Goal: Transaction & Acquisition: Purchase product/service

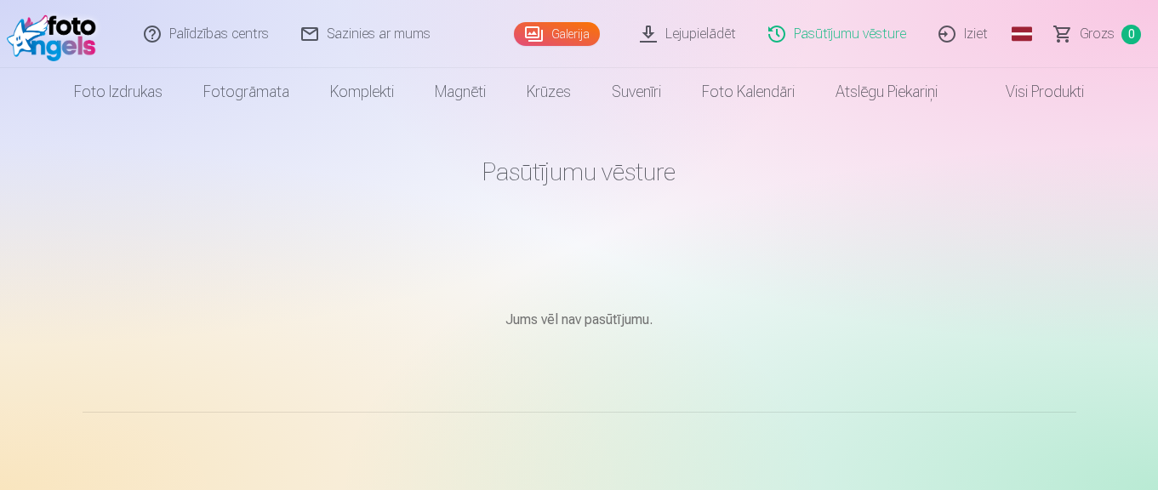
click at [586, 31] on link "Galerija" at bounding box center [557, 34] width 86 height 24
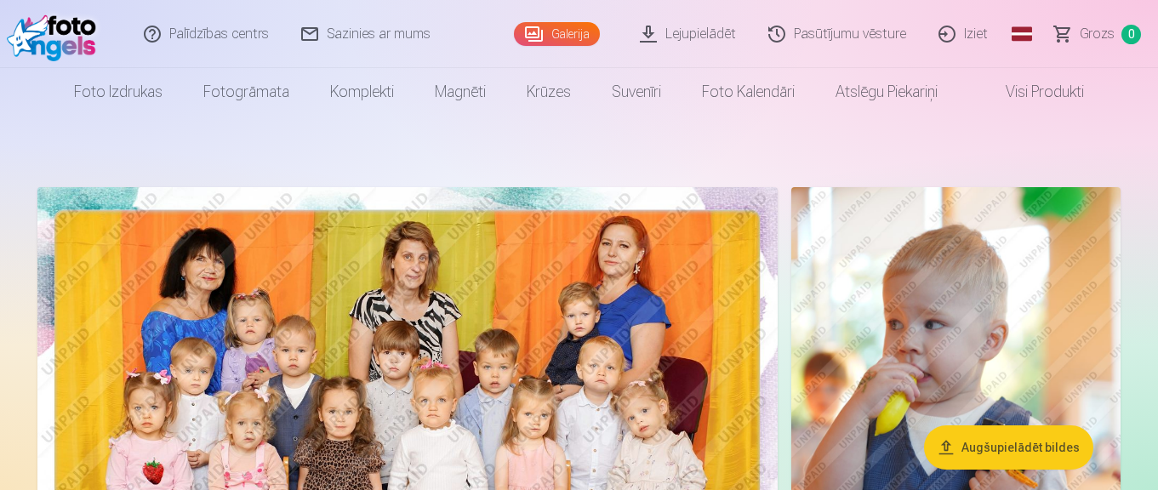
click at [491, 310] on img at bounding box center [407, 434] width 740 height 494
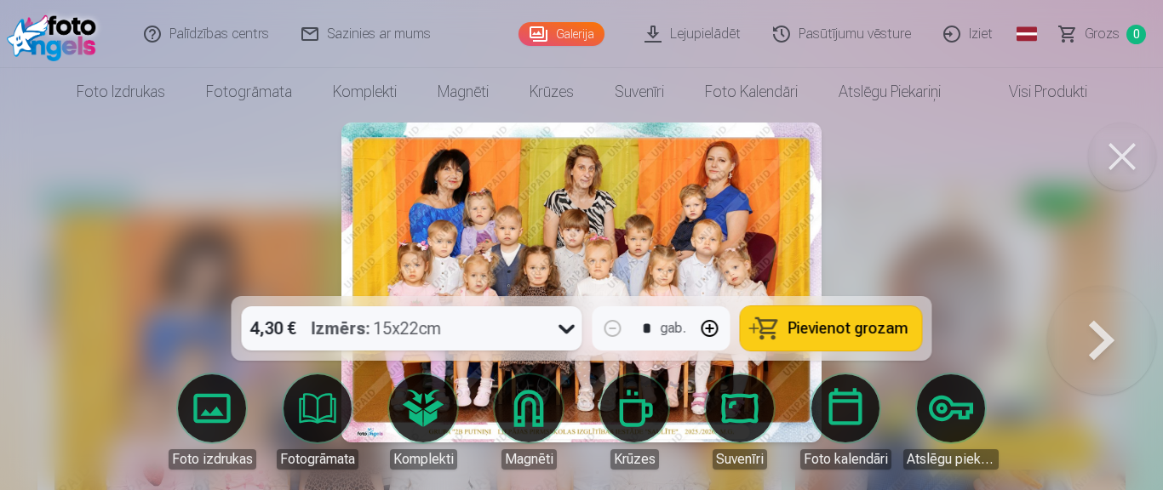
click at [570, 327] on icon at bounding box center [566, 329] width 16 height 9
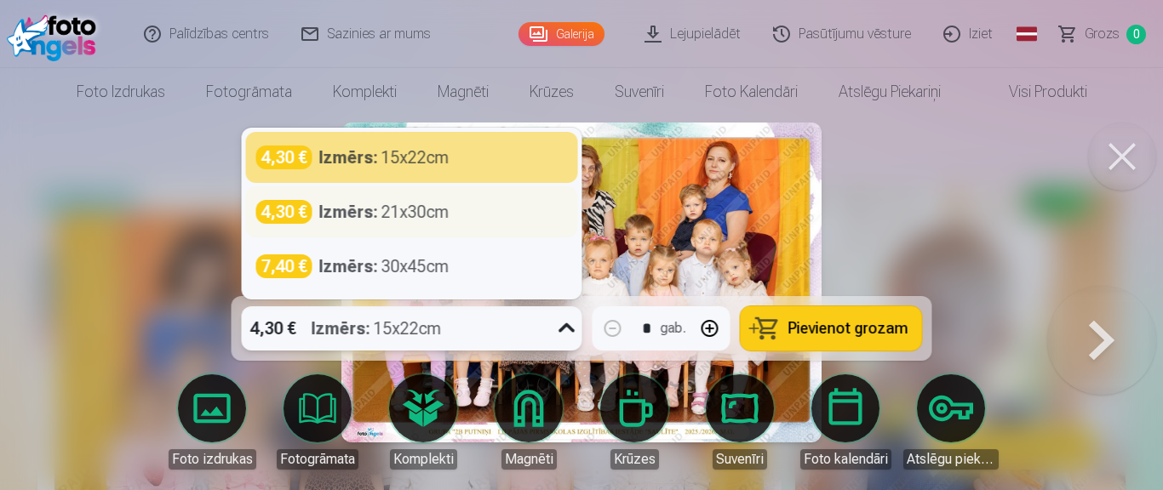
click at [406, 214] on div "Izmērs : 21x30cm" at bounding box center [384, 212] width 130 height 24
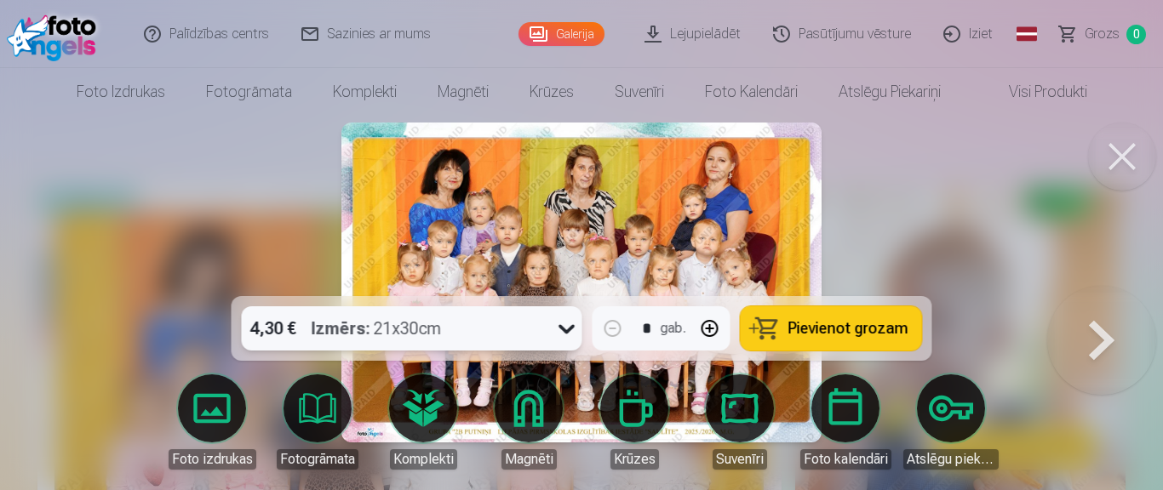
click at [785, 335] on button "Pievienot grozam" at bounding box center [830, 328] width 181 height 44
click at [1126, 163] on button at bounding box center [1122, 157] width 68 height 68
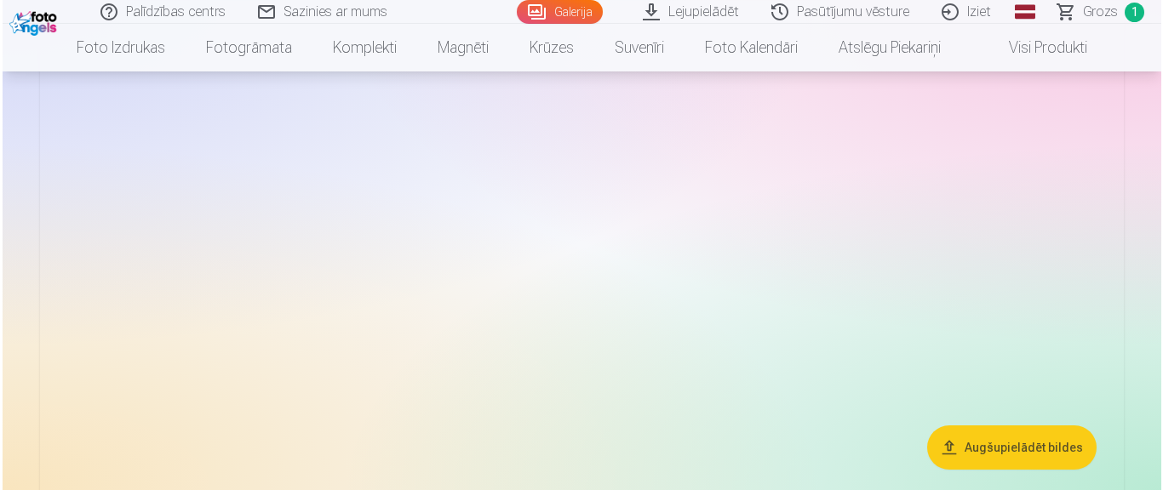
scroll to position [2569, 0]
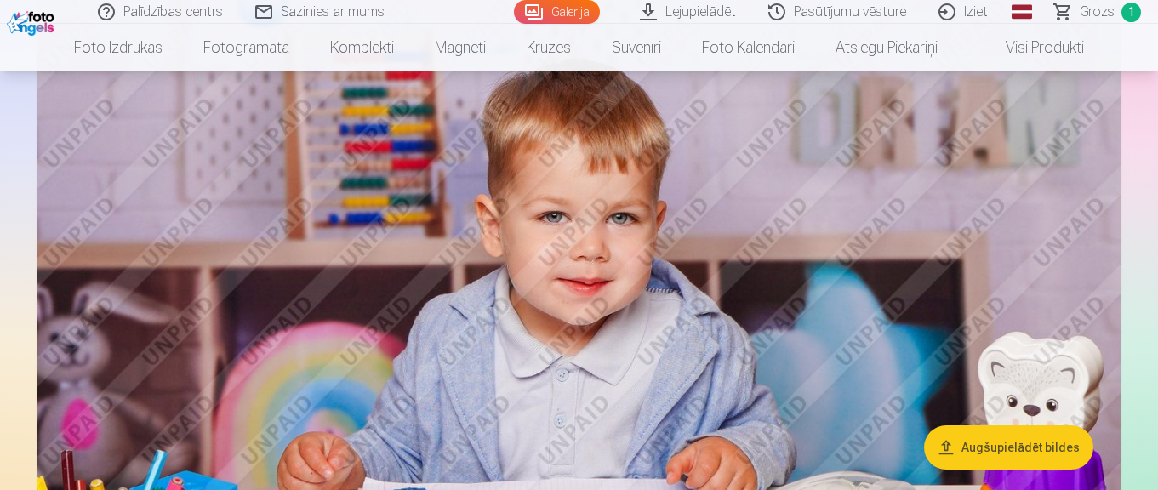
click at [552, 311] on img at bounding box center [578, 352] width 1083 height 722
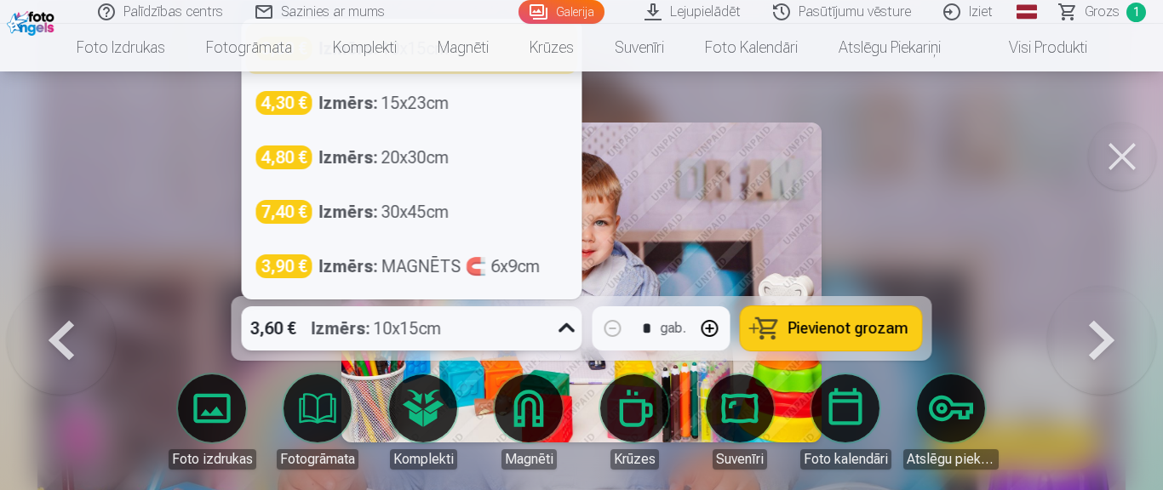
click at [569, 329] on icon at bounding box center [566, 328] width 27 height 27
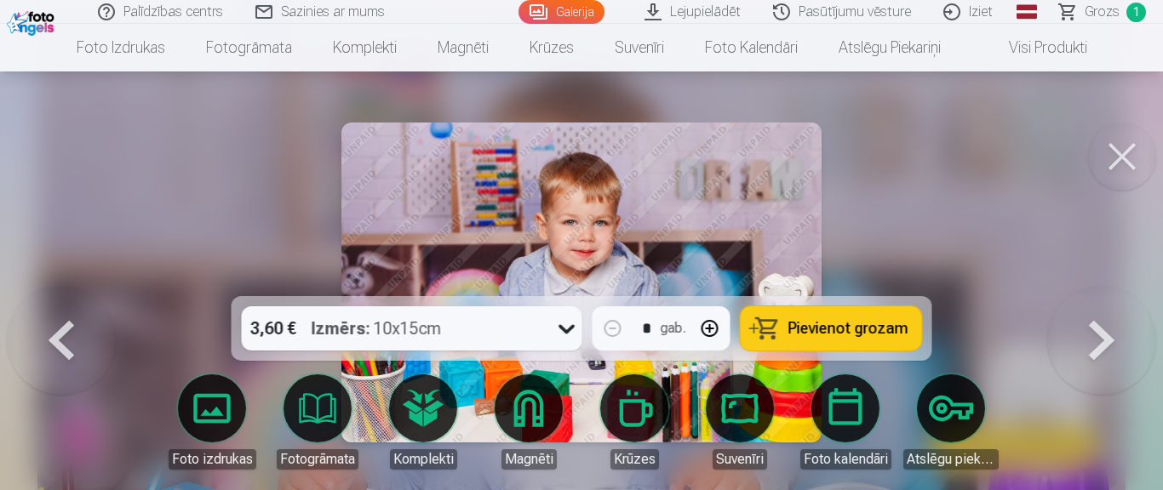
click at [897, 252] on div at bounding box center [581, 245] width 1163 height 490
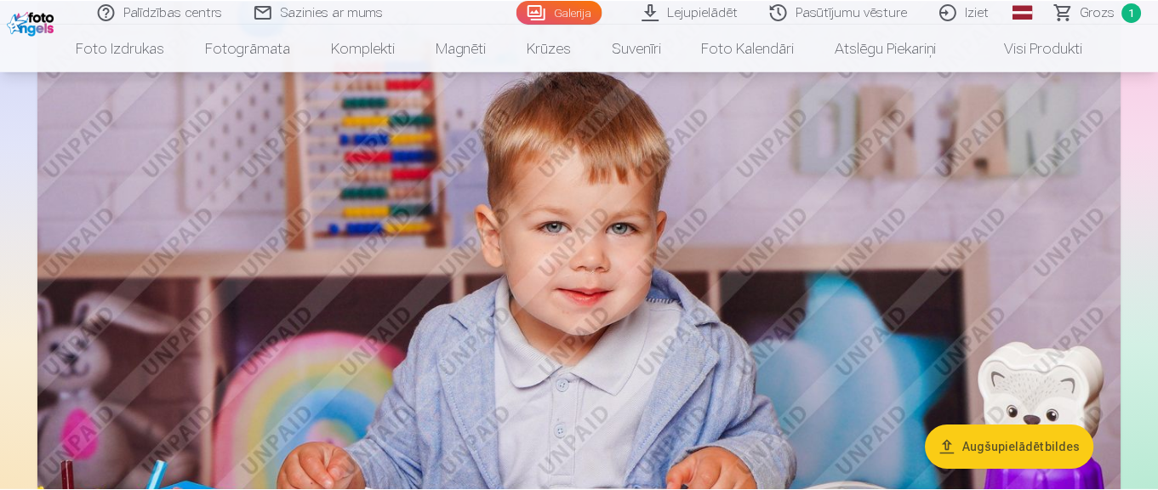
scroll to position [2560, 0]
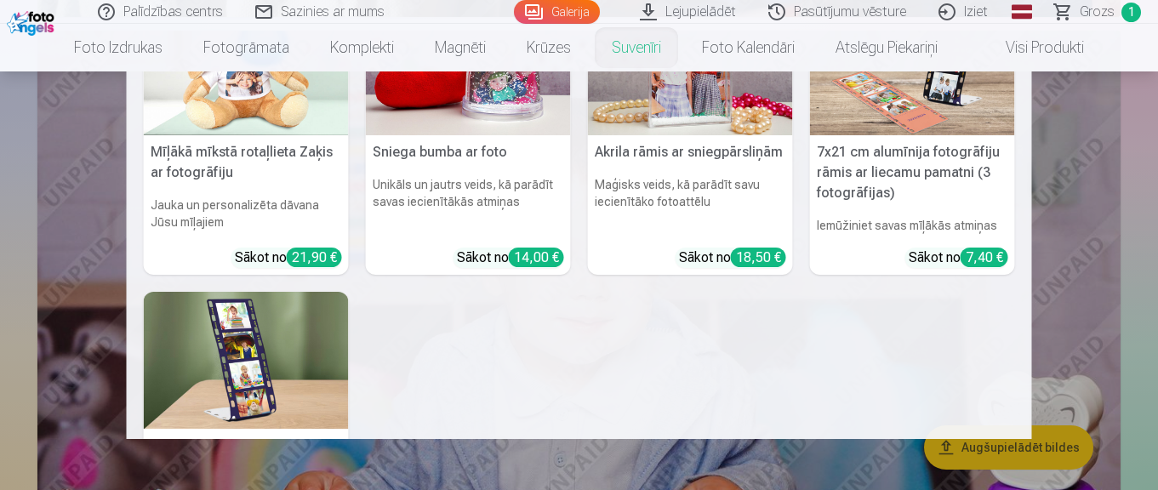
scroll to position [0, 0]
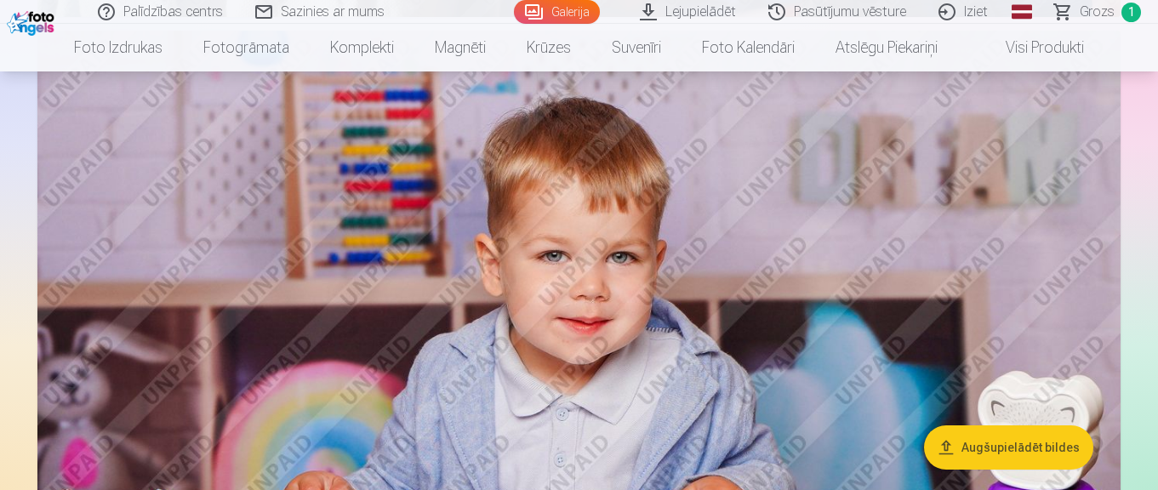
click at [1058, 45] on link "Visi produkti" at bounding box center [1031, 48] width 146 height 48
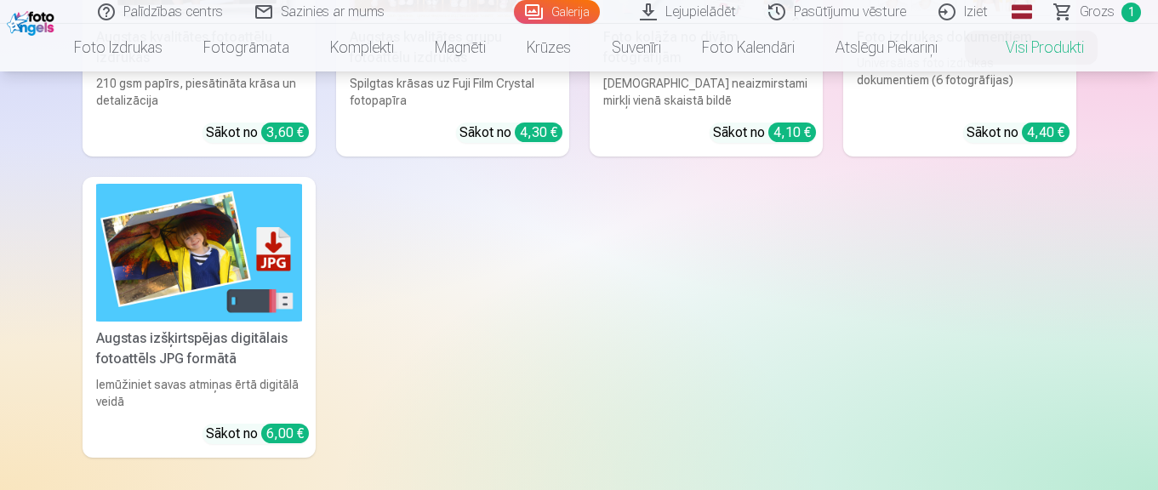
scroll to position [359, 0]
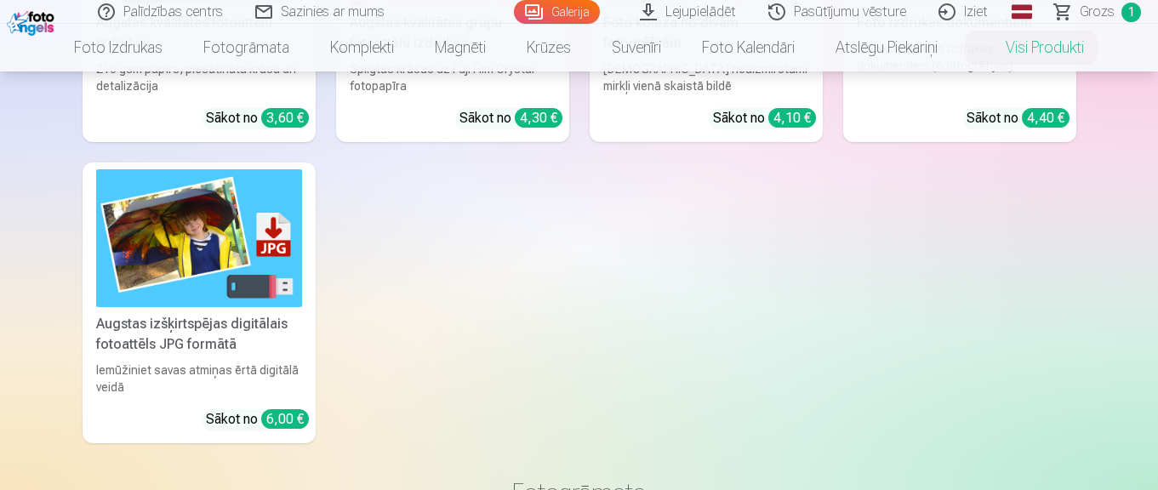
click at [269, 310] on link "Augstas izšķirtspējas digitālais fotoattēls JPG formātā Iemūžiniet savas atmiņa…" at bounding box center [199, 303] width 233 height 280
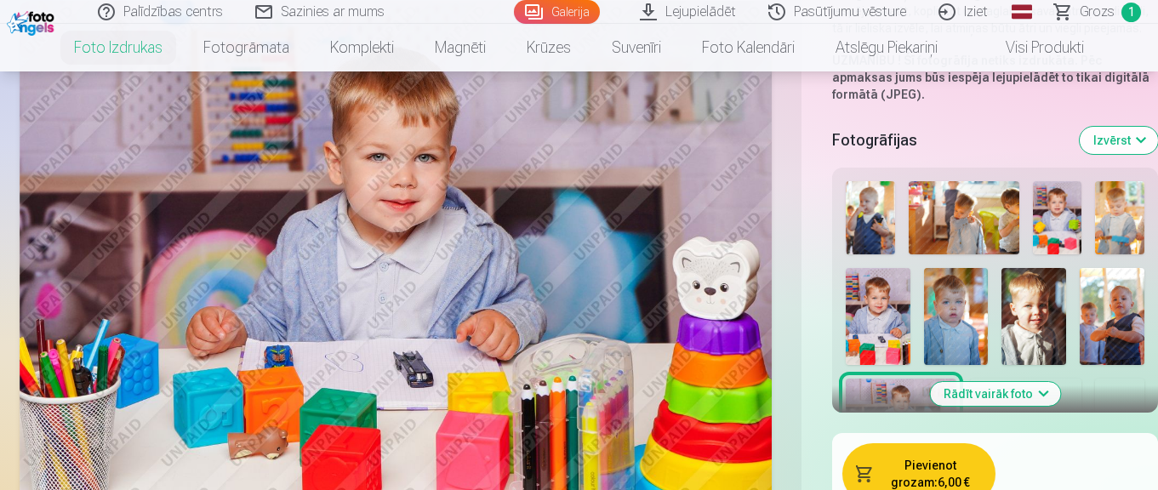
scroll to position [413, 0]
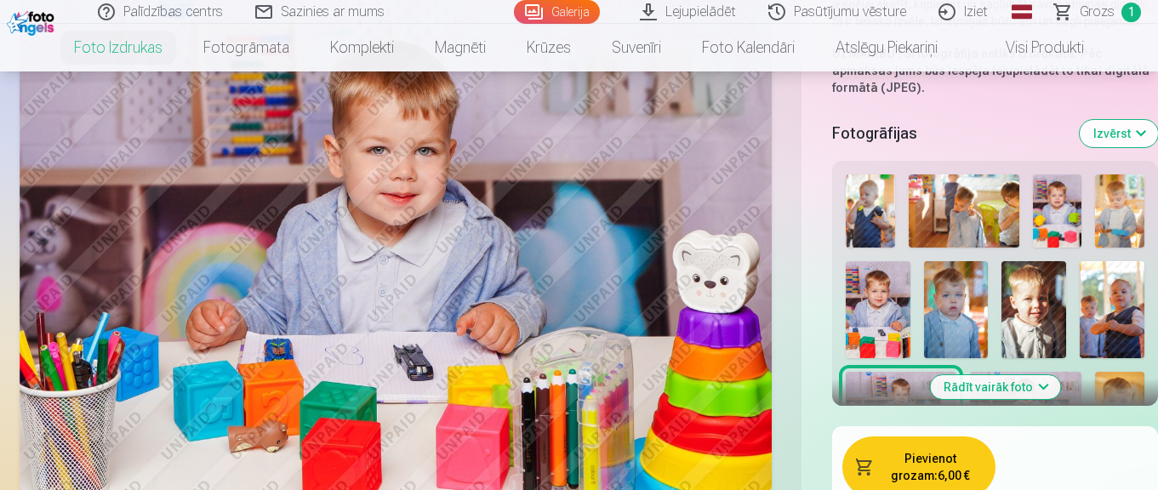
click at [969, 216] on img at bounding box center [964, 211] width 111 height 74
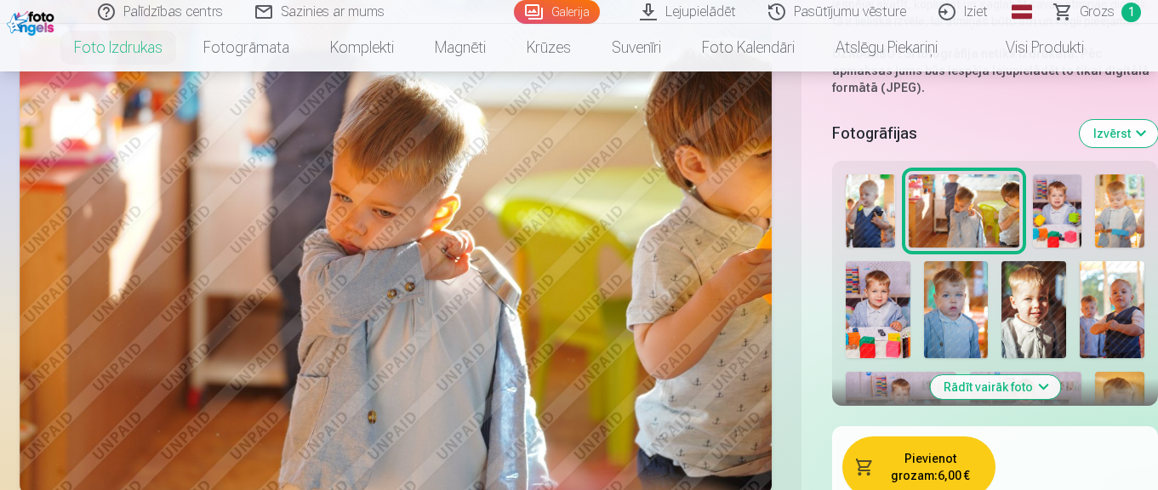
click at [952, 298] on img at bounding box center [956, 309] width 65 height 97
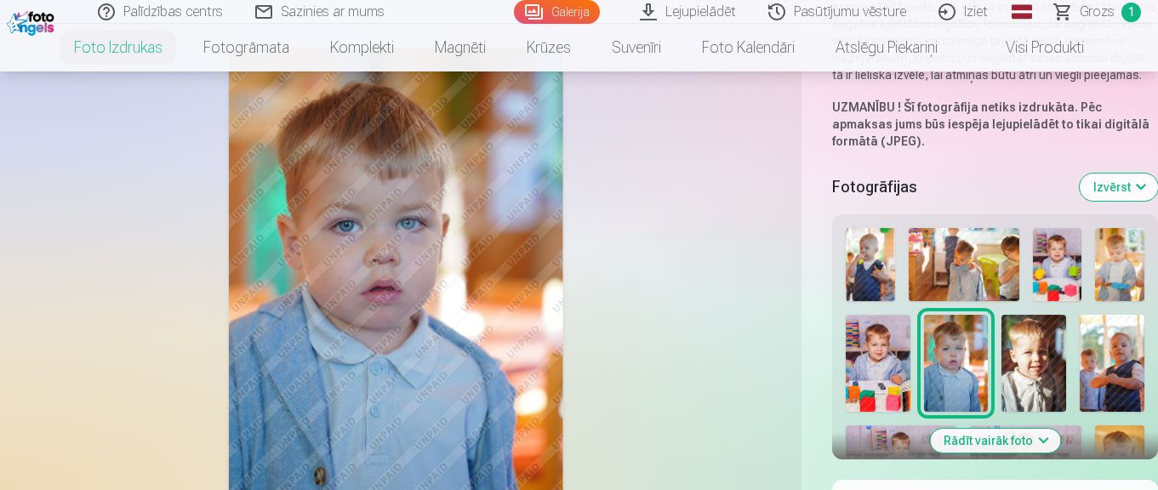
scroll to position [351, 0]
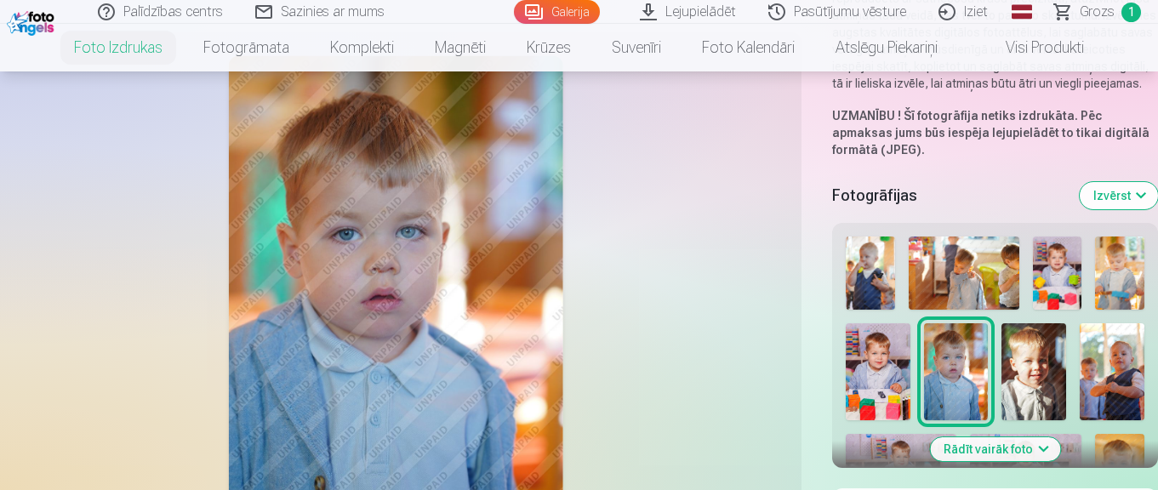
click at [1032, 452] on button "Rādīt vairāk foto" at bounding box center [995, 449] width 130 height 24
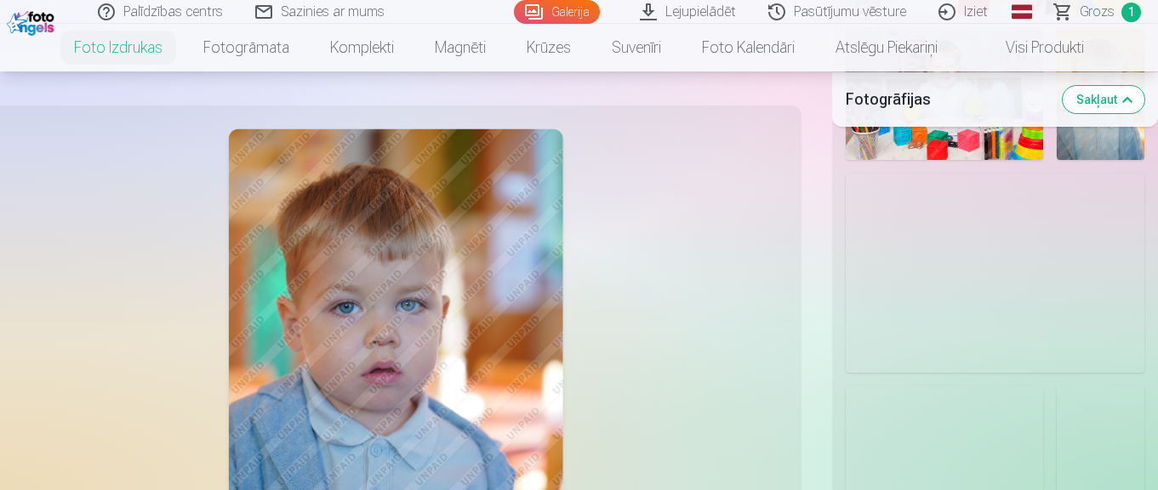
scroll to position [1223, 0]
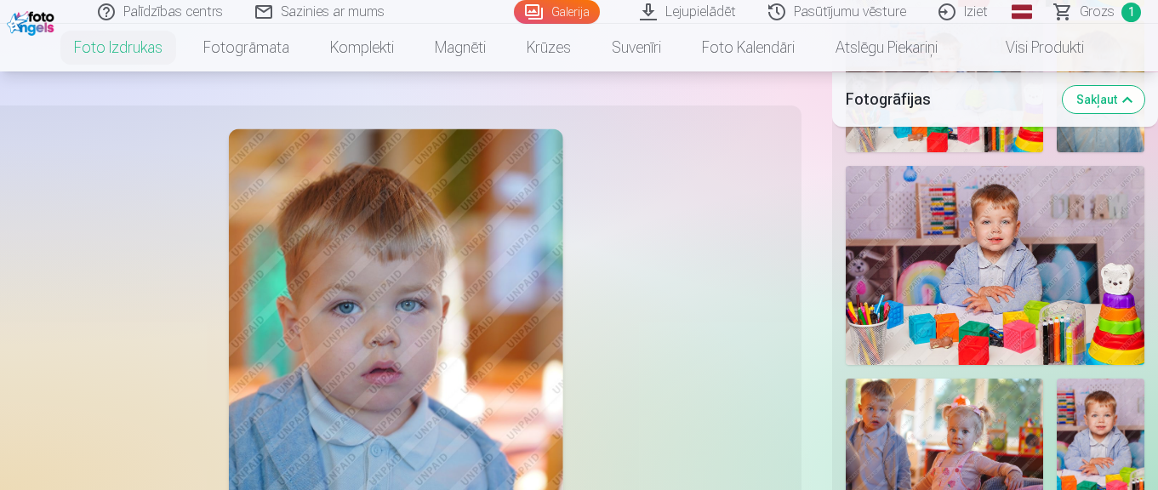
click at [1031, 246] on img at bounding box center [995, 265] width 299 height 199
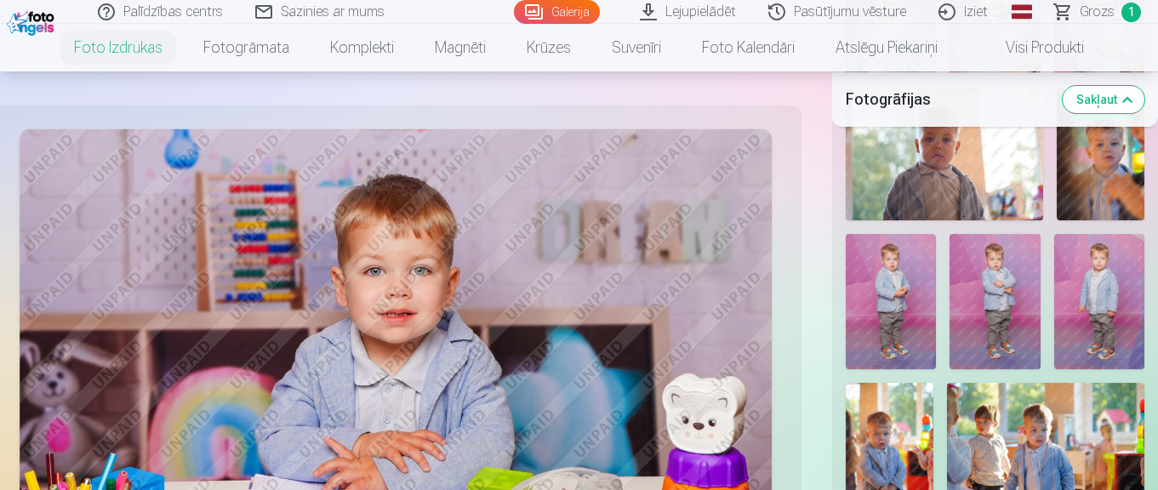
scroll to position [1811, 0]
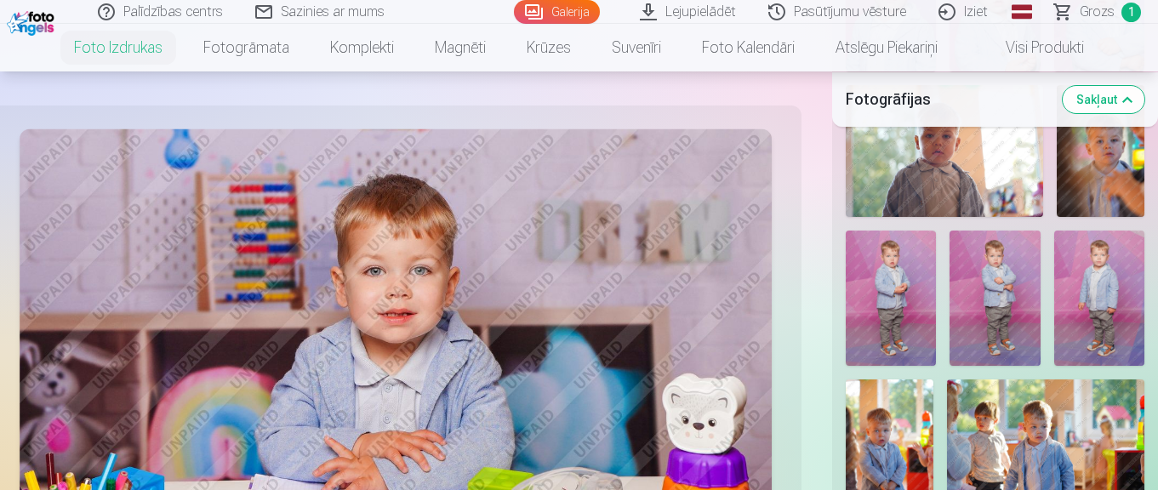
click at [1004, 295] on img at bounding box center [995, 299] width 90 height 136
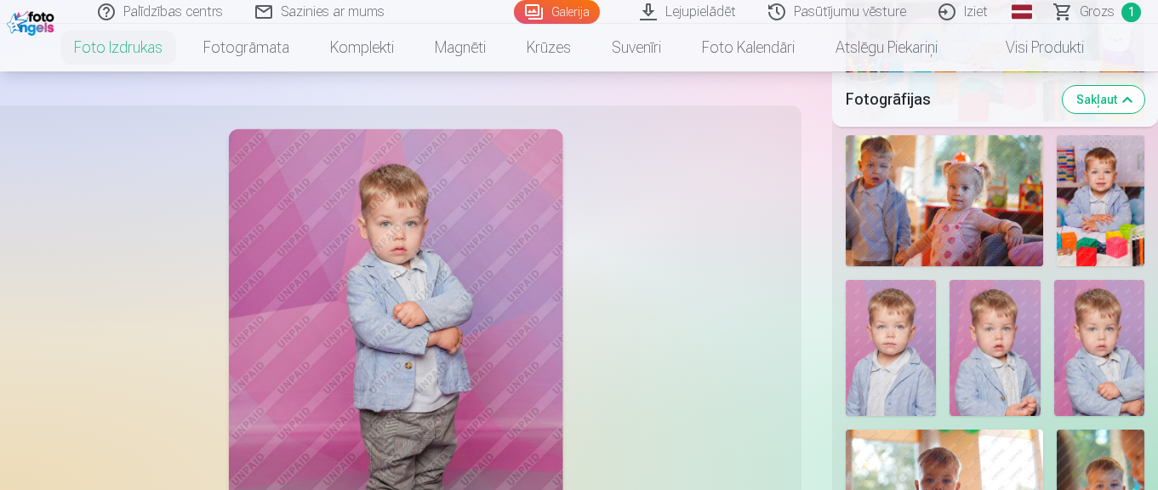
scroll to position [1468, 0]
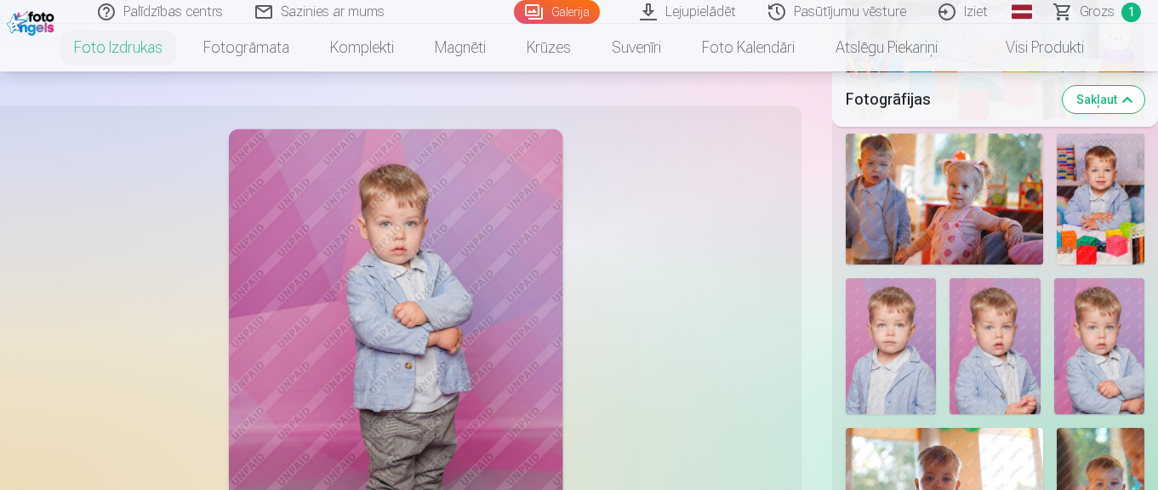
click at [883, 351] on img at bounding box center [891, 346] width 90 height 136
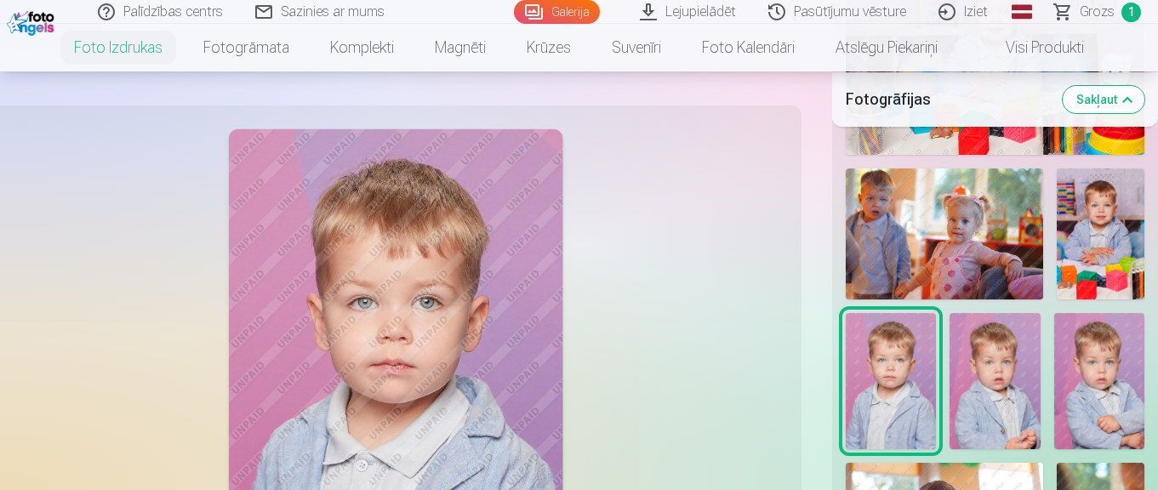
scroll to position [1401, 0]
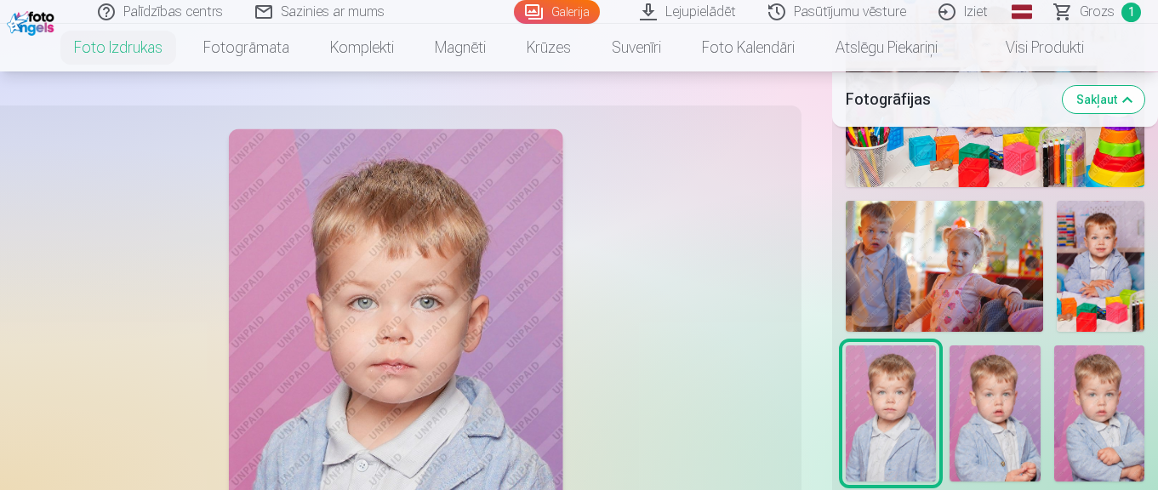
click at [1077, 273] on img at bounding box center [1101, 267] width 88 height 132
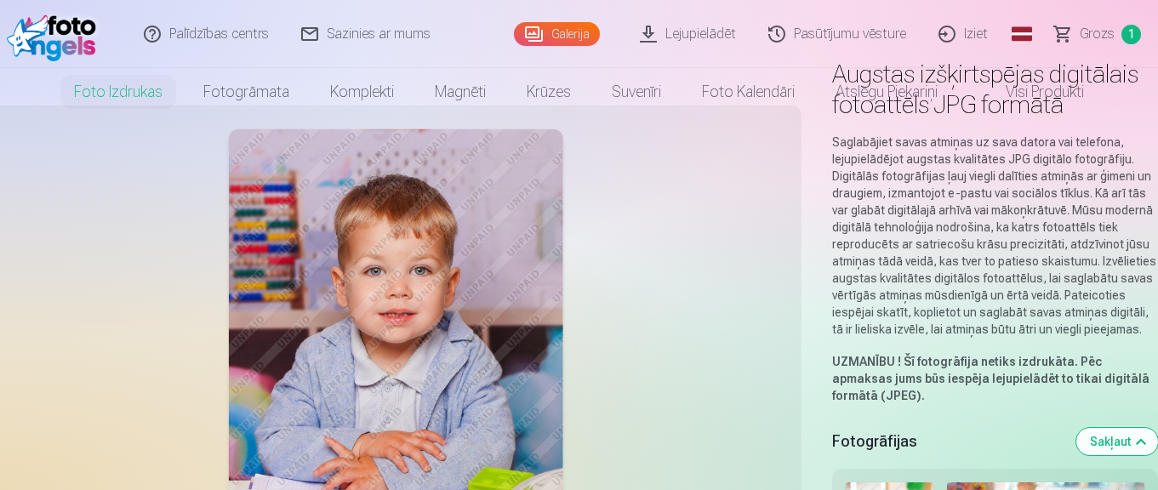
scroll to position [0, 0]
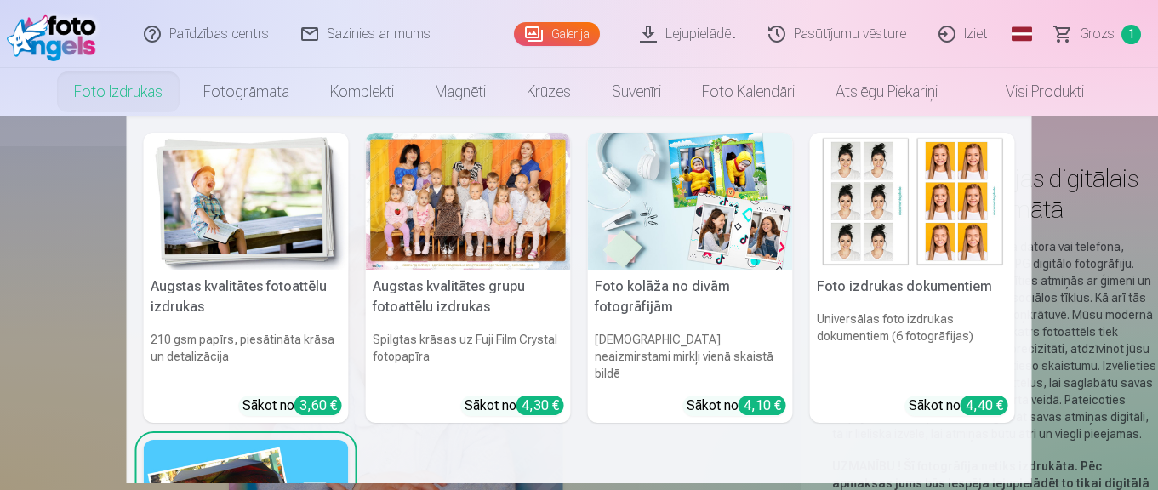
click at [121, 89] on link "Foto izdrukas" at bounding box center [118, 92] width 129 height 48
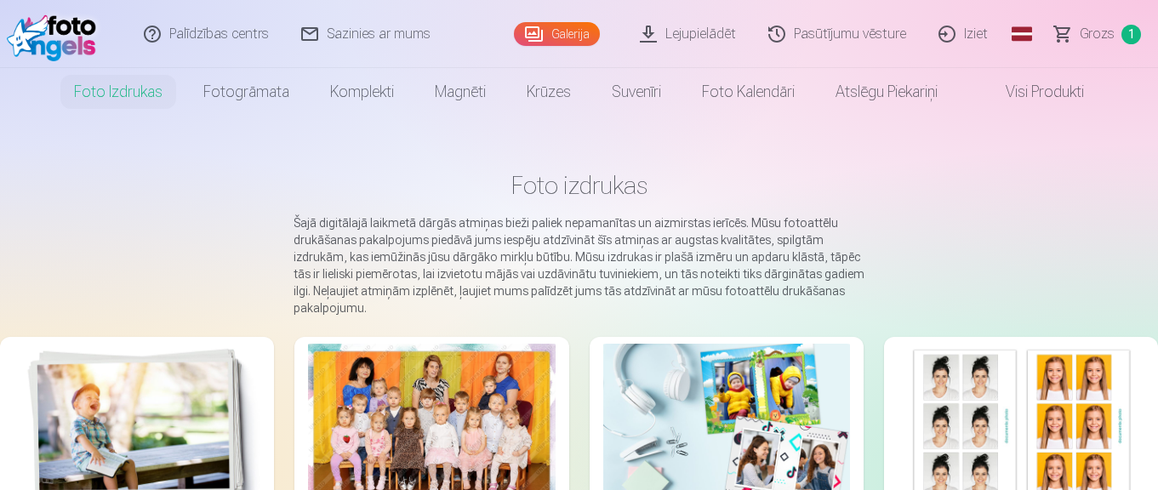
click at [569, 36] on link "Galerija" at bounding box center [557, 34] width 86 height 24
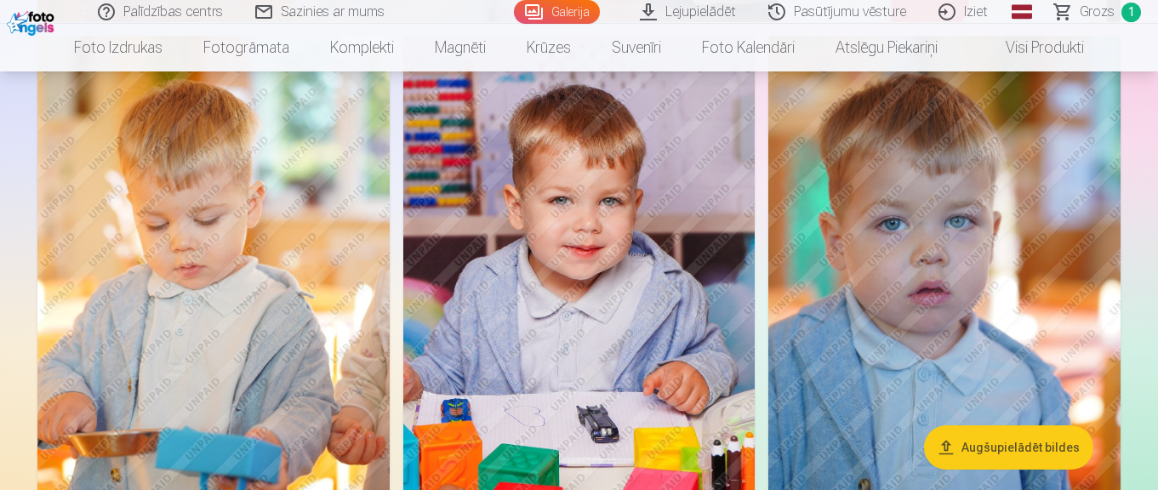
scroll to position [1168, 0]
click at [558, 299] on img at bounding box center [579, 299] width 352 height 529
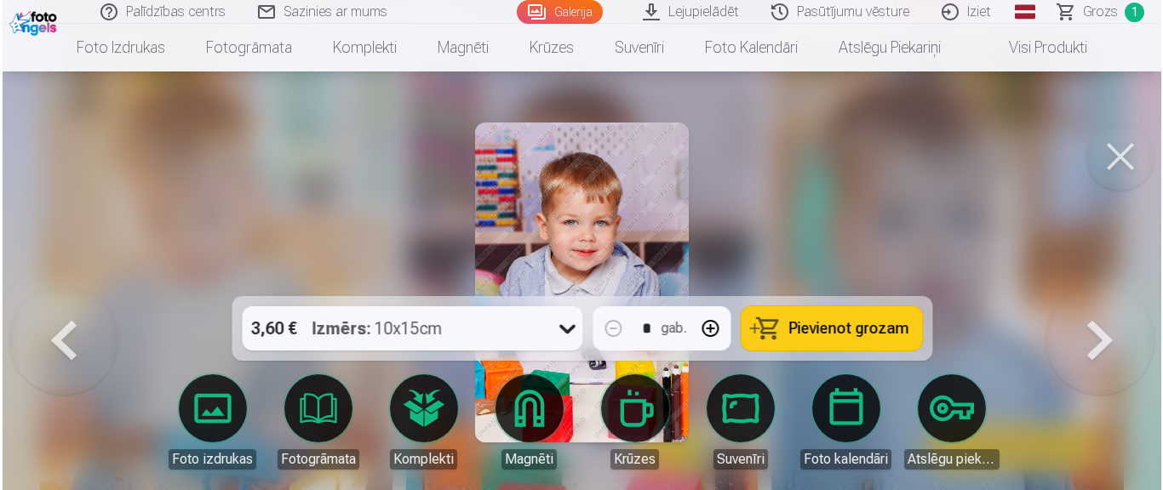
scroll to position [1169, 0]
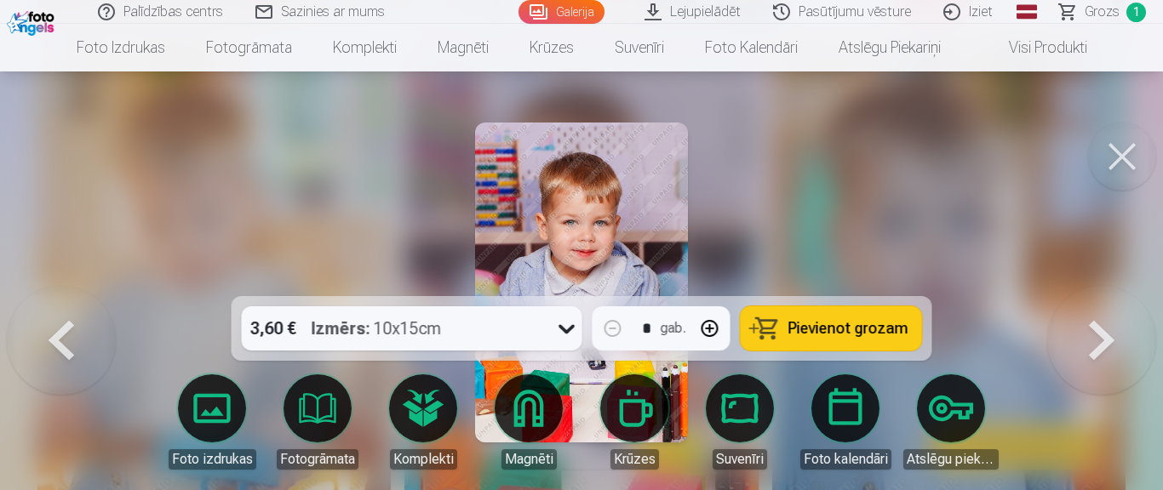
click at [569, 327] on icon at bounding box center [566, 328] width 27 height 27
click at [865, 212] on div at bounding box center [581, 245] width 1163 height 490
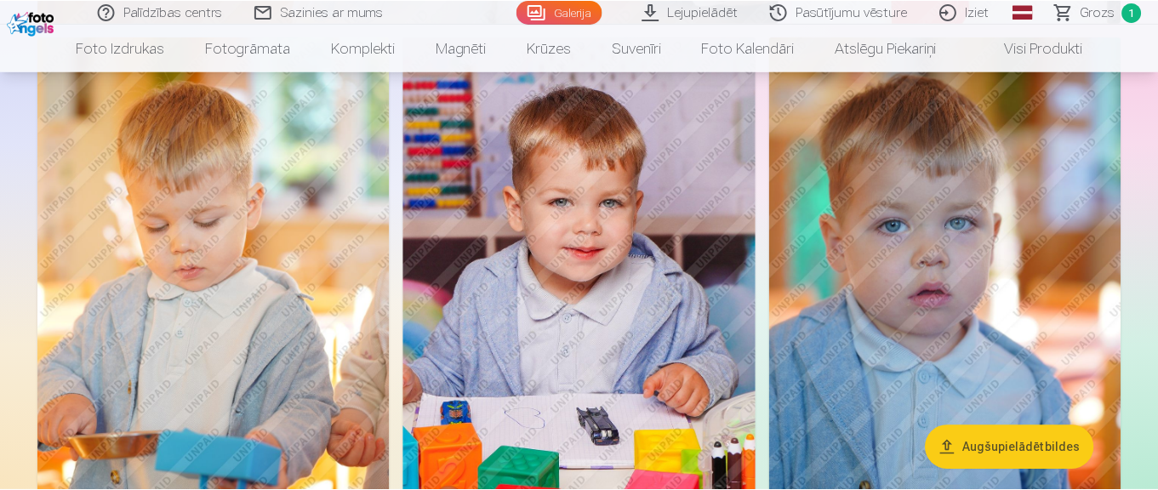
scroll to position [1168, 0]
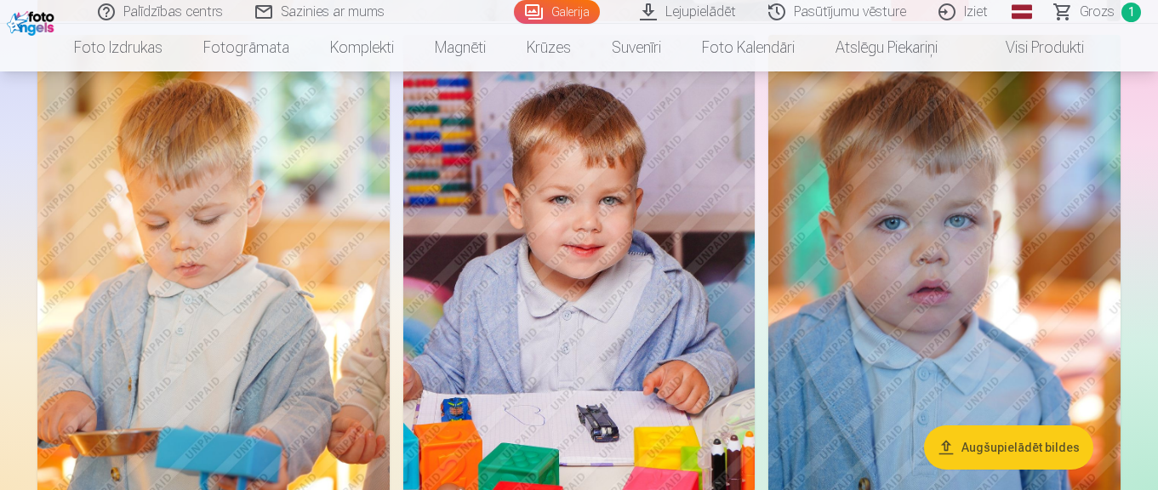
click at [592, 257] on img at bounding box center [579, 299] width 352 height 529
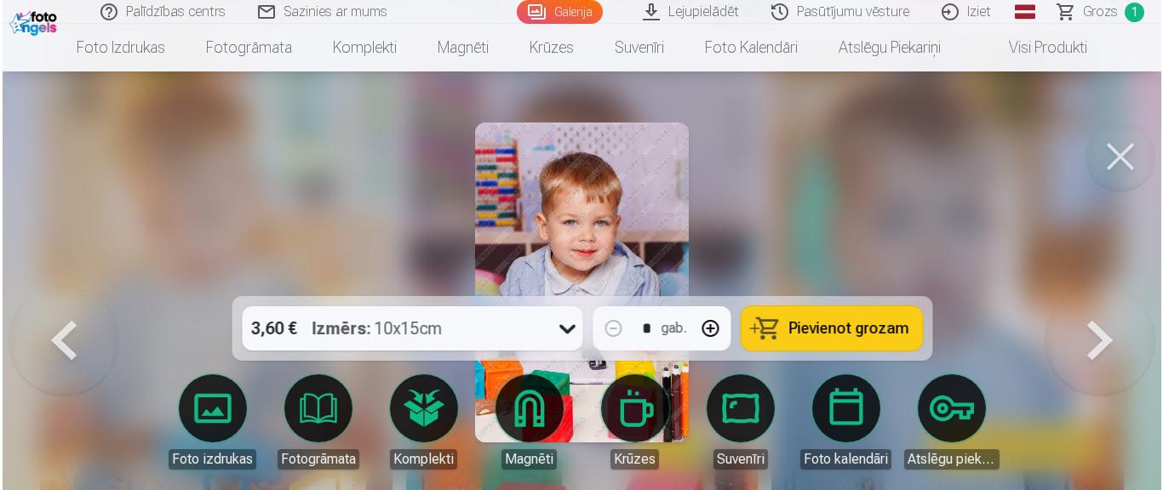
scroll to position [1169, 0]
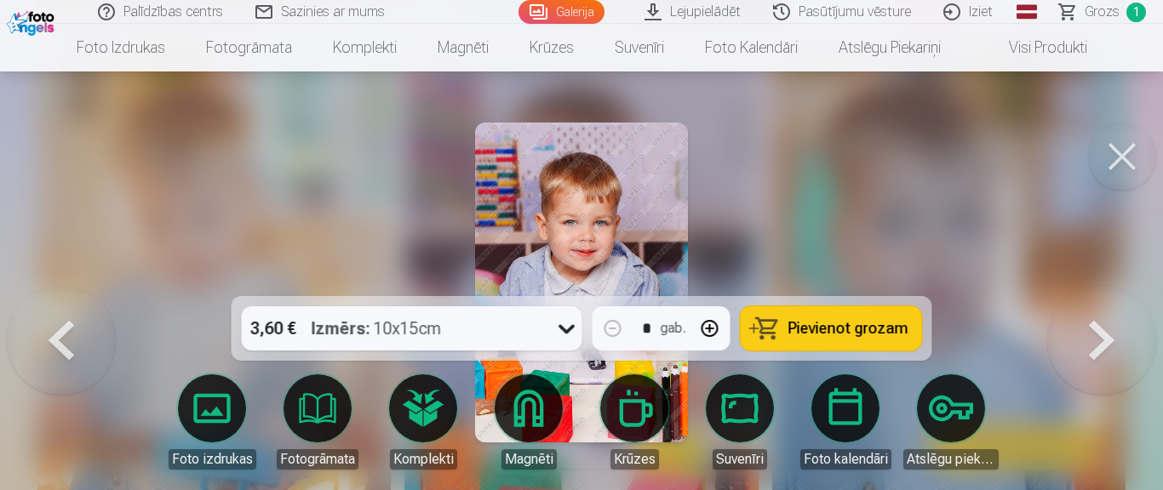
click at [566, 342] on div at bounding box center [566, 328] width 31 height 44
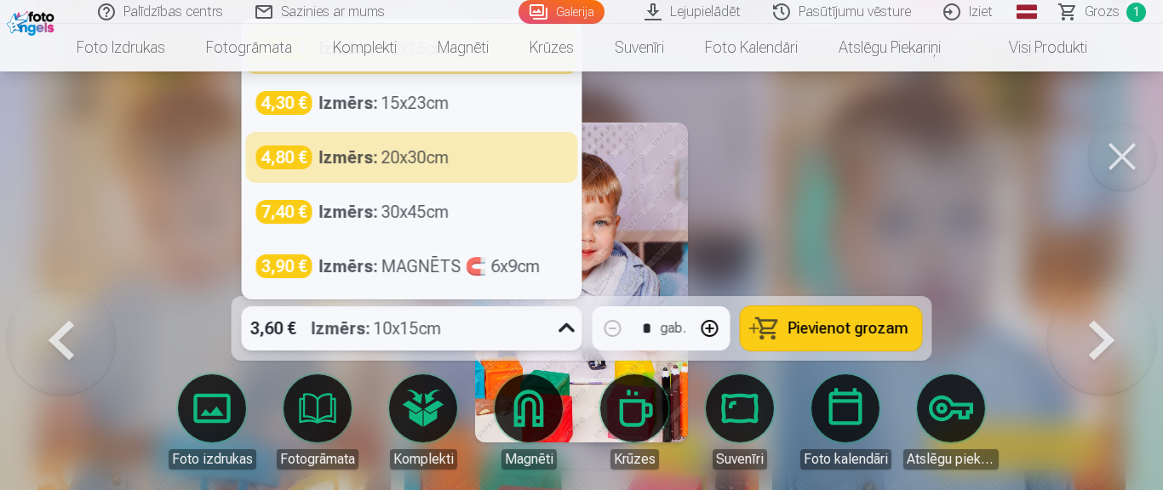
click at [970, 162] on div at bounding box center [581, 245] width 1163 height 490
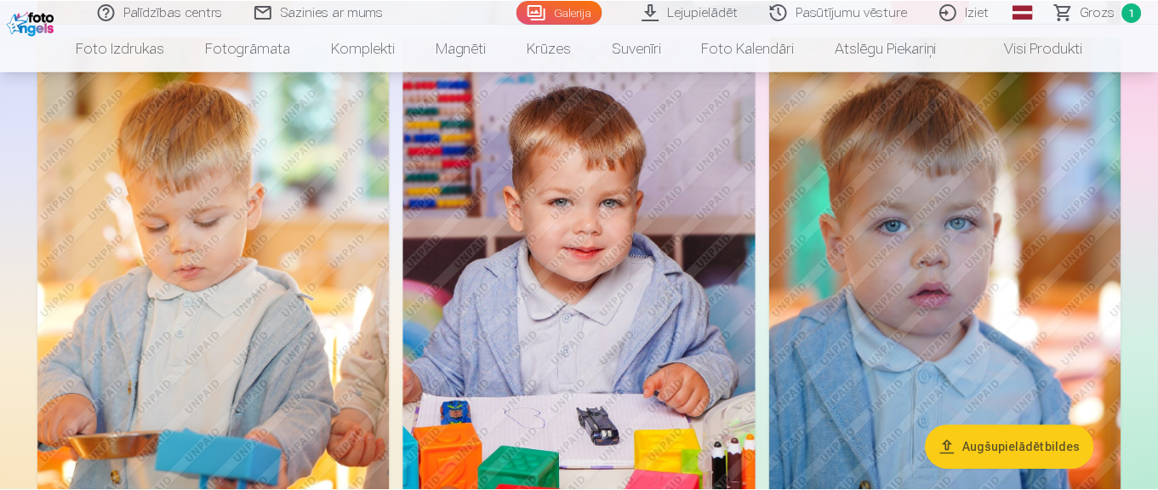
scroll to position [1168, 0]
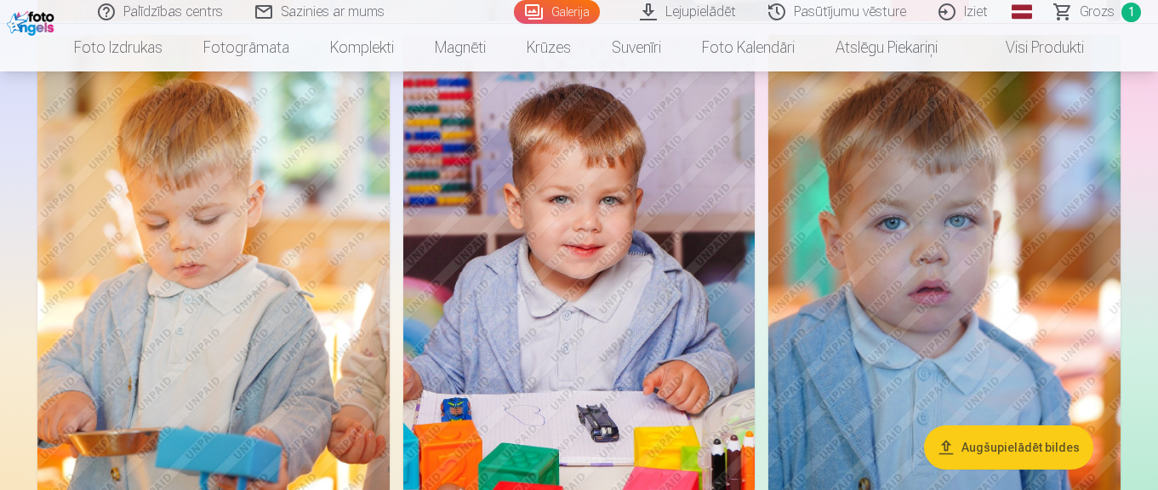
click at [566, 337] on img at bounding box center [579, 299] width 352 height 529
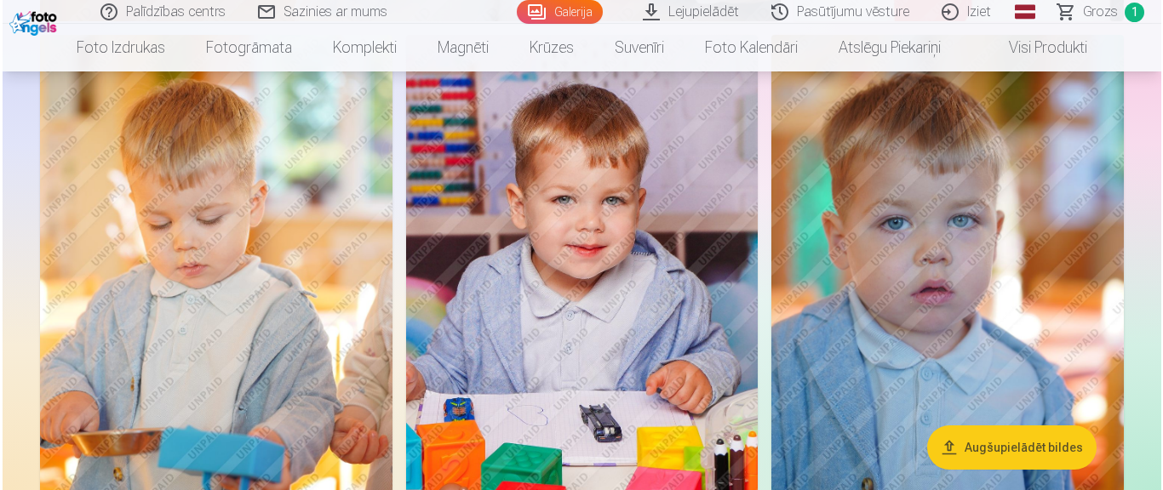
scroll to position [1169, 0]
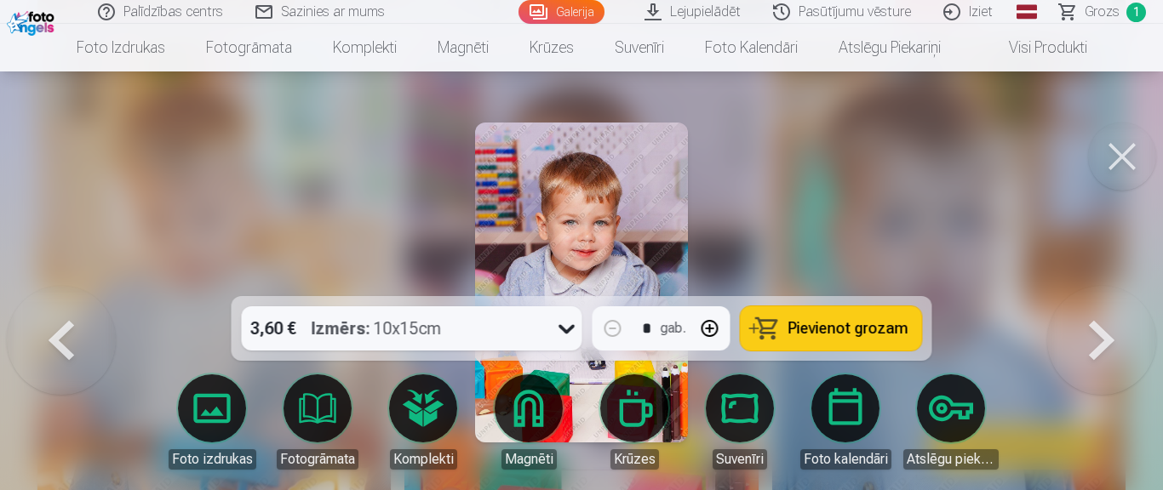
click at [565, 334] on icon at bounding box center [566, 328] width 27 height 27
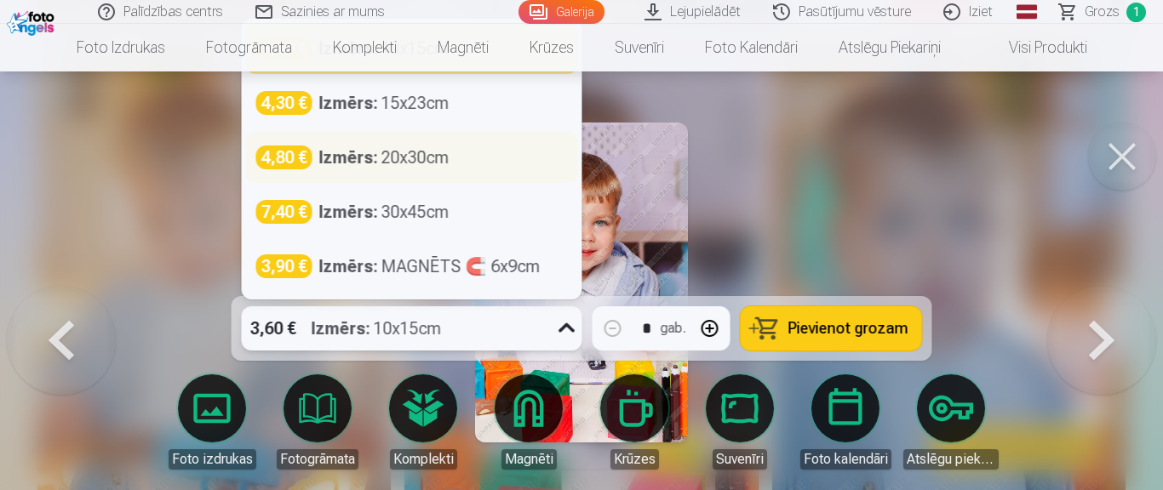
click at [438, 155] on div "Izmērs : 20x30cm" at bounding box center [384, 158] width 130 height 24
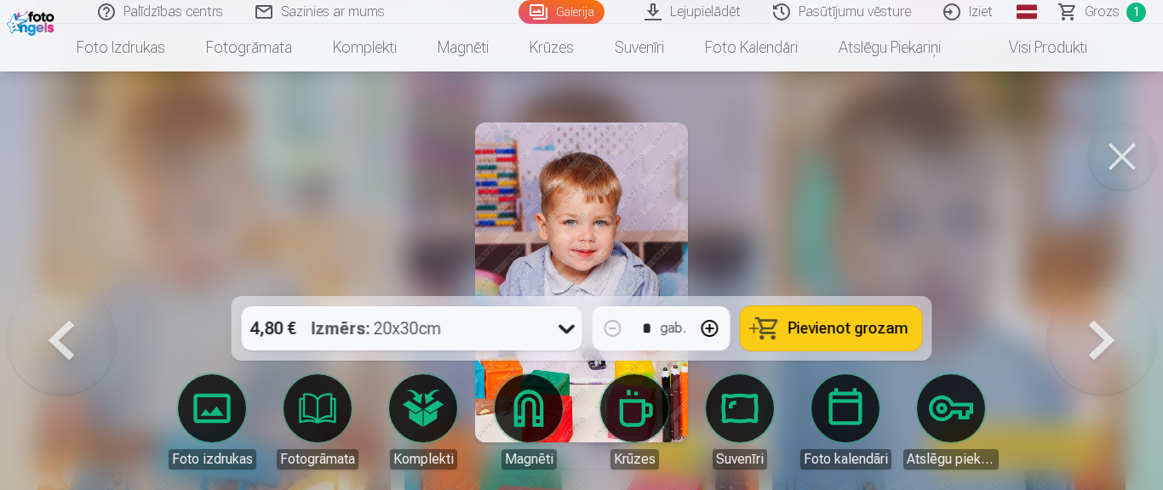
click at [874, 324] on span "Pievienot grozam" at bounding box center [848, 328] width 120 height 15
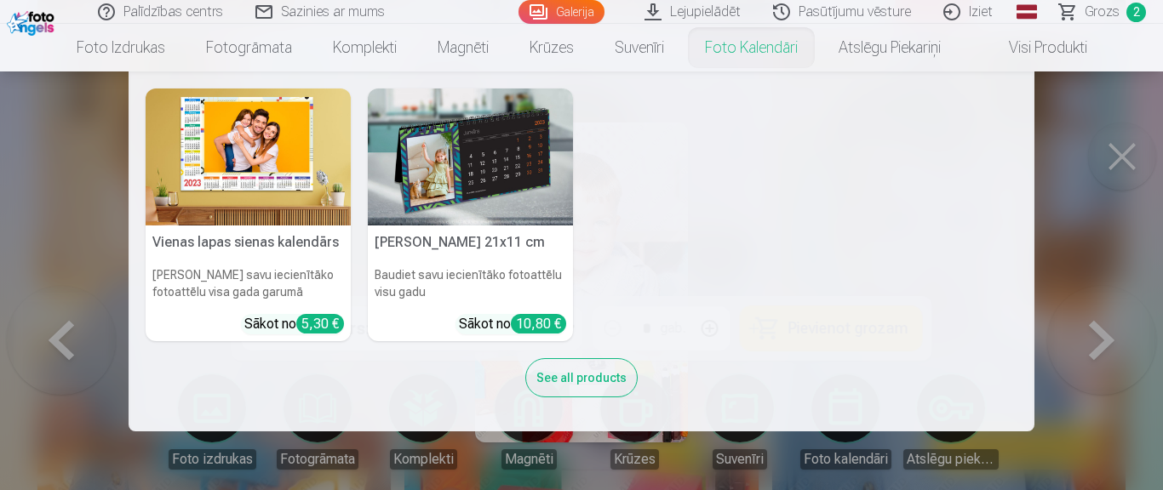
click at [493, 146] on img at bounding box center [470, 157] width 205 height 137
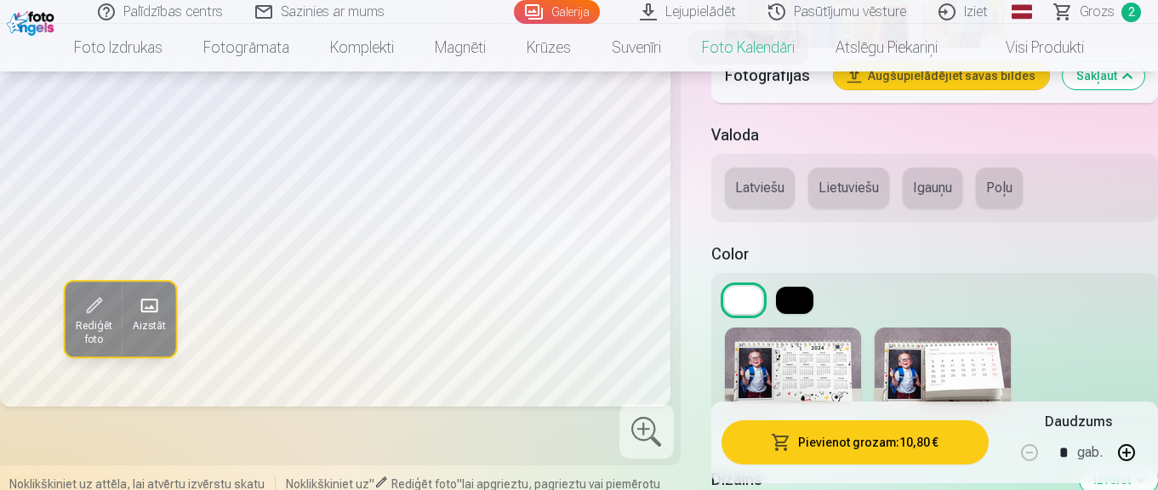
scroll to position [1866, 0]
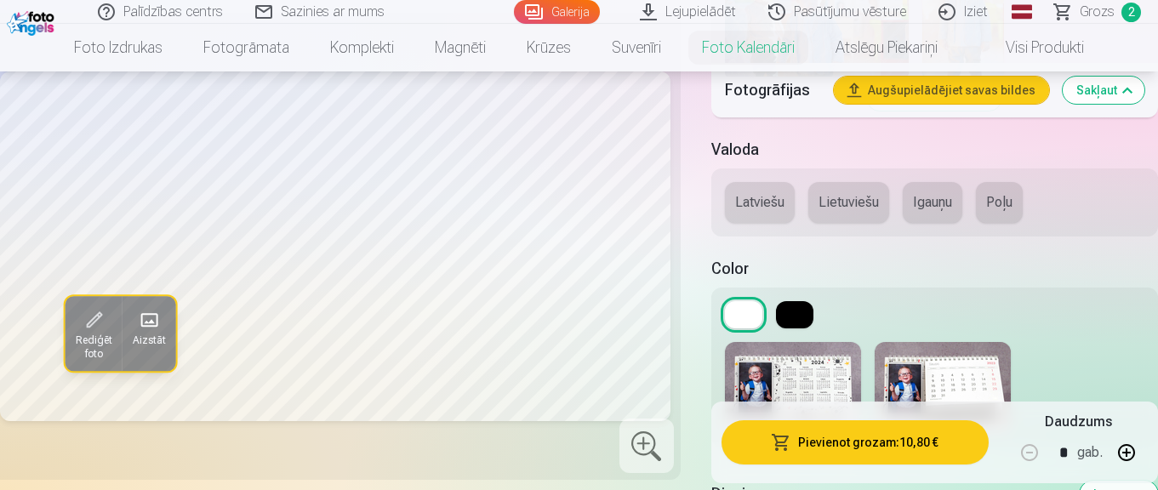
click at [797, 316] on button at bounding box center [794, 314] width 37 height 27
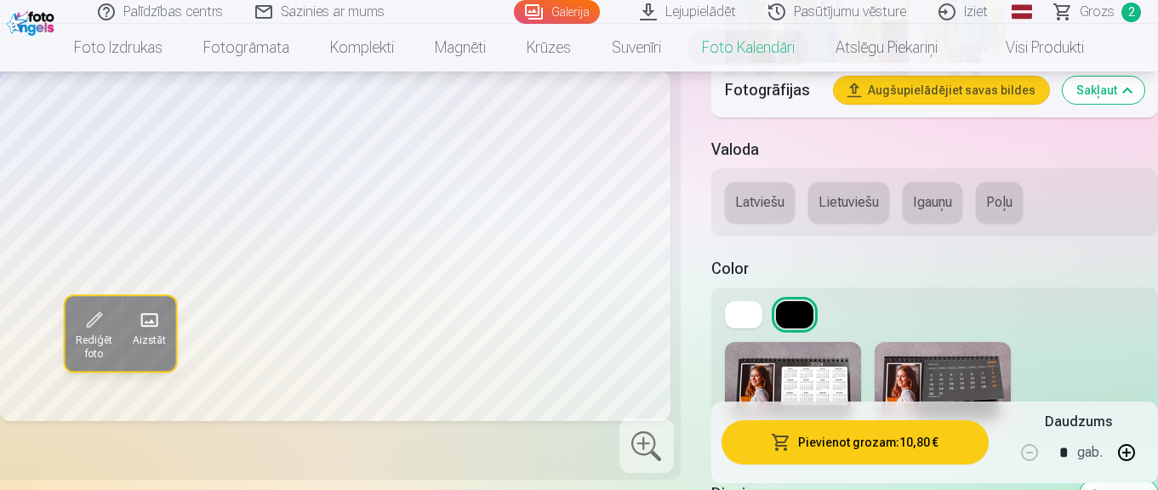
click at [733, 311] on button at bounding box center [743, 314] width 37 height 27
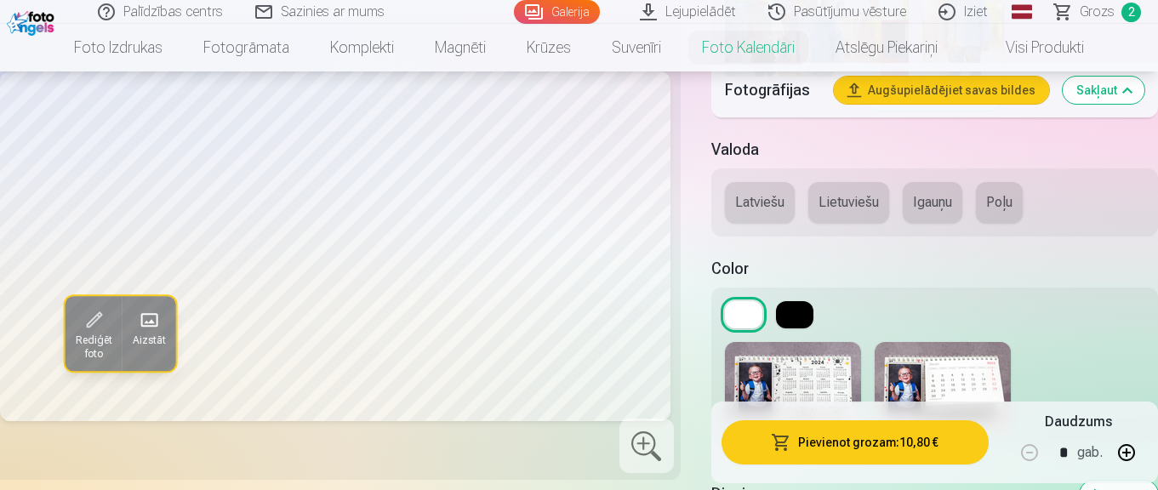
click at [805, 313] on button at bounding box center [794, 314] width 37 height 27
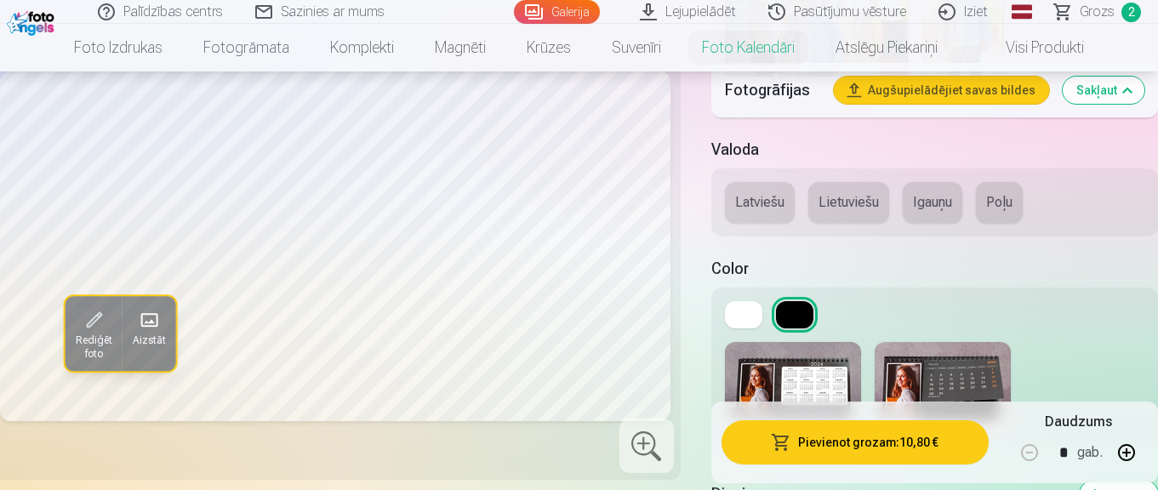
click at [760, 316] on button at bounding box center [743, 314] width 37 height 27
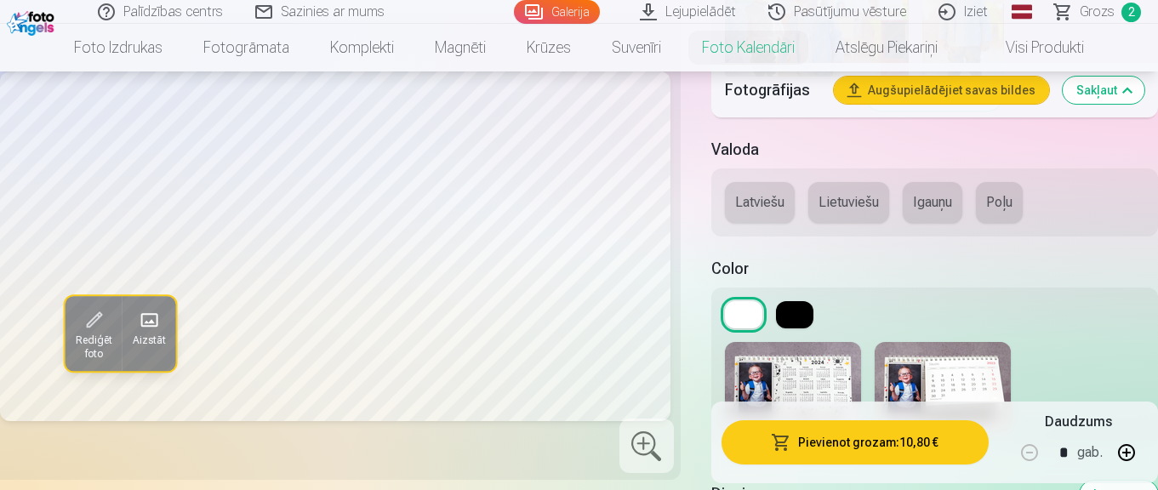
scroll to position [1957, 0]
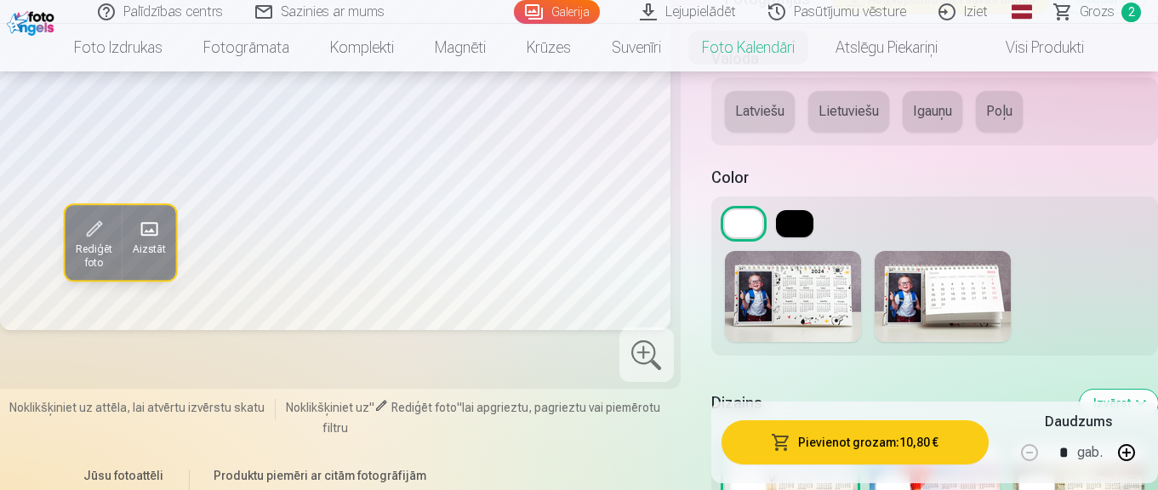
click at [825, 312] on img at bounding box center [793, 296] width 136 height 91
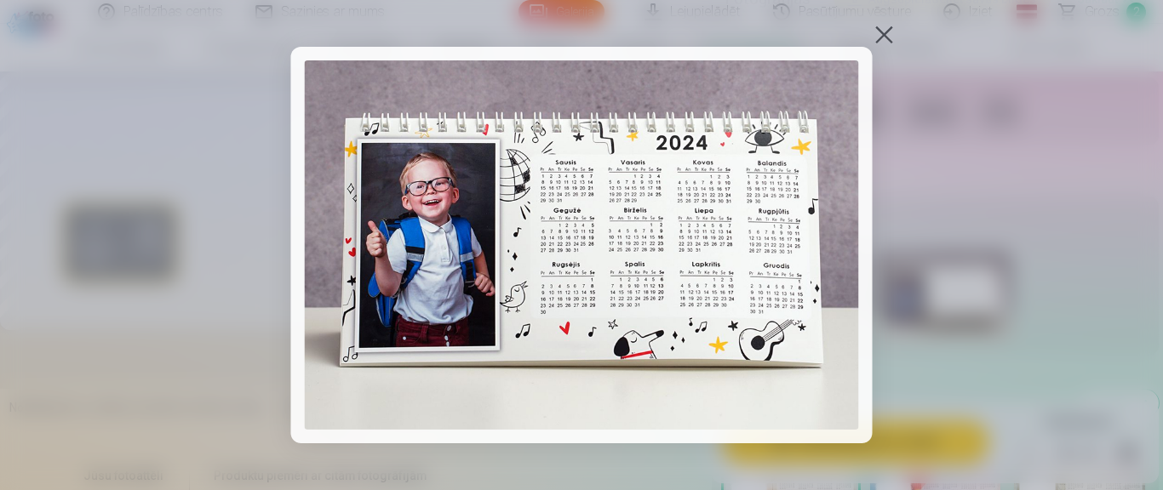
click at [1076, 237] on div at bounding box center [581, 245] width 1163 height 490
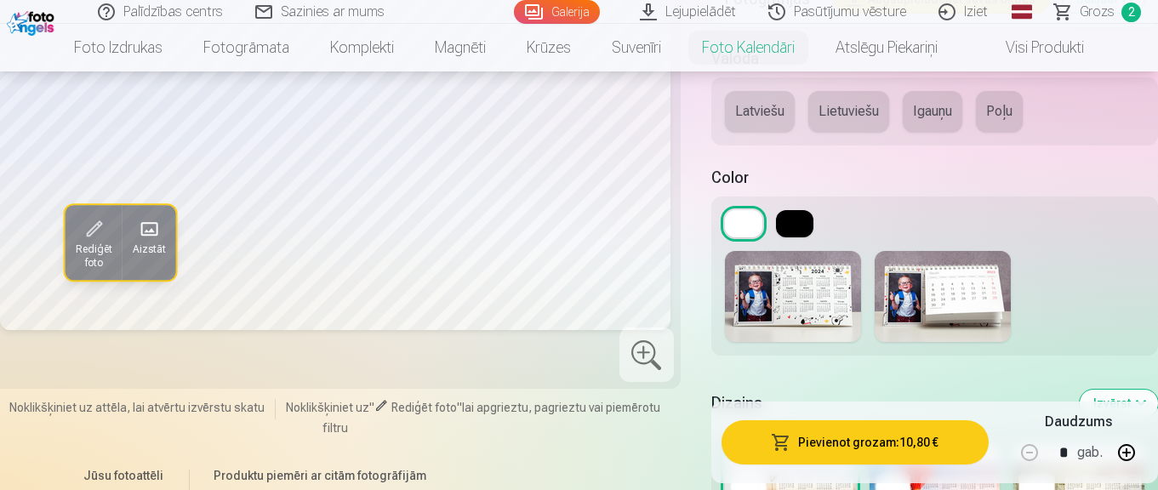
click at [962, 307] on img at bounding box center [943, 296] width 136 height 91
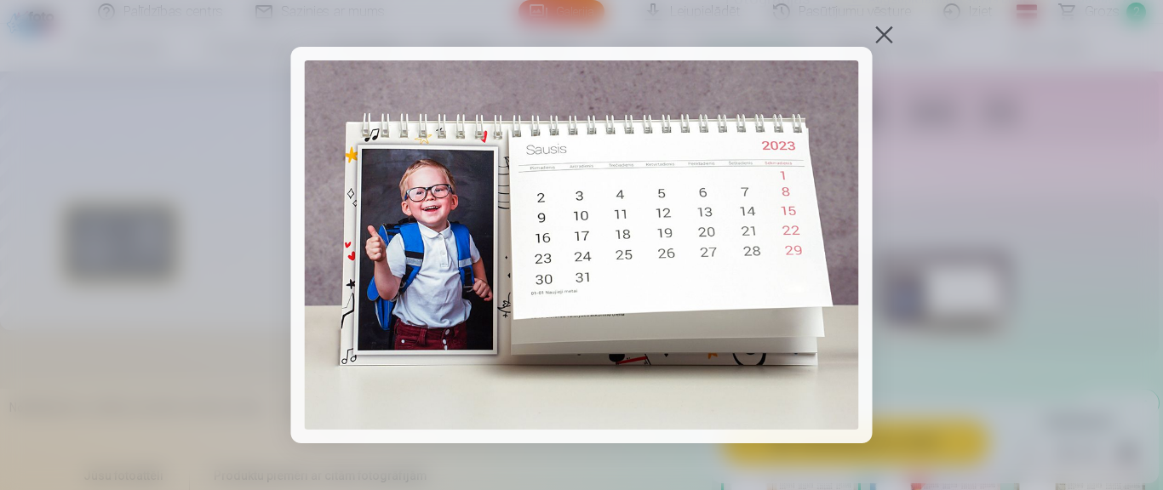
click at [967, 179] on div at bounding box center [581, 245] width 1163 height 490
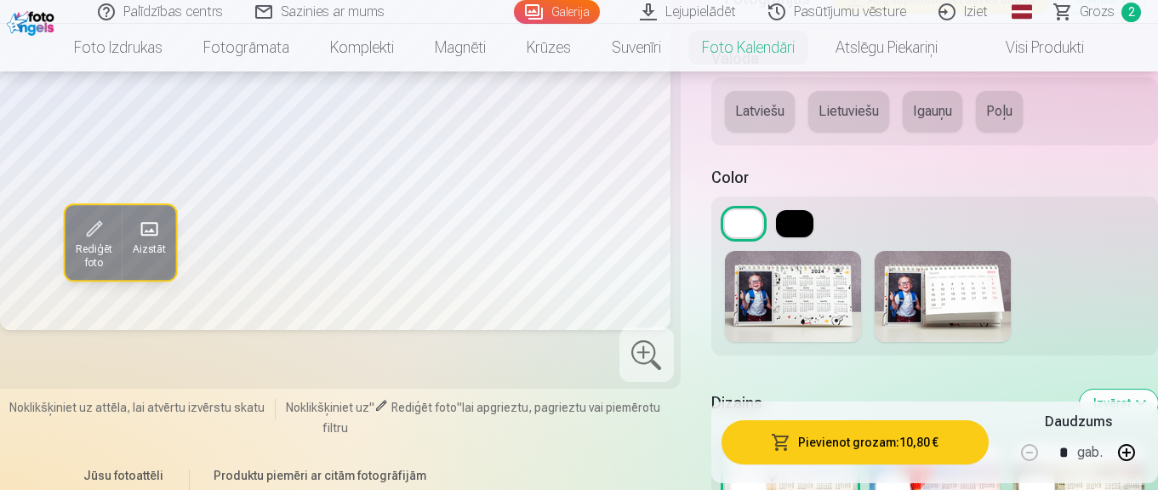
click at [844, 325] on img at bounding box center [793, 296] width 136 height 91
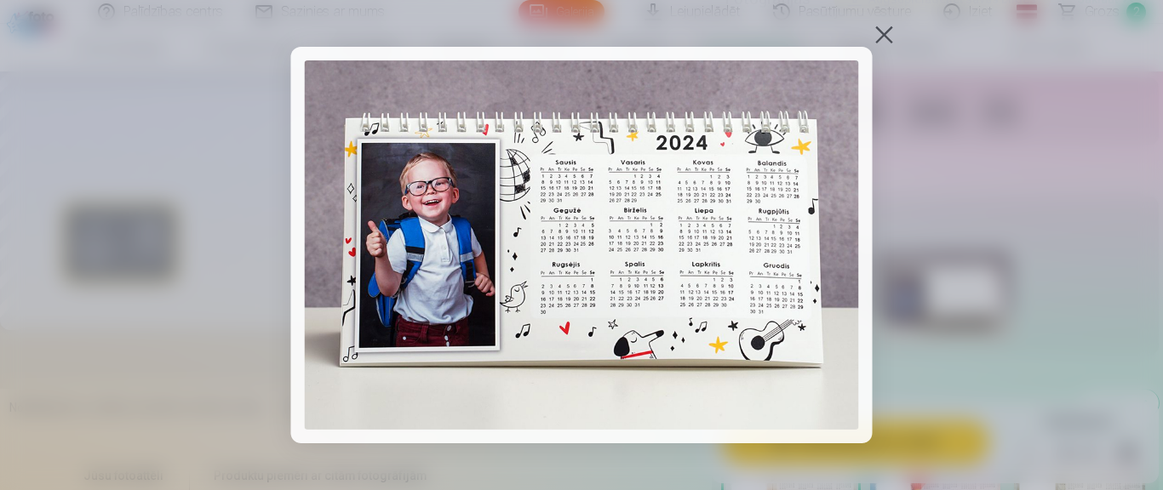
click at [997, 306] on div at bounding box center [581, 245] width 1163 height 490
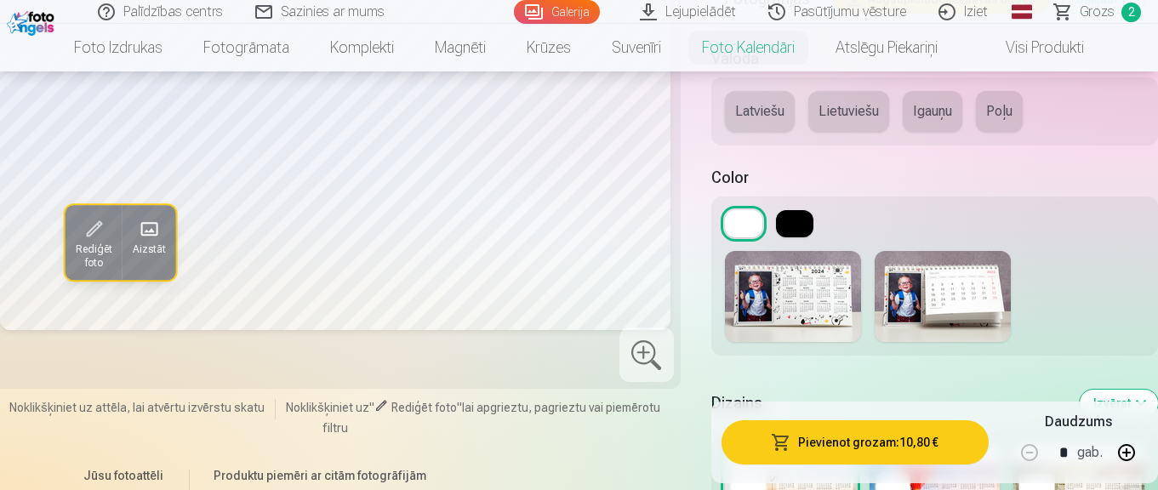
click at [801, 233] on button at bounding box center [794, 223] width 37 height 27
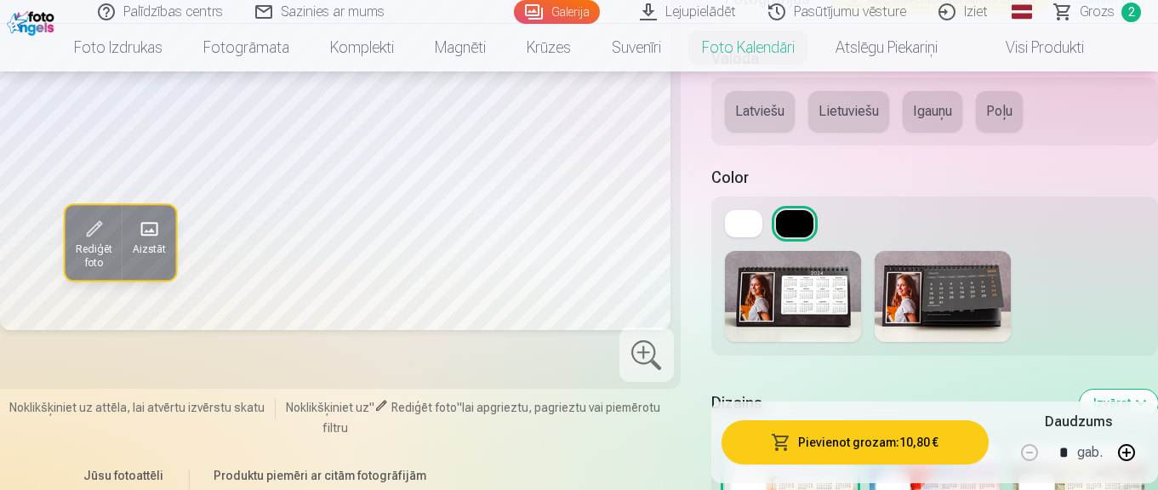
click at [925, 286] on img at bounding box center [943, 296] width 136 height 91
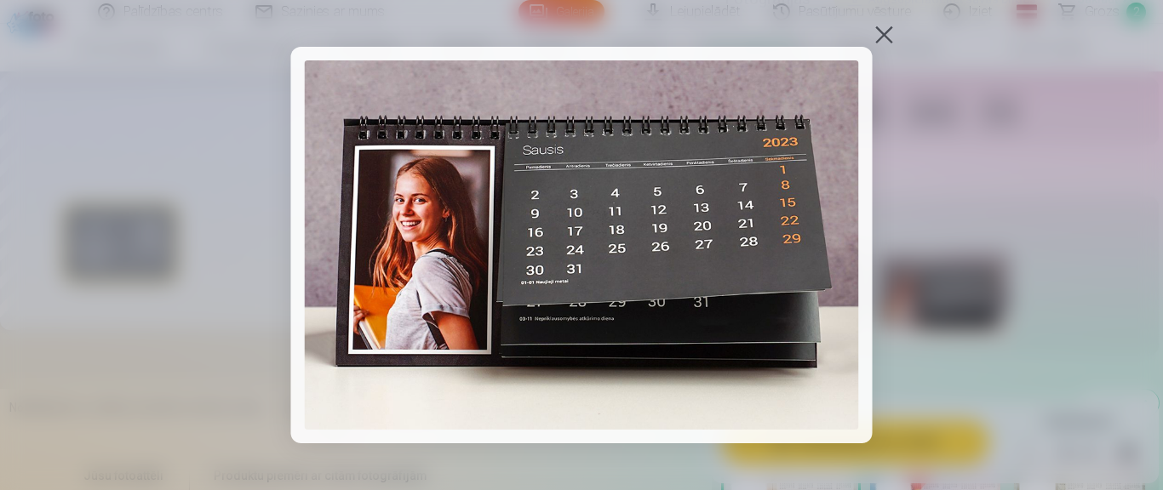
click at [969, 205] on div at bounding box center [581, 245] width 1163 height 490
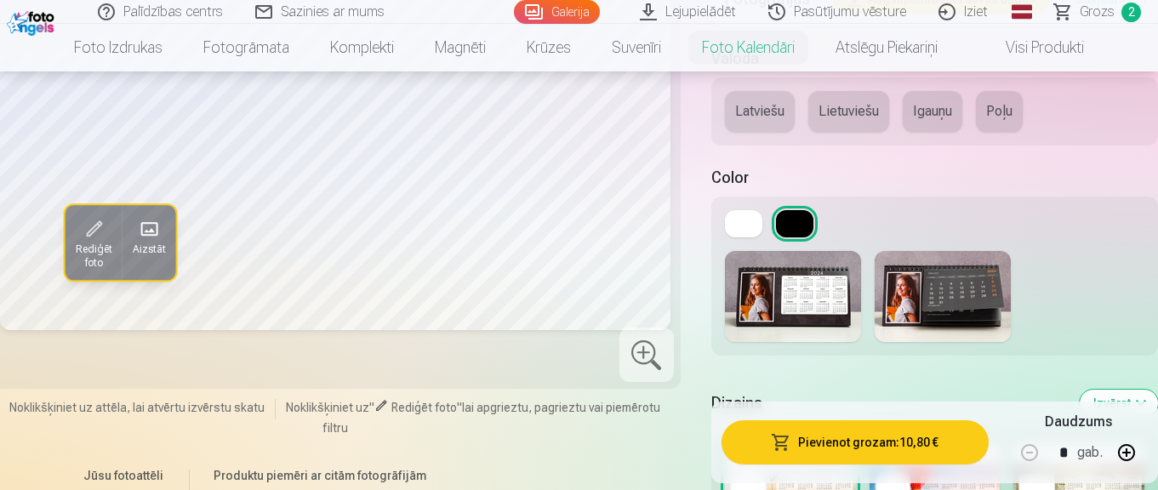
click at [821, 332] on img at bounding box center [793, 296] width 136 height 91
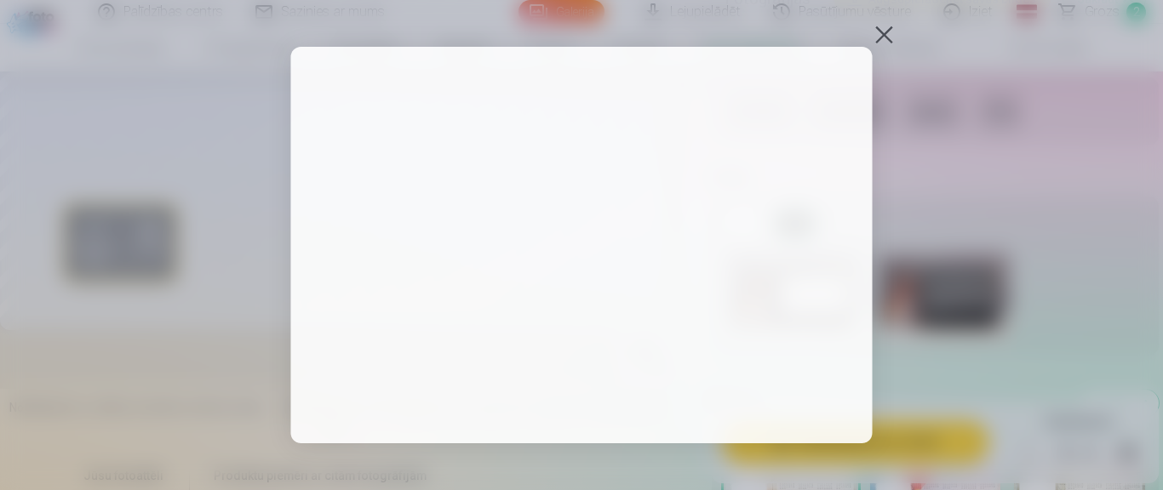
click at [947, 205] on div at bounding box center [581, 245] width 1163 height 490
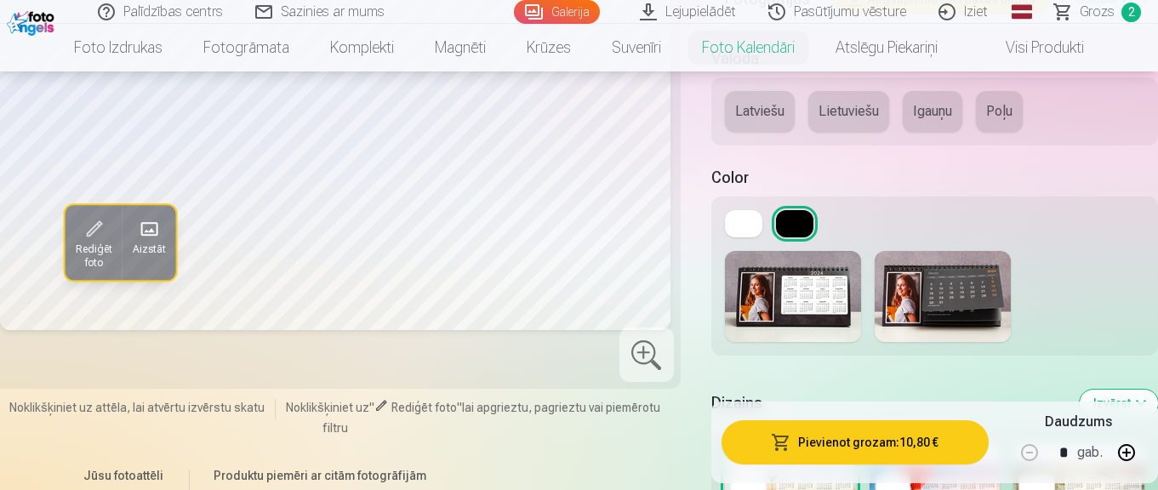
click at [962, 296] on img at bounding box center [943, 296] width 136 height 91
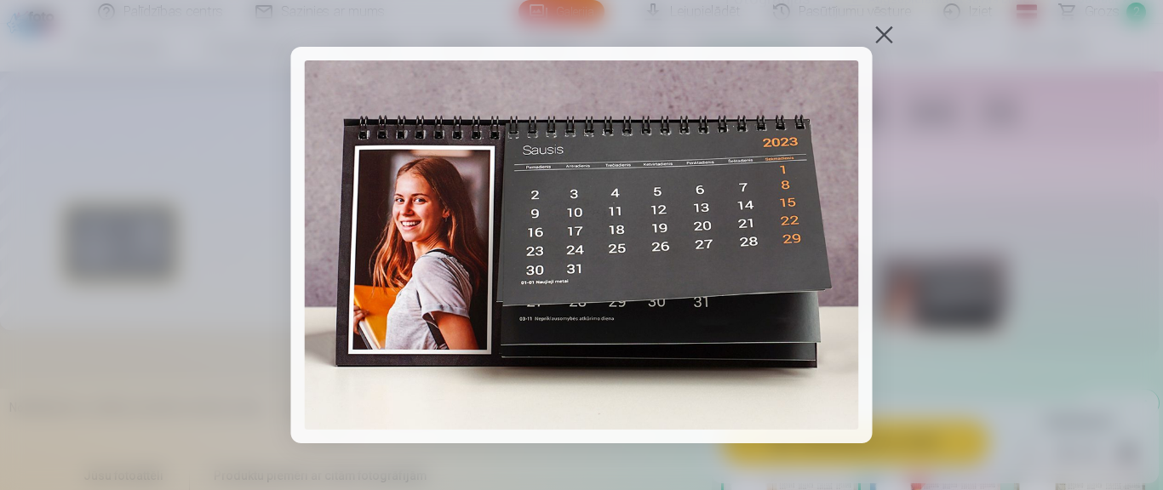
click at [881, 26] on div at bounding box center [884, 35] width 24 height 24
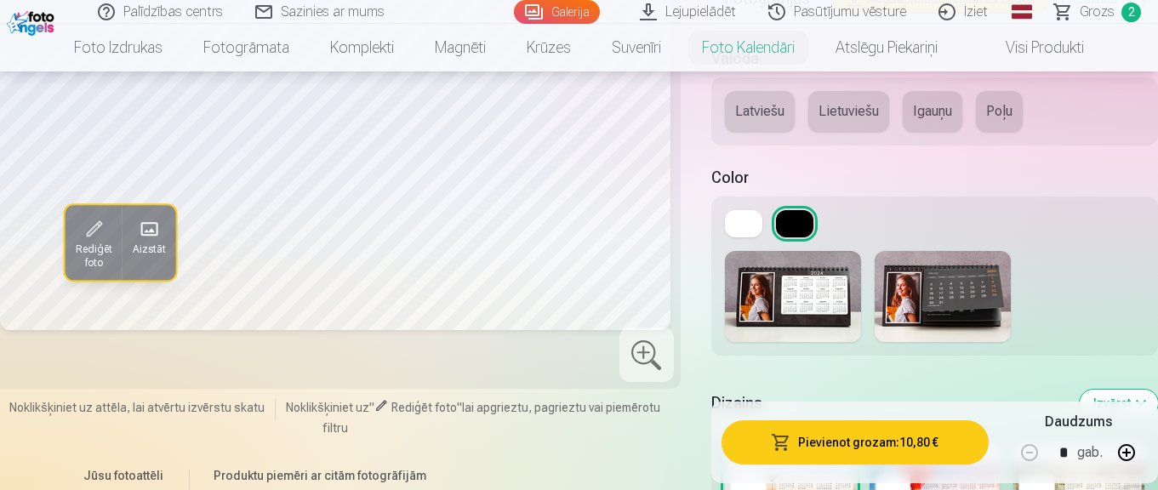
click at [759, 227] on button at bounding box center [743, 223] width 37 height 27
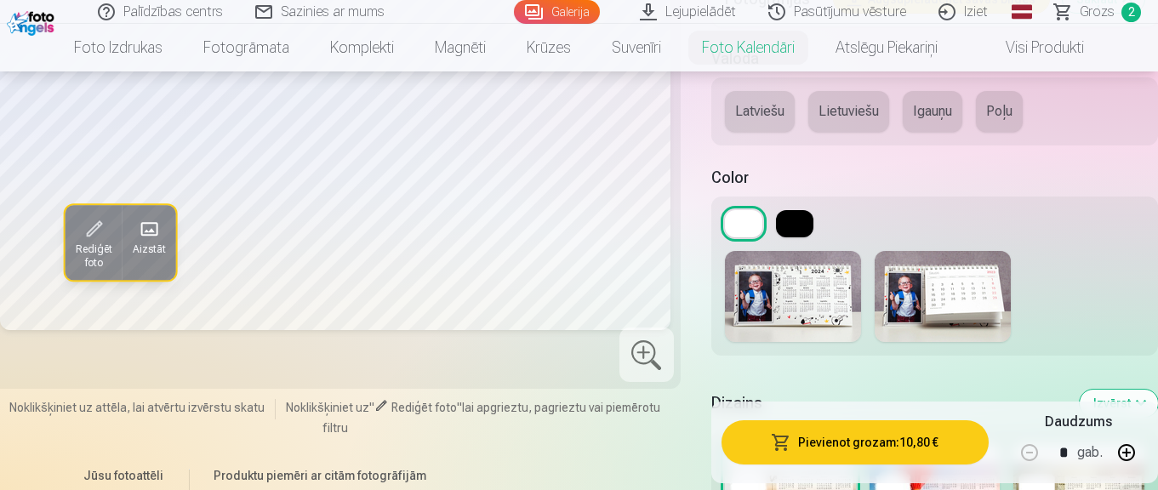
click at [921, 283] on img at bounding box center [943, 296] width 136 height 91
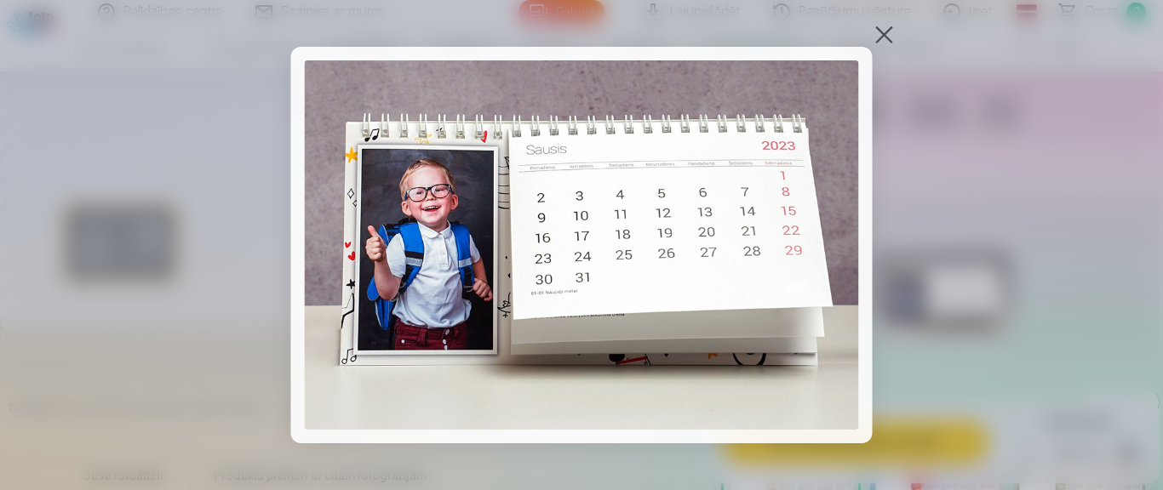
click at [881, 31] on div at bounding box center [884, 35] width 24 height 24
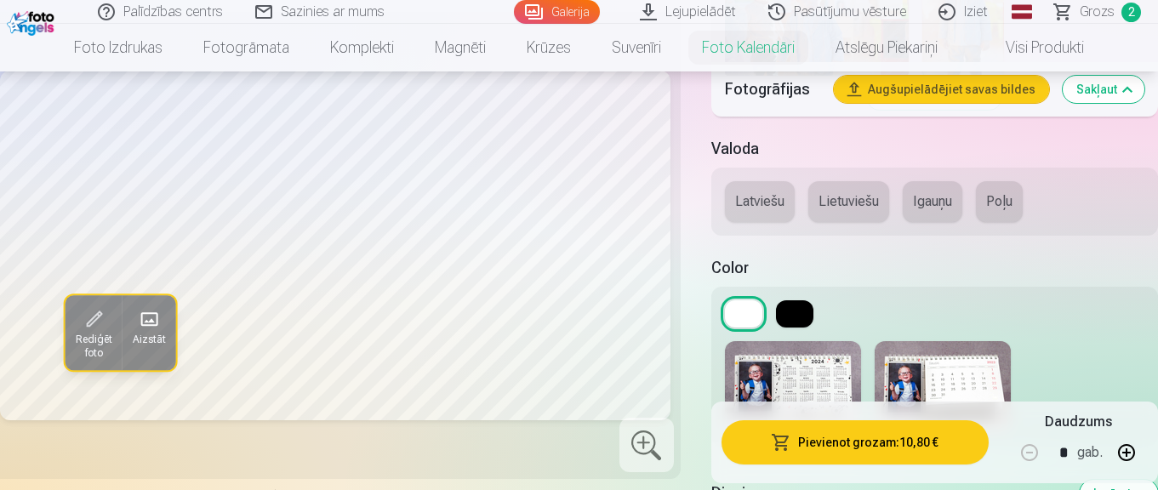
scroll to position [1863, 0]
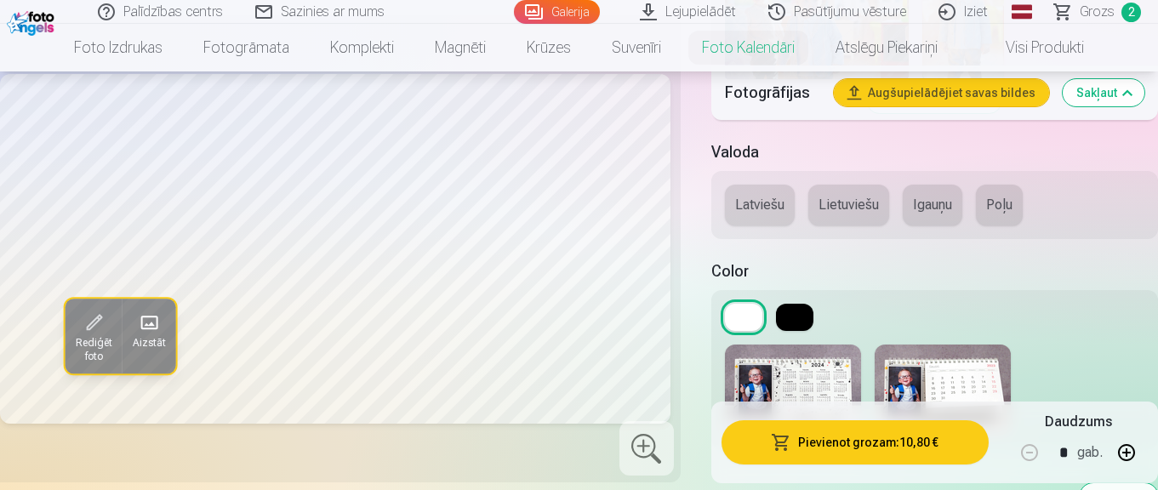
click at [770, 213] on button "Latviešu" at bounding box center [760, 205] width 70 height 41
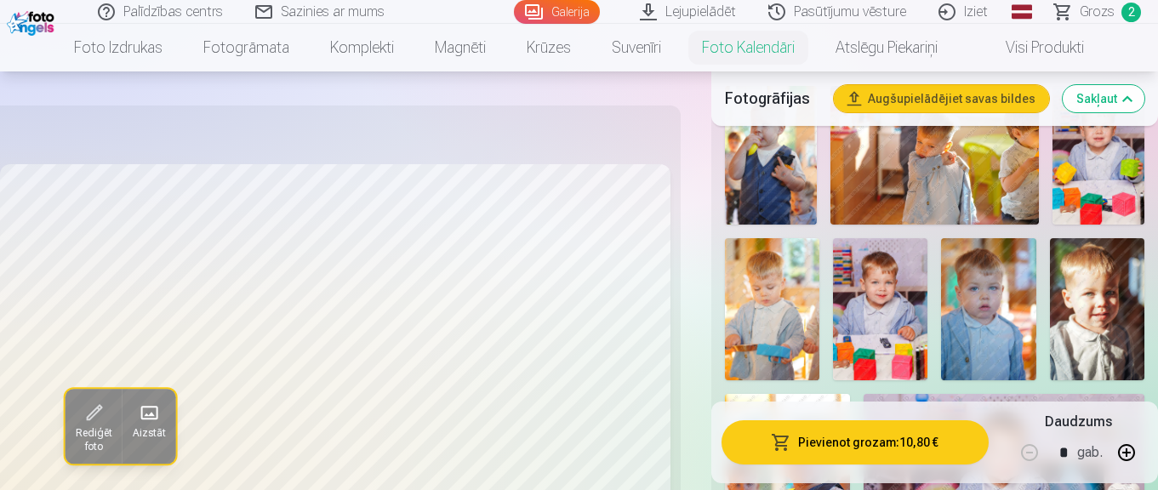
scroll to position [357, 0]
click at [1099, 302] on img at bounding box center [1097, 308] width 94 height 142
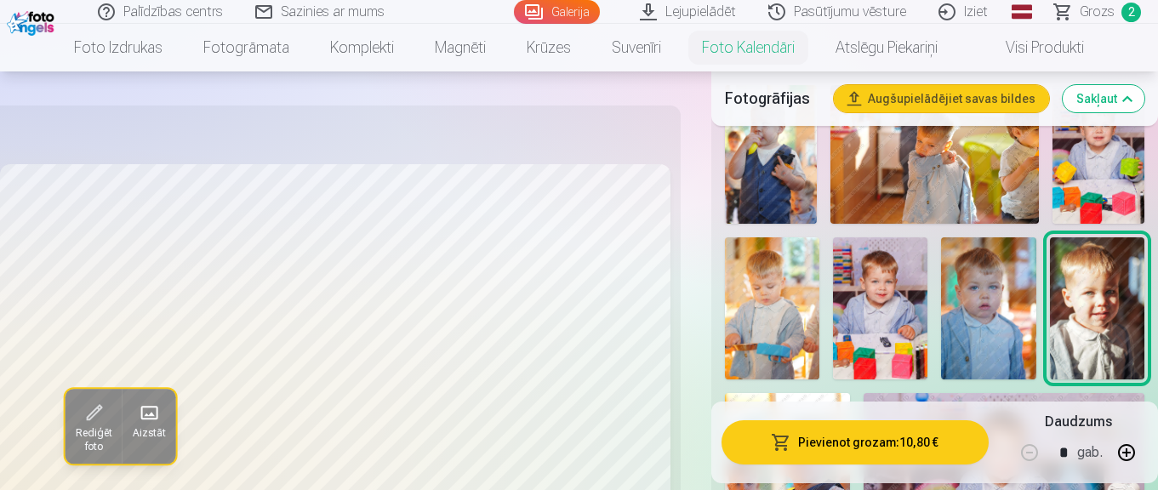
click at [993, 317] on img at bounding box center [988, 308] width 94 height 142
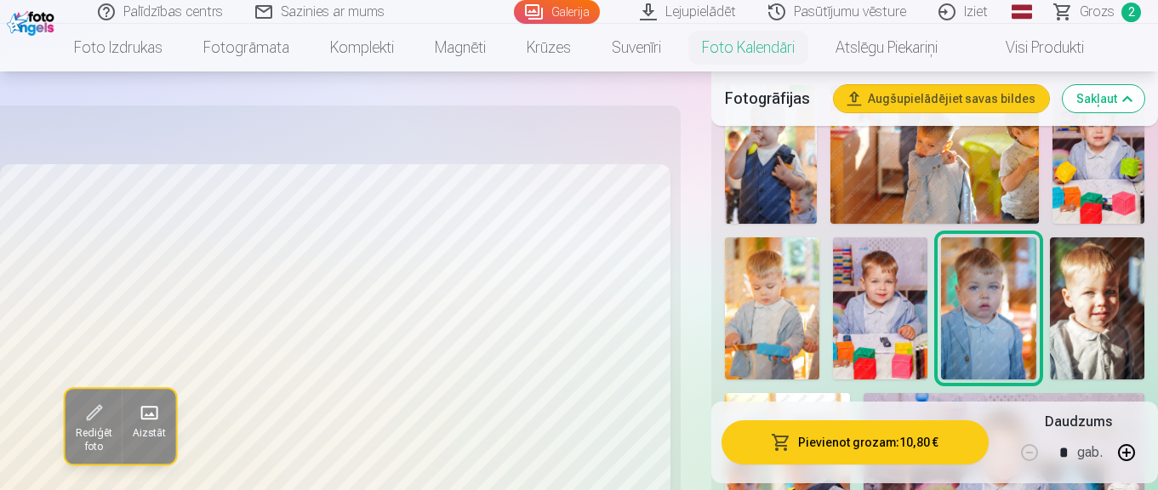
click at [1106, 326] on img at bounding box center [1097, 308] width 94 height 142
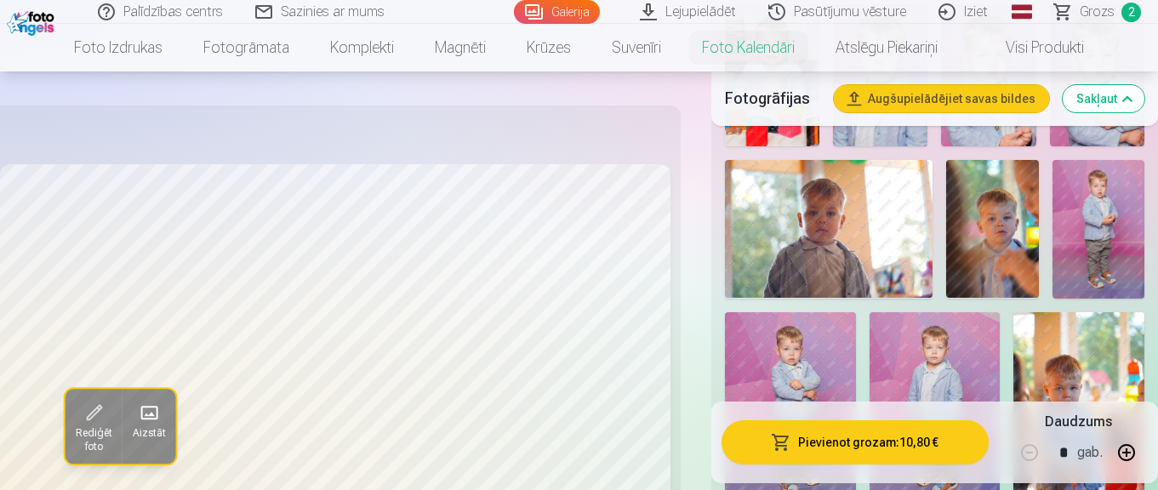
scroll to position [1299, 0]
click at [1113, 240] on img at bounding box center [1099, 228] width 93 height 139
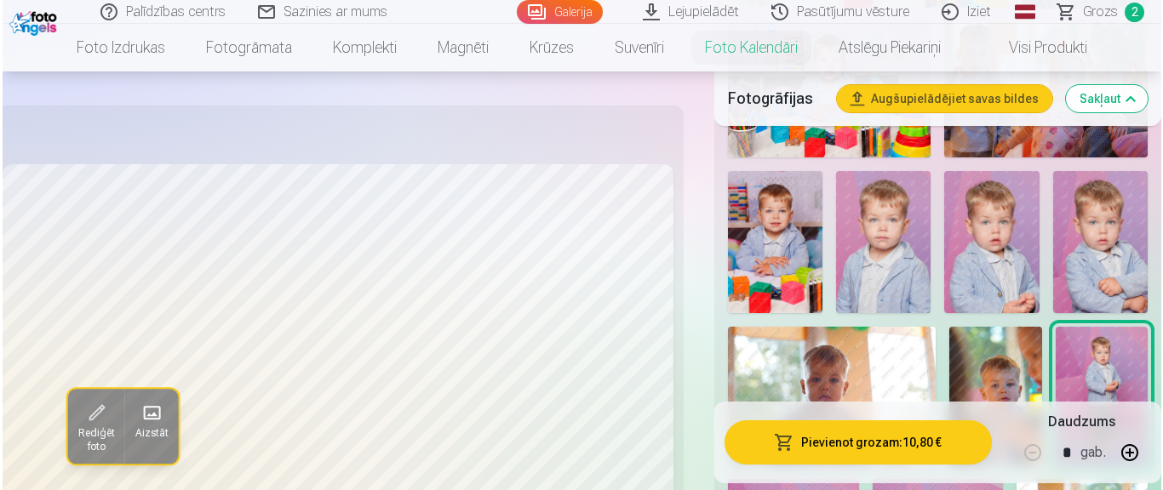
scroll to position [1118, 0]
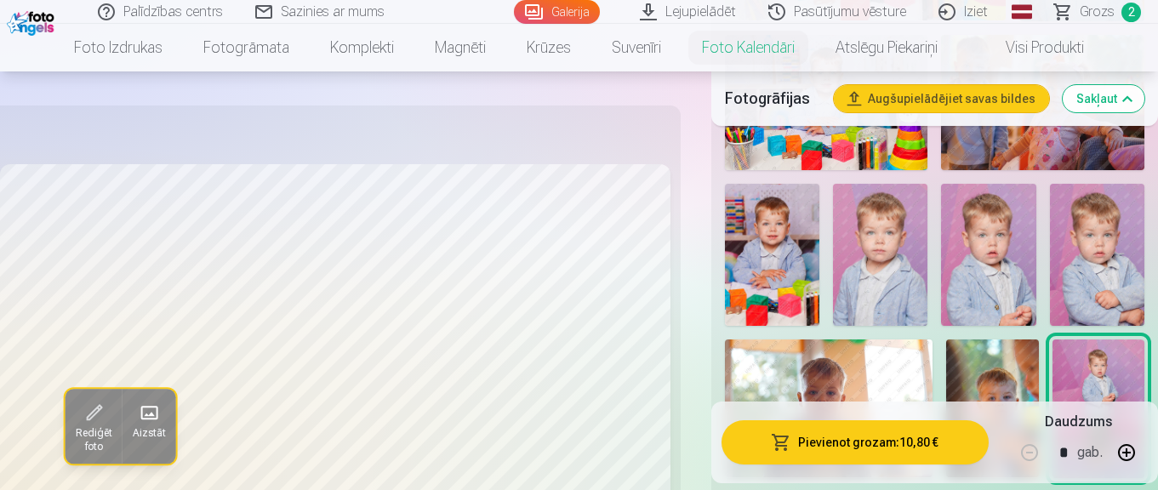
click at [894, 254] on img at bounding box center [880, 255] width 94 height 142
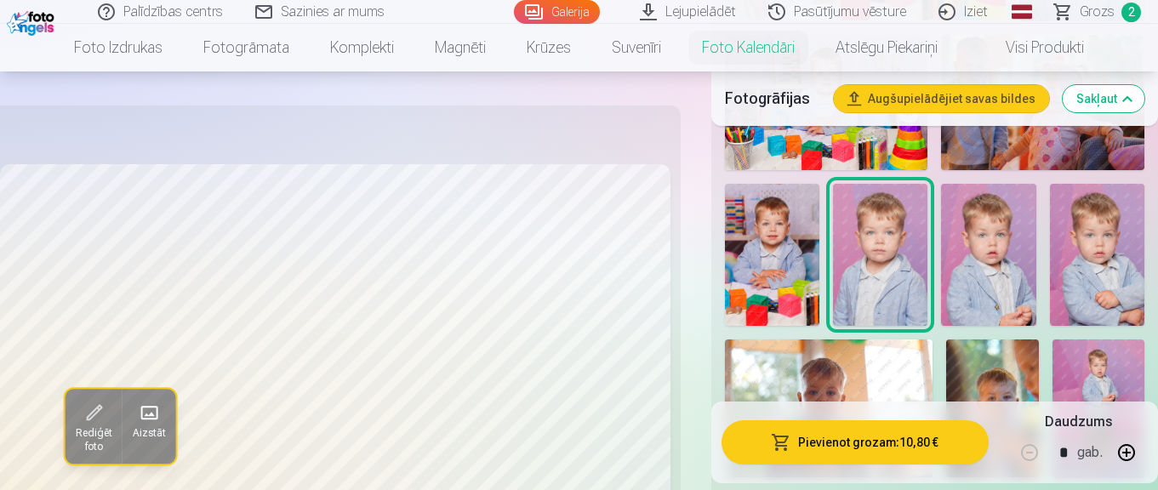
click at [982, 265] on img at bounding box center [988, 255] width 94 height 142
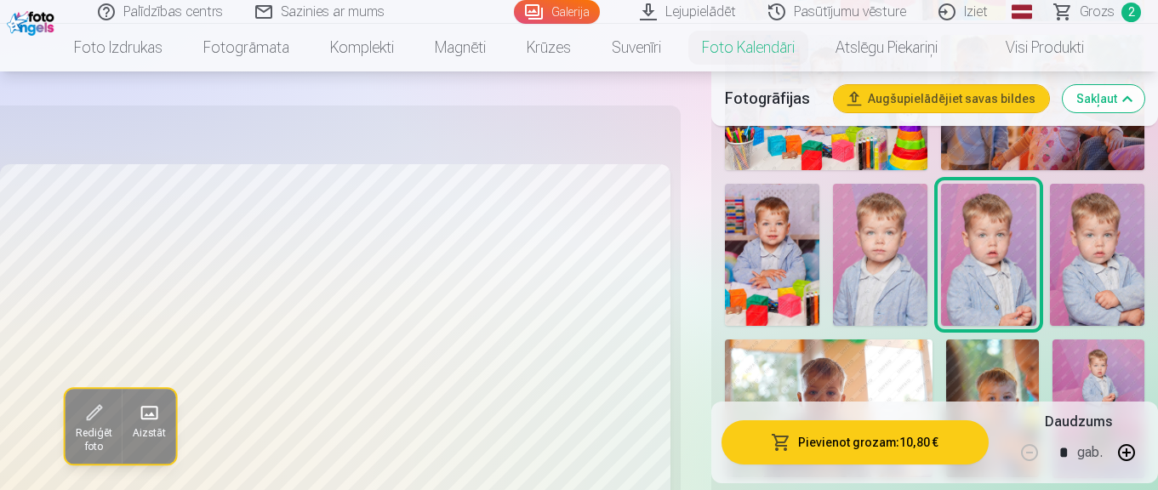
click at [1095, 243] on img at bounding box center [1097, 255] width 94 height 142
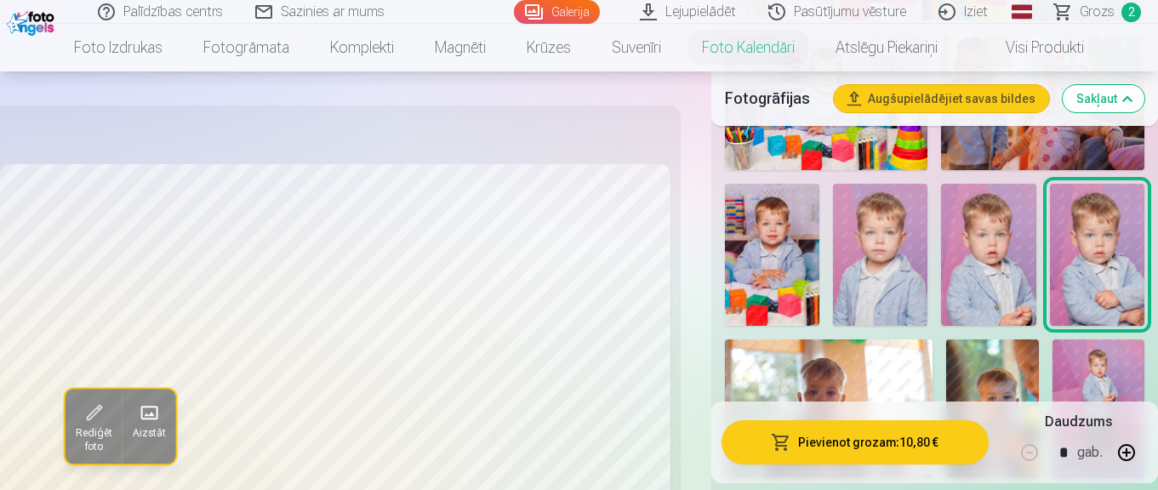
click at [892, 278] on img at bounding box center [880, 255] width 94 height 142
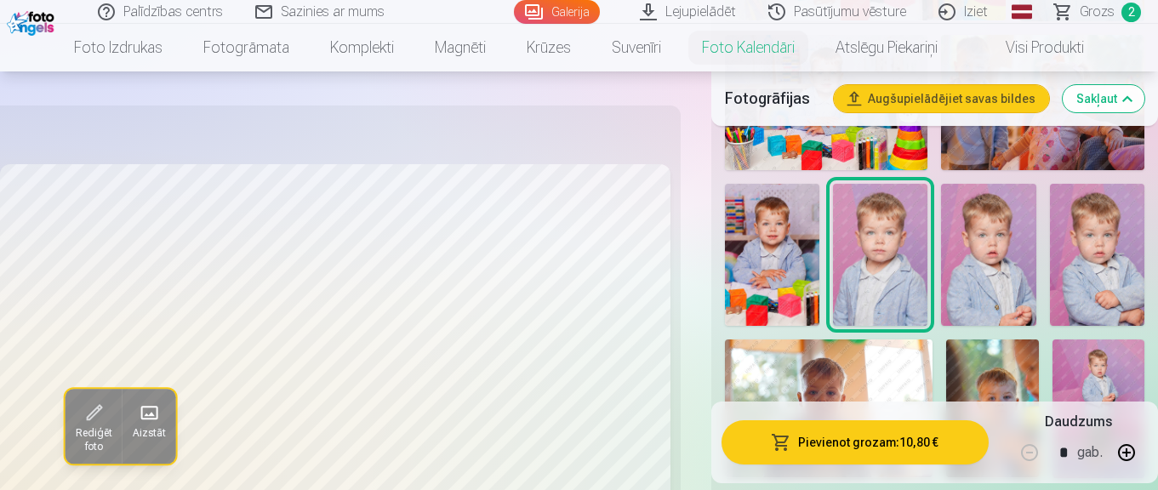
click at [1101, 257] on img at bounding box center [1097, 255] width 94 height 142
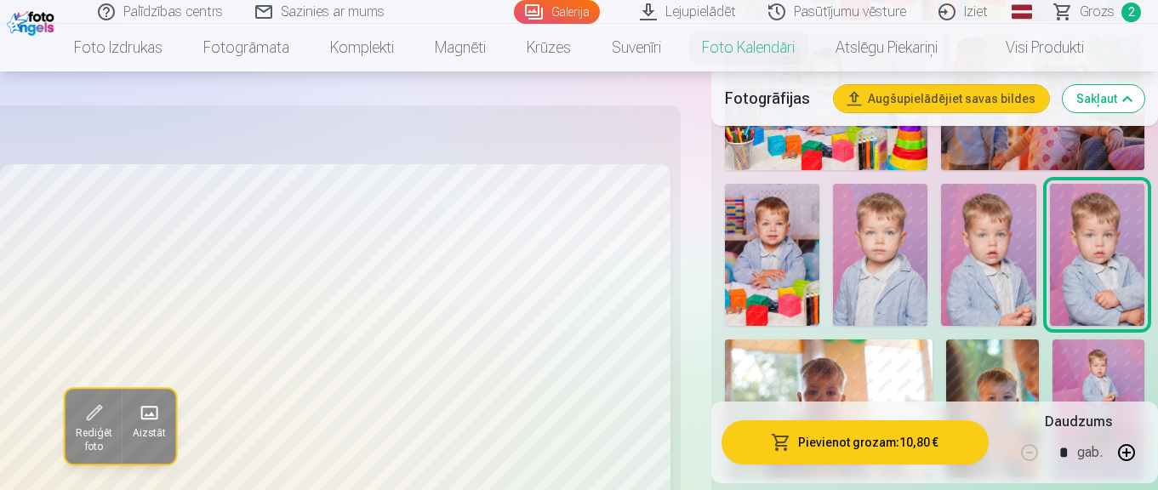
click at [89, 431] on span "Rediģēt foto" at bounding box center [93, 439] width 37 height 27
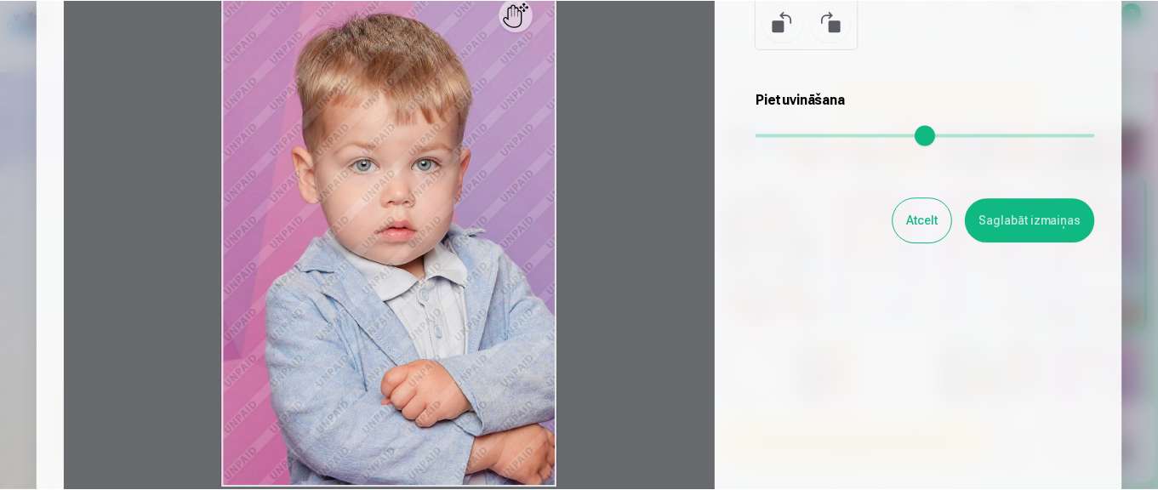
scroll to position [225, 0]
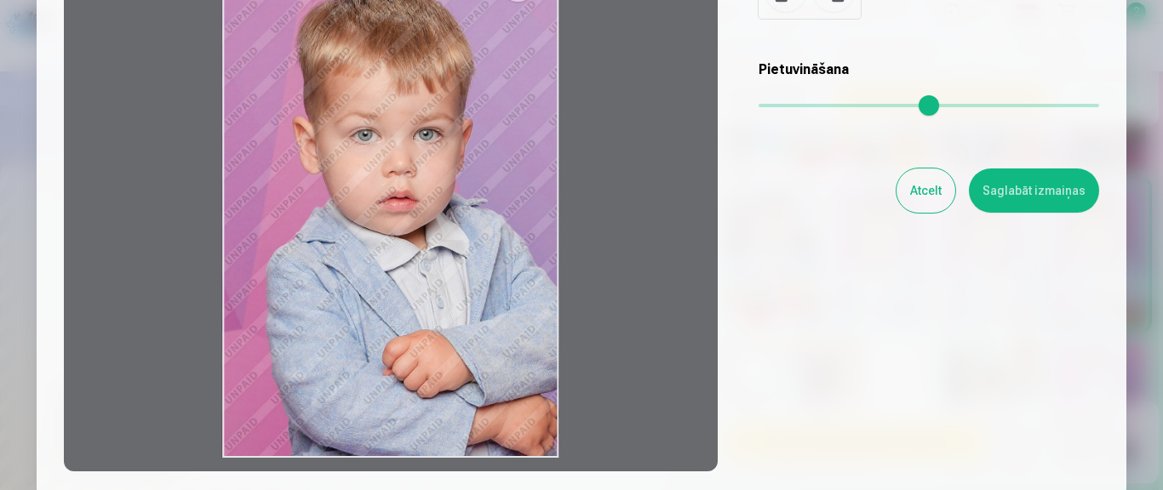
click at [1020, 191] on button "Saglabāt izmaiņas" at bounding box center [1034, 191] width 130 height 44
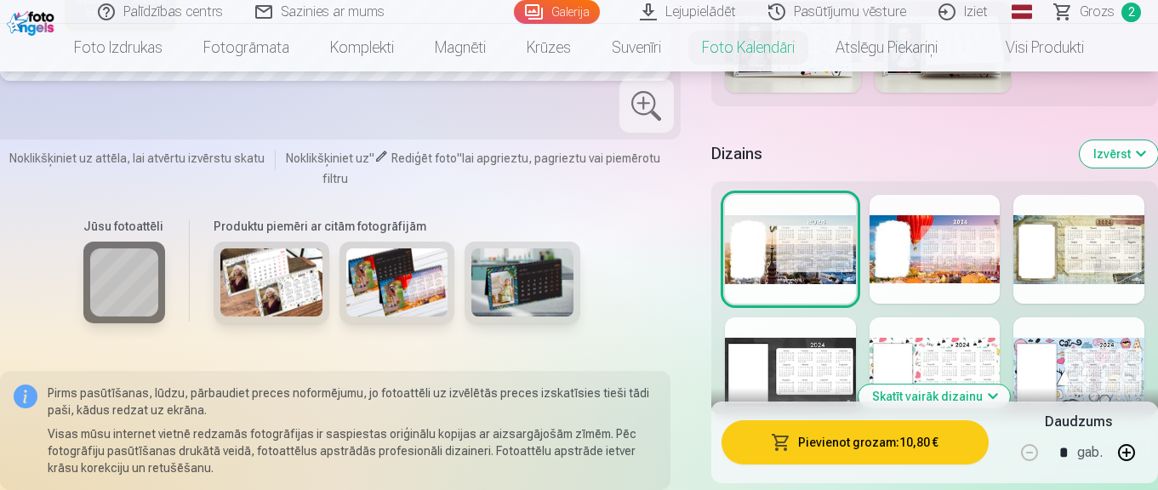
scroll to position [2209, 0]
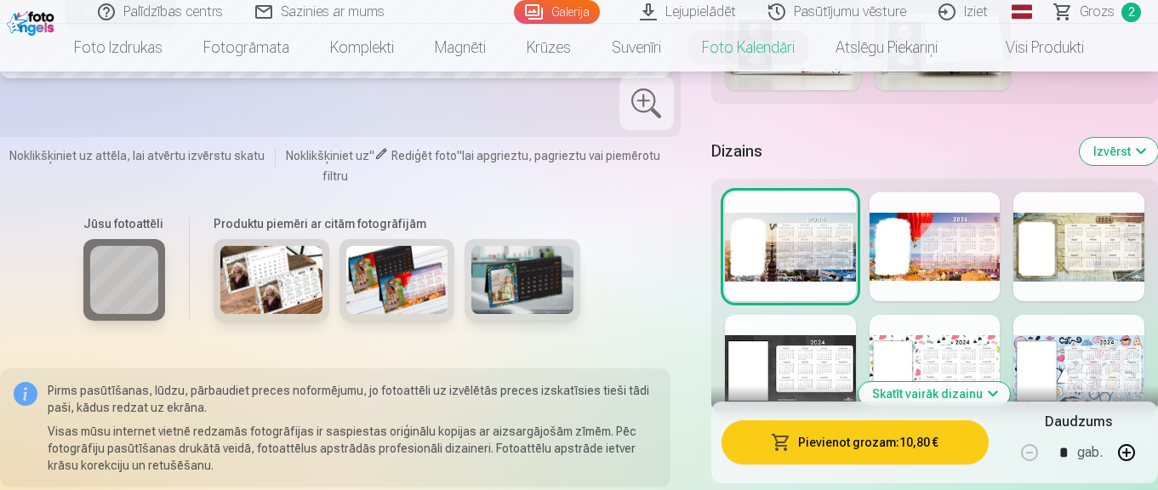
click at [927, 255] on div at bounding box center [935, 246] width 131 height 109
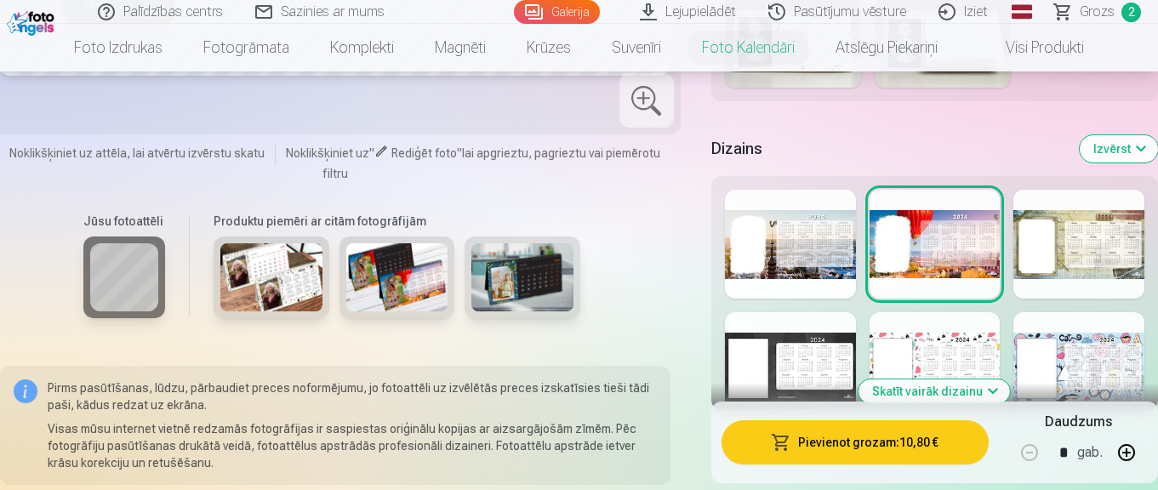
scroll to position [2214, 0]
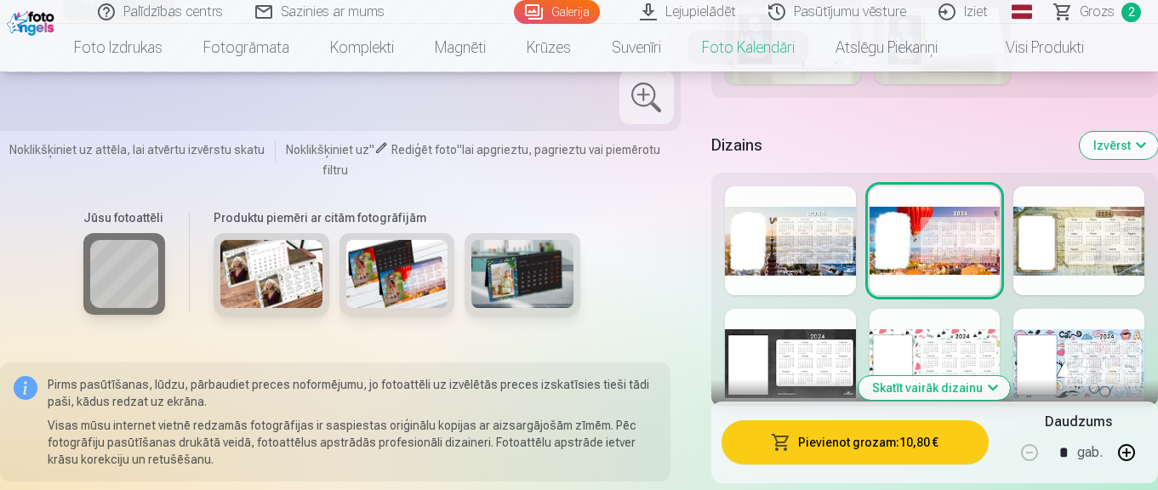
click at [1089, 249] on div at bounding box center [1079, 240] width 131 height 109
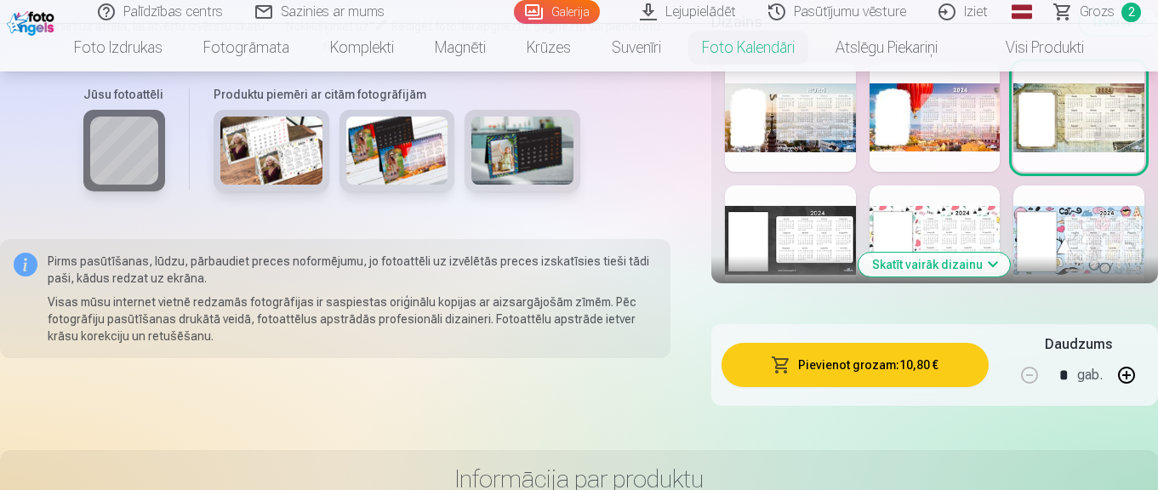
scroll to position [2260, 0]
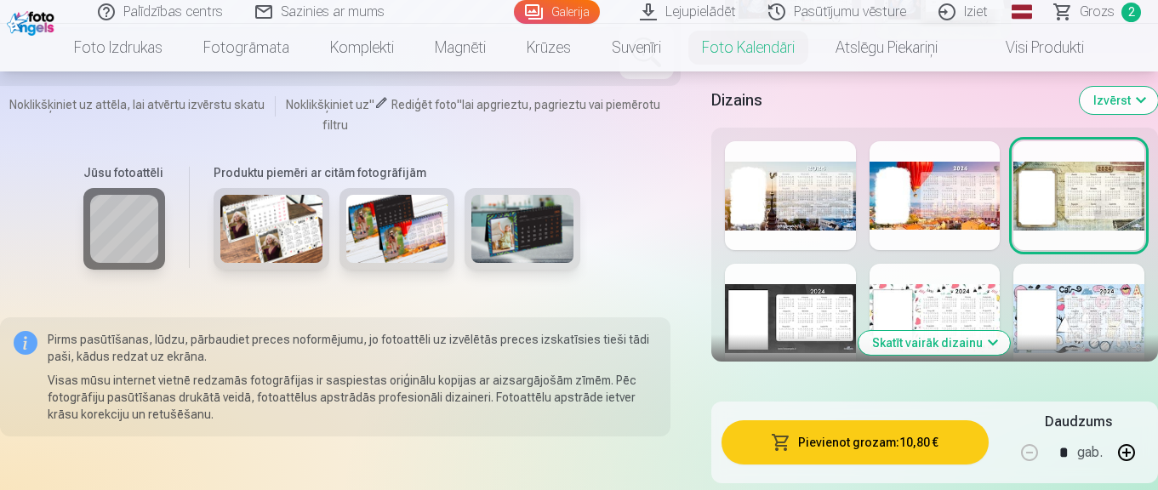
click at [812, 283] on div at bounding box center [790, 318] width 131 height 109
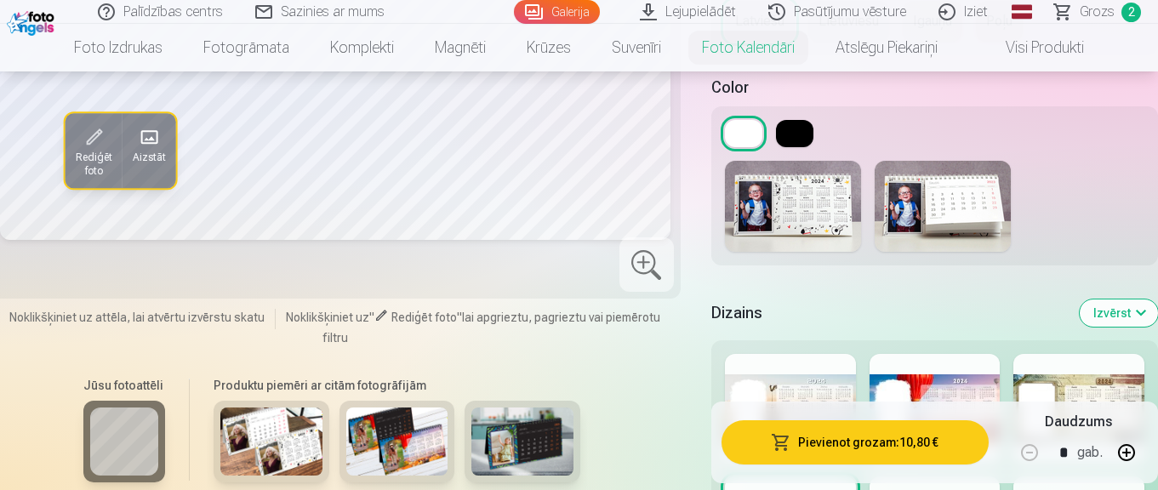
scroll to position [2261, 0]
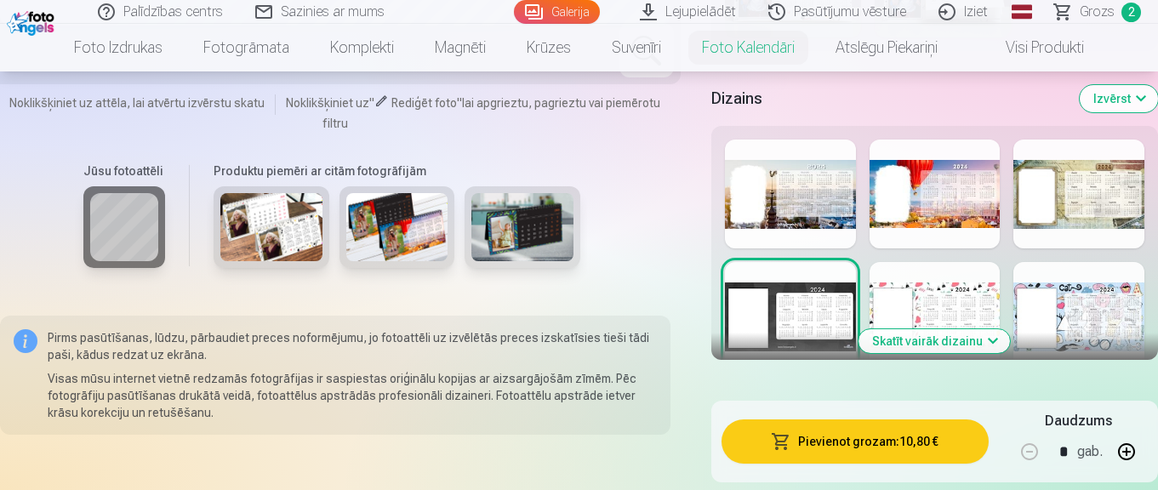
click at [909, 303] on div at bounding box center [935, 316] width 131 height 109
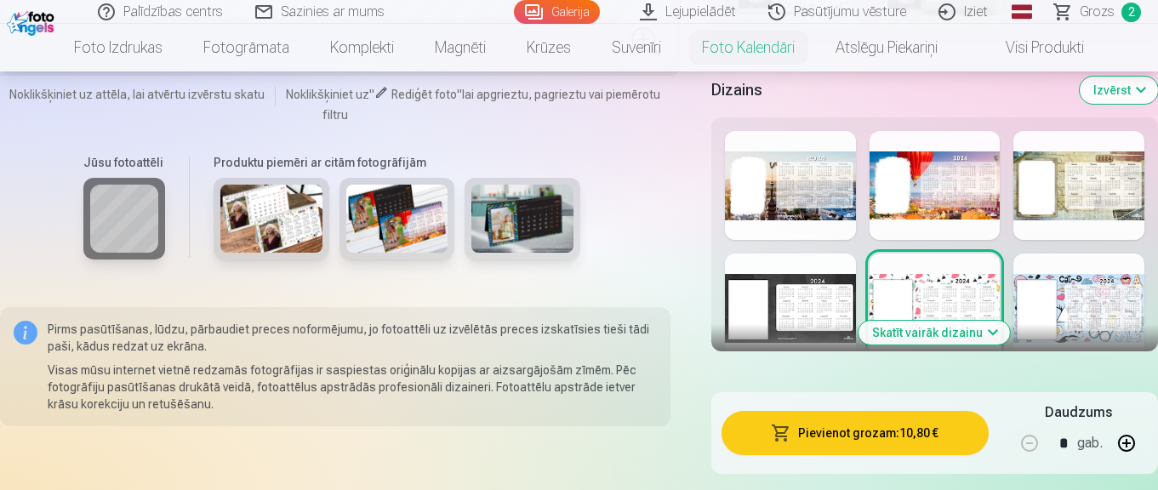
scroll to position [2271, 0]
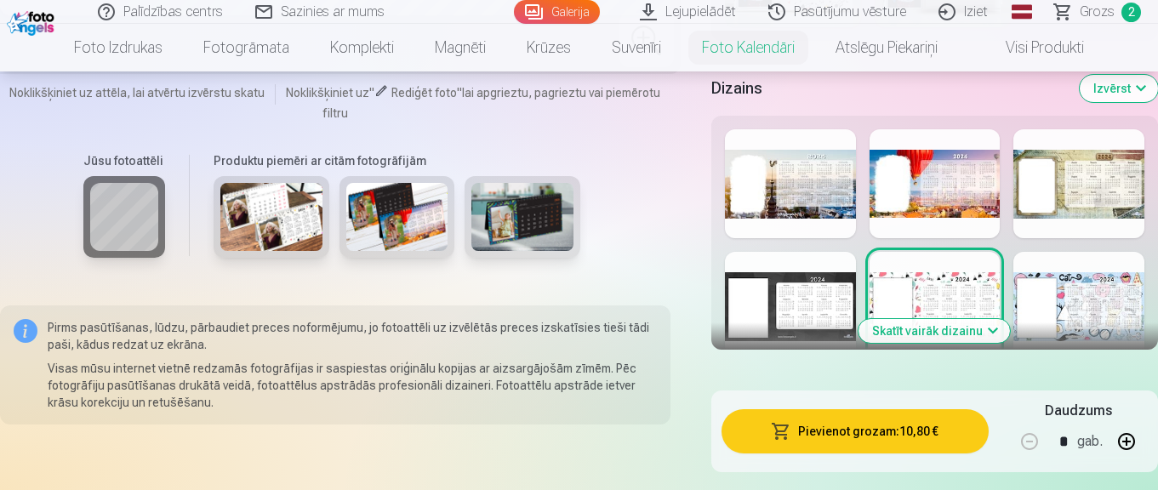
click at [1072, 289] on div at bounding box center [1079, 306] width 131 height 109
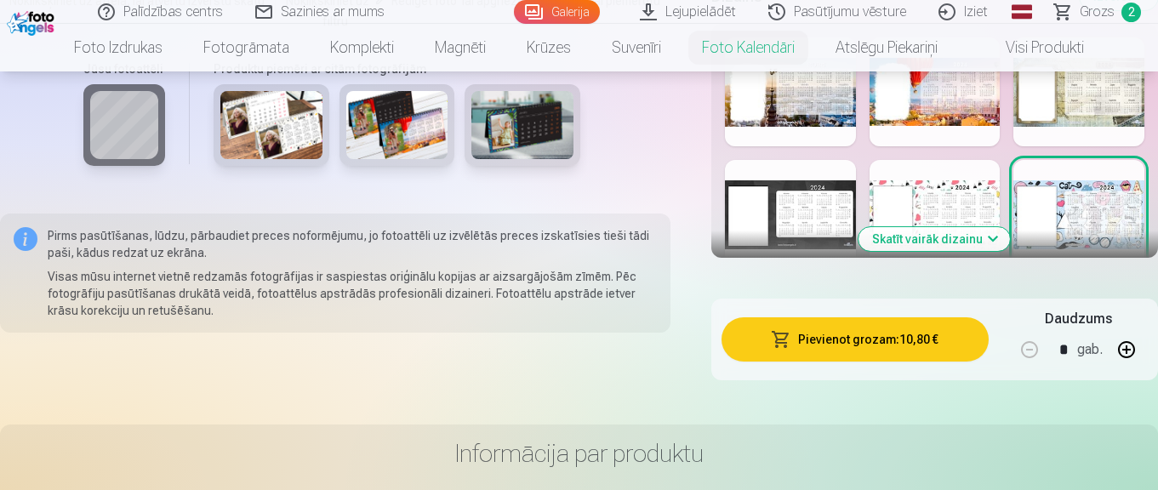
scroll to position [2425, 0]
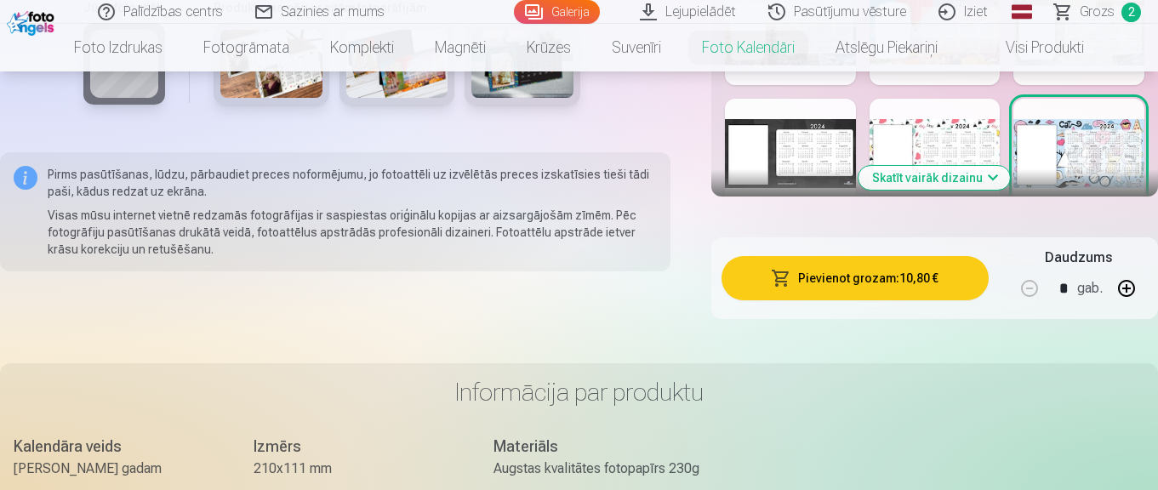
click at [948, 173] on button "Skatīt vairāk dizainu" at bounding box center [934, 178] width 151 height 24
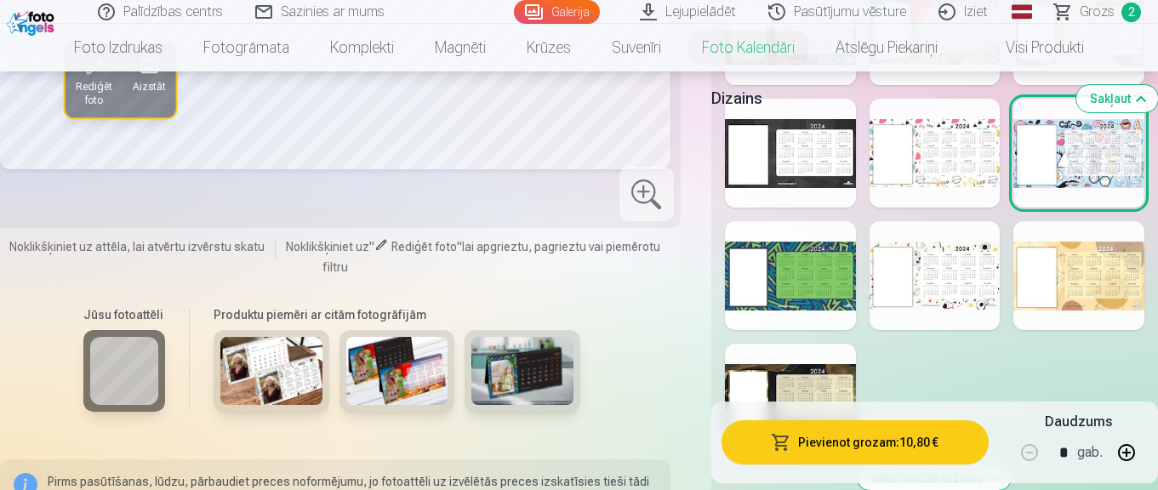
click at [815, 277] on div at bounding box center [790, 275] width 131 height 109
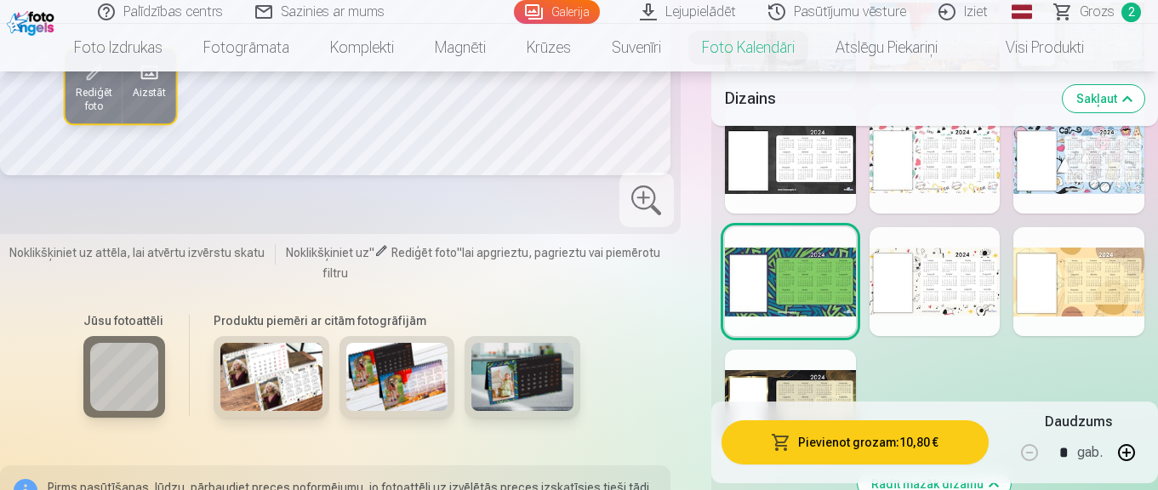
scroll to position [2422, 0]
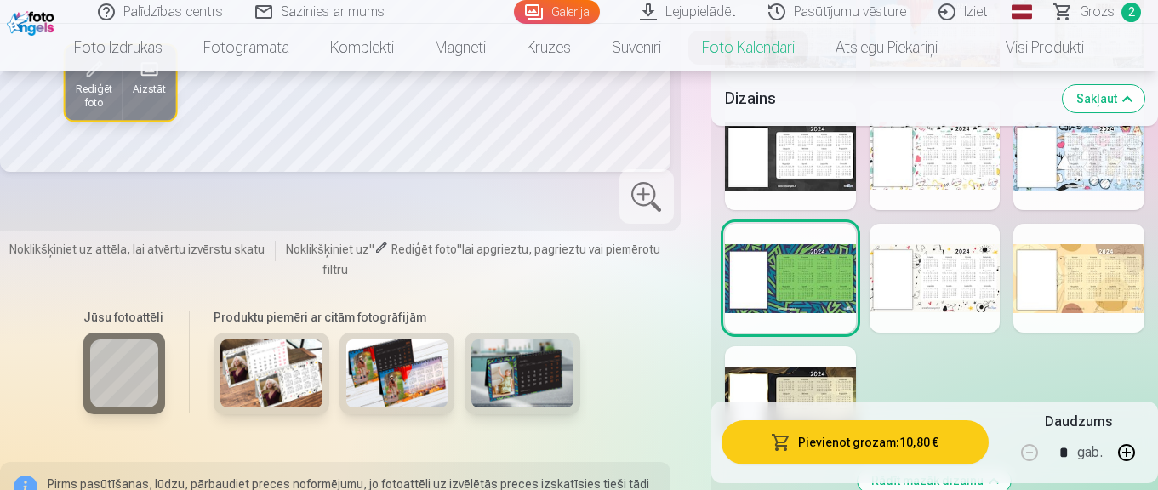
click at [948, 276] on div at bounding box center [935, 278] width 131 height 109
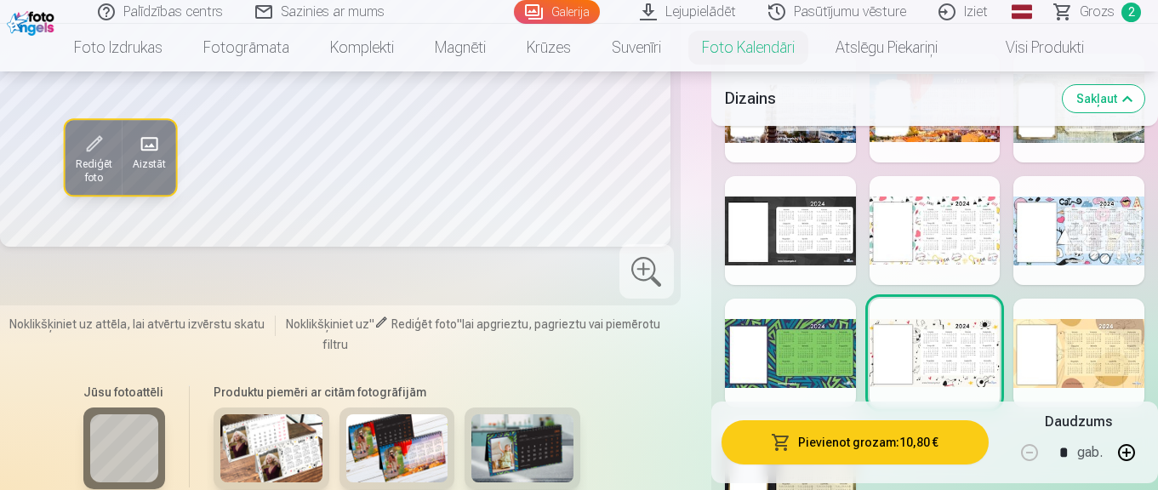
scroll to position [2458, 0]
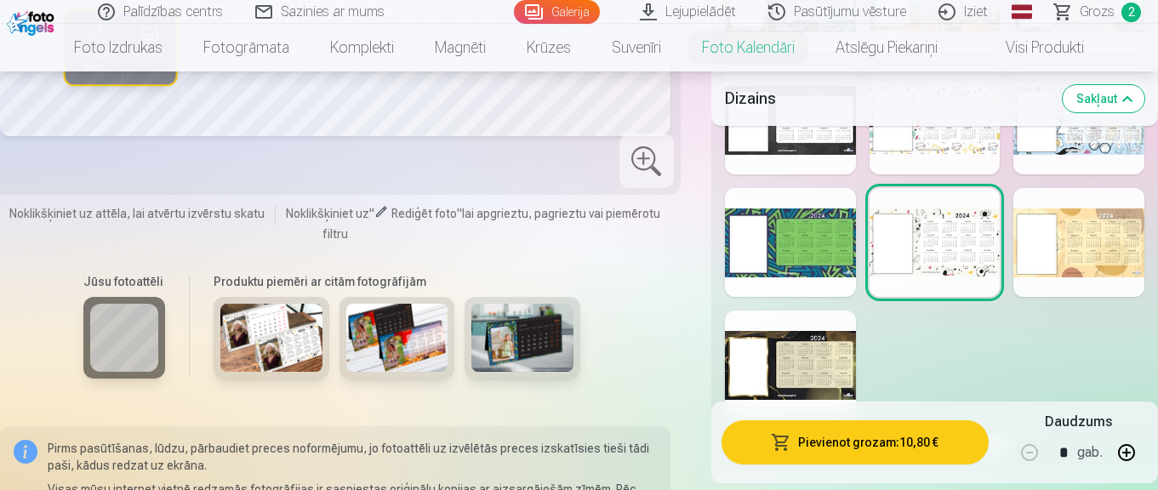
click at [1092, 247] on div at bounding box center [1079, 242] width 131 height 109
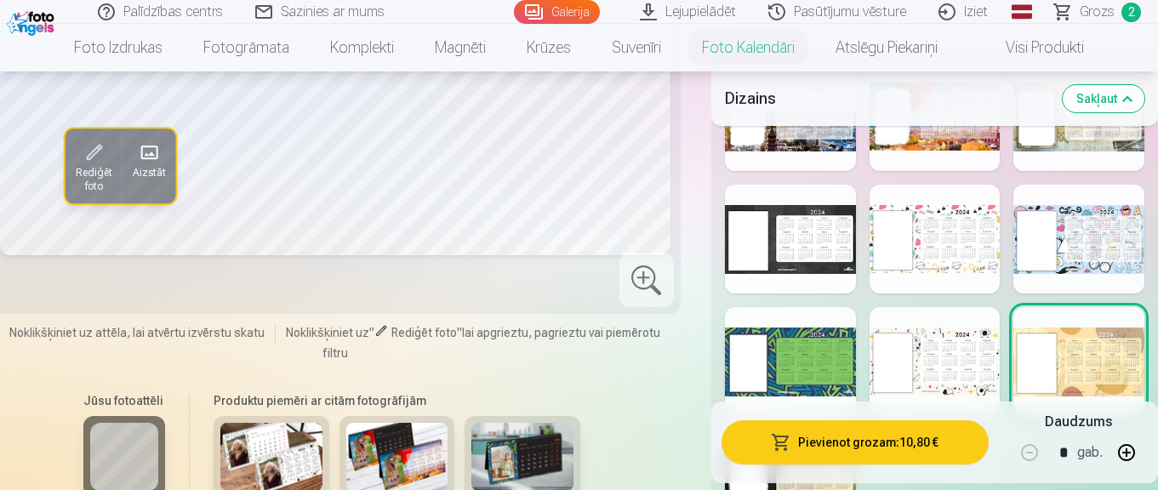
scroll to position [2505, 0]
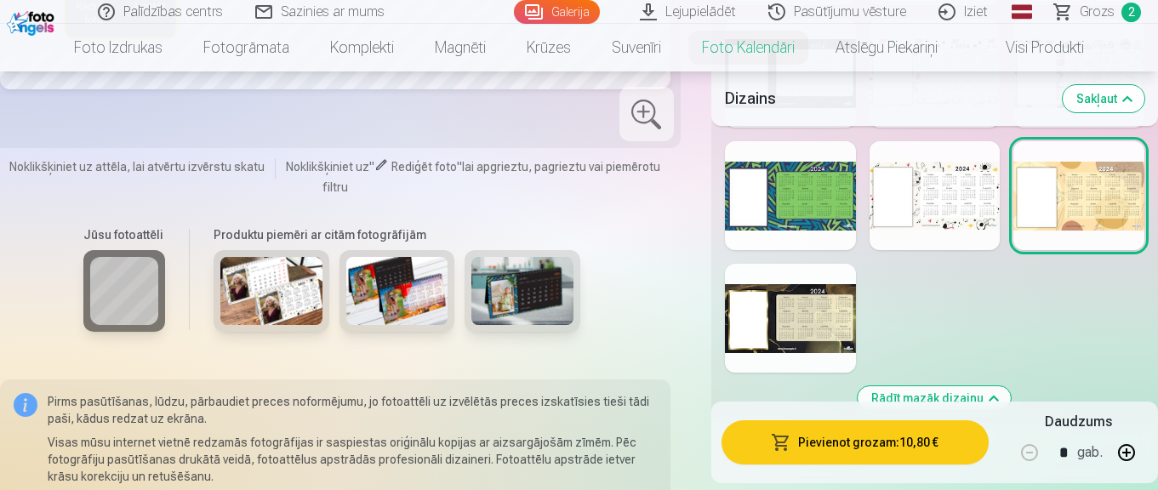
click at [798, 302] on div at bounding box center [790, 318] width 131 height 109
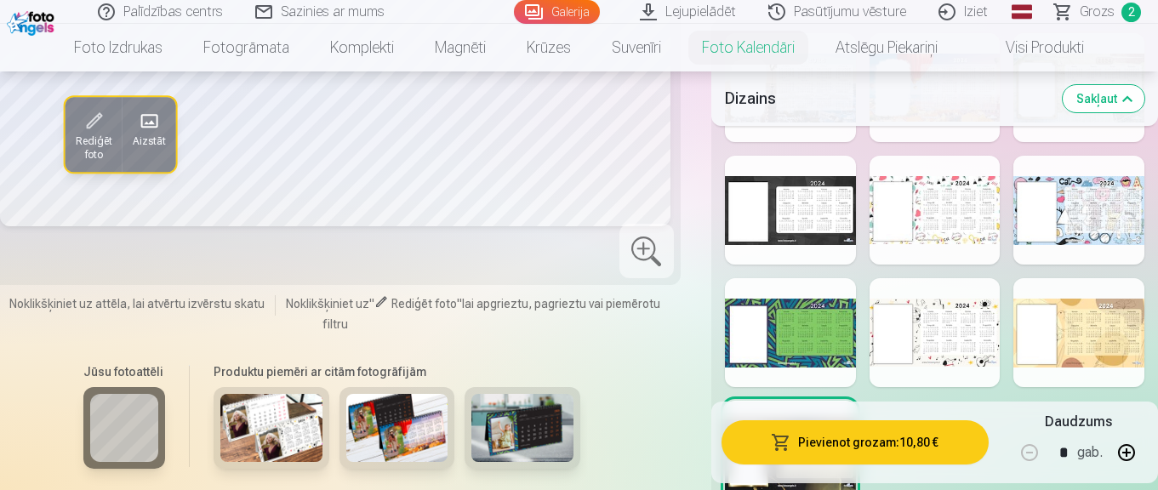
scroll to position [2371, 0]
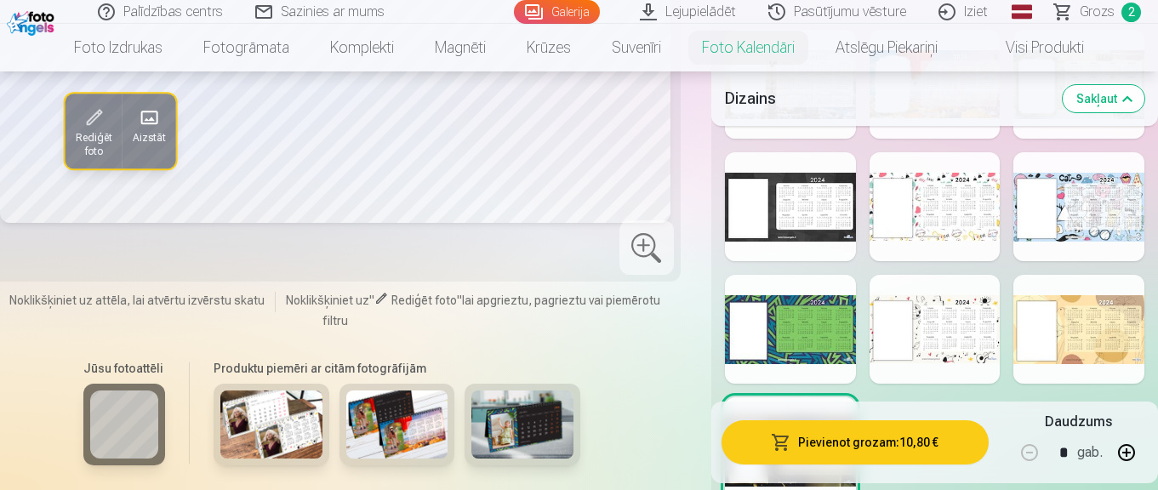
click at [986, 310] on div at bounding box center [935, 329] width 131 height 109
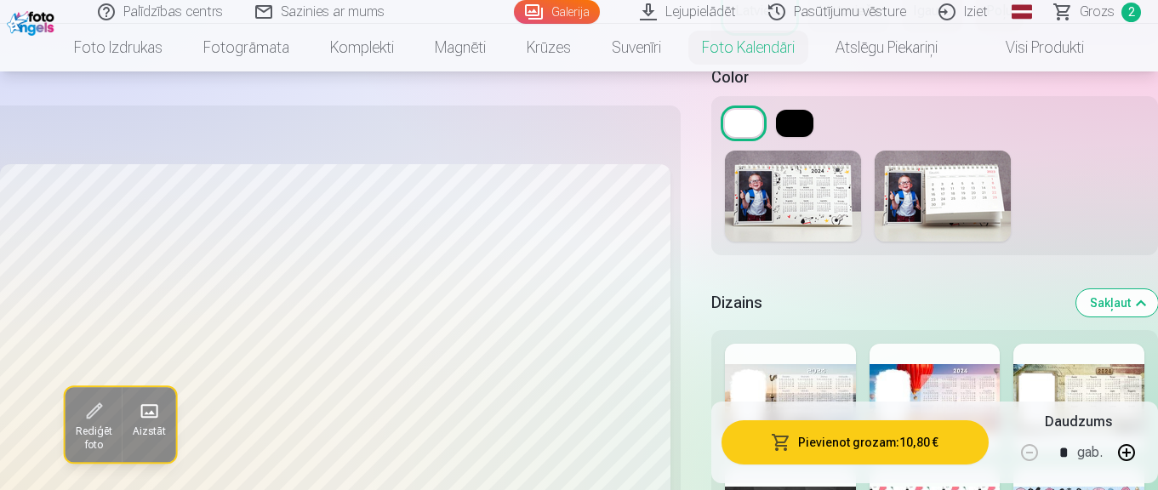
scroll to position [1982, 0]
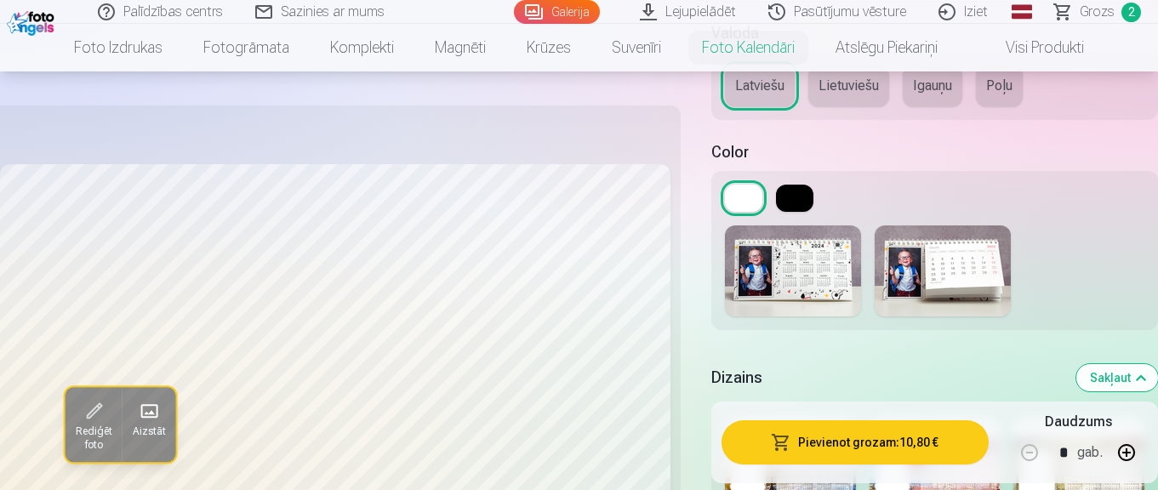
click at [935, 260] on img at bounding box center [943, 271] width 136 height 91
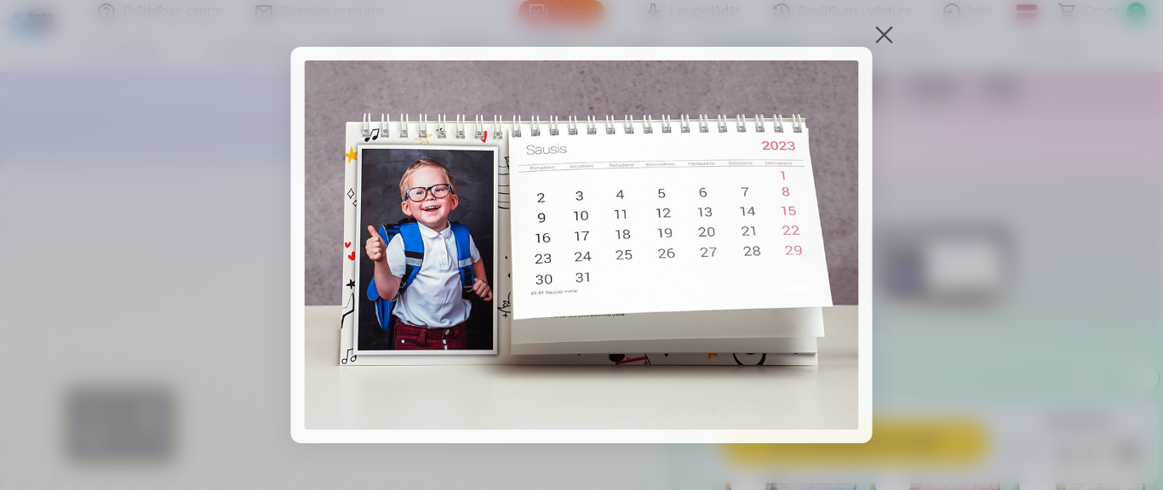
click at [887, 30] on div at bounding box center [884, 35] width 24 height 24
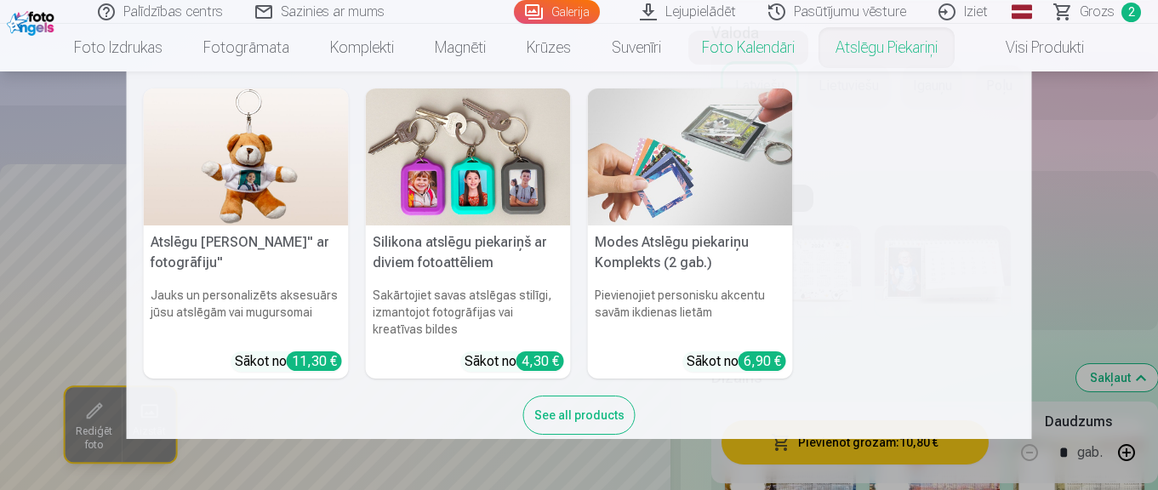
click at [1072, 212] on nav "Atslēgu piekariņš Lācītis" ar fotogrāfiju" Jauks un personalizēts aksesuārs jūs…" at bounding box center [579, 255] width 1158 height 368
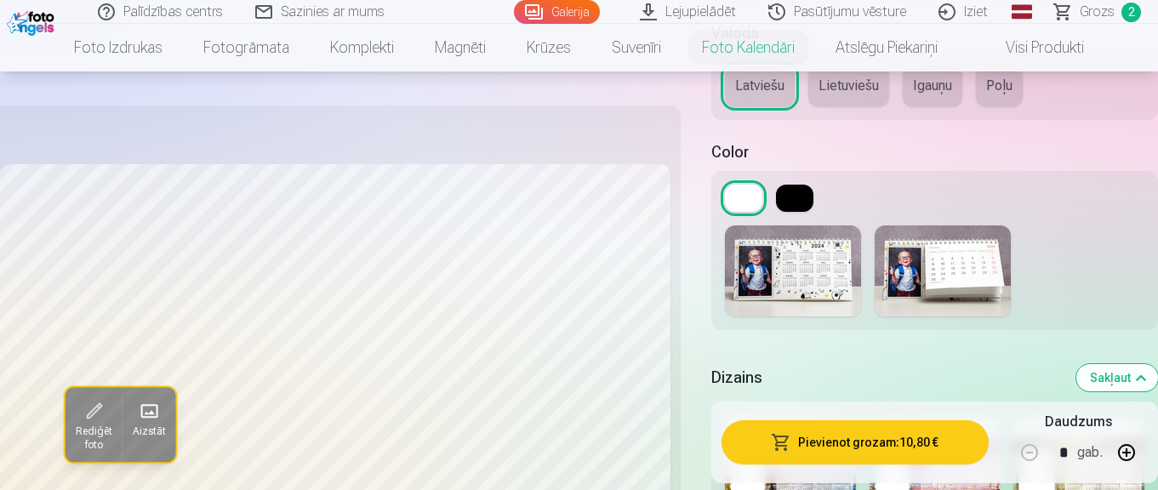
click at [835, 249] on img at bounding box center [793, 271] width 136 height 91
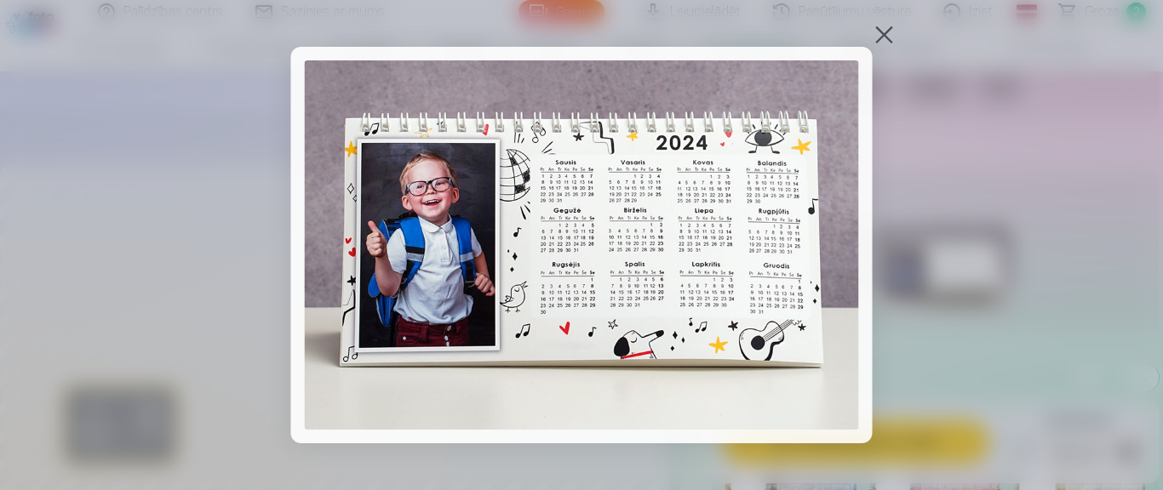
click at [879, 34] on div at bounding box center [884, 35] width 24 height 24
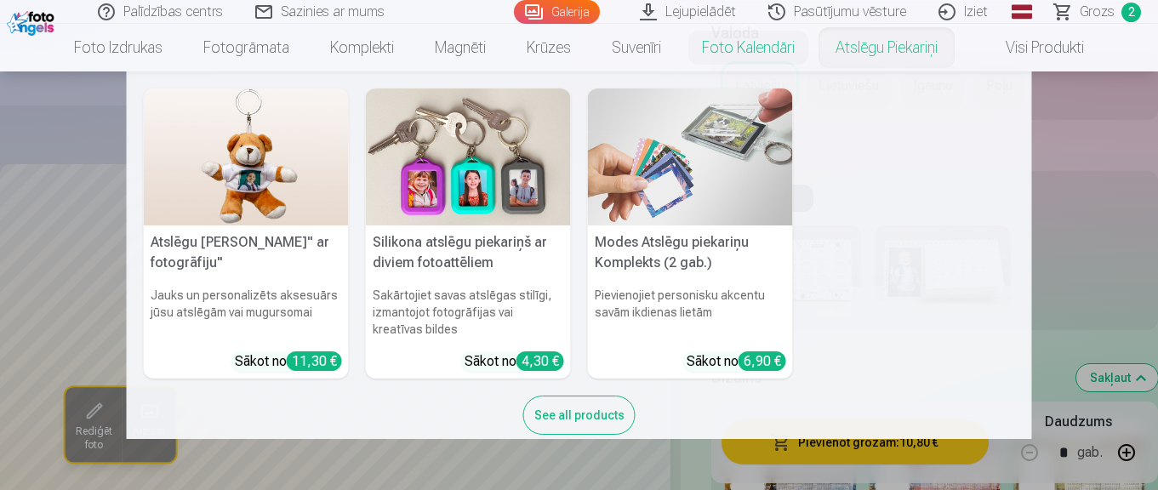
click at [1109, 206] on nav "Atslēgu piekariņš Lācītis" ar fotogrāfiju" Jauks un personalizēts aksesuārs jūs…" at bounding box center [579, 255] width 1158 height 368
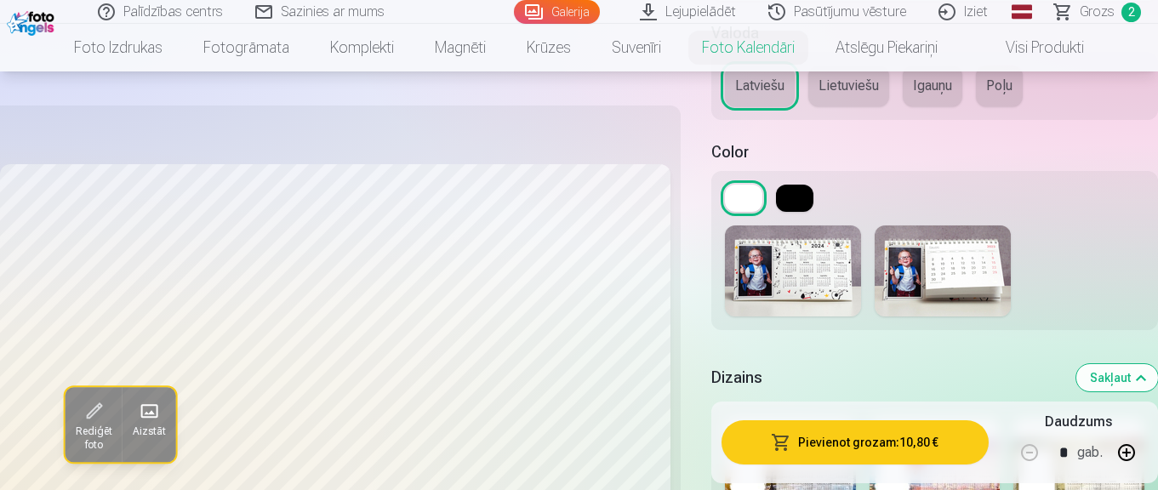
click at [979, 257] on img at bounding box center [943, 271] width 136 height 91
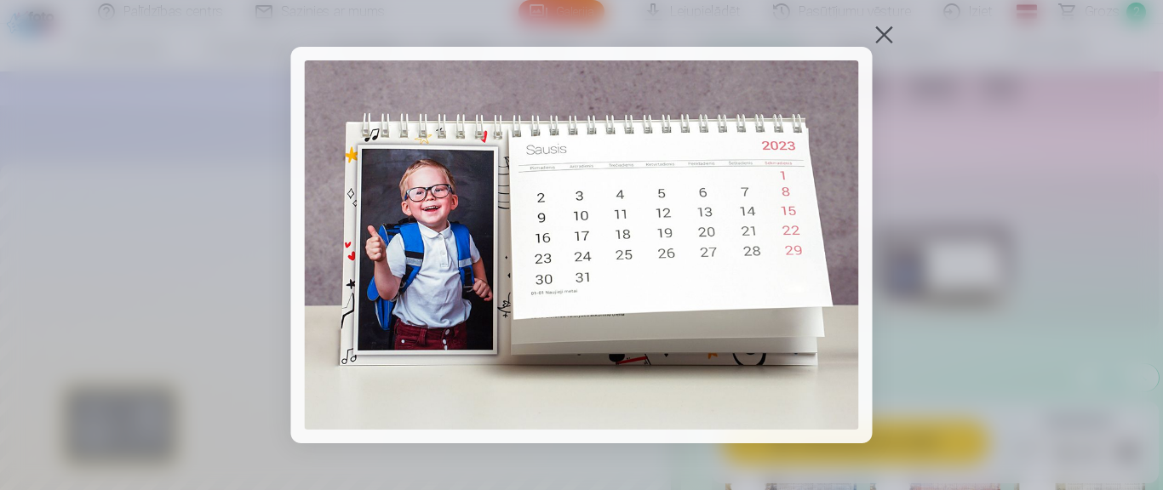
click at [883, 28] on div at bounding box center [884, 35] width 24 height 24
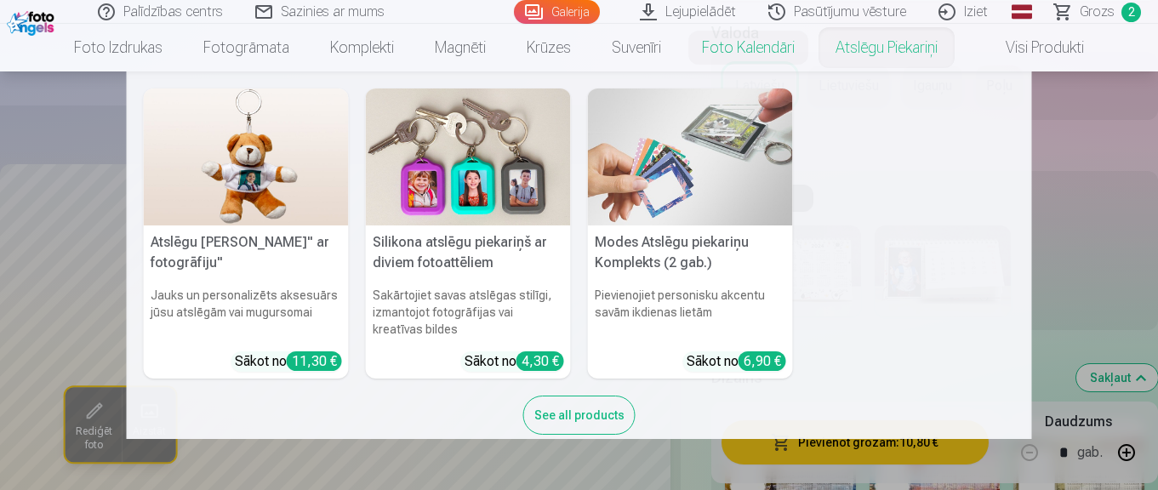
click at [1109, 229] on nav "Atslēgu piekariņš Lācītis" ar fotogrāfiju" Jauks un personalizēts aksesuārs jūs…" at bounding box center [579, 255] width 1158 height 368
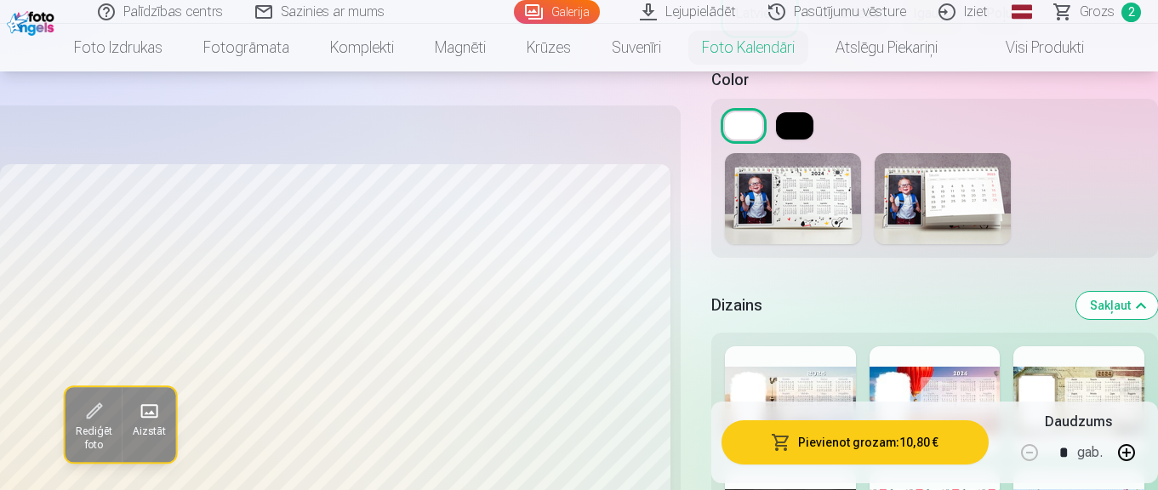
scroll to position [2054, 0]
click at [843, 203] on img at bounding box center [793, 199] width 136 height 91
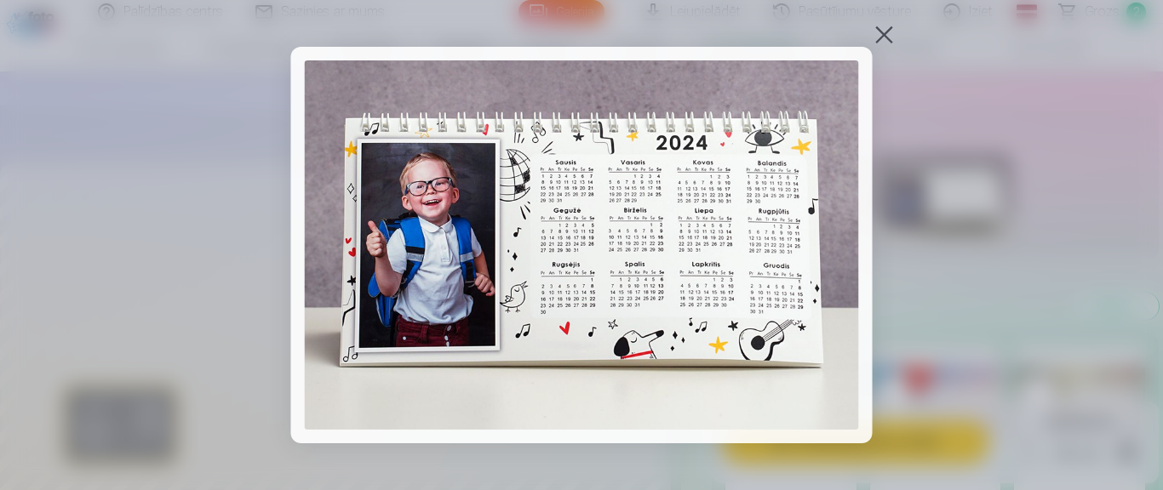
click at [885, 32] on div at bounding box center [884, 35] width 24 height 24
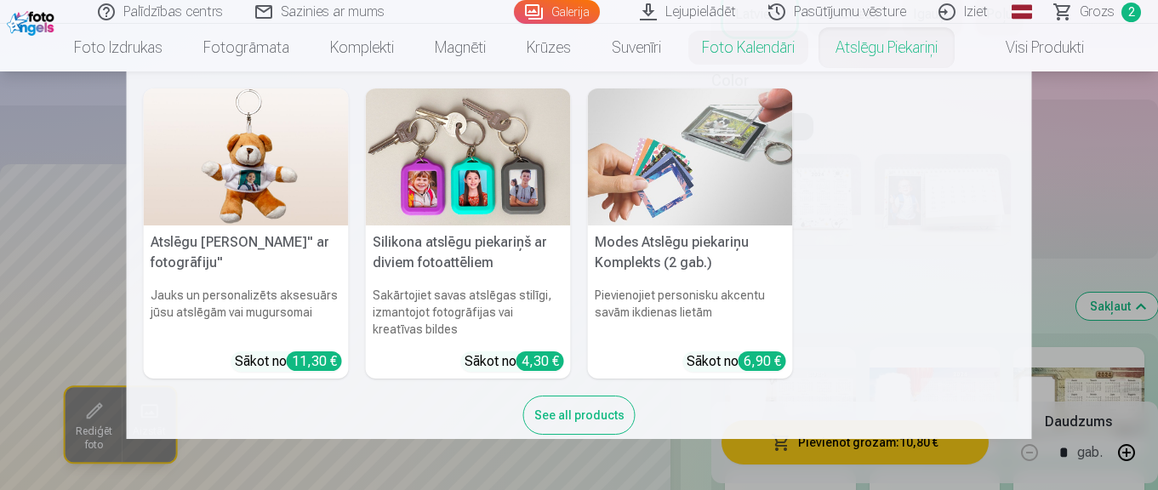
click at [1089, 144] on nav "Atslēgu piekariņš Lācītis" ar fotogrāfiju" Jauks un personalizēts aksesuārs jūs…" at bounding box center [579, 255] width 1158 height 368
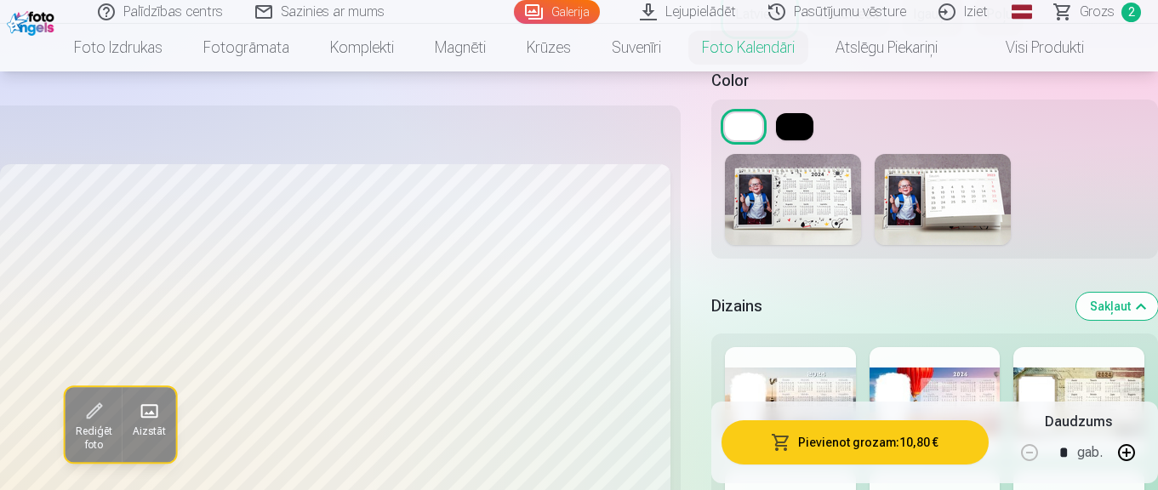
click at [805, 128] on button at bounding box center [794, 126] width 37 height 27
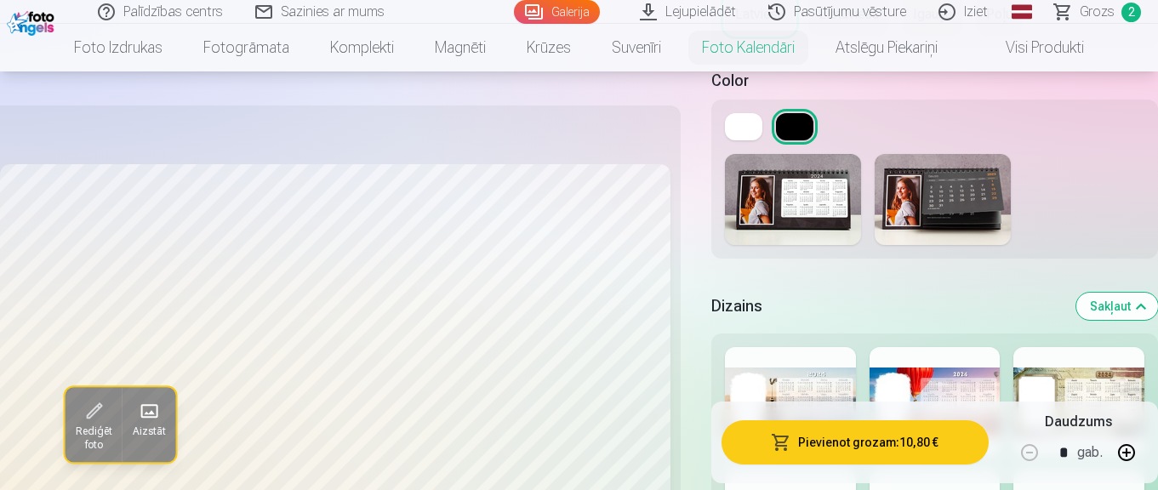
click at [753, 130] on button at bounding box center [743, 126] width 37 height 27
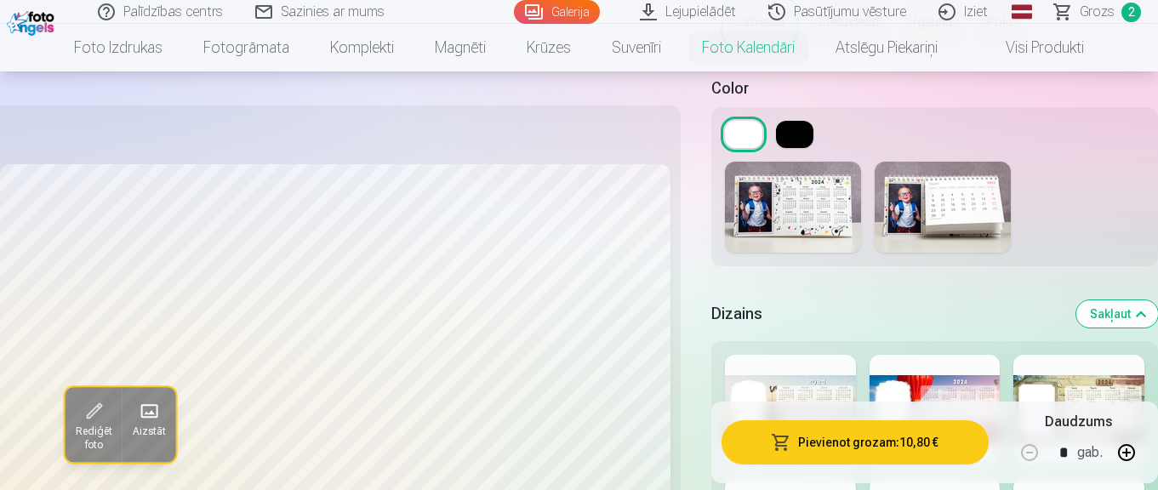
scroll to position [2083, 0]
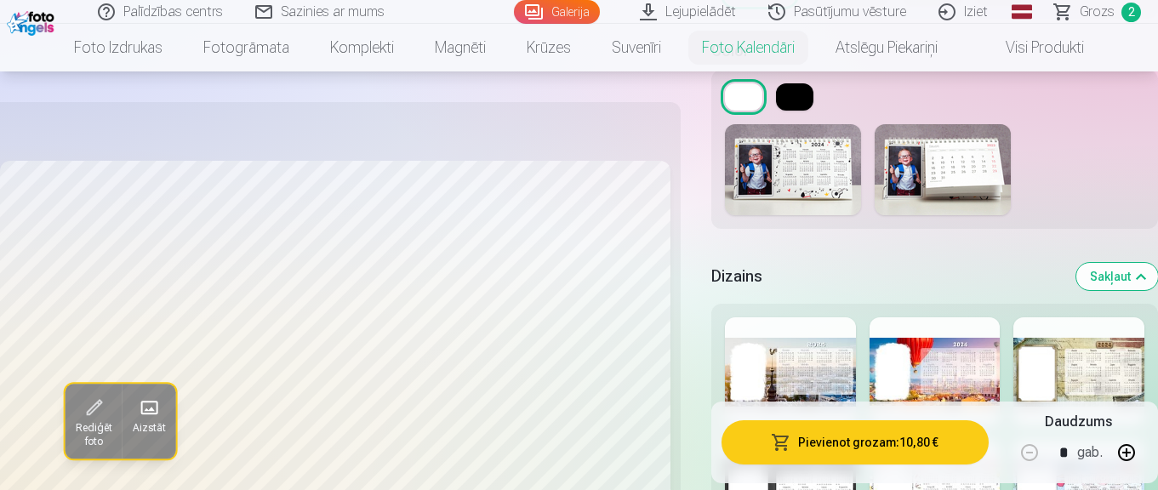
click at [962, 172] on img at bounding box center [943, 169] width 136 height 91
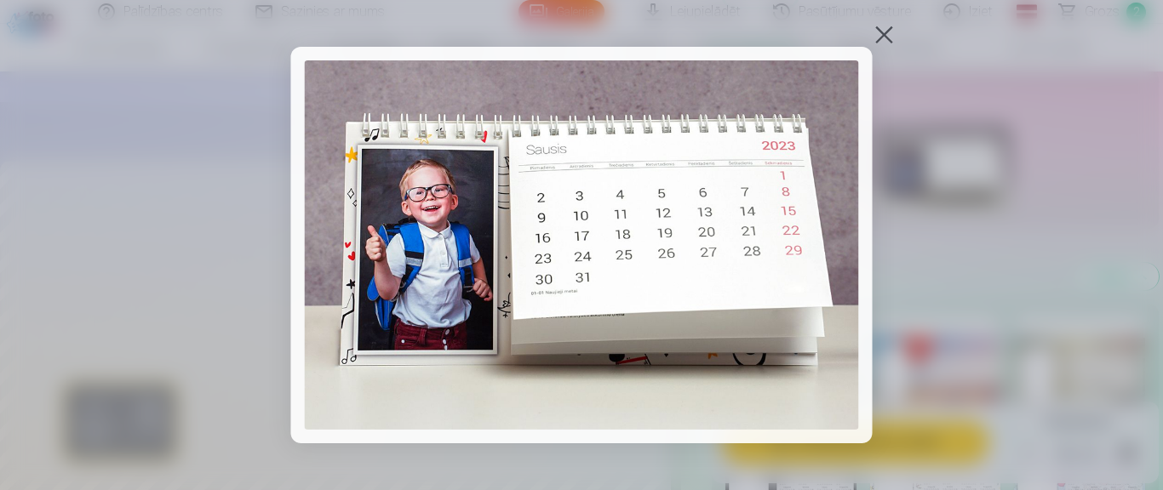
click at [885, 34] on div at bounding box center [884, 35] width 24 height 24
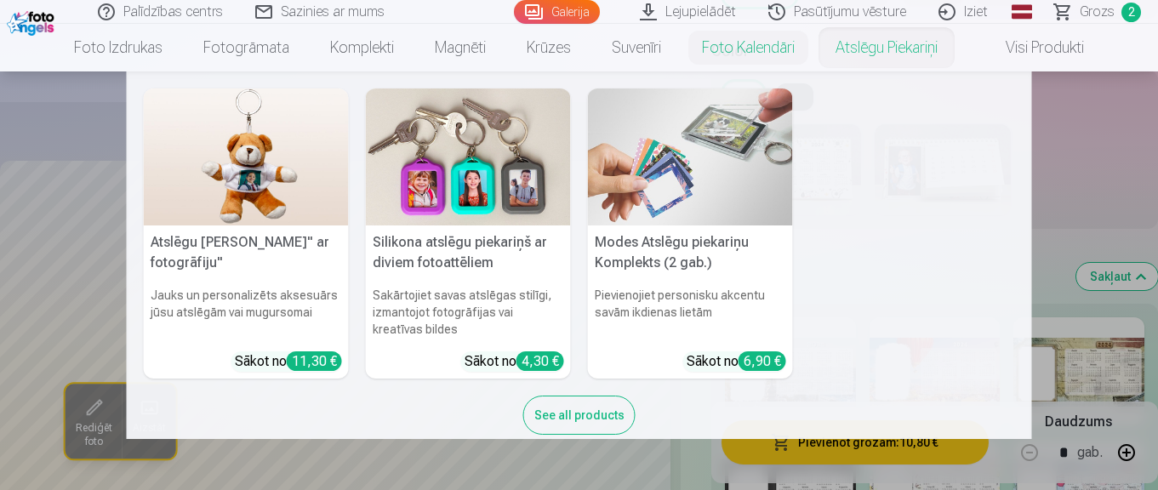
click at [1117, 184] on nav "Atslēgu piekariņš Lācītis" ar fotogrāfiju" Jauks un personalizēts aksesuārs jūs…" at bounding box center [579, 255] width 1158 height 368
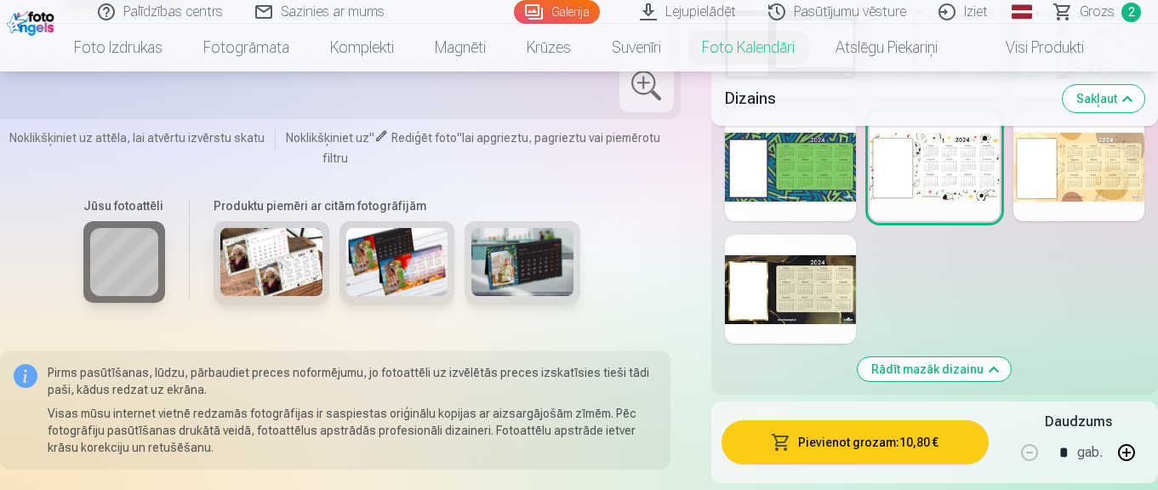
scroll to position [2634, 0]
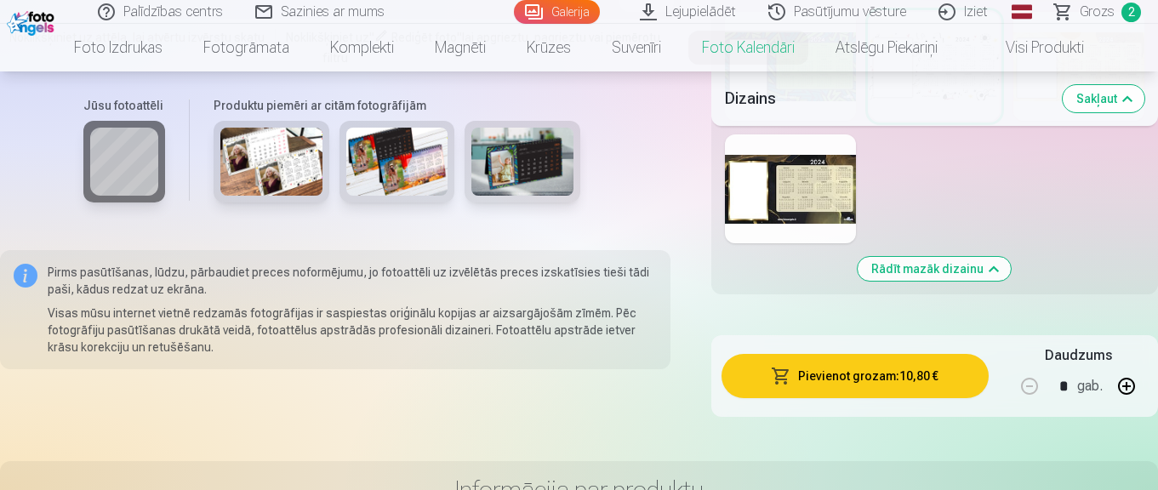
click at [287, 164] on img at bounding box center [271, 162] width 102 height 68
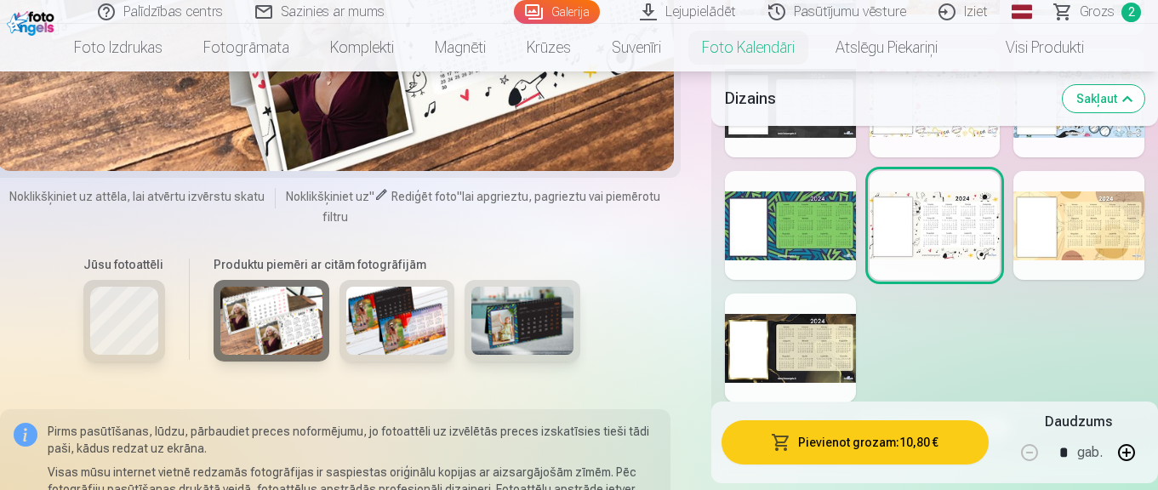
scroll to position [2508, 0]
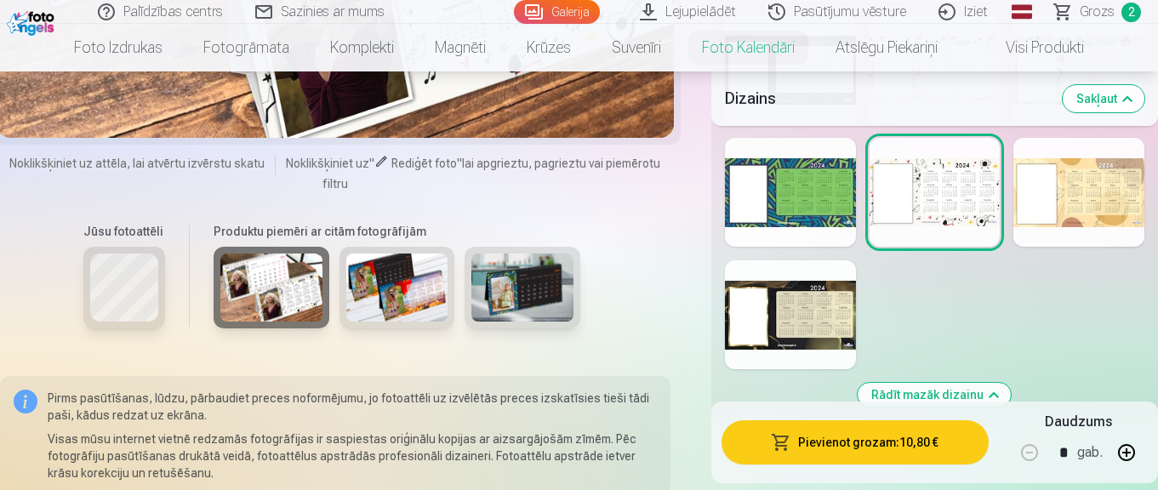
click at [539, 293] on img at bounding box center [522, 288] width 102 height 68
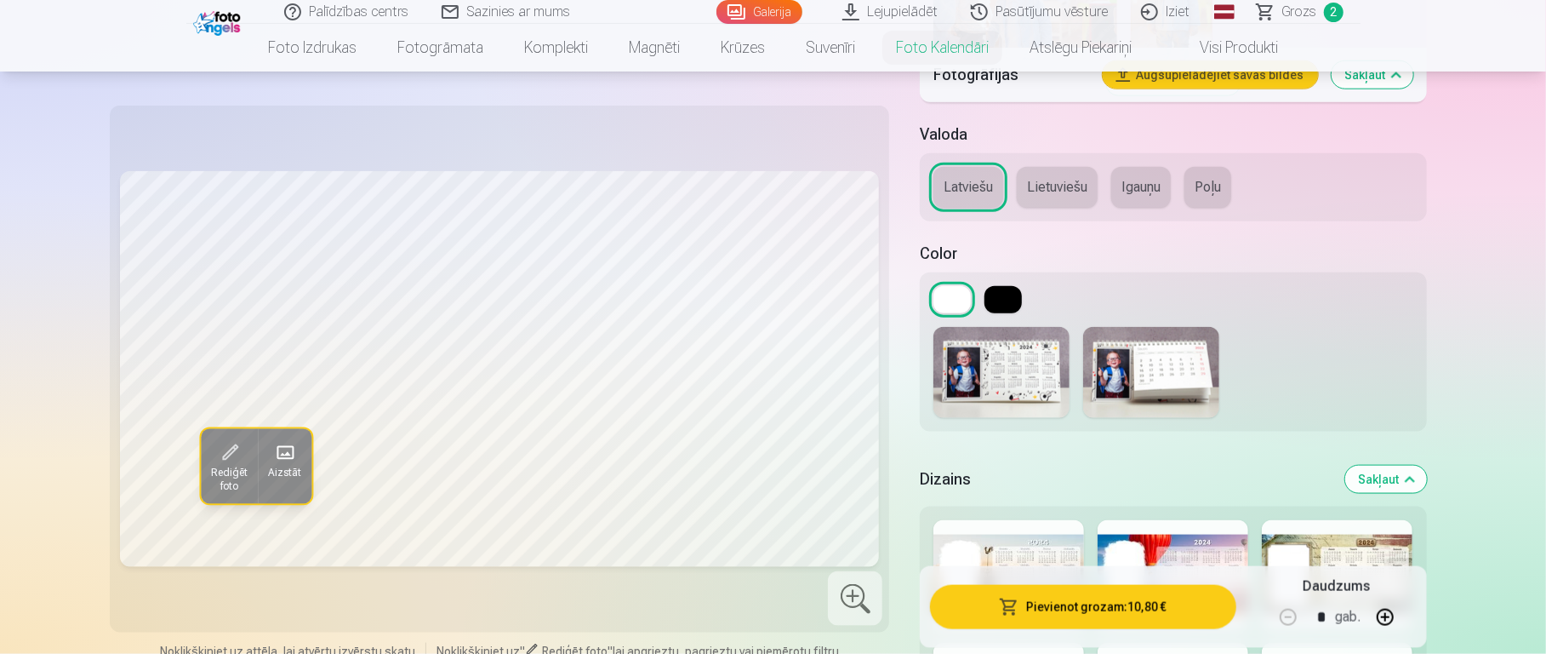
scroll to position [1357, 0]
click at [1157, 357] on img at bounding box center [1151, 374] width 136 height 91
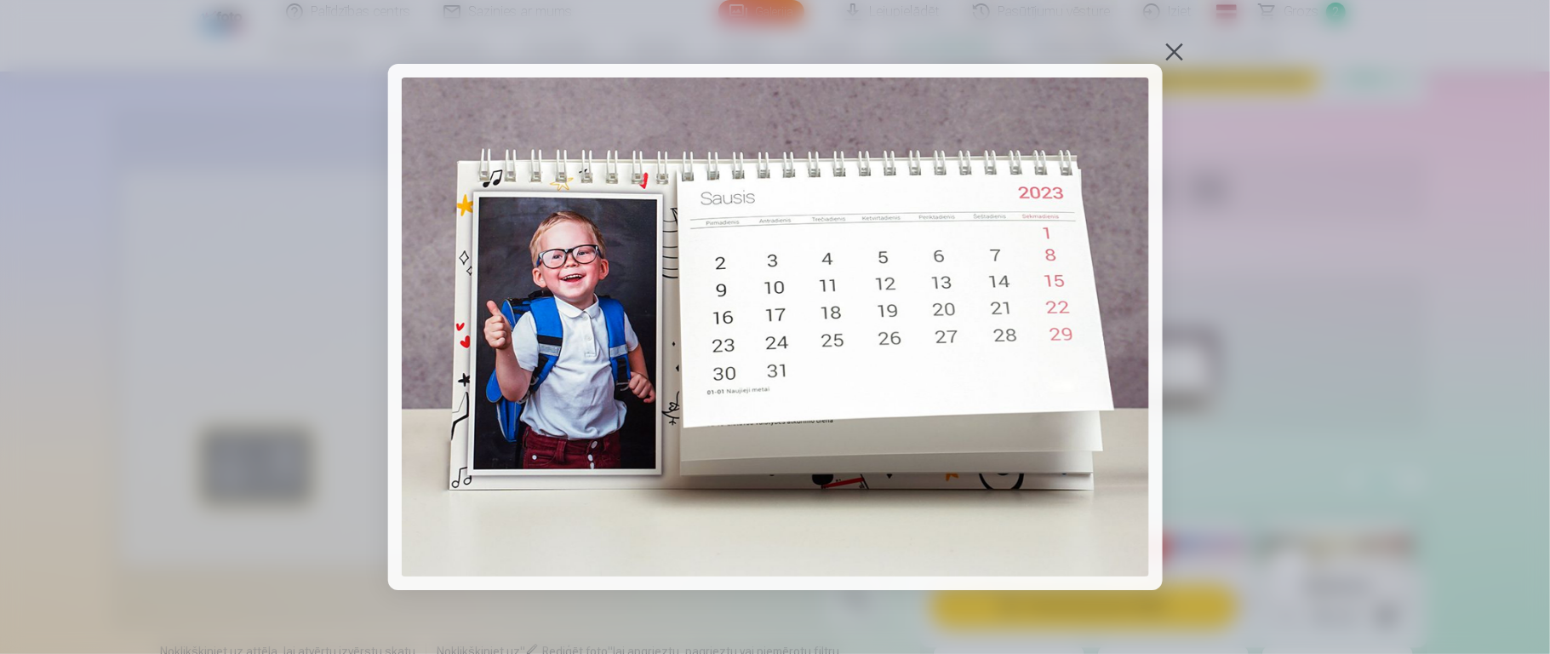
click at [1157, 55] on div at bounding box center [1175, 52] width 24 height 24
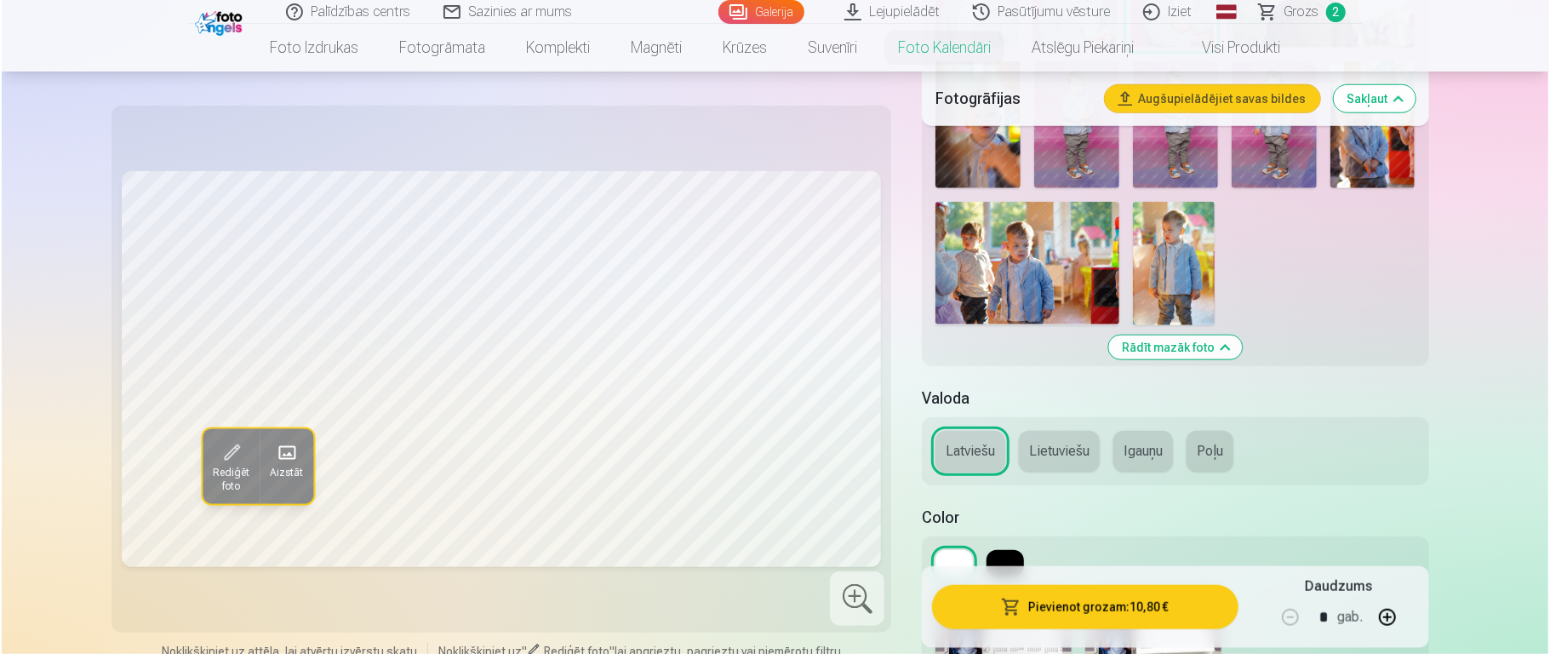
scroll to position [1139, 0]
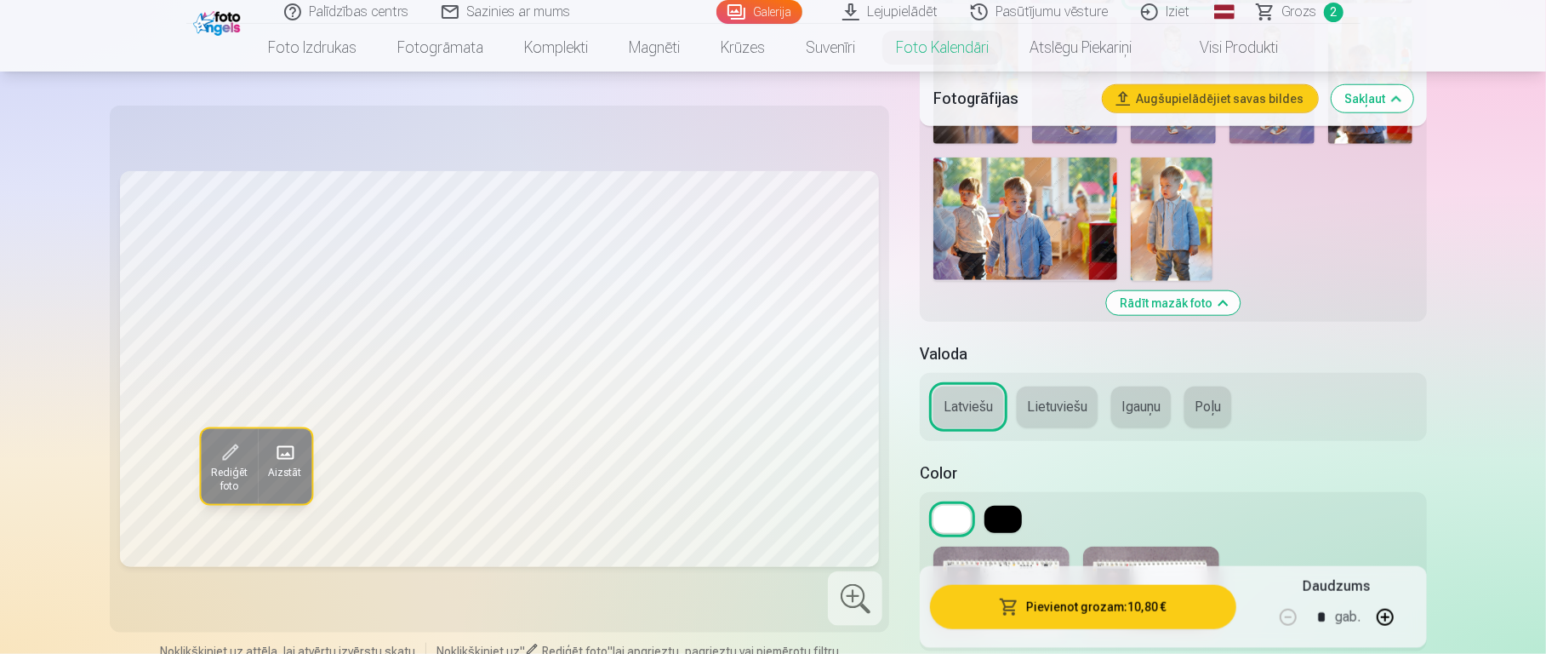
click at [1157, 489] on button "Pievienot grozam : 10,80 €" at bounding box center [1083, 606] width 306 height 44
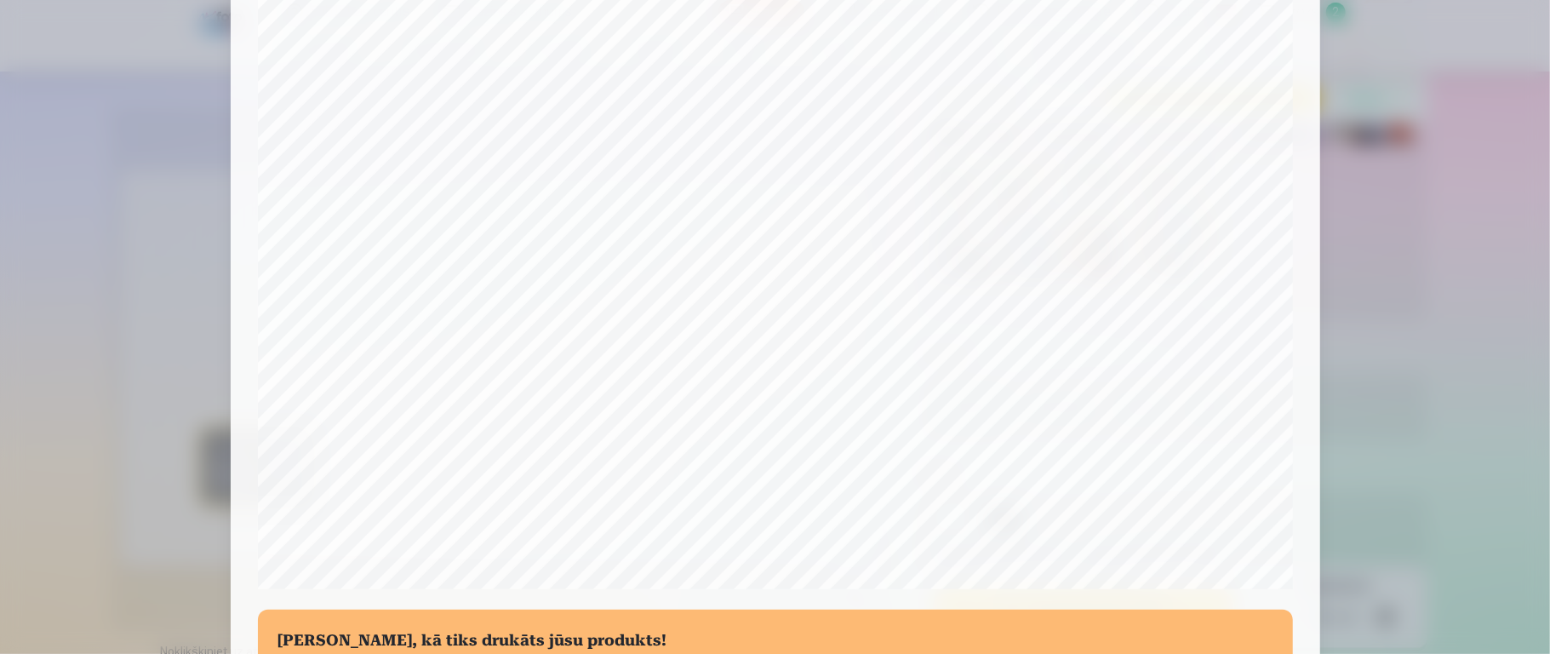
scroll to position [111, 0]
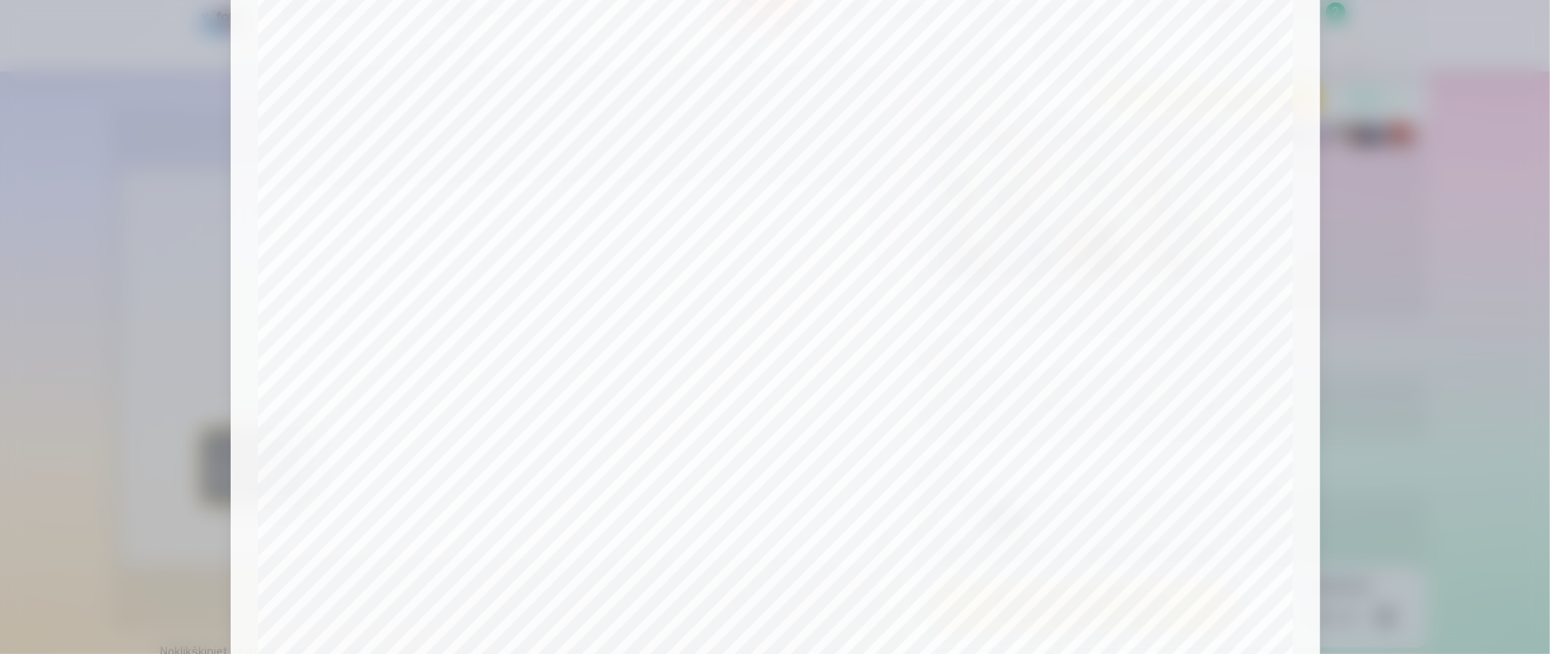
click at [1157, 312] on div at bounding box center [775, 327] width 1550 height 654
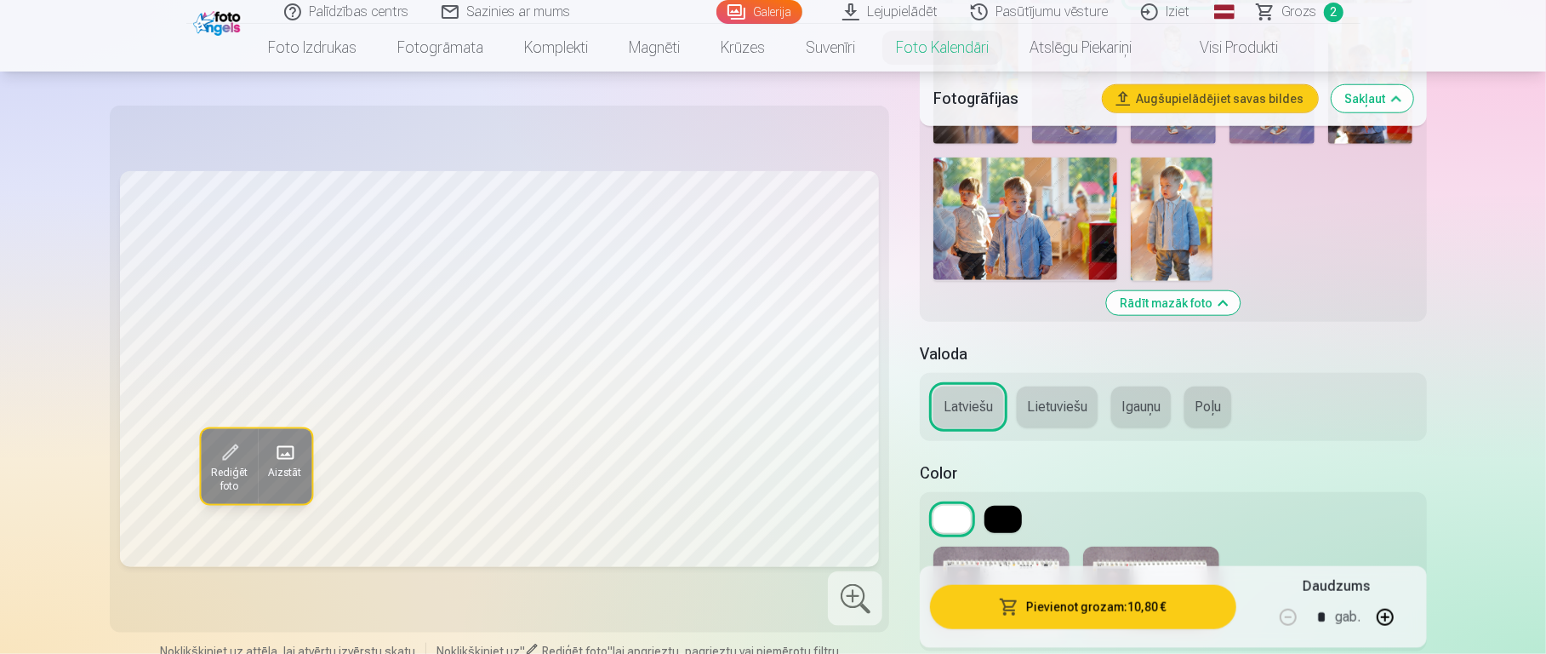
click at [1157, 312] on div at bounding box center [773, 327] width 1546 height 654
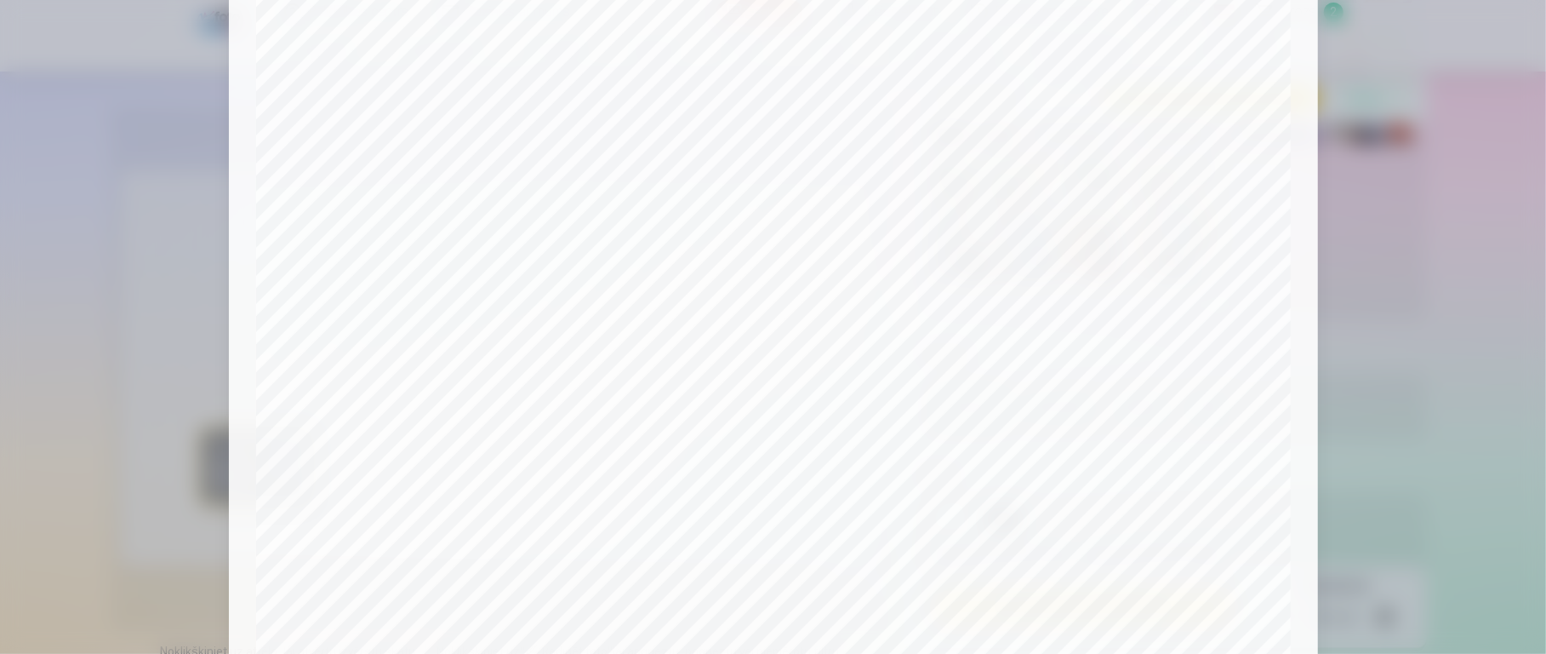
click at [1157, 262] on div at bounding box center [773, 327] width 1546 height 654
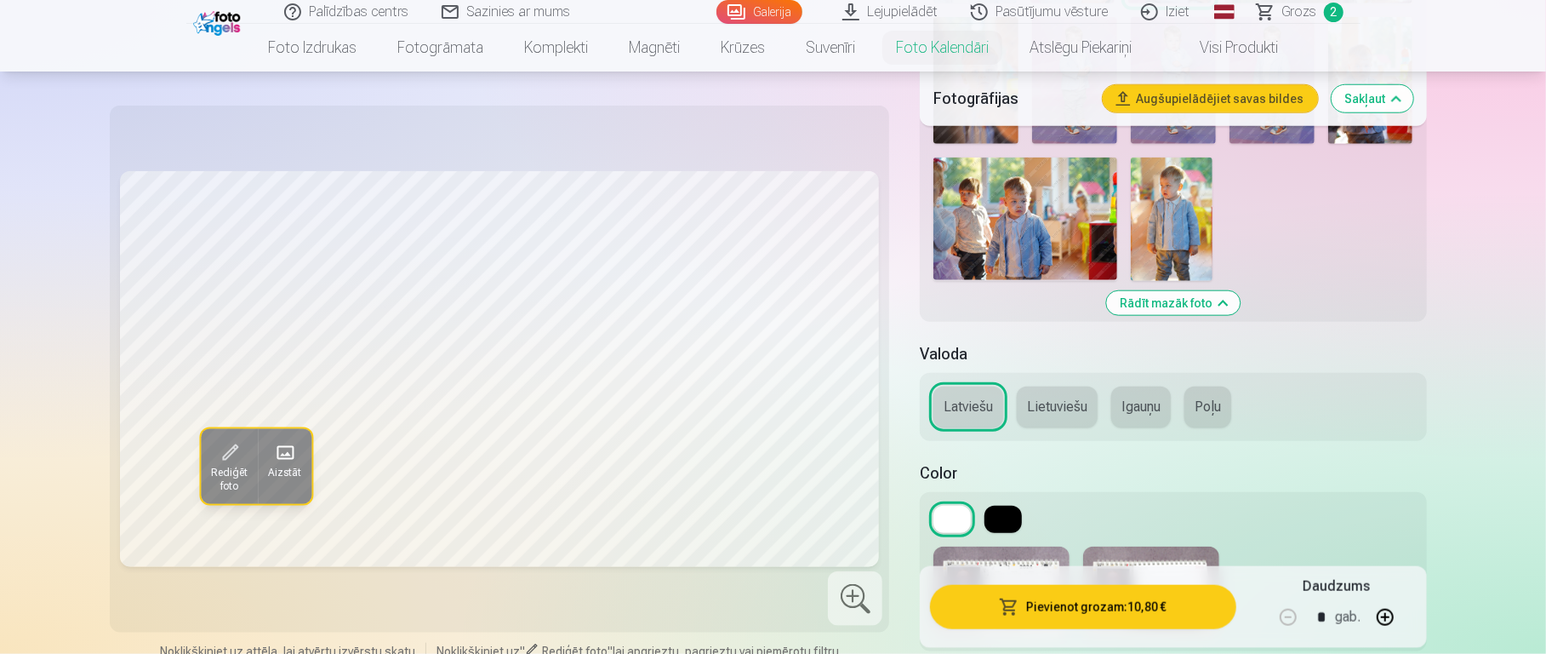
click at [224, 472] on span "Rediģēt foto" at bounding box center [229, 479] width 37 height 27
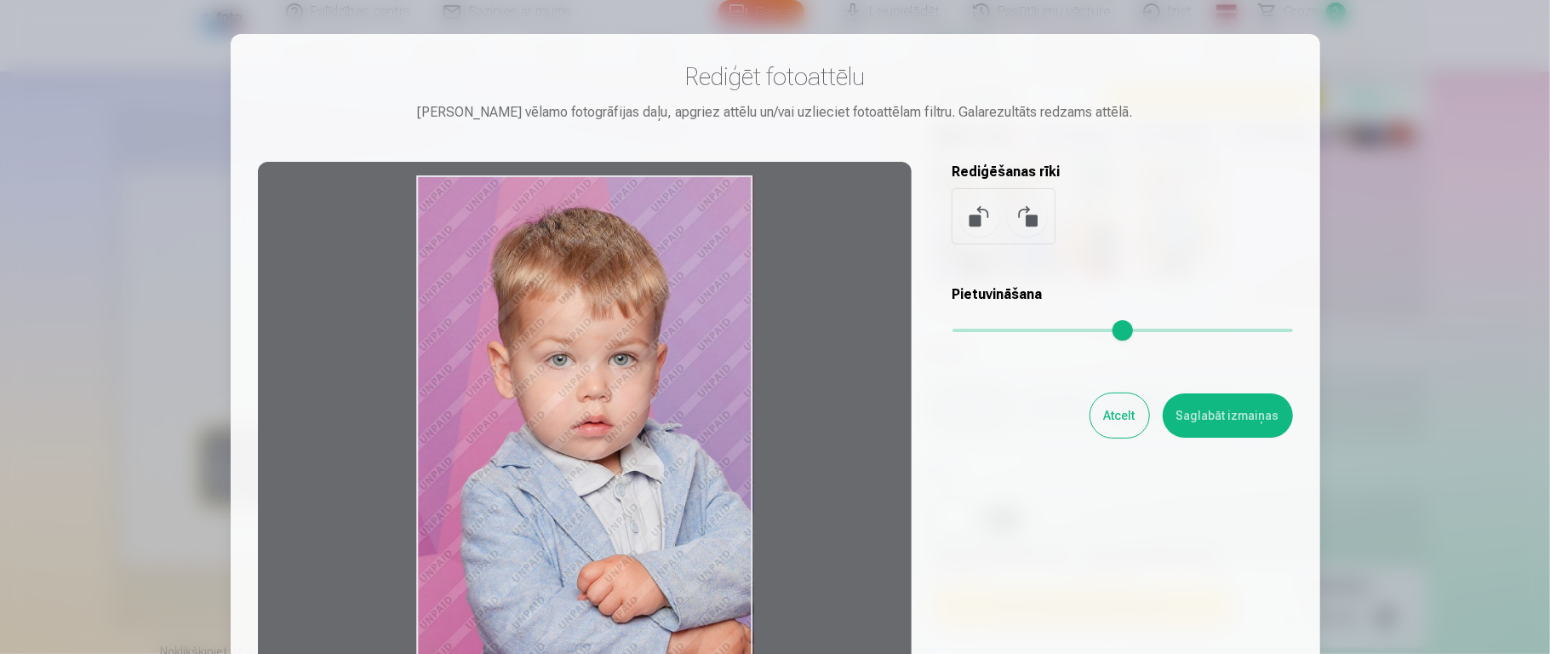
drag, startPoint x: 720, startPoint y: 402, endPoint x: 723, endPoint y: 344, distance: 58.0
click at [723, 344] on div at bounding box center [585, 429] width 654 height 534
drag, startPoint x: 641, startPoint y: 409, endPoint x: 638, endPoint y: 391, distance: 18.1
click at [638, 391] on div at bounding box center [585, 429] width 654 height 534
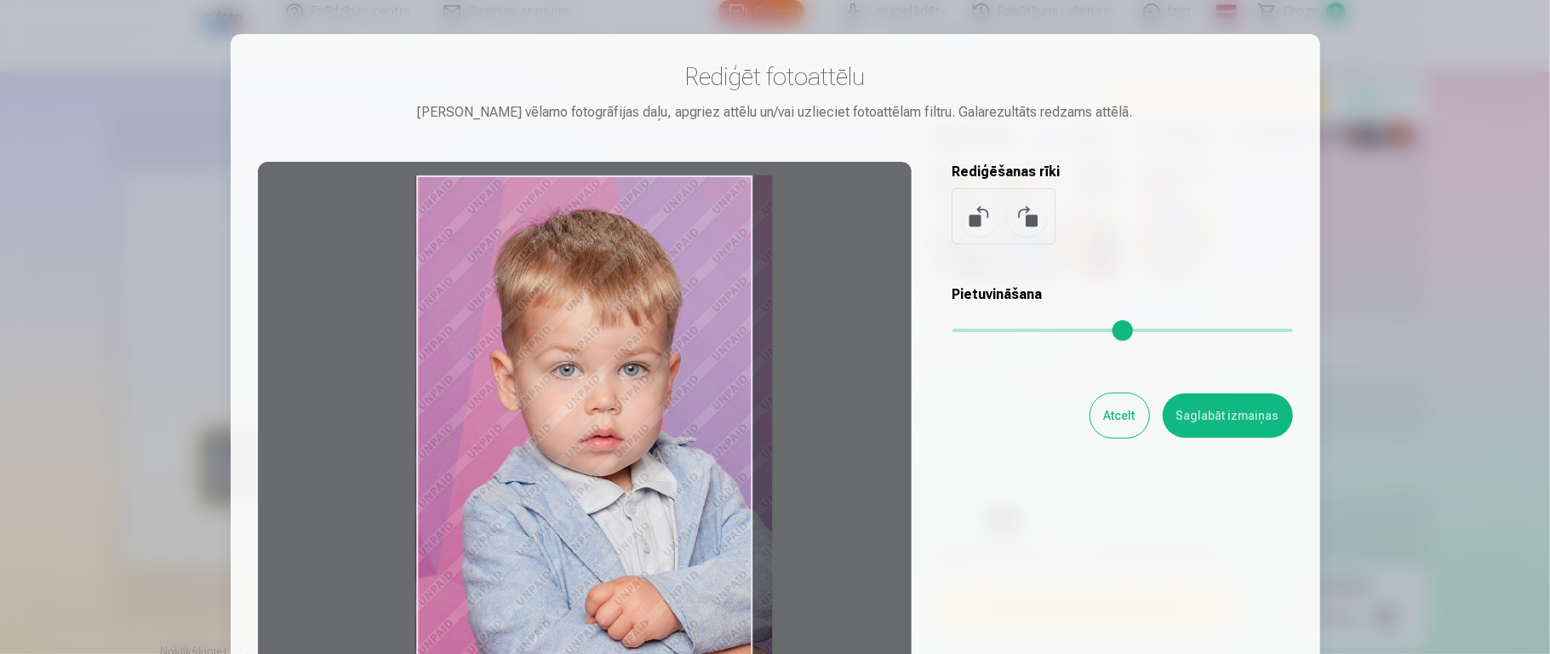
type input "*"
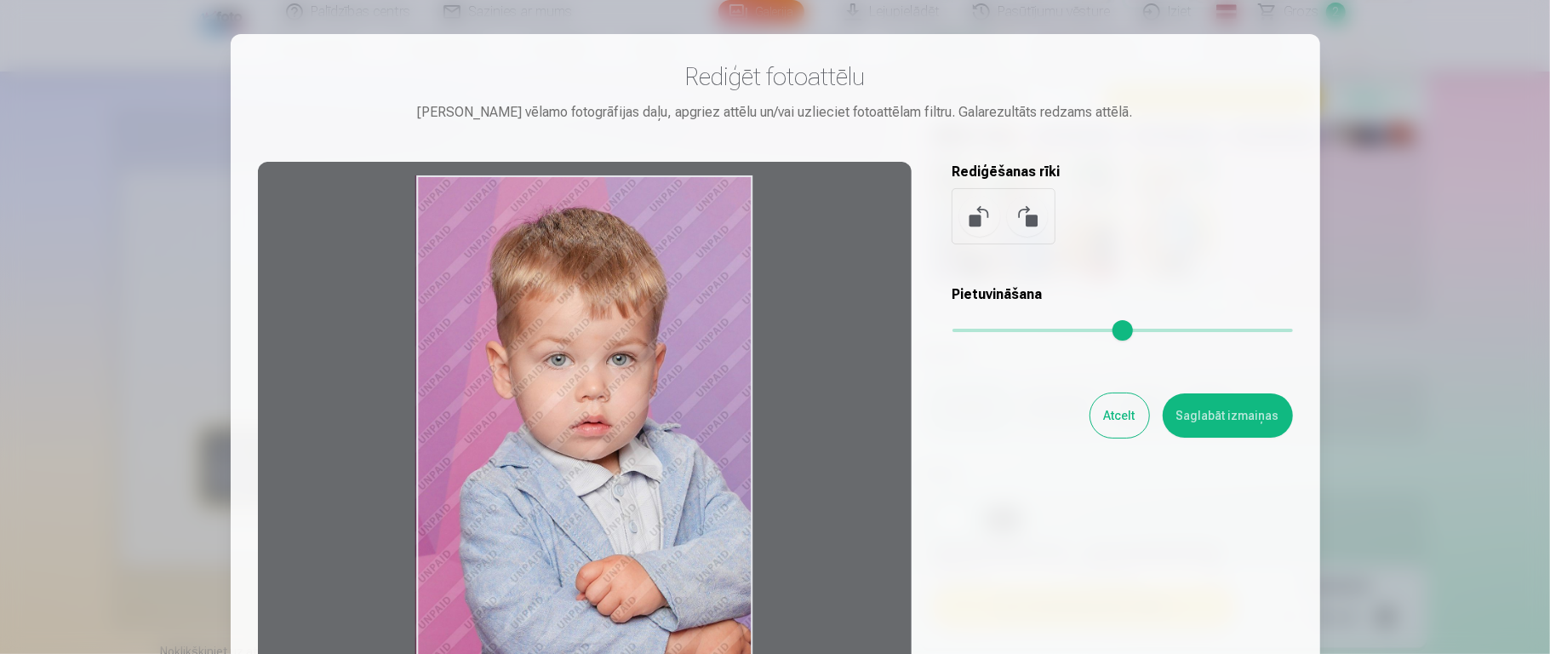
drag, startPoint x: 958, startPoint y: 328, endPoint x: 847, endPoint y: 344, distance: 112.7
click at [952, 332] on input "range" at bounding box center [1122, 330] width 340 height 3
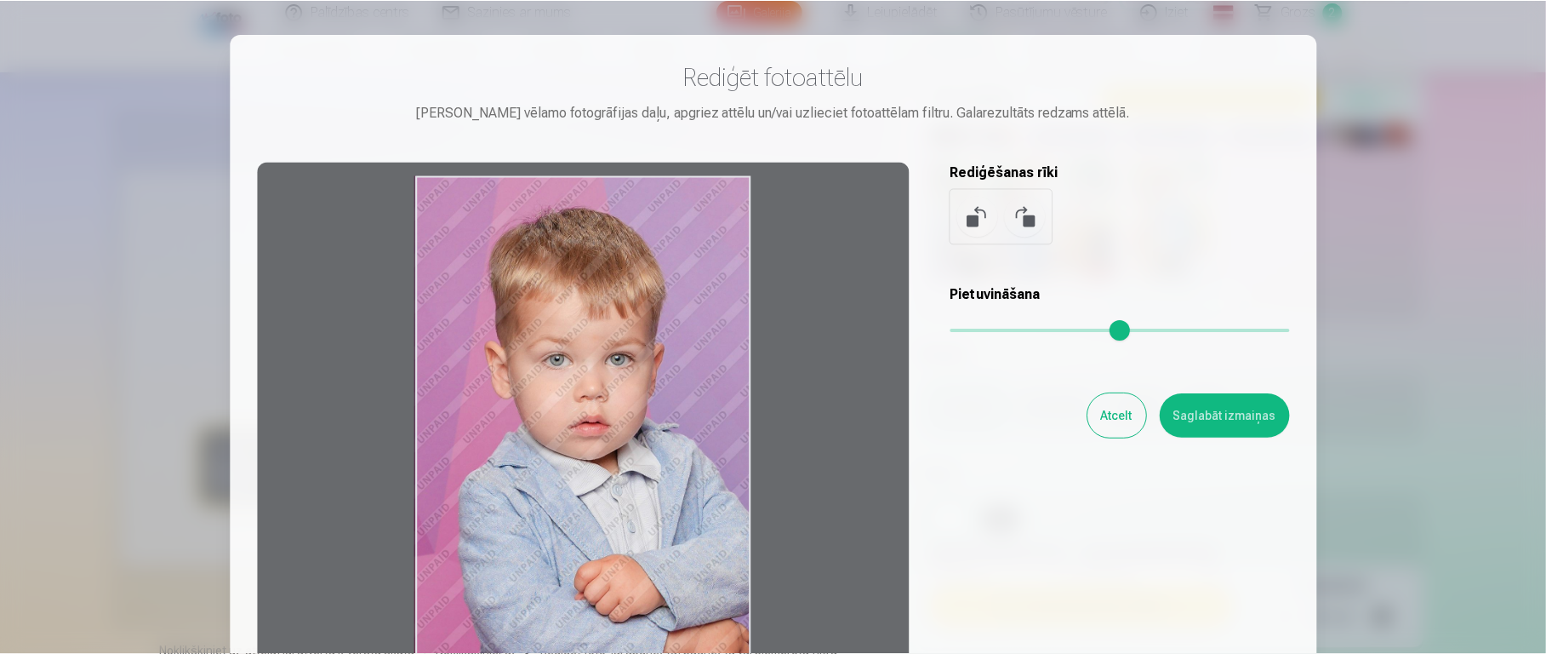
scroll to position [206, 0]
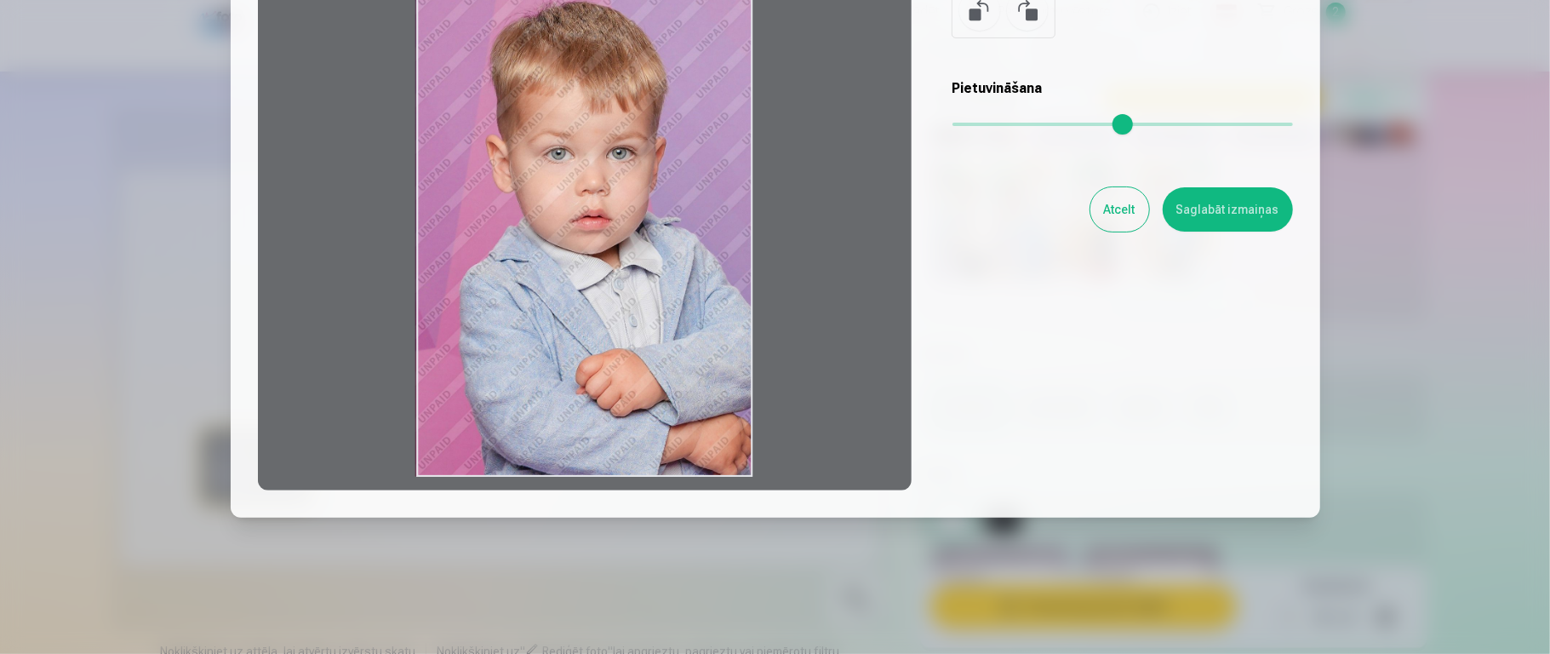
click at [1157, 212] on button "Saglabāt izmaiņas" at bounding box center [1228, 209] width 130 height 44
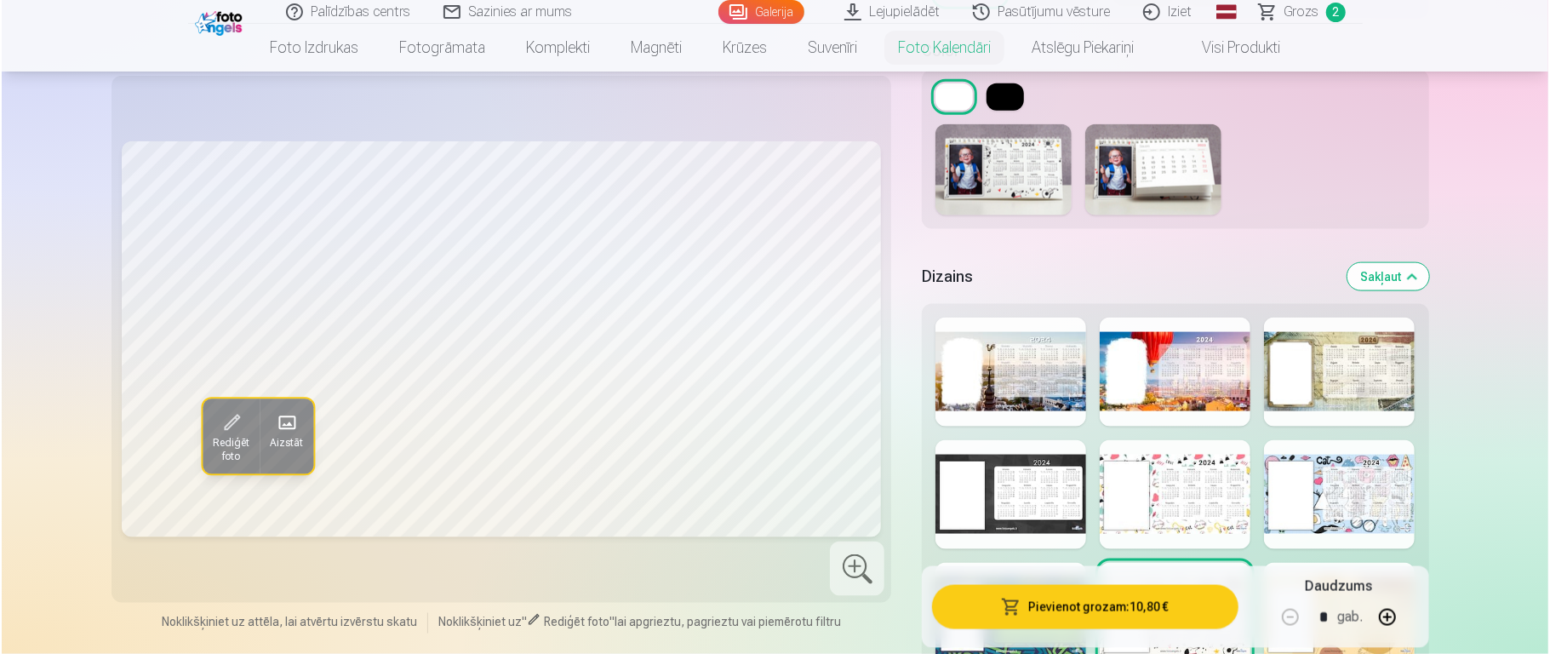
scroll to position [1580, 0]
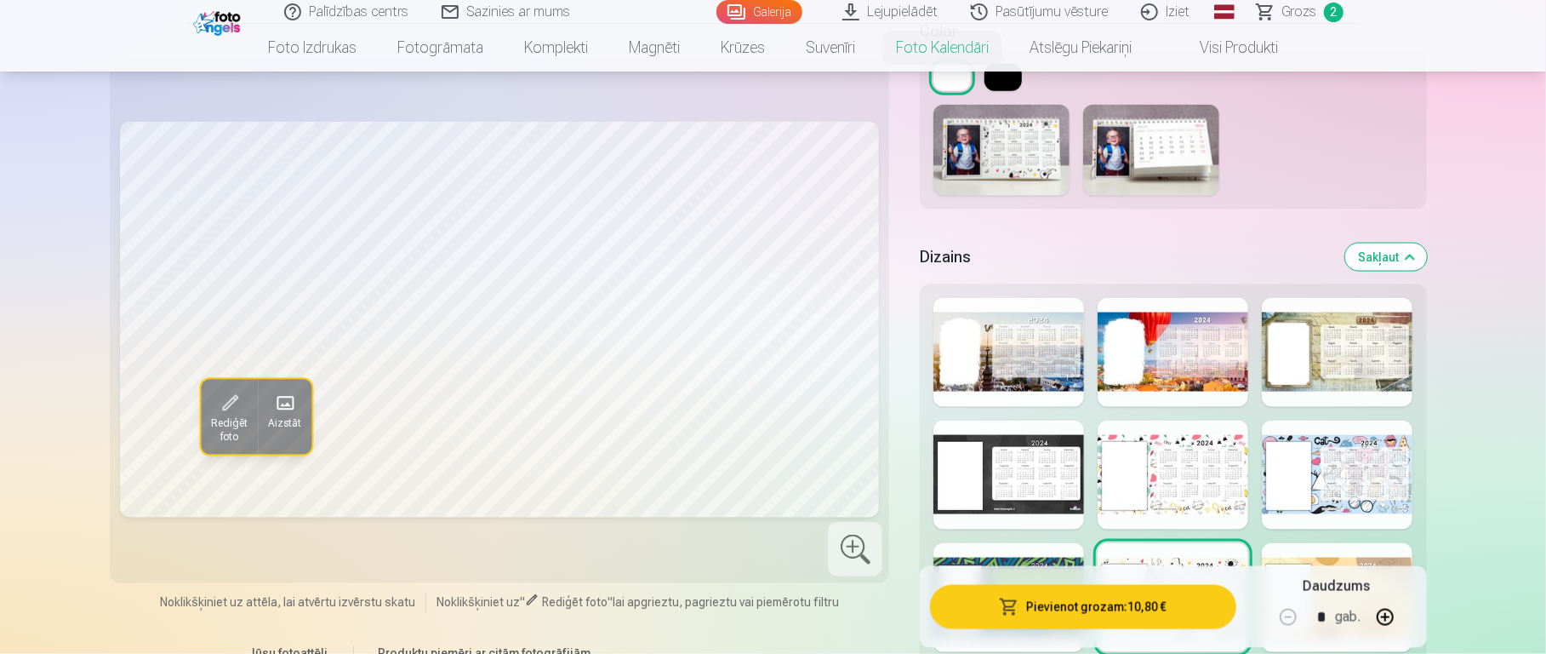
click at [1157, 489] on button "Pievienot grozam : 10,80 €" at bounding box center [1083, 606] width 306 height 44
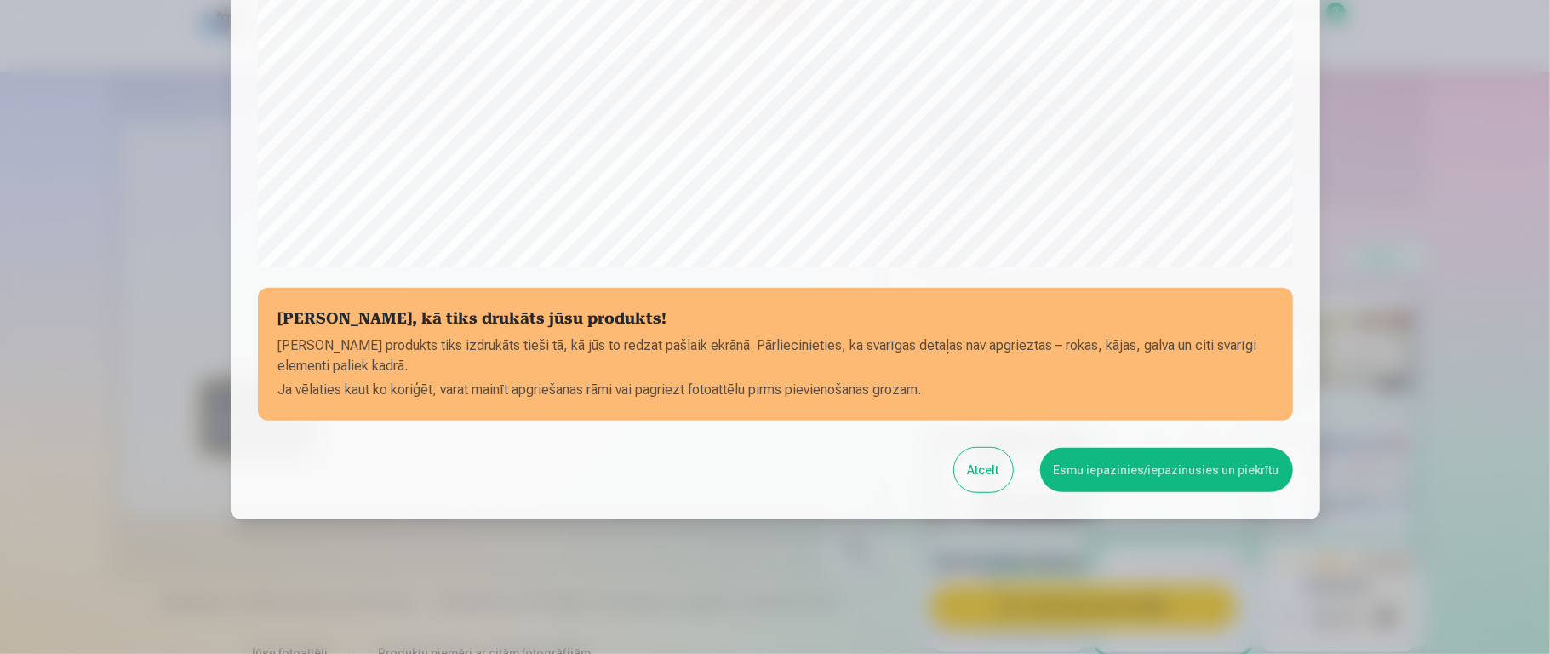
scroll to position [572, 0]
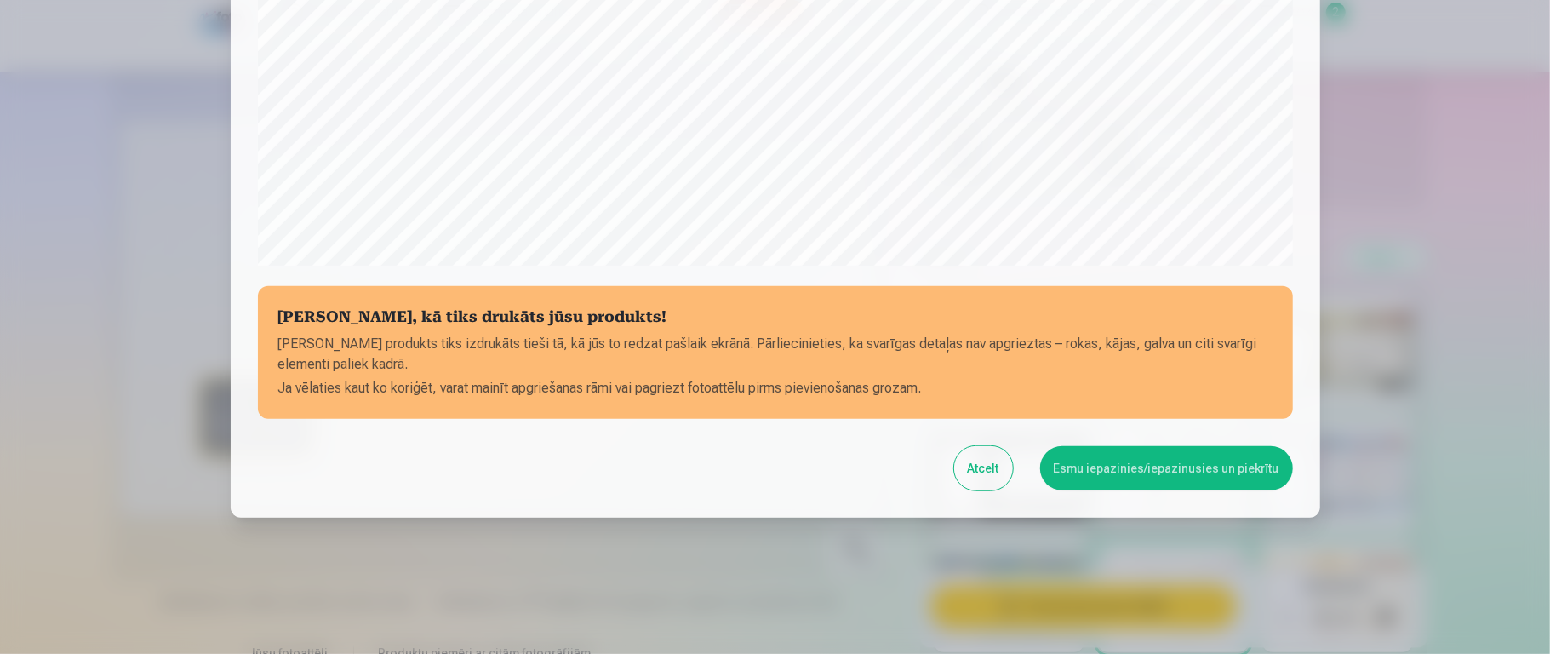
click at [1135, 472] on button "Esmu iepazinies/iepazinusies un piekrītu" at bounding box center [1166, 468] width 253 height 44
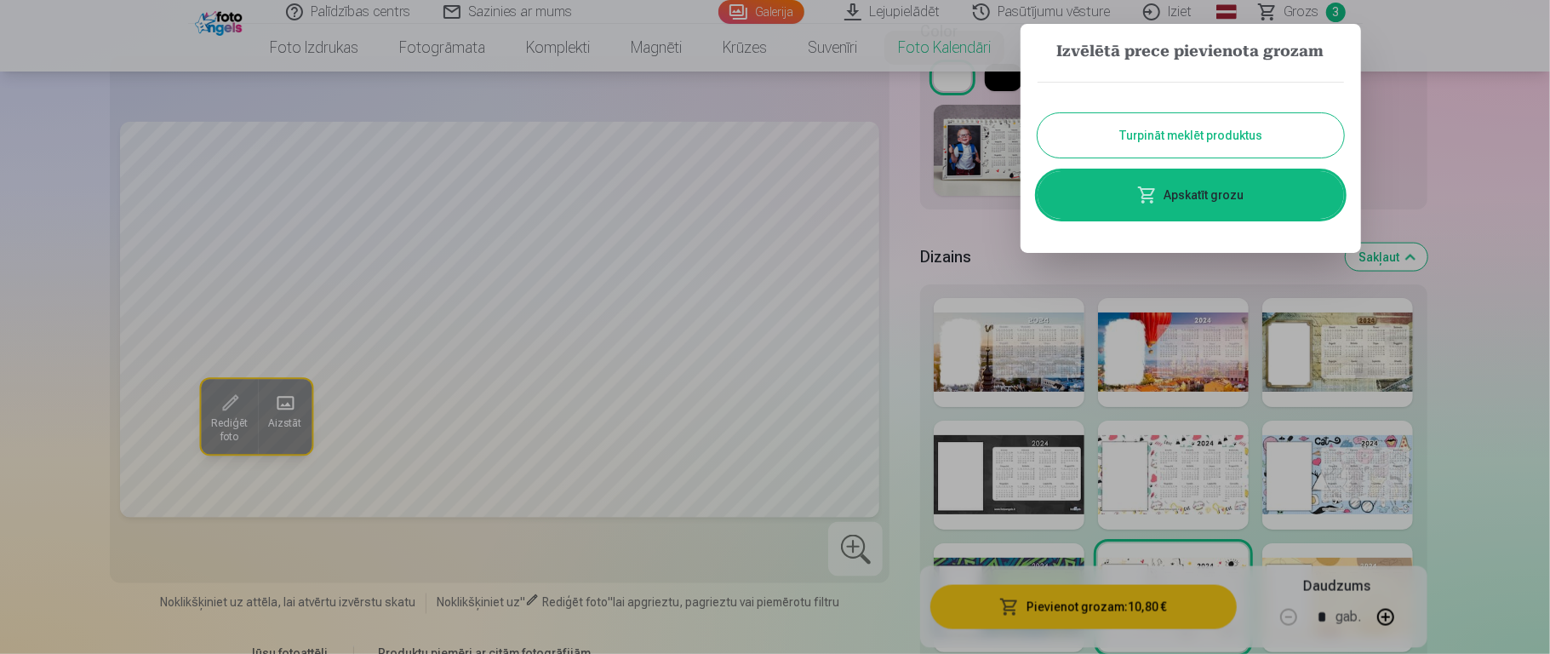
click at [1157, 203] on link "Apskatīt grozu" at bounding box center [1190, 195] width 306 height 48
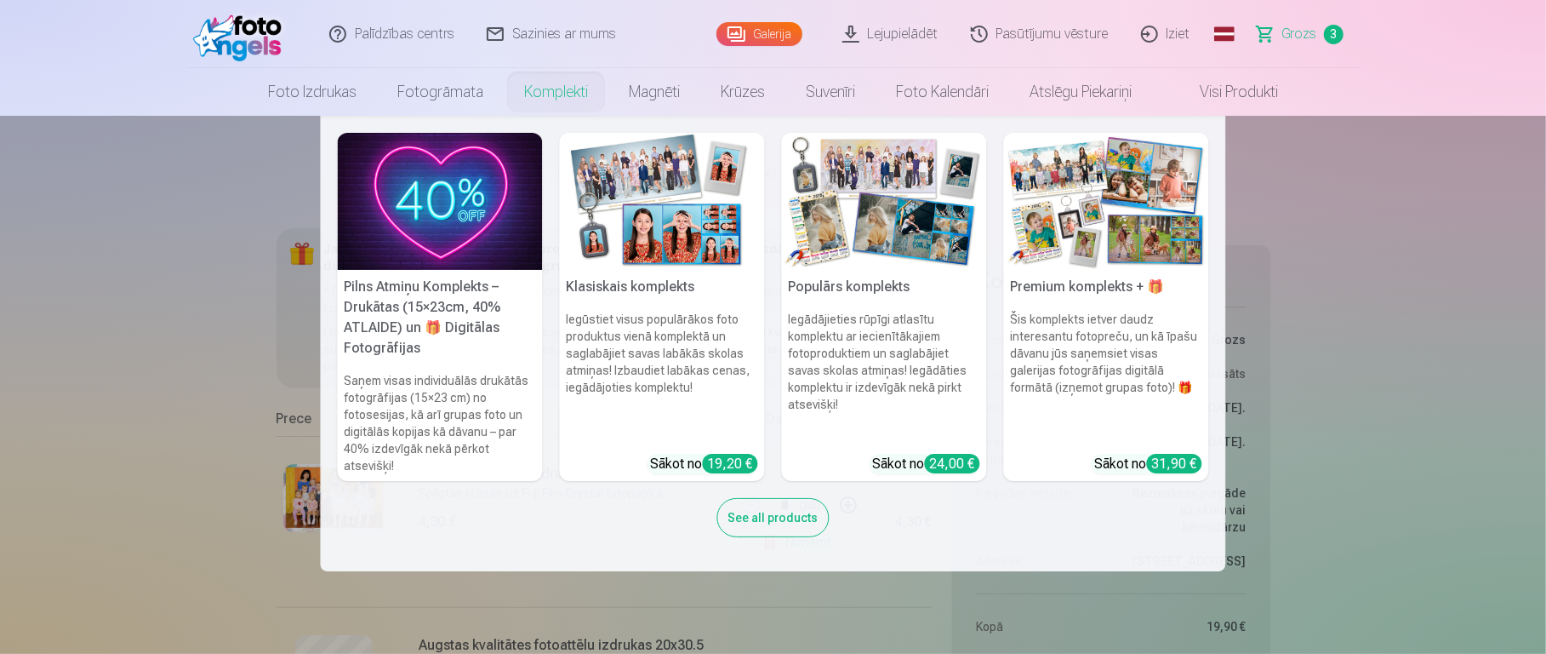
click at [553, 84] on link "Komplekti" at bounding box center [556, 92] width 105 height 48
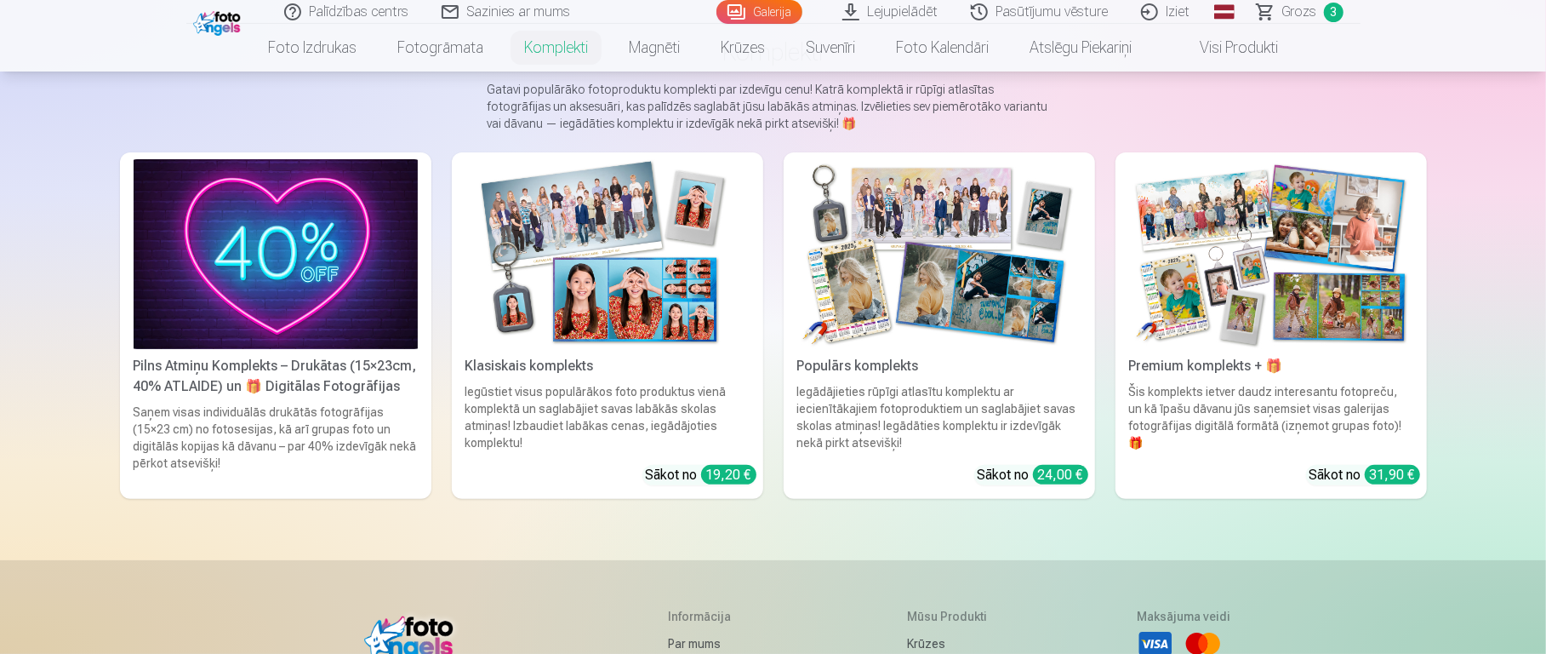
scroll to position [134, 0]
click at [291, 309] on img at bounding box center [276, 253] width 284 height 190
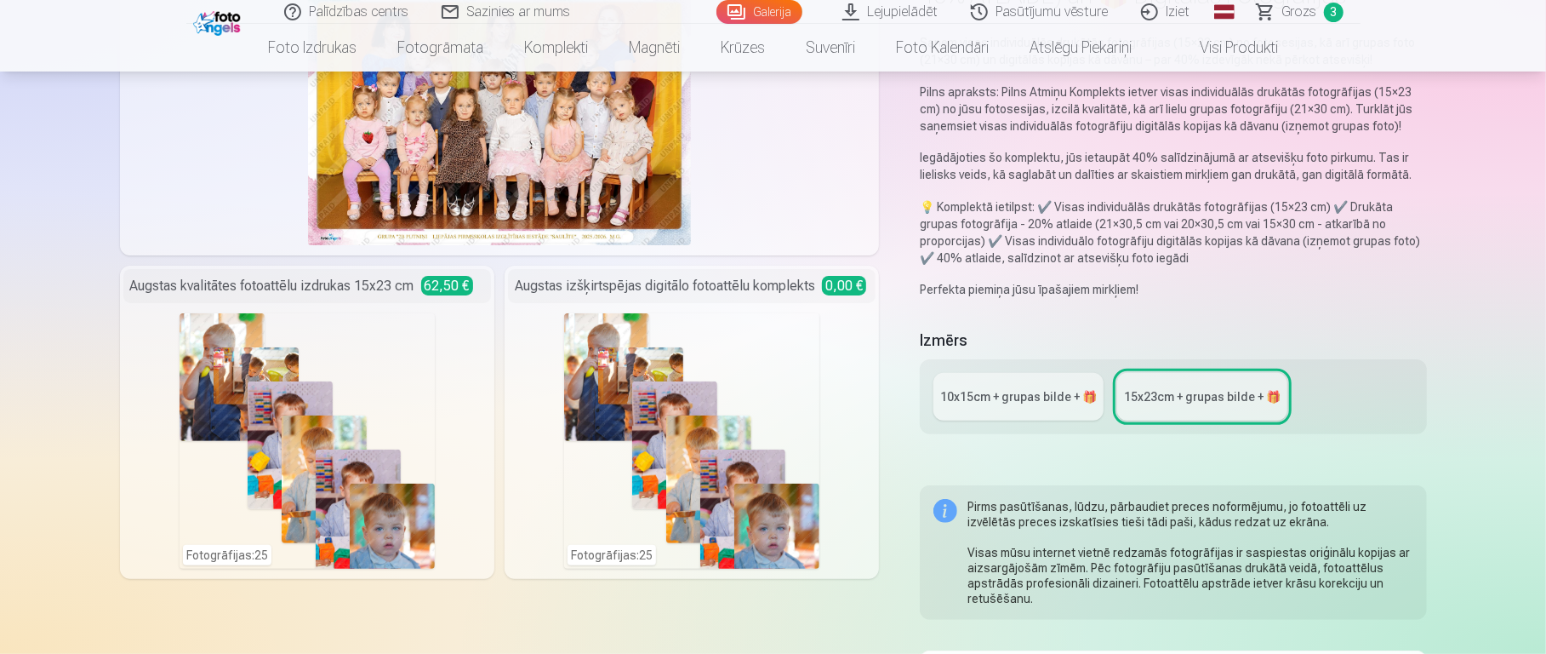
scroll to position [216, 0]
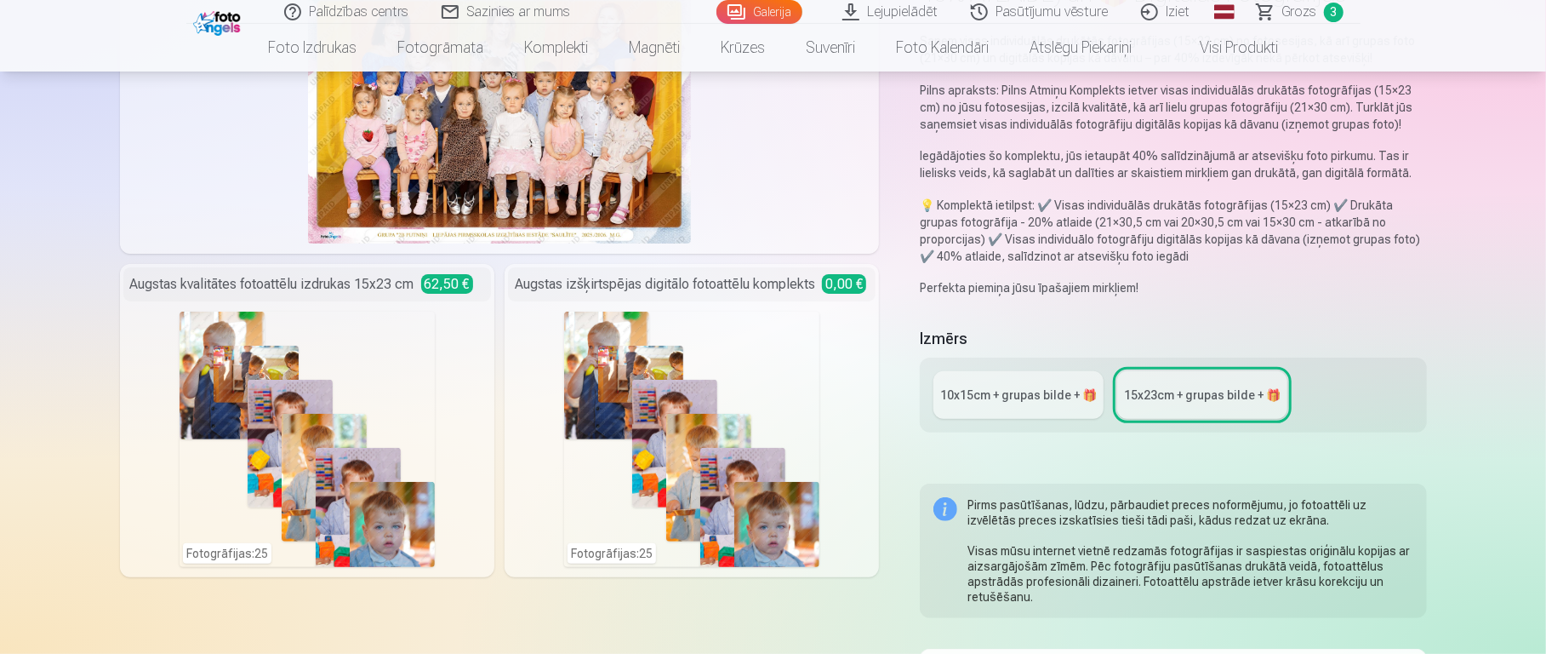
click at [1034, 410] on link "10x15сm + grupas bilde + 🎁" at bounding box center [1019, 395] width 170 height 48
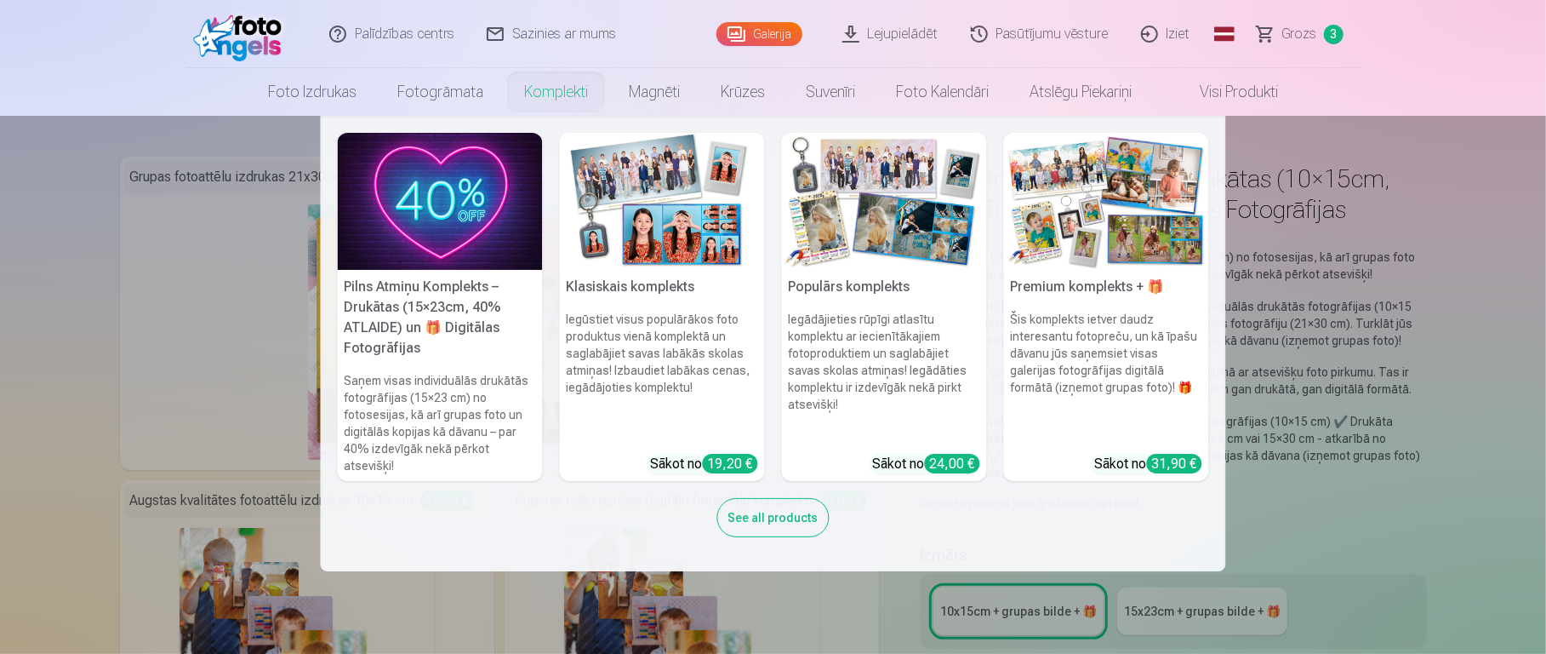
click at [546, 89] on link "Komplekti" at bounding box center [556, 92] width 105 height 48
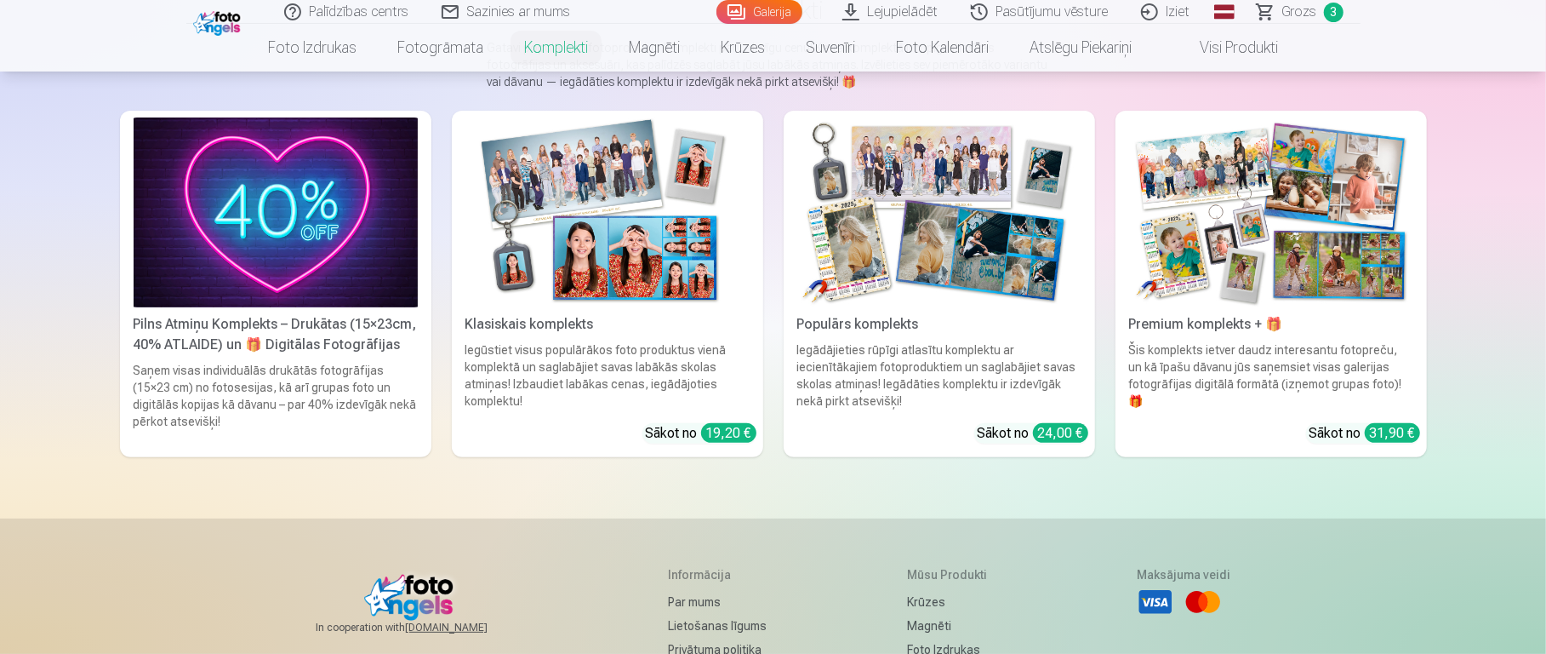
scroll to position [179, 0]
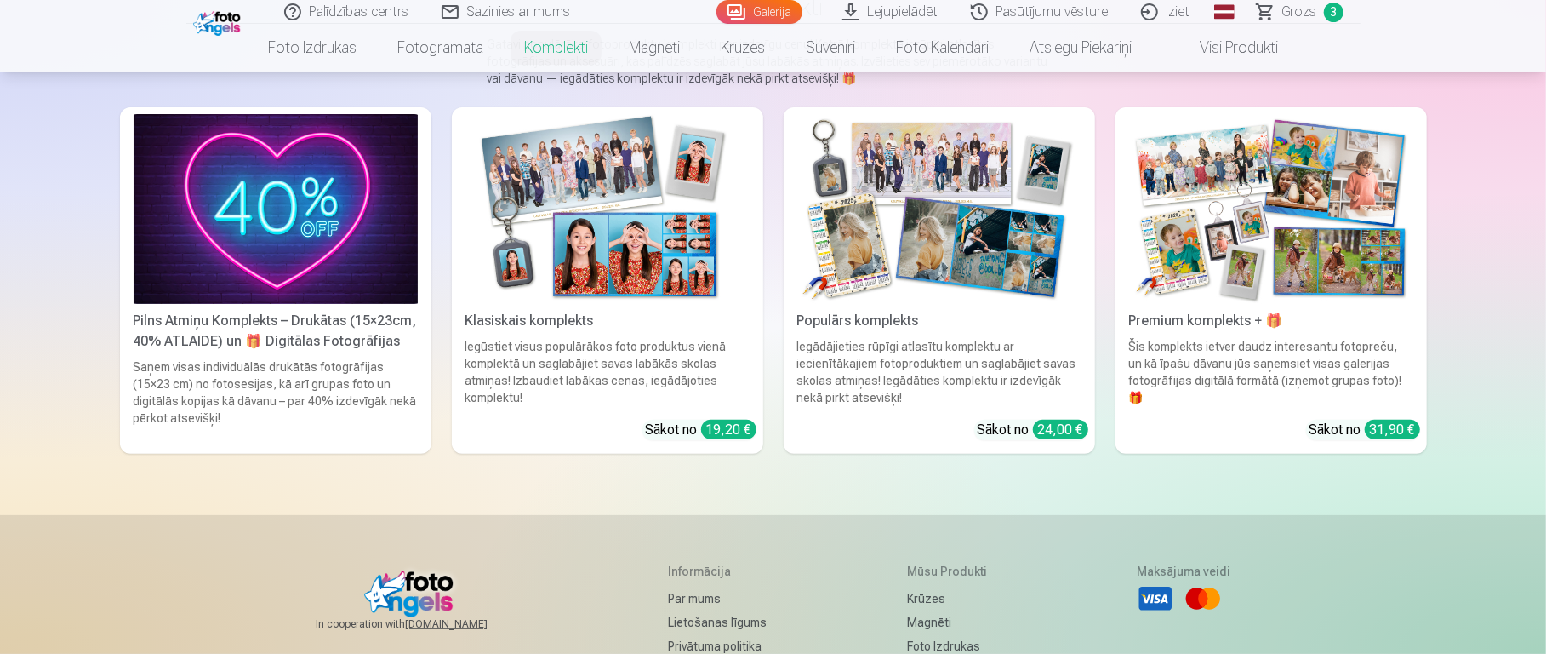
click at [1157, 244] on img at bounding box center [1271, 209] width 284 height 190
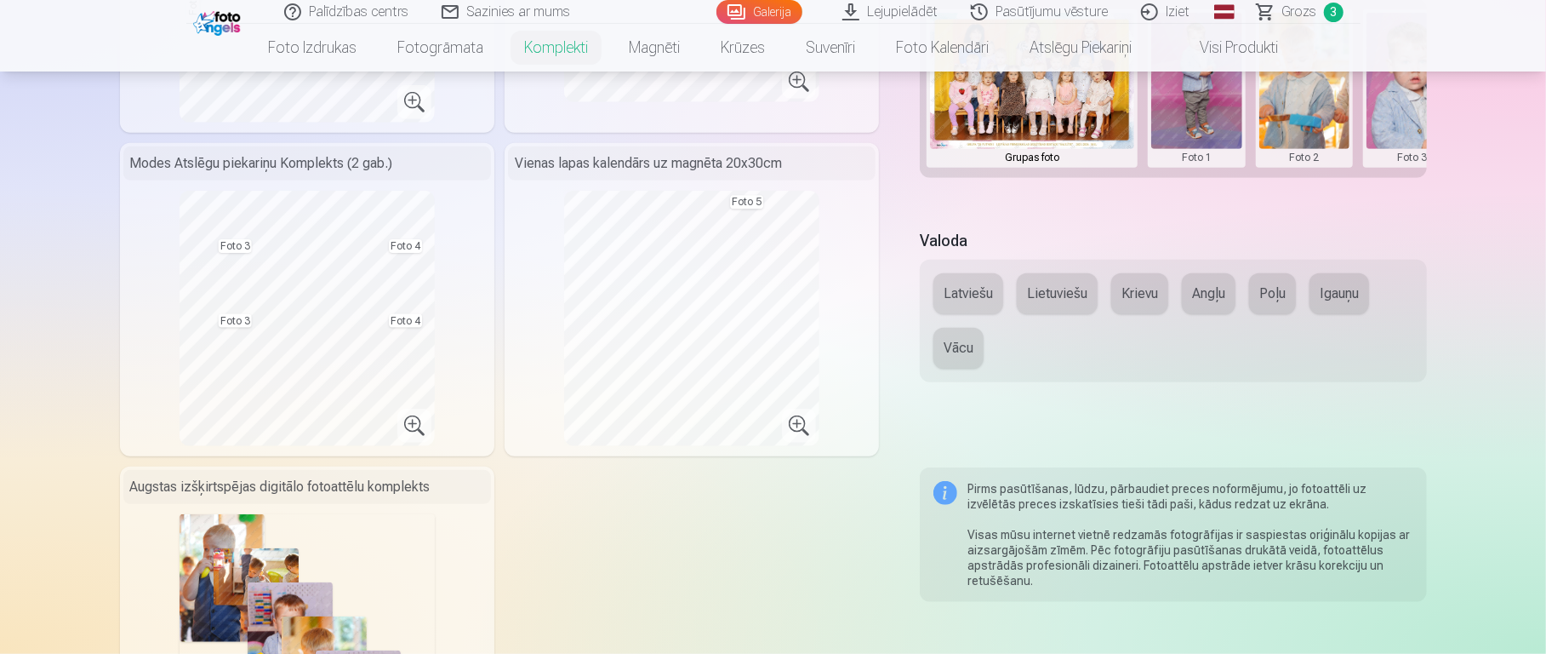
scroll to position [683, 0]
click at [983, 276] on button "Latviešu" at bounding box center [969, 291] width 70 height 41
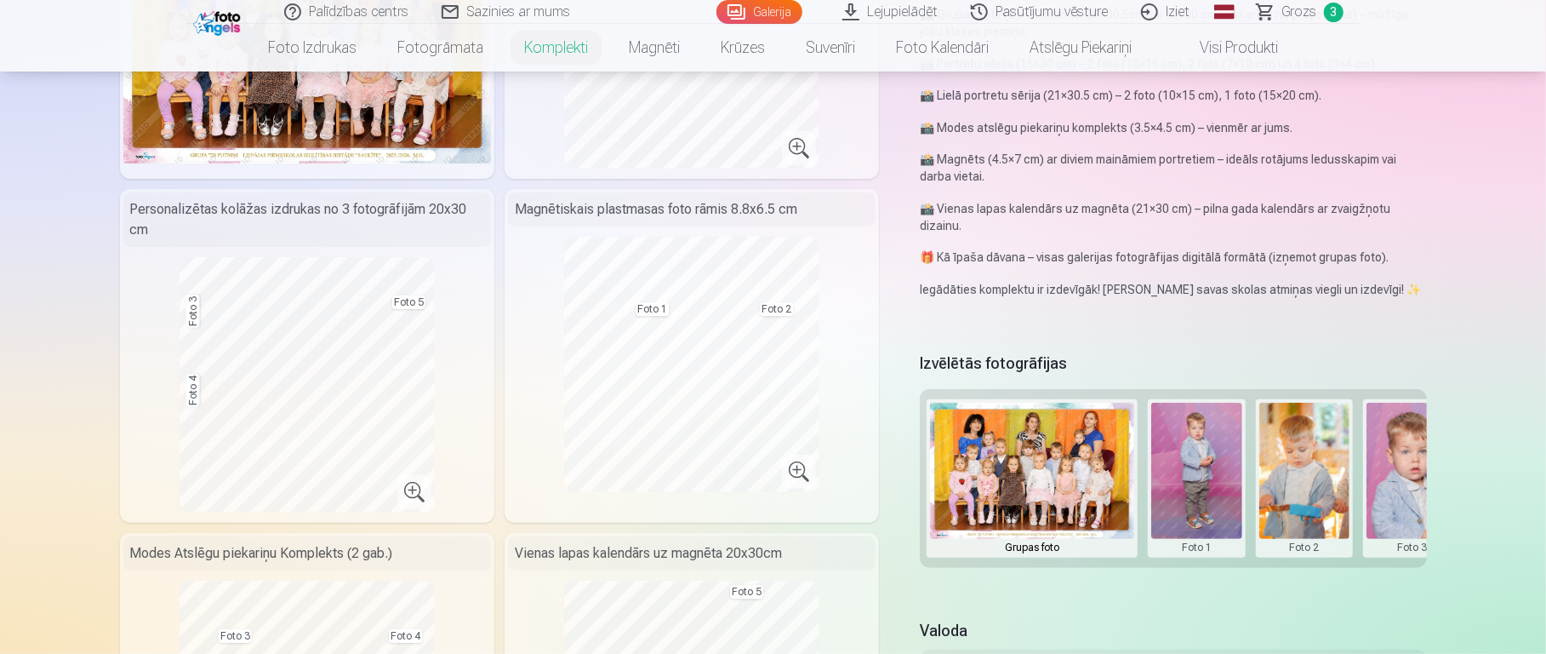
scroll to position [297, 0]
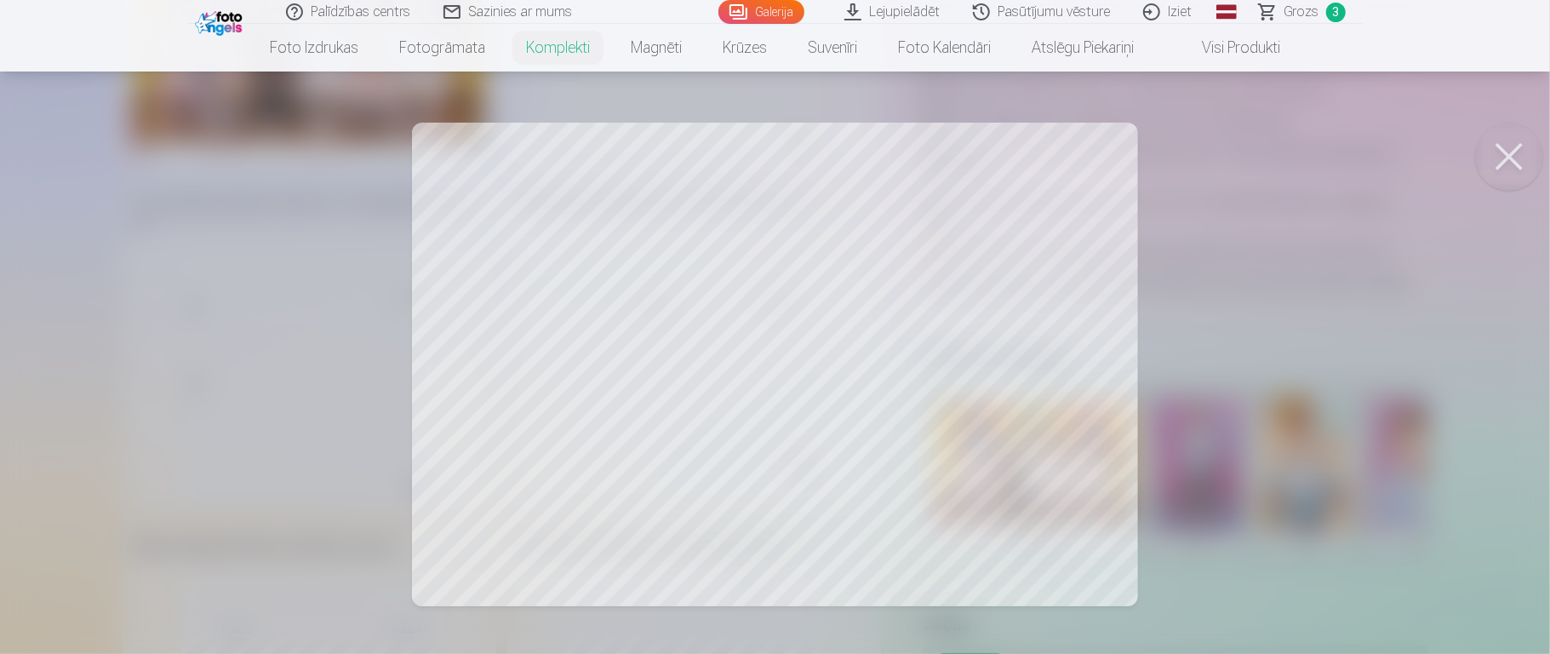
click at [1157, 292] on div at bounding box center [775, 327] width 1550 height 654
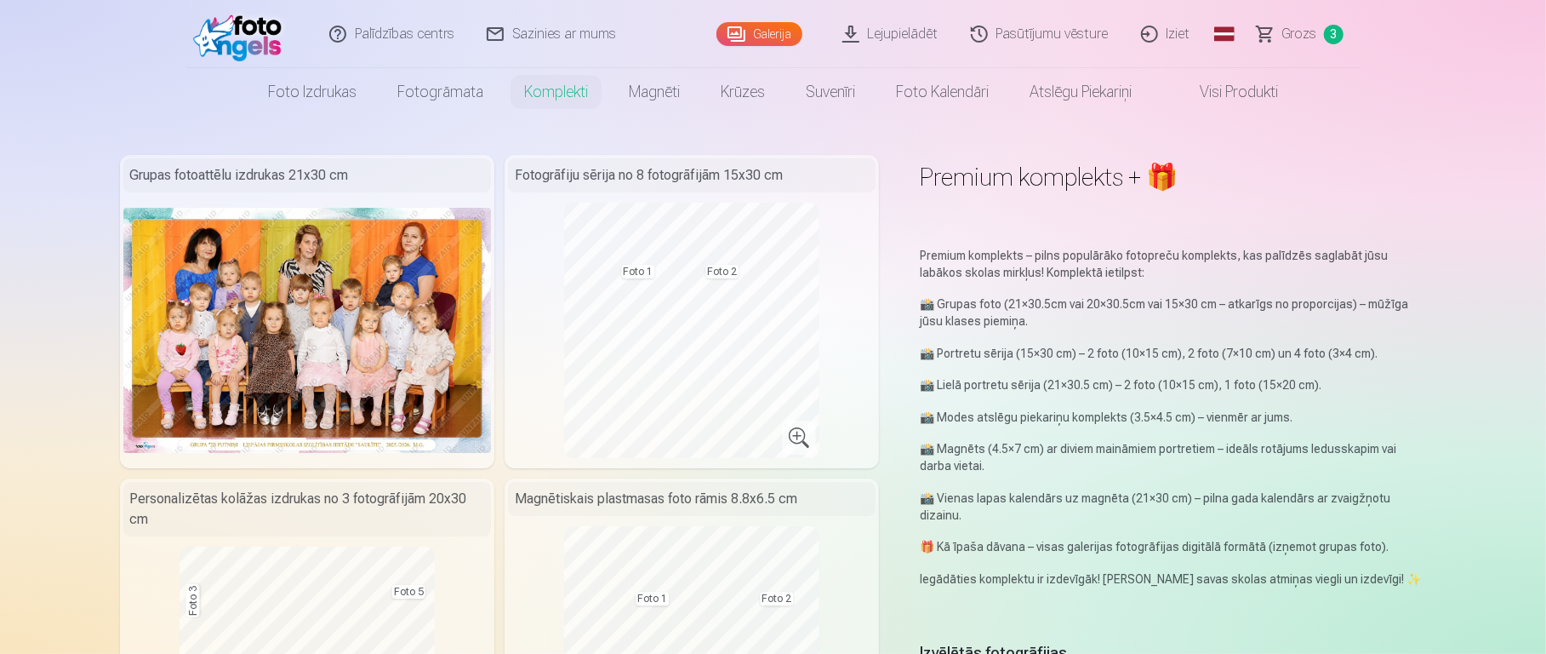
scroll to position [0, 0]
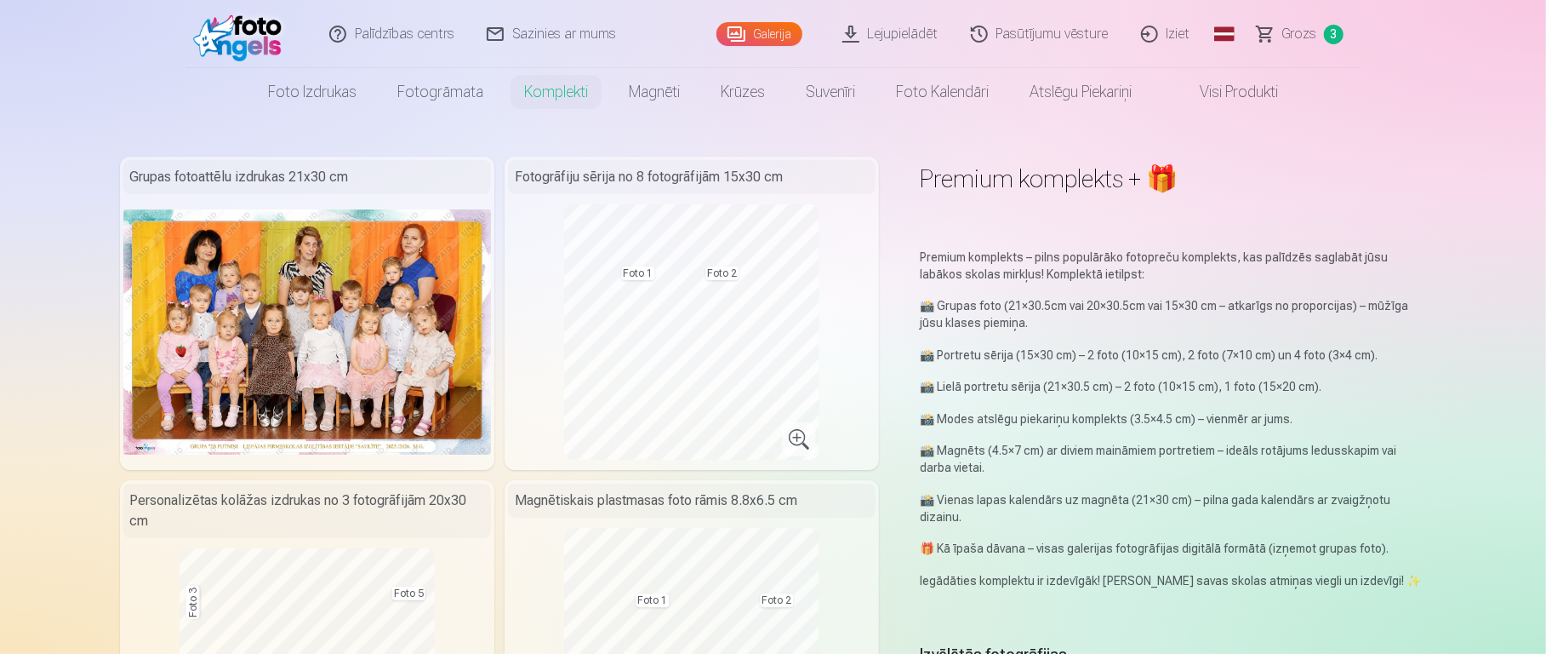
click at [569, 103] on link "Komplekti" at bounding box center [556, 92] width 105 height 48
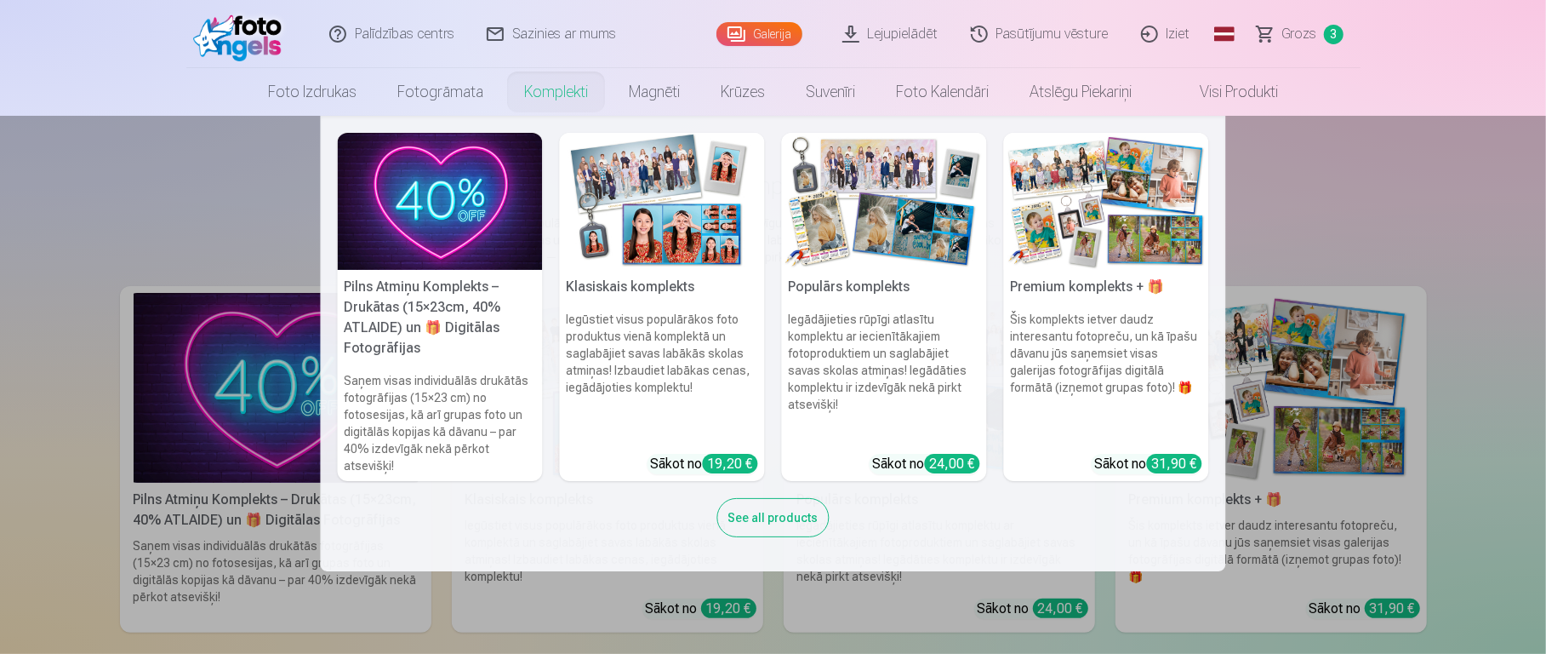
click at [644, 380] on h6 "Iegūstiet visus populārākos foto produktus vienā komplektā un saglabājiet savas…" at bounding box center [662, 375] width 205 height 143
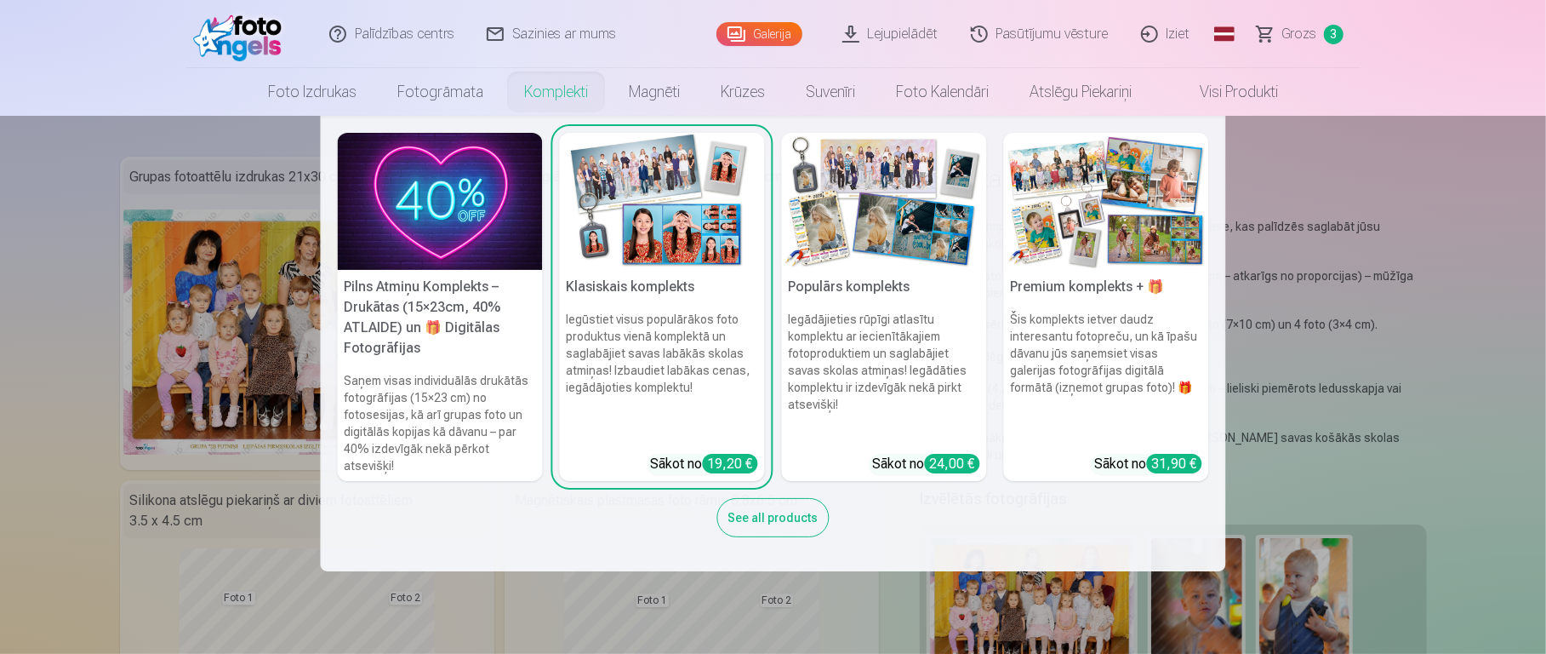
click at [570, 92] on link "Komplekti" at bounding box center [556, 92] width 105 height 48
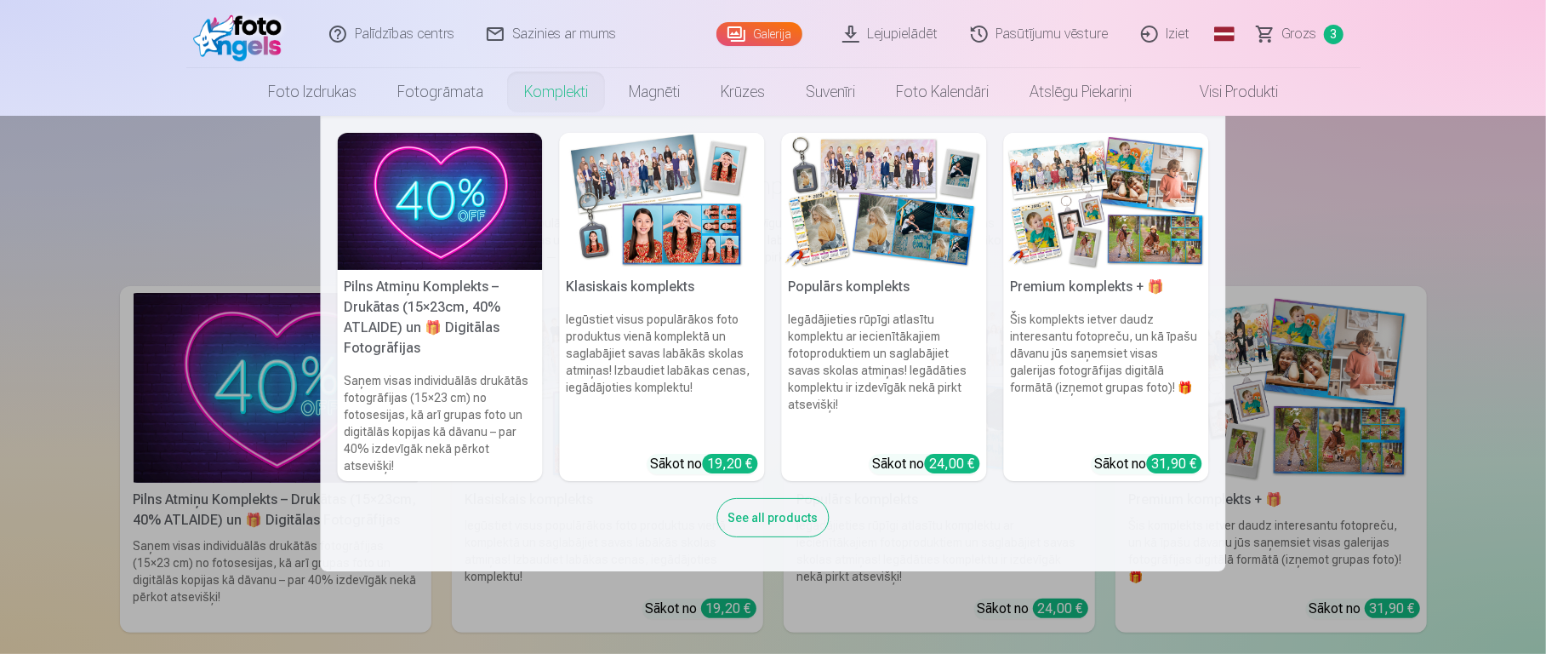
click at [1117, 264] on img at bounding box center [1106, 201] width 205 height 137
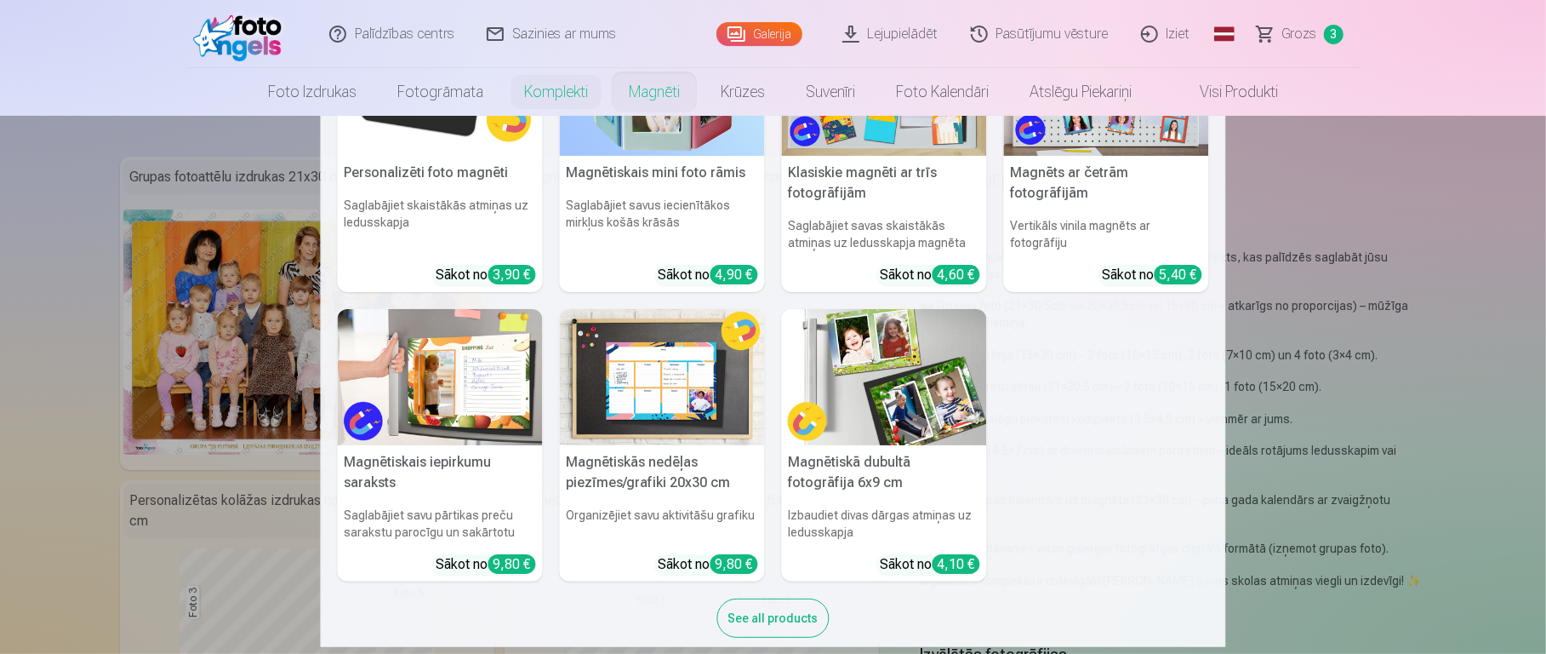
scroll to position [110, 0]
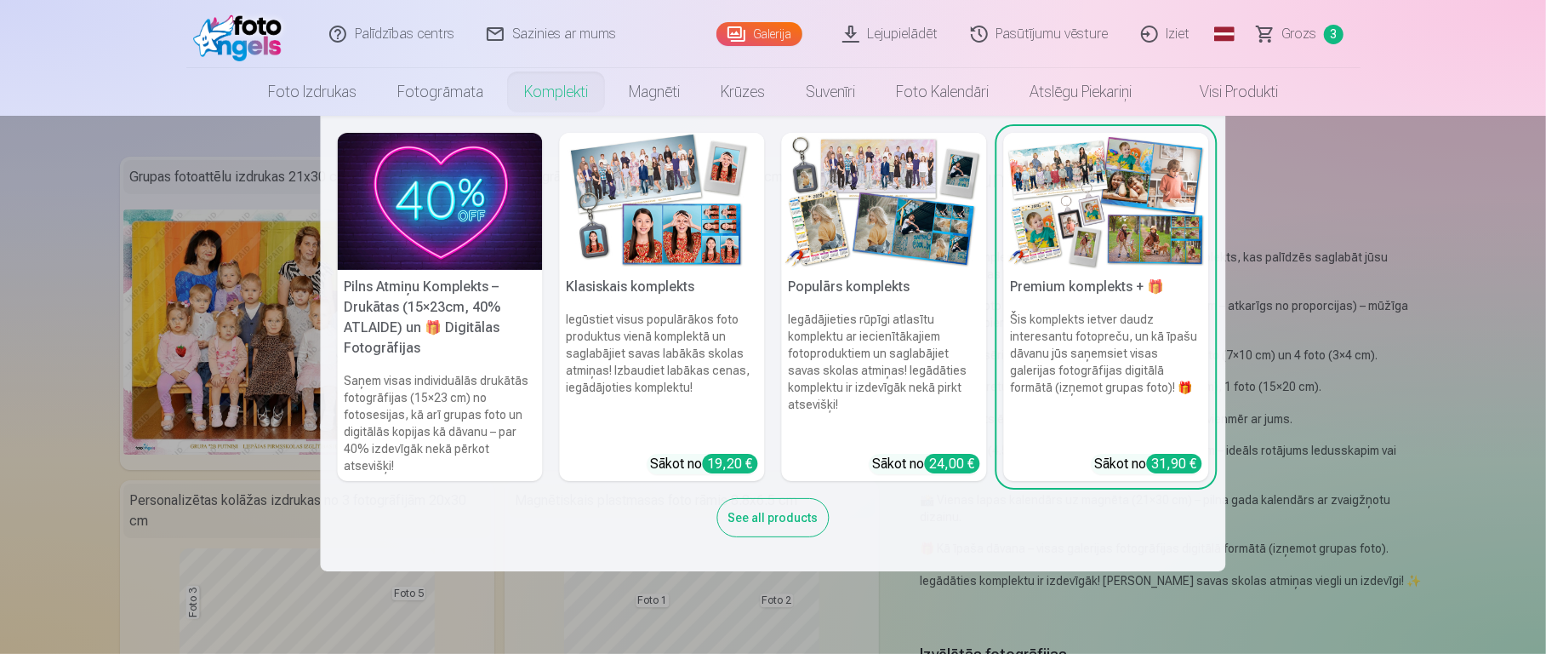
click at [862, 278] on h5 "Populārs komplekts" at bounding box center [884, 287] width 205 height 34
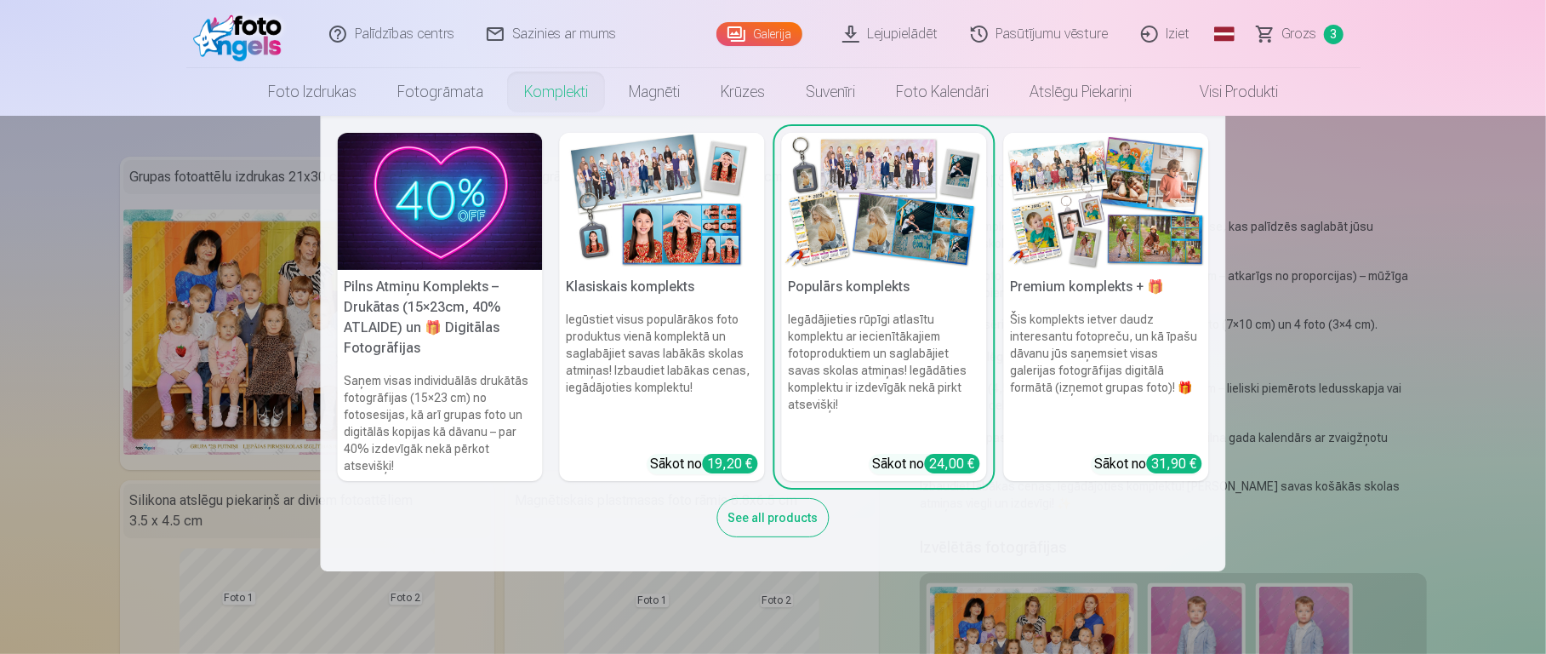
click at [1073, 290] on h5 "Premium komplekts + 🎁" at bounding box center [1106, 287] width 205 height 34
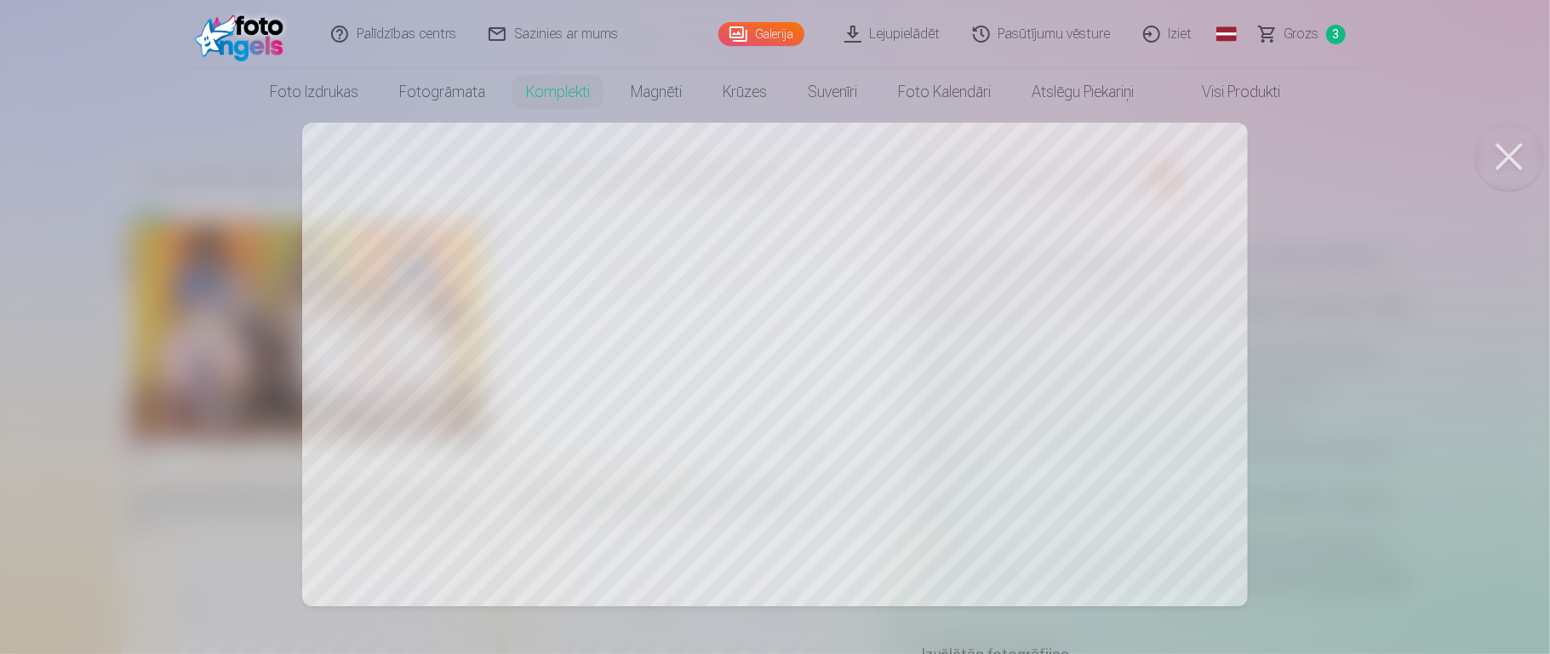
click at [1157, 323] on div at bounding box center [775, 327] width 1550 height 654
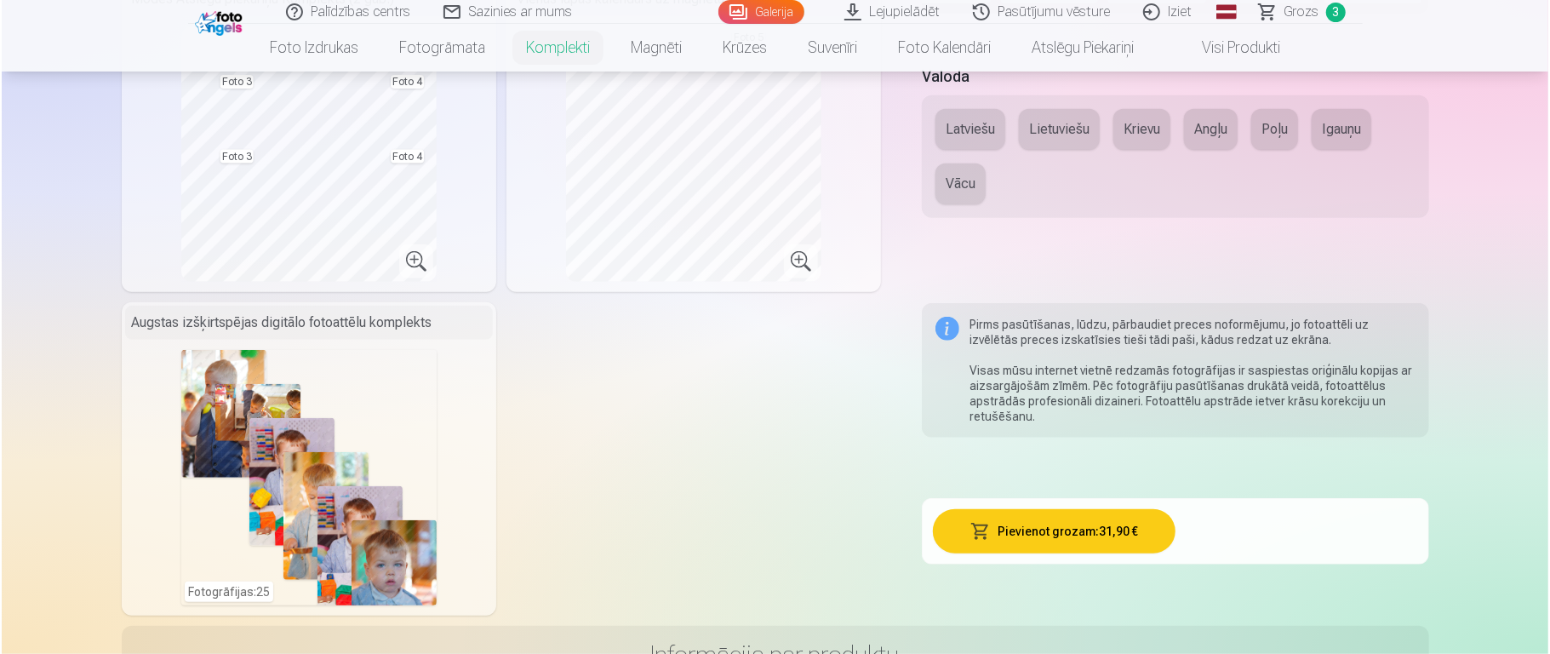
scroll to position [854, 0]
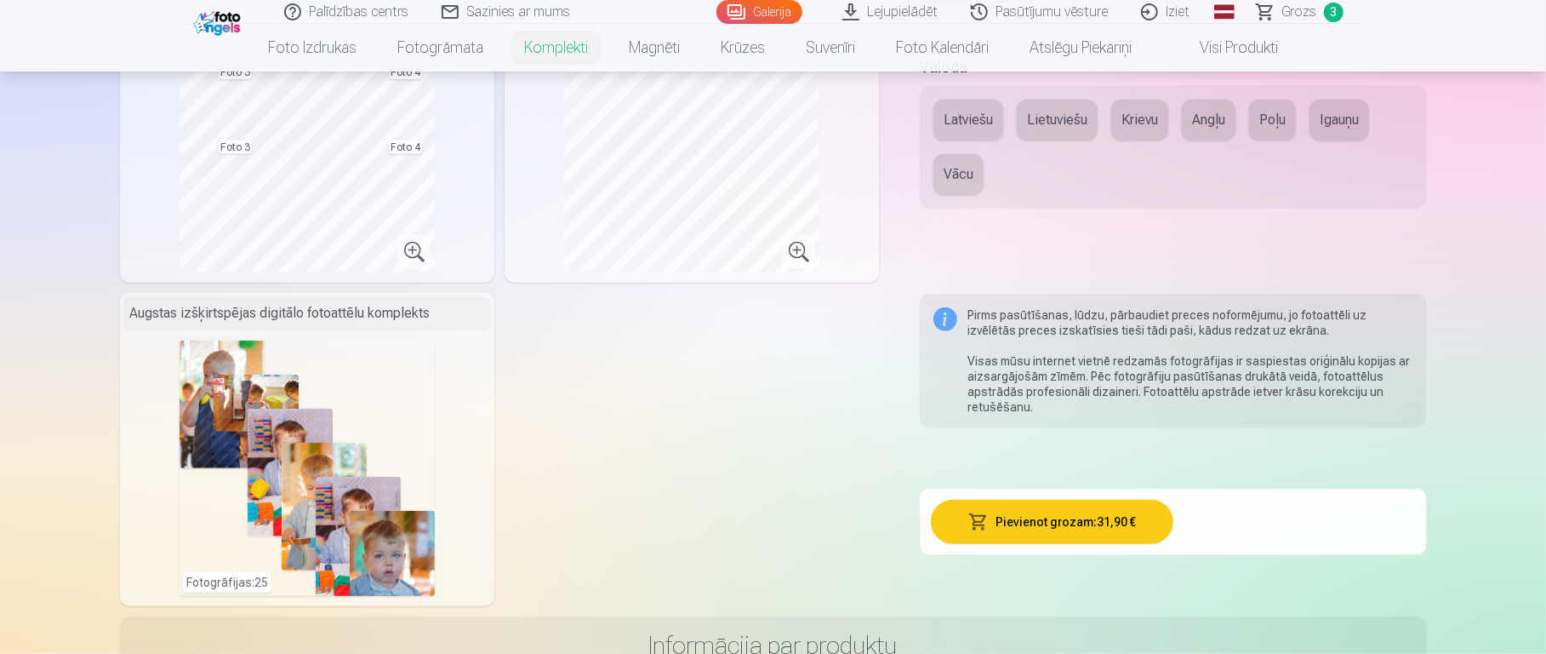
click at [397, 462] on div "Fotogrāfijas : 25" at bounding box center [307, 467] width 255 height 255
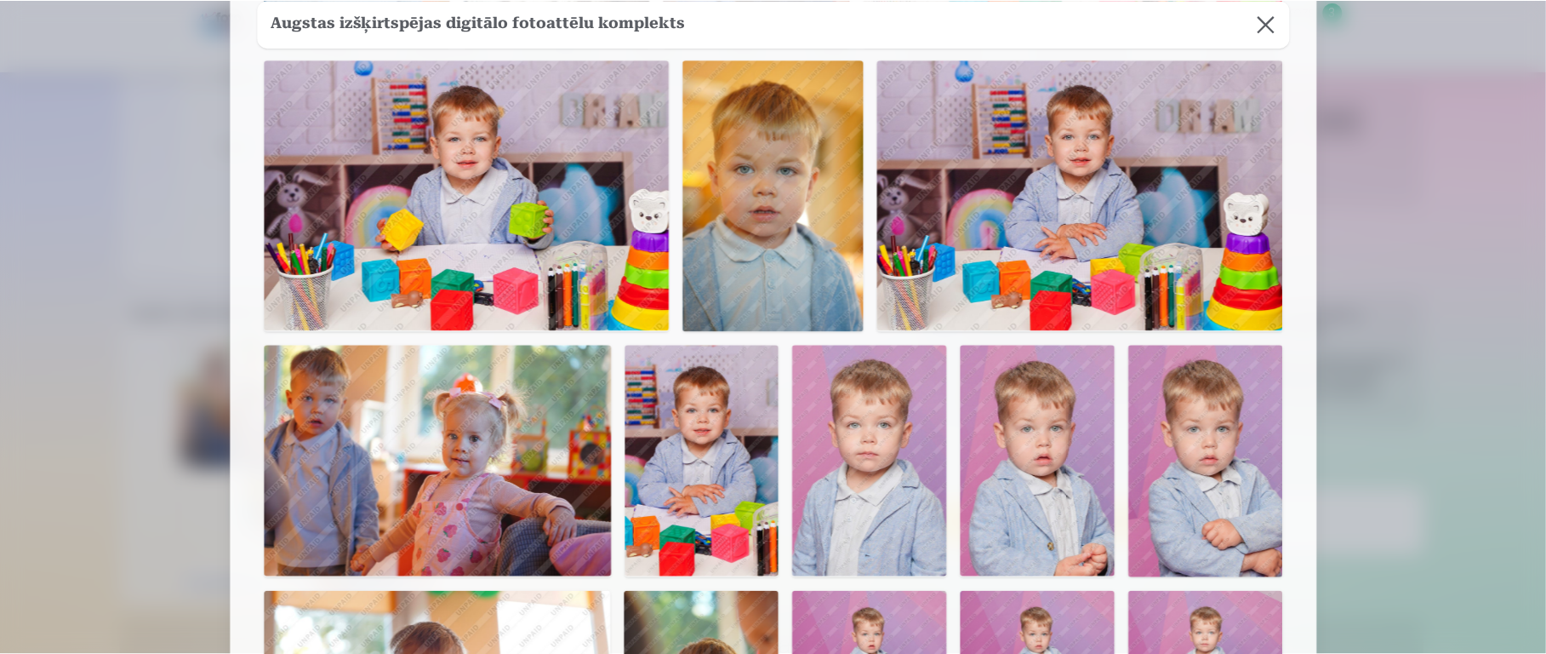
scroll to position [1207, 0]
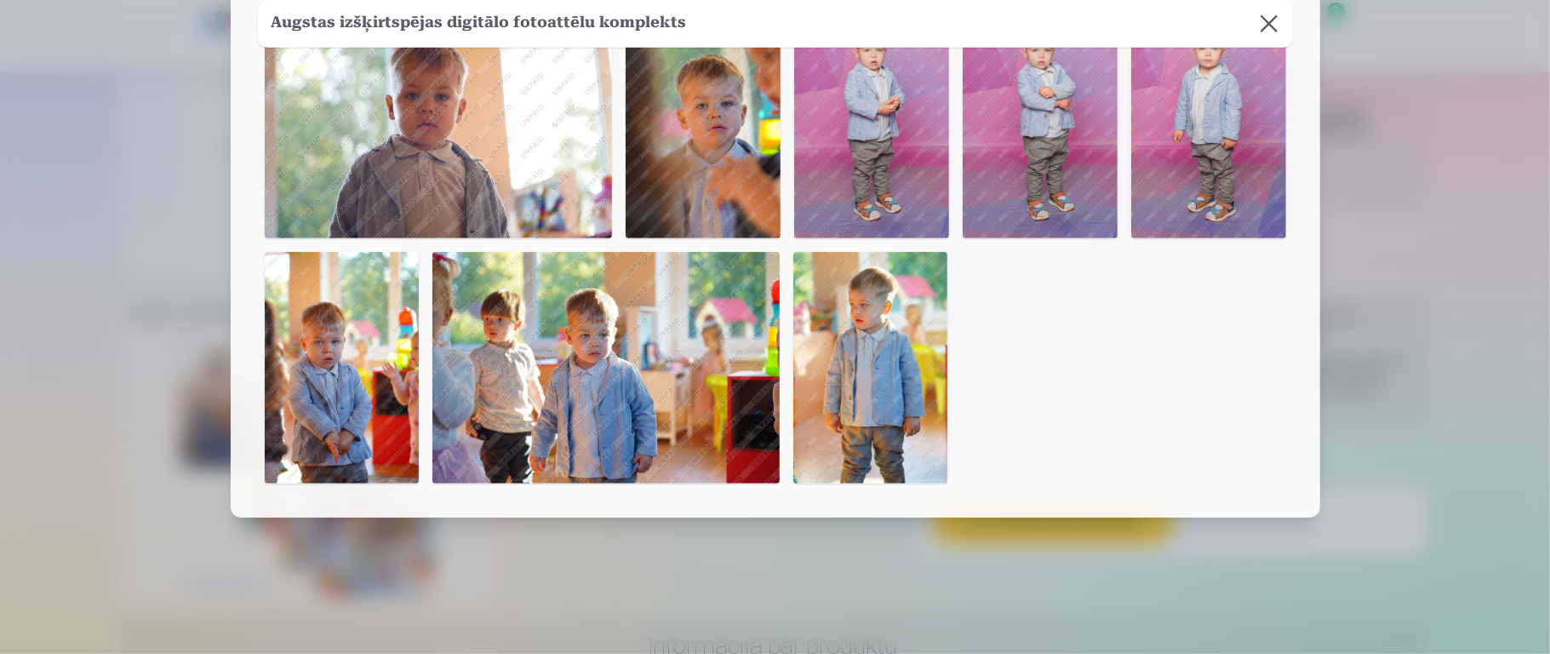
click at [1157, 216] on div at bounding box center [775, 327] width 1550 height 654
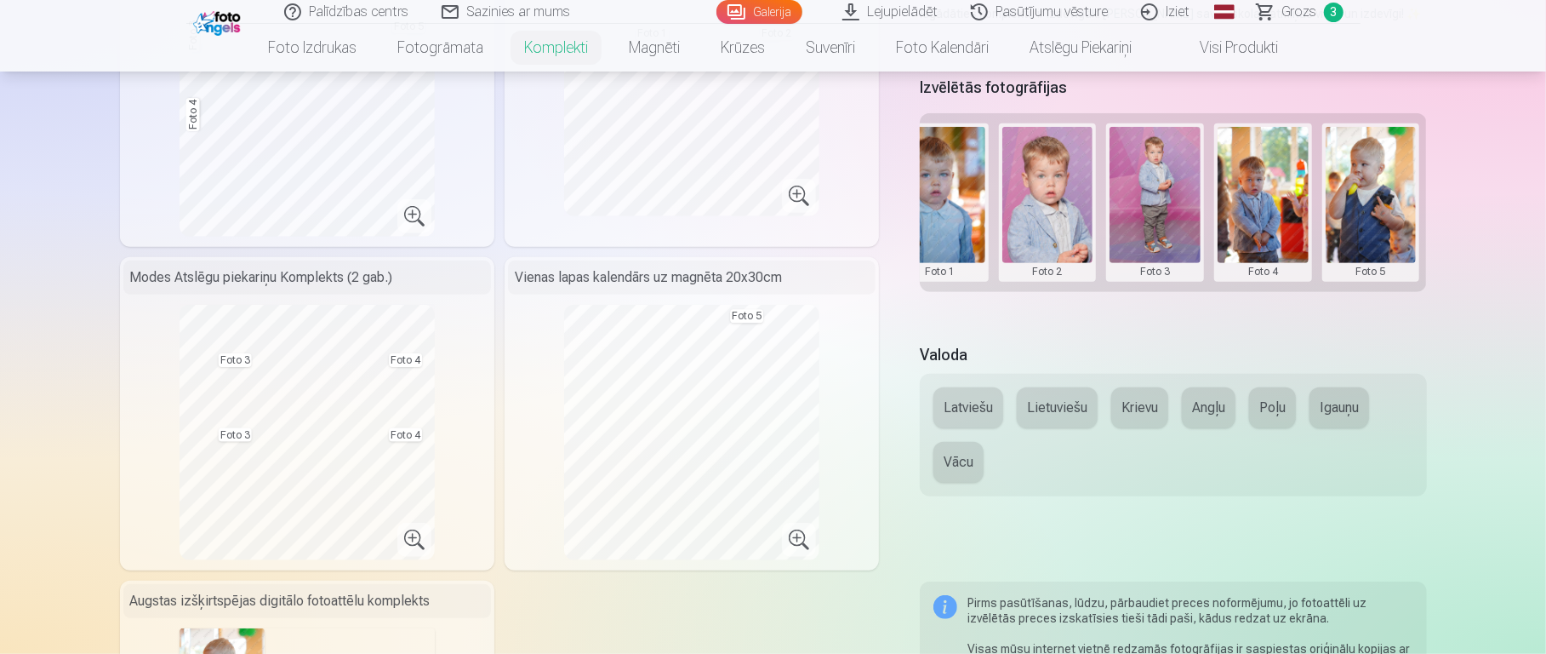
scroll to position [461, 0]
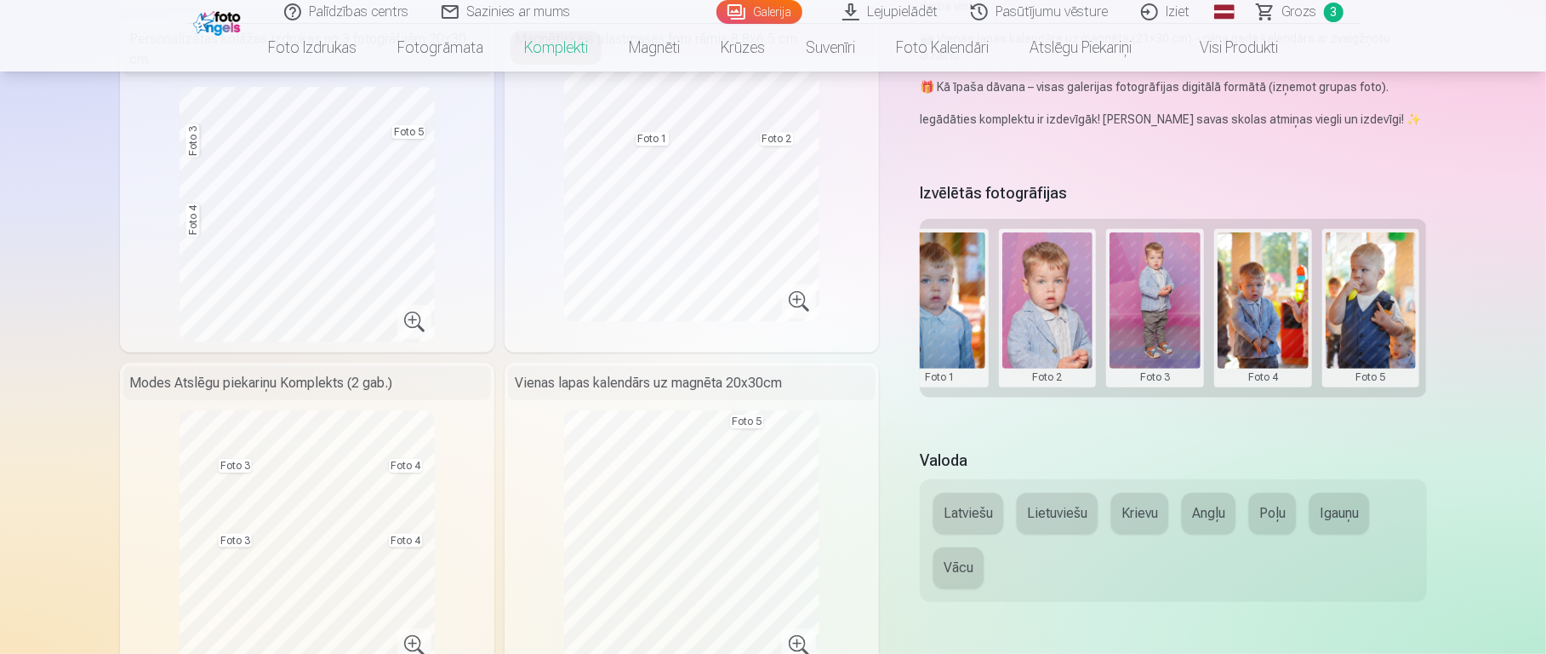
click at [955, 489] on button "Latviešu" at bounding box center [969, 513] width 70 height 41
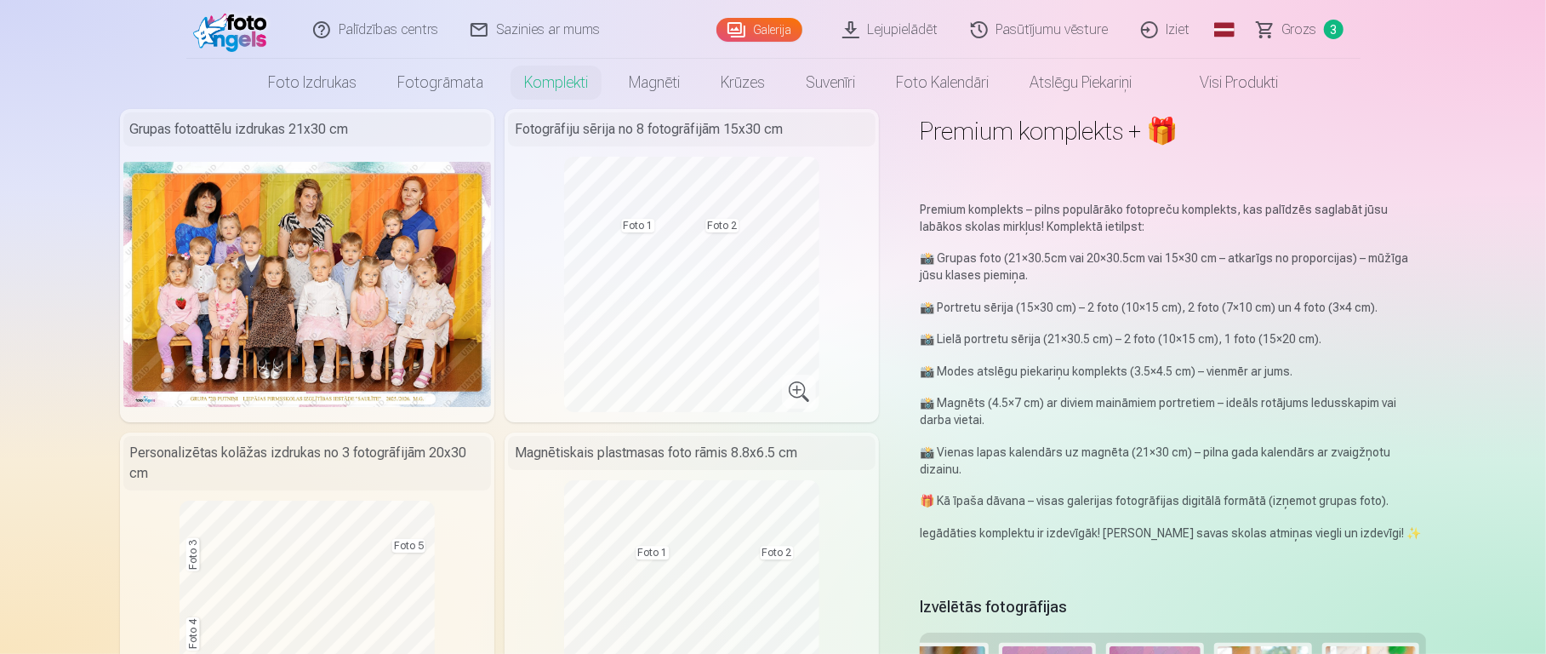
scroll to position [0, 0]
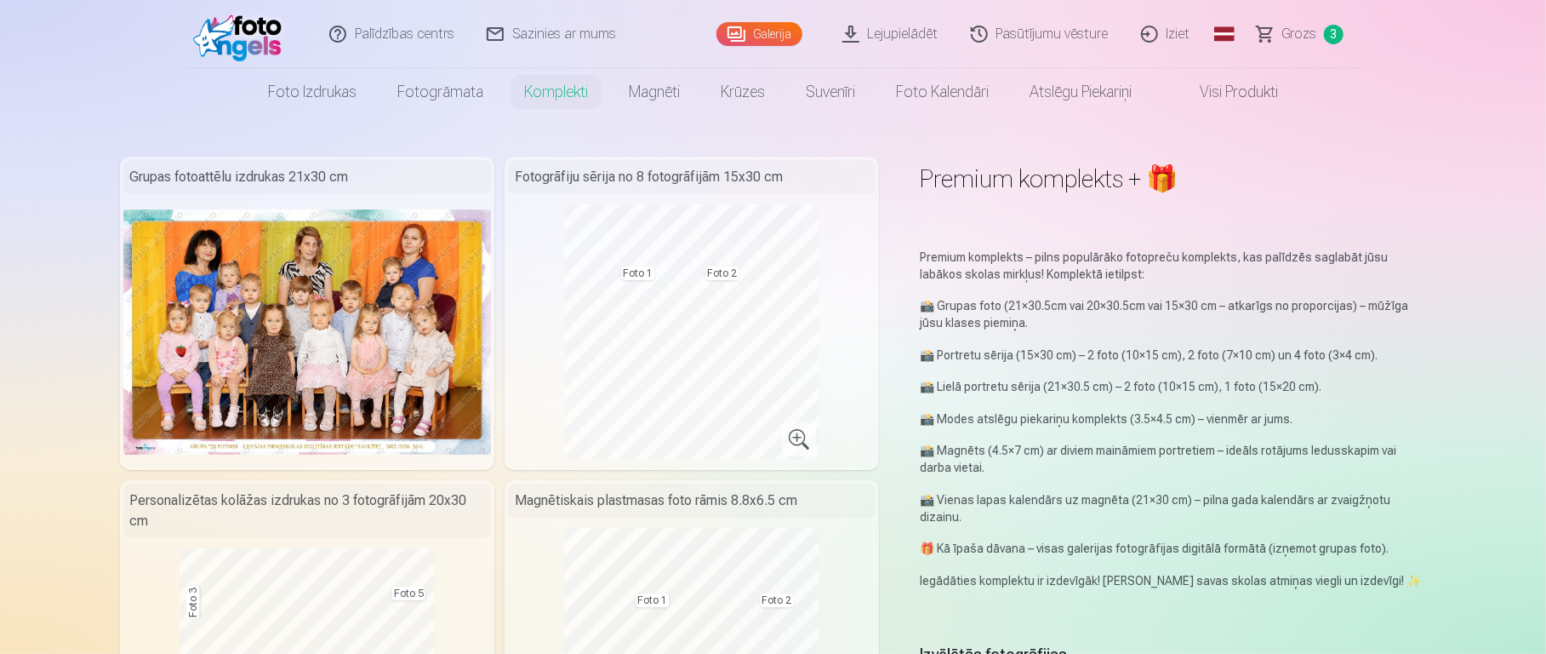
click at [1157, 40] on link "Grozs 3" at bounding box center [1301, 34] width 119 height 68
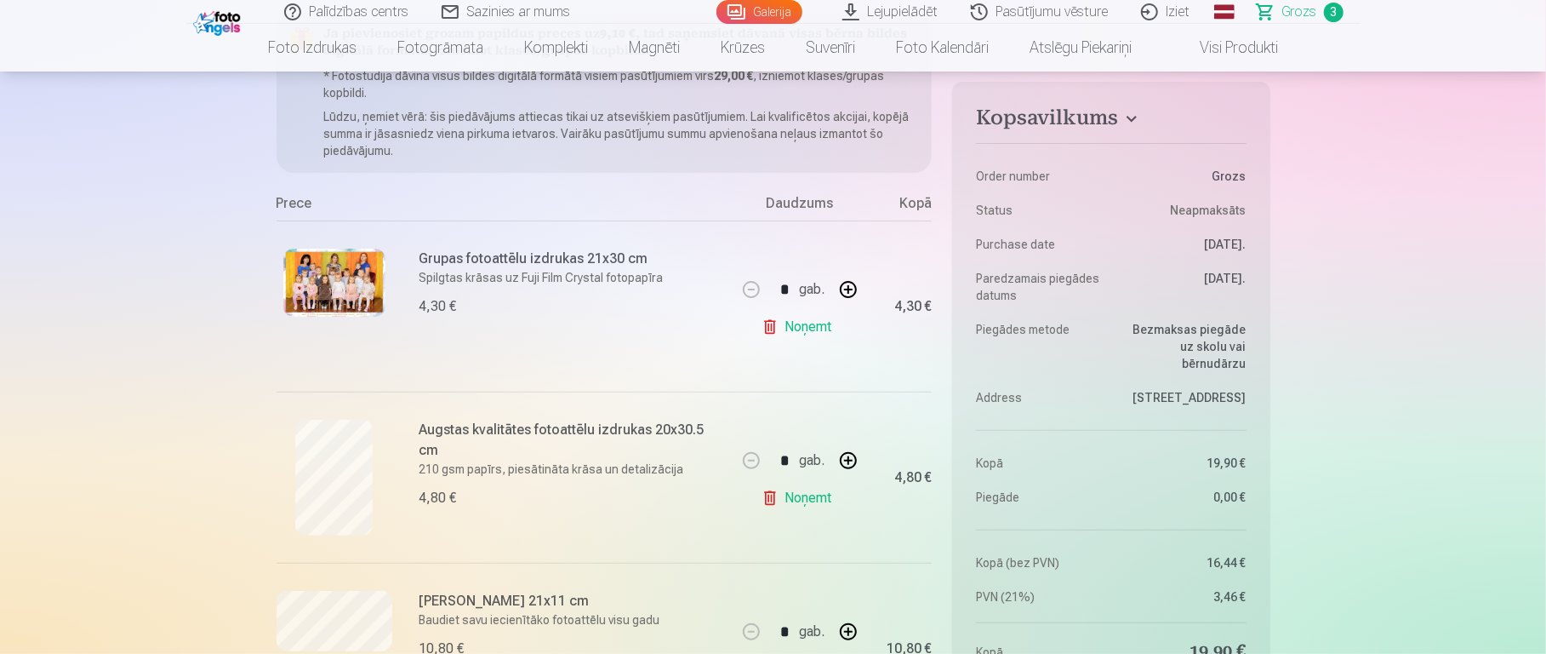
scroll to position [307, 0]
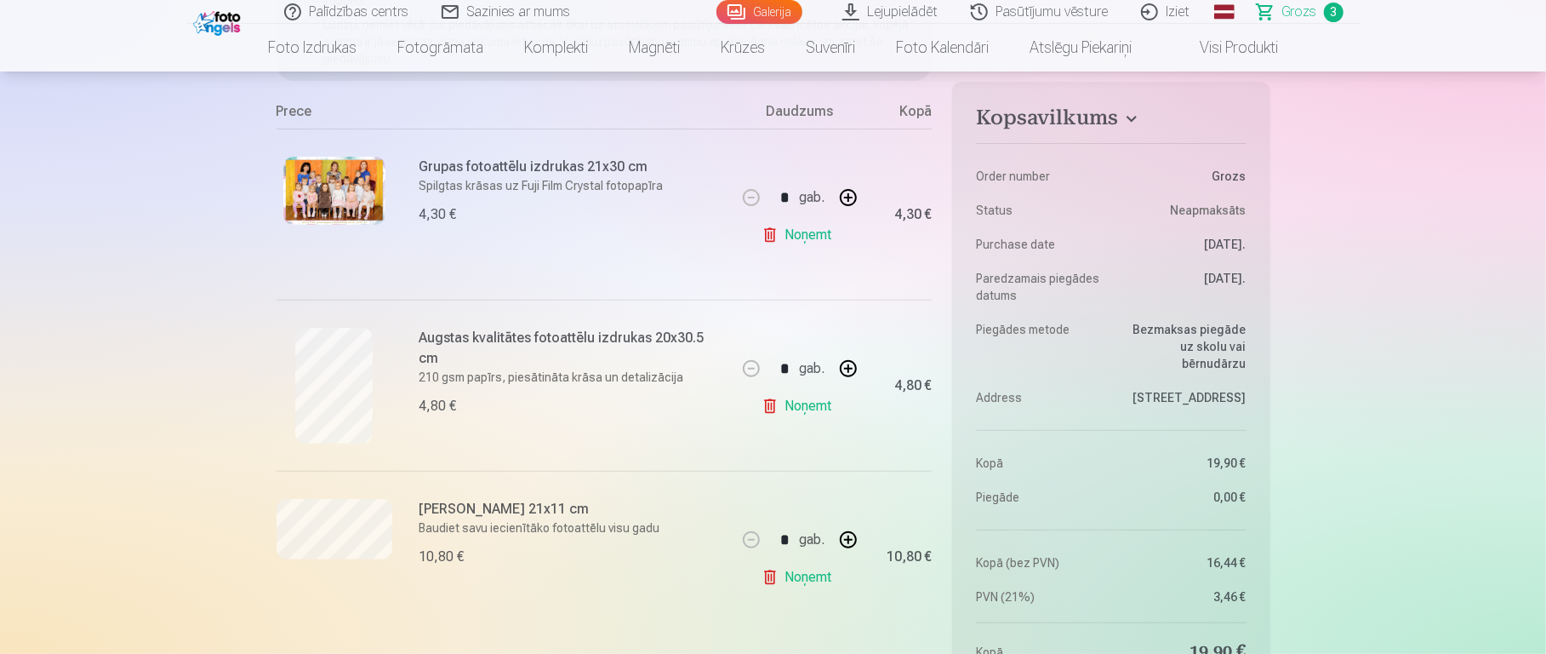
click at [802, 235] on link "Noņemt" at bounding box center [800, 235] width 77 height 34
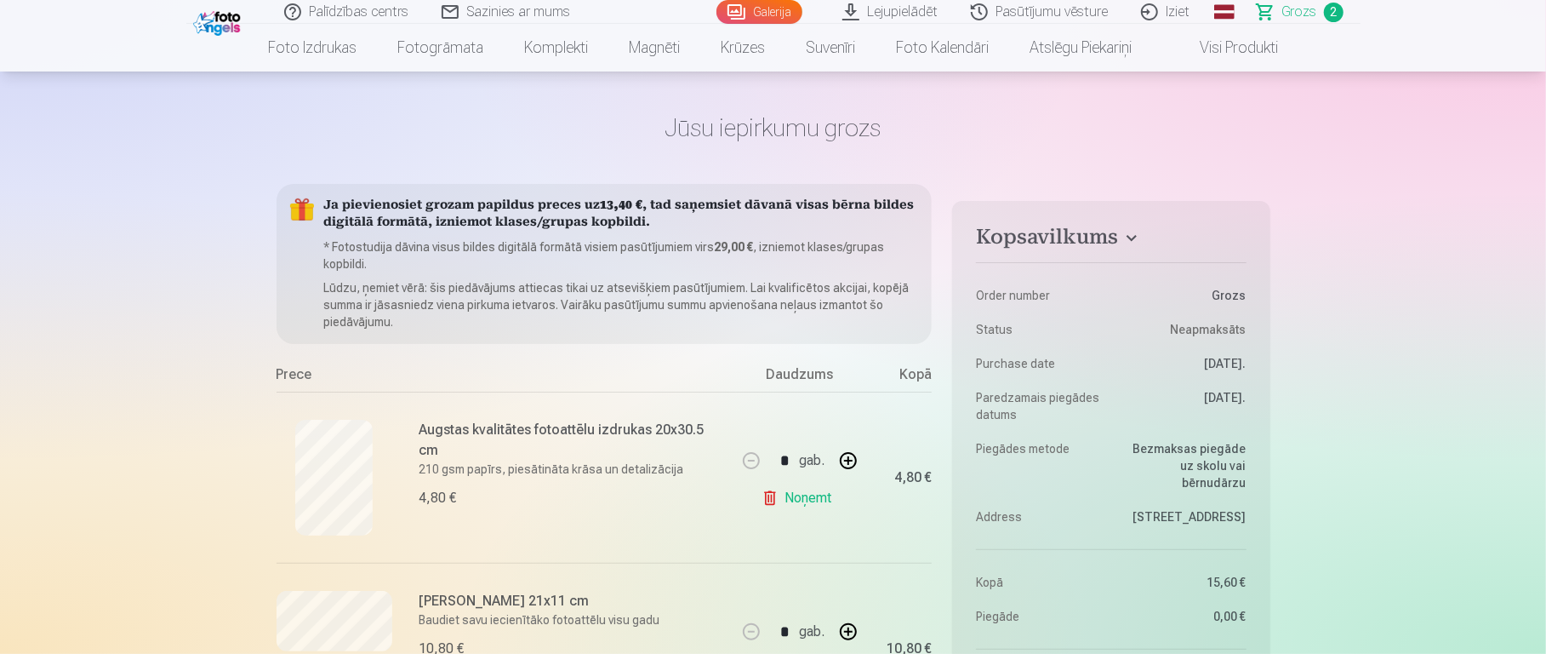
scroll to position [0, 0]
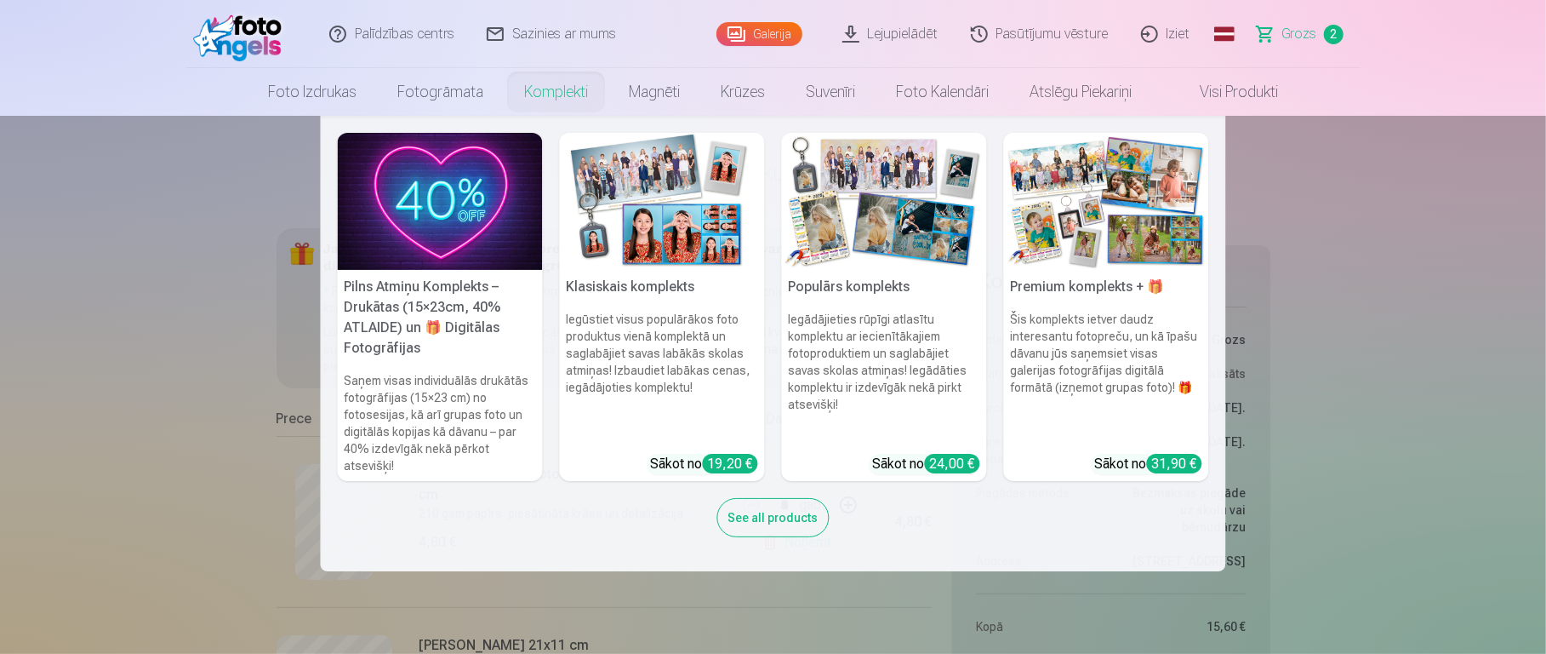
click at [1095, 257] on img at bounding box center [1106, 201] width 205 height 137
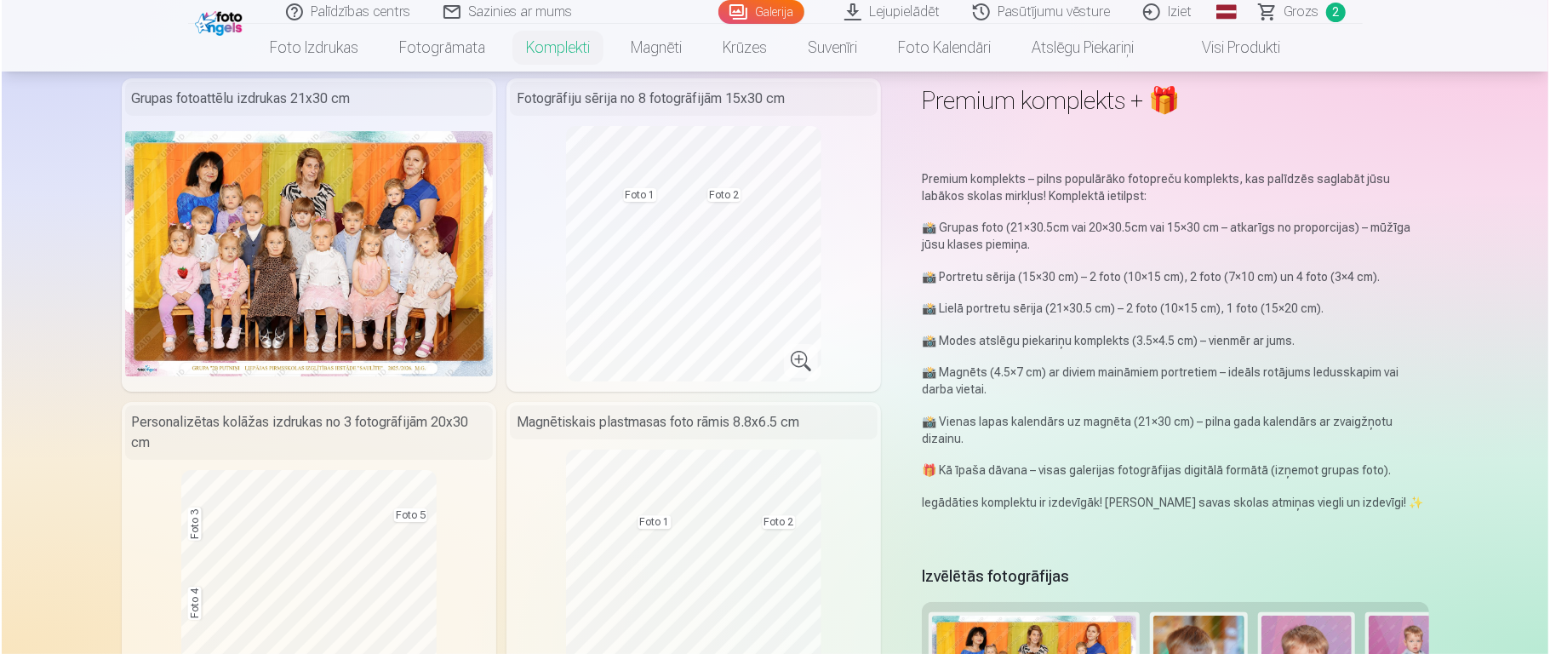
scroll to position [116, 0]
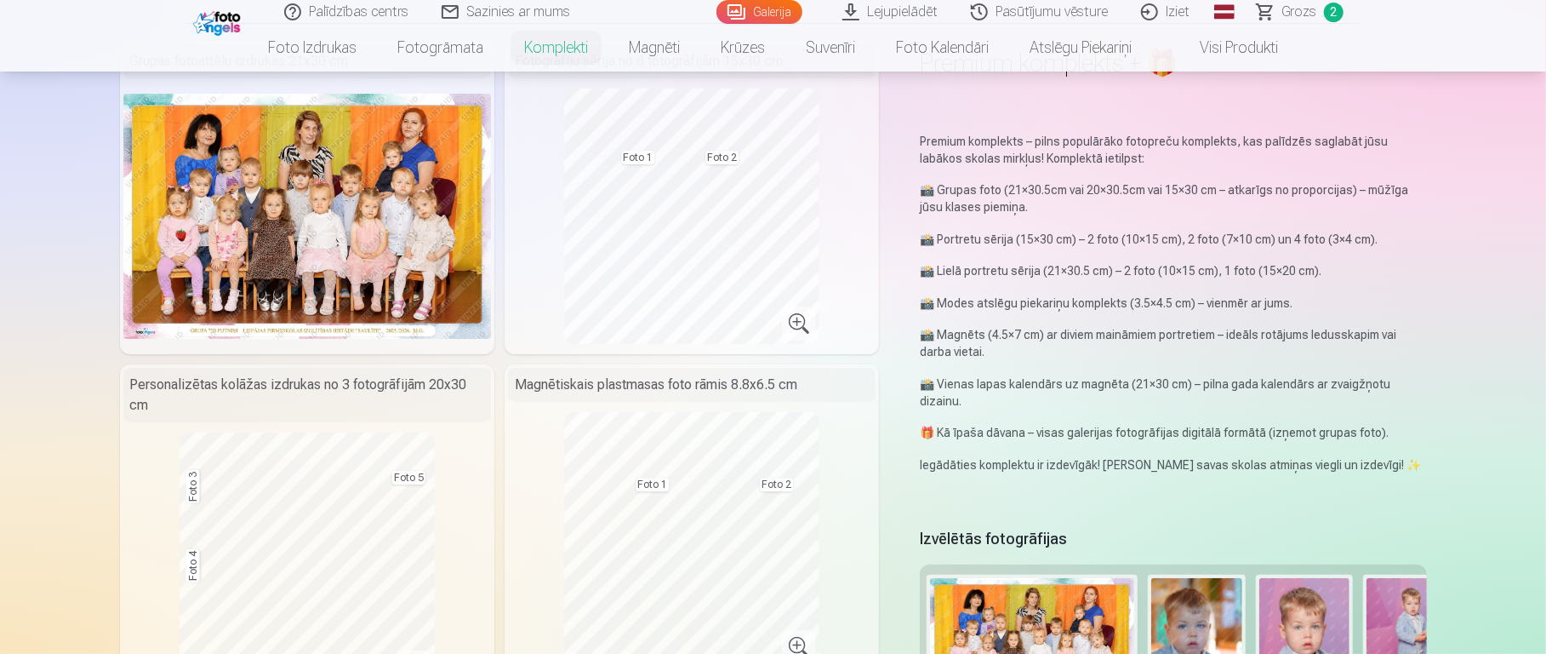
click at [435, 278] on img at bounding box center [307, 216] width 368 height 245
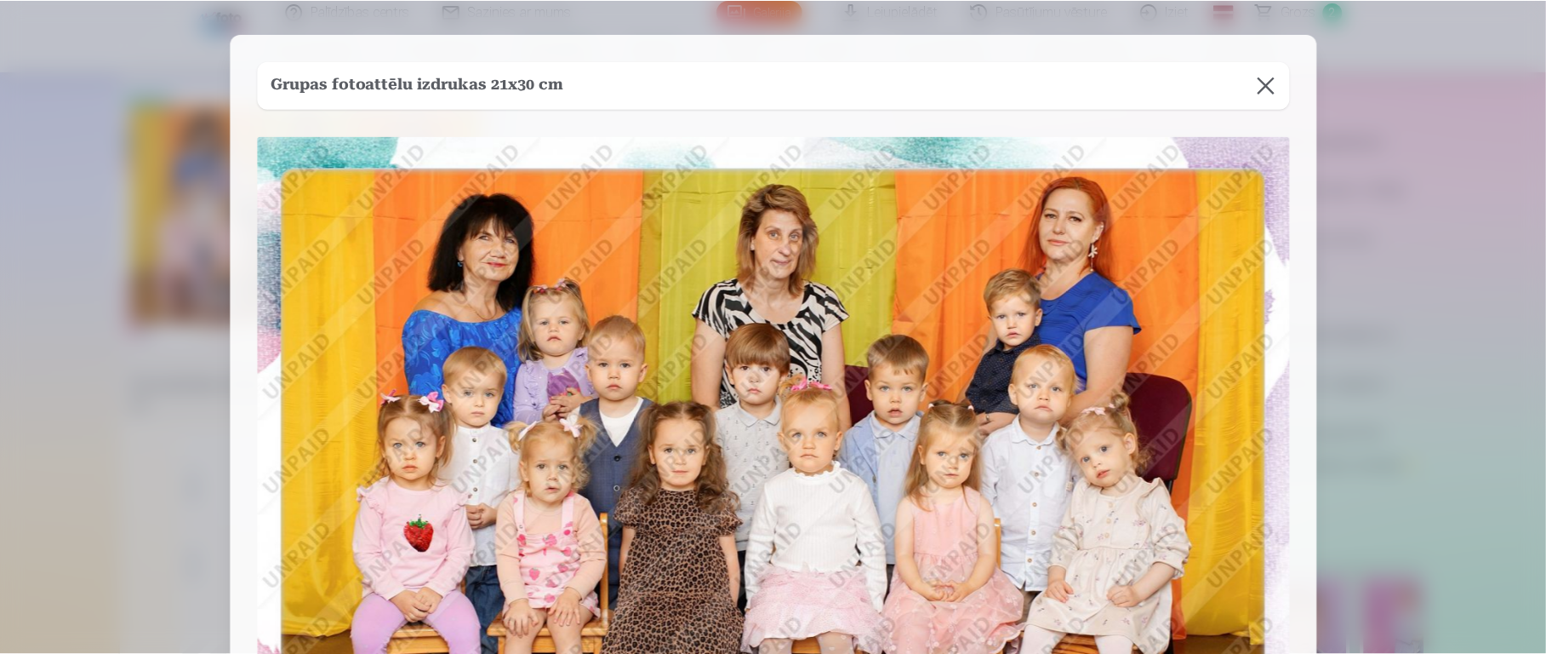
scroll to position [335, 0]
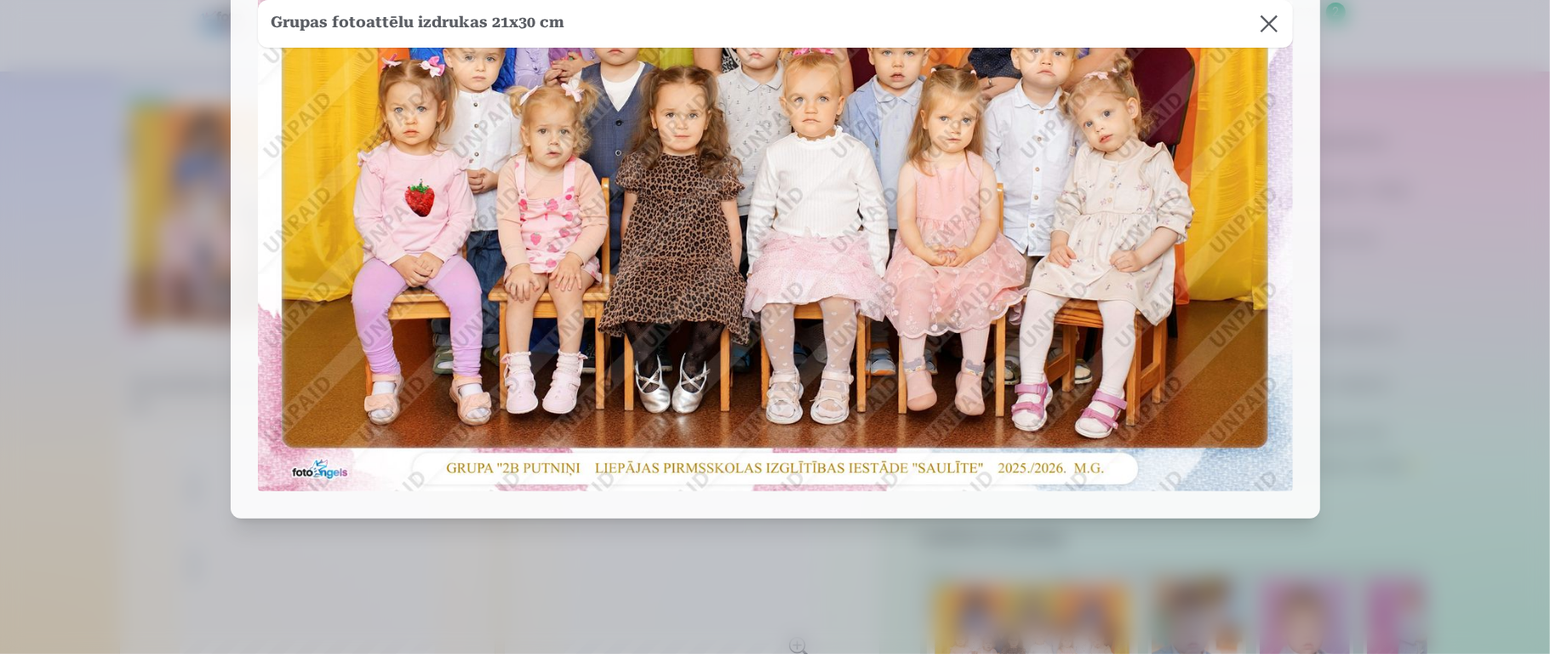
click at [1157, 225] on div at bounding box center [775, 327] width 1550 height 654
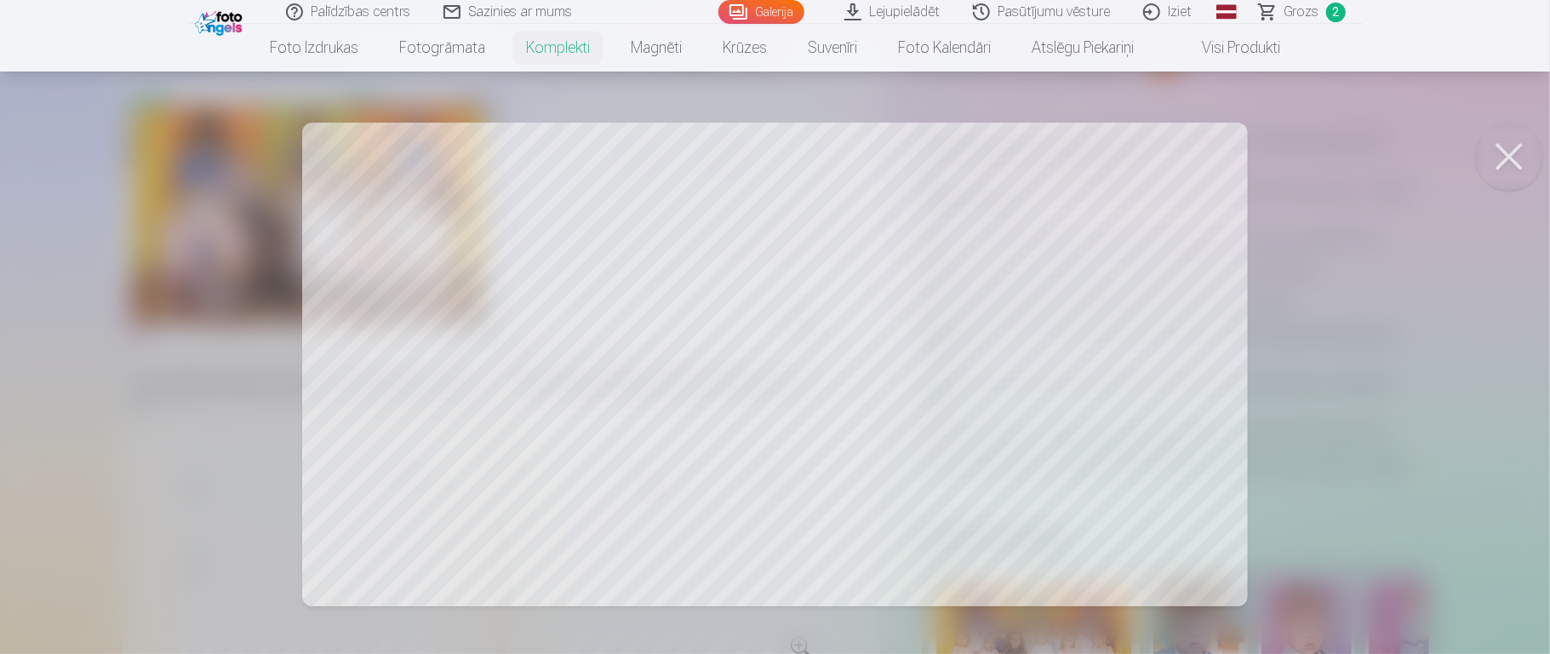
click at [1157, 273] on div at bounding box center [775, 327] width 1550 height 654
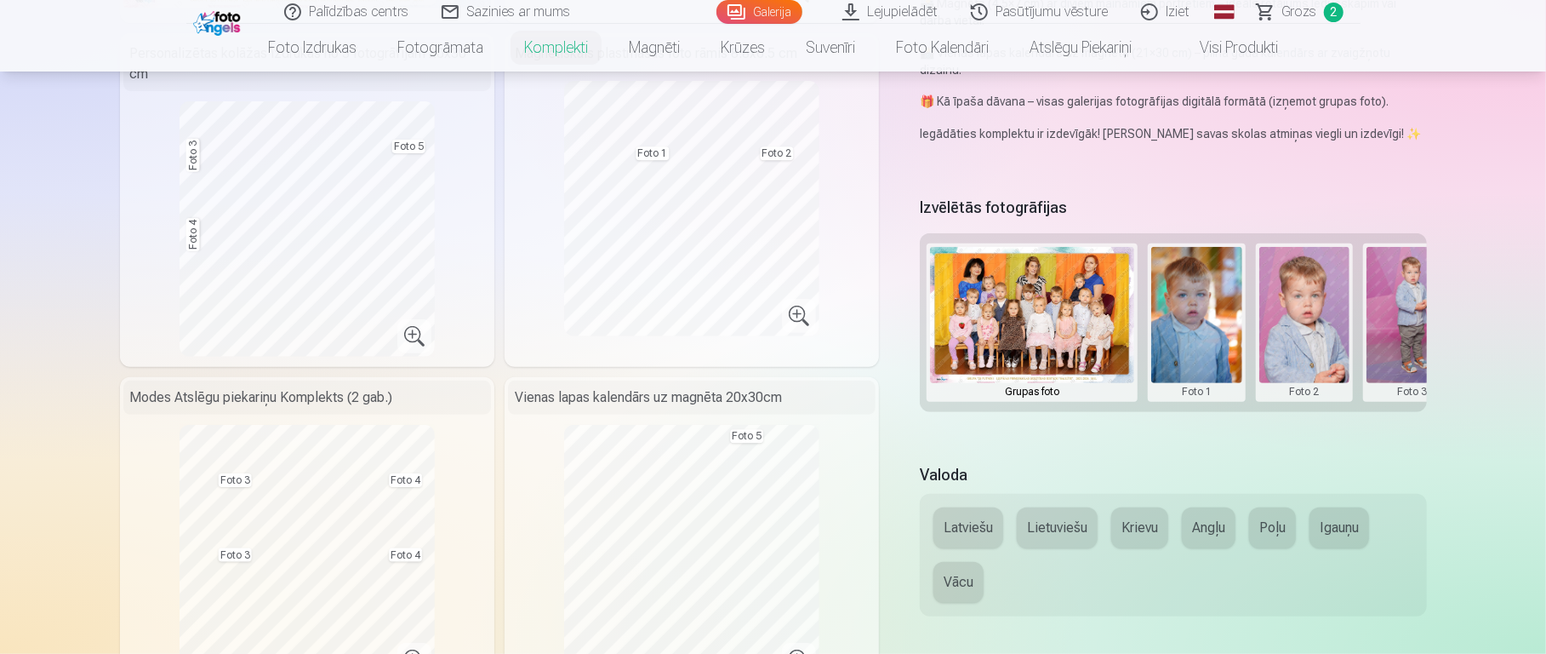
scroll to position [449, 0]
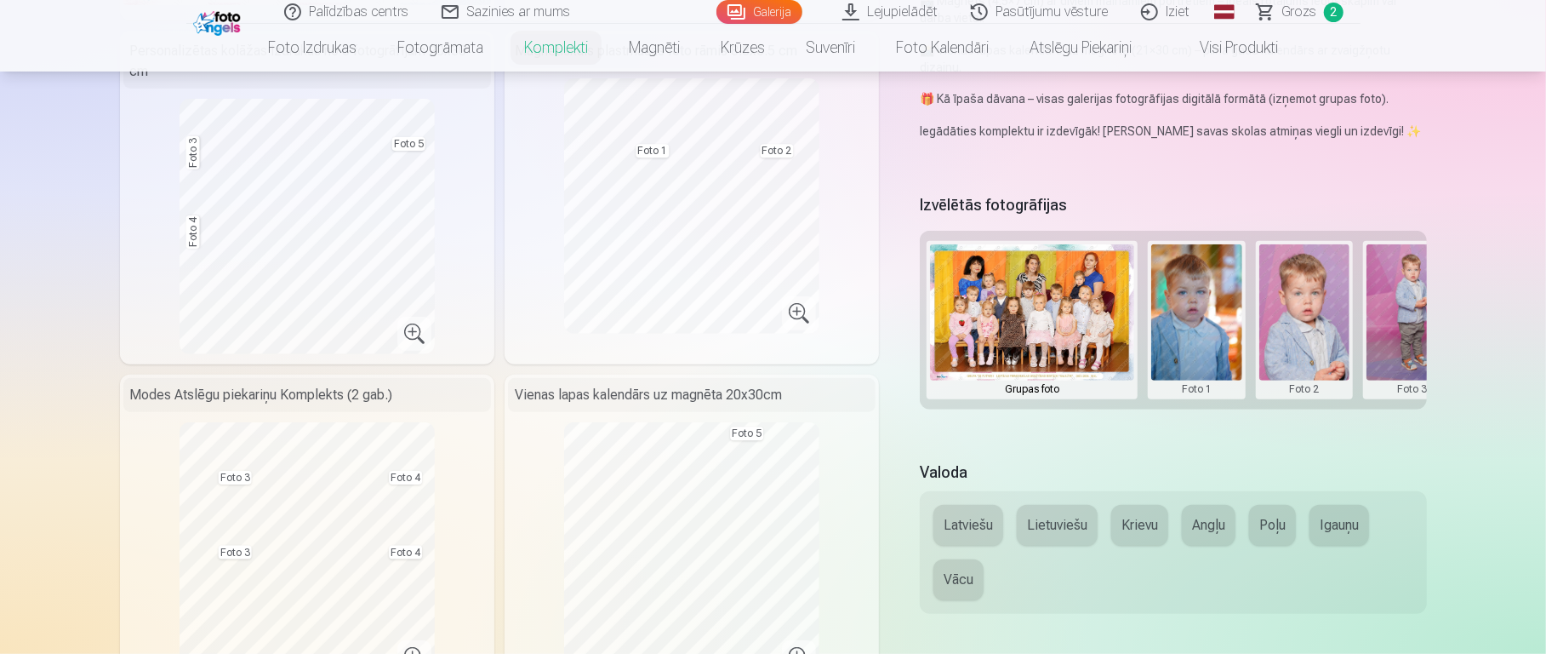
click at [986, 489] on button "Latviešu" at bounding box center [969, 525] width 70 height 41
click at [1157, 307] on button at bounding box center [1196, 319] width 91 height 151
click at [1157, 307] on button "Nomainiet foto" at bounding box center [1197, 307] width 139 height 48
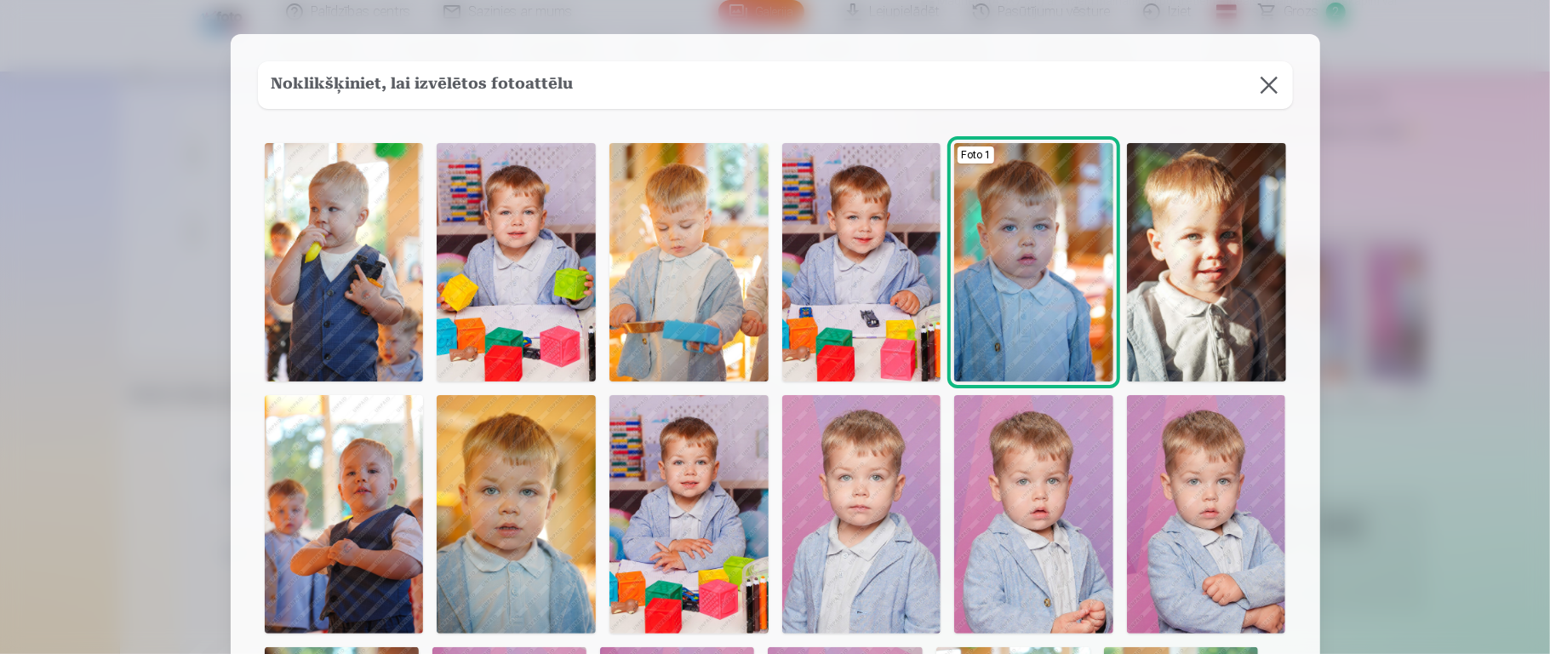
click at [1157, 301] on img at bounding box center [1206, 262] width 159 height 238
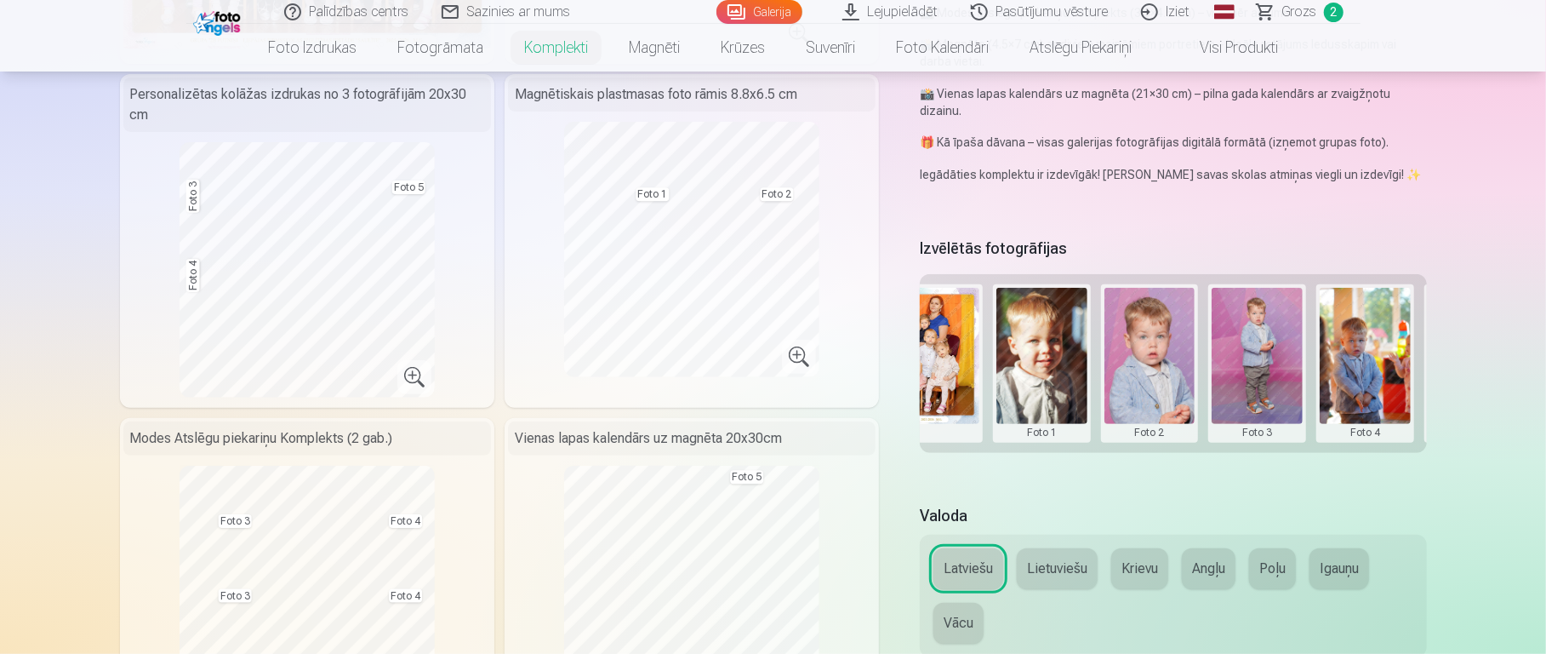
scroll to position [0, 257]
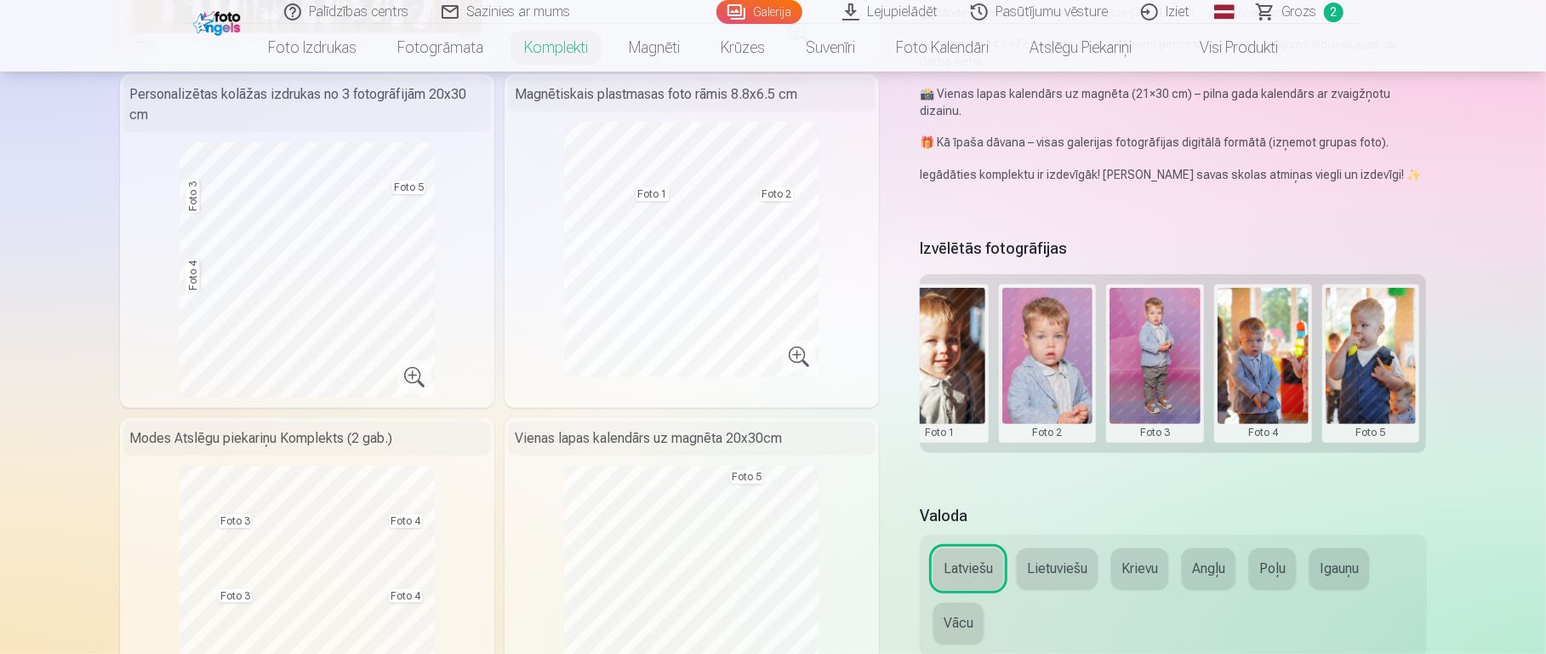
click at [1151, 341] on button at bounding box center [1155, 363] width 91 height 151
click at [1138, 197] on div at bounding box center [773, 327] width 1546 height 654
drag, startPoint x: 1134, startPoint y: 327, endPoint x: 1066, endPoint y: 340, distance: 68.6
click at [1066, 340] on div "Grupas foto Foto 1 Foto 2 Foto 3 Foto 4 Foto 5" at bounding box center [1173, 363] width 506 height 179
click at [1066, 340] on button at bounding box center [1048, 363] width 91 height 151
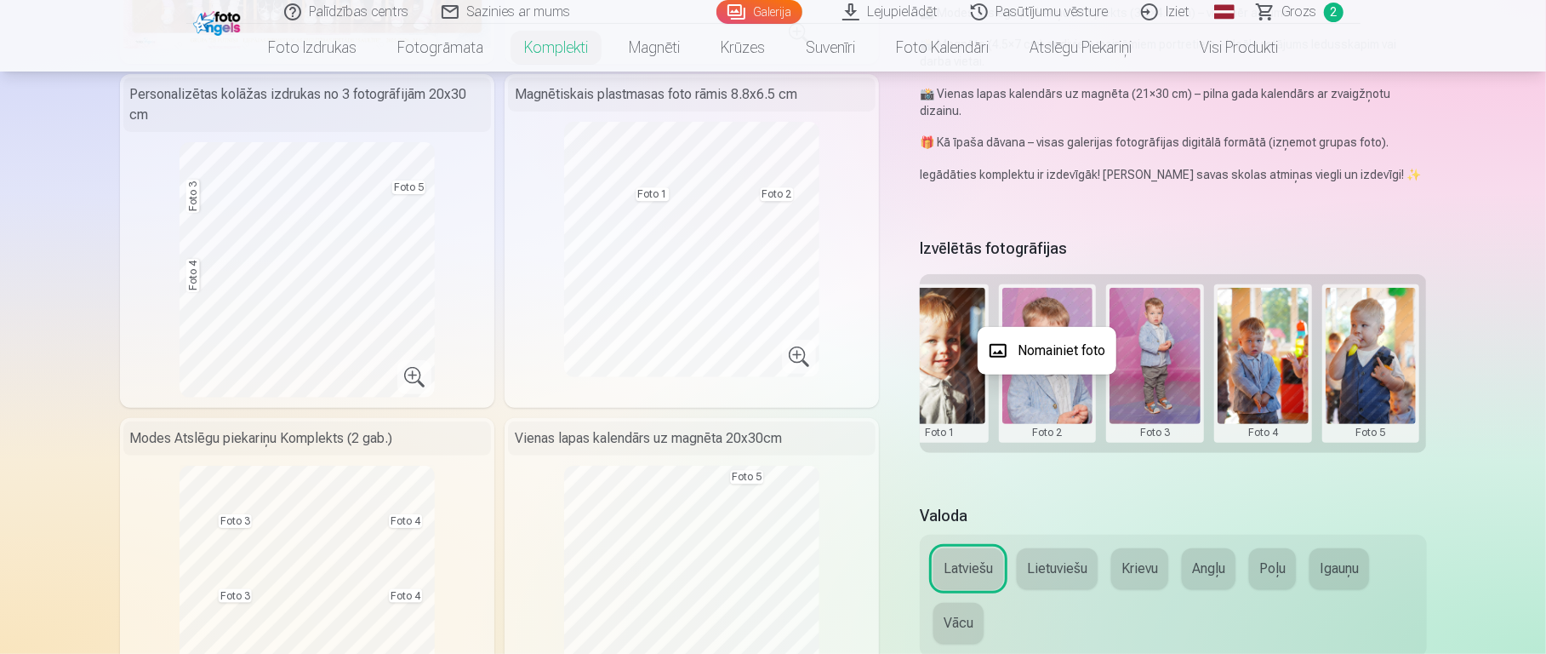
click at [1073, 358] on button "Nomainiet foto" at bounding box center [1047, 351] width 139 height 48
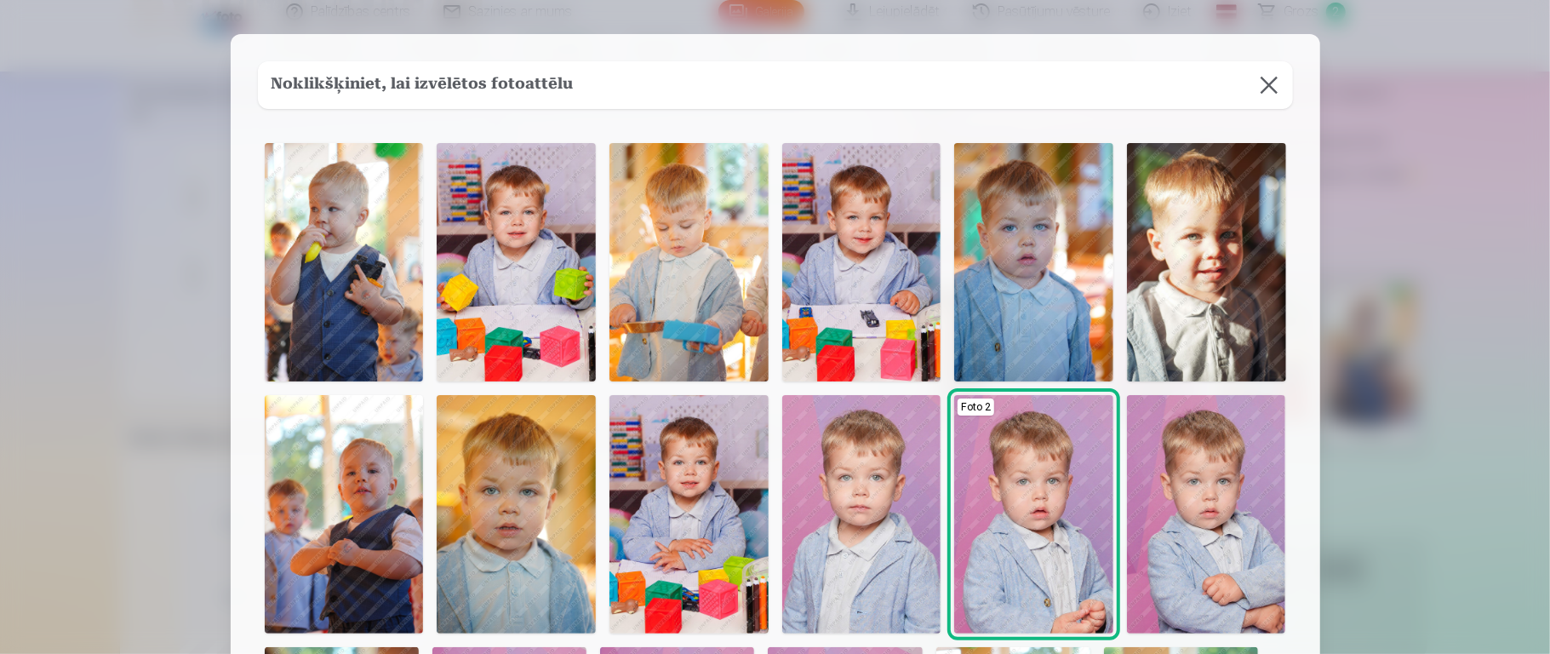
click at [672, 462] on img at bounding box center [688, 514] width 159 height 238
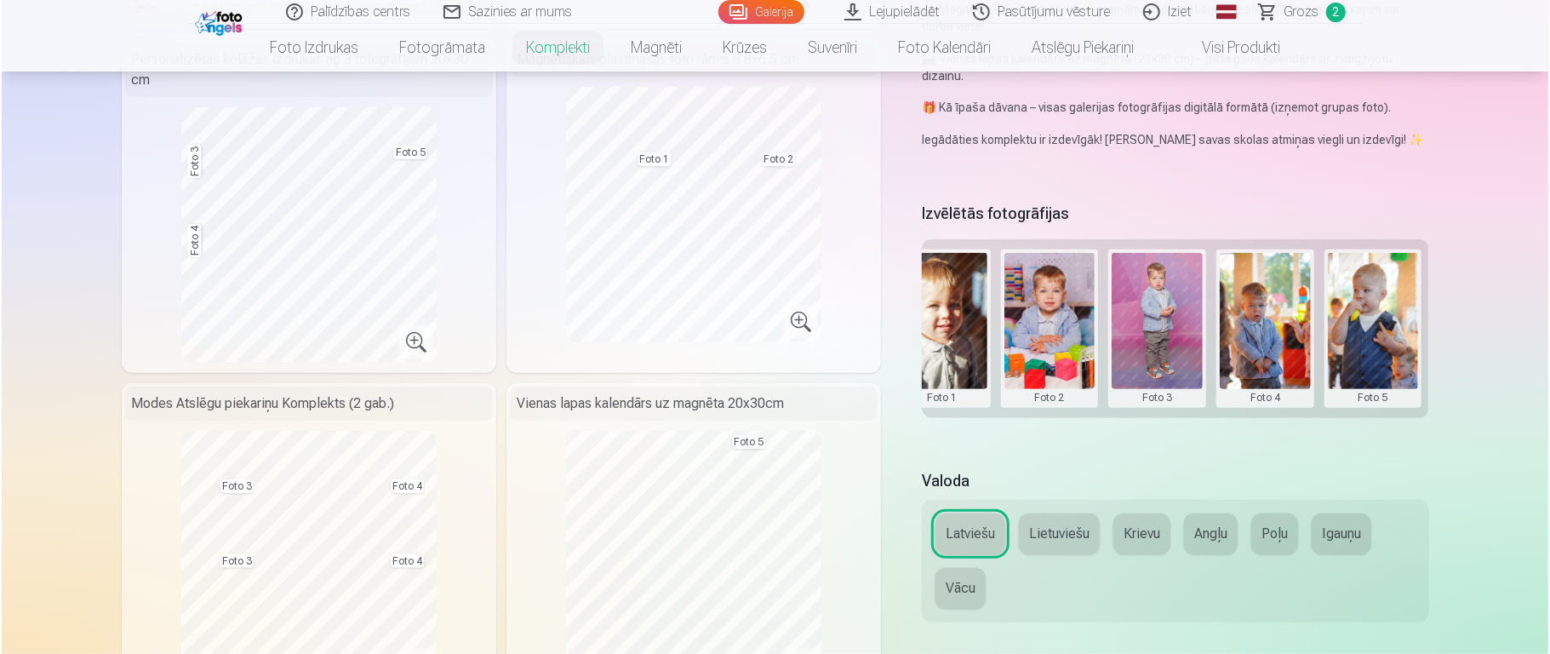
scroll to position [506, 0]
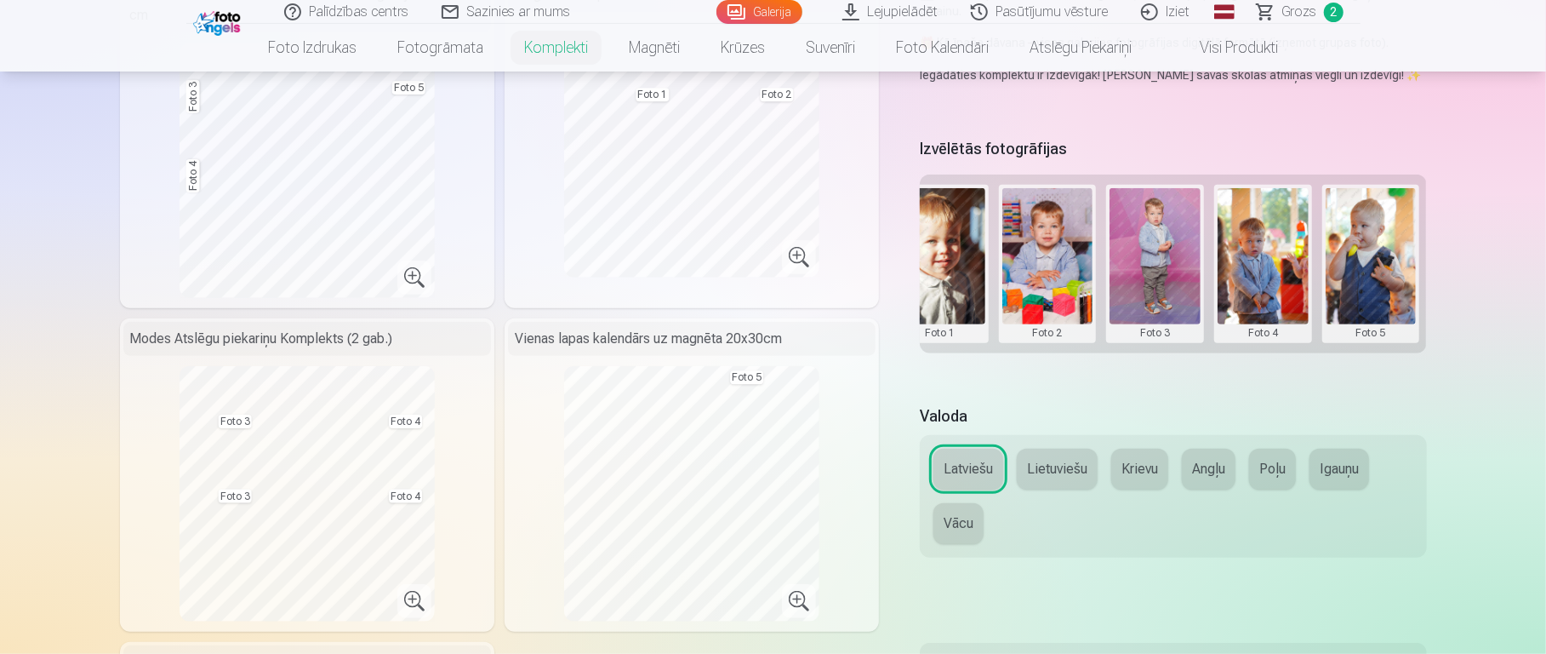
click at [1045, 256] on button at bounding box center [1048, 263] width 91 height 151
click at [1038, 264] on button "Nomainiet foto" at bounding box center [1047, 251] width 139 height 48
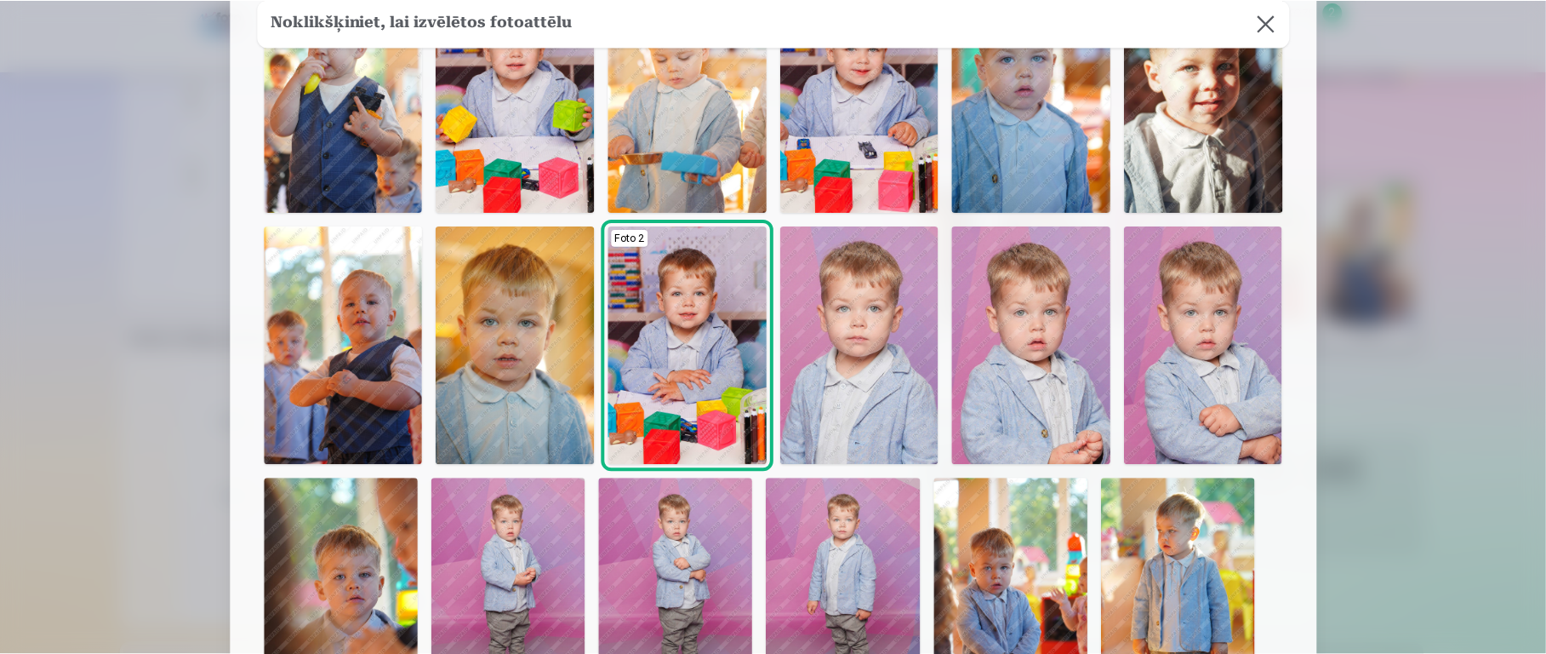
scroll to position [266, 0]
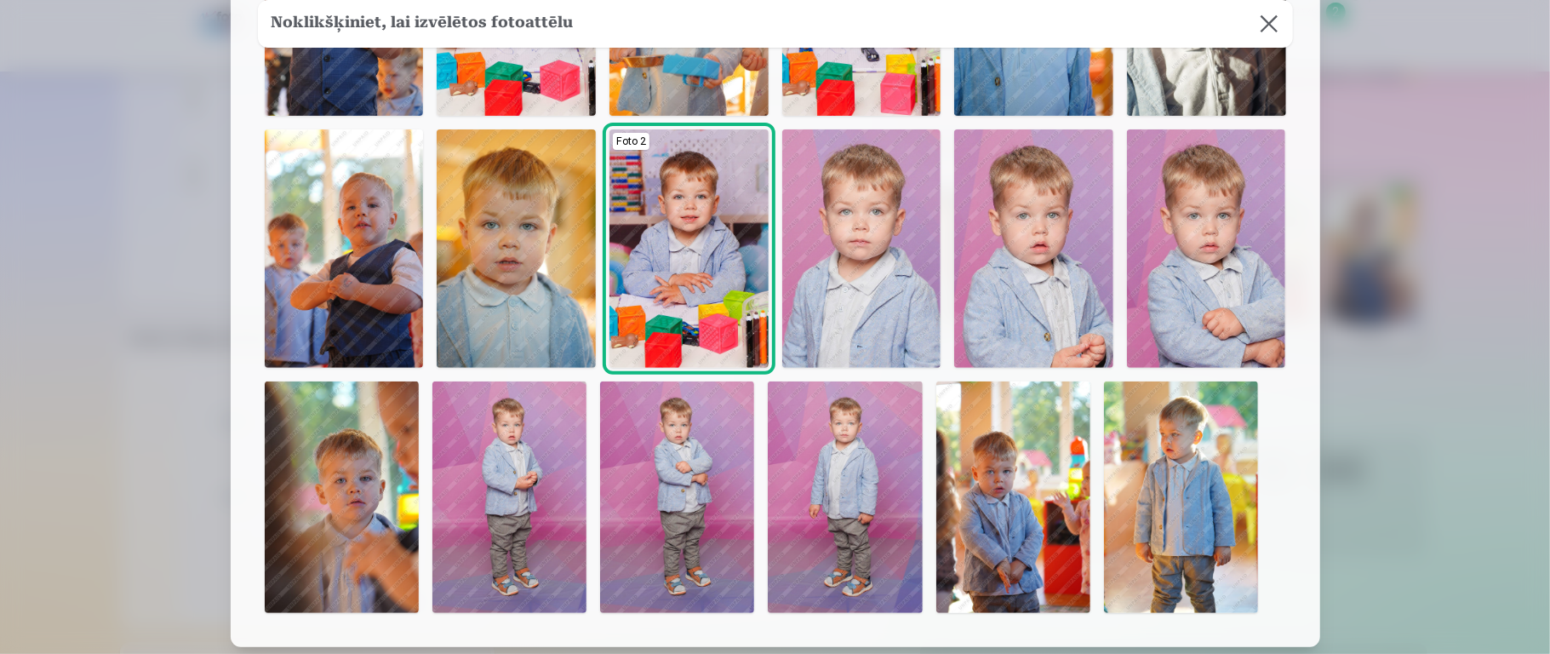
click at [666, 488] on img at bounding box center [677, 496] width 154 height 231
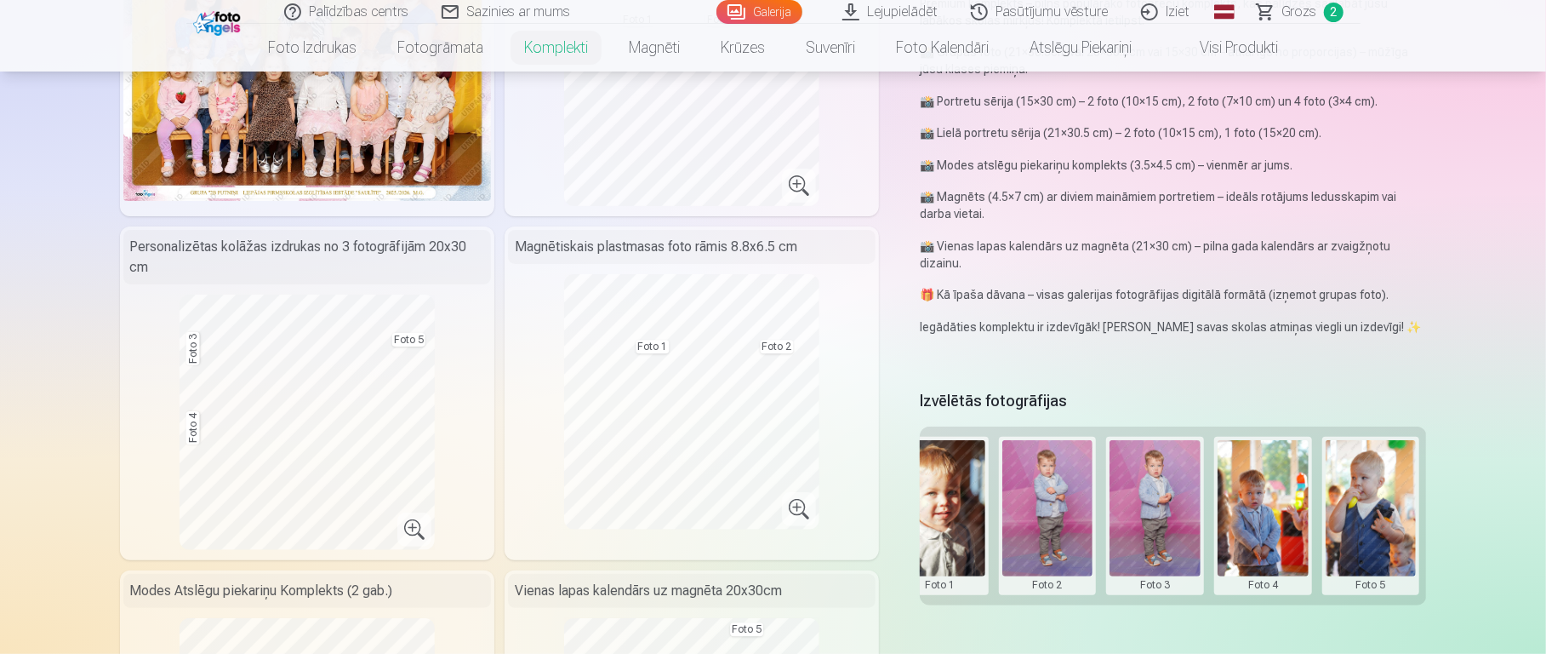
scroll to position [260, 0]
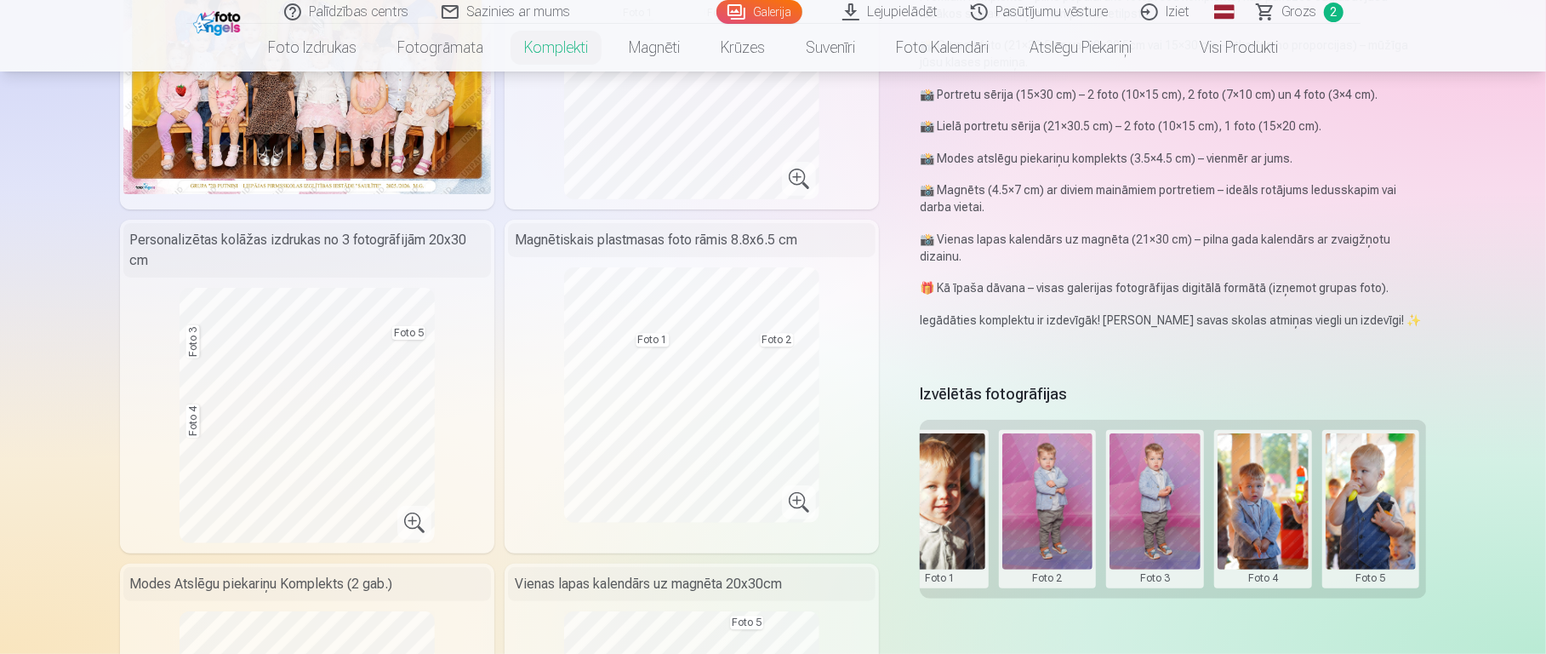
click at [1050, 489] on button at bounding box center [1048, 508] width 91 height 151
click at [1057, 489] on button "Nomainiet foto" at bounding box center [1047, 496] width 139 height 48
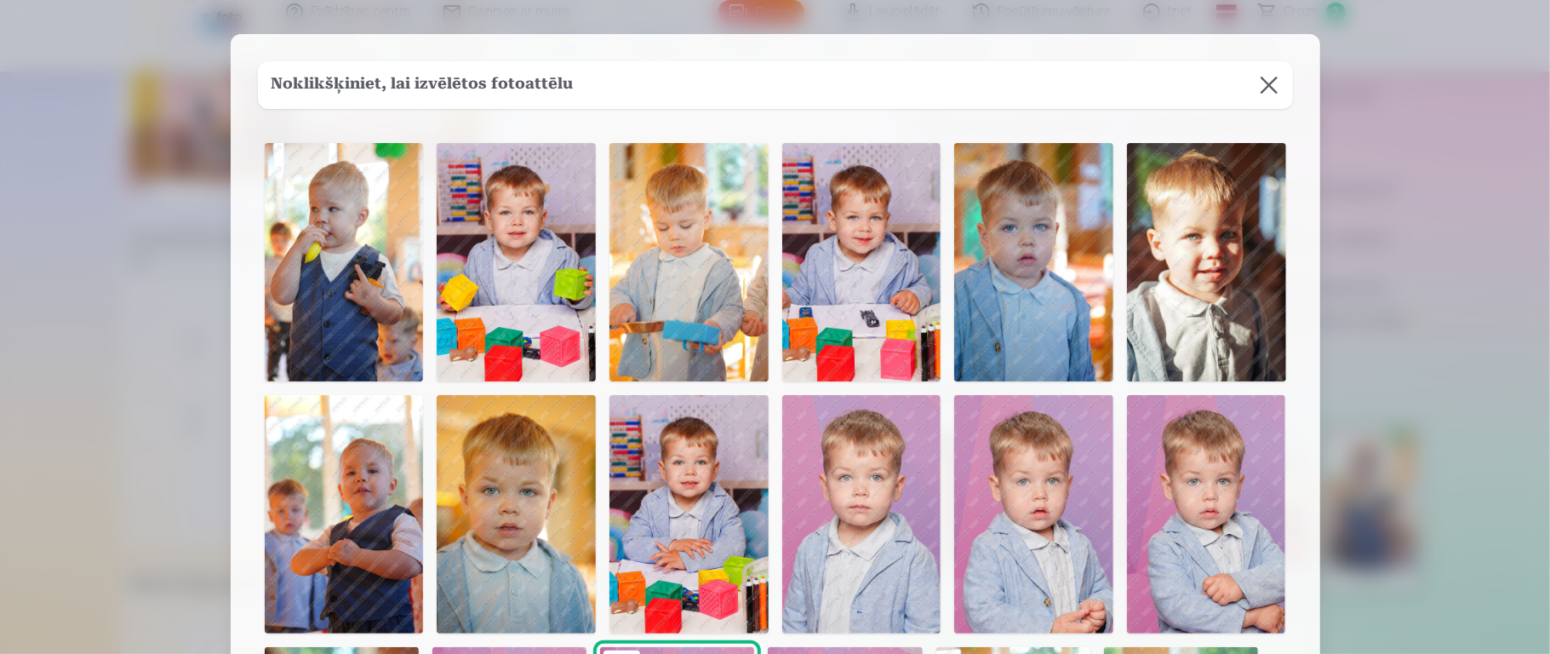
click at [818, 292] on img at bounding box center [861, 262] width 159 height 238
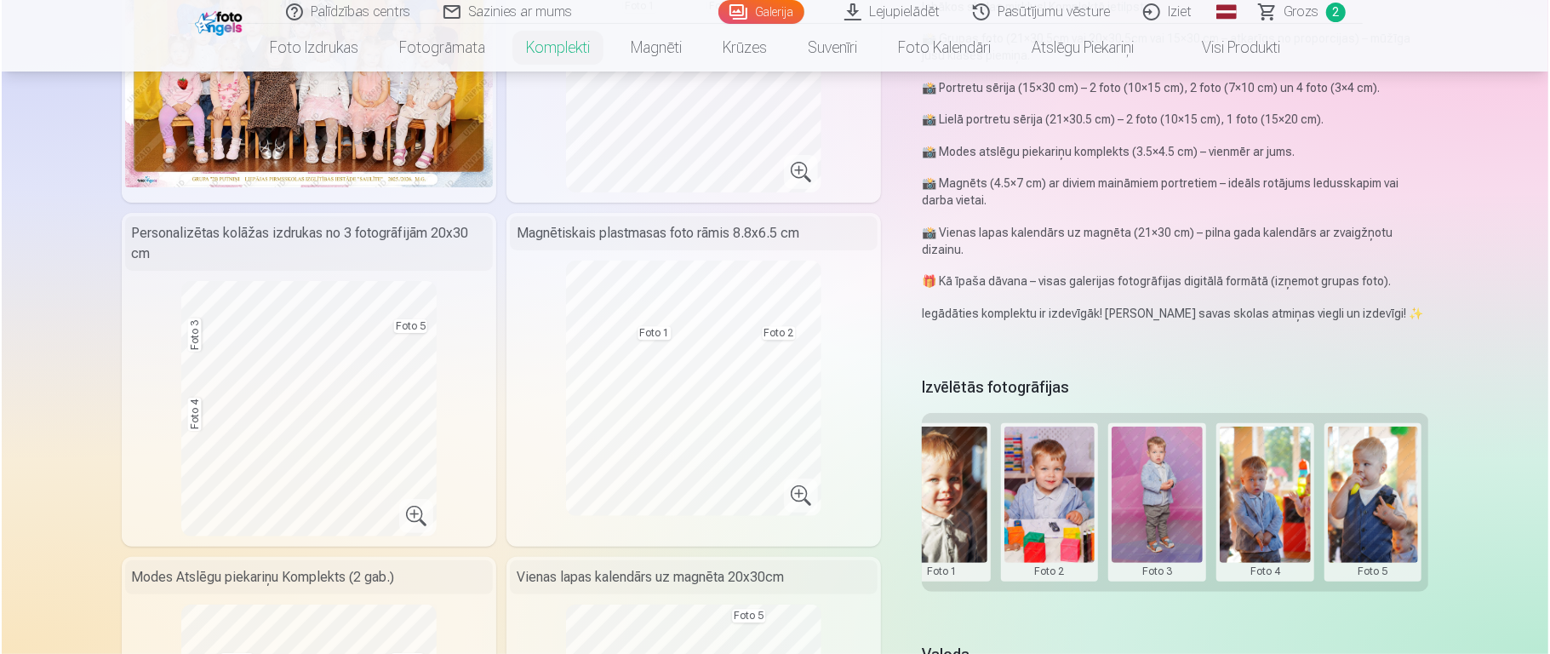
scroll to position [266, 0]
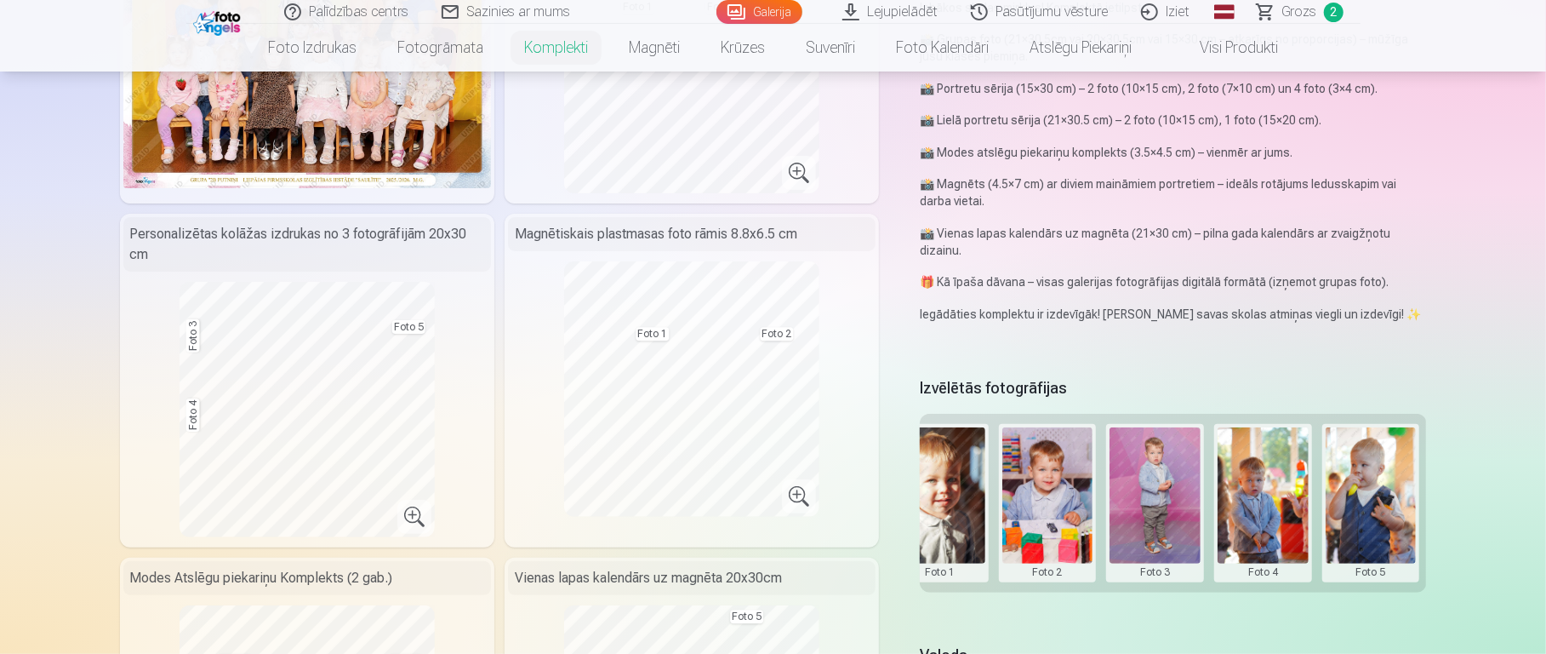
click at [1031, 459] on button at bounding box center [1048, 502] width 91 height 151
click at [1044, 489] on button "Nomainiet foto" at bounding box center [1047, 490] width 139 height 48
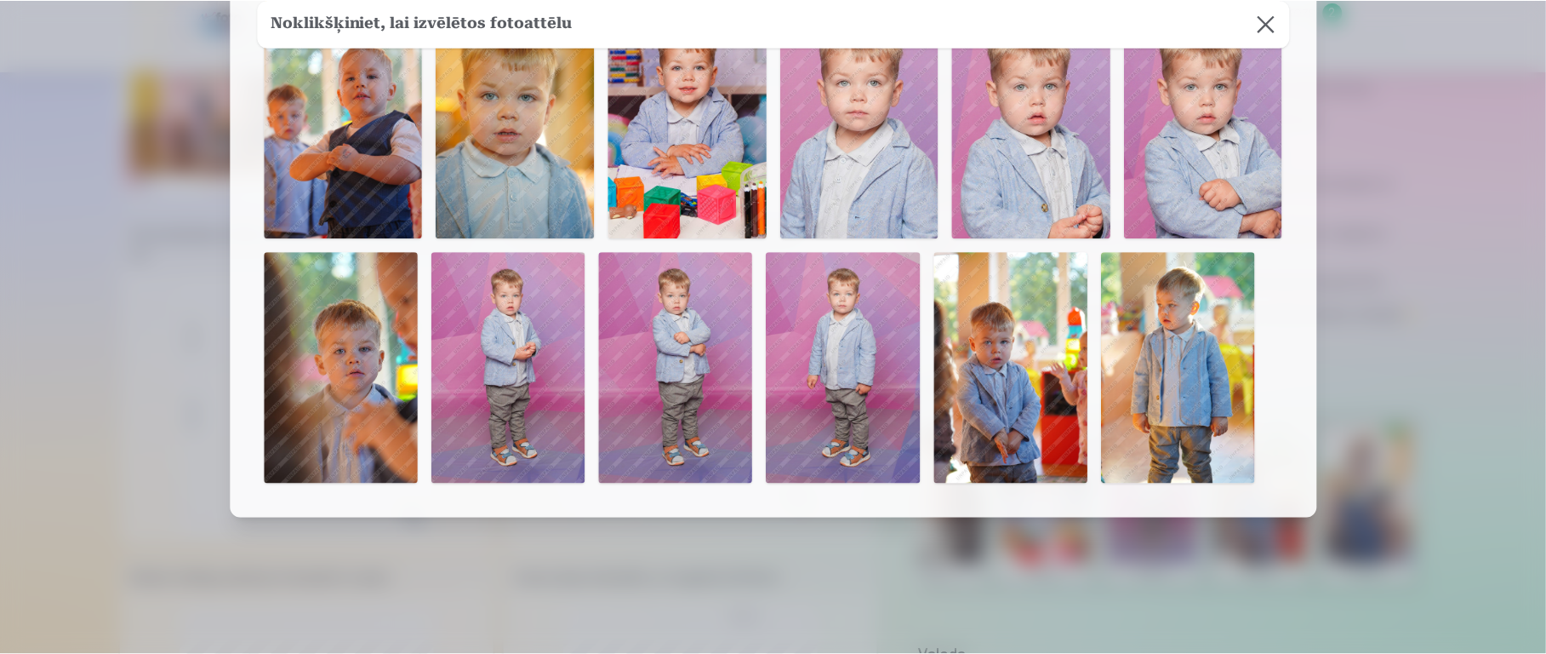
scroll to position [140, 0]
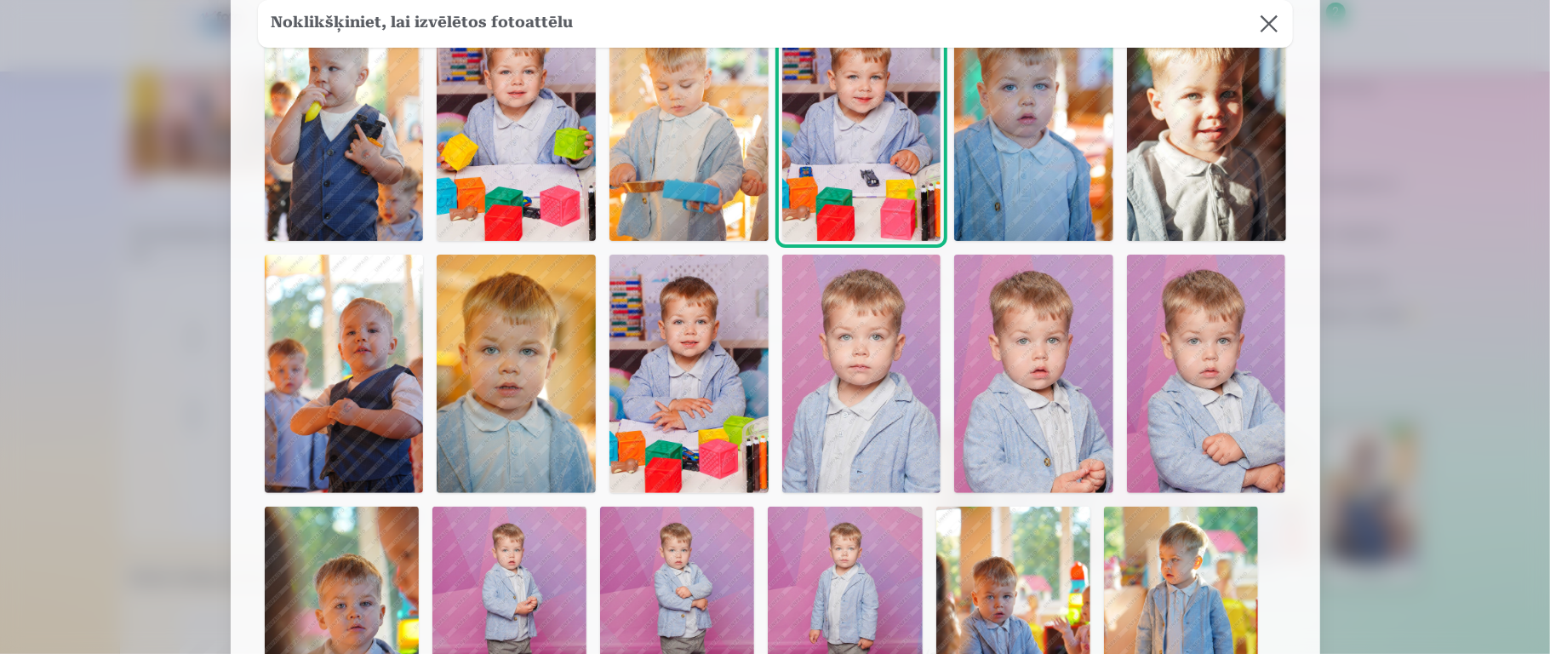
click at [708, 368] on img at bounding box center [688, 373] width 159 height 238
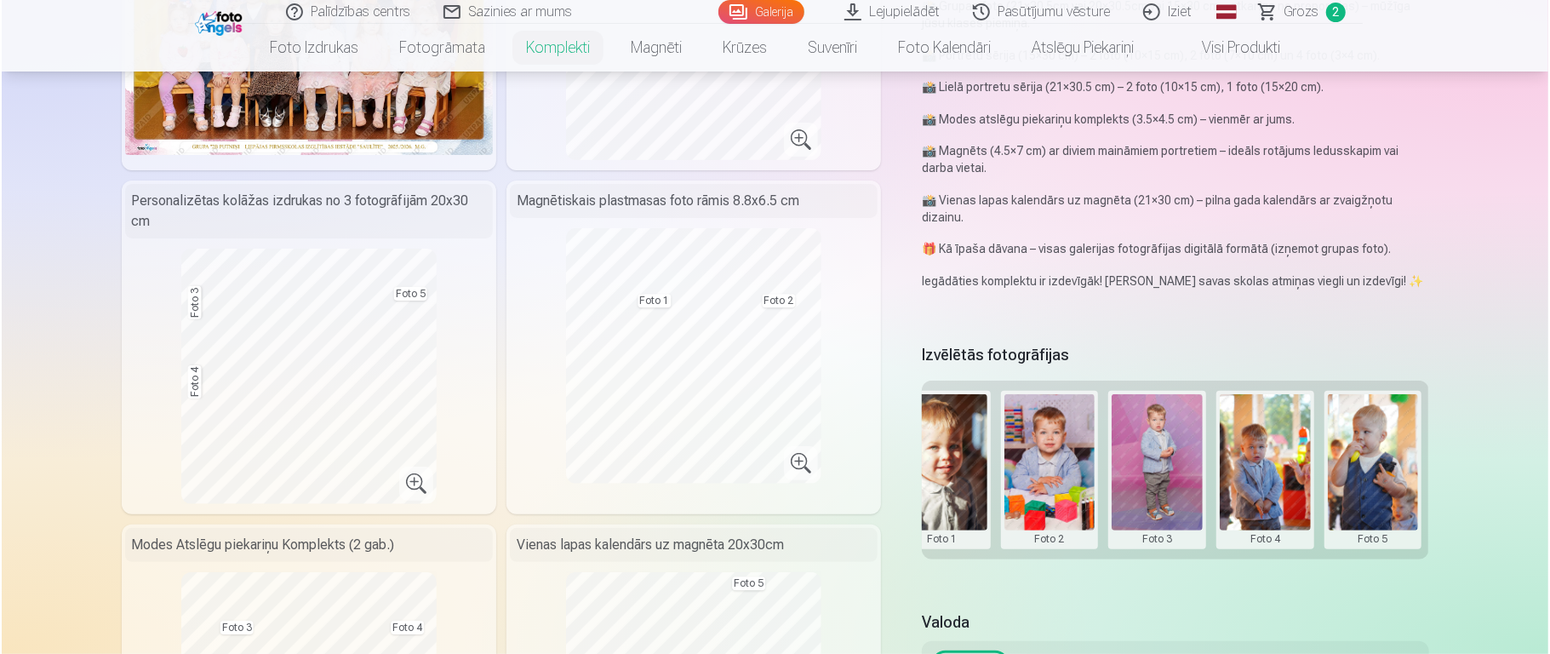
scroll to position [310, 0]
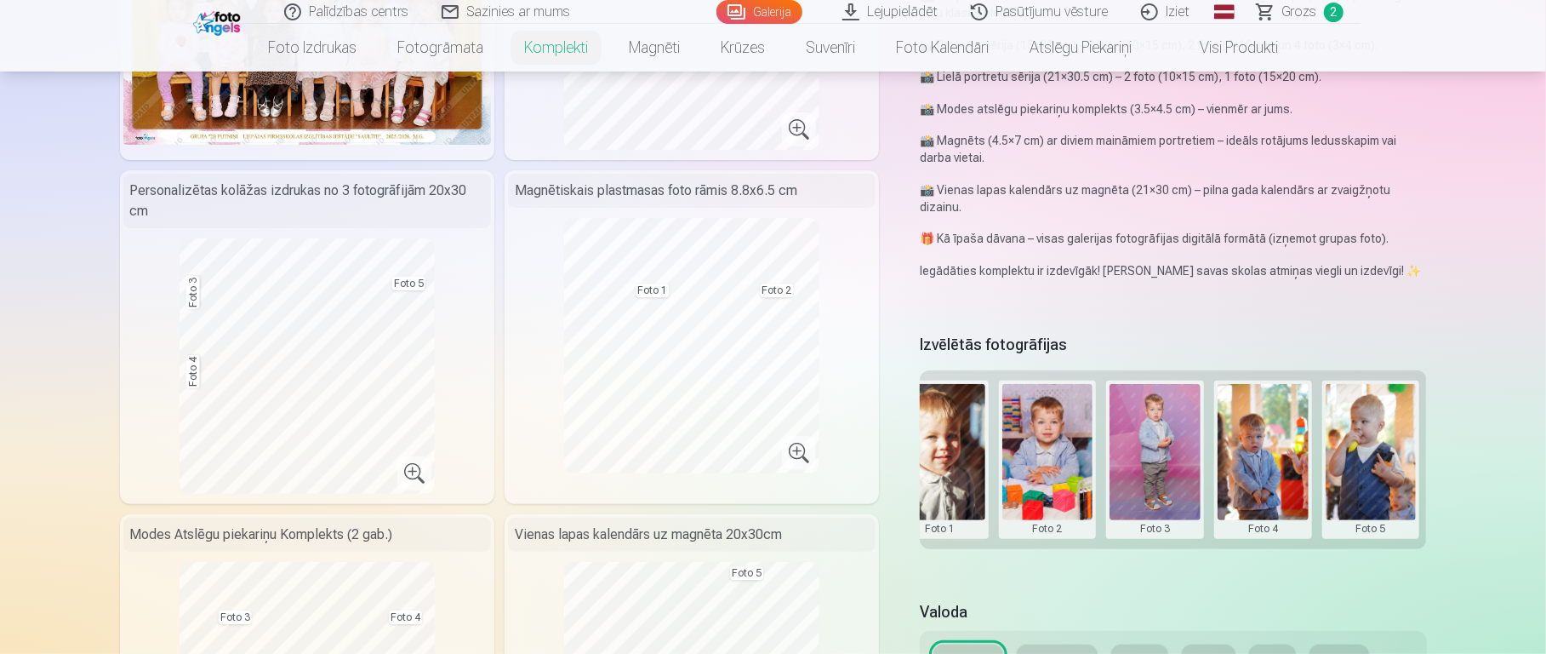
click at [1157, 429] on button at bounding box center [1155, 459] width 91 height 151
click at [1157, 448] on button "Nomainiet foto" at bounding box center [1154, 447] width 139 height 48
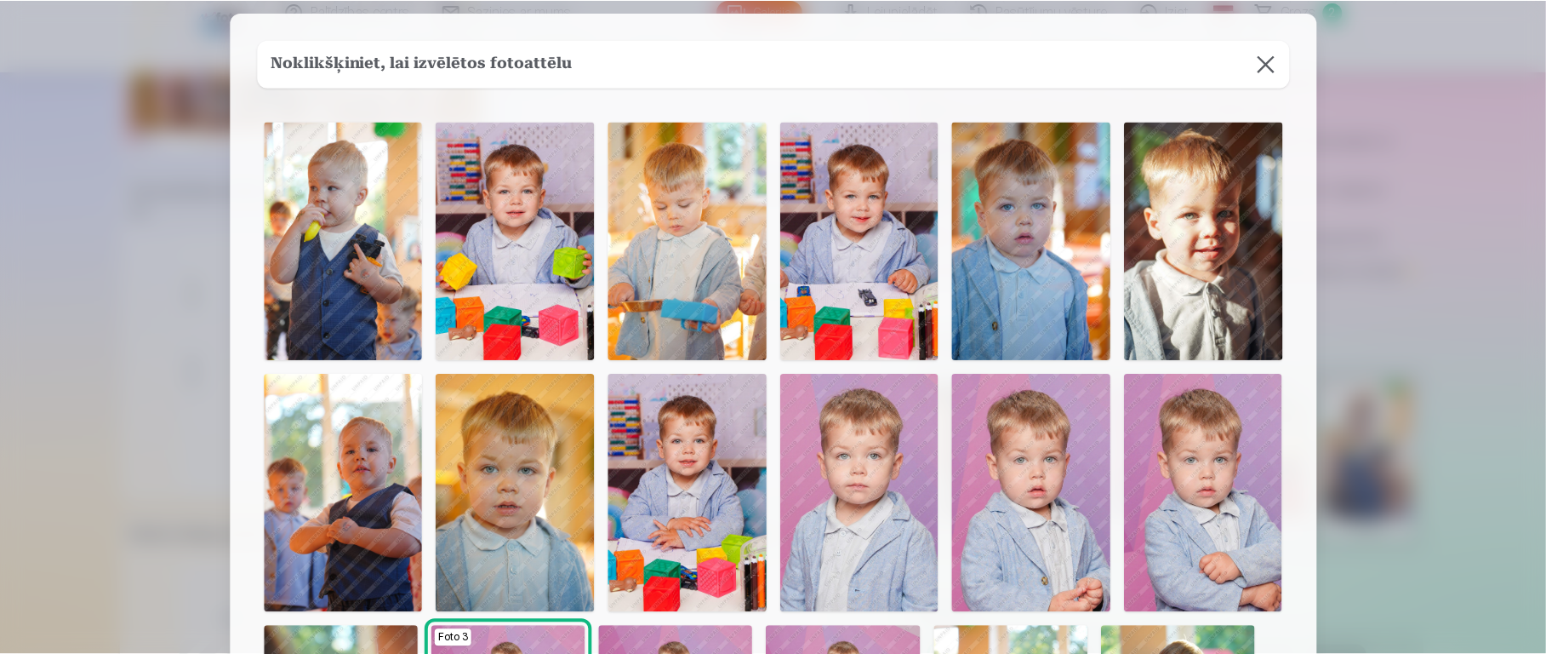
scroll to position [35, 0]
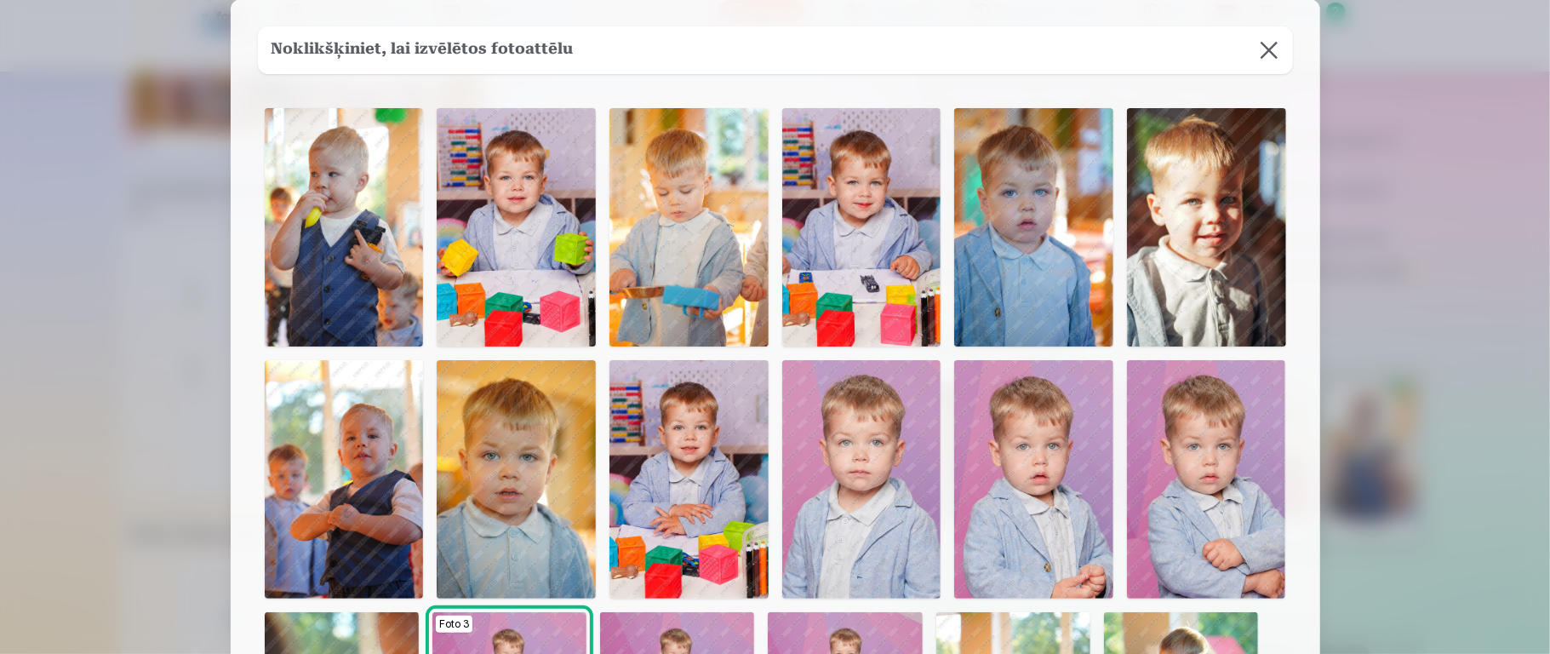
click at [1157, 55] on button at bounding box center [1269, 50] width 48 height 48
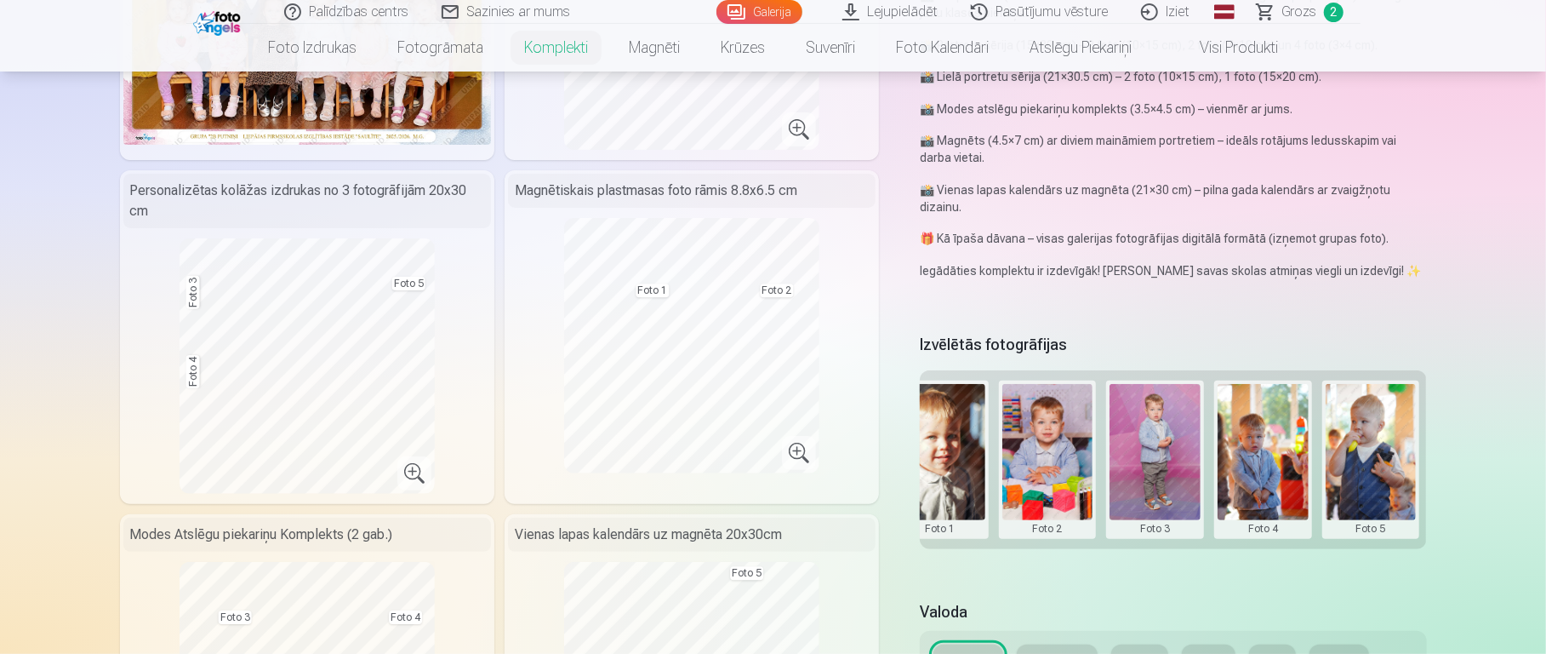
click at [1157, 460] on button at bounding box center [1155, 459] width 91 height 151
click at [1153, 449] on button "Nomainiet foto" at bounding box center [1154, 447] width 139 height 48
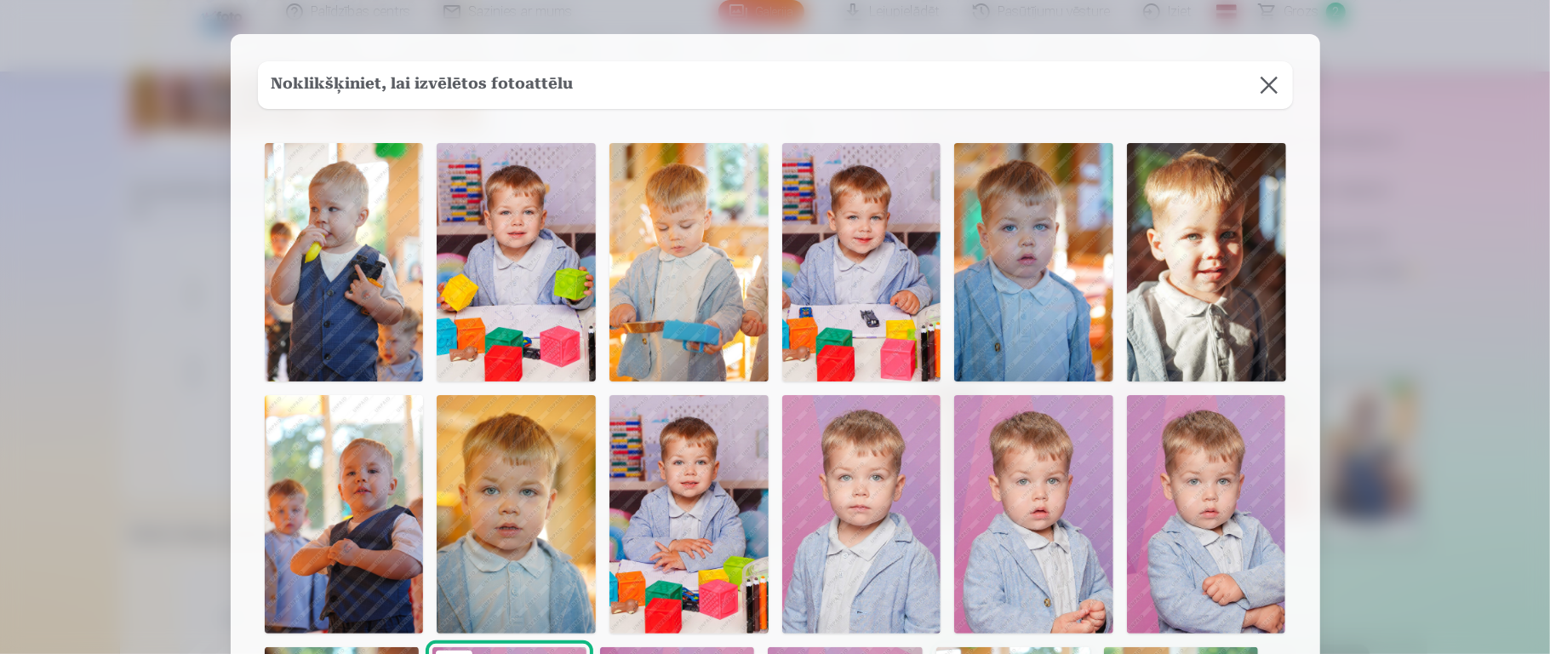
click at [741, 487] on img at bounding box center [688, 514] width 159 height 238
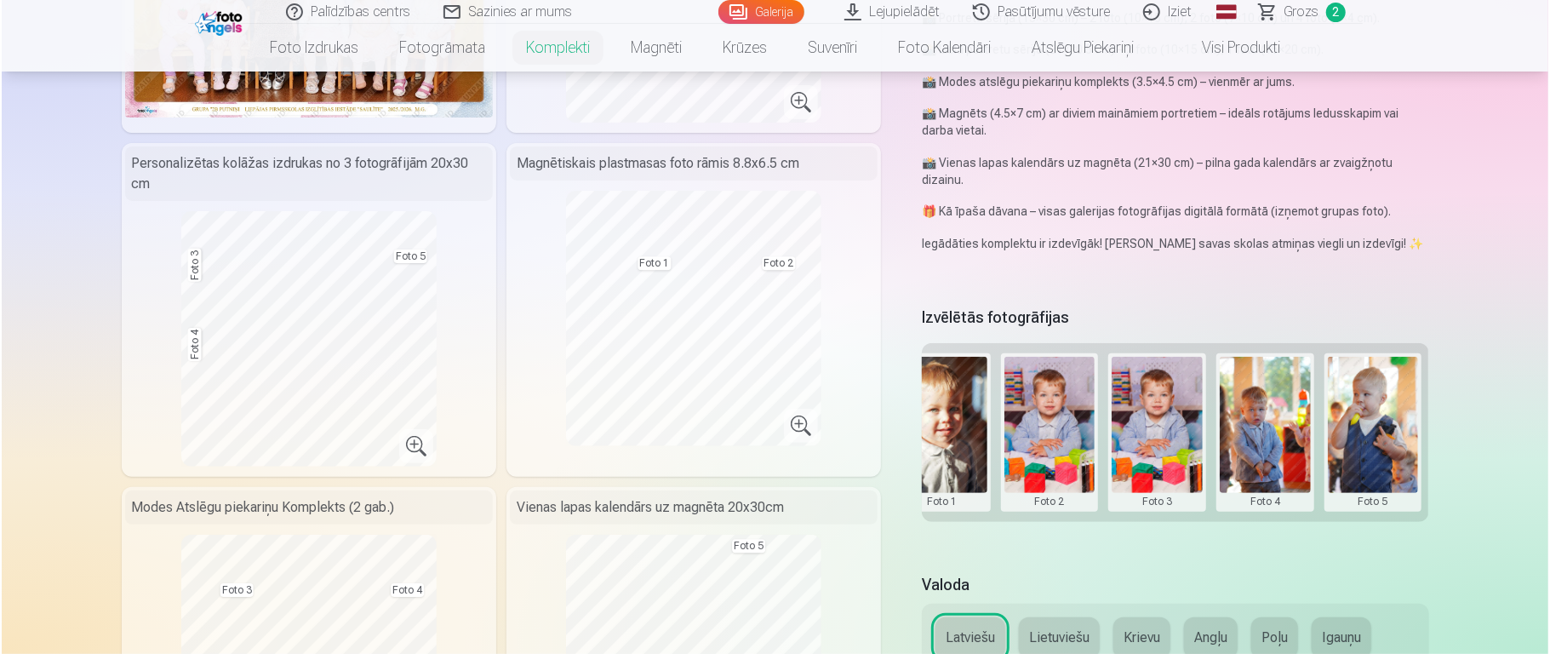
scroll to position [470, 0]
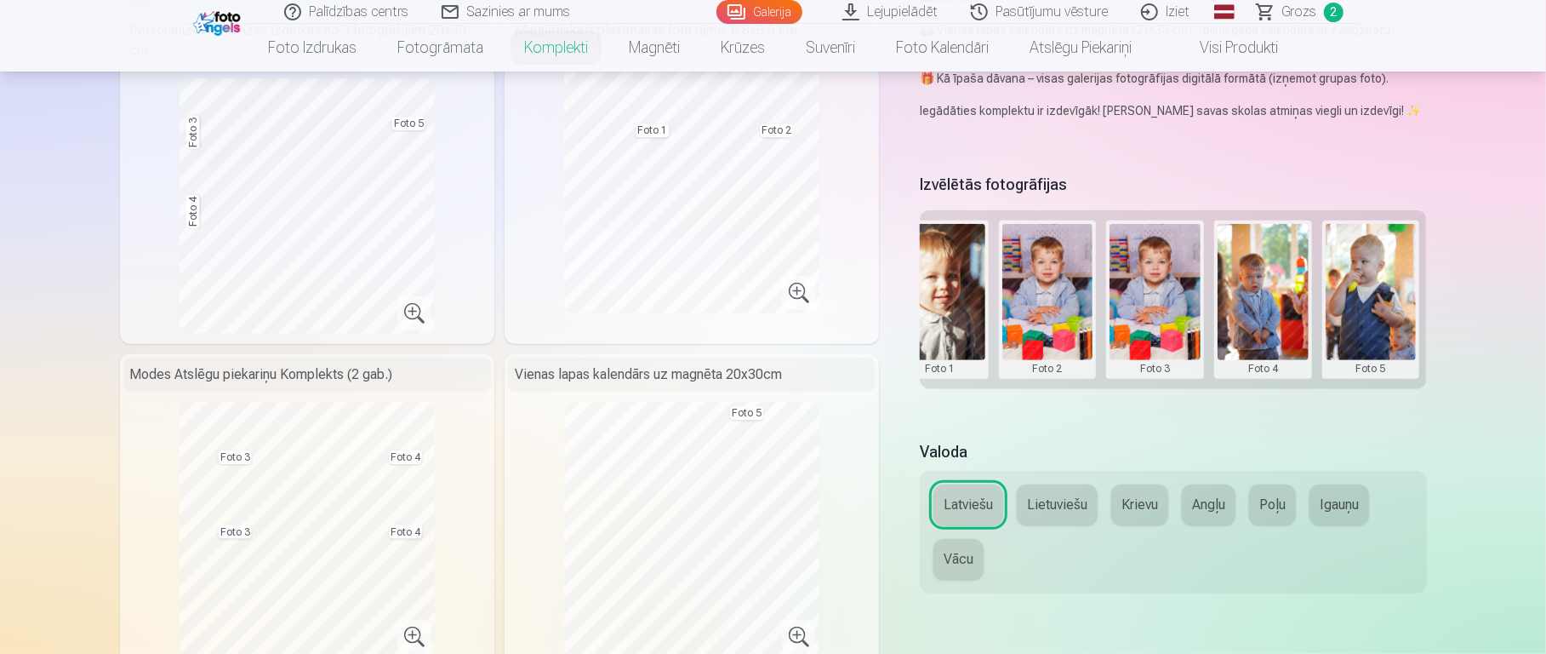
click at [1157, 263] on button at bounding box center [1263, 299] width 91 height 151
click at [1157, 285] on button "Nomainiet foto" at bounding box center [1262, 287] width 139 height 48
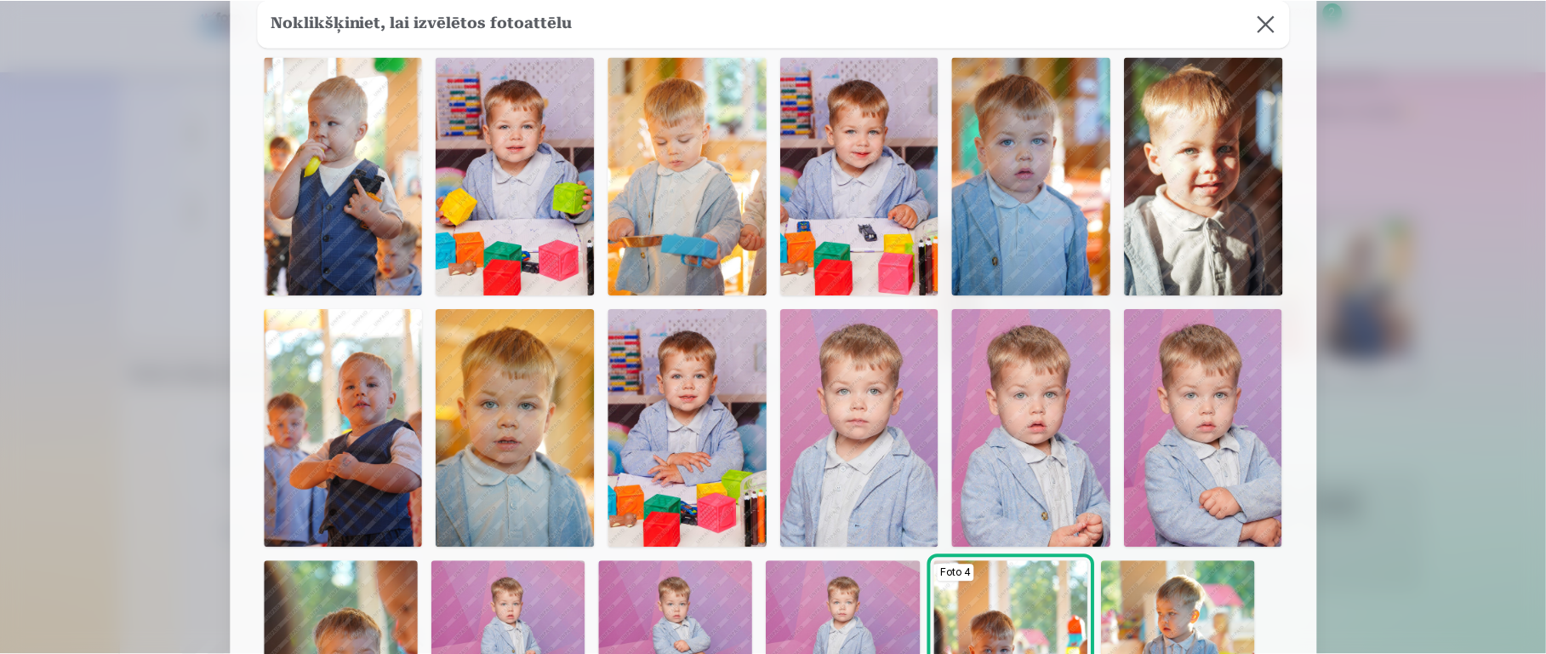
scroll to position [87, 0]
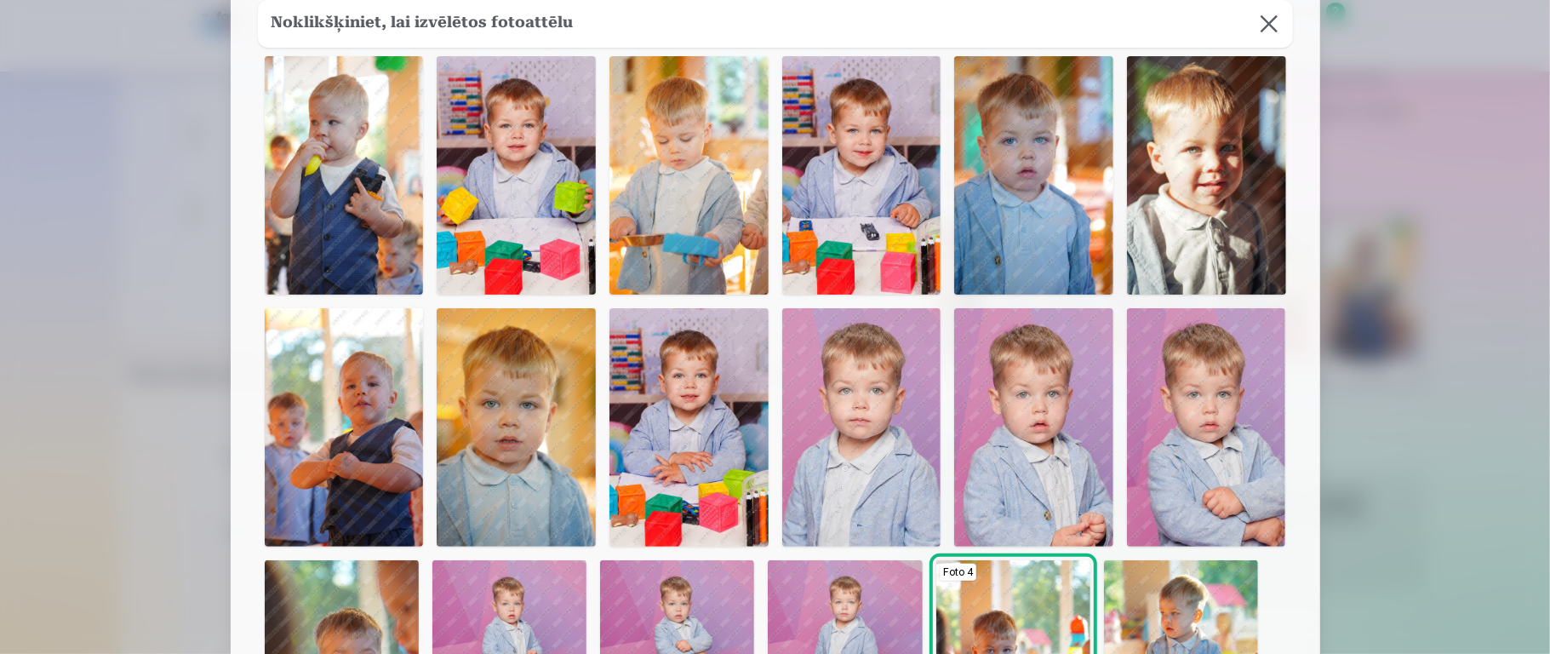
click at [1157, 24] on button at bounding box center [1269, 24] width 48 height 48
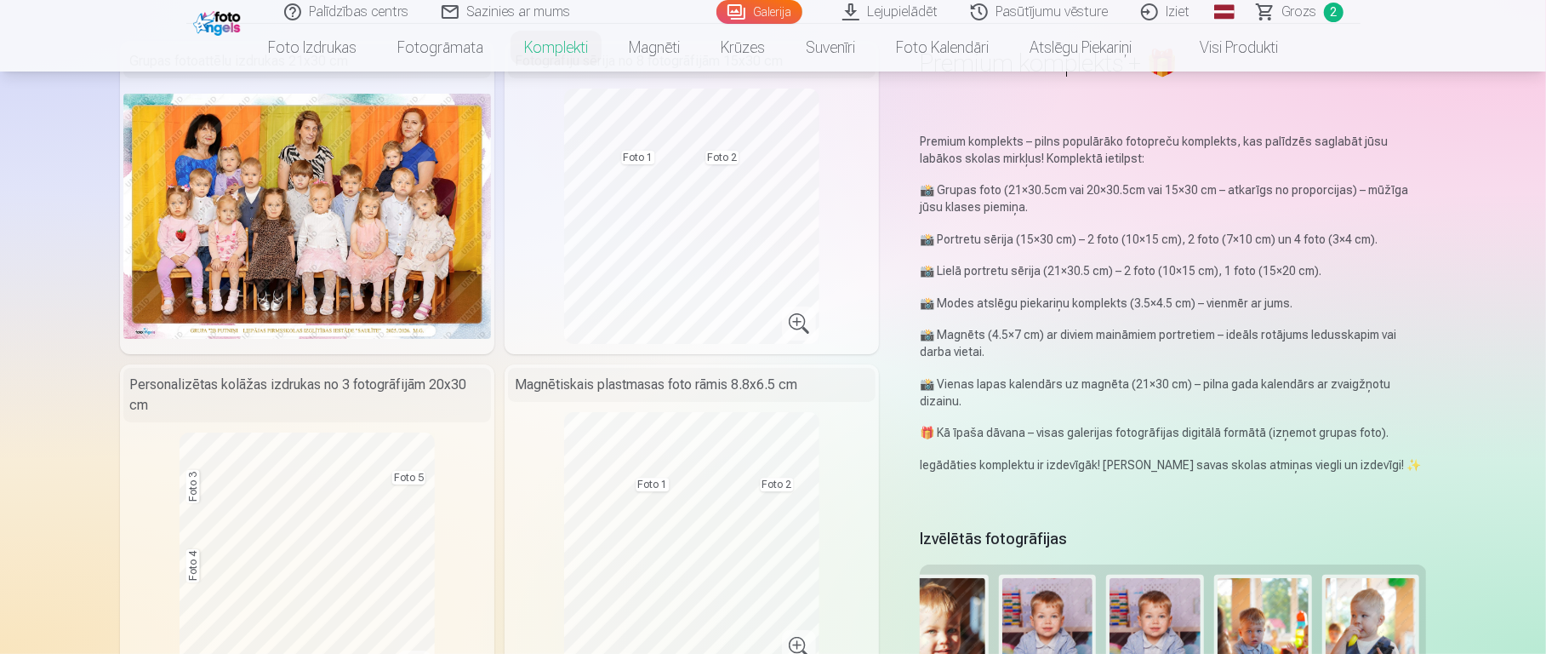
scroll to position [111, 0]
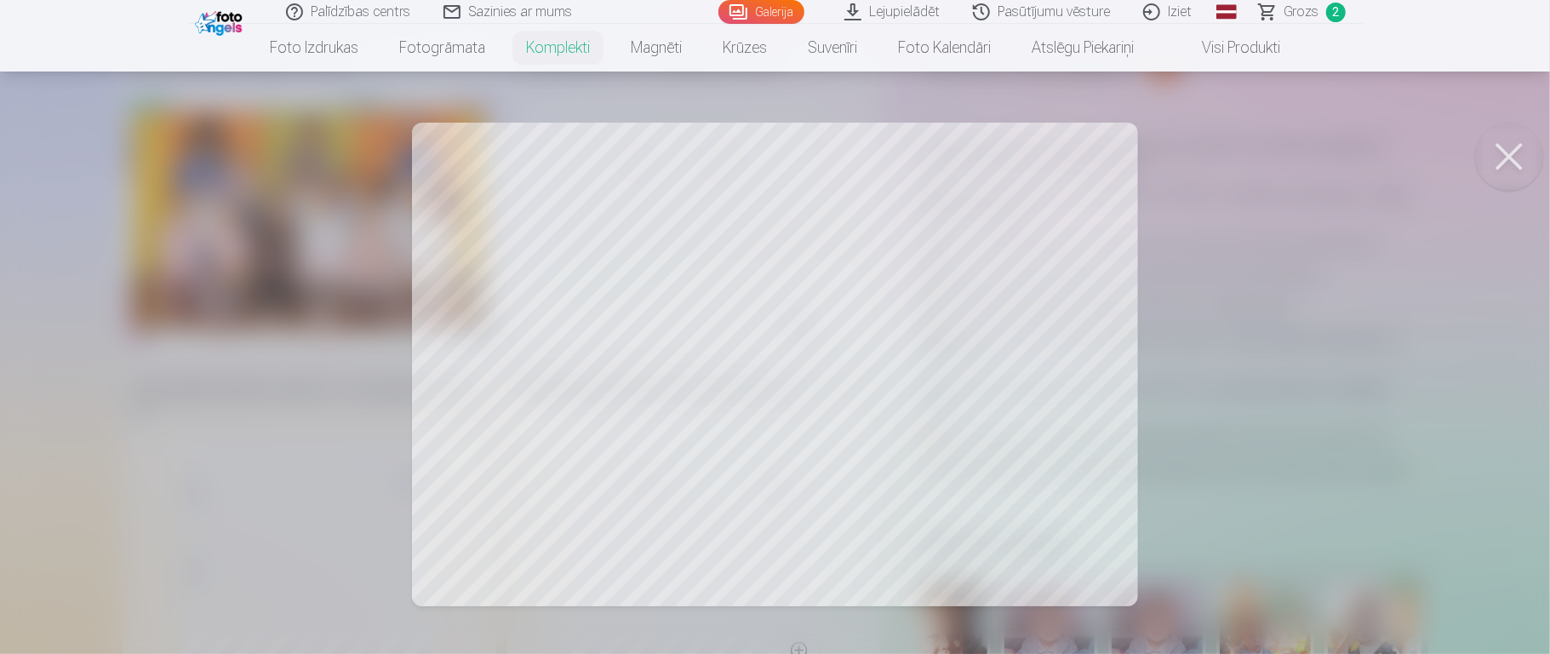
click at [1157, 266] on div at bounding box center [775, 327] width 1550 height 654
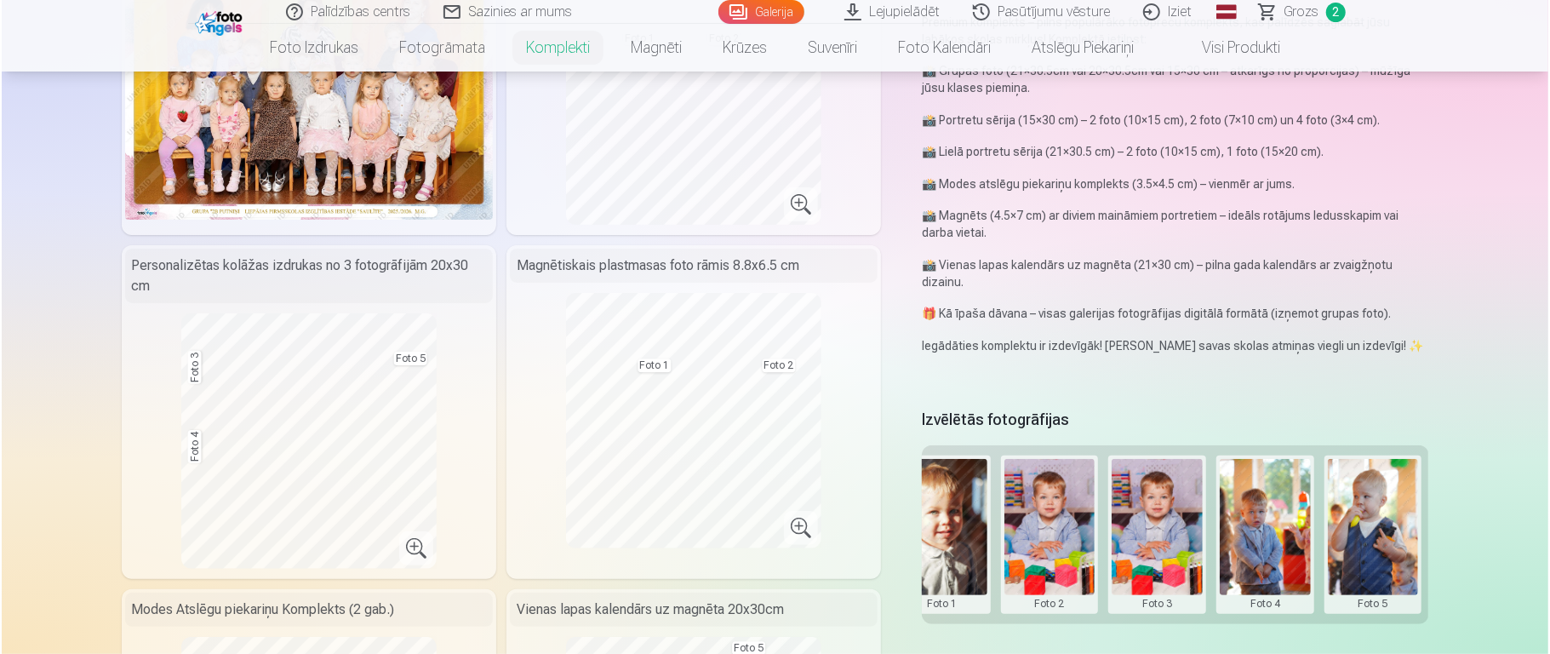
scroll to position [245, 0]
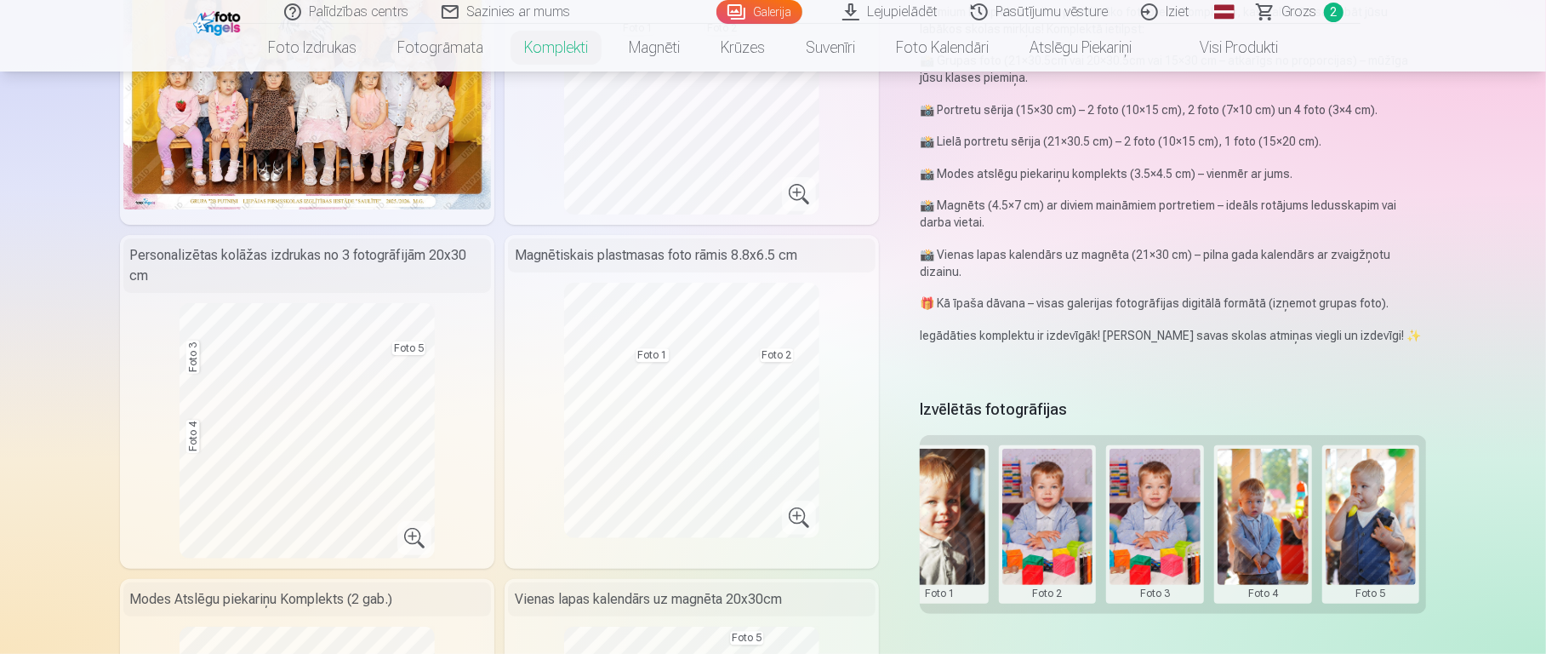
click at [1157, 489] on button at bounding box center [1371, 524] width 91 height 151
click at [1157, 489] on button "Nomainiet foto" at bounding box center [1369, 512] width 139 height 48
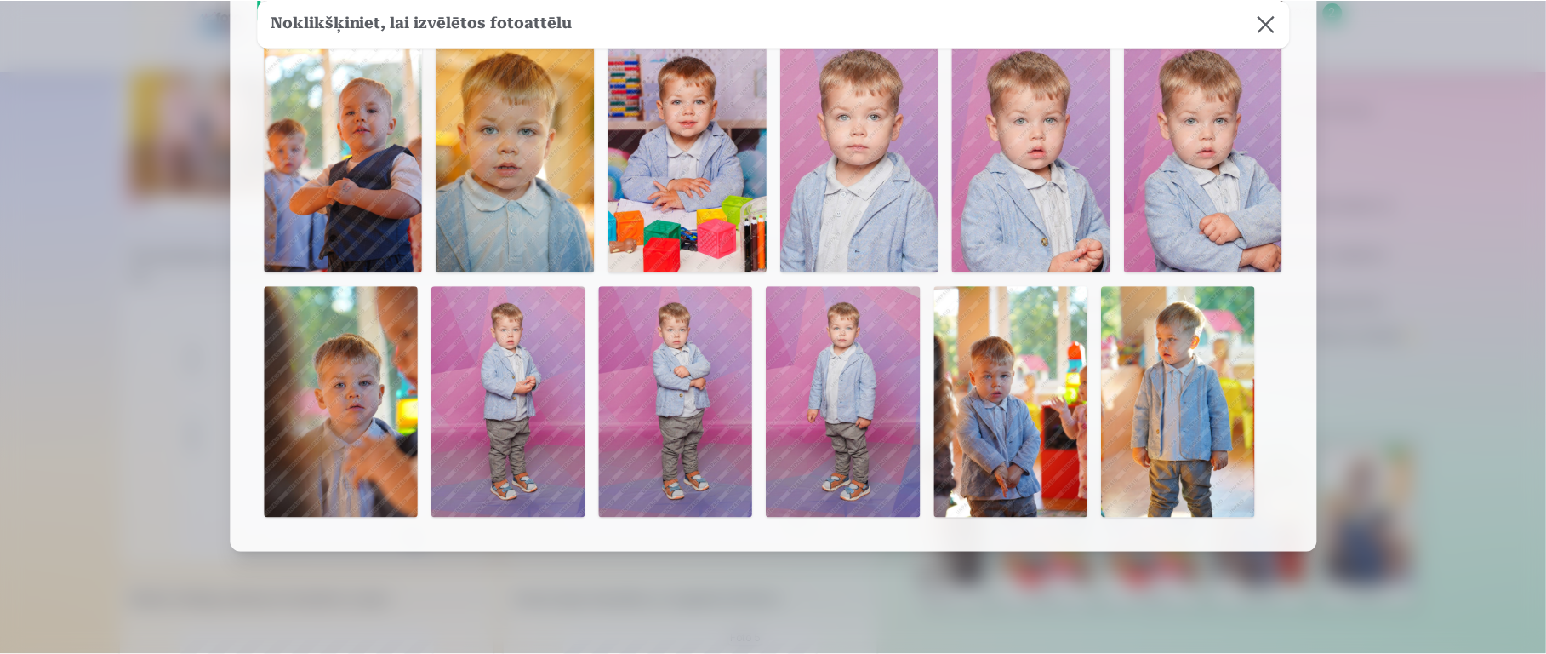
scroll to position [395, 0]
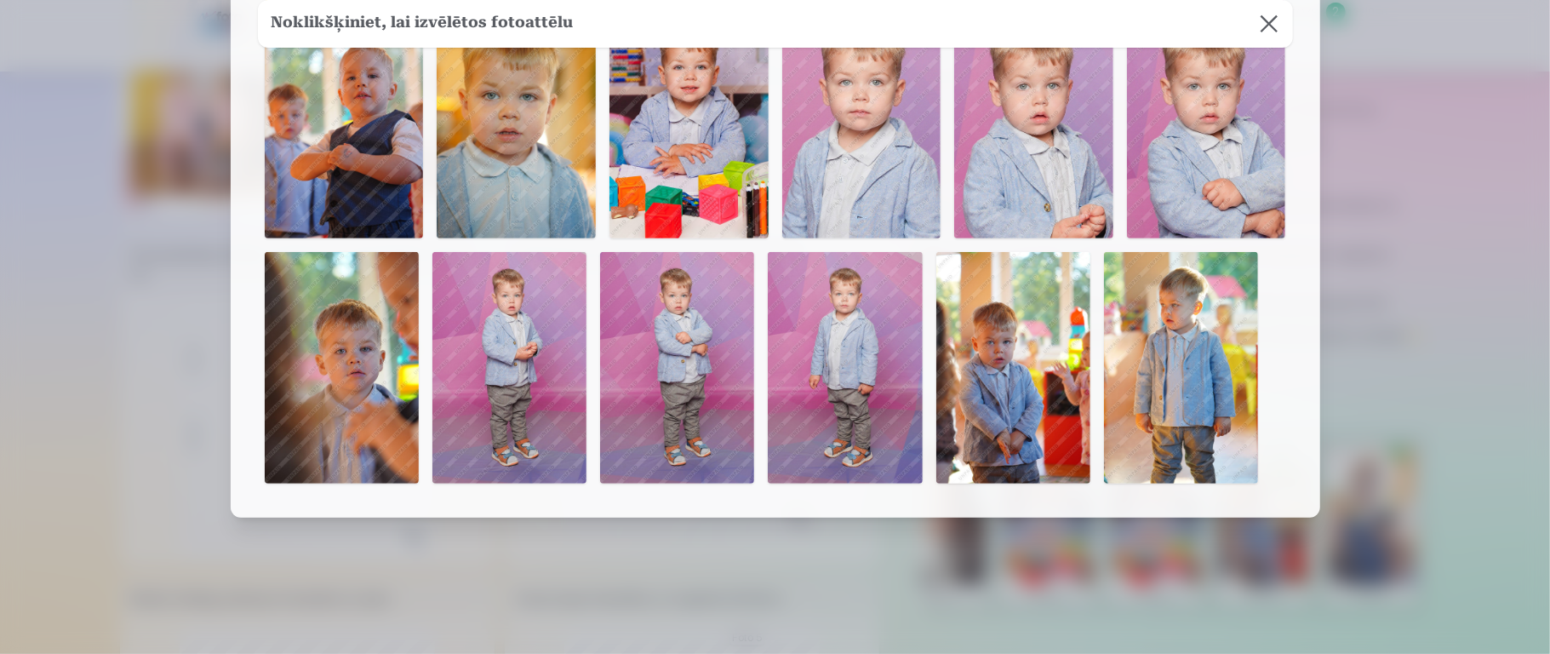
click at [693, 385] on img at bounding box center [677, 367] width 154 height 231
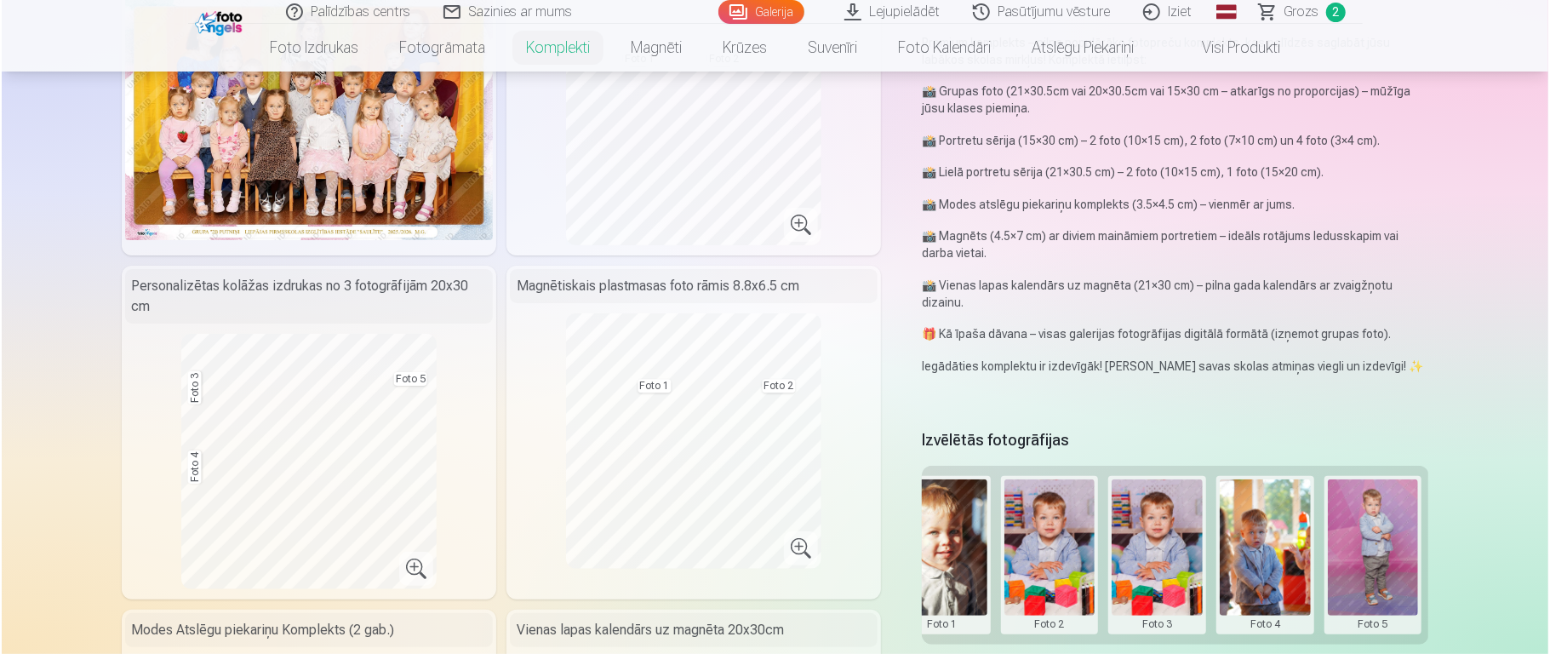
scroll to position [243, 0]
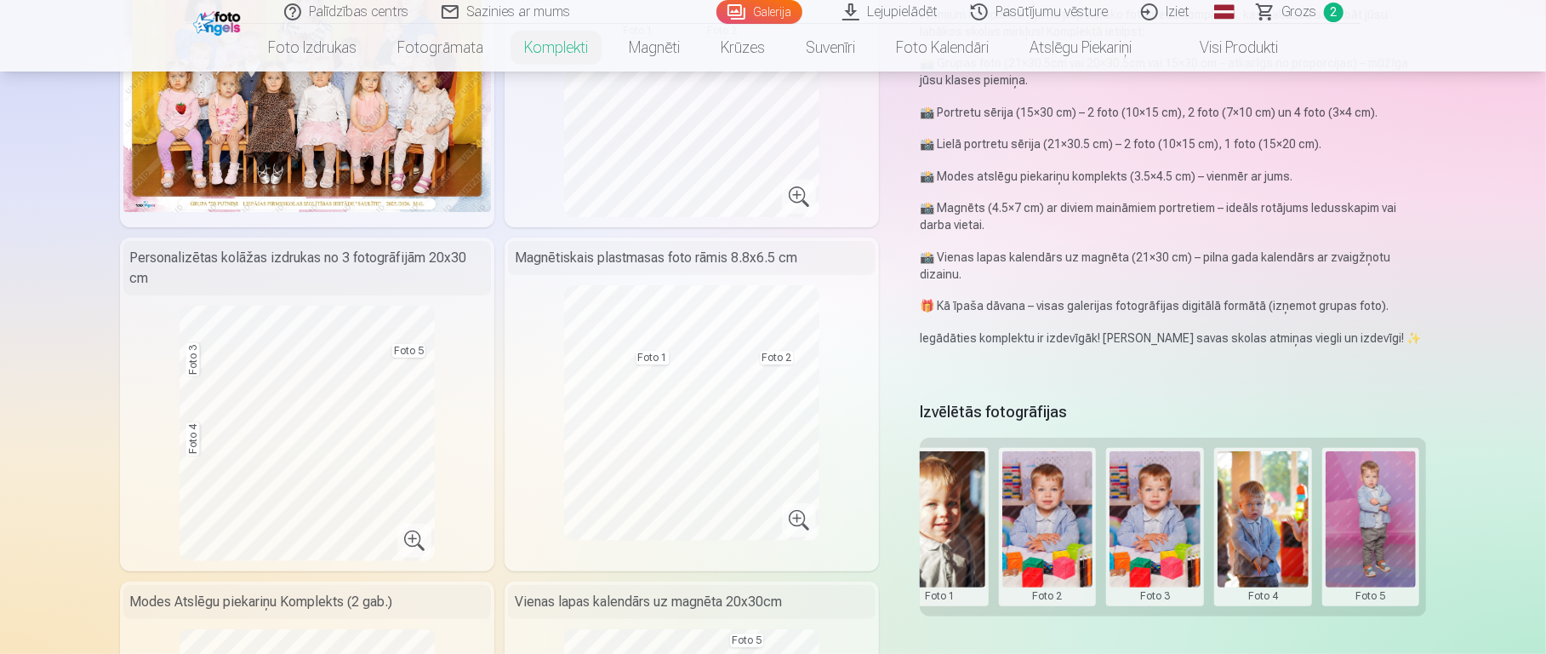
click at [1145, 489] on button at bounding box center [1155, 526] width 91 height 151
click at [1157, 489] on button "Nomainiet foto" at bounding box center [1154, 514] width 139 height 48
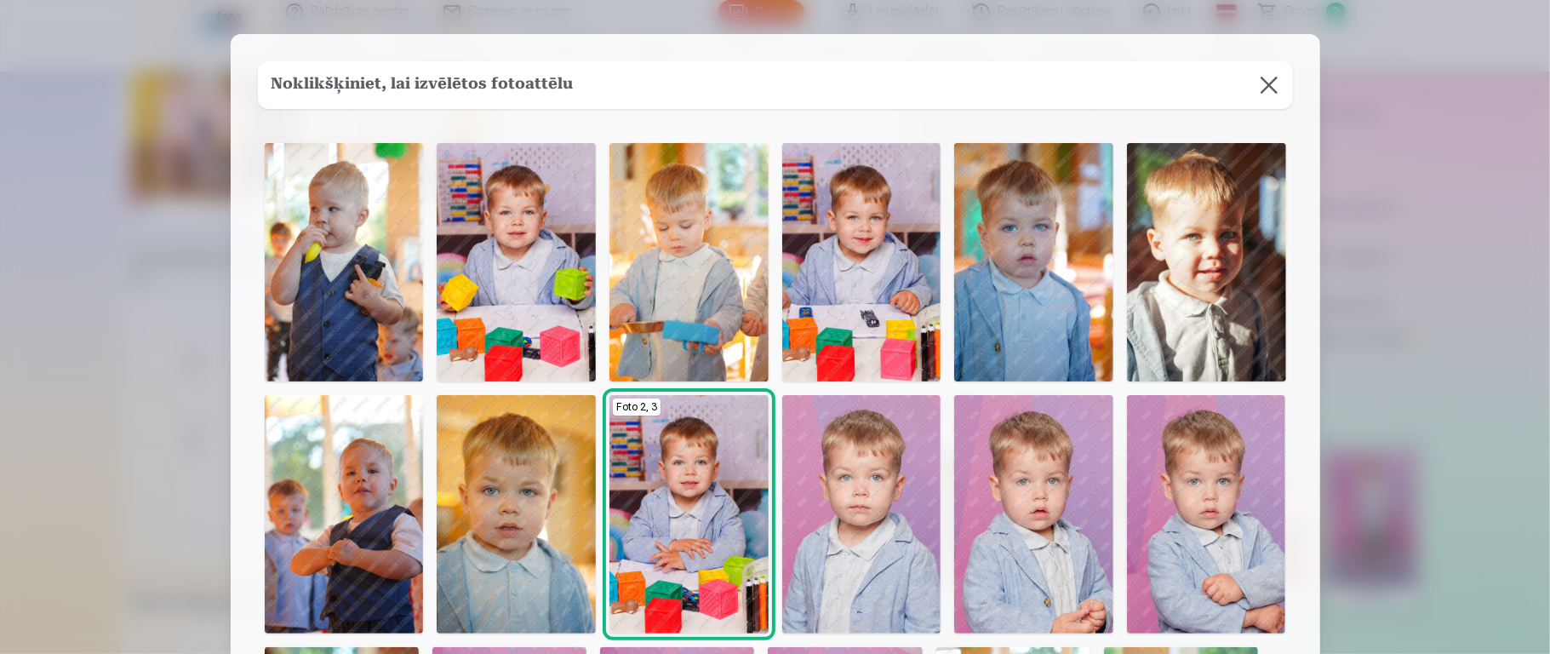
click at [889, 317] on img at bounding box center [861, 262] width 159 height 238
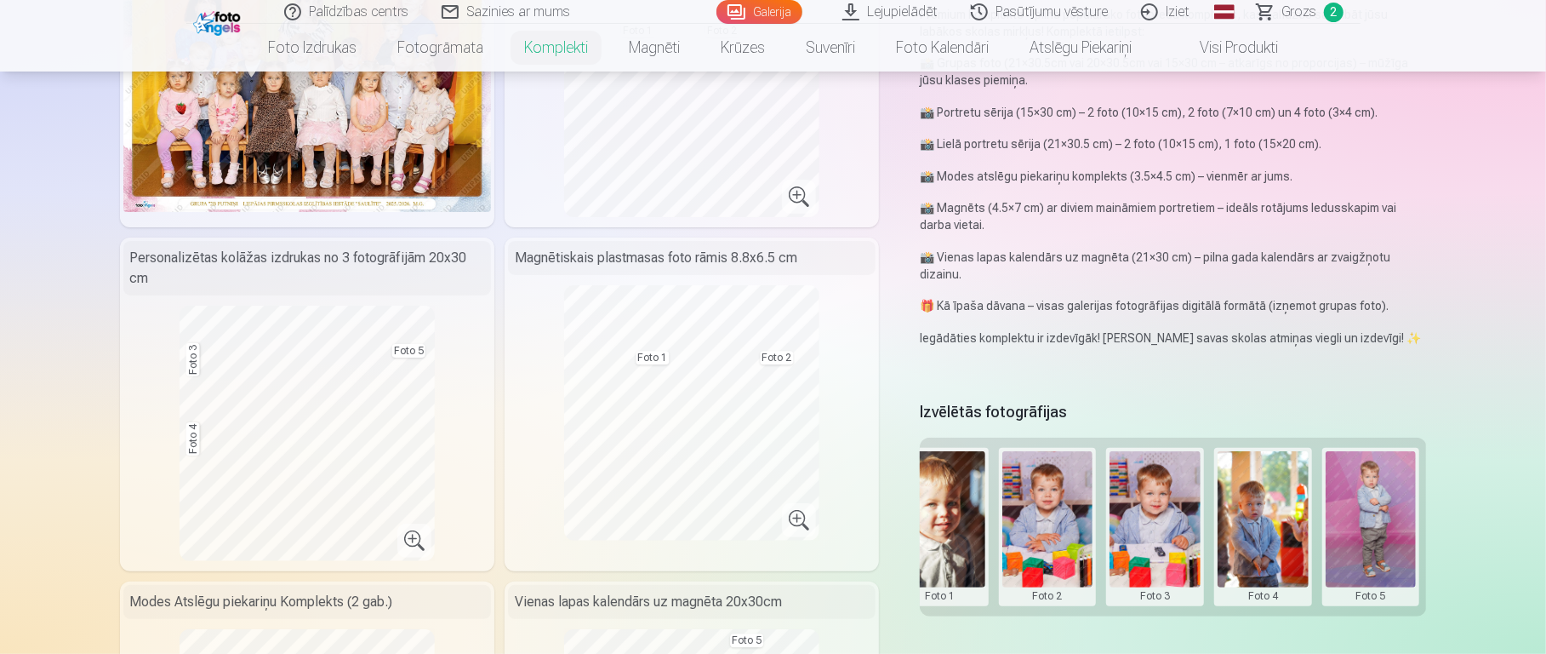
click at [1157, 489] on button at bounding box center [1155, 526] width 91 height 151
click at [1157, 489] on button "Nomainiet foto" at bounding box center [1154, 514] width 139 height 48
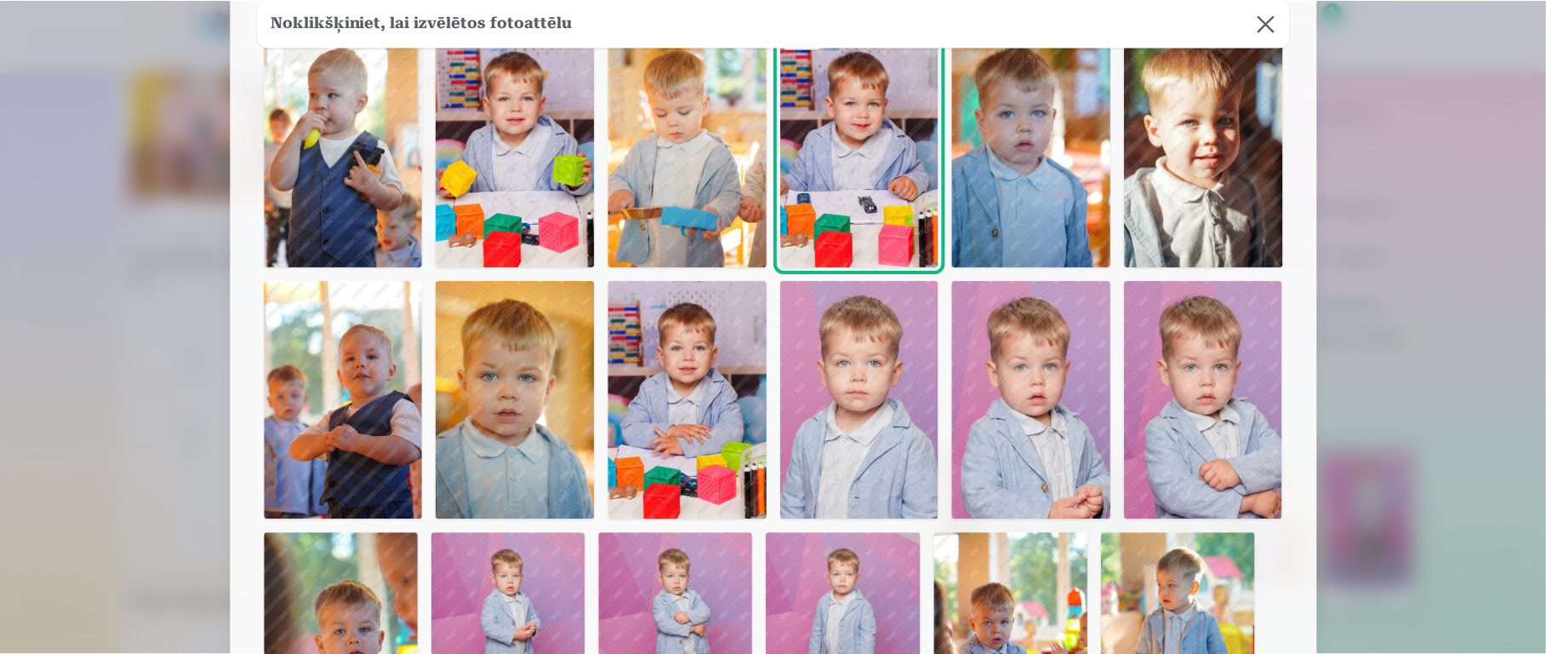
scroll to position [123, 0]
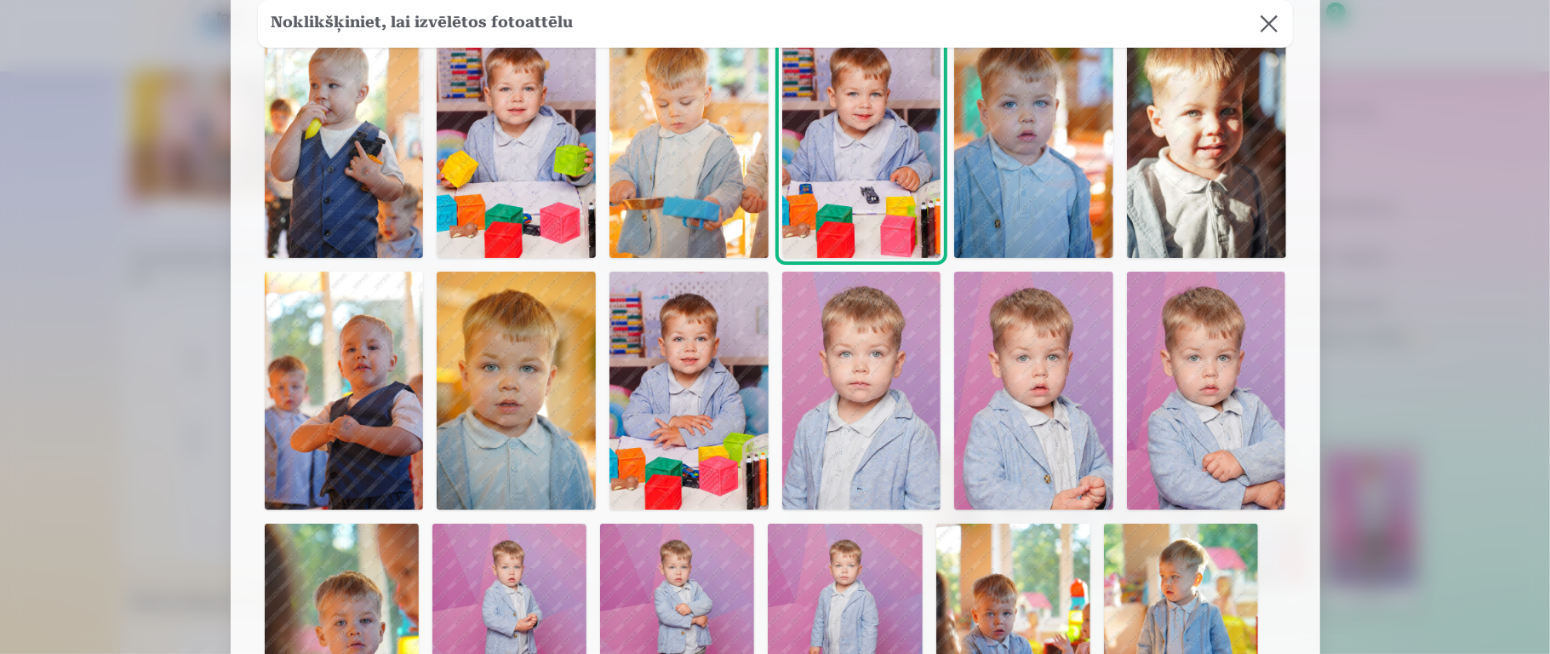
click at [1157, 21] on button at bounding box center [1269, 24] width 48 height 48
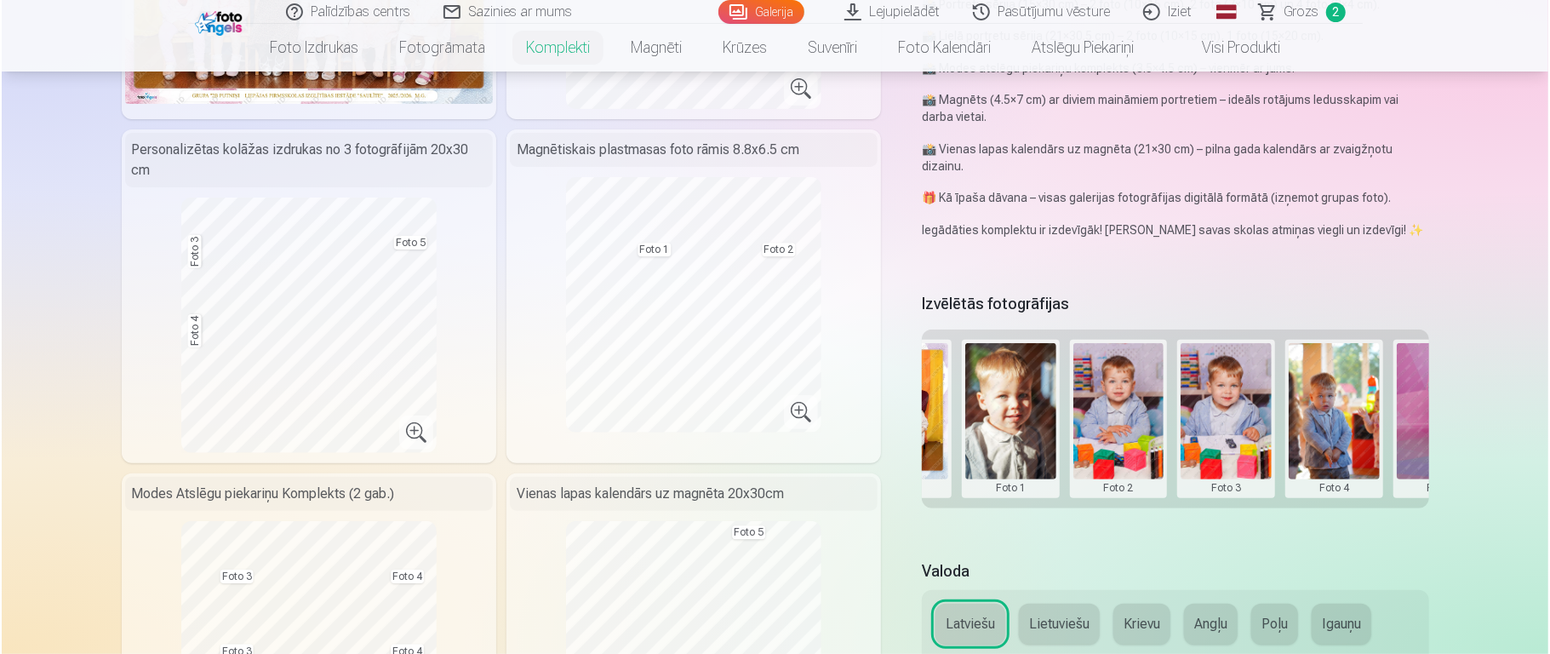
scroll to position [0, 191]
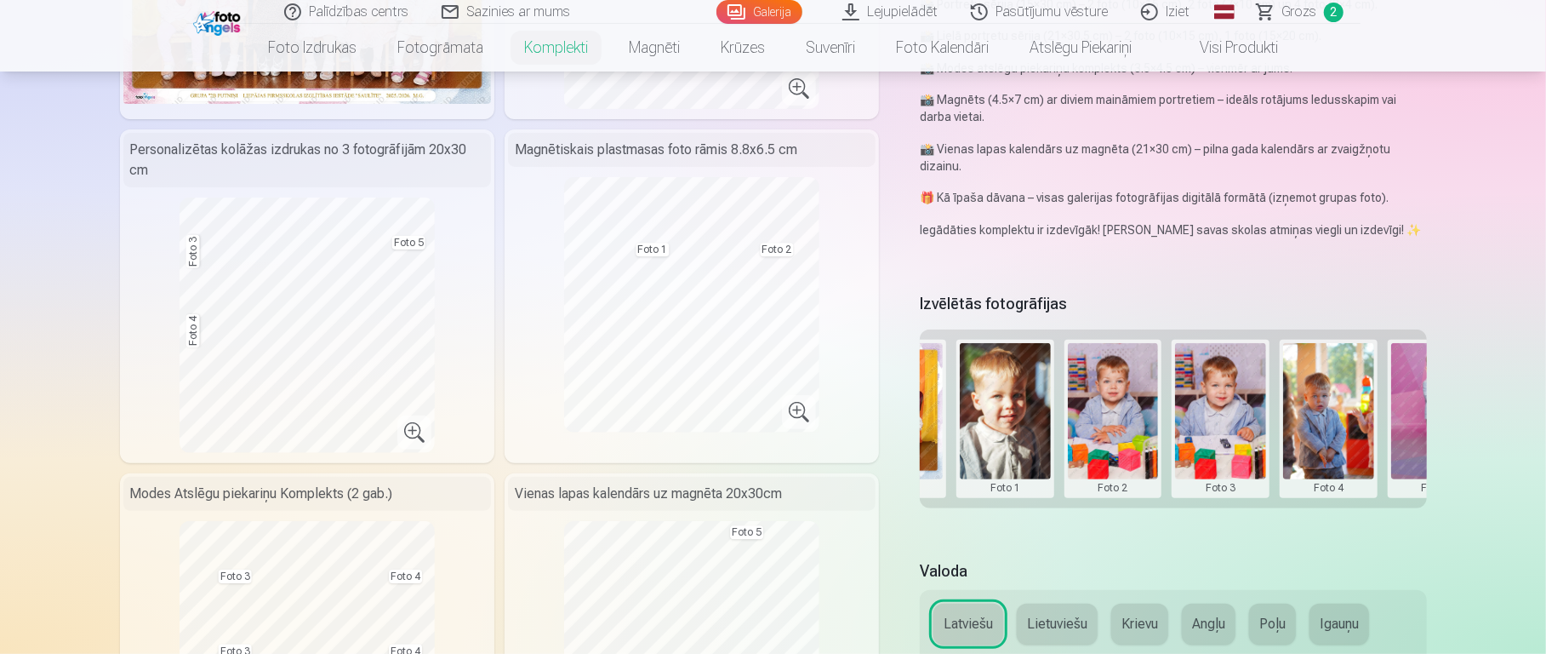
click at [1157, 396] on button at bounding box center [1328, 418] width 91 height 151
click at [1157, 409] on button "Nomainiet foto" at bounding box center [1328, 406] width 139 height 48
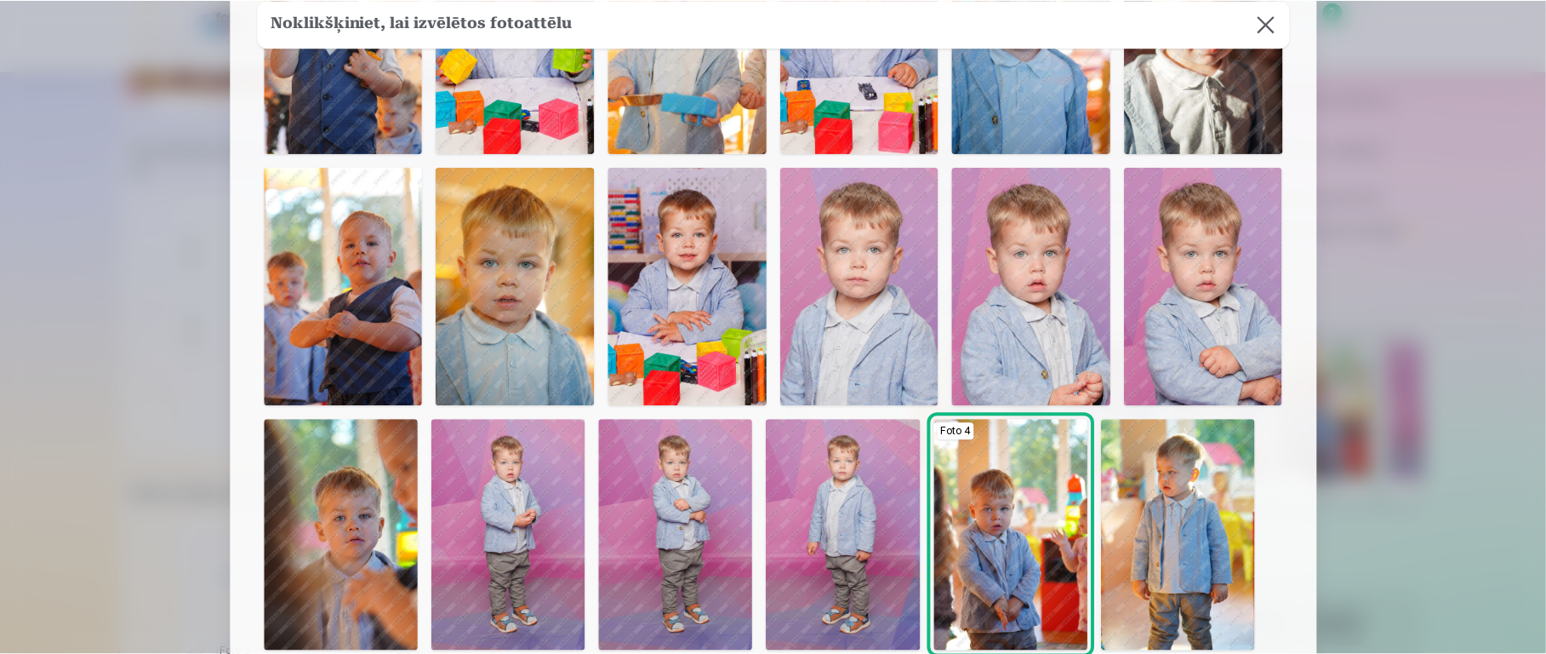
scroll to position [272, 0]
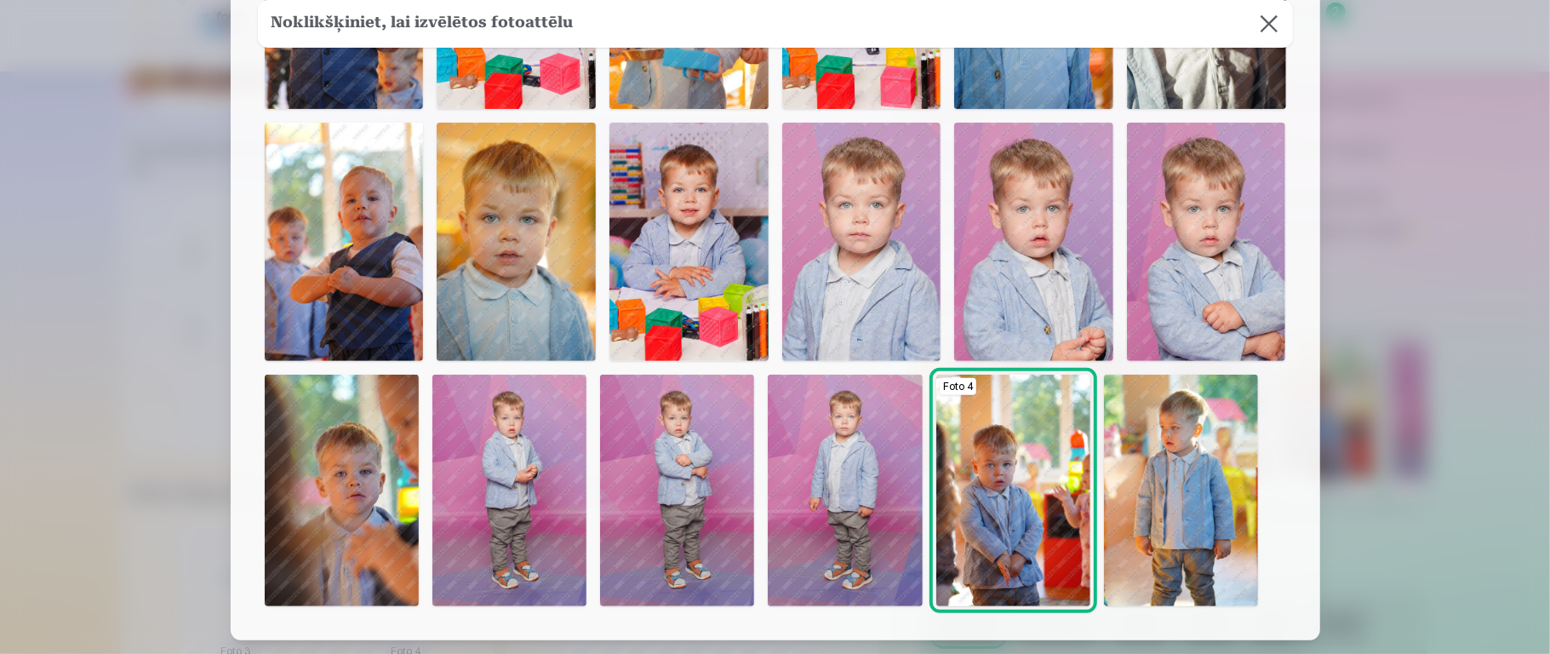
click at [864, 231] on img at bounding box center [861, 242] width 159 height 238
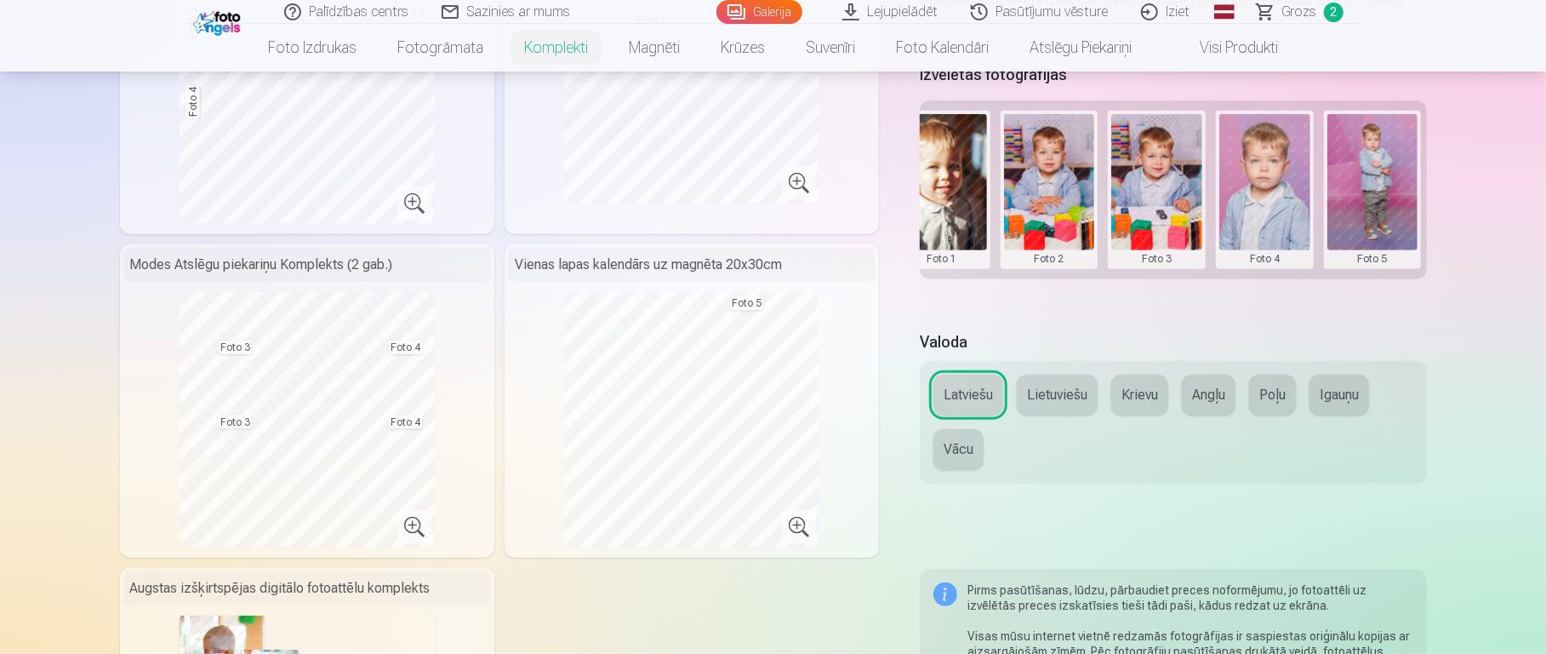
scroll to position [0, 257]
click at [1157, 166] on button at bounding box center [1371, 189] width 91 height 151
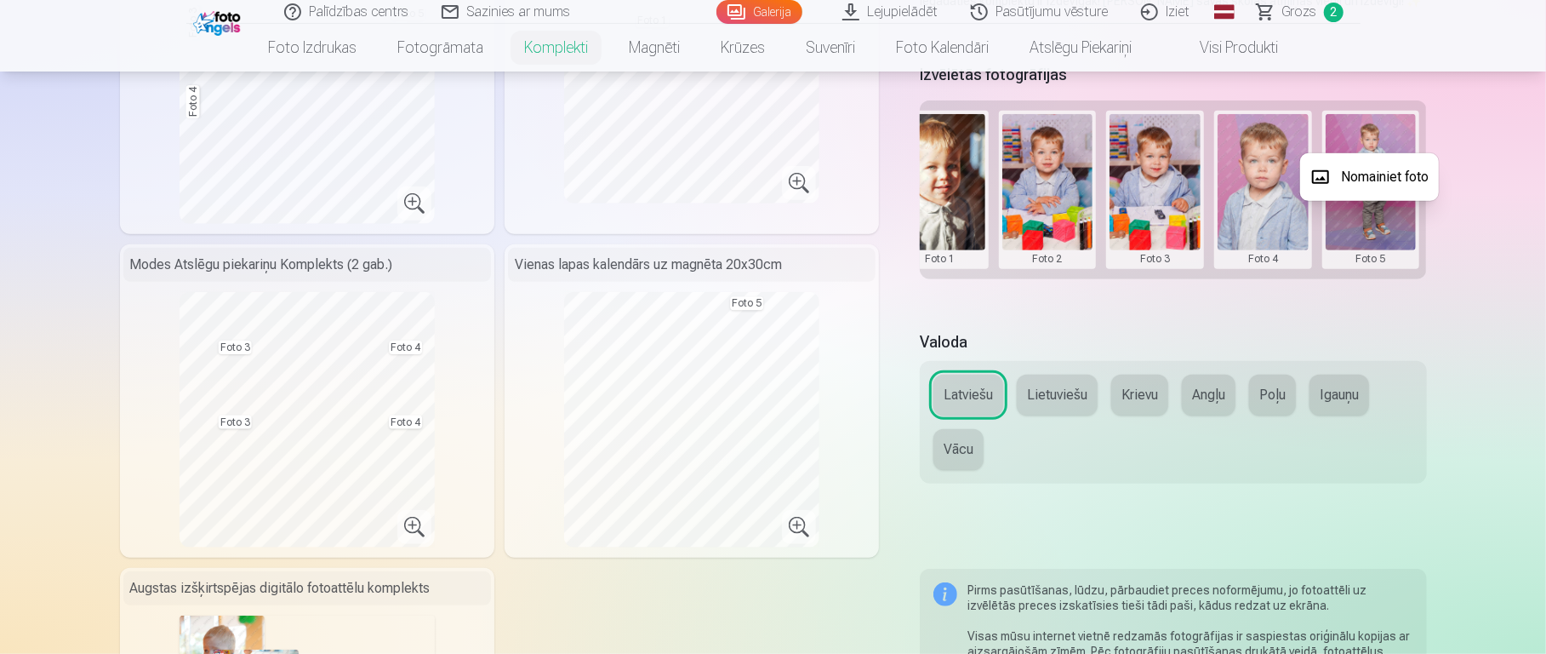
click at [1157, 183] on button "Nomainiet foto" at bounding box center [1369, 177] width 139 height 48
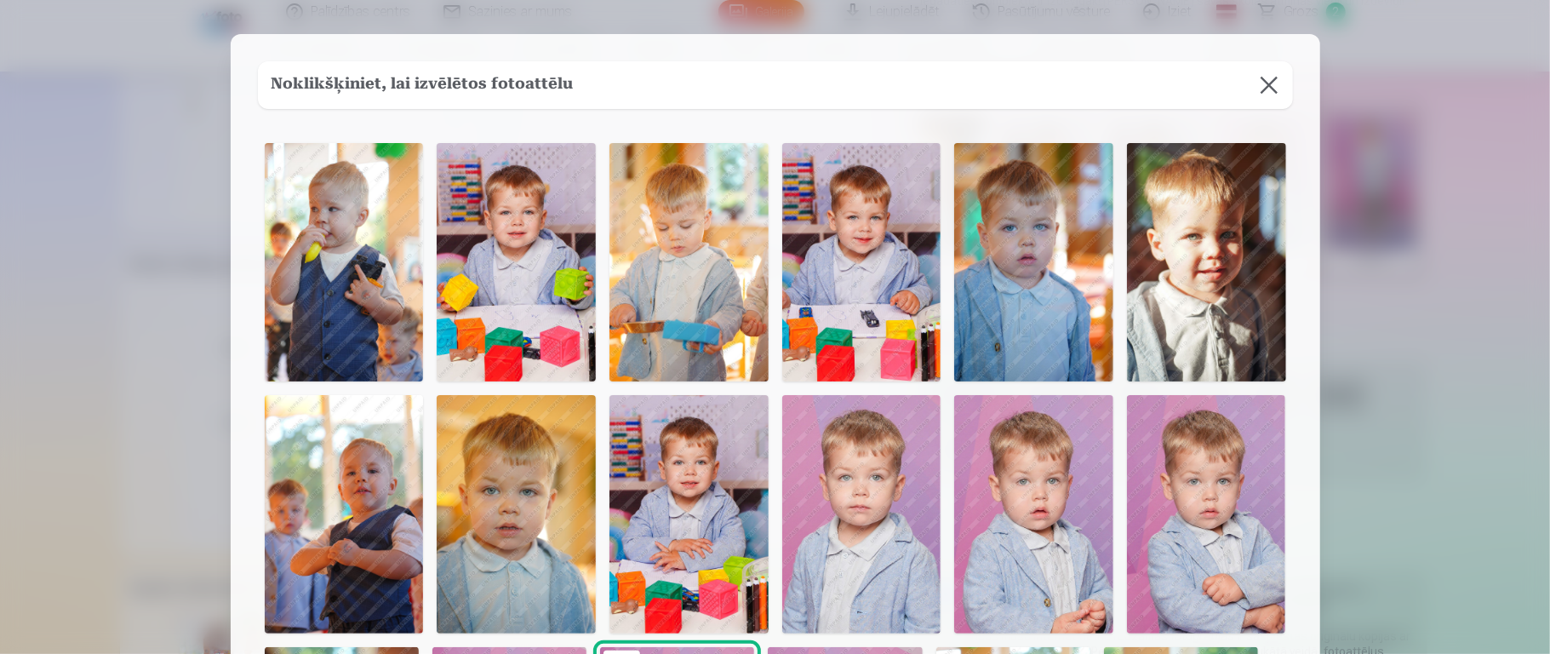
click at [669, 489] on img at bounding box center [688, 514] width 159 height 238
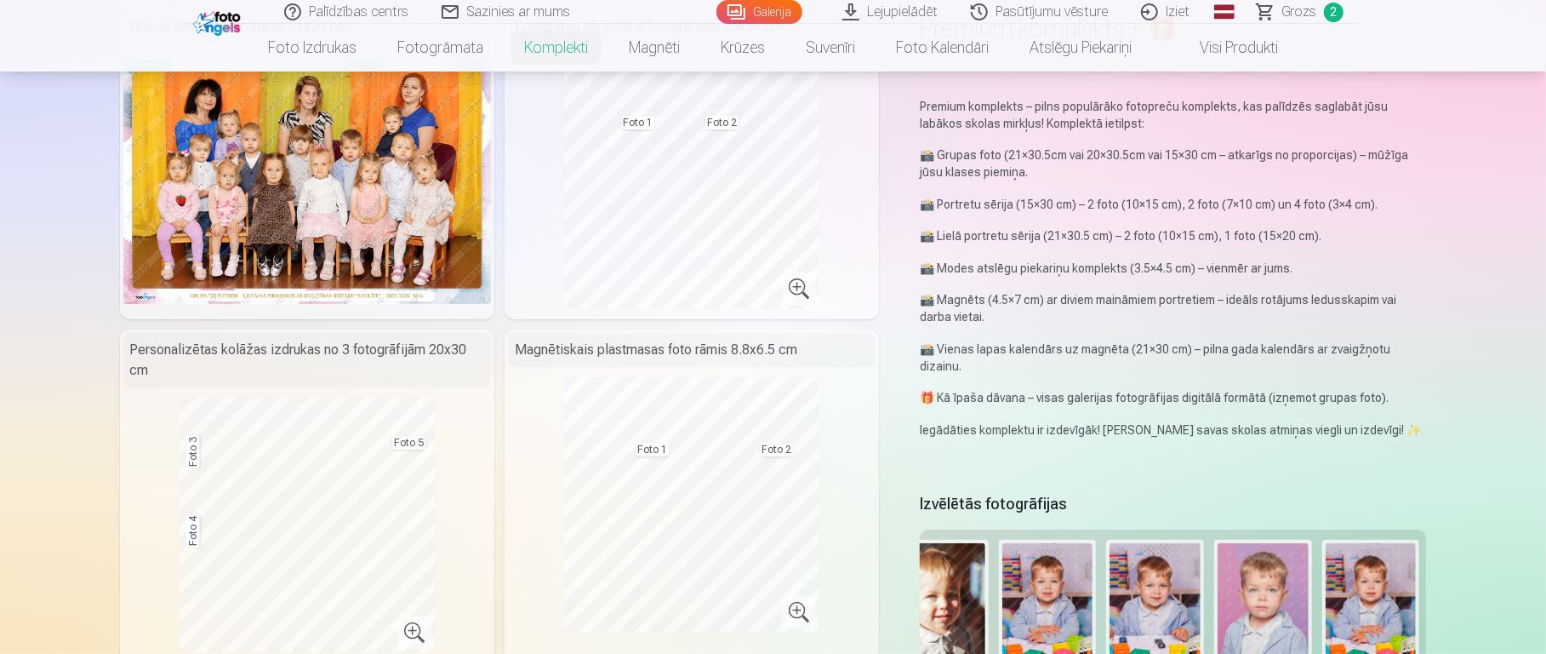
scroll to position [148, 0]
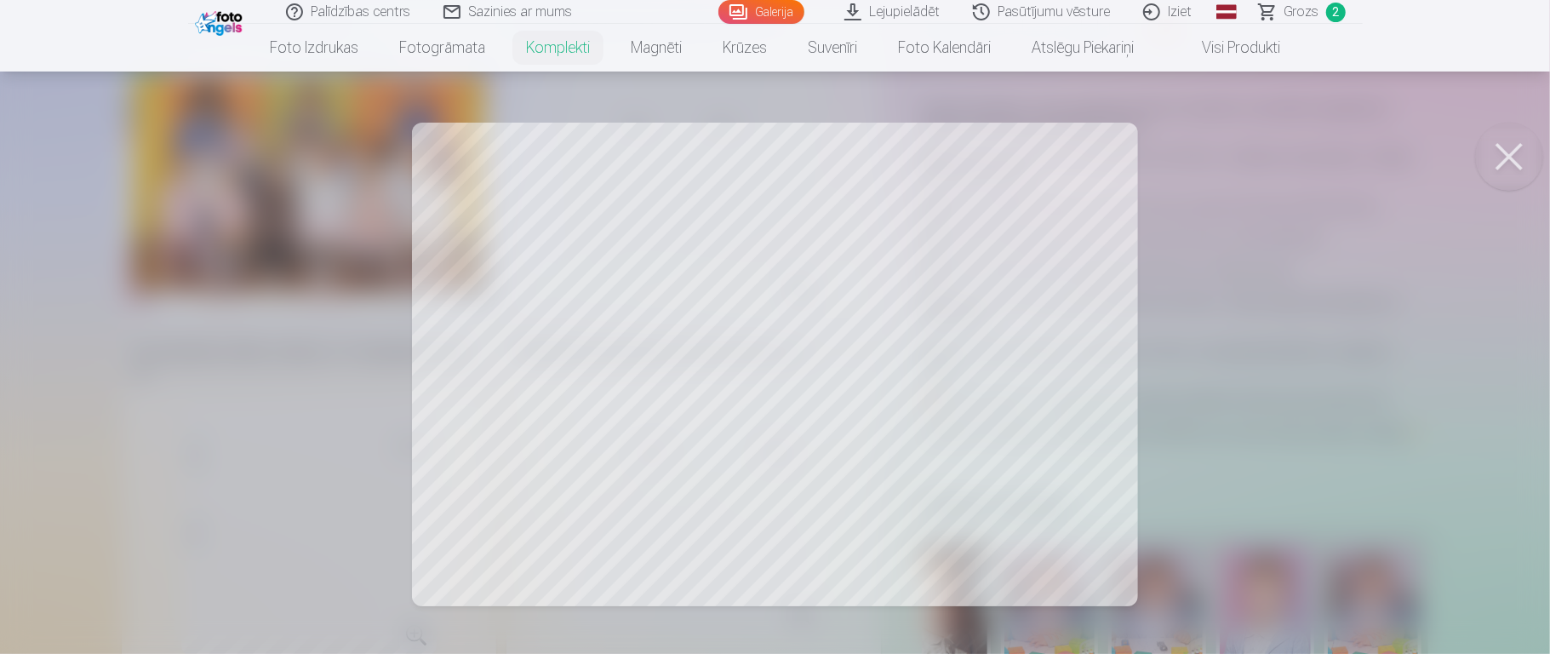
click at [1157, 151] on button at bounding box center [1509, 157] width 68 height 68
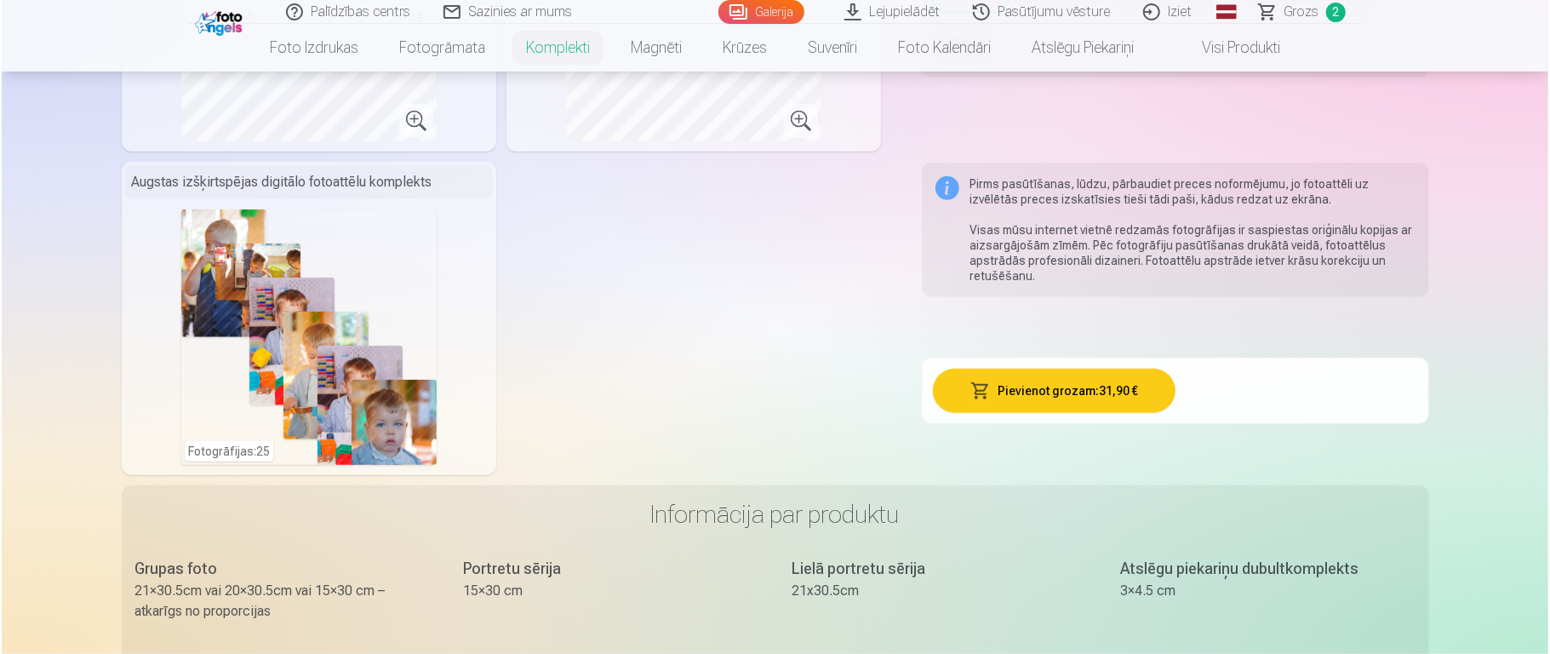
scroll to position [1026, 0]
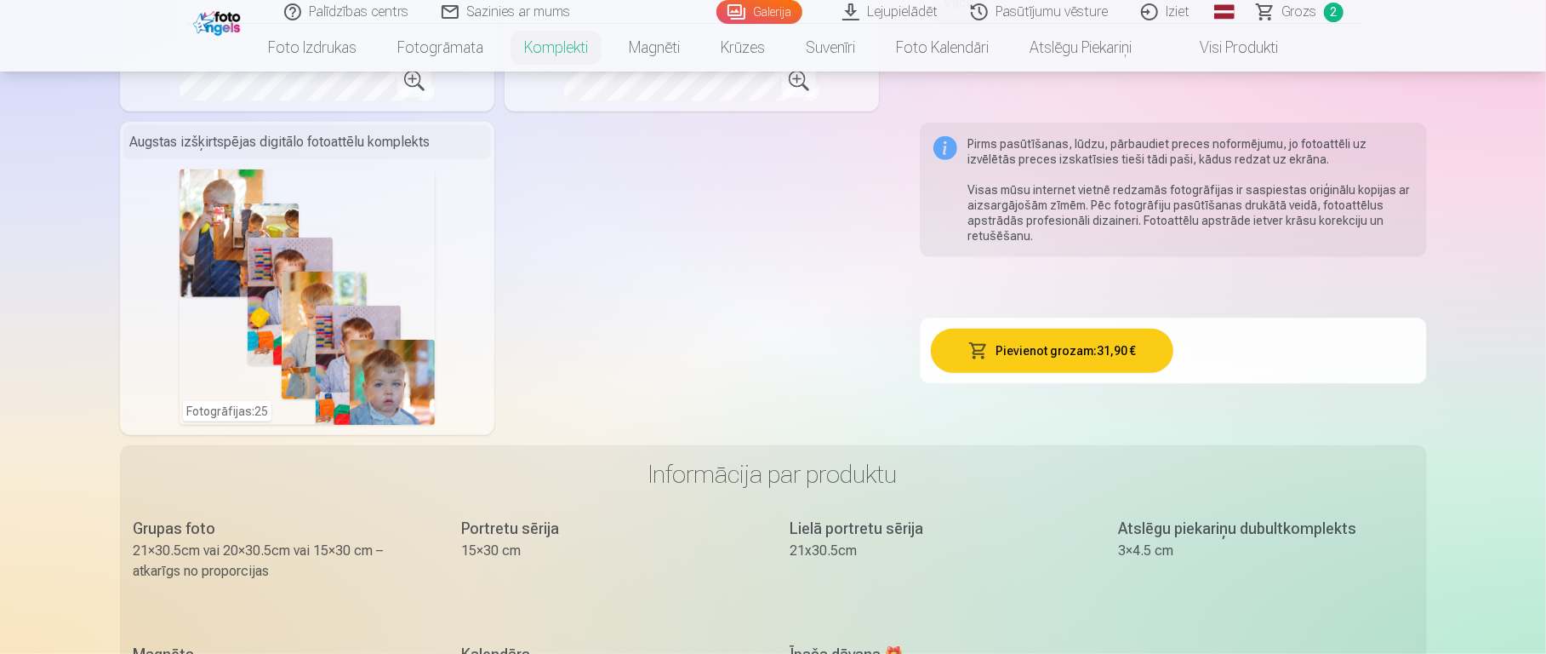
click at [1117, 359] on button "Pievienot grozam : 31,90 €" at bounding box center [1052, 351] width 243 height 44
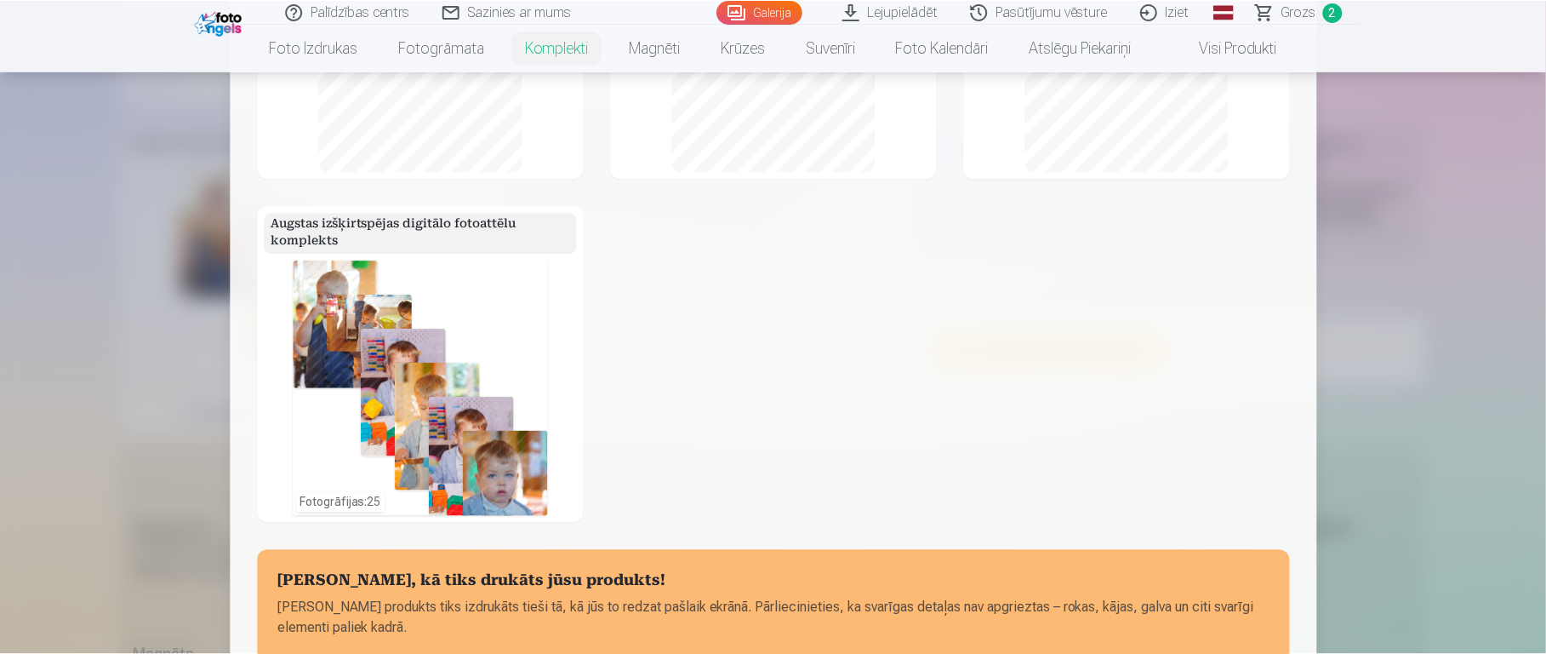
scroll to position [0, 0]
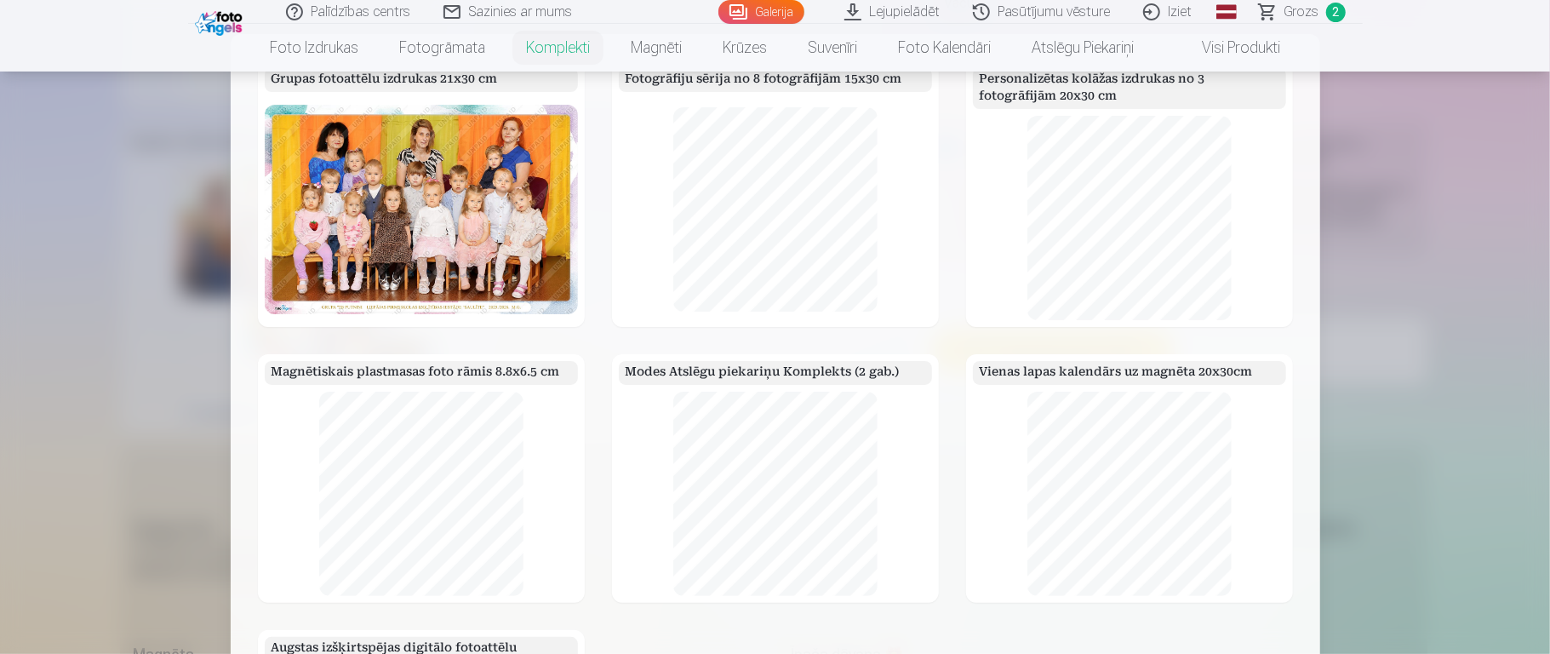
click at [1157, 339] on div at bounding box center [775, 327] width 1550 height 654
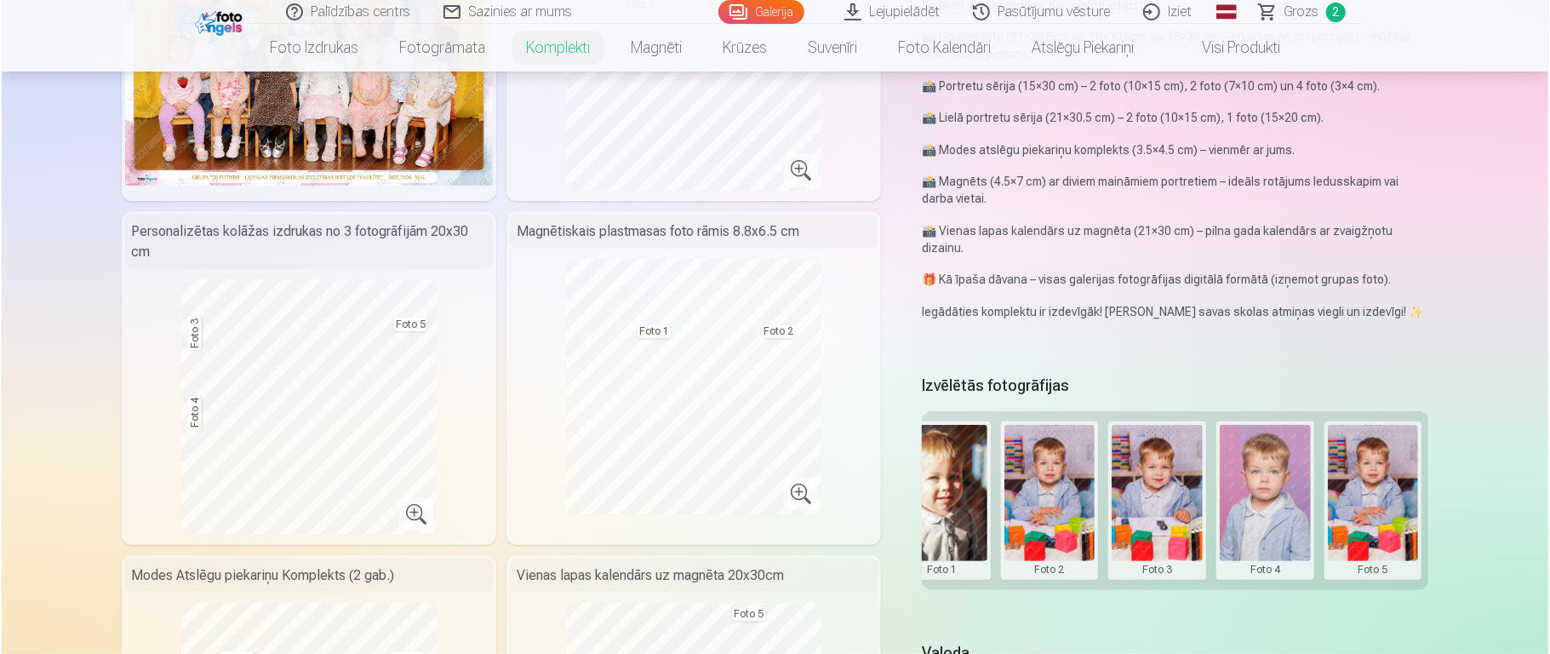
scroll to position [274, 0]
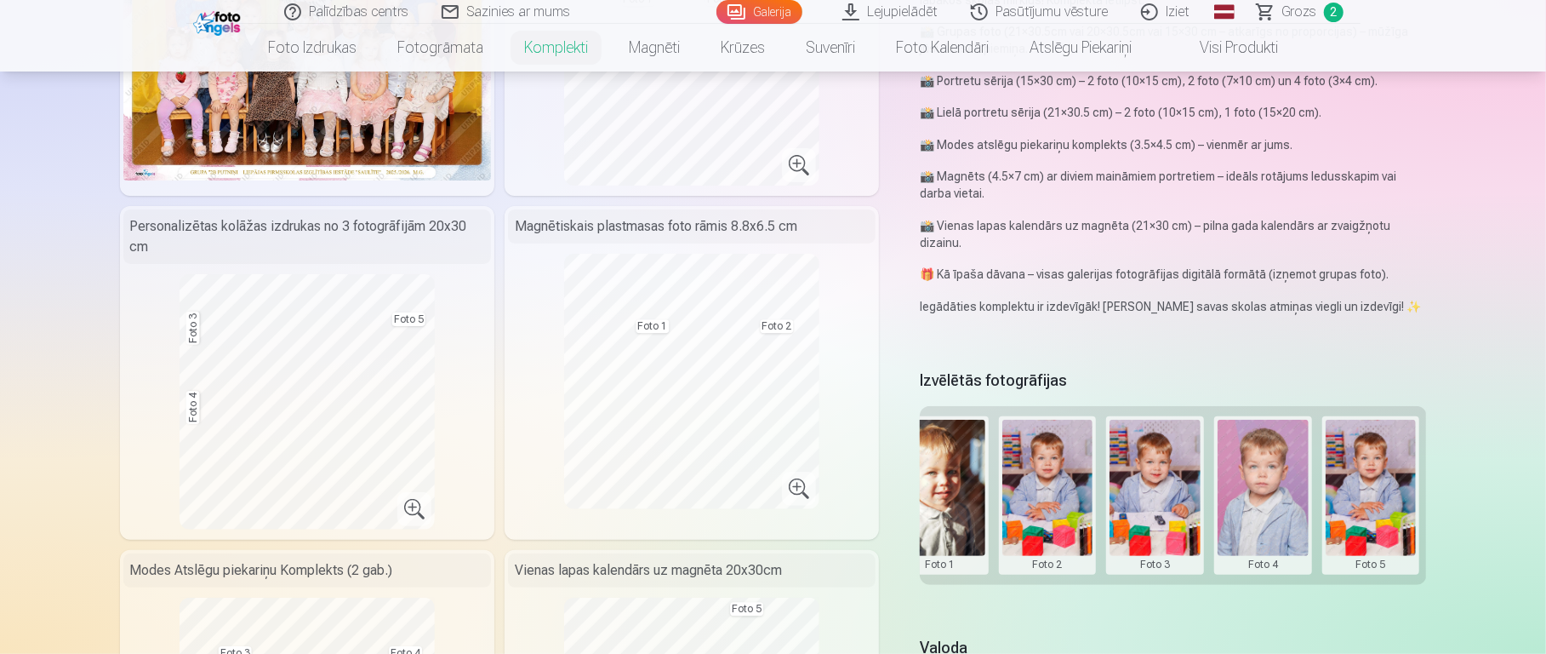
click at [1147, 477] on button at bounding box center [1155, 495] width 91 height 151
click at [1149, 482] on button "Nomainiet foto" at bounding box center [1154, 483] width 139 height 48
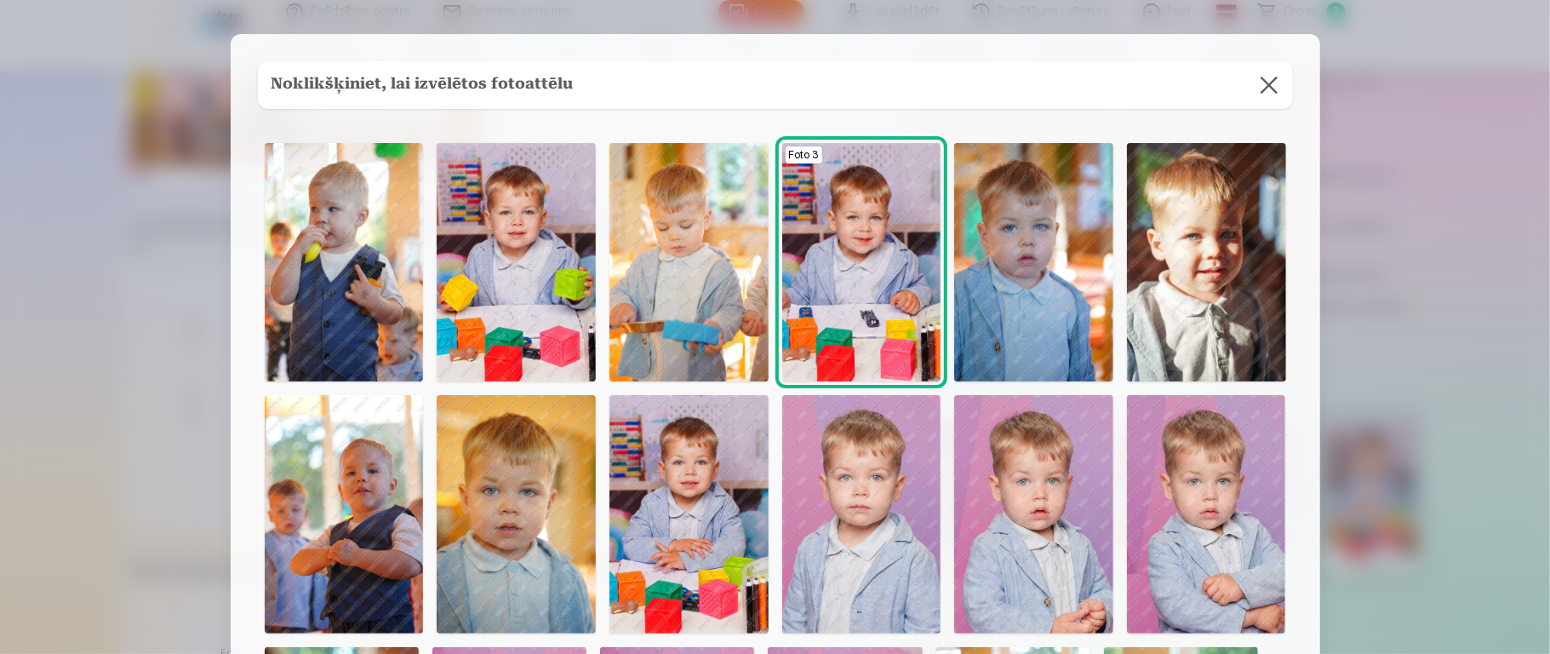
click at [1157, 266] on img at bounding box center [1206, 262] width 159 height 238
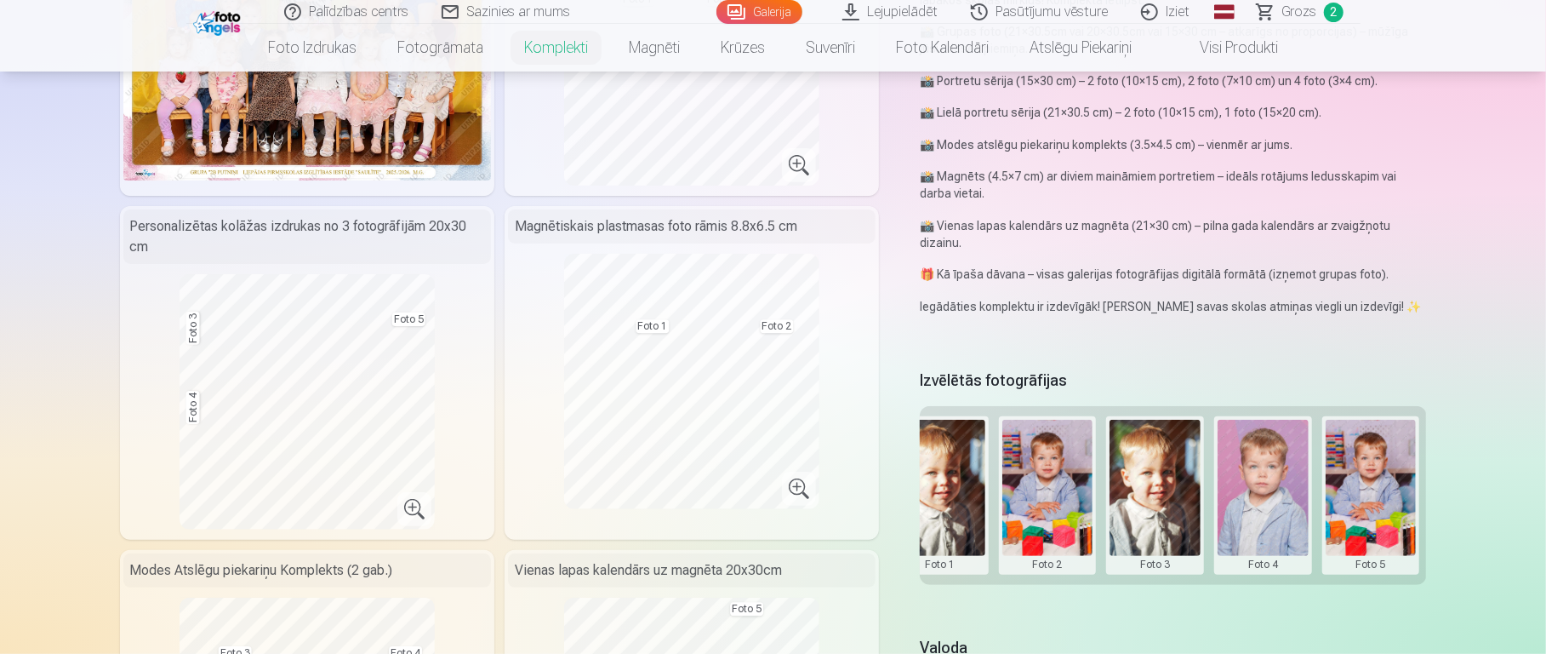
click at [1134, 489] on button at bounding box center [1155, 495] width 91 height 151
click at [1143, 478] on button "Nomainiet foto" at bounding box center [1154, 483] width 139 height 48
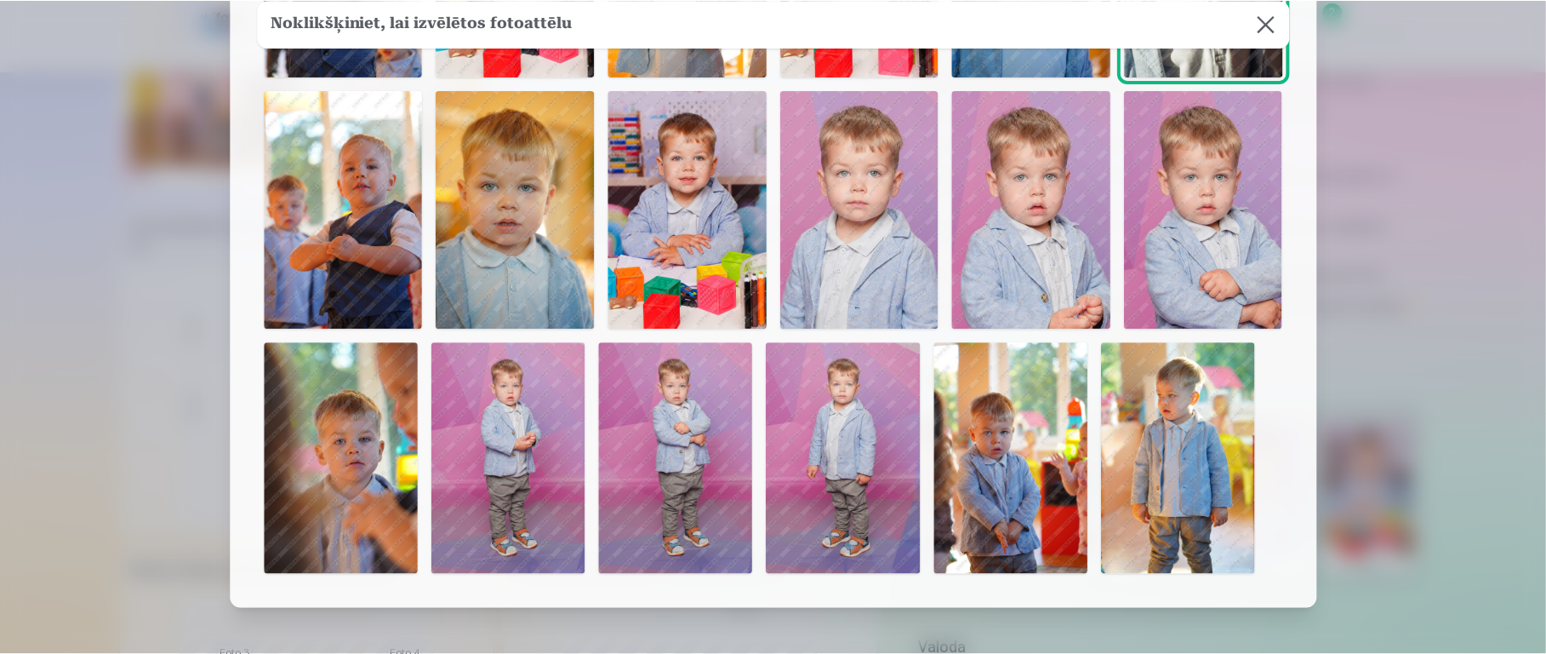
scroll to position [320, 0]
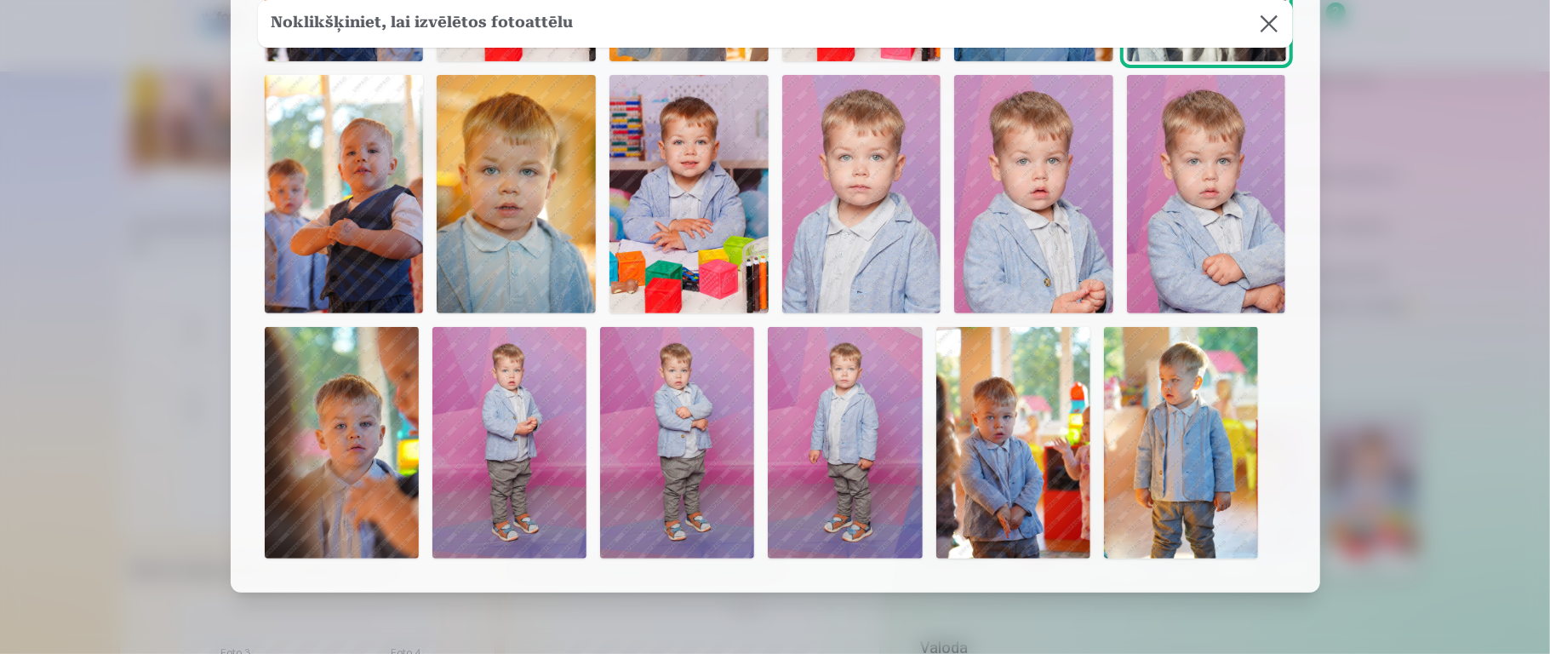
click at [711, 452] on img at bounding box center [677, 442] width 154 height 231
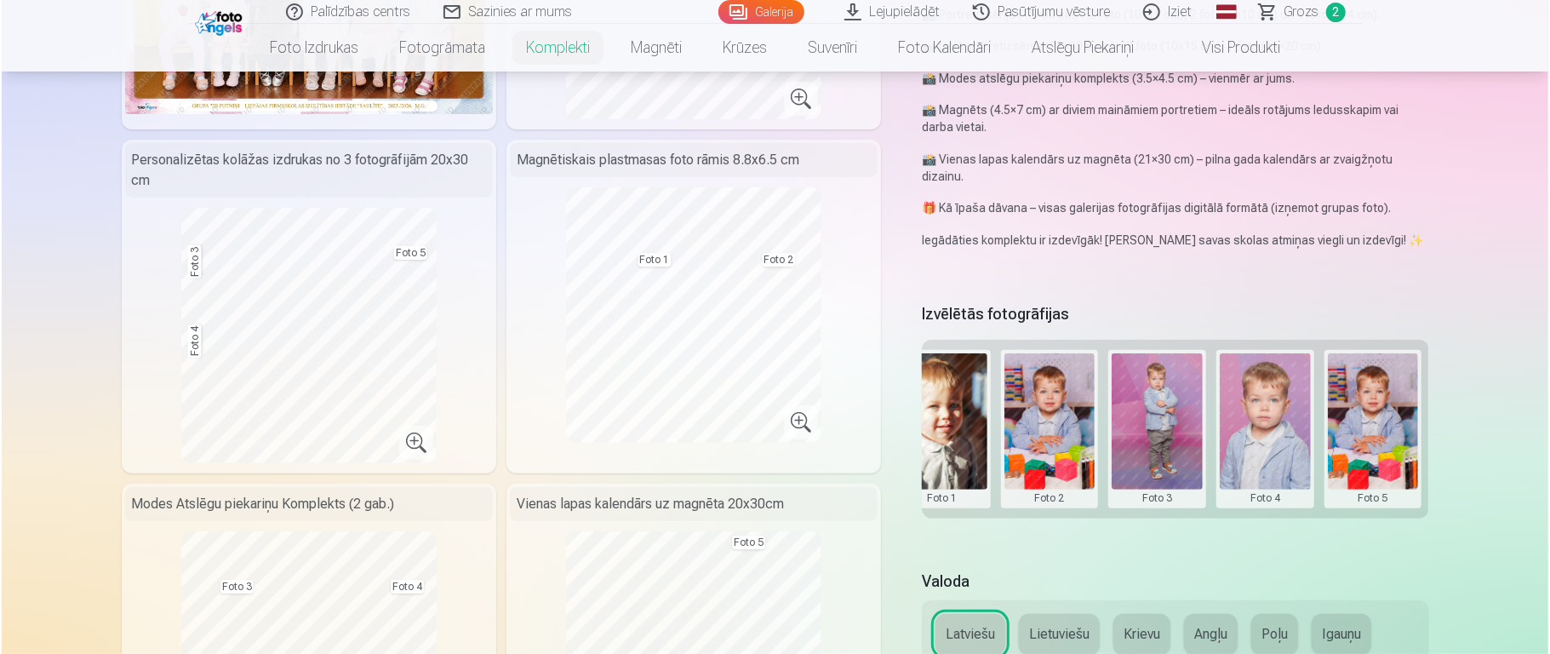
scroll to position [342, 0]
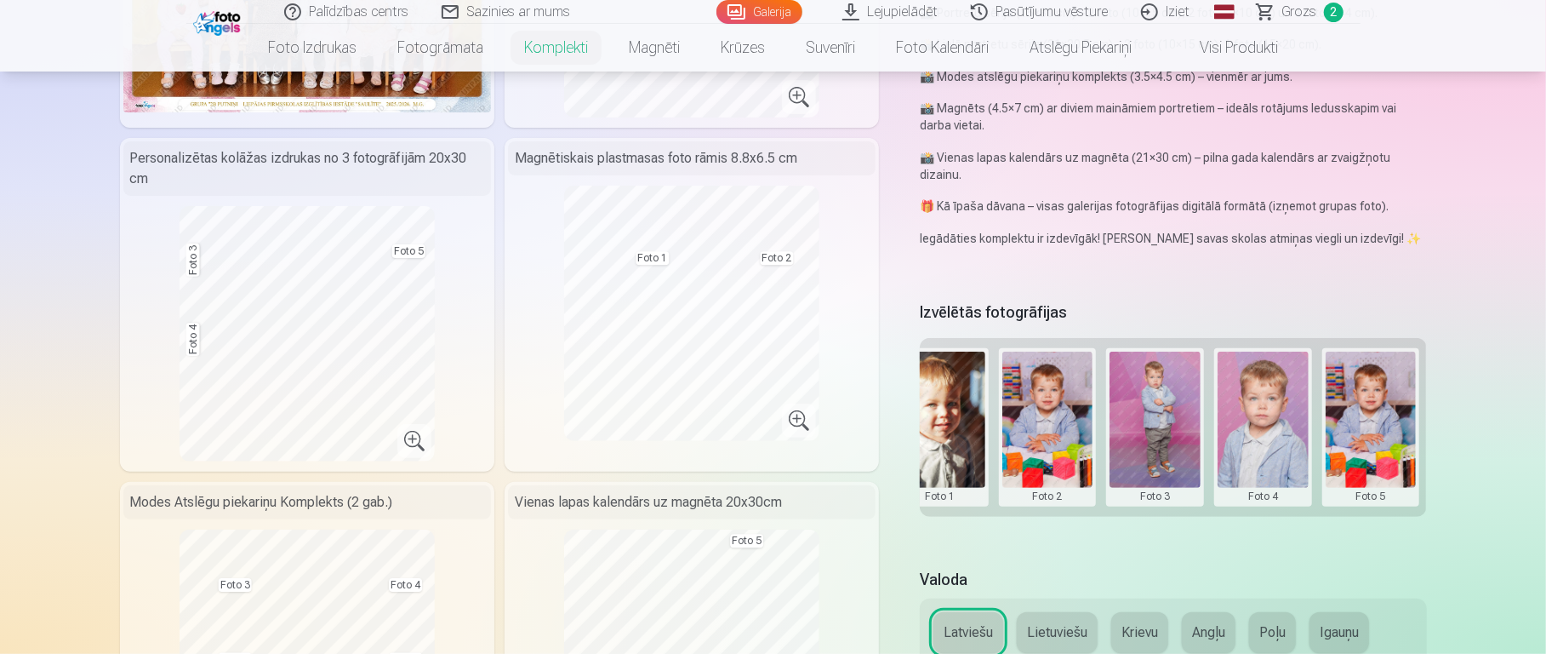
click at [1140, 401] on button at bounding box center [1155, 426] width 91 height 151
click at [1142, 414] on button "Nomainiet foto" at bounding box center [1154, 415] width 139 height 48
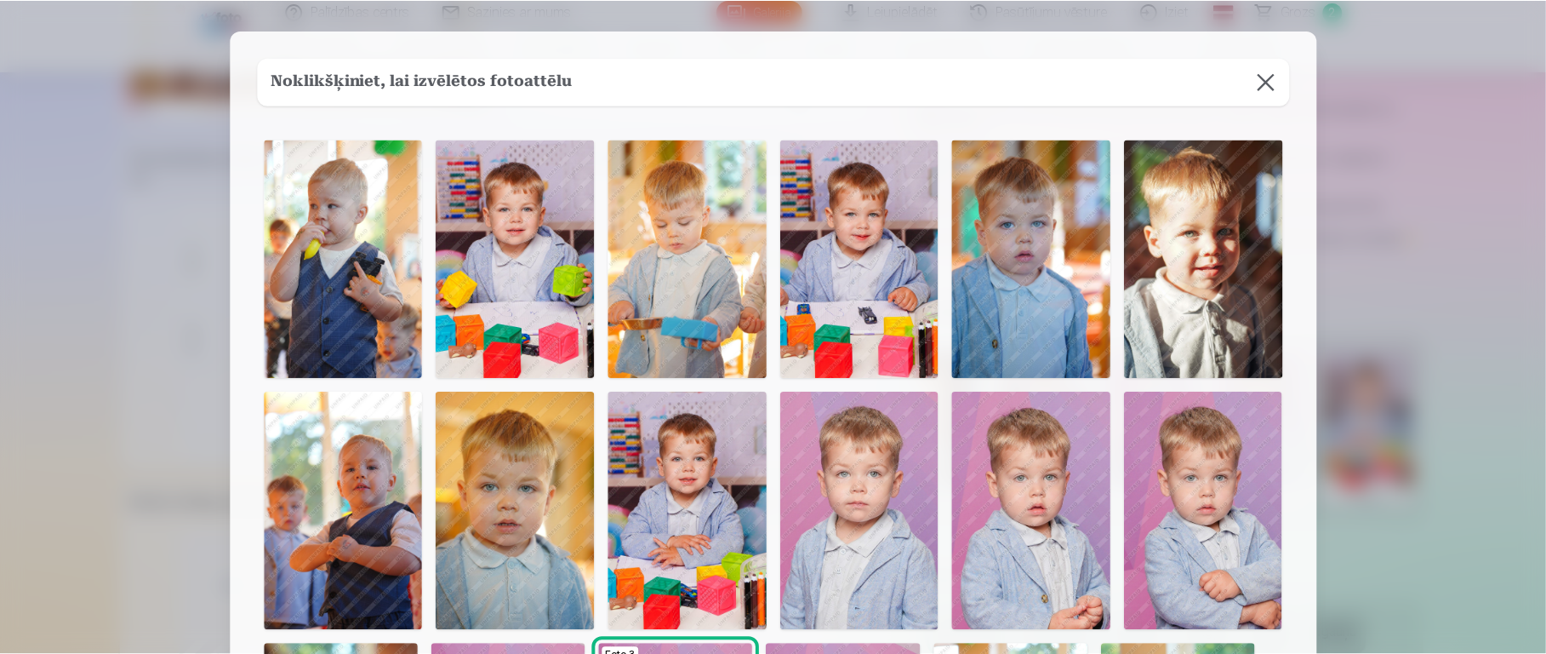
scroll to position [8, 0]
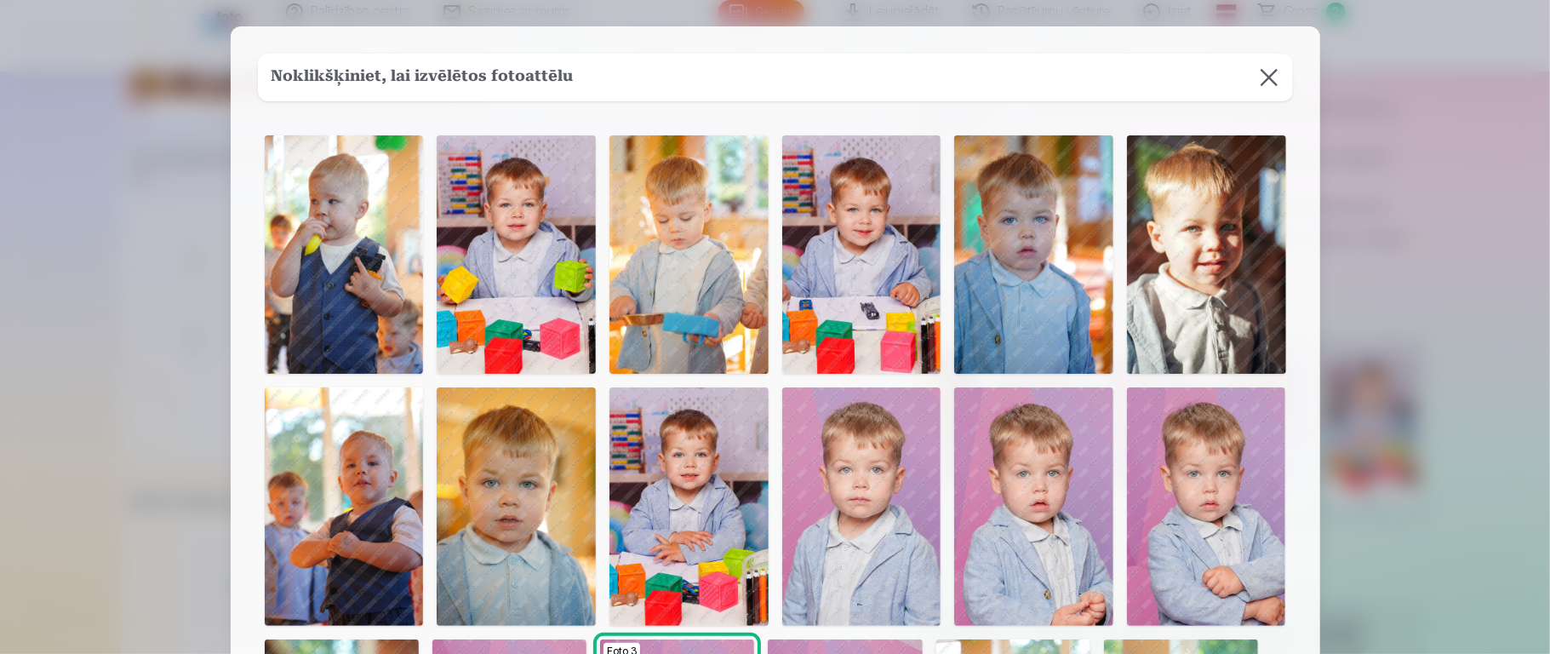
click at [1157, 489] on img at bounding box center [1206, 506] width 159 height 238
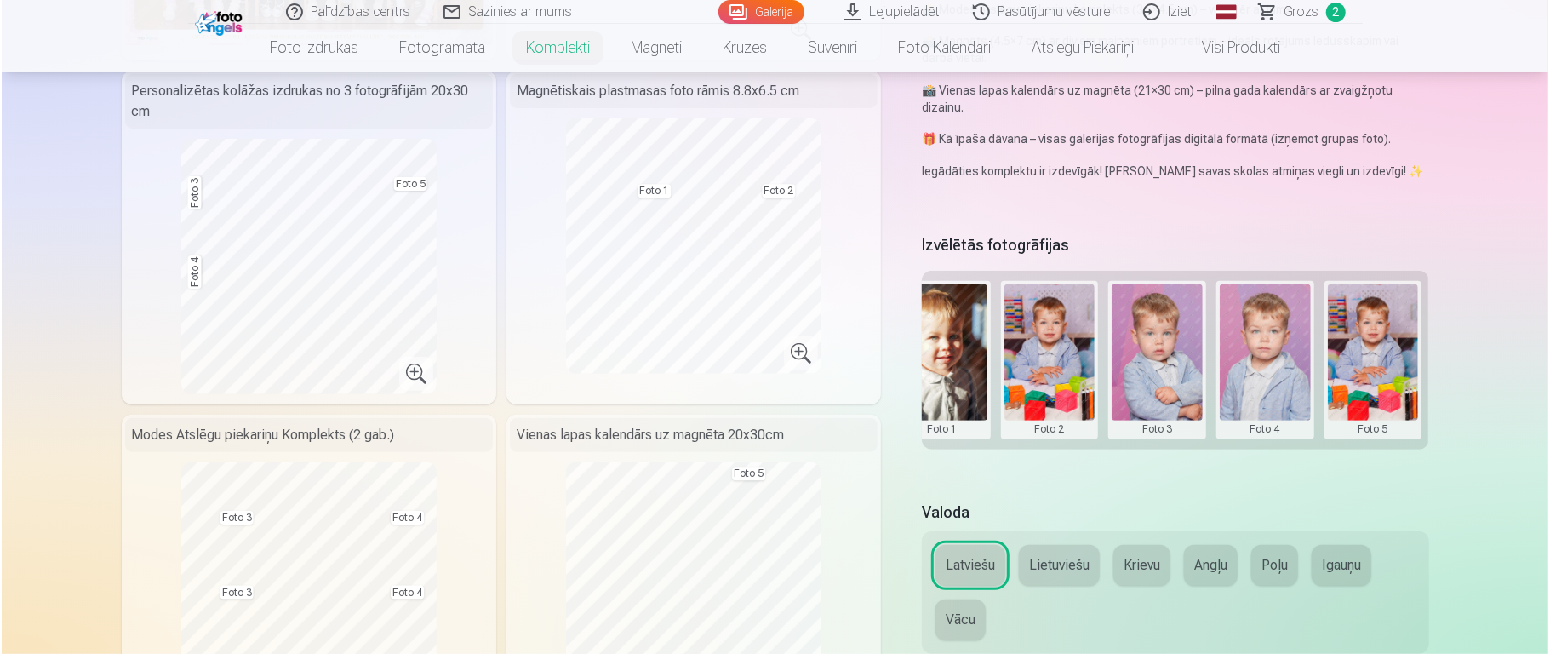
scroll to position [406, 0]
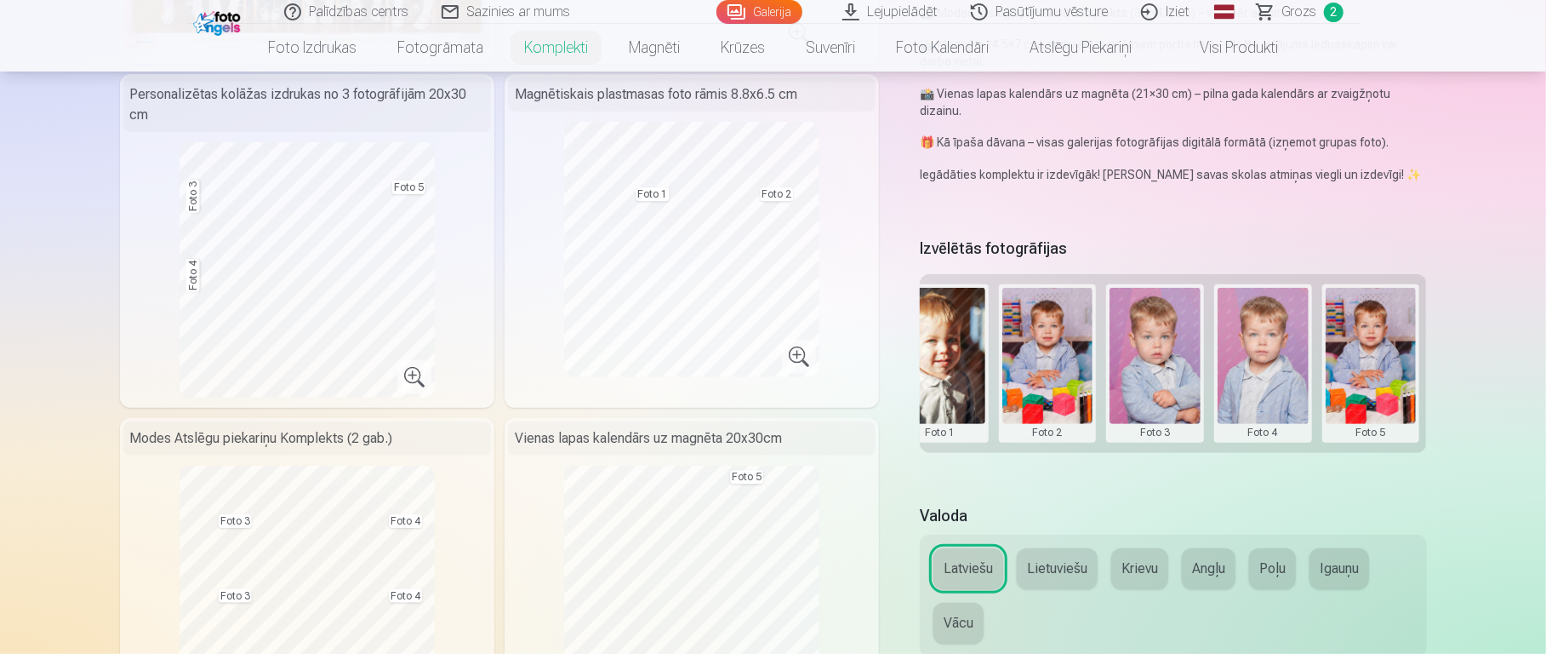
click at [1157, 348] on button at bounding box center [1263, 363] width 91 height 151
click at [1157, 354] on button "Nomainiet foto" at bounding box center [1262, 351] width 139 height 48
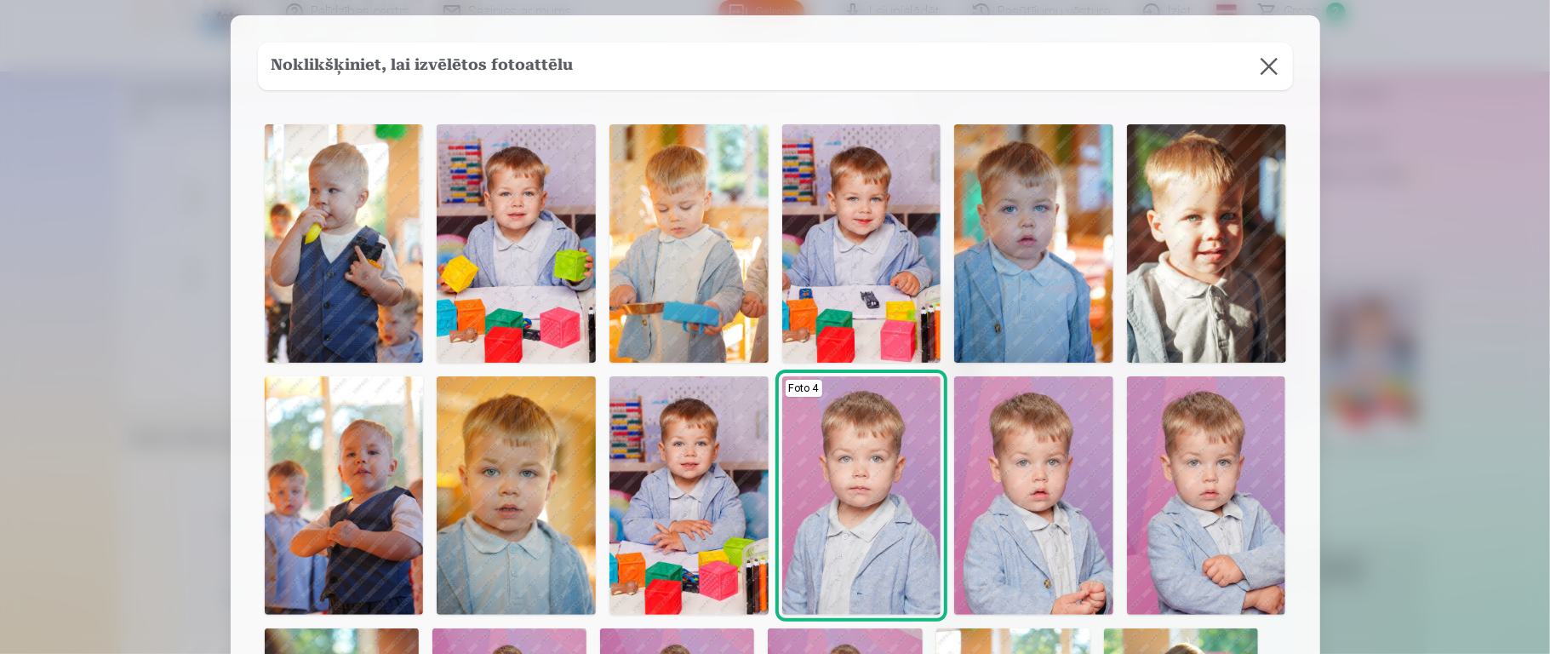
scroll to position [26, 0]
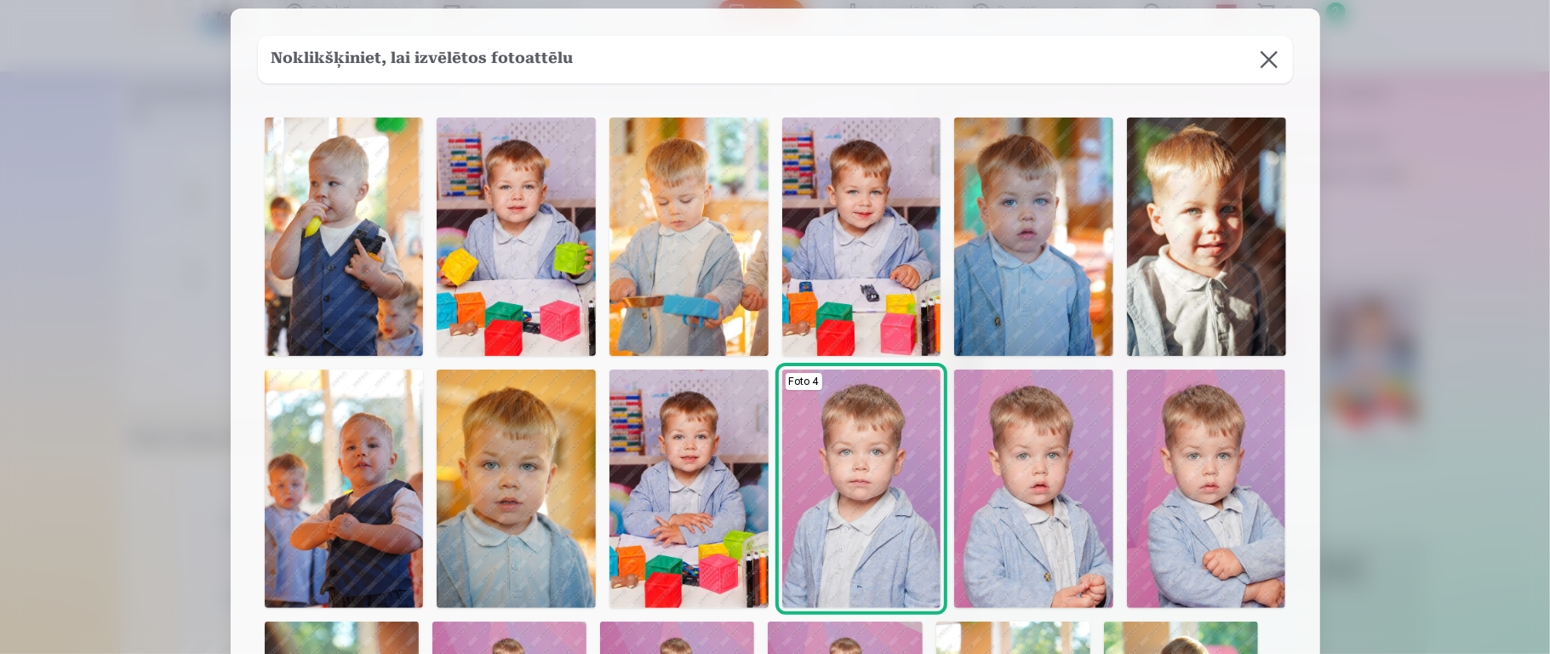
click at [1157, 62] on button at bounding box center [1269, 60] width 48 height 48
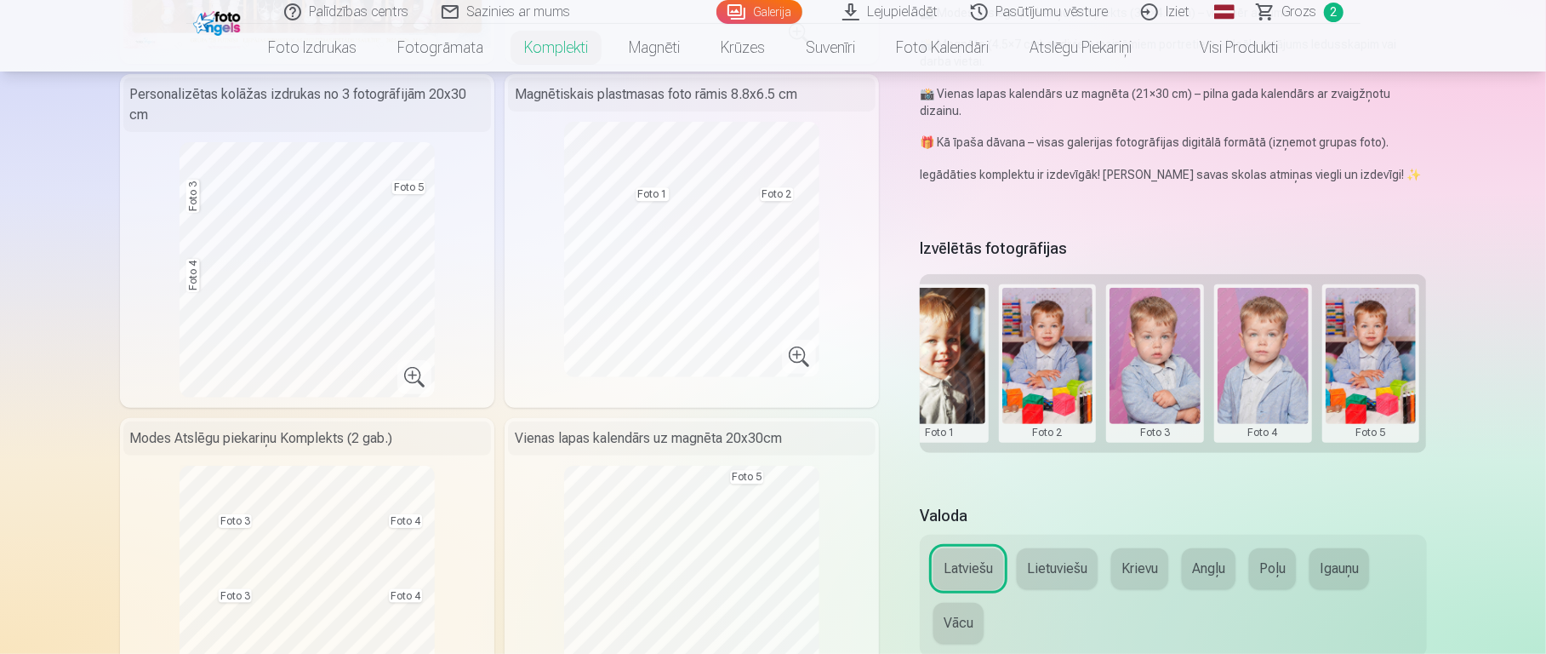
click at [1157, 340] on button at bounding box center [1263, 363] width 91 height 151
click at [1157, 354] on button "Nomainiet foto" at bounding box center [1262, 351] width 139 height 48
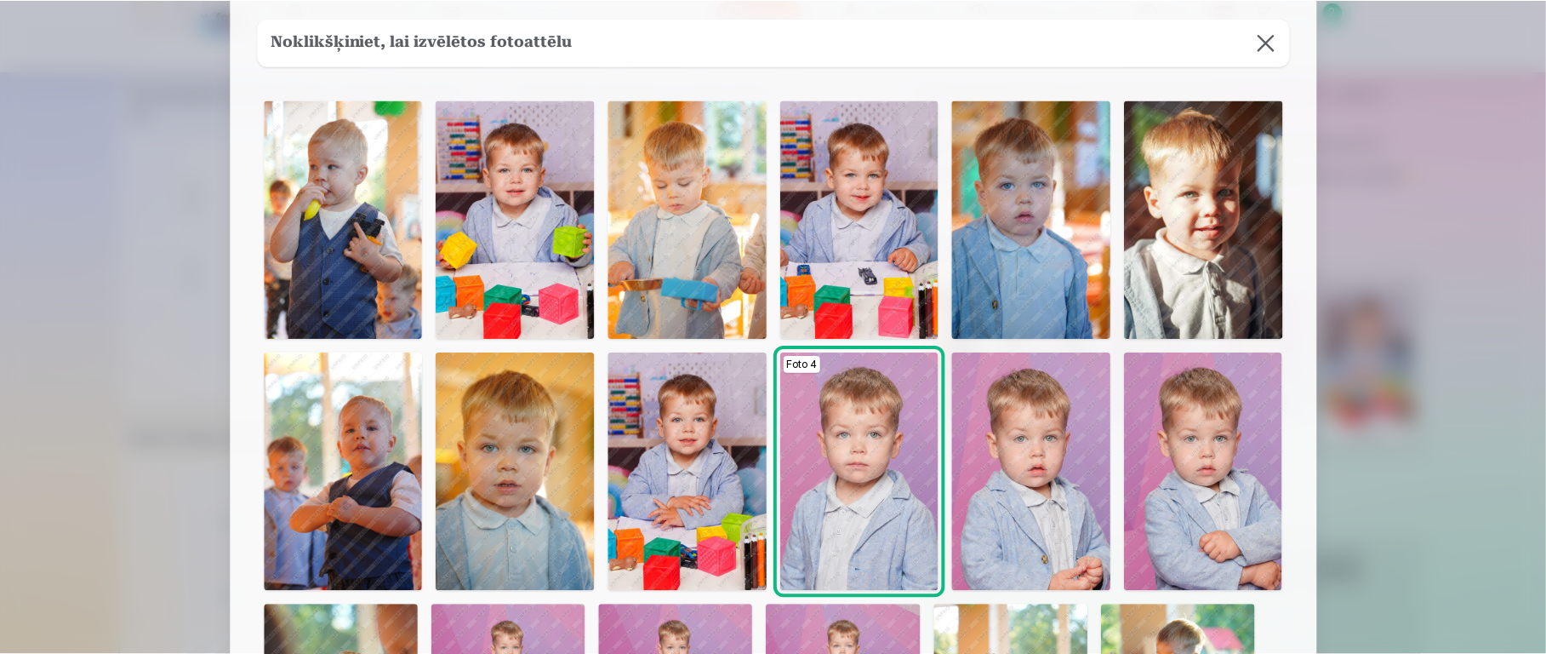
scroll to position [37, 0]
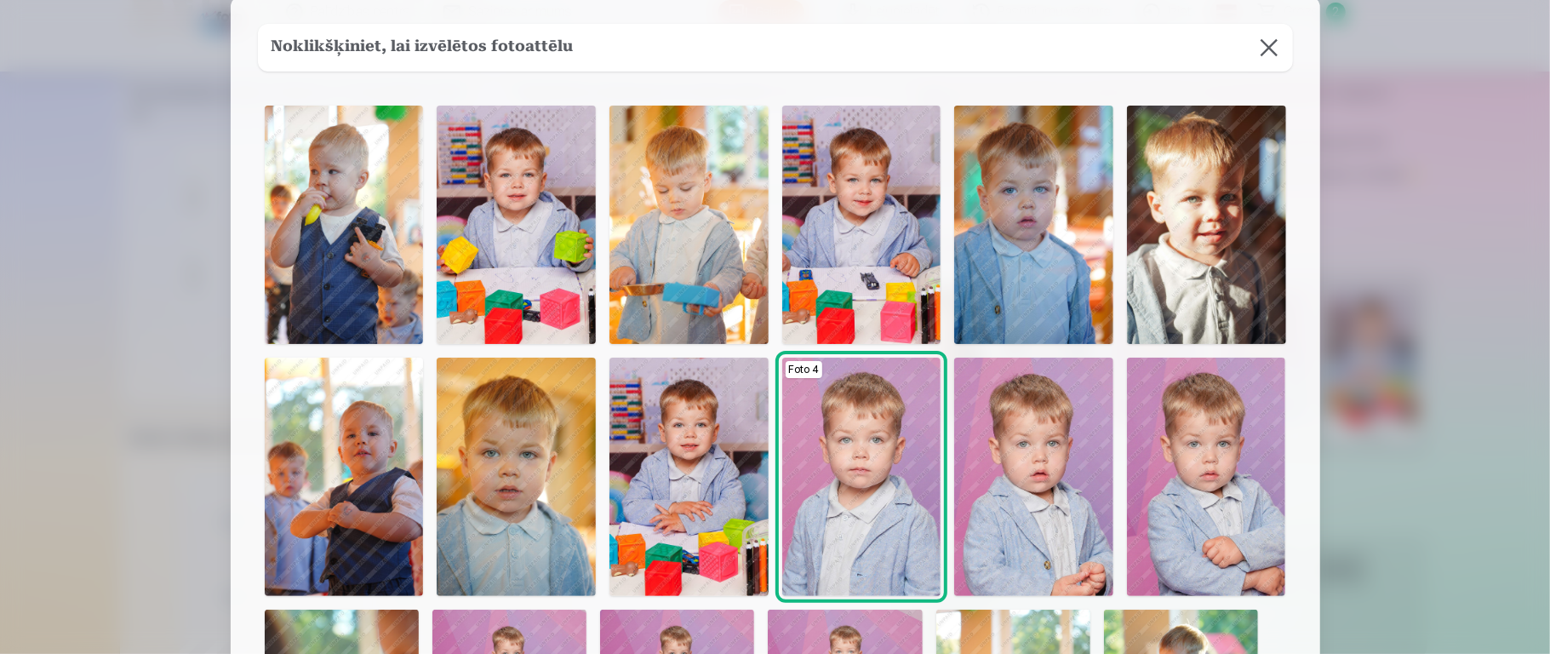
click at [532, 281] on img at bounding box center [516, 225] width 159 height 238
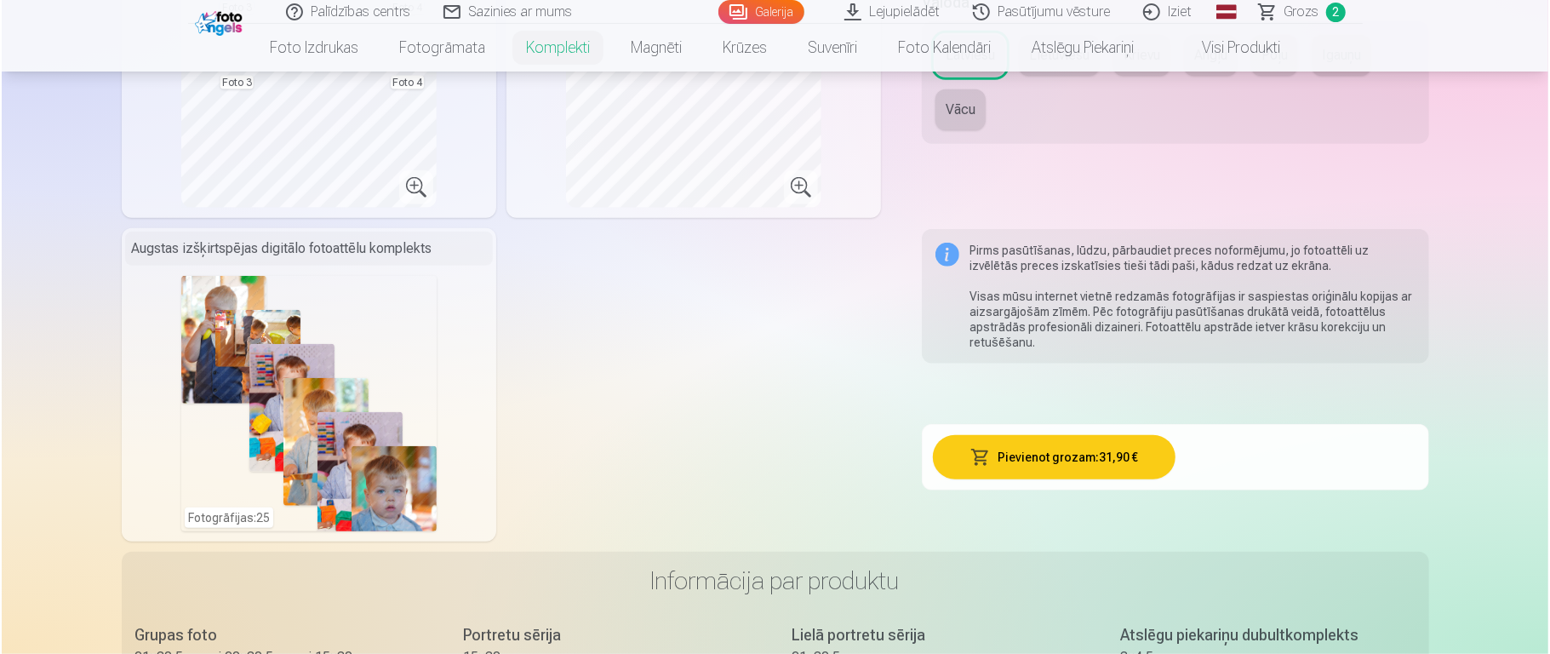
scroll to position [944, 0]
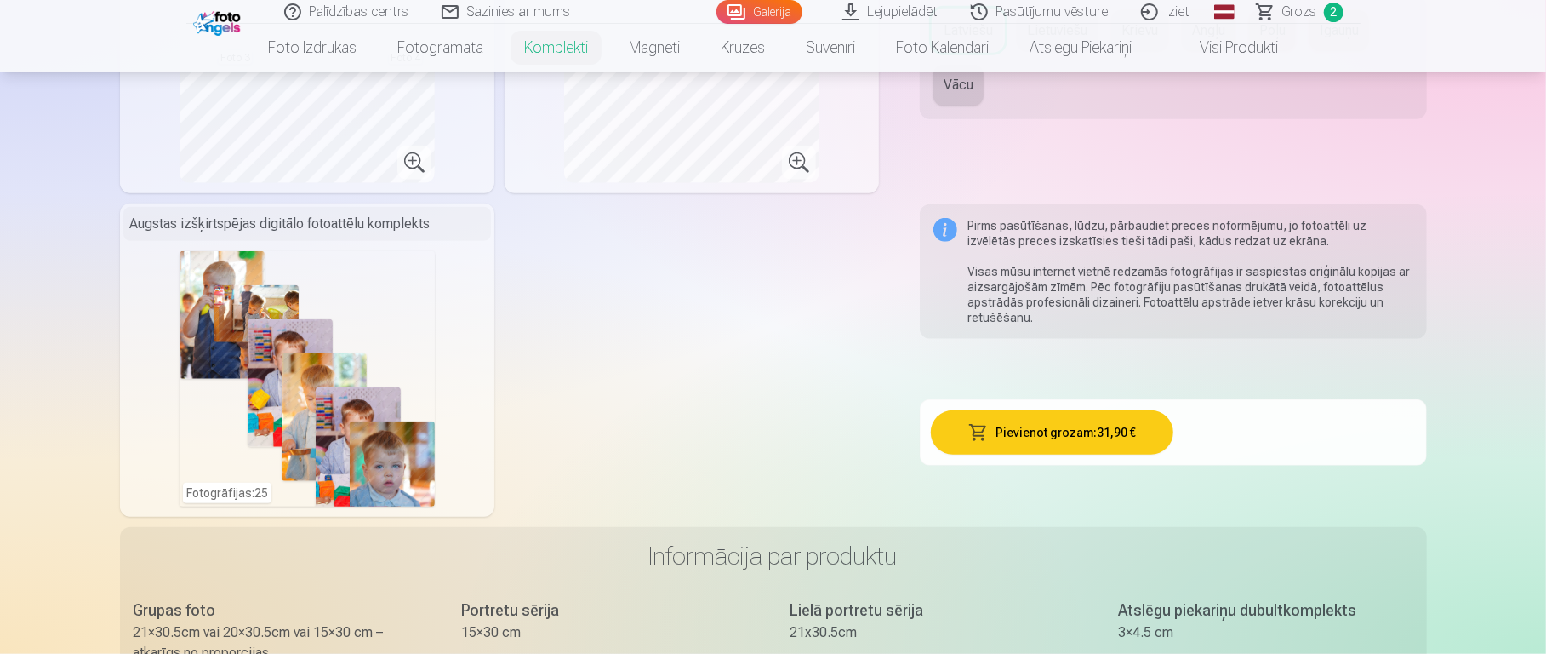
click at [1066, 431] on button "Pievienot grozam : 31,90 €" at bounding box center [1052, 432] width 243 height 44
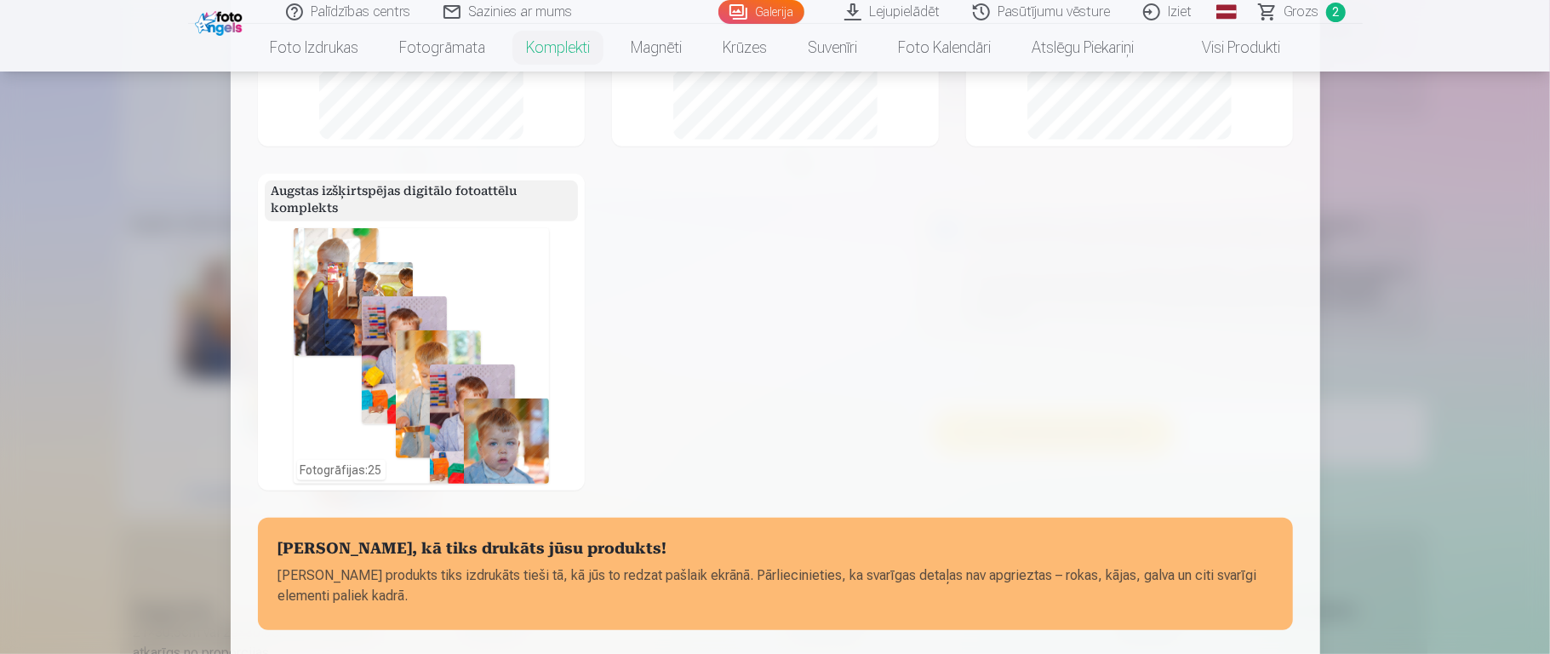
scroll to position [667, 0]
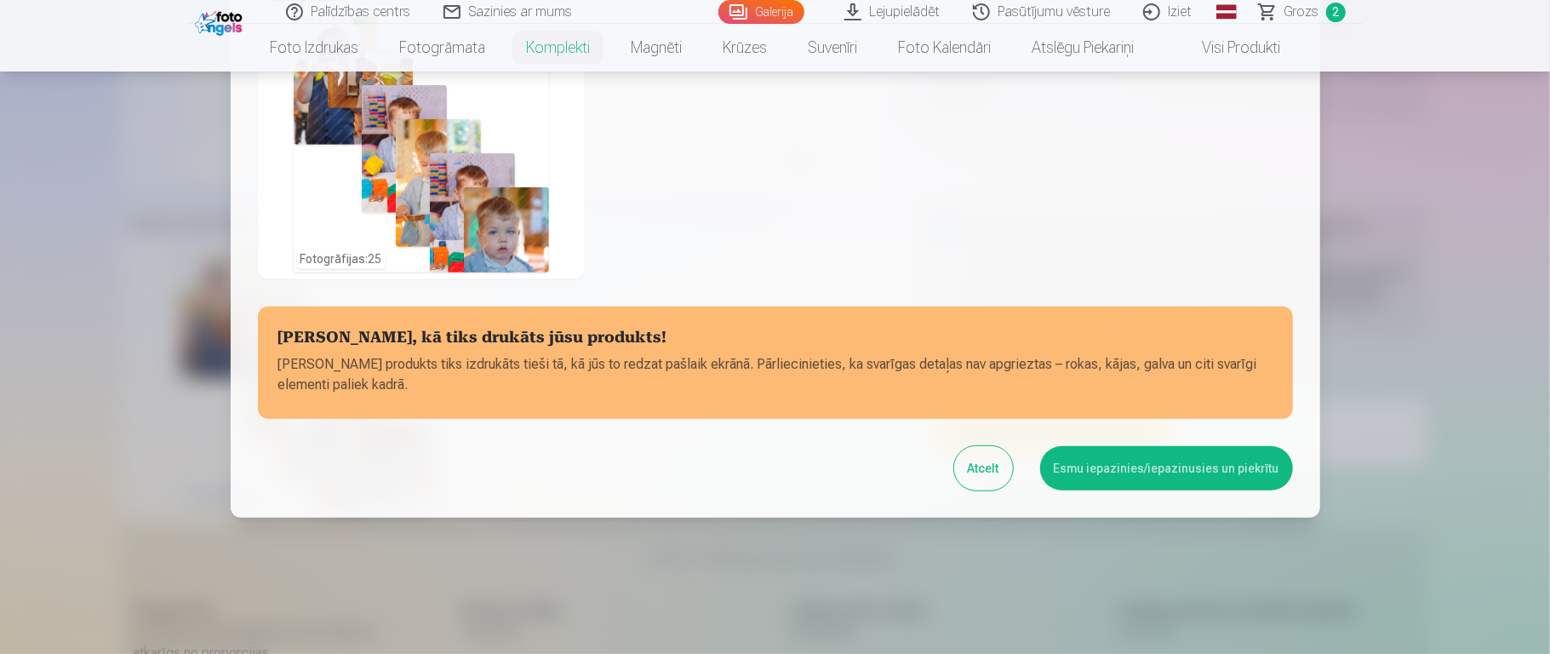
click at [1126, 469] on button "Esmu iepazinies/iepazinusies un piekrītu" at bounding box center [1166, 468] width 253 height 44
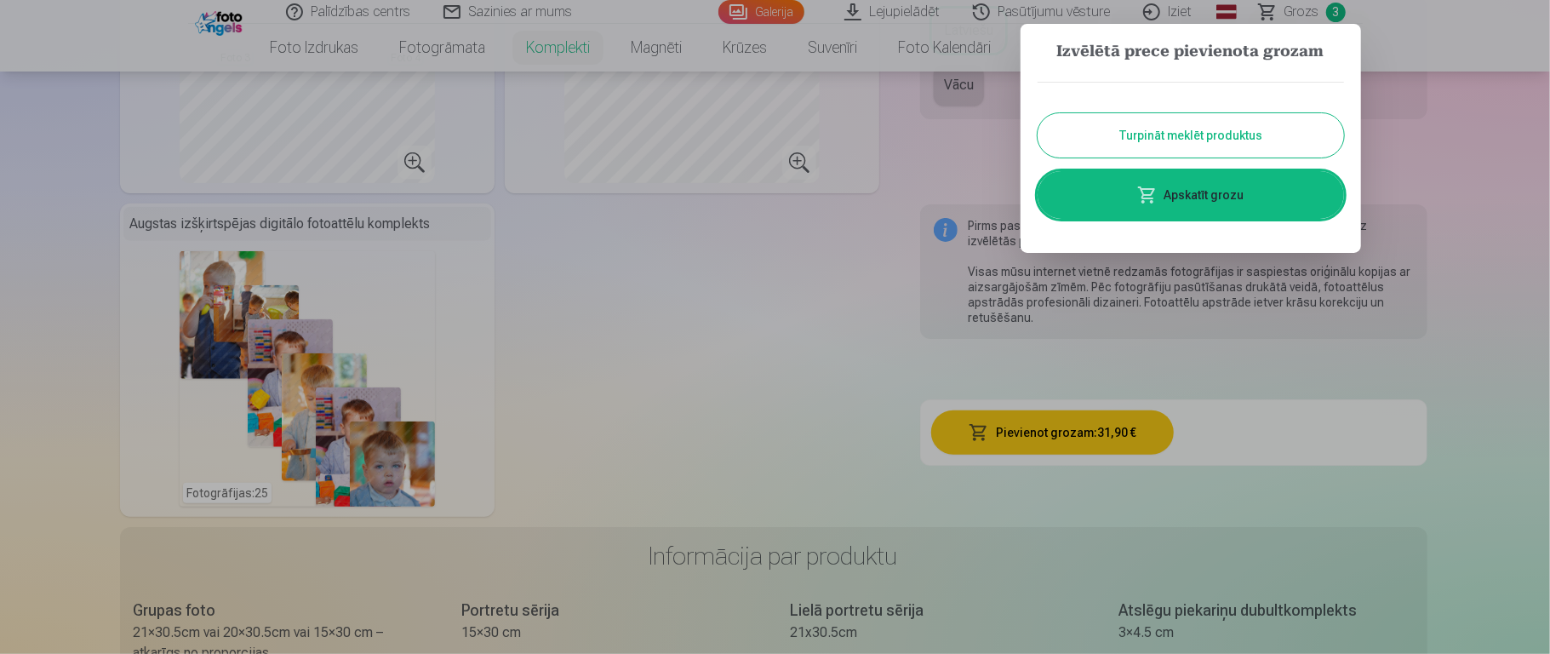
click at [1157, 197] on link "Apskatīt grozu" at bounding box center [1190, 195] width 306 height 48
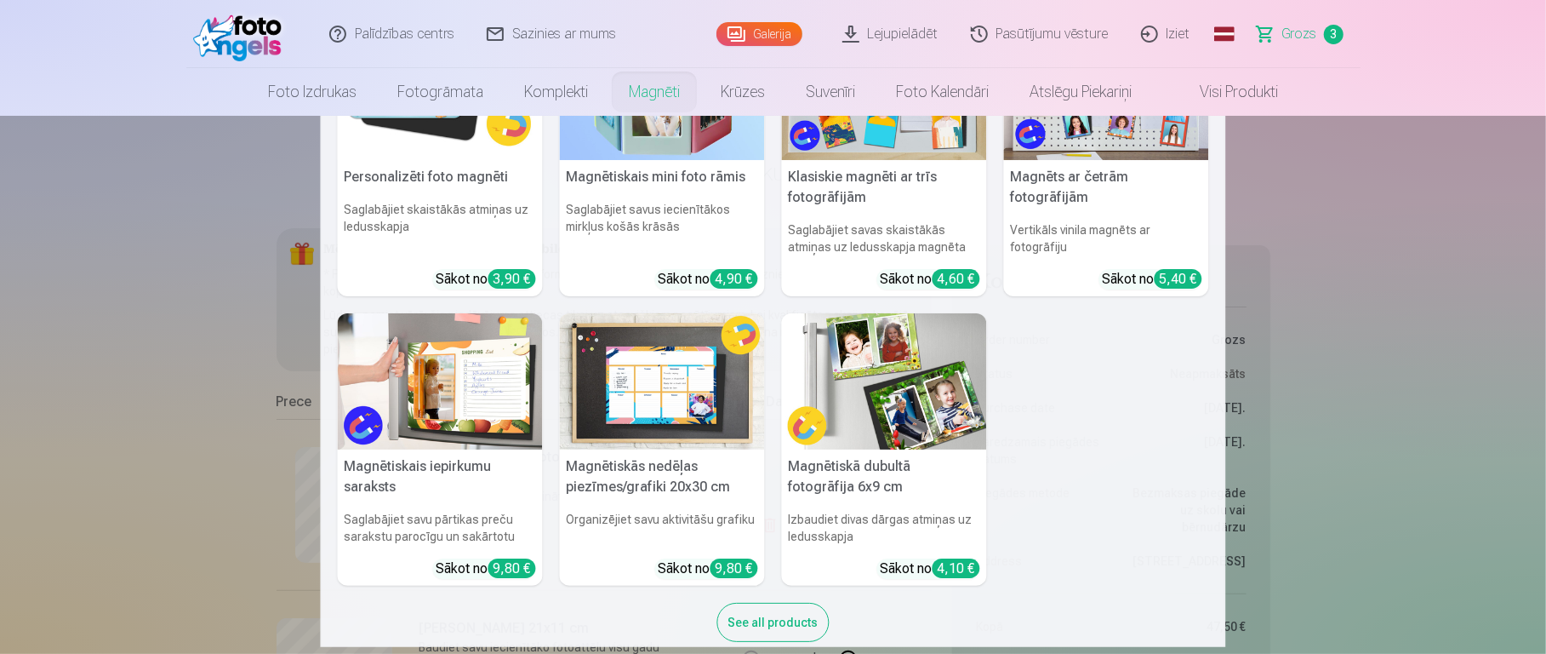
click at [660, 95] on link "Magnēti" at bounding box center [655, 92] width 92 height 48
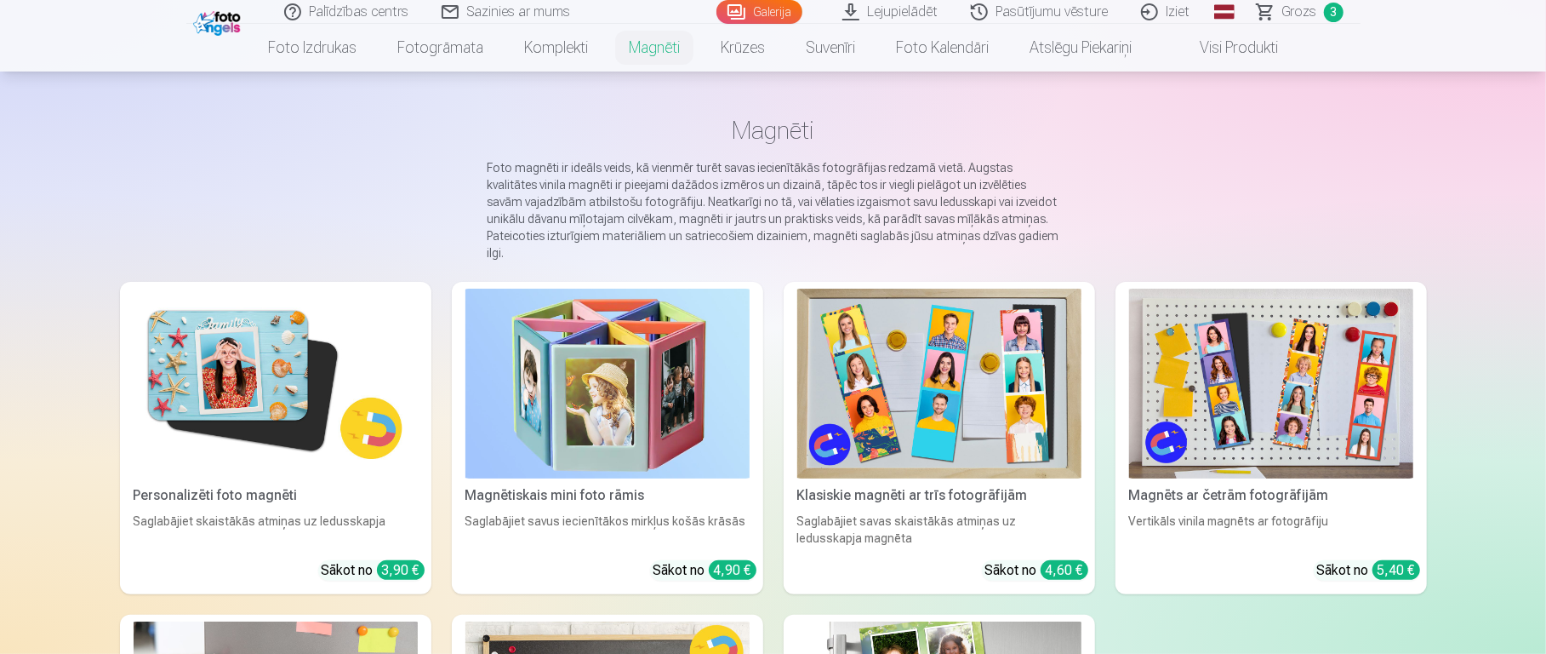
scroll to position [89, 0]
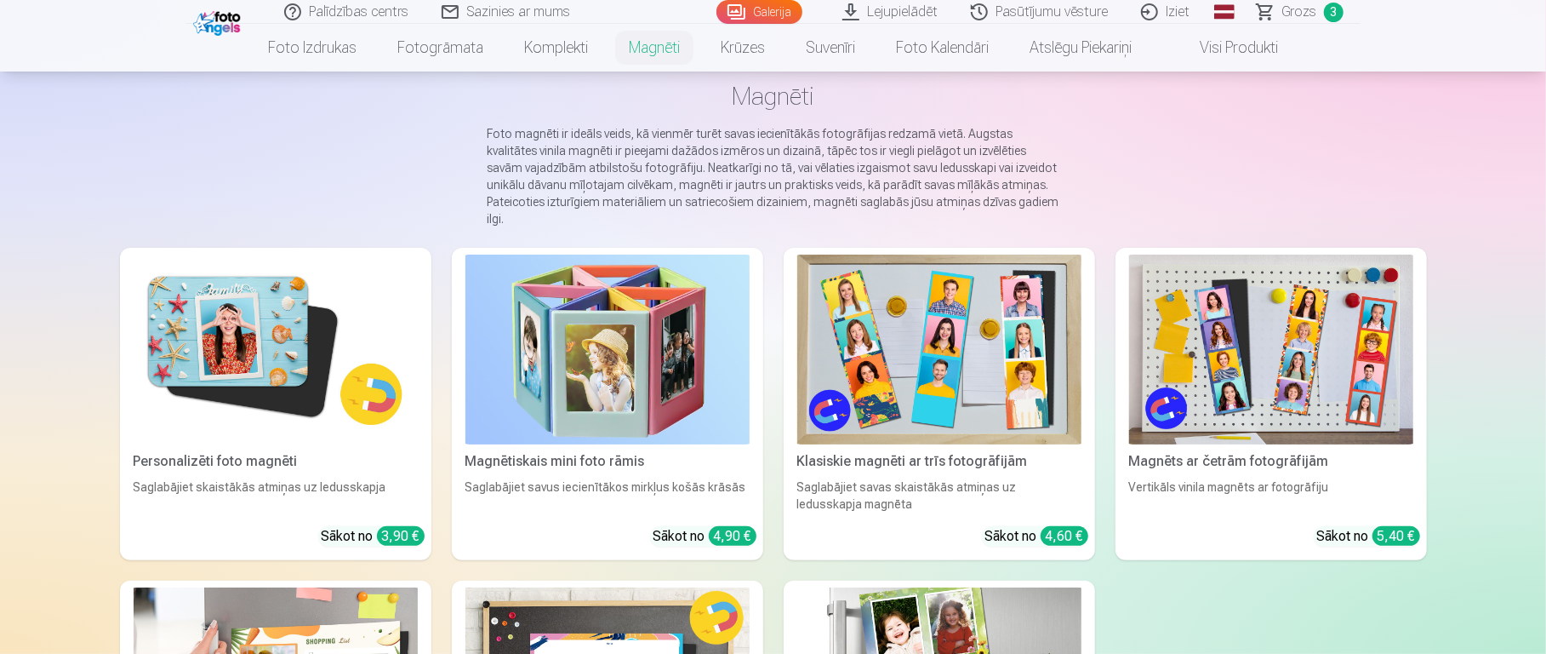
click at [316, 329] on img at bounding box center [276, 349] width 284 height 190
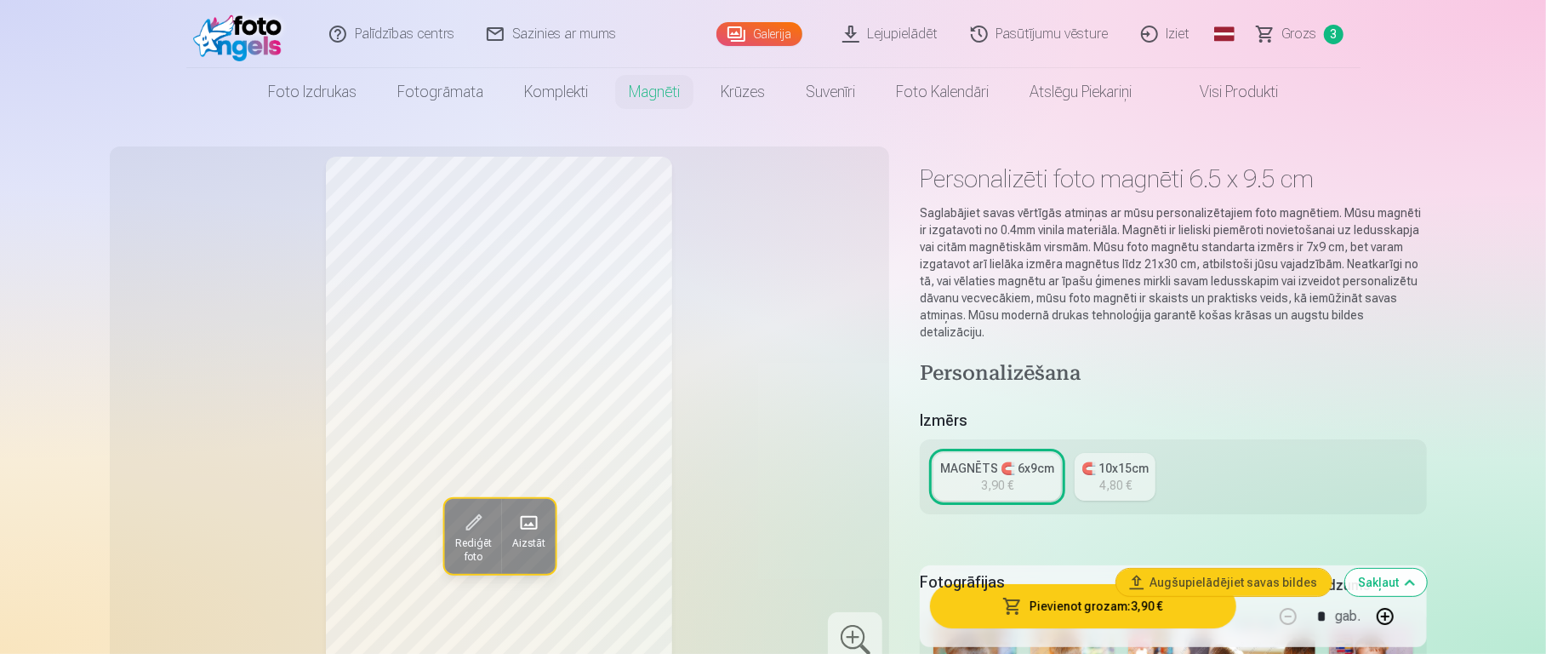
click at [1136, 461] on link "🧲 10x15cm 4,80 €" at bounding box center [1115, 477] width 81 height 48
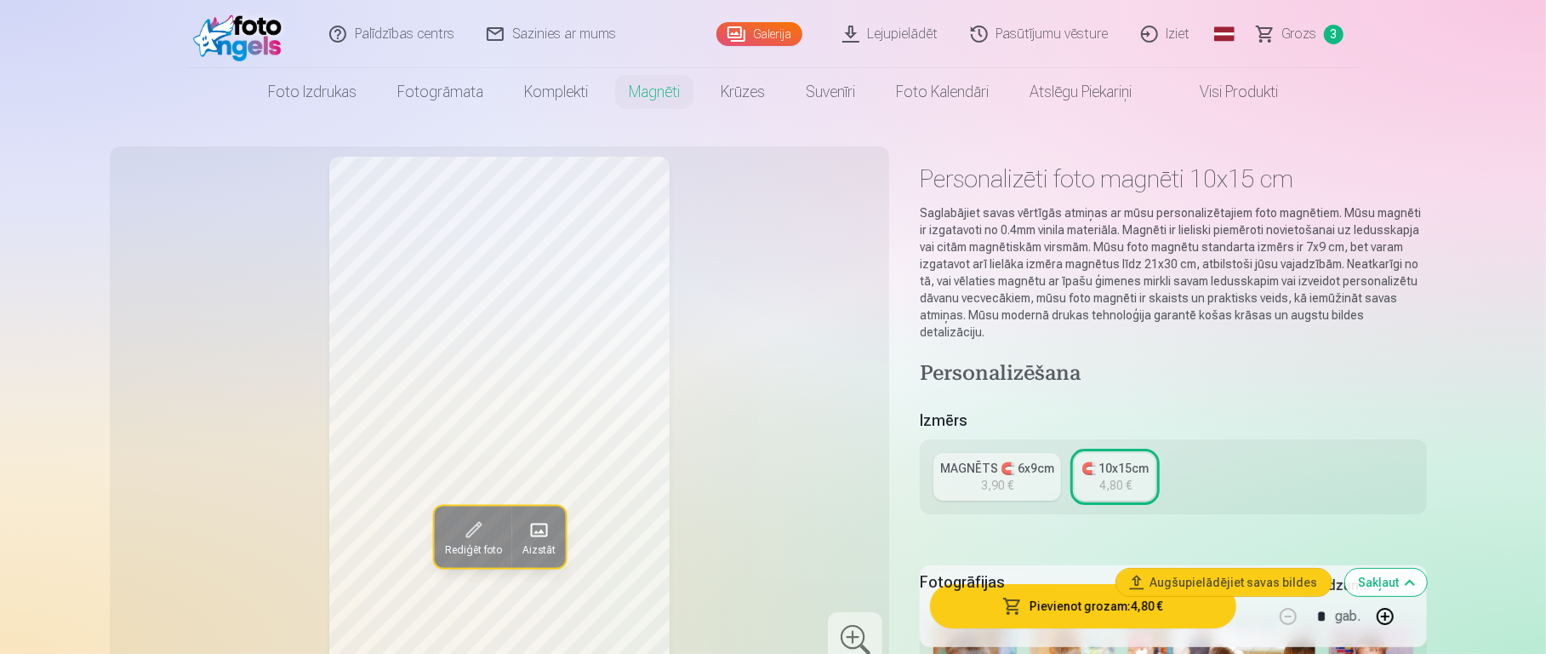
click at [1020, 464] on link "MAGNĒTS 🧲 6x9cm 3,90 €" at bounding box center [998, 477] width 128 height 48
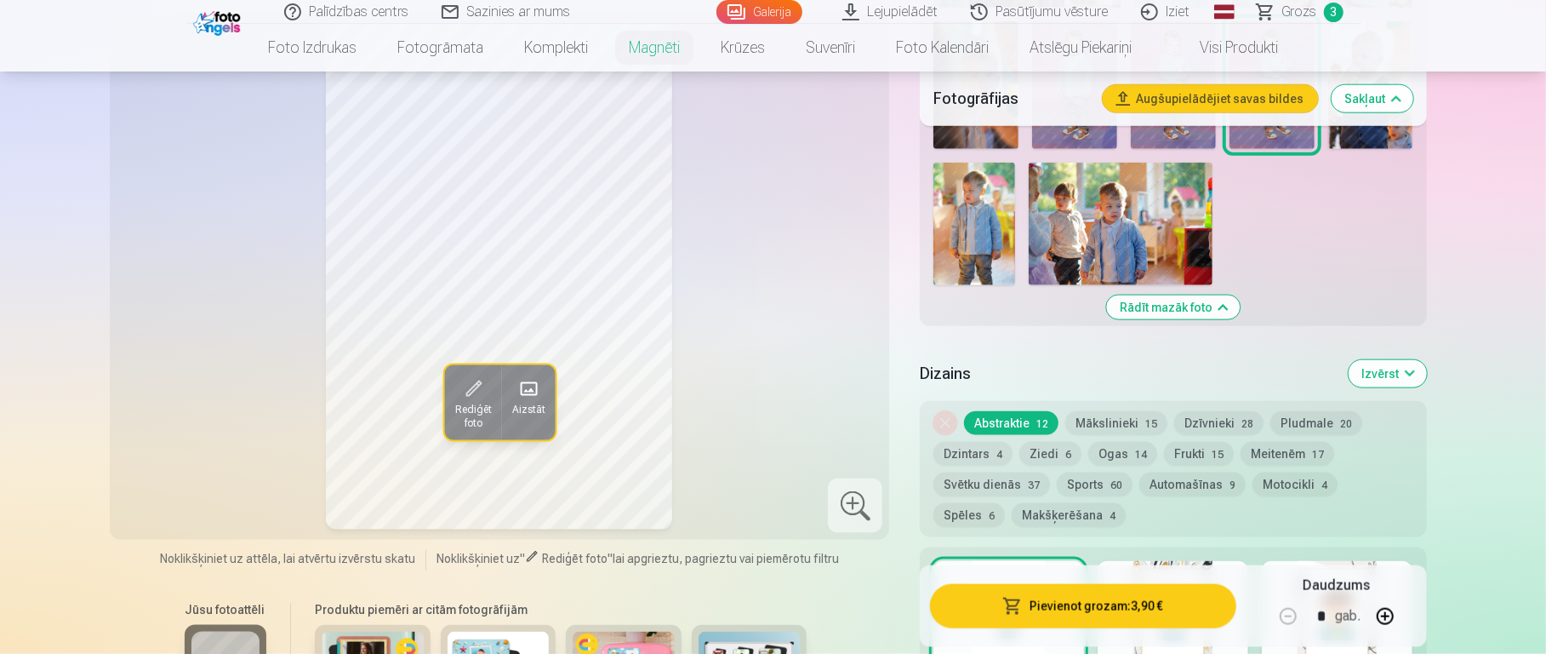
scroll to position [1317, 0]
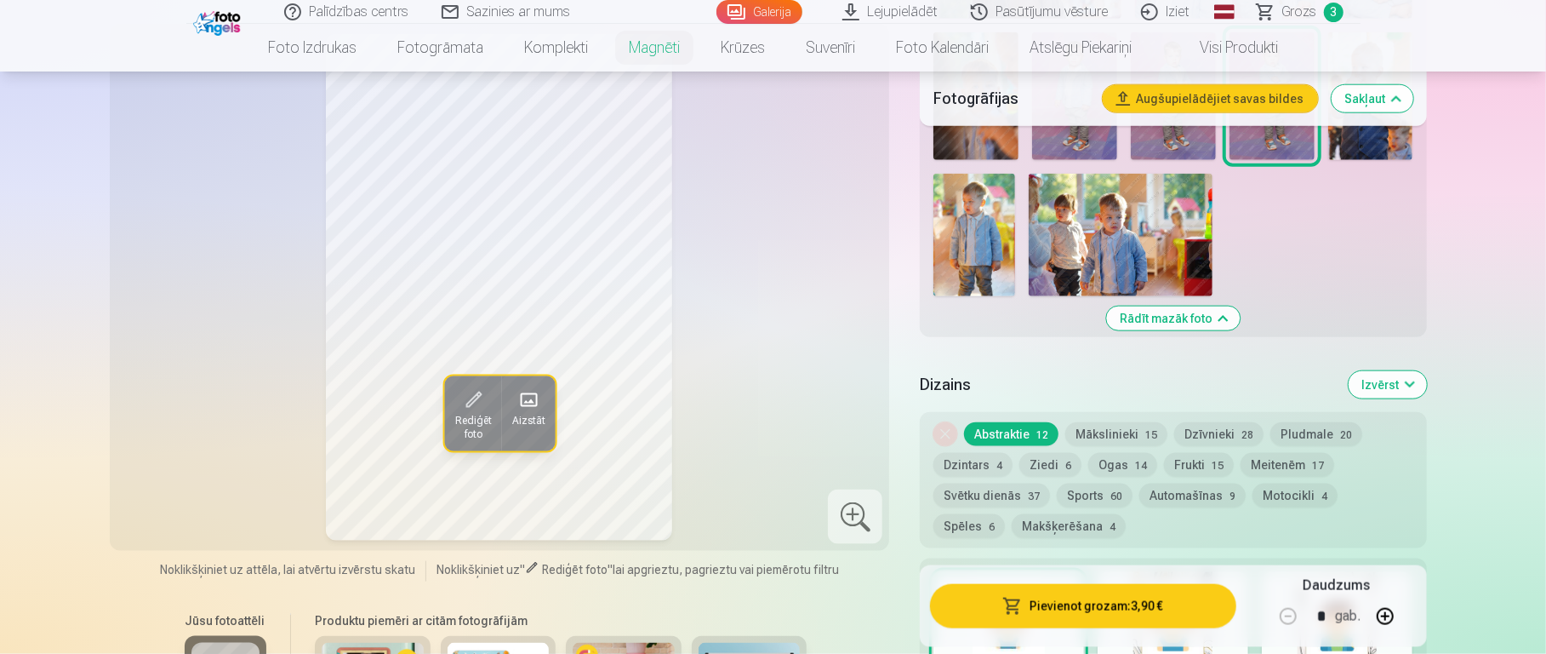
click at [1117, 422] on button "Mākslinieki 15" at bounding box center [1117, 434] width 102 height 24
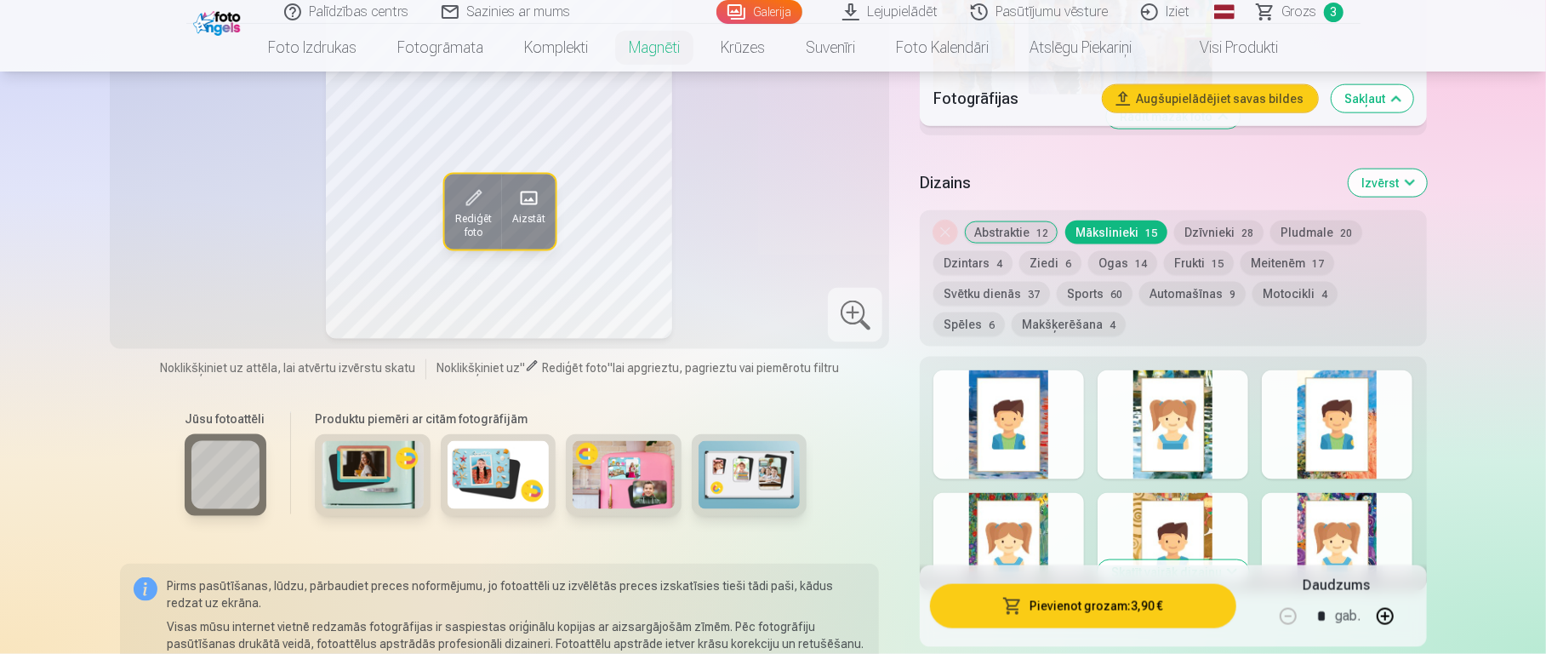
scroll to position [1552, 0]
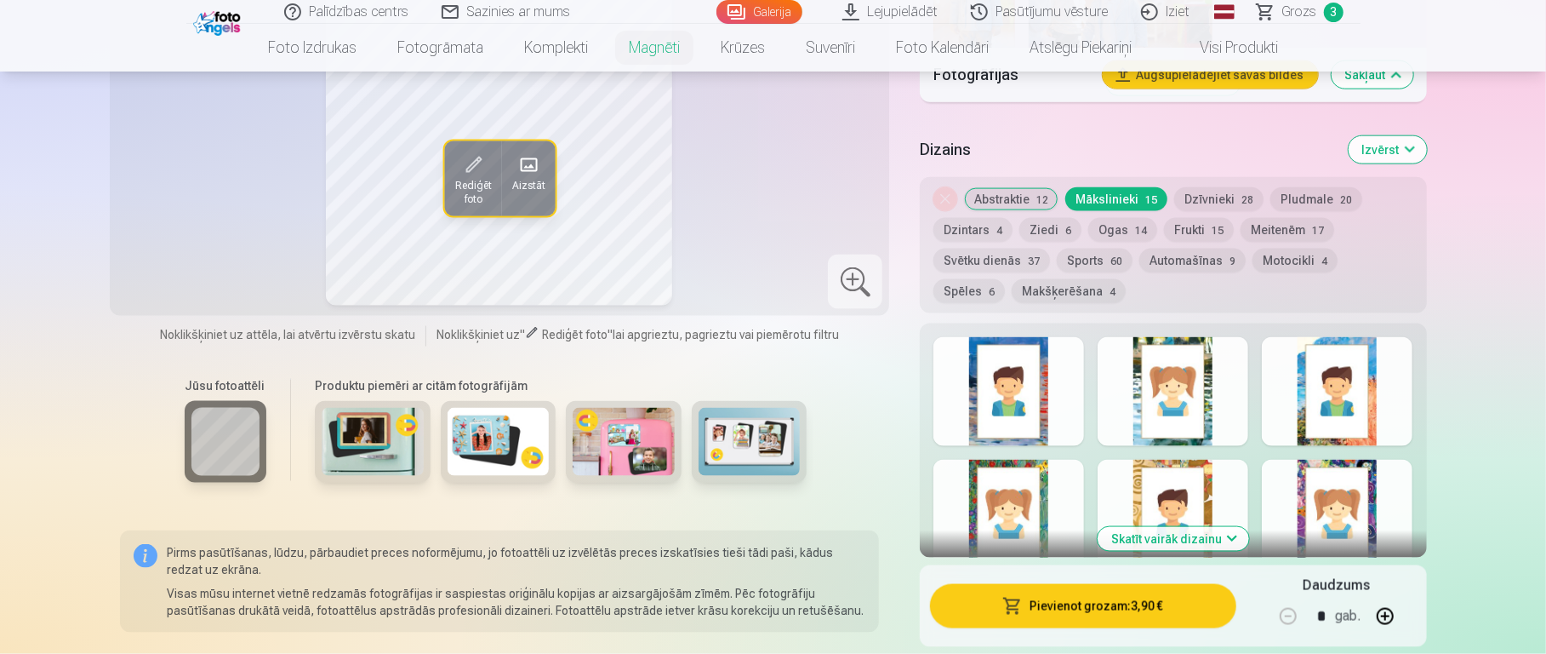
click at [391, 435] on img at bounding box center [373, 442] width 102 height 68
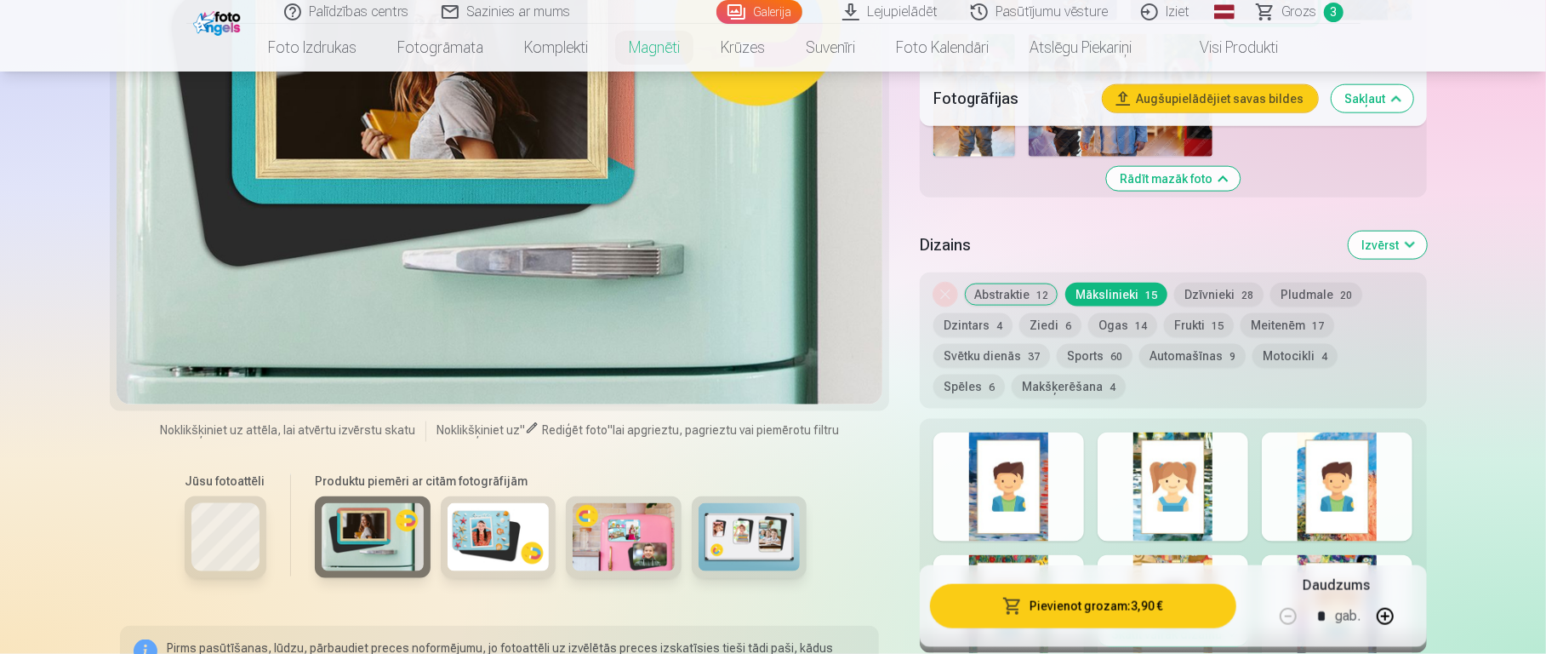
click at [495, 489] on img at bounding box center [499, 537] width 102 height 68
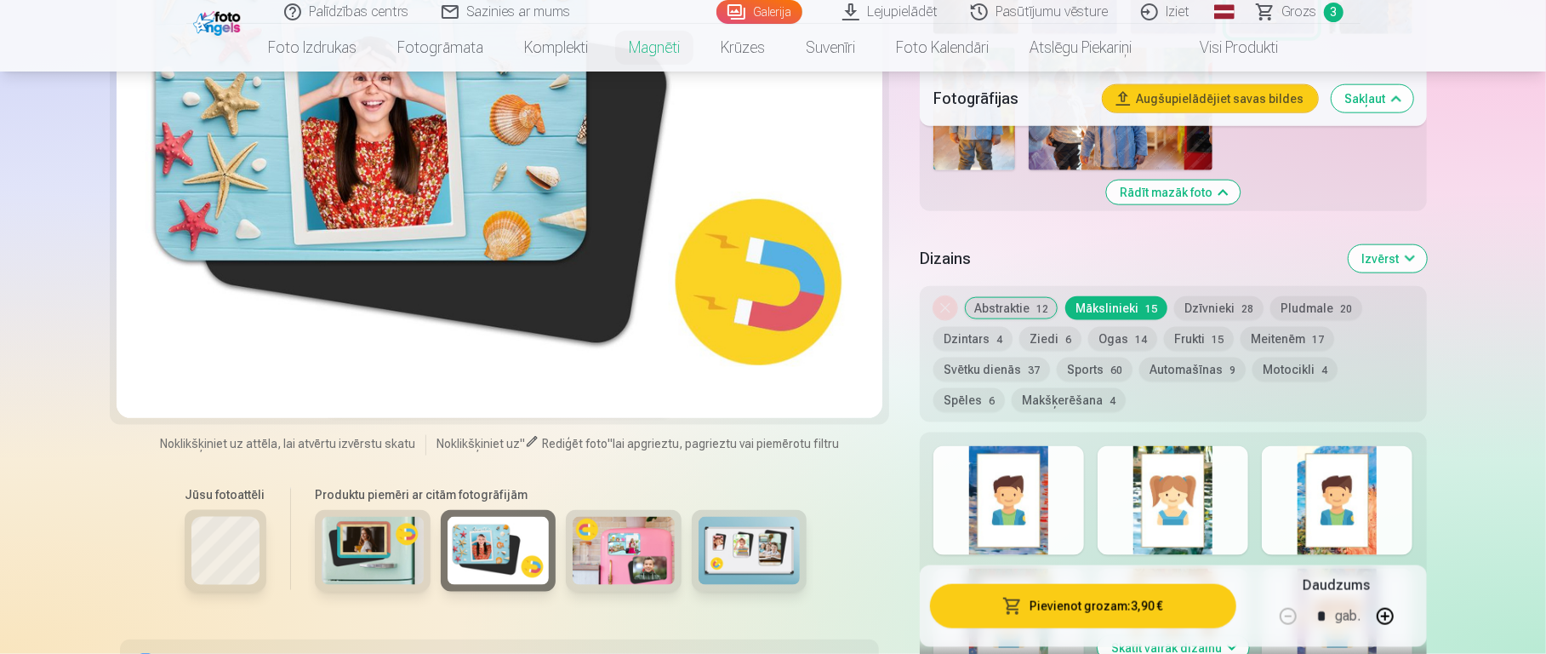
click at [600, 489] on img at bounding box center [624, 551] width 102 height 68
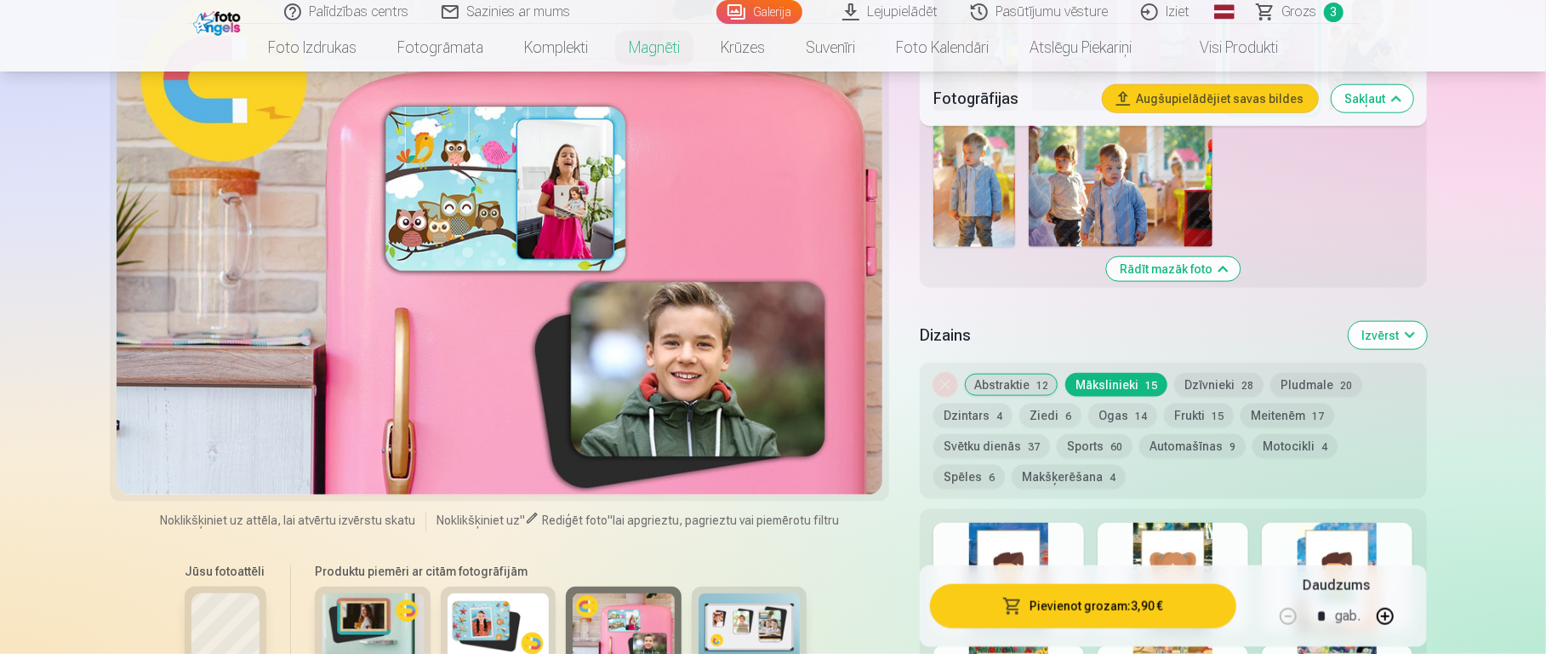
scroll to position [1426, 0]
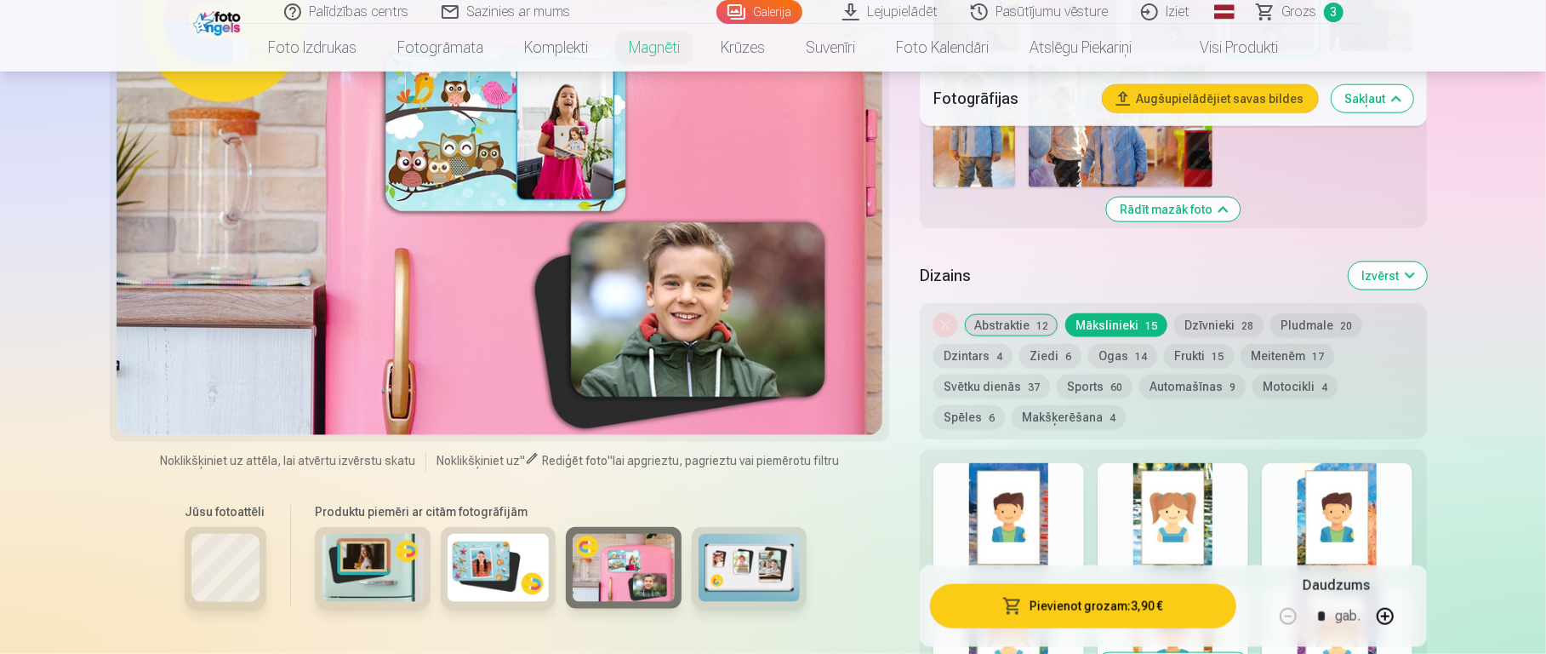
click at [717, 489] on img at bounding box center [750, 568] width 102 height 68
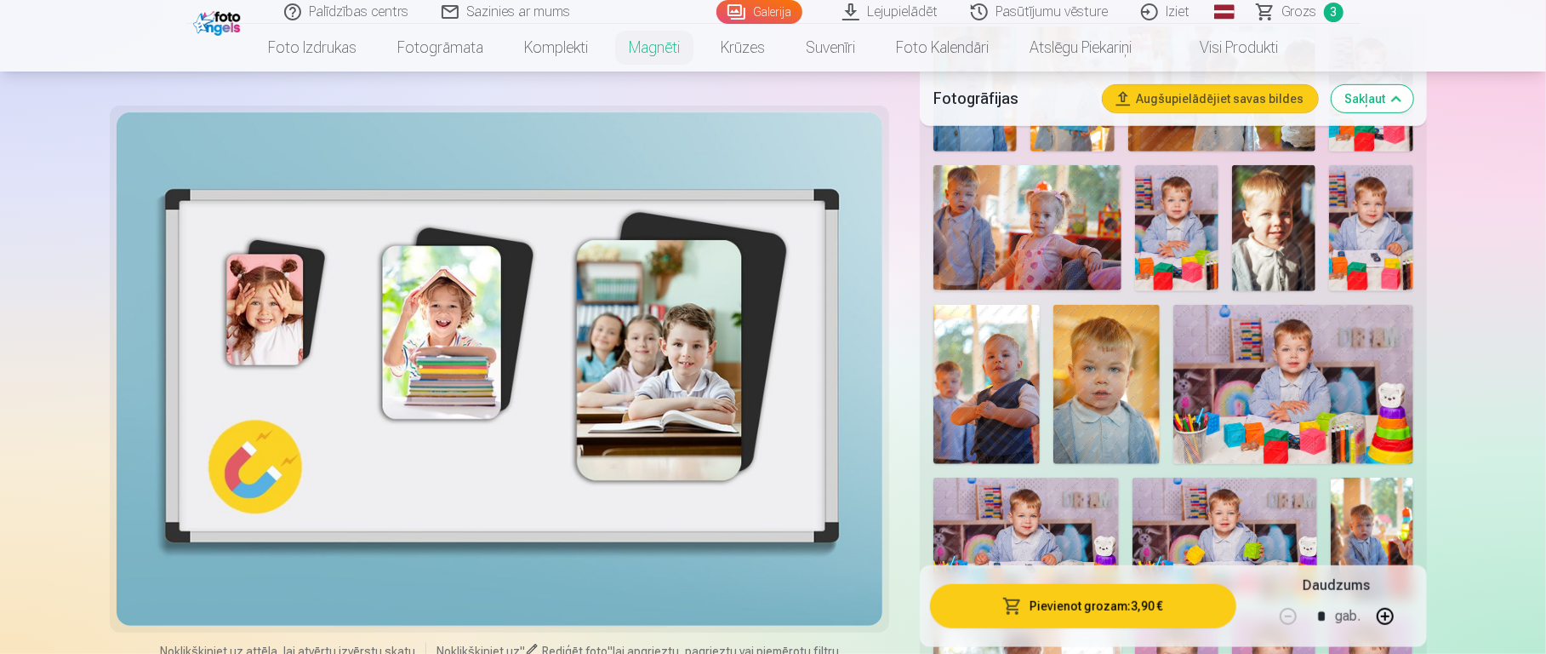
scroll to position [596, 0]
click at [1157, 355] on img at bounding box center [1293, 385] width 239 height 159
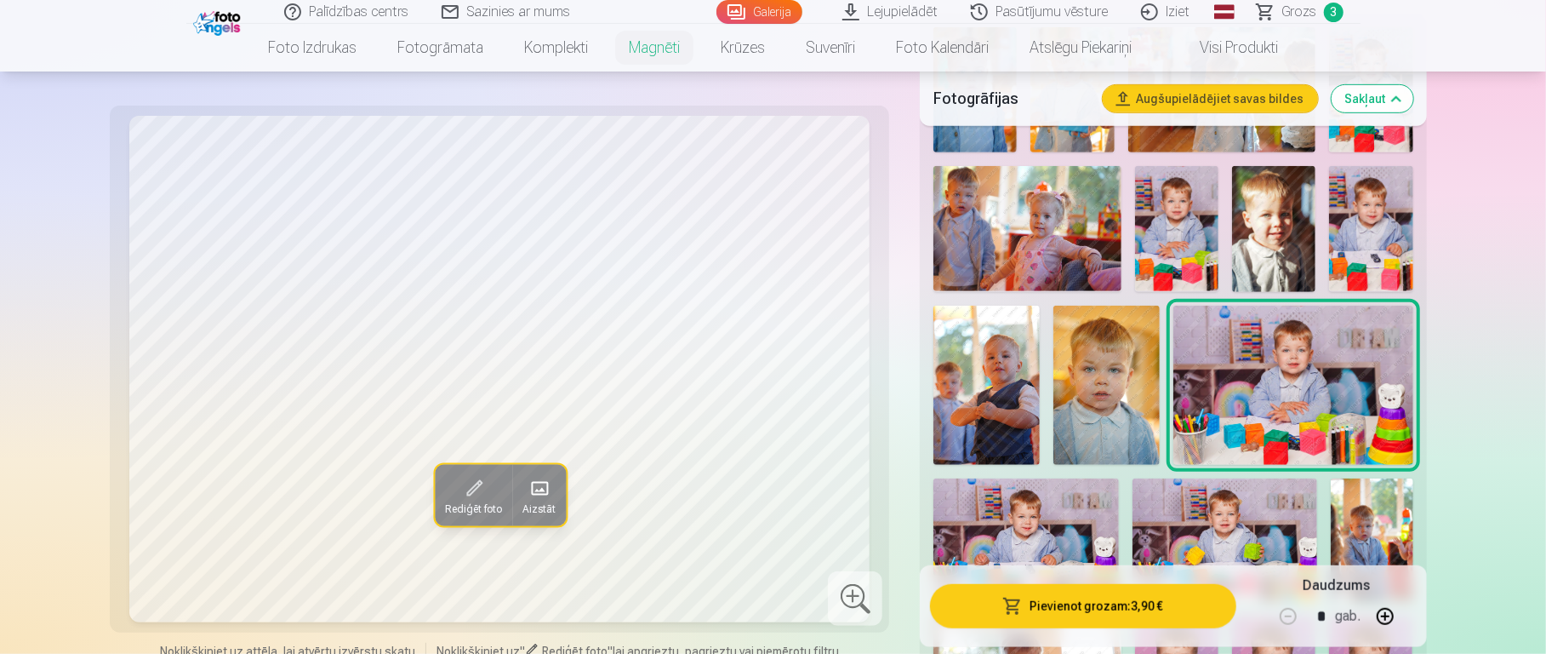
click at [1157, 237] on img at bounding box center [1176, 228] width 83 height 125
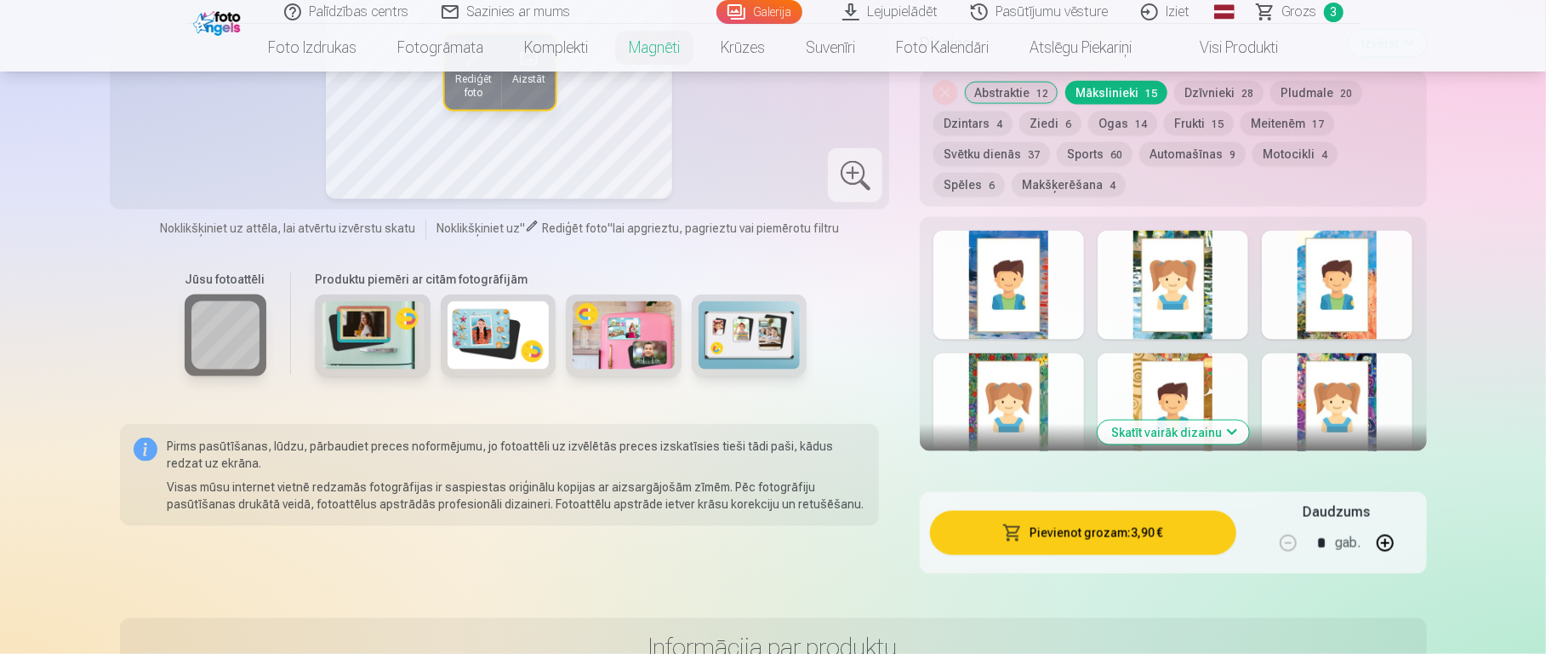
scroll to position [1500, 0]
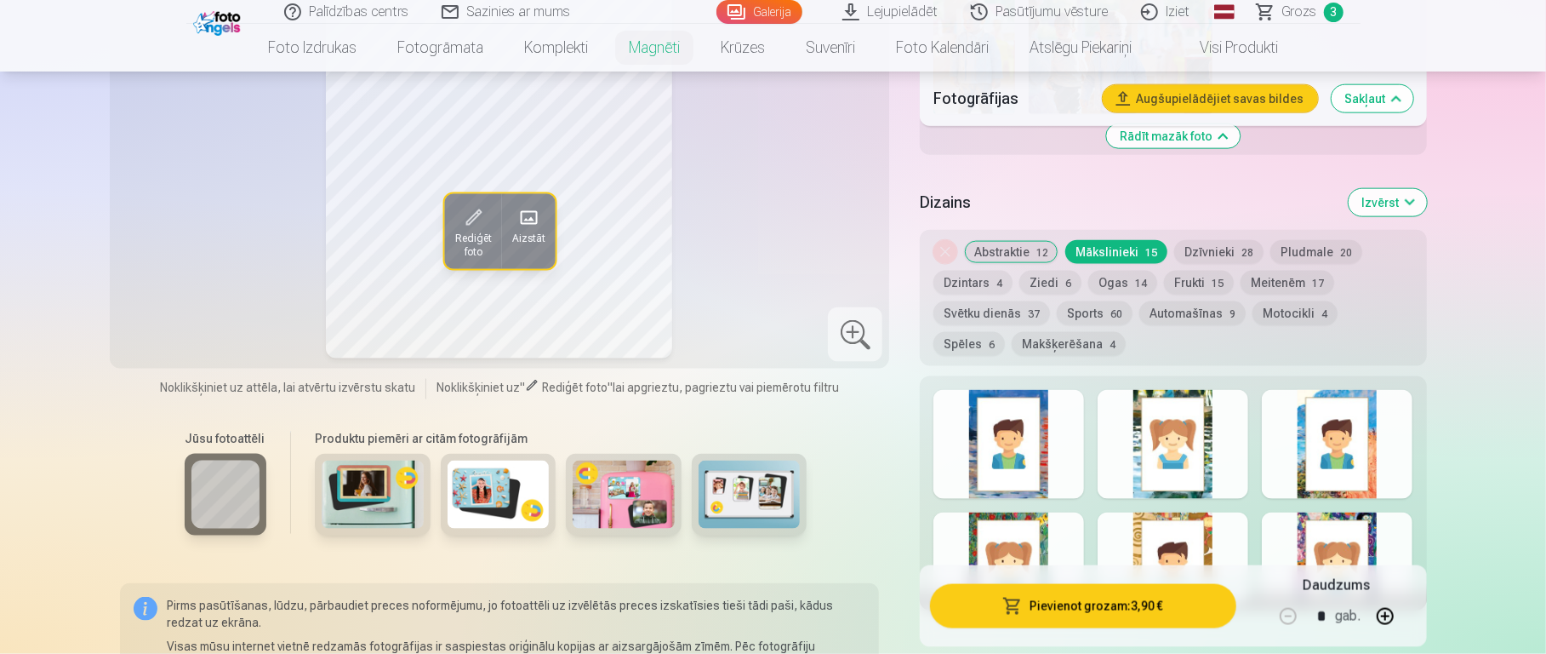
click at [1157, 414] on div at bounding box center [1173, 444] width 151 height 109
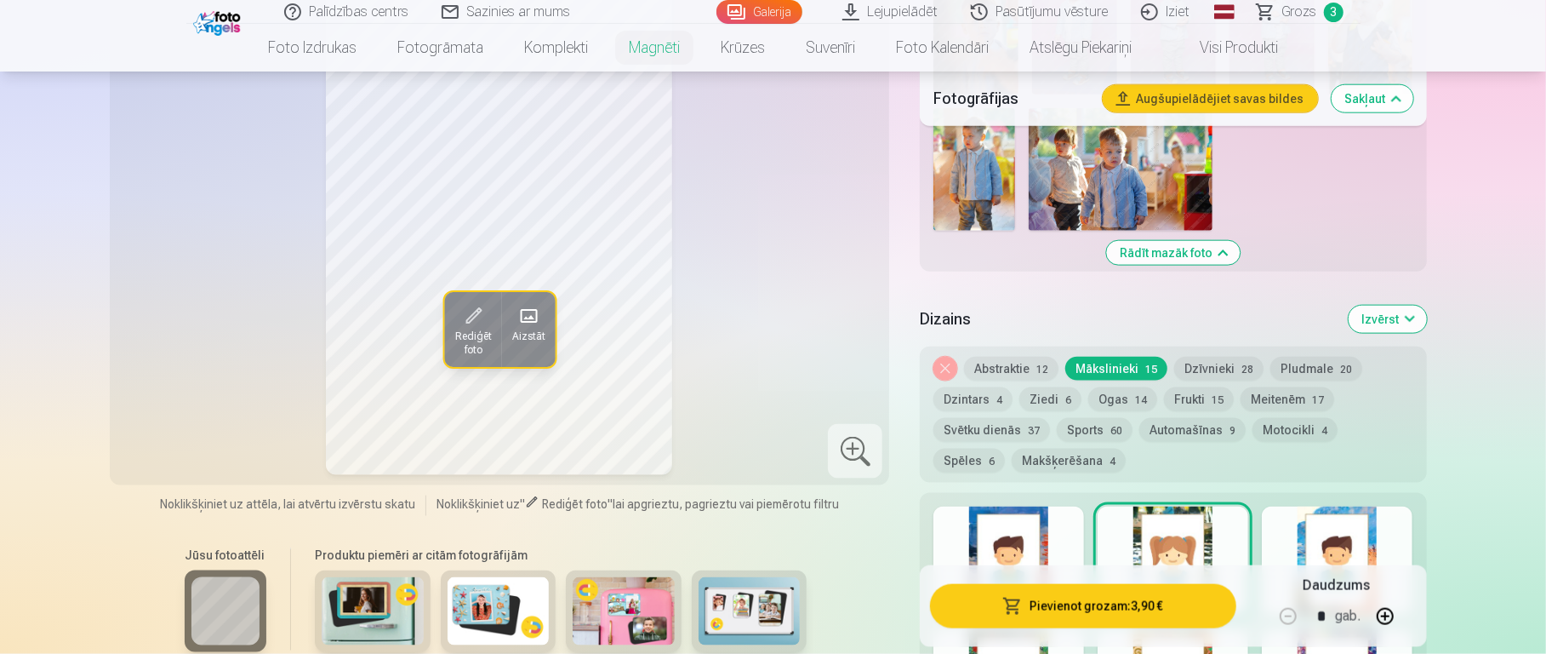
scroll to position [1382, 0]
click at [1157, 390] on button "Frukti 15" at bounding box center [1199, 400] width 70 height 24
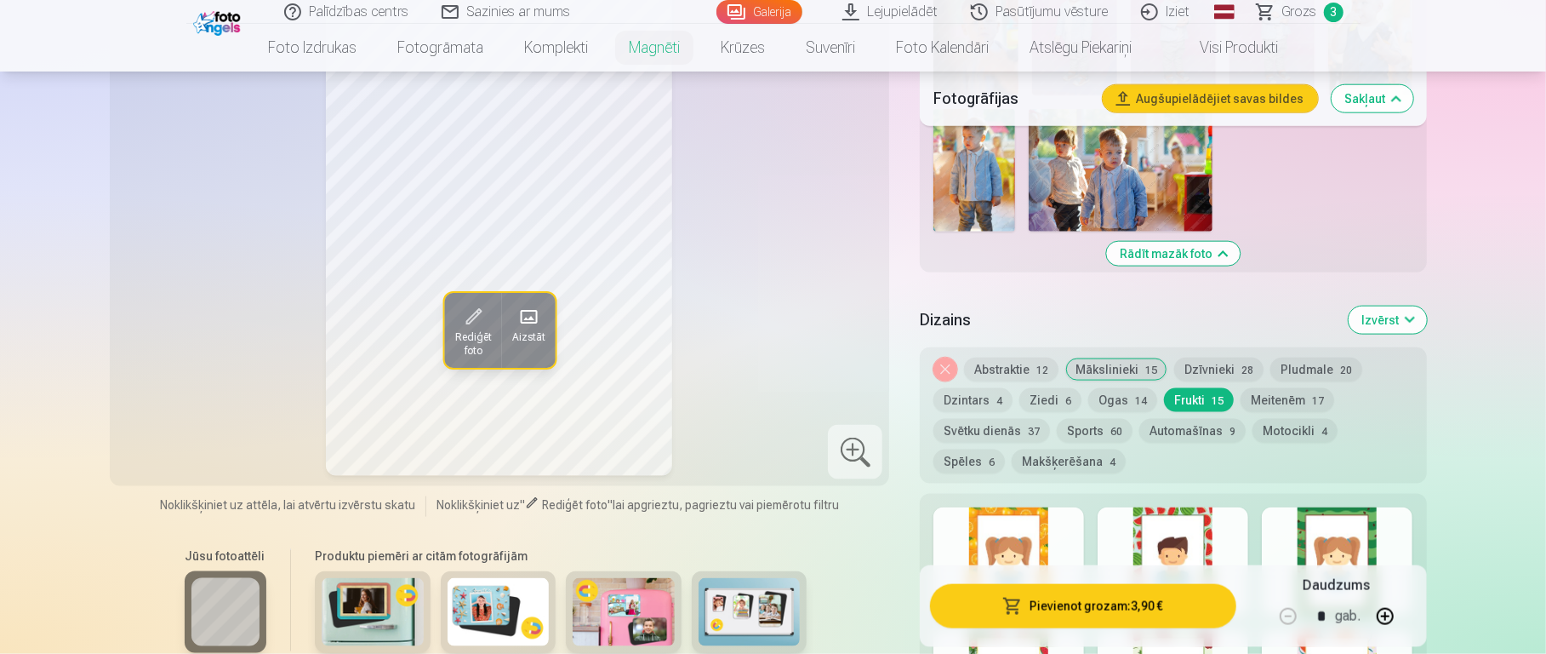
click at [1111, 426] on span "60" at bounding box center [1117, 432] width 12 height 12
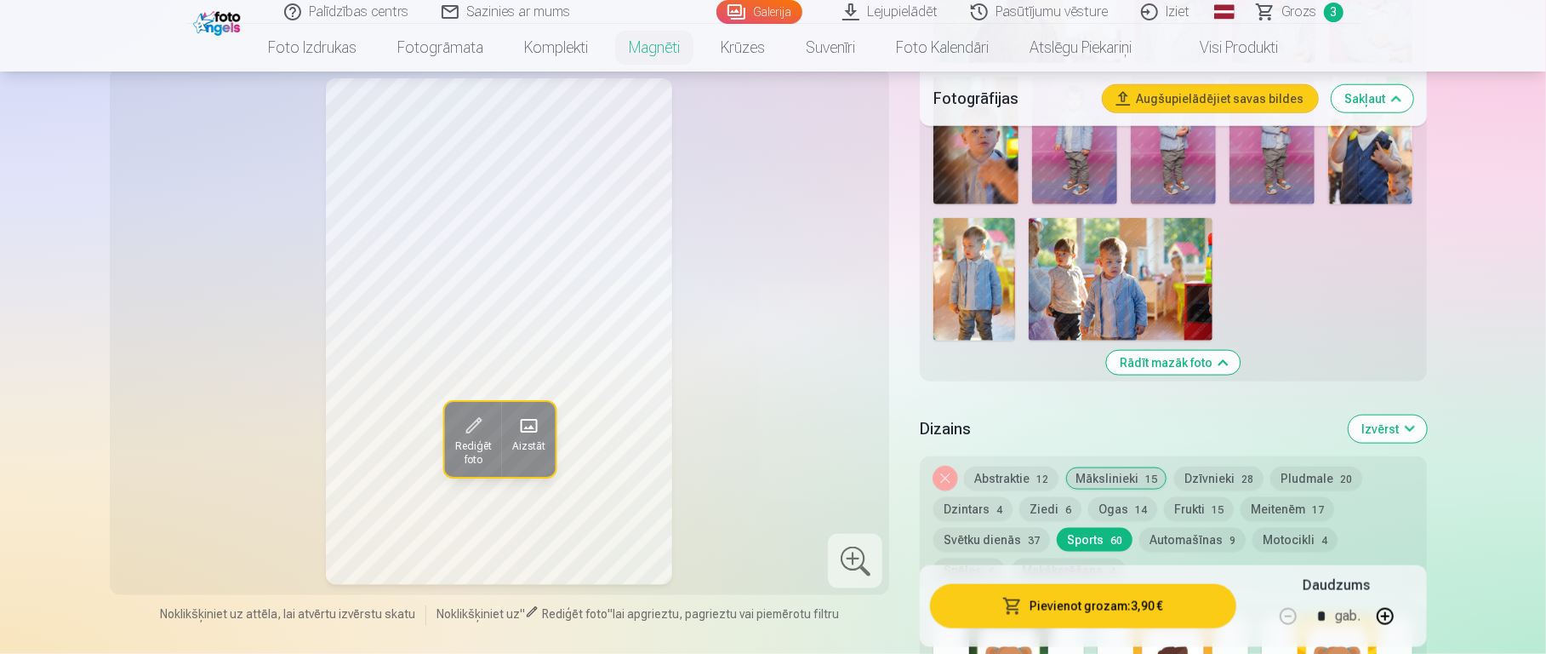
scroll to position [1290, 0]
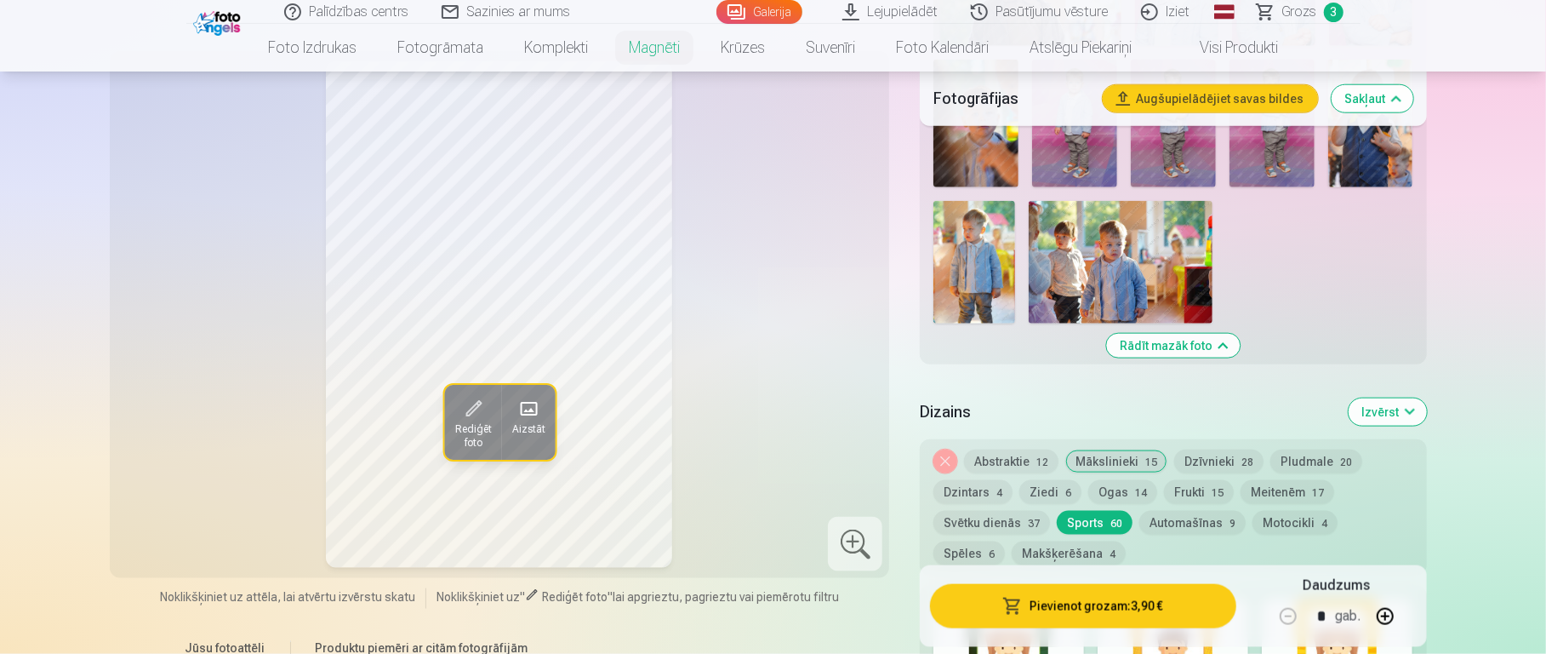
click at [1157, 489] on button "Automašīnas 9" at bounding box center [1193, 523] width 106 height 24
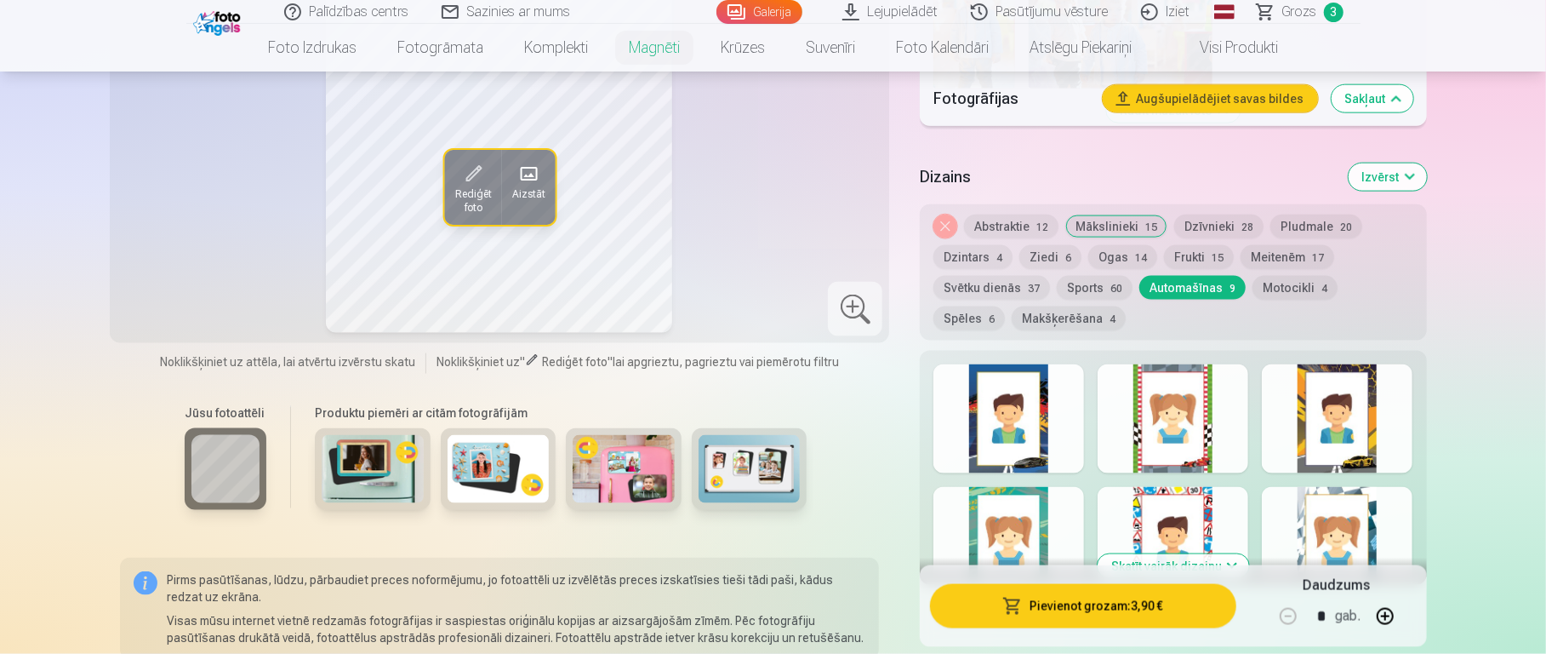
scroll to position [1527, 0]
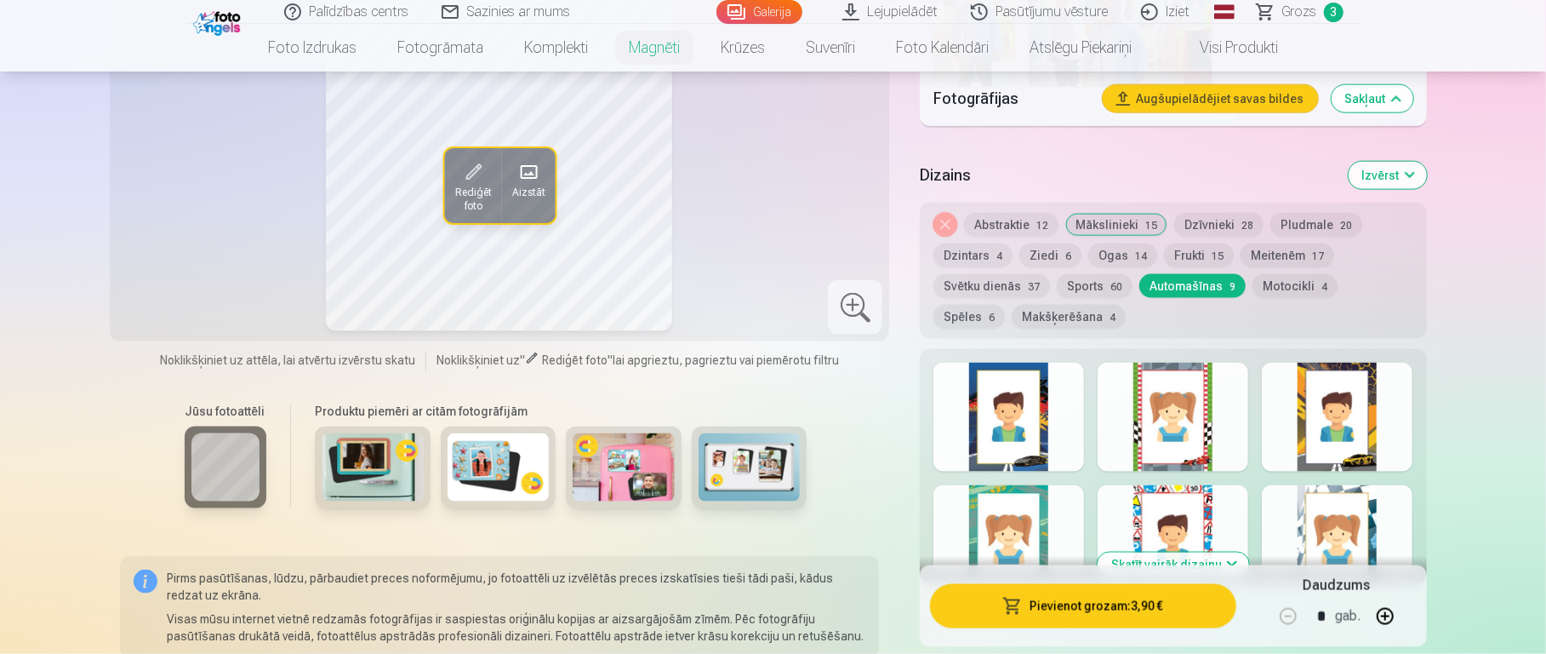
click at [1157, 414] on div at bounding box center [1173, 417] width 151 height 109
click at [1157, 489] on div at bounding box center [1173, 539] width 151 height 109
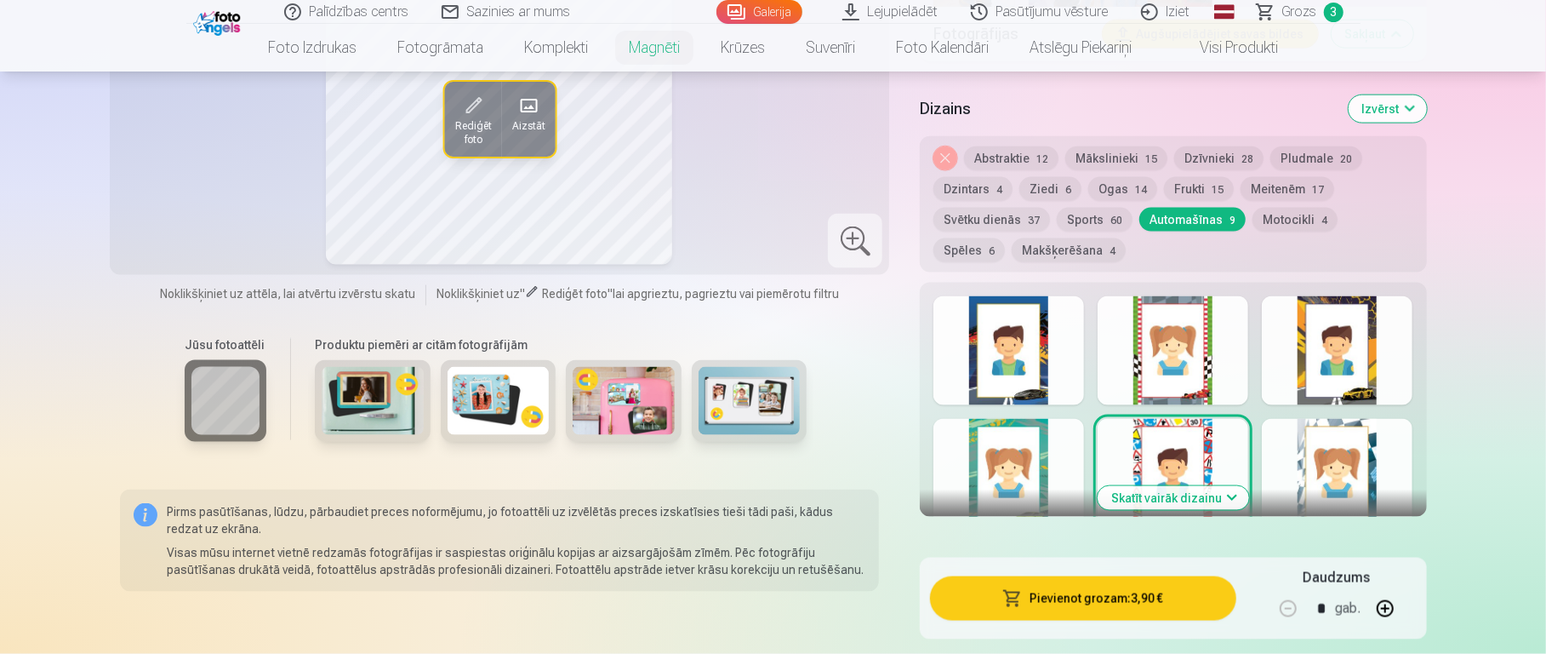
scroll to position [1597, 0]
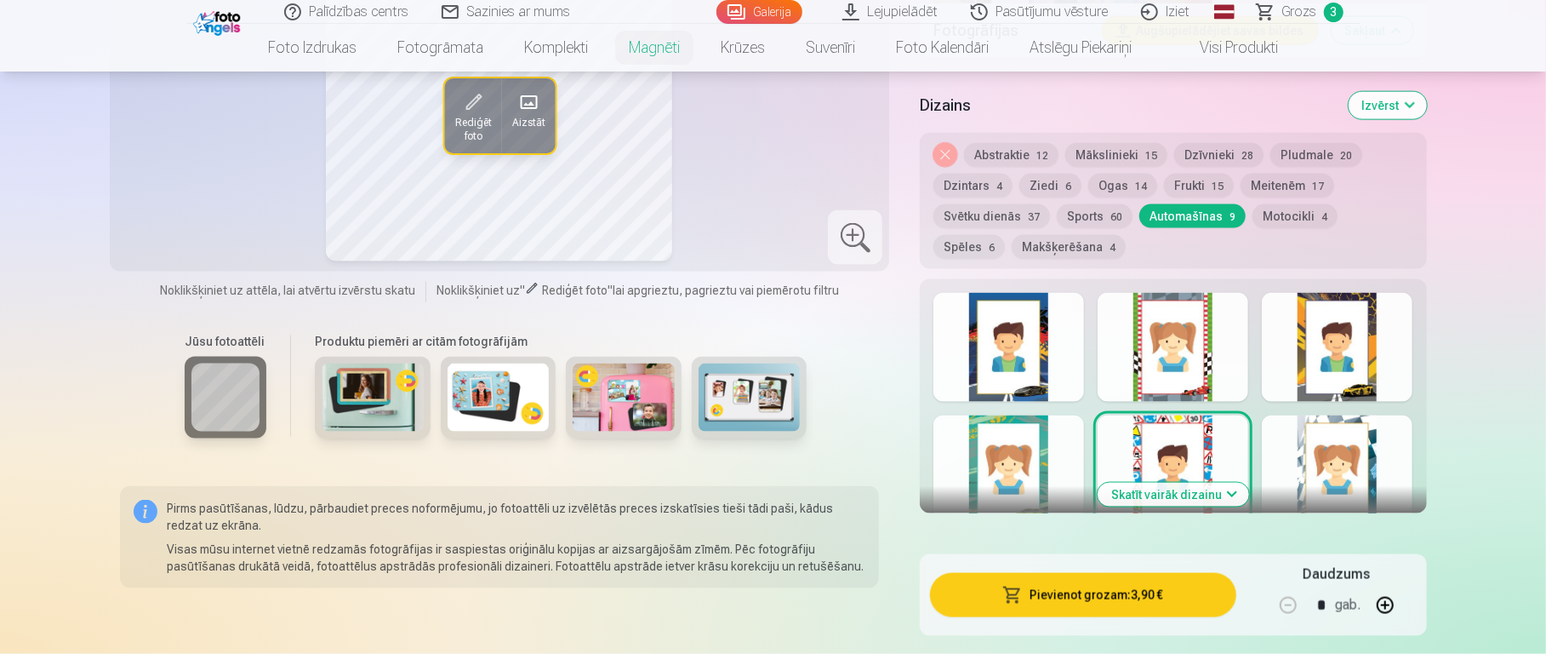
click at [1157, 459] on div at bounding box center [1337, 469] width 151 height 109
click at [1157, 483] on button "Skatīt vairāk dizainu" at bounding box center [1173, 495] width 151 height 24
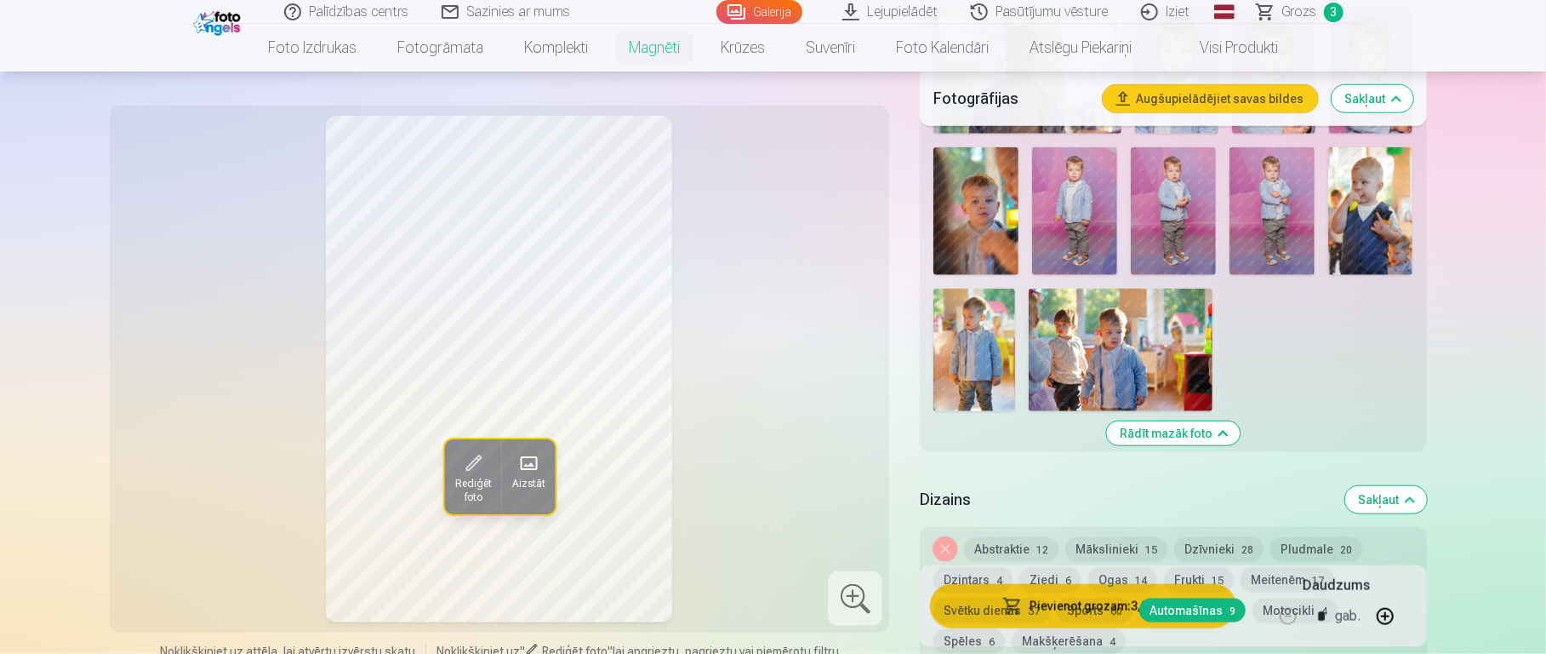
scroll to position [1197, 0]
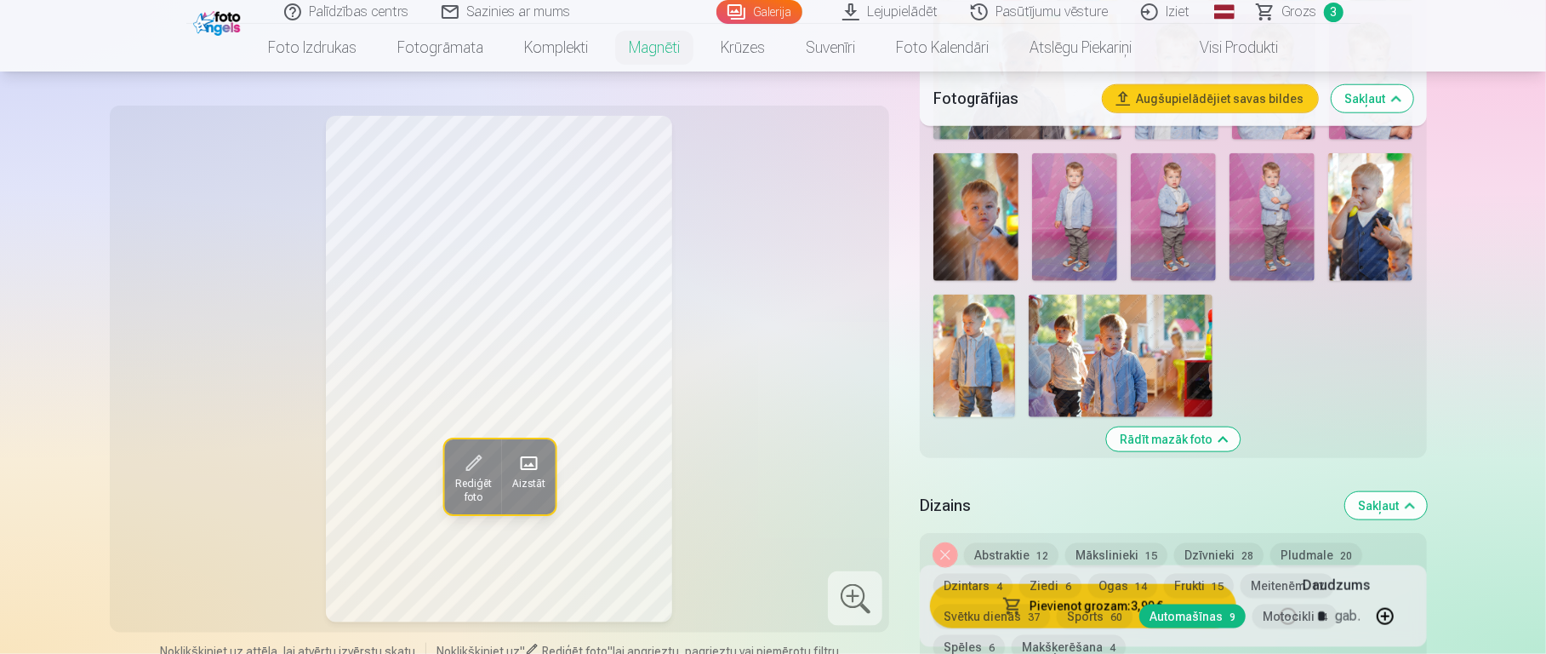
click at [1035, 489] on button "Abstraktie 12" at bounding box center [1011, 555] width 94 height 24
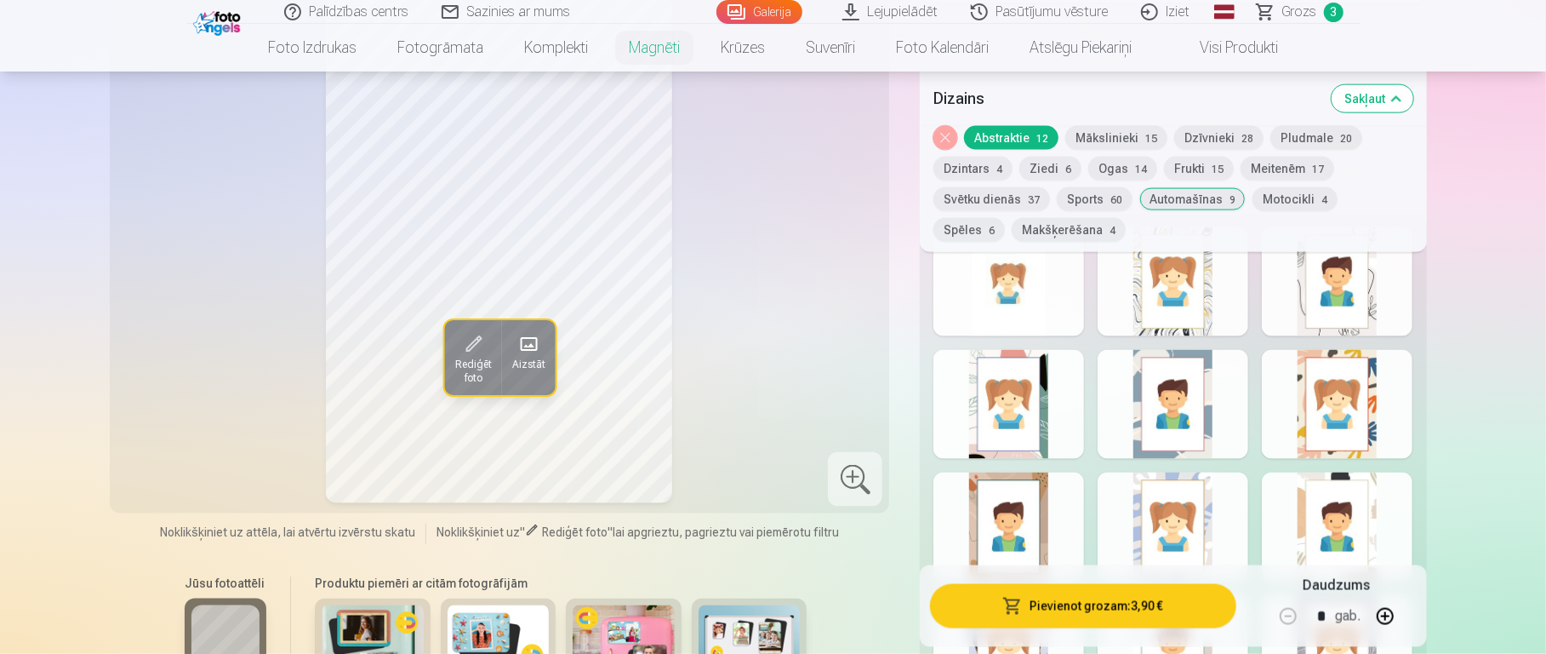
scroll to position [1666, 0]
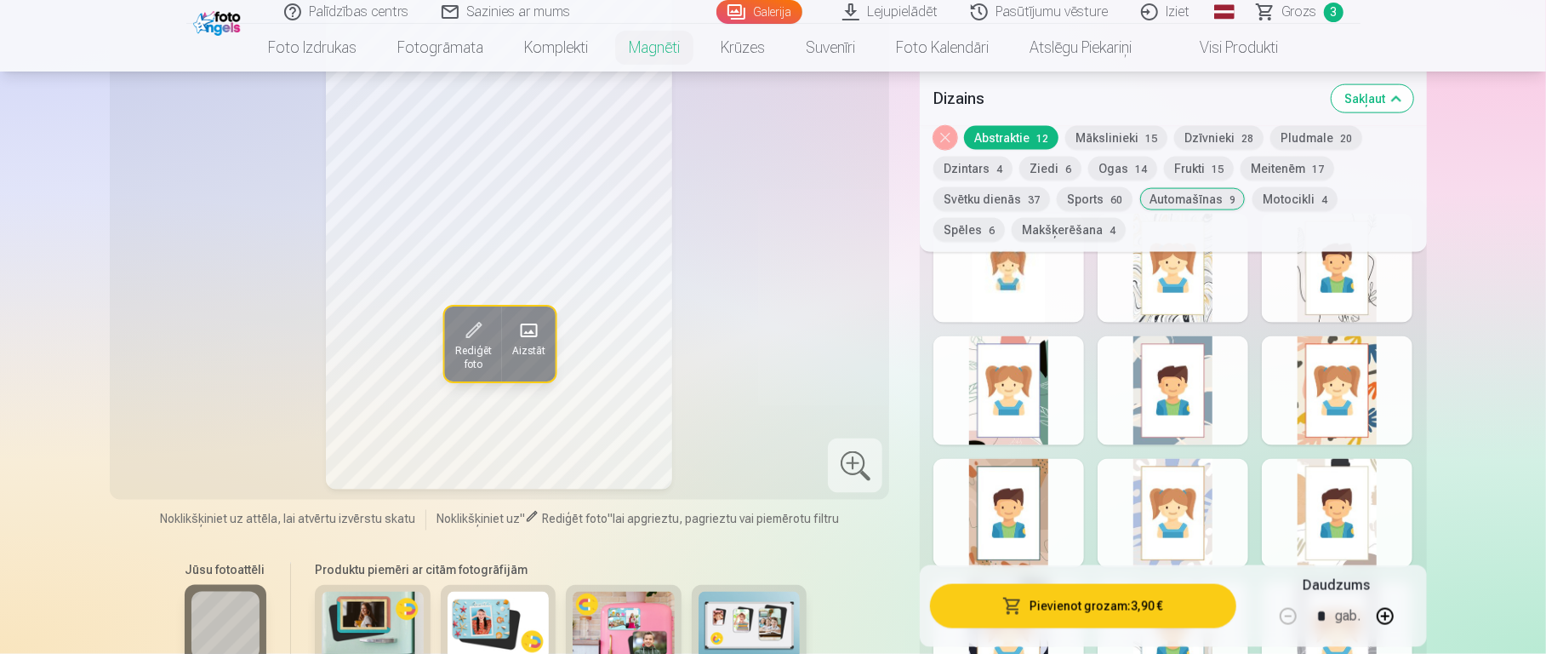
click at [1157, 489] on div at bounding box center [1173, 513] width 151 height 109
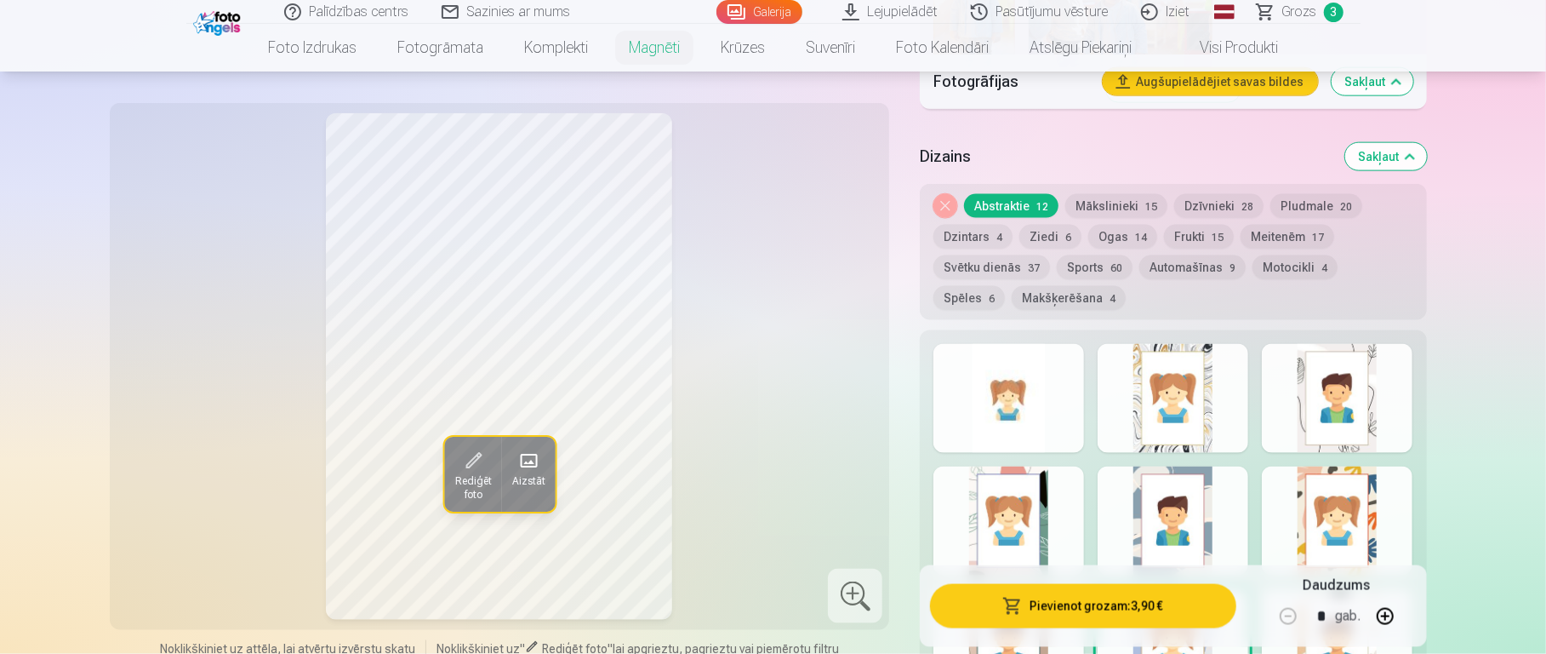
scroll to position [1544, 0]
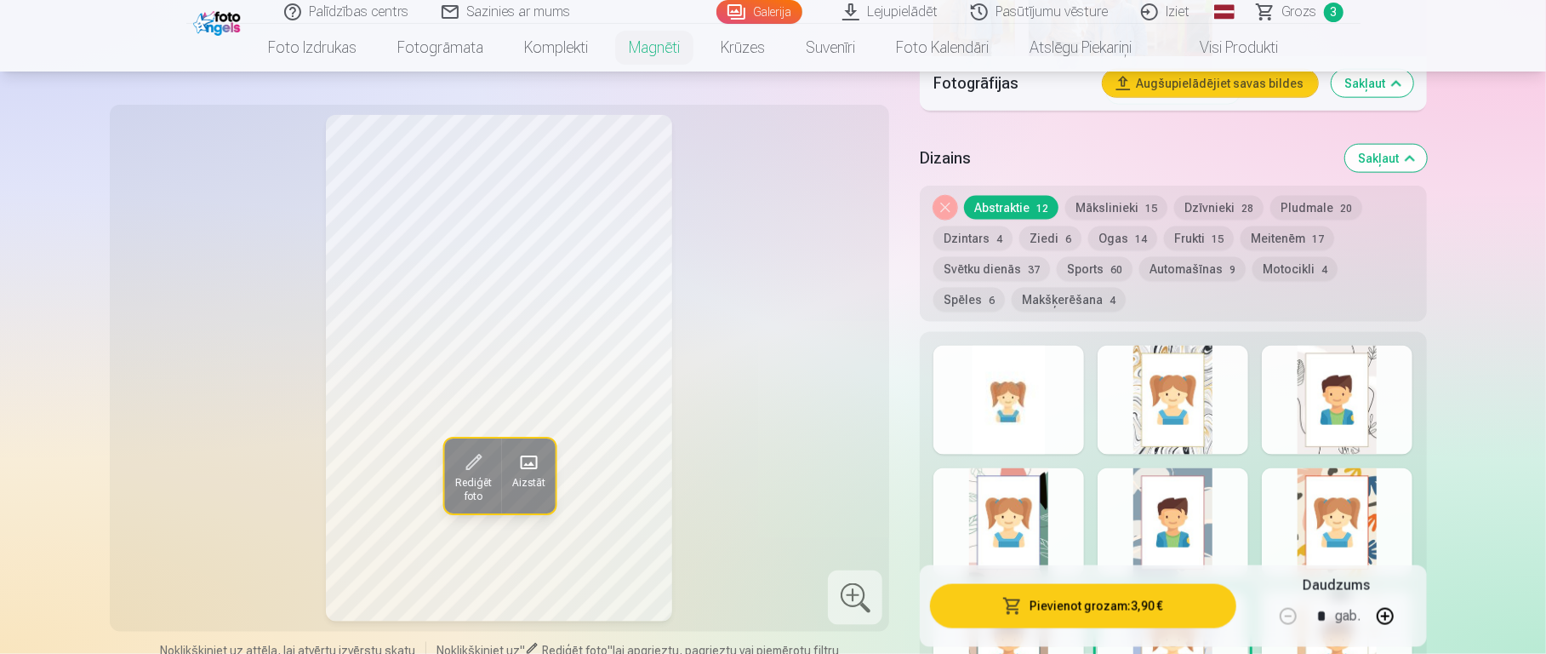
click at [1157, 404] on div at bounding box center [1337, 400] width 151 height 109
click at [1094, 257] on button "Sports 60" at bounding box center [1095, 269] width 76 height 24
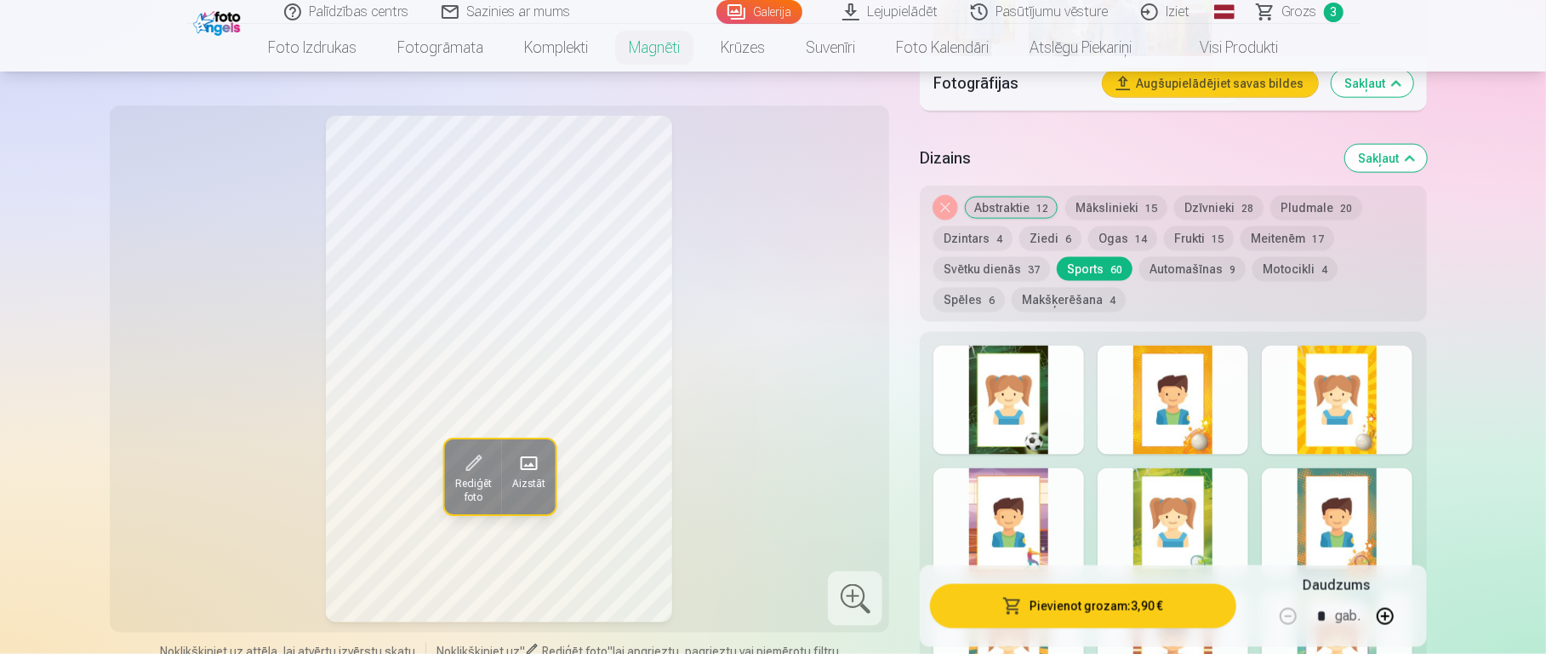
click at [1157, 489] on div at bounding box center [1173, 522] width 151 height 109
click at [1123, 226] on button "Ogas 14" at bounding box center [1123, 238] width 69 height 24
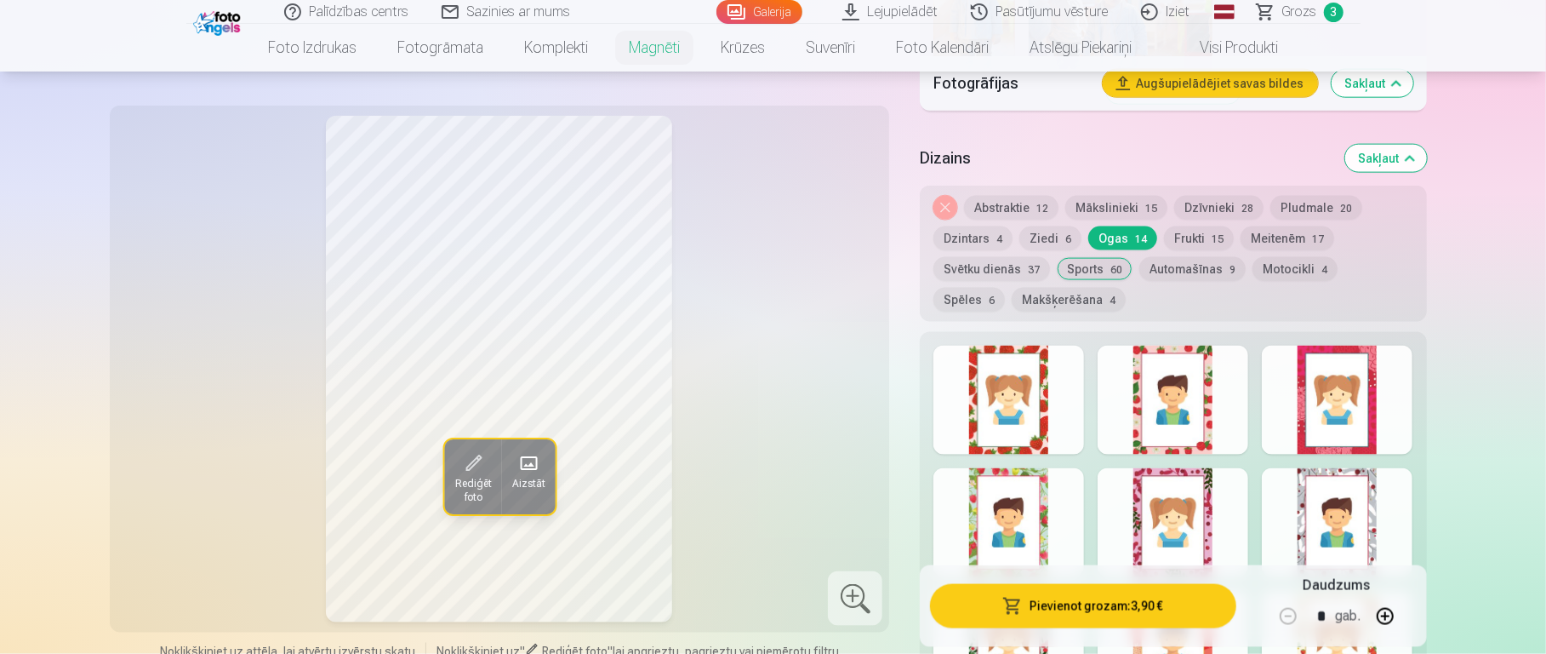
click at [1040, 392] on div at bounding box center [1009, 400] width 151 height 109
click at [1157, 489] on div at bounding box center [1173, 522] width 151 height 109
click at [1013, 489] on div at bounding box center [1009, 522] width 151 height 109
click at [1157, 258] on button "Automašīnas 9" at bounding box center [1193, 269] width 106 height 24
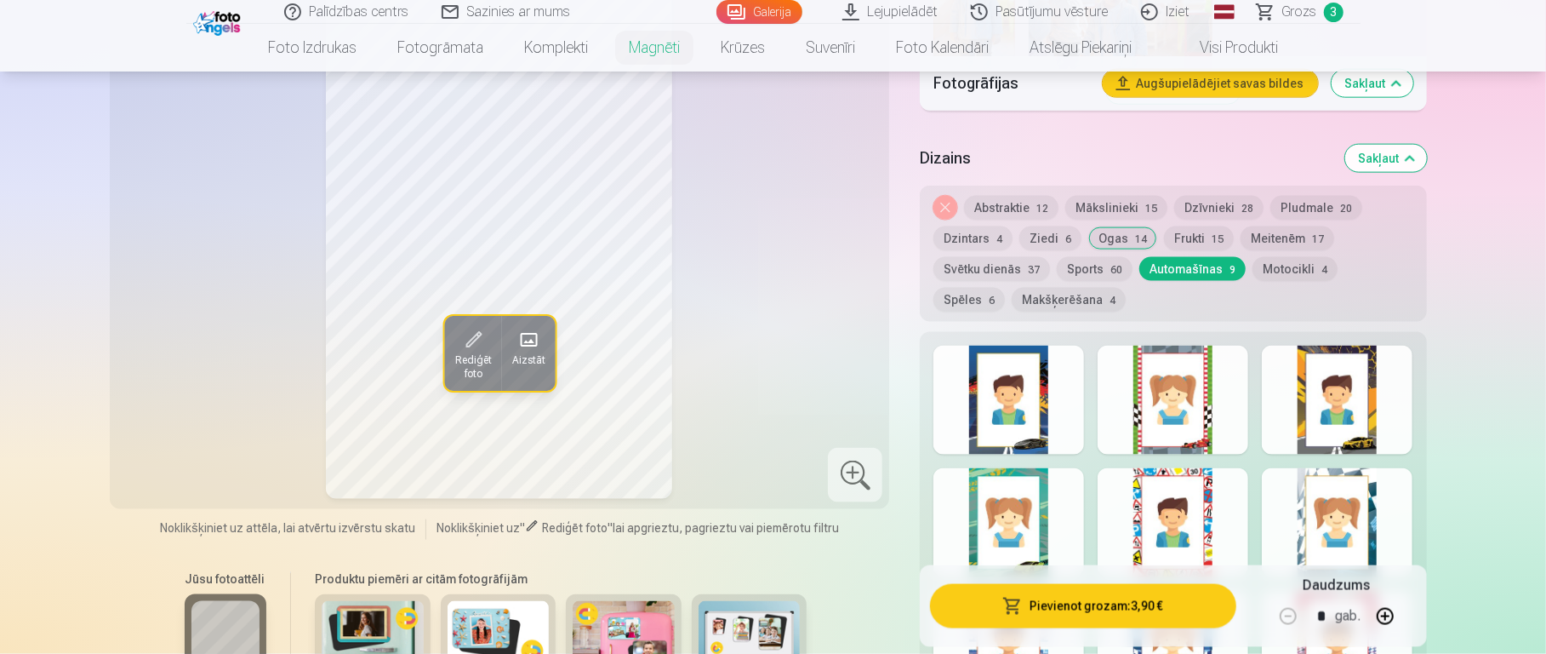
click at [1056, 489] on div at bounding box center [1009, 522] width 151 height 109
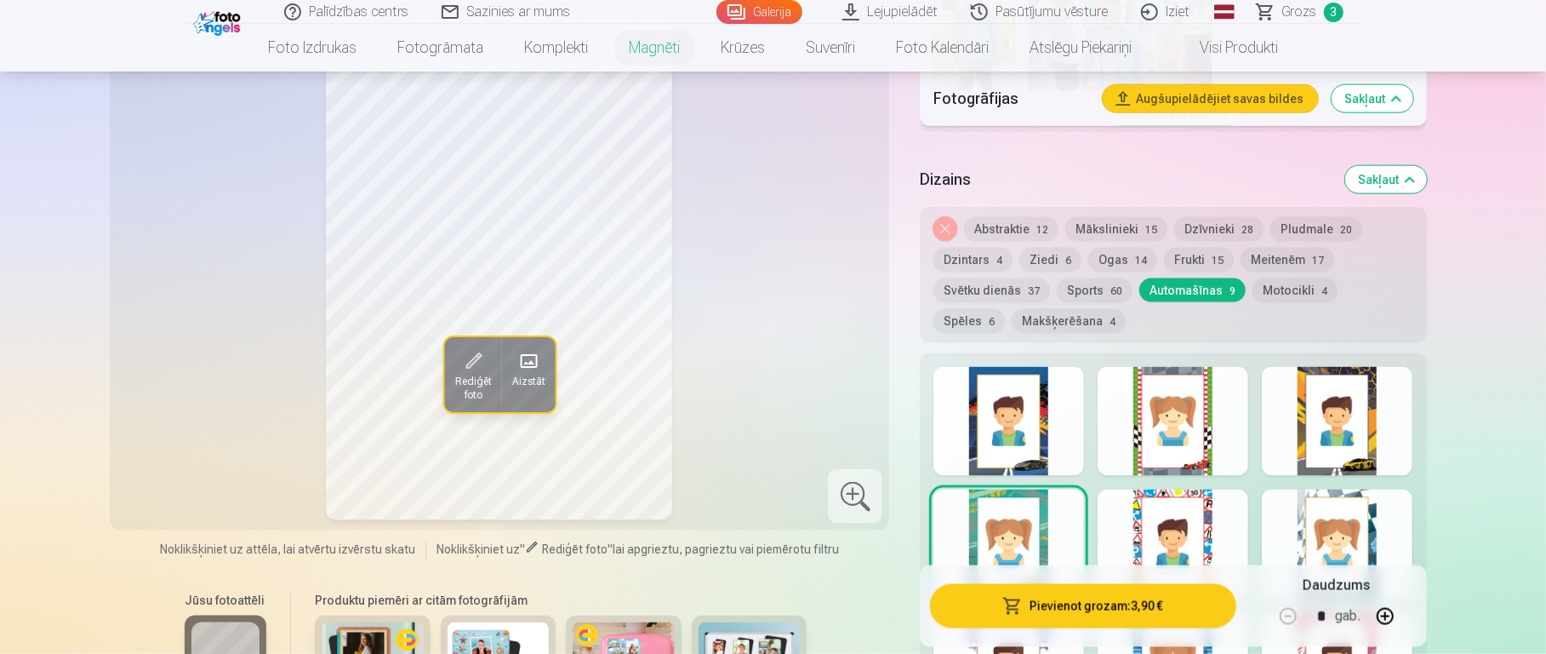
scroll to position [1509, 0]
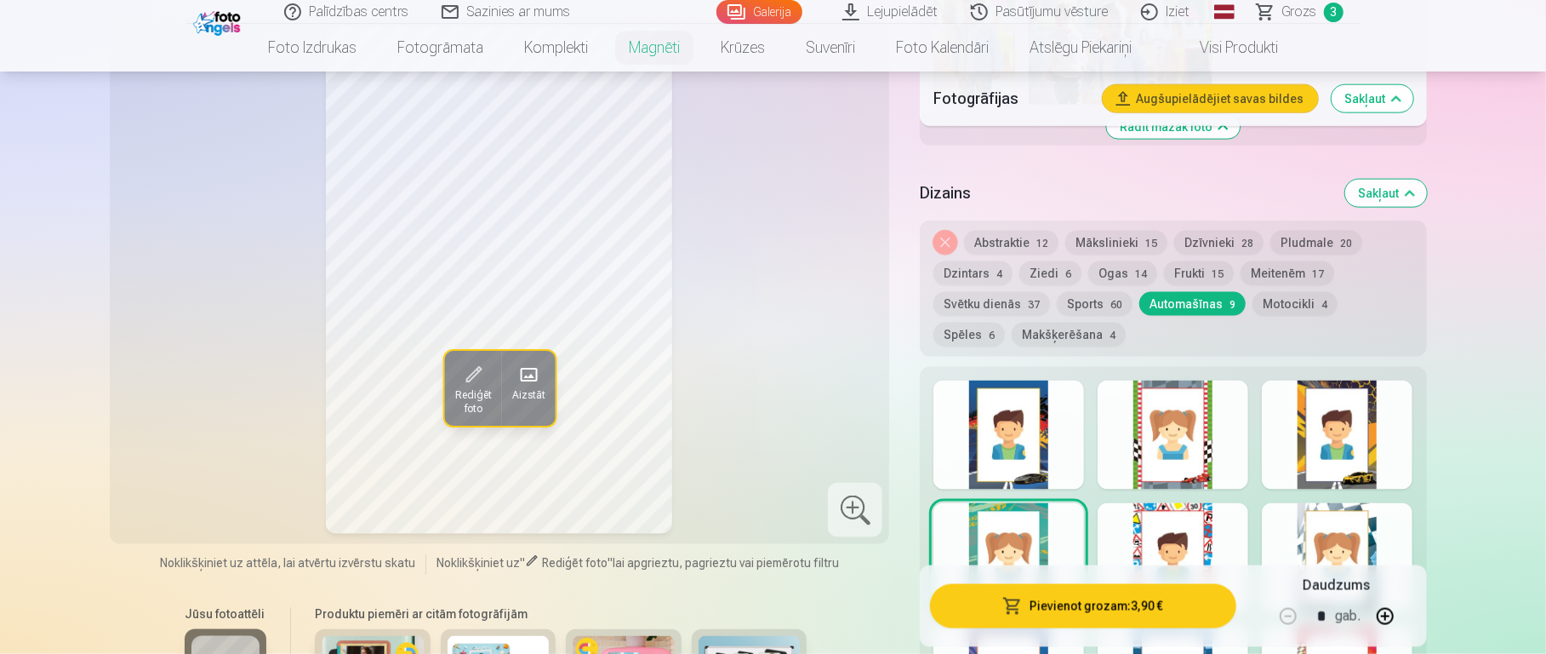
click at [1051, 417] on div at bounding box center [1009, 434] width 151 height 109
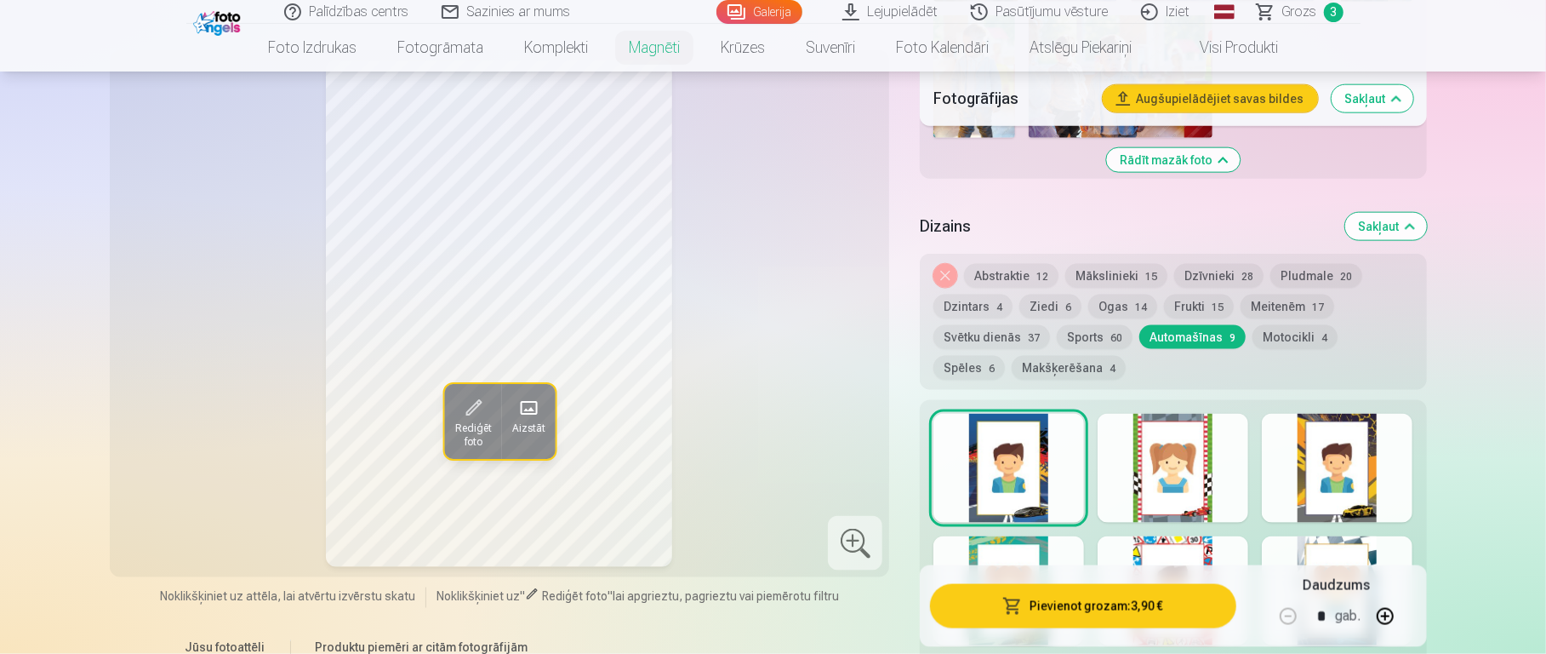
scroll to position [1455, 0]
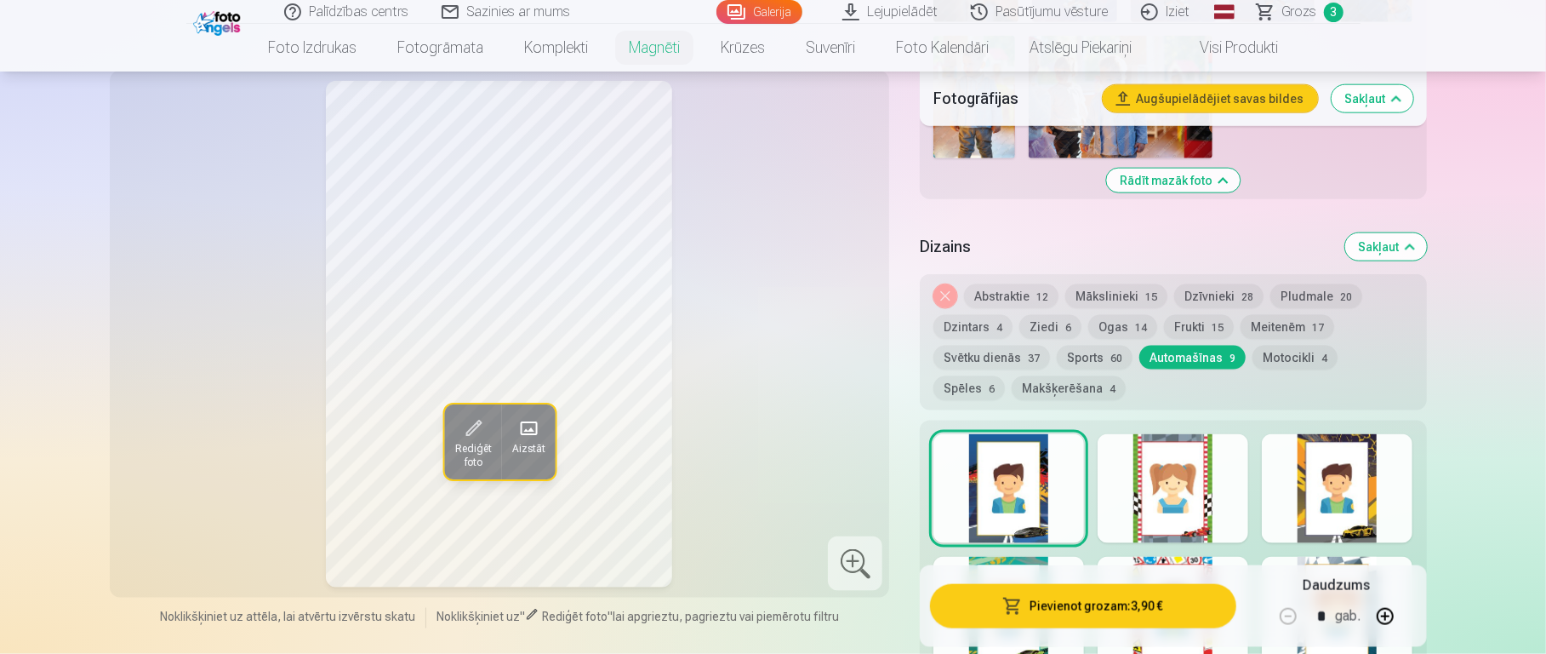
click at [1157, 460] on div at bounding box center [1173, 488] width 151 height 109
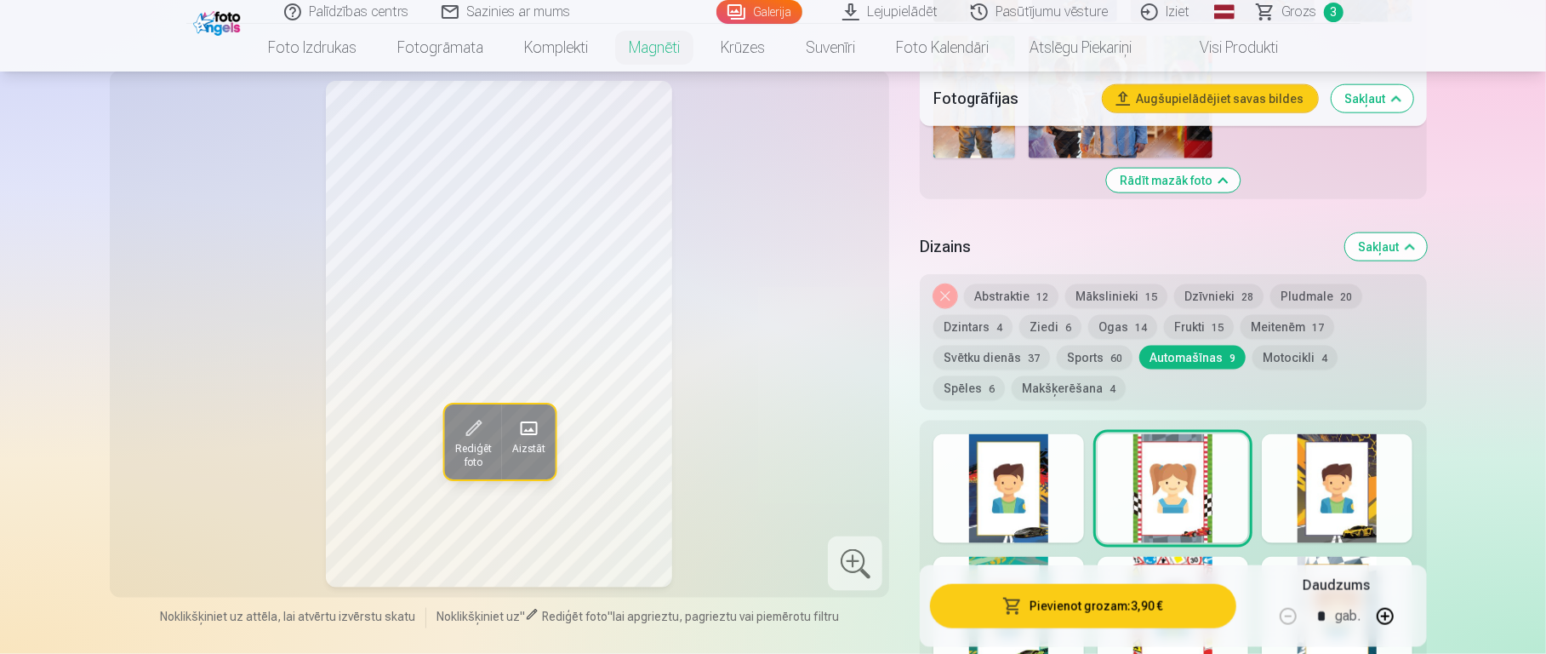
click at [1157, 440] on div at bounding box center [1337, 488] width 151 height 109
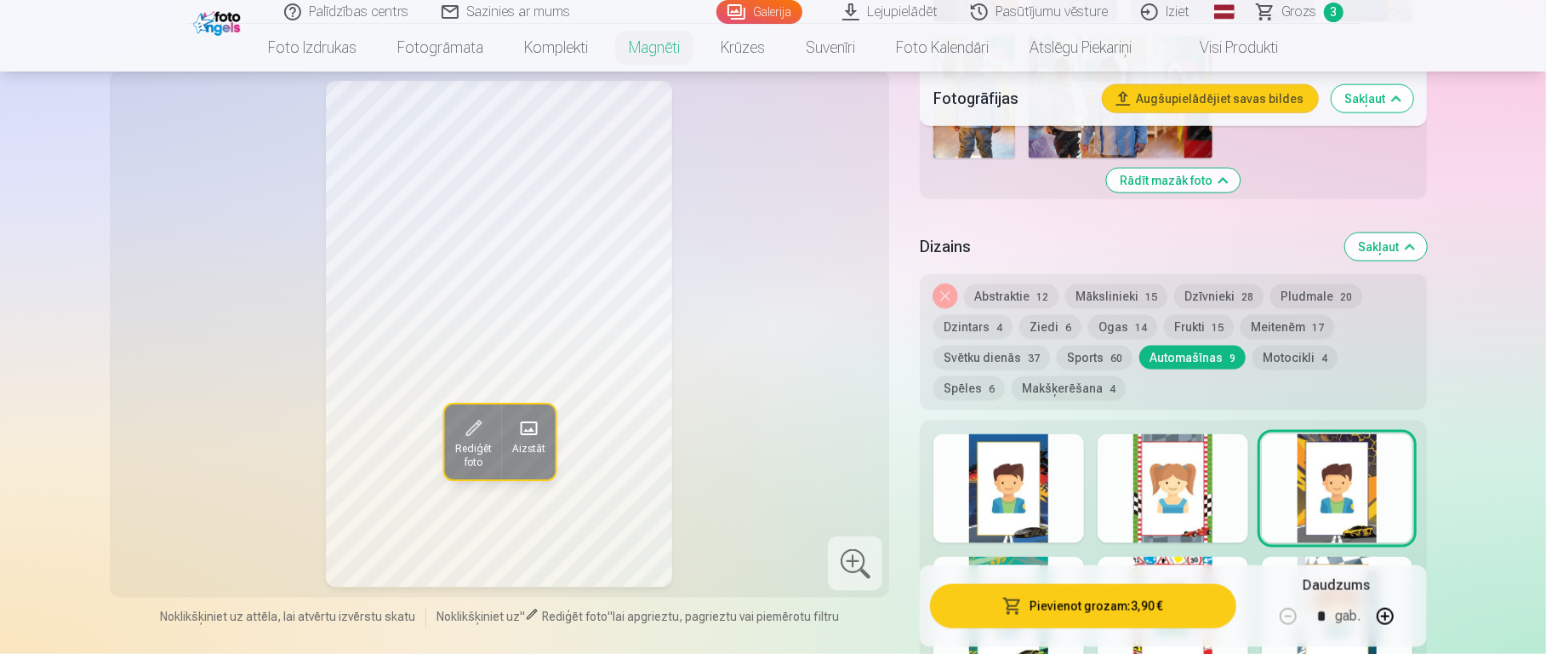
click at [1005, 376] on button "Spēles 6" at bounding box center [969, 388] width 71 height 24
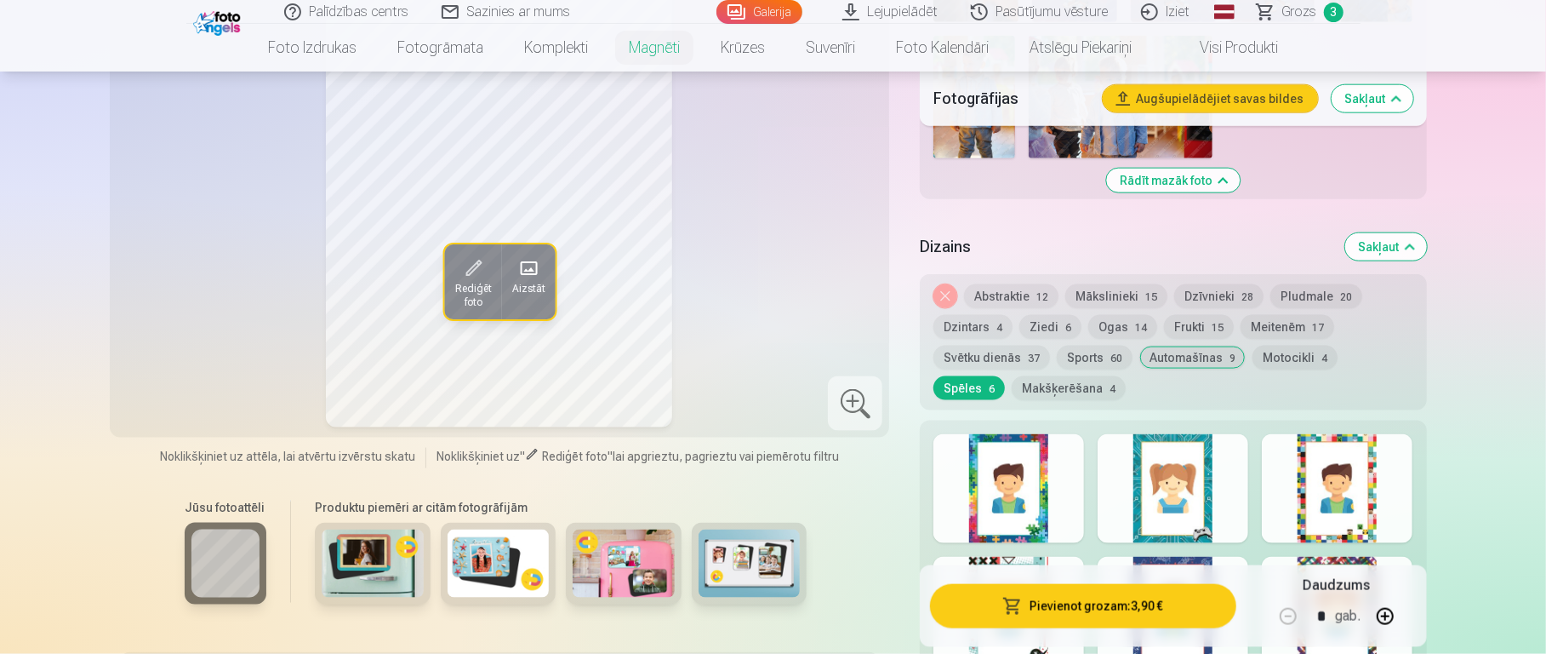
click at [1157, 448] on div at bounding box center [1173, 488] width 151 height 109
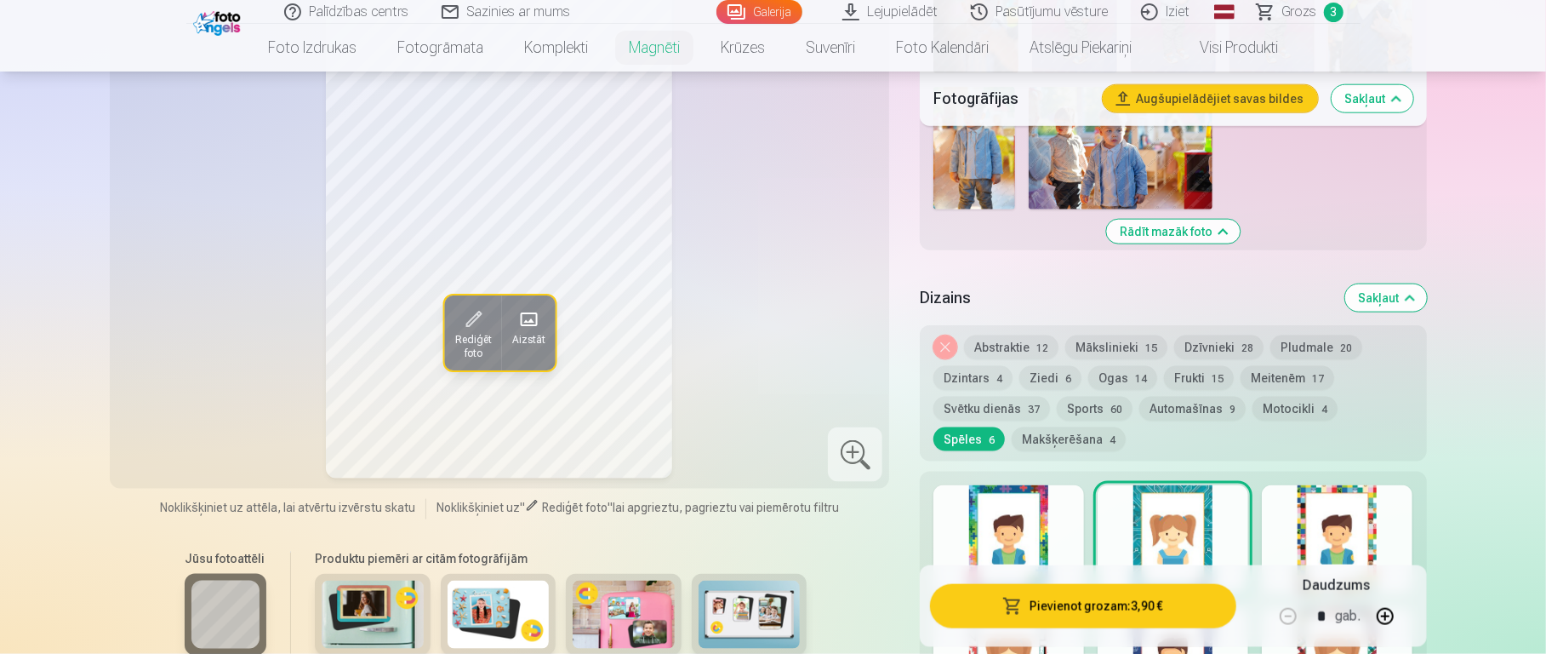
scroll to position [1374, 0]
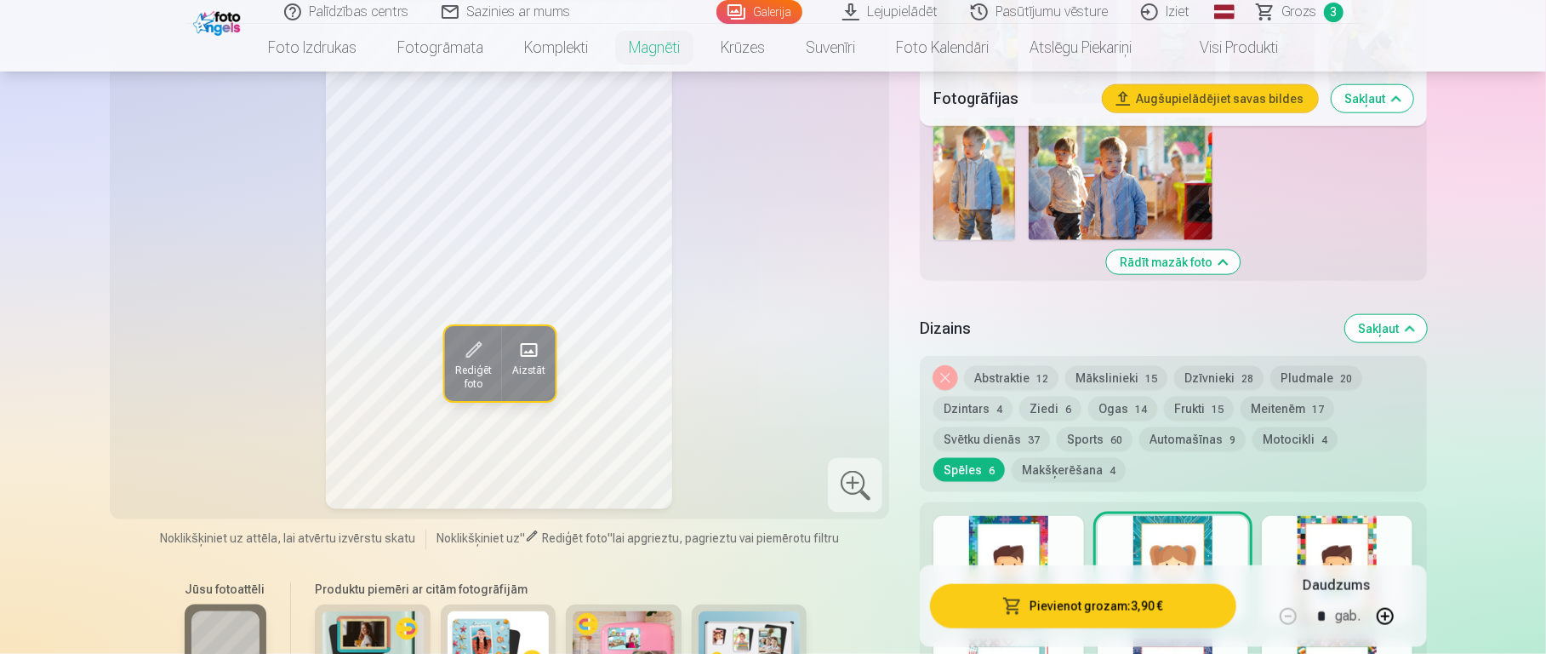
click at [979, 427] on button "Svētku dienās 37" at bounding box center [992, 439] width 117 height 24
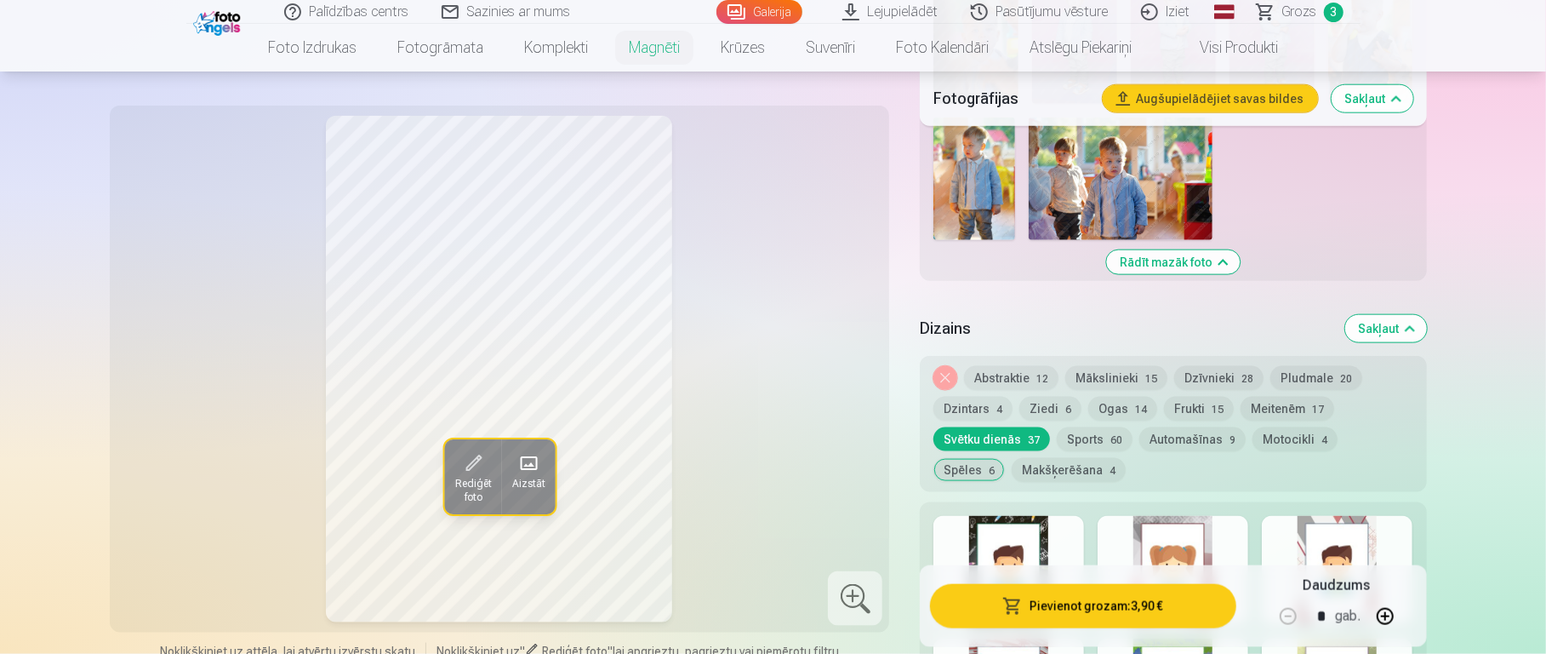
click at [1157, 427] on button "Motocikli 4" at bounding box center [1295, 439] width 85 height 24
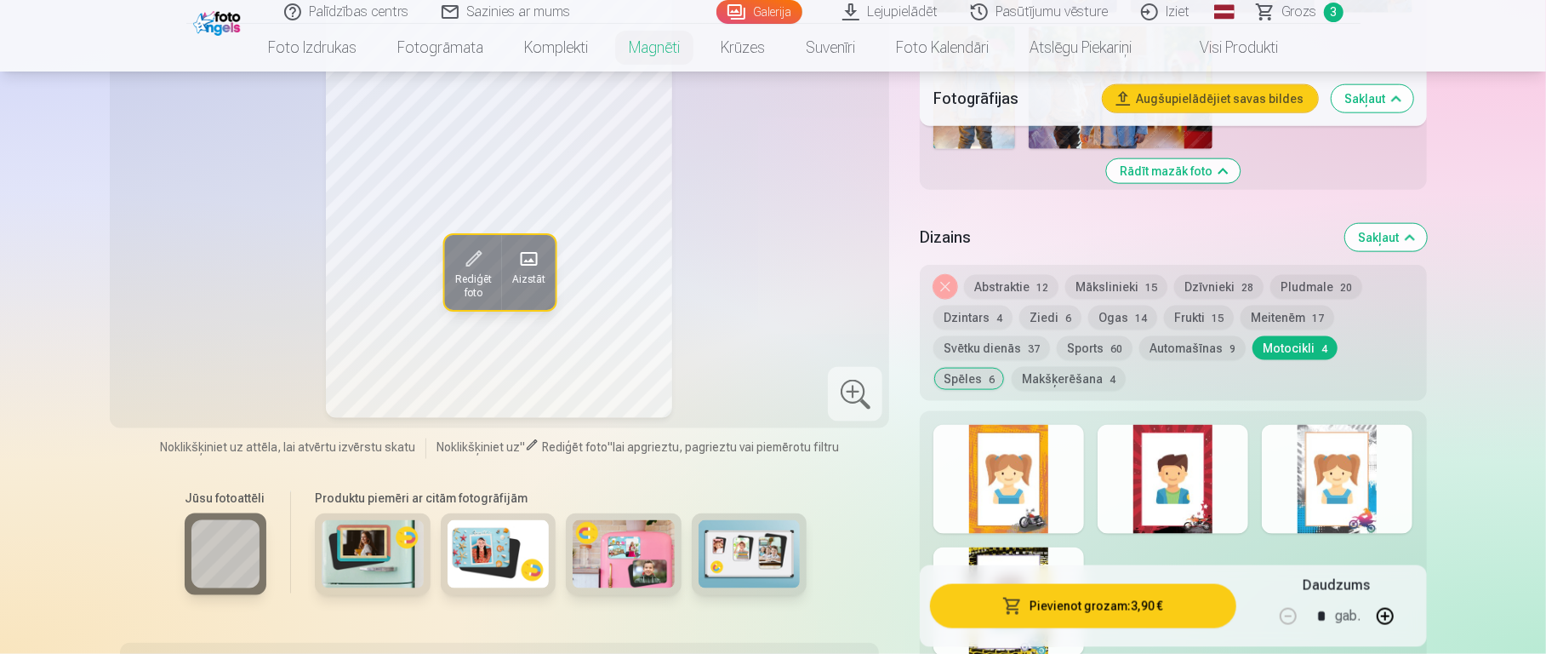
scroll to position [1469, 0]
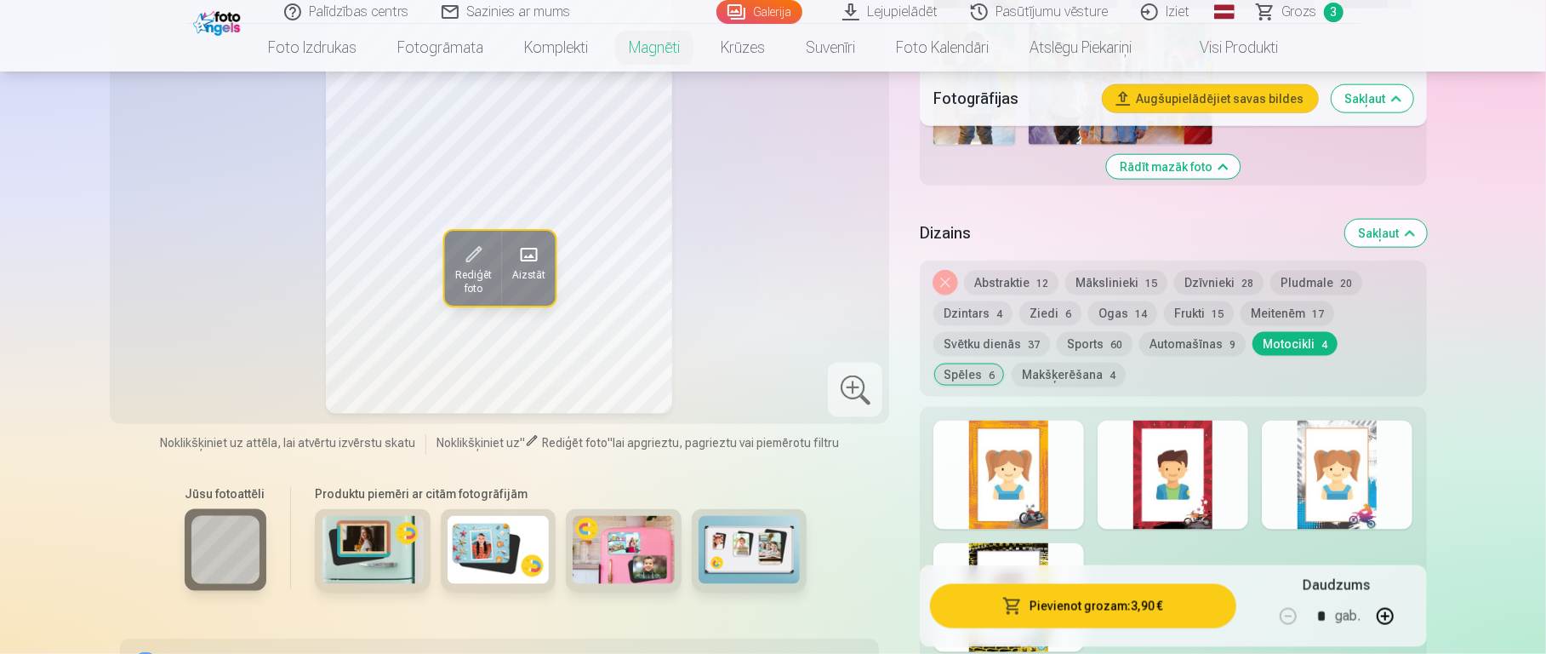
click at [1157, 464] on div at bounding box center [1173, 474] width 151 height 109
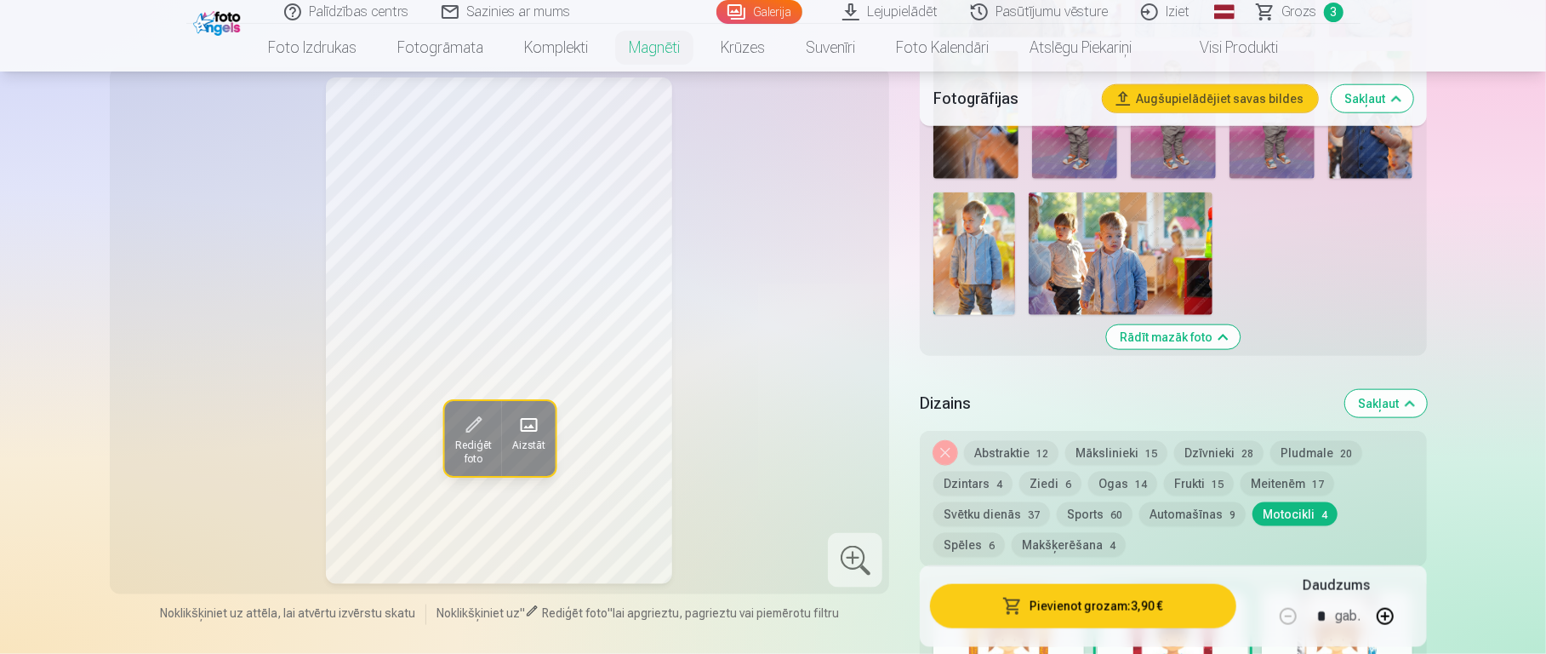
scroll to position [1369, 0]
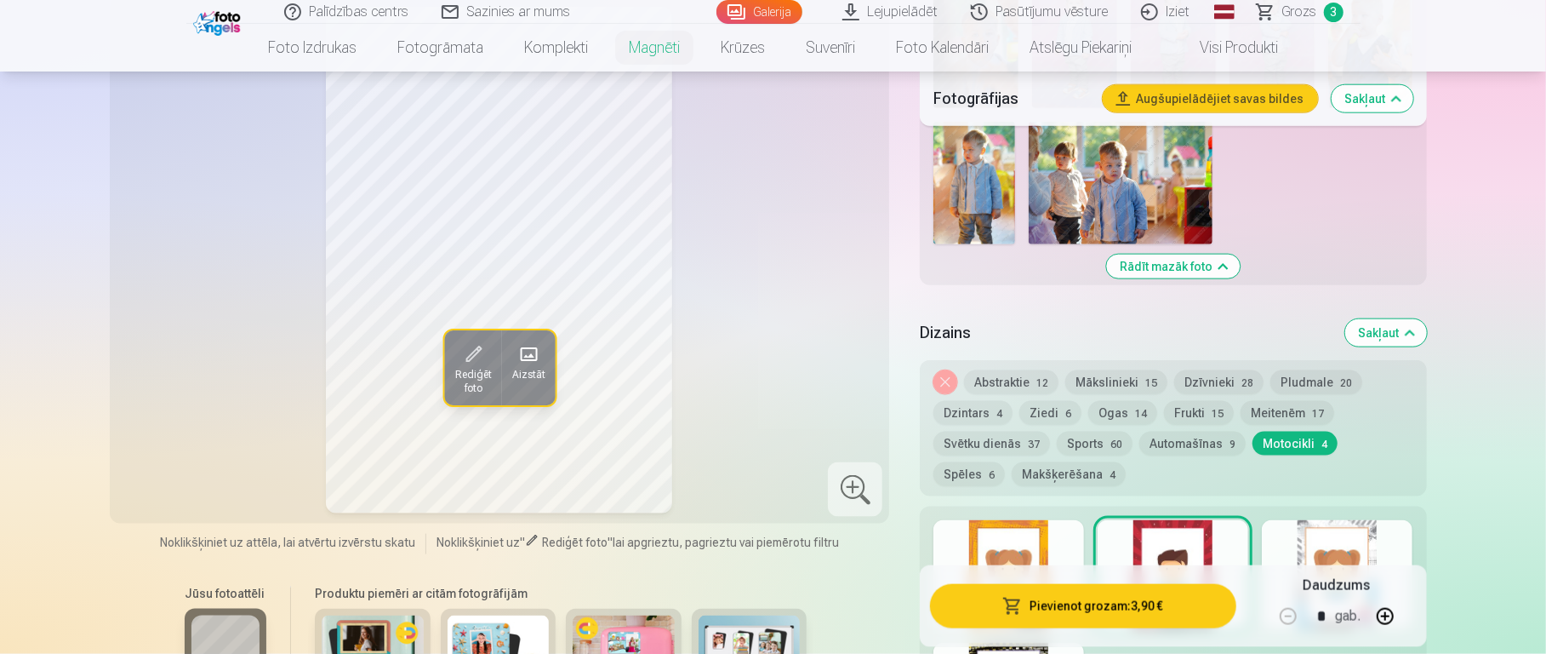
click at [1157, 489] on div at bounding box center [1337, 574] width 151 height 109
click at [1035, 431] on button "Svētku dienās 37" at bounding box center [992, 443] width 117 height 24
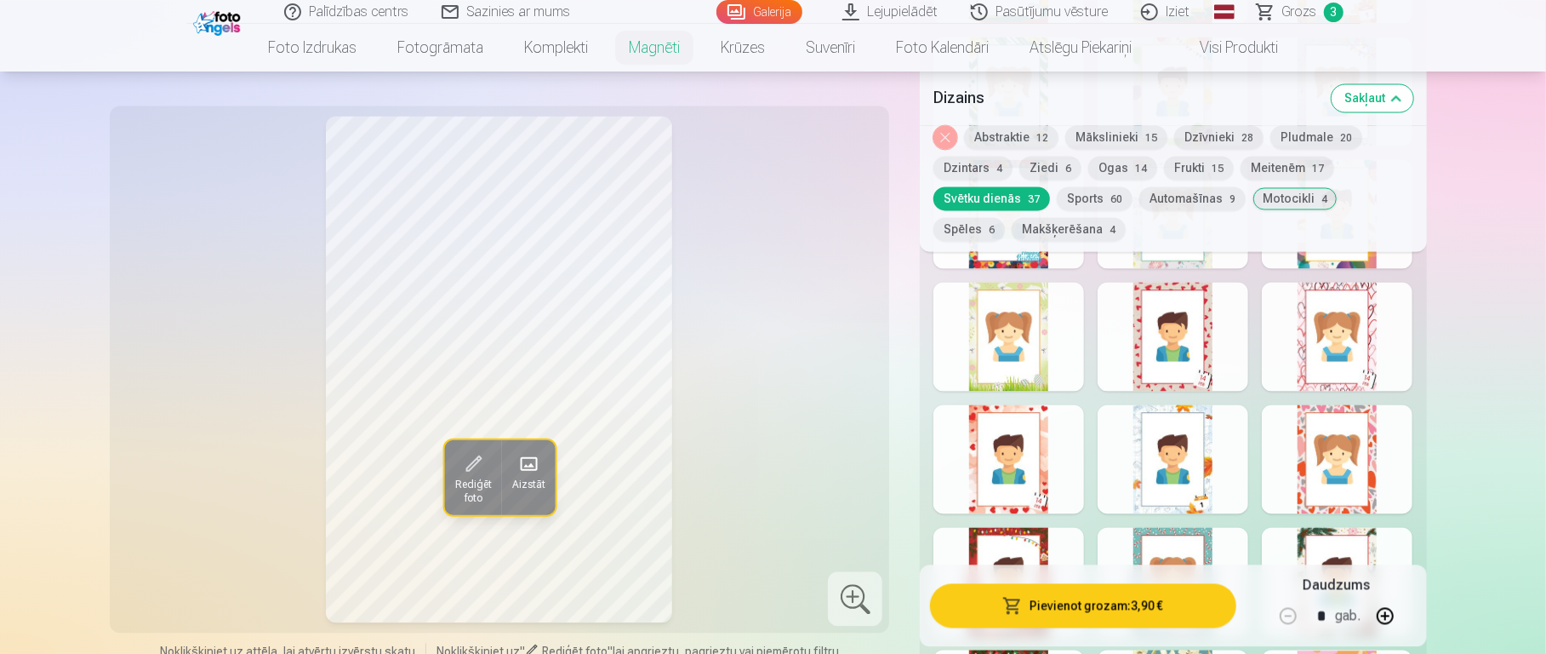
scroll to position [2431, 0]
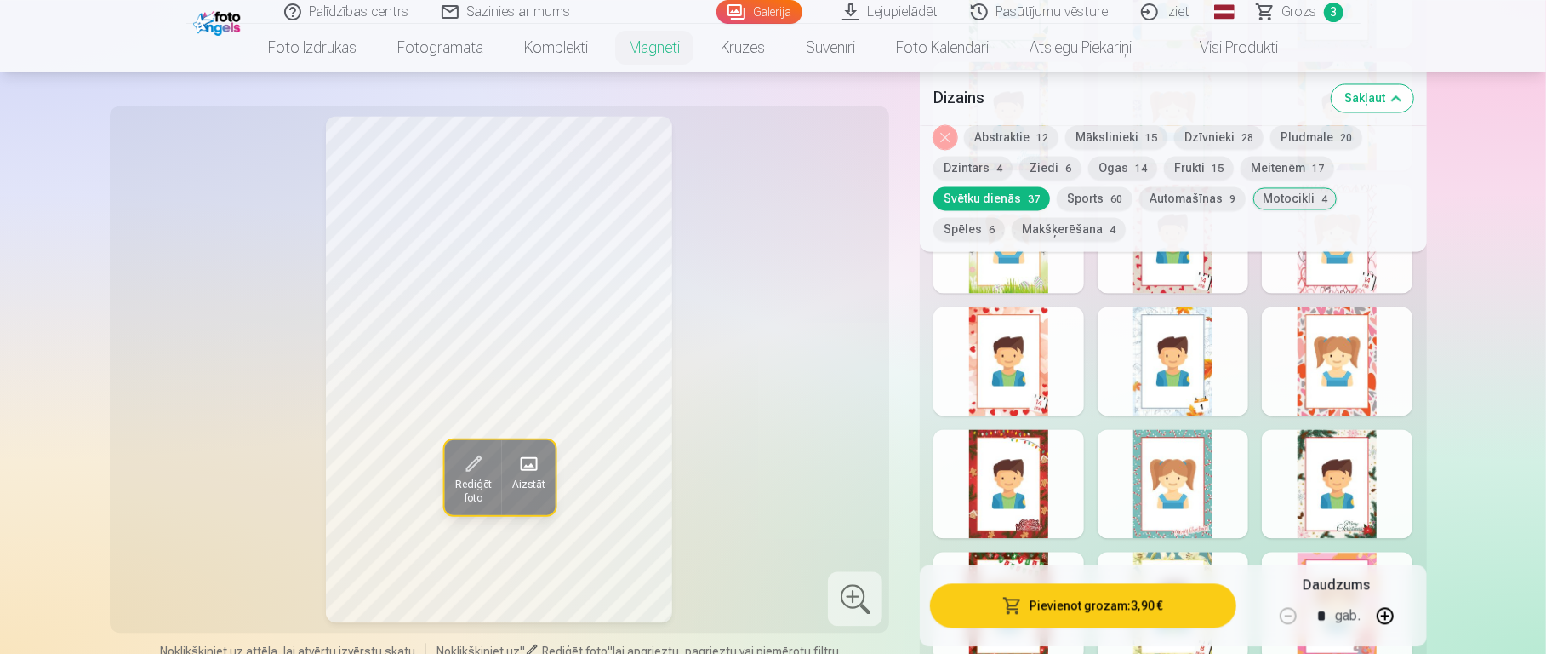
click at [1157, 381] on div at bounding box center [1337, 360] width 151 height 109
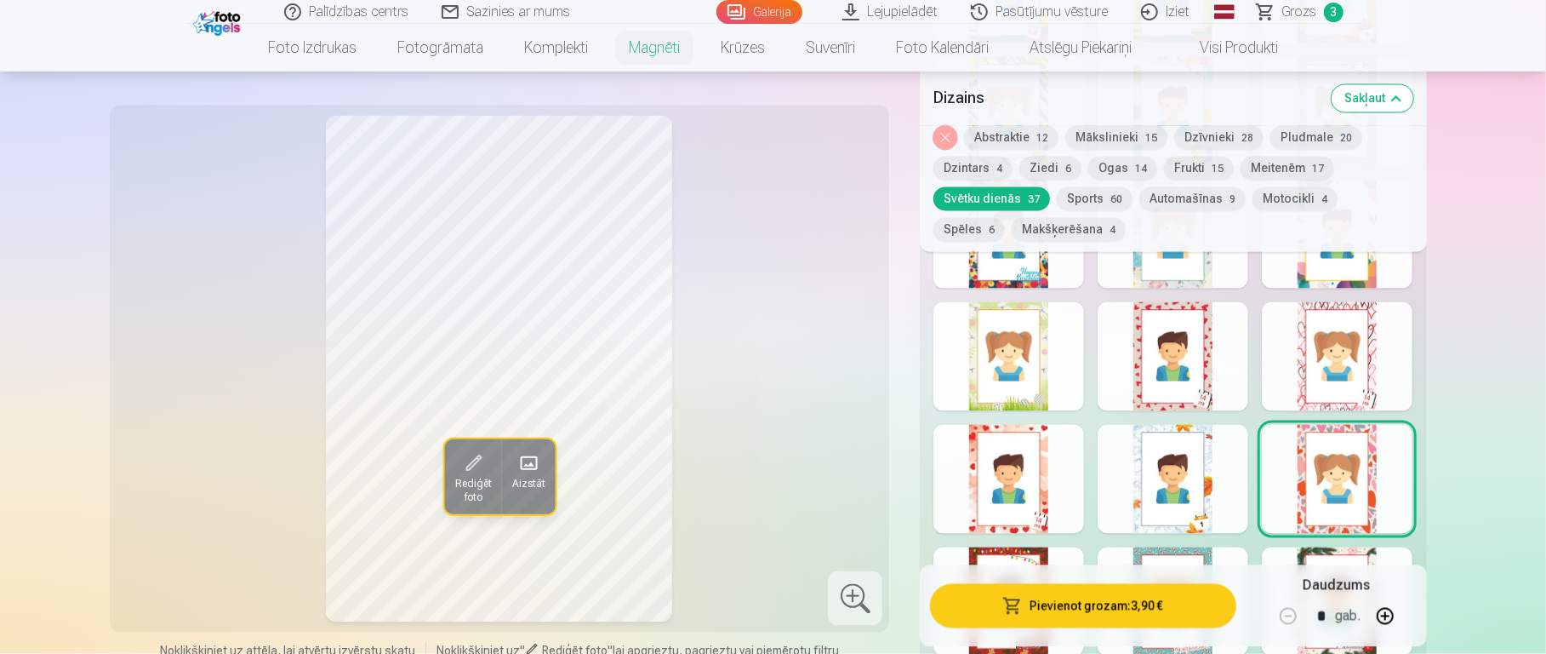
scroll to position [2214, 0]
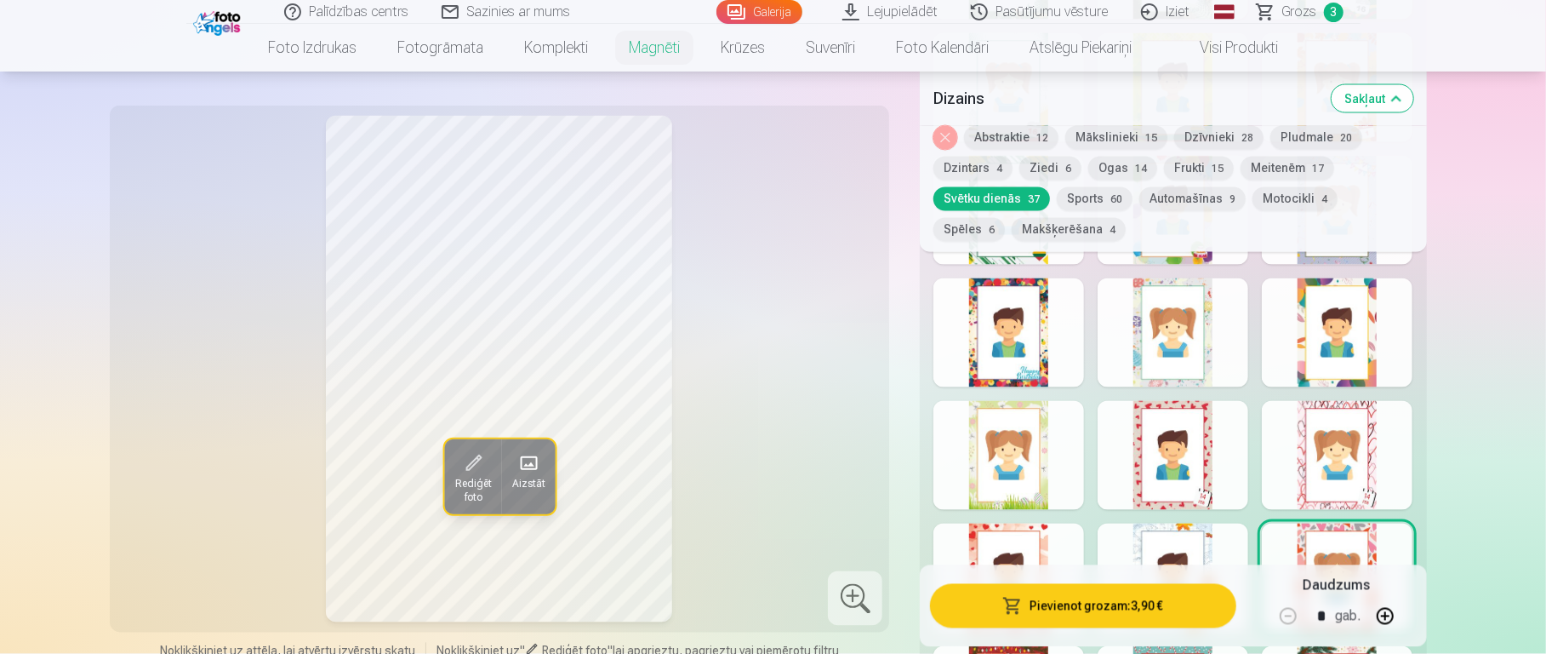
click at [1157, 431] on div at bounding box center [1337, 455] width 151 height 109
click at [1157, 414] on div at bounding box center [1173, 455] width 151 height 109
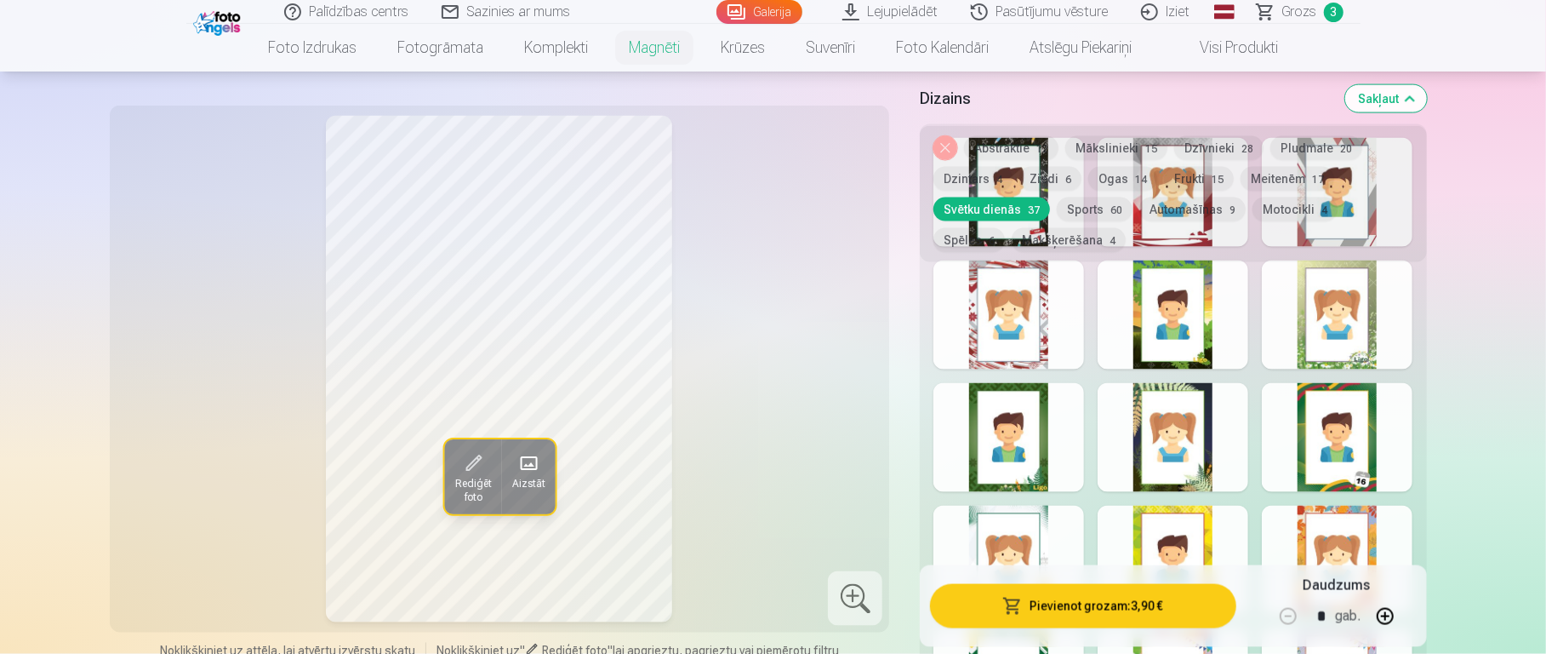
scroll to position [1339, 0]
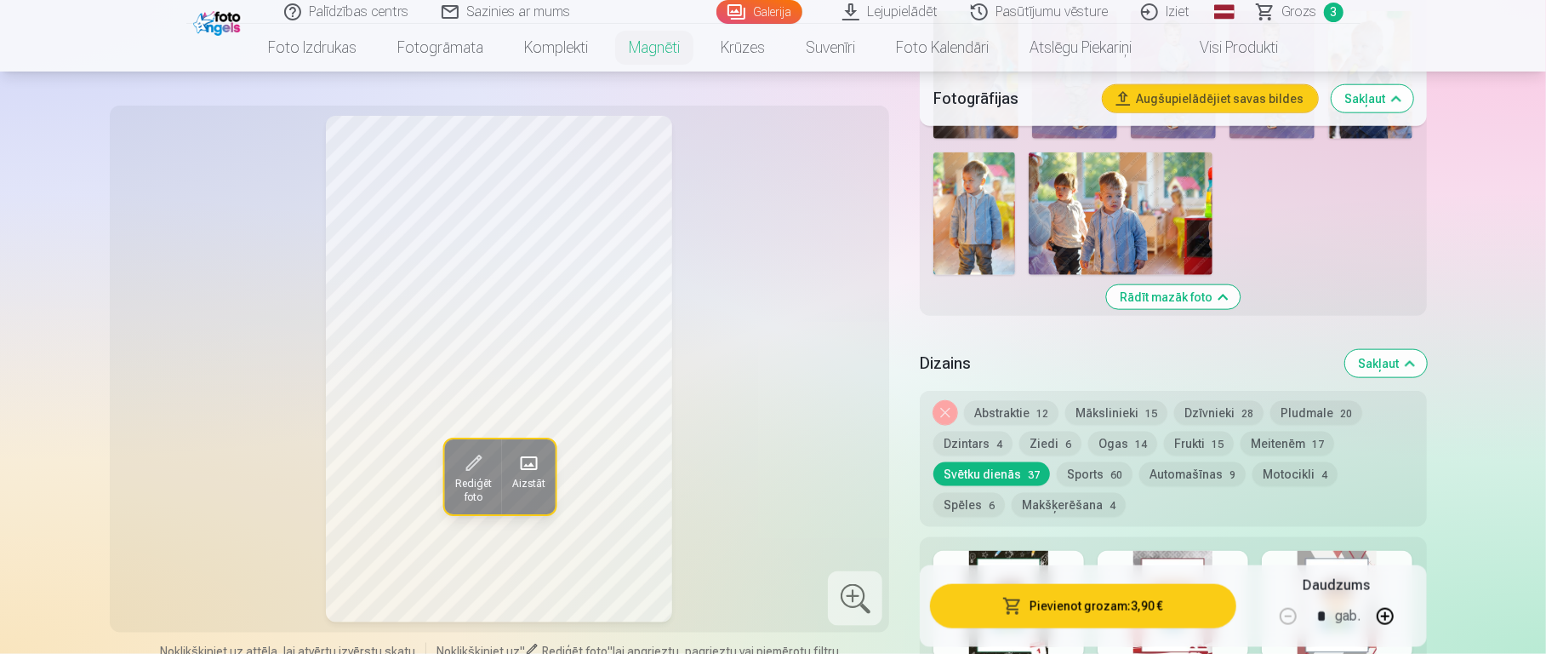
click at [1119, 431] on button "Ogas 14" at bounding box center [1123, 443] width 69 height 24
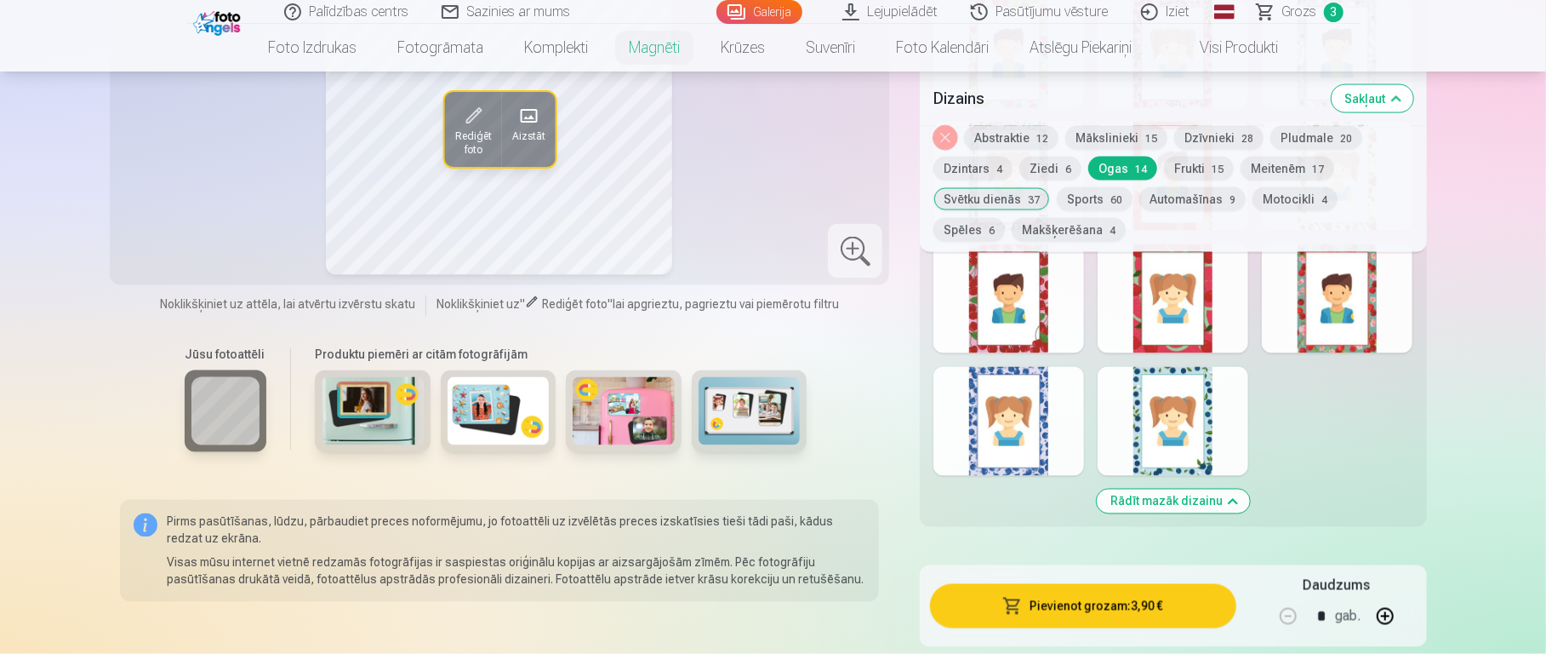
scroll to position [1900, 0]
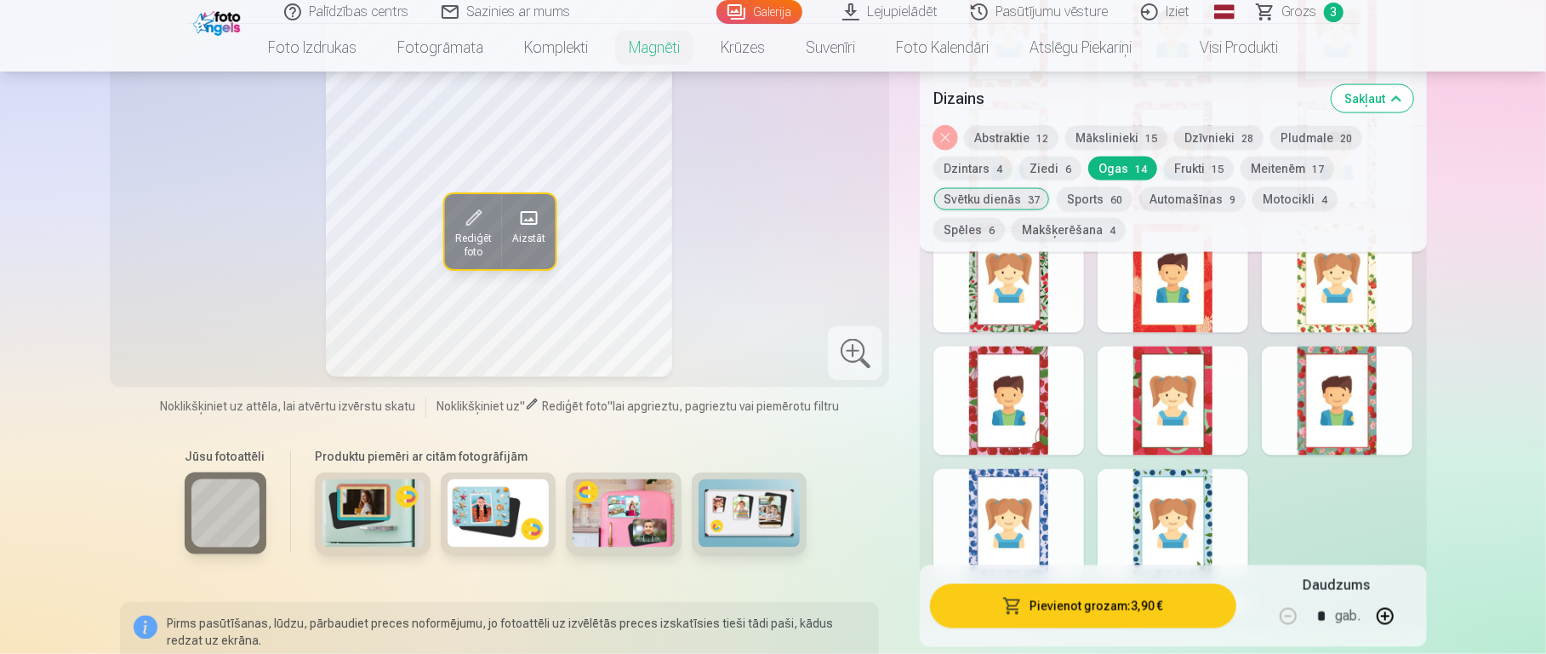
click at [1129, 489] on div at bounding box center [1173, 523] width 151 height 109
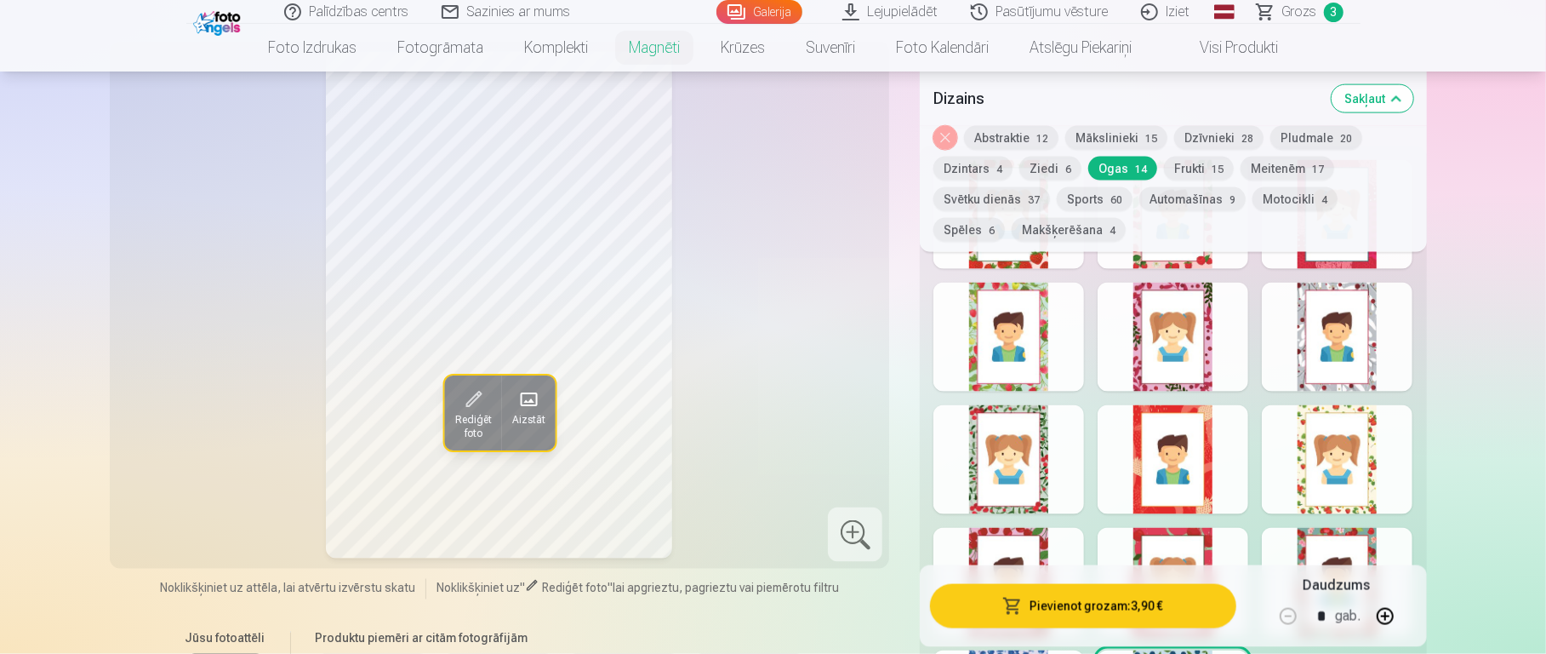
scroll to position [1720, 0]
click at [1006, 489] on div at bounding box center [1009, 581] width 151 height 109
click at [1157, 454] on div at bounding box center [1173, 458] width 151 height 109
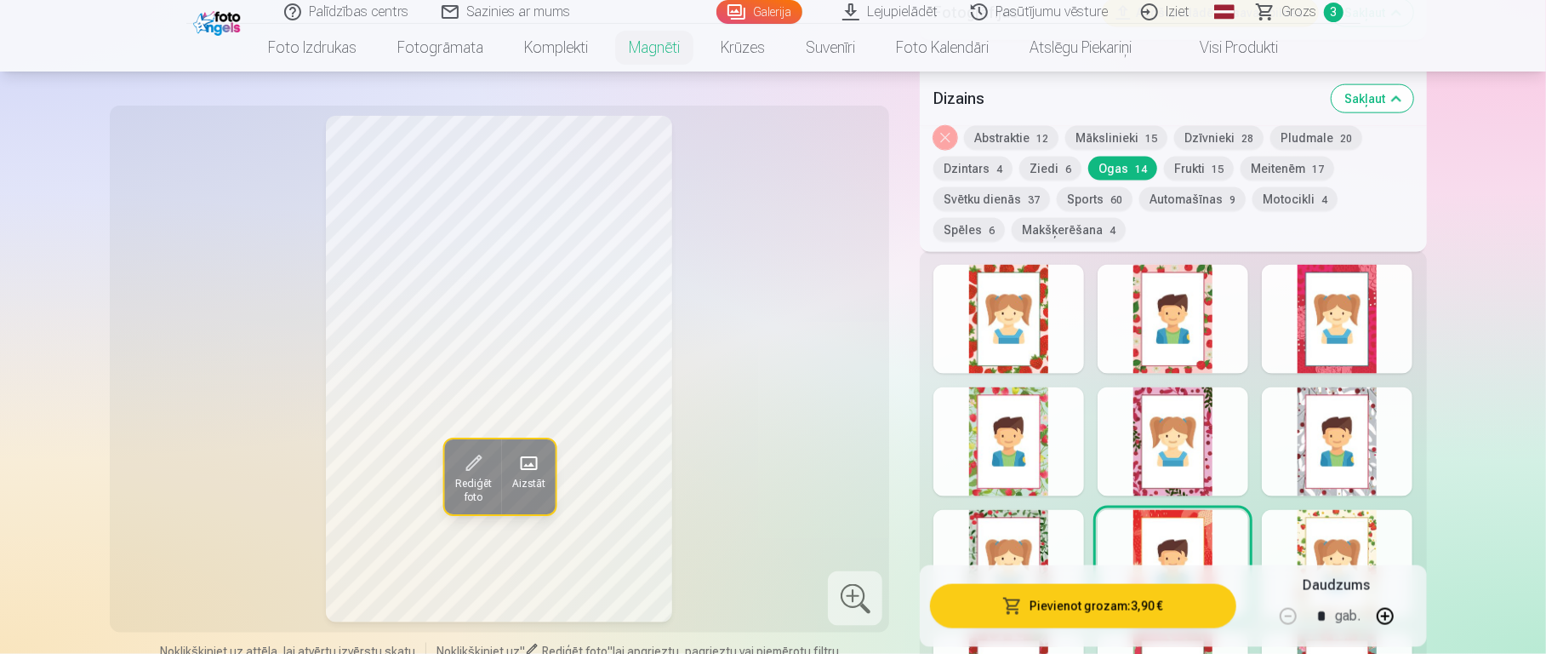
scroll to position [1617, 0]
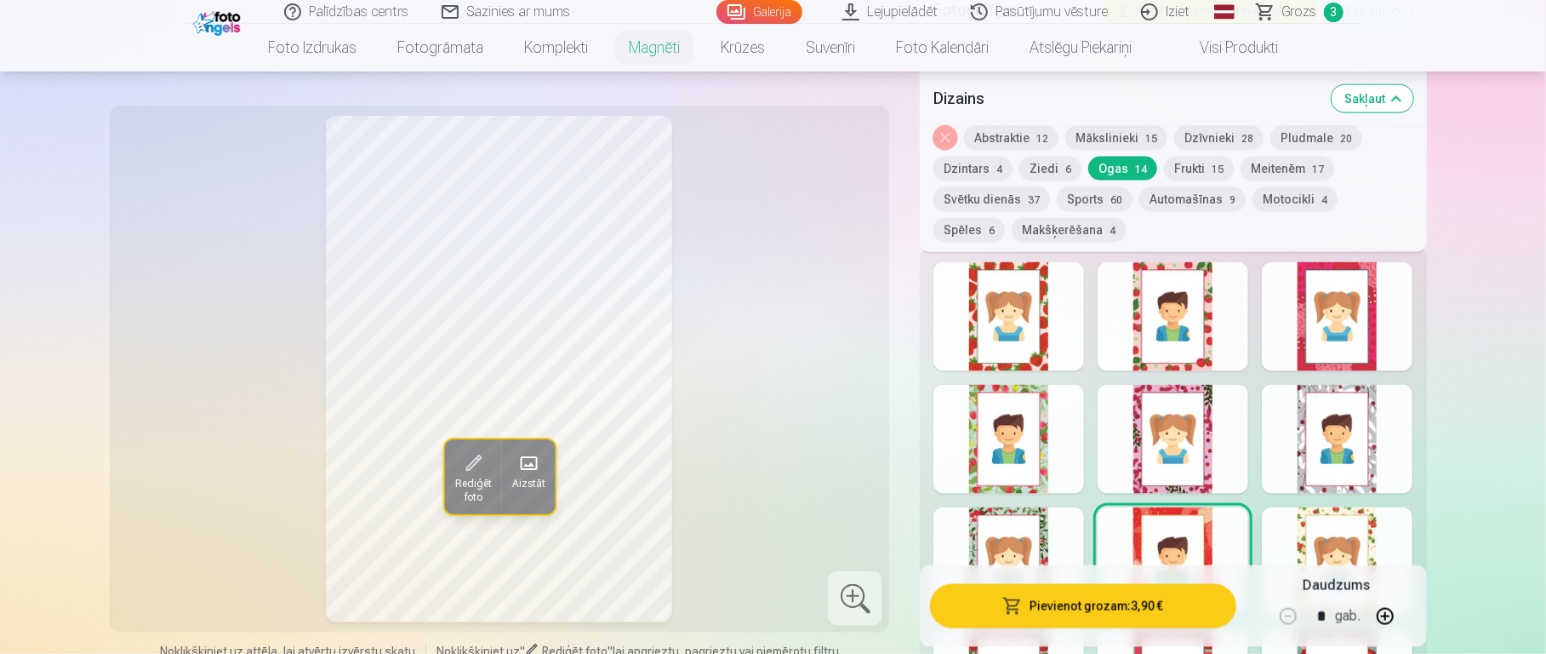
click at [1157, 414] on div at bounding box center [1337, 439] width 151 height 109
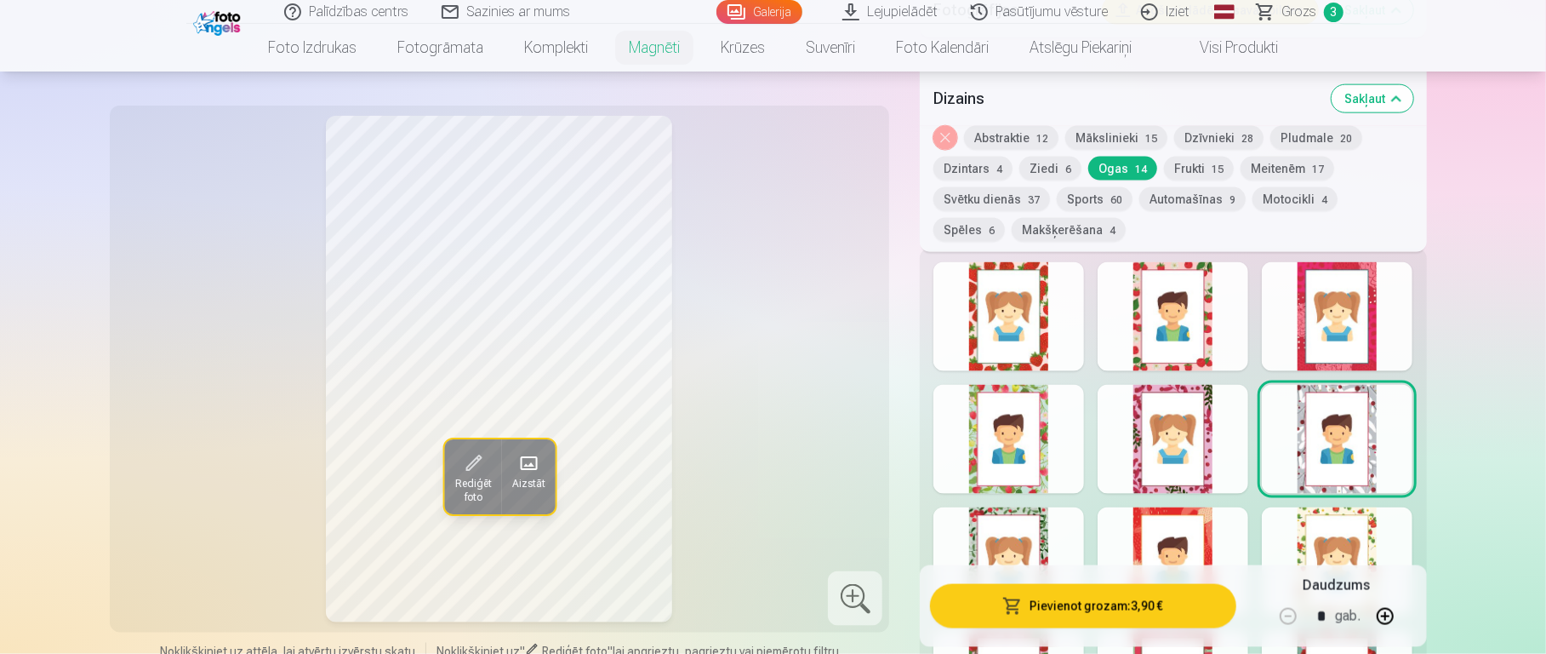
click at [1157, 489] on div at bounding box center [1337, 561] width 151 height 109
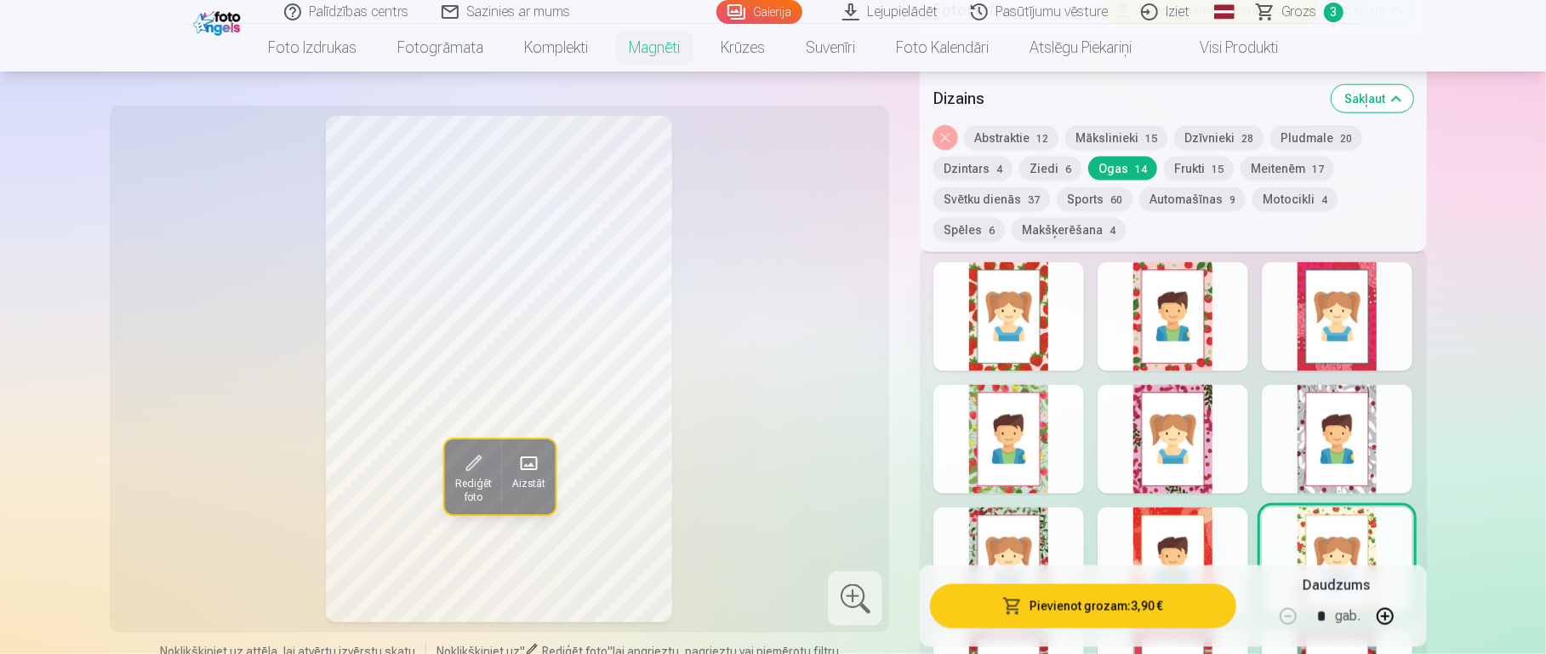
click at [1026, 294] on div at bounding box center [1009, 316] width 151 height 109
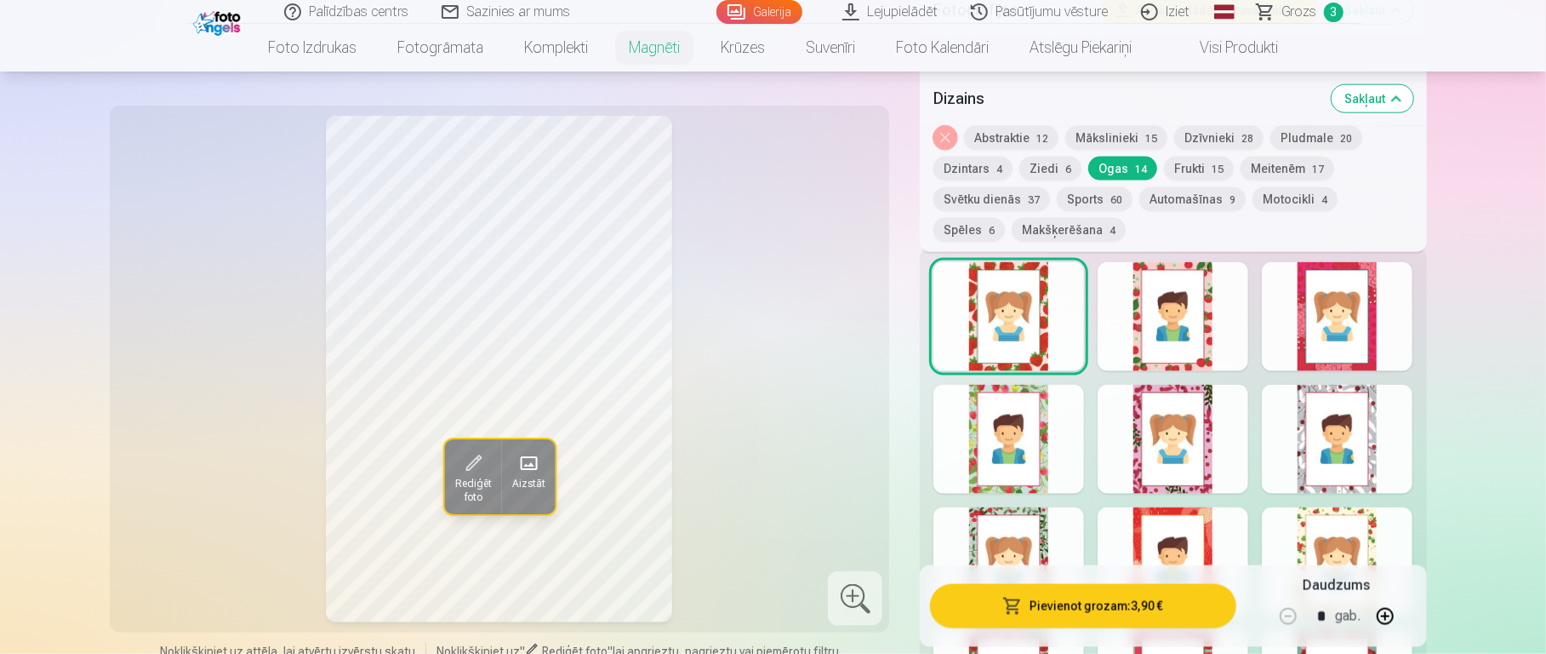
click at [1157, 489] on div at bounding box center [1337, 561] width 151 height 109
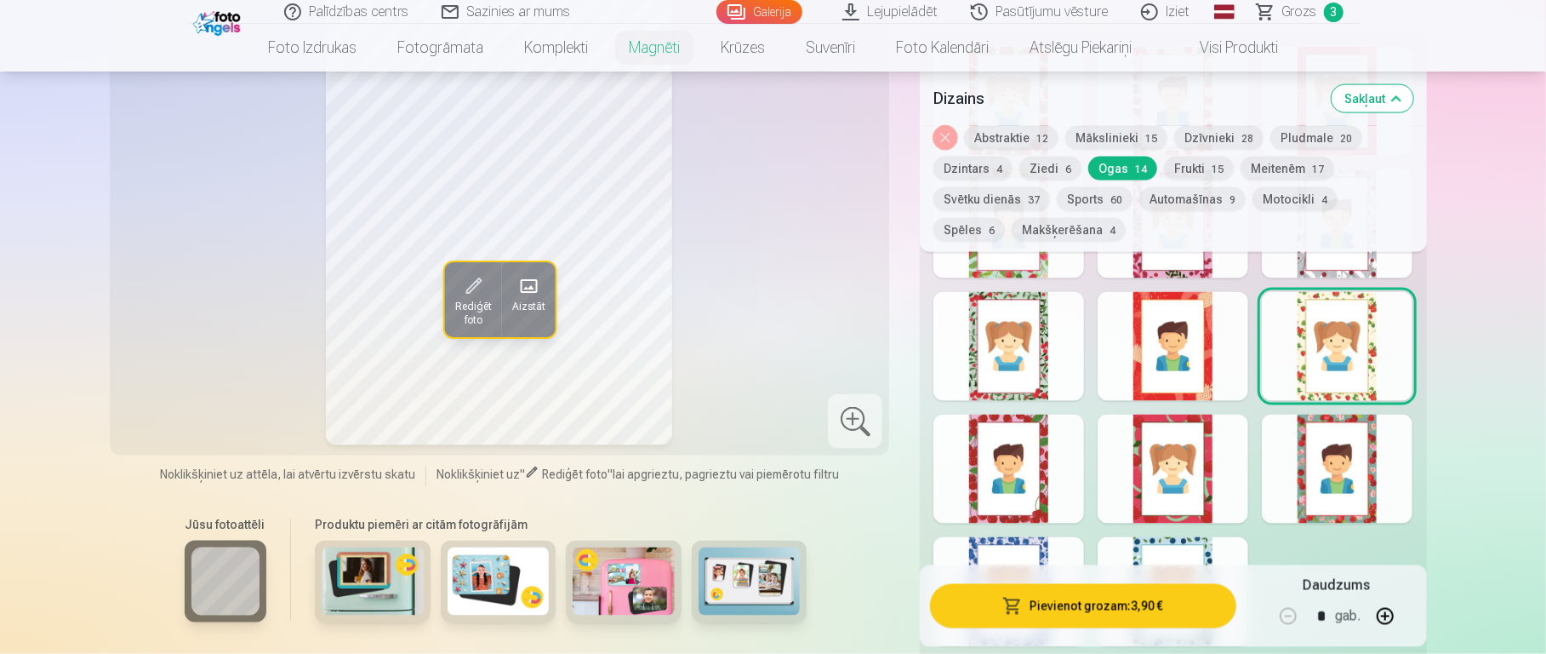
scroll to position [1838, 0]
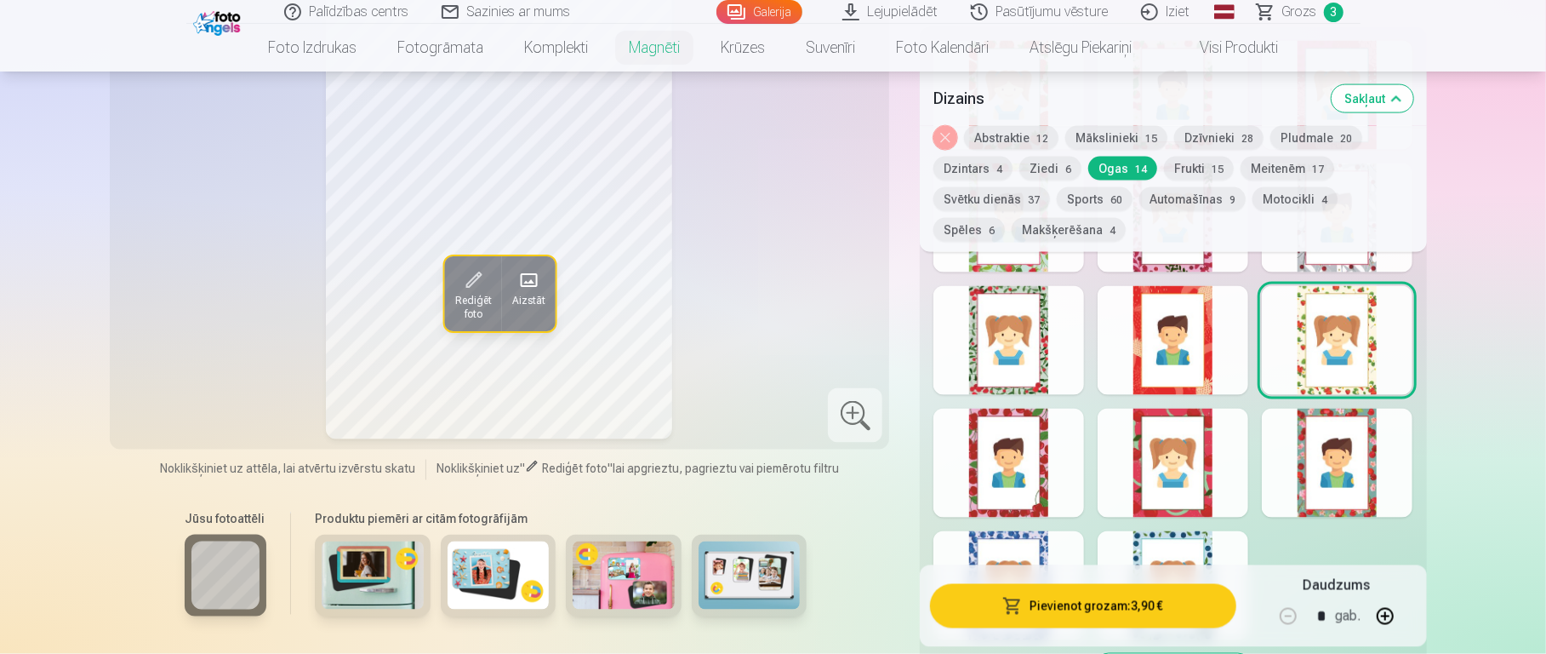
click at [1157, 468] on div at bounding box center [1173, 463] width 151 height 109
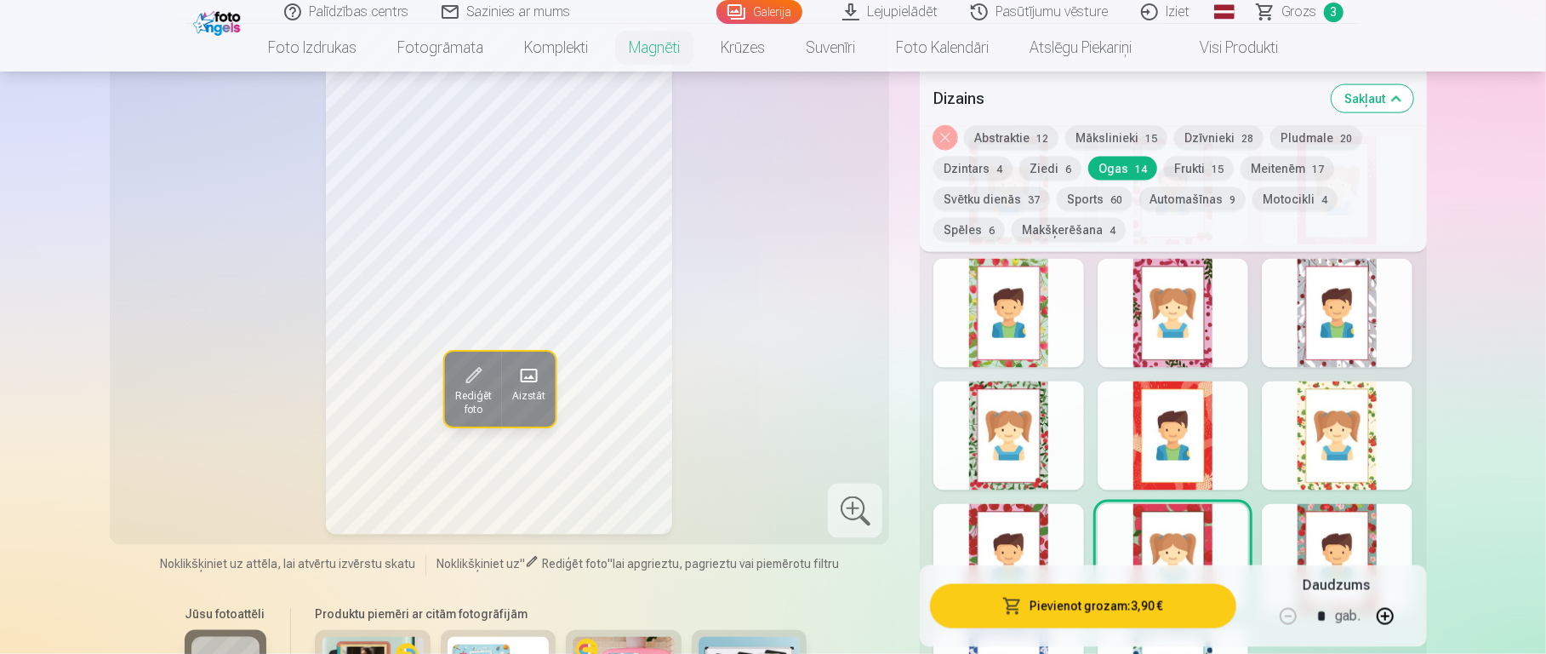
scroll to position [1737, 0]
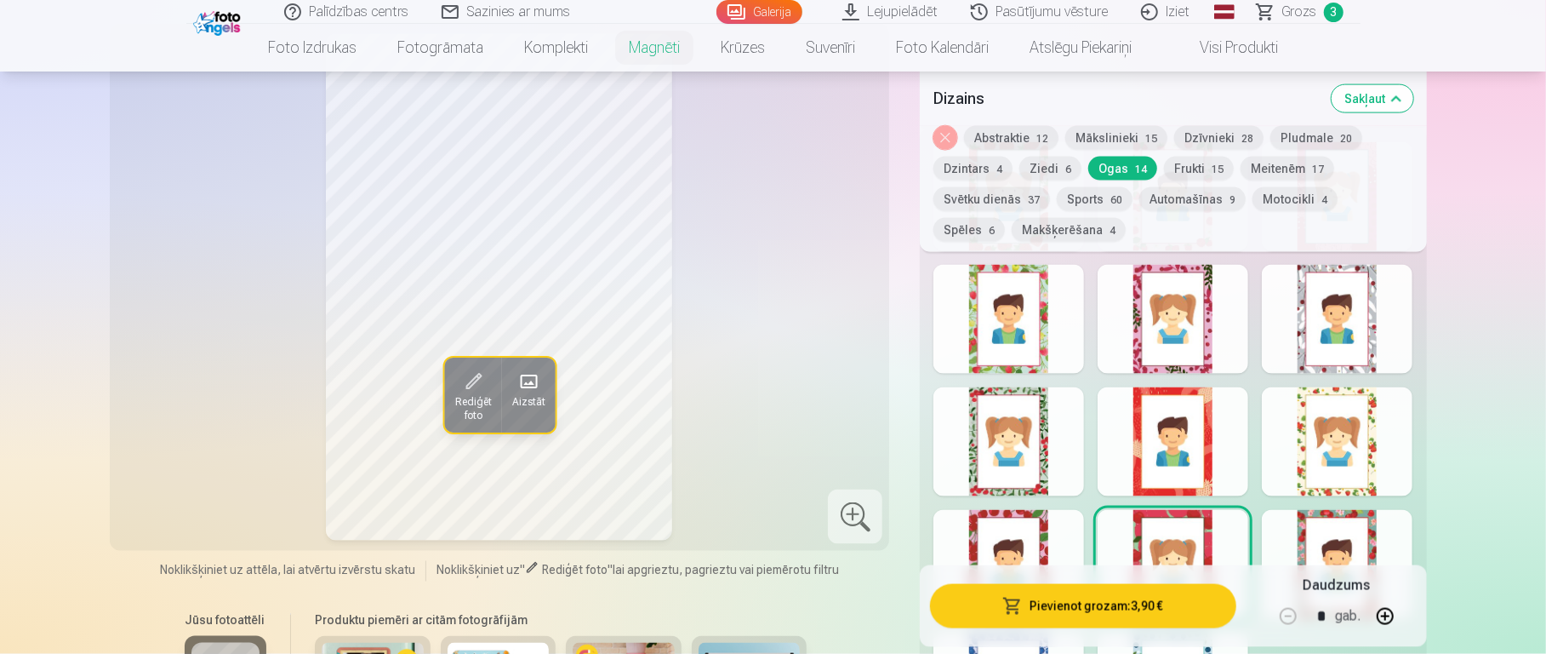
click at [1157, 489] on div at bounding box center [1337, 564] width 151 height 109
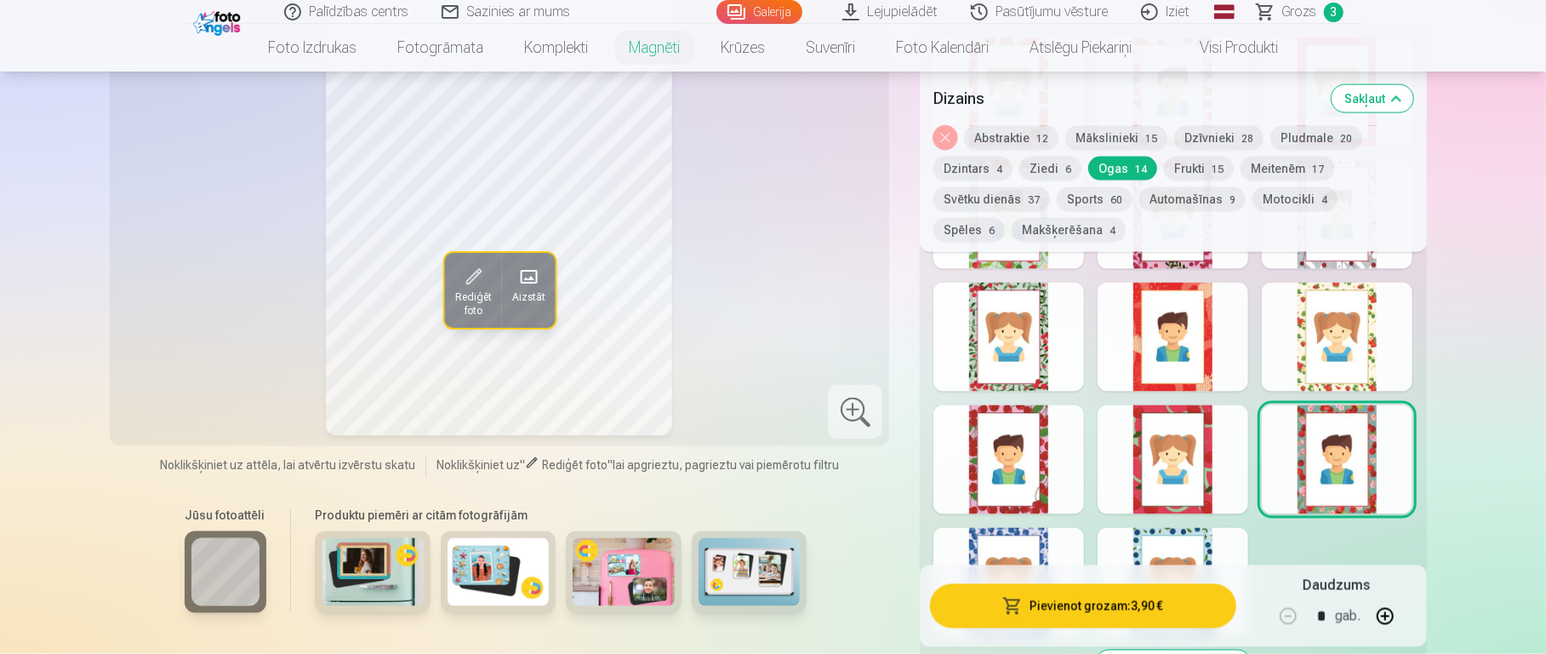
scroll to position [1947, 0]
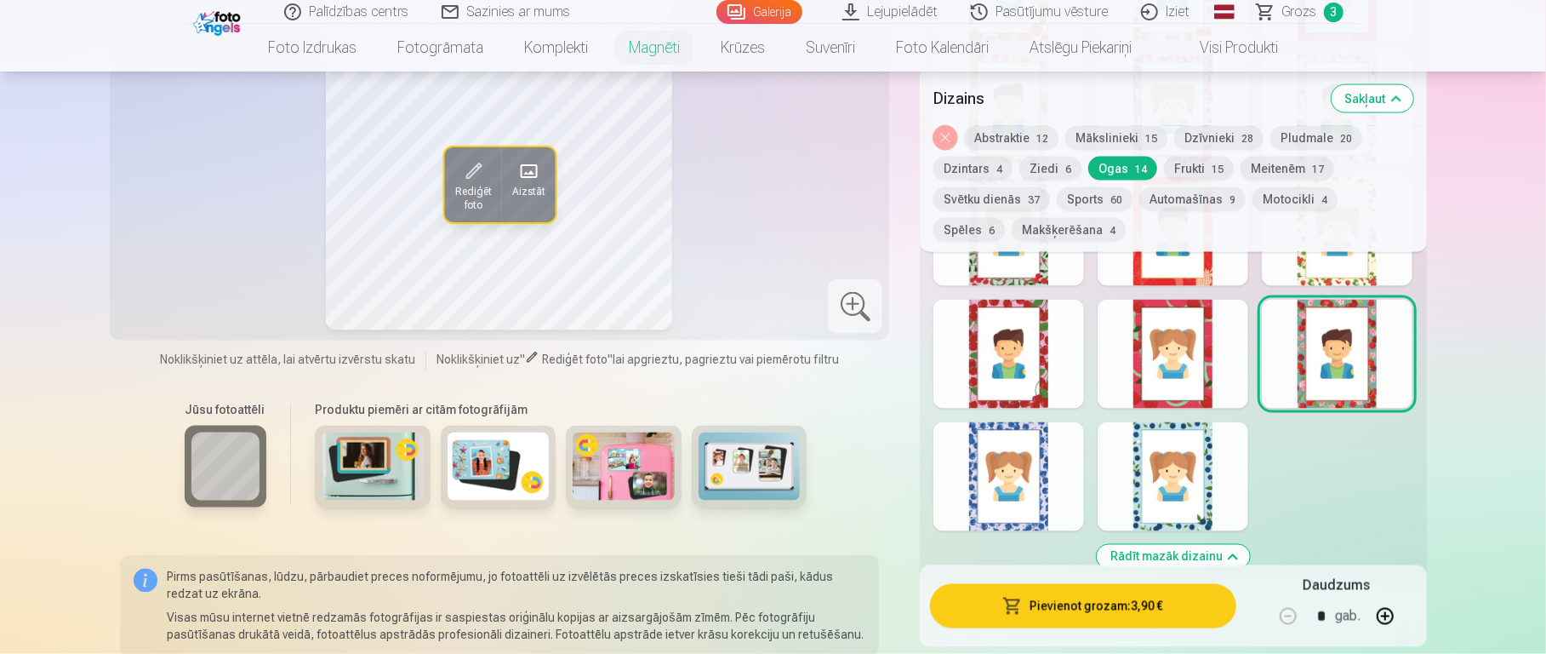
click at [1157, 470] on div at bounding box center [1173, 476] width 151 height 109
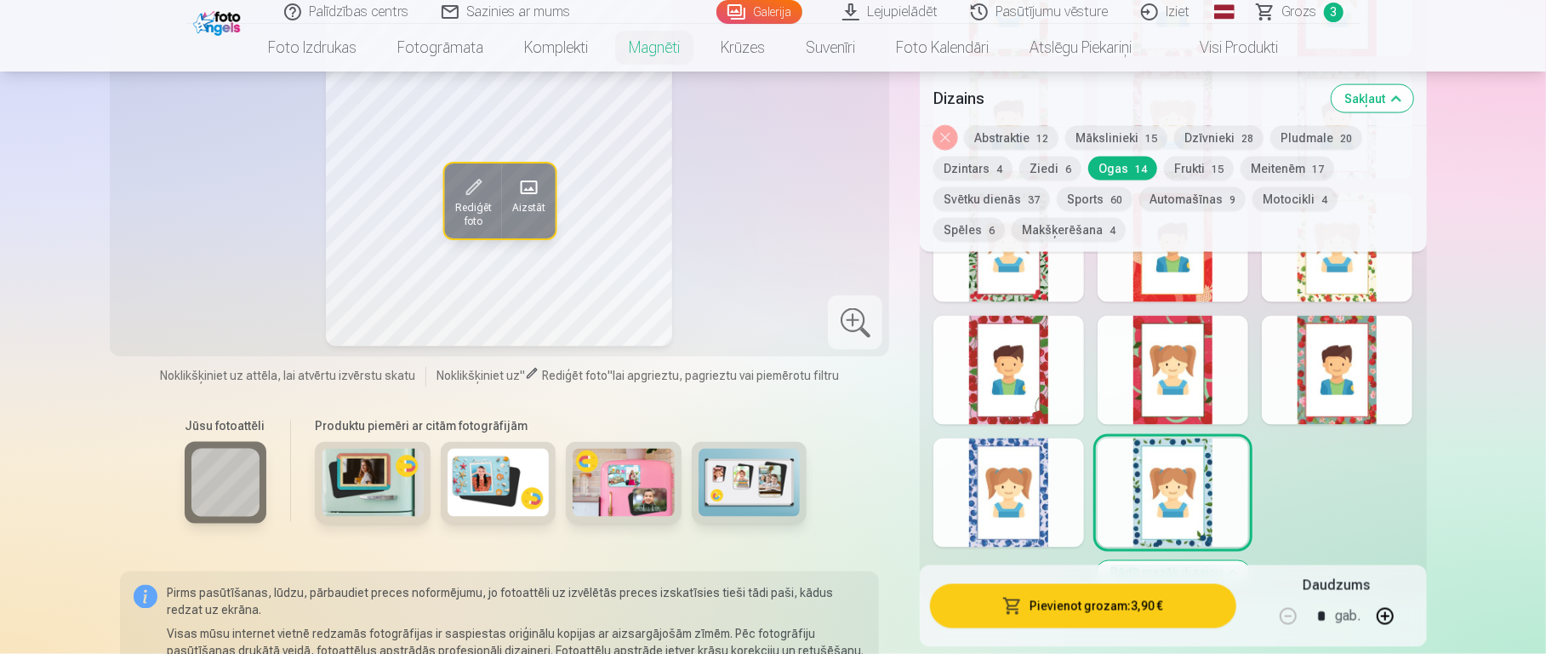
scroll to position [2006, 0]
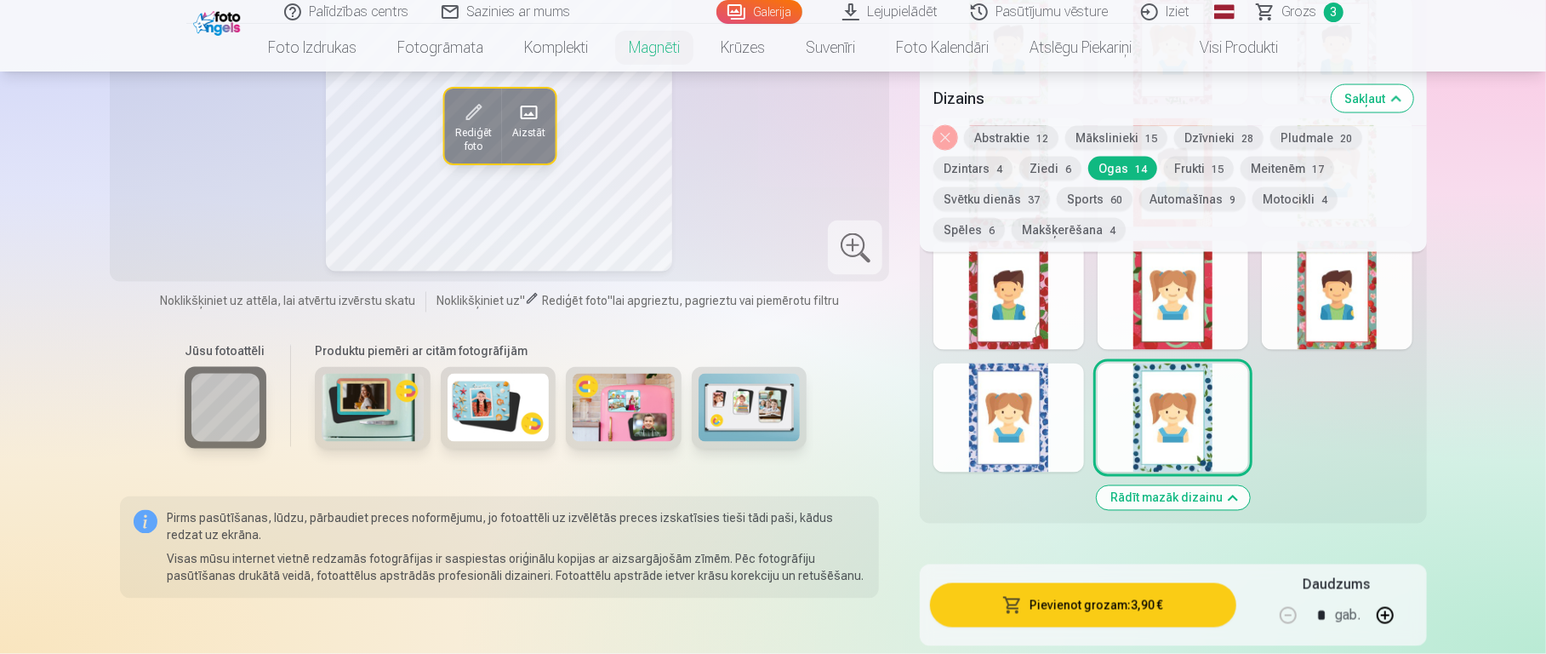
click at [1016, 409] on div at bounding box center [1009, 417] width 151 height 109
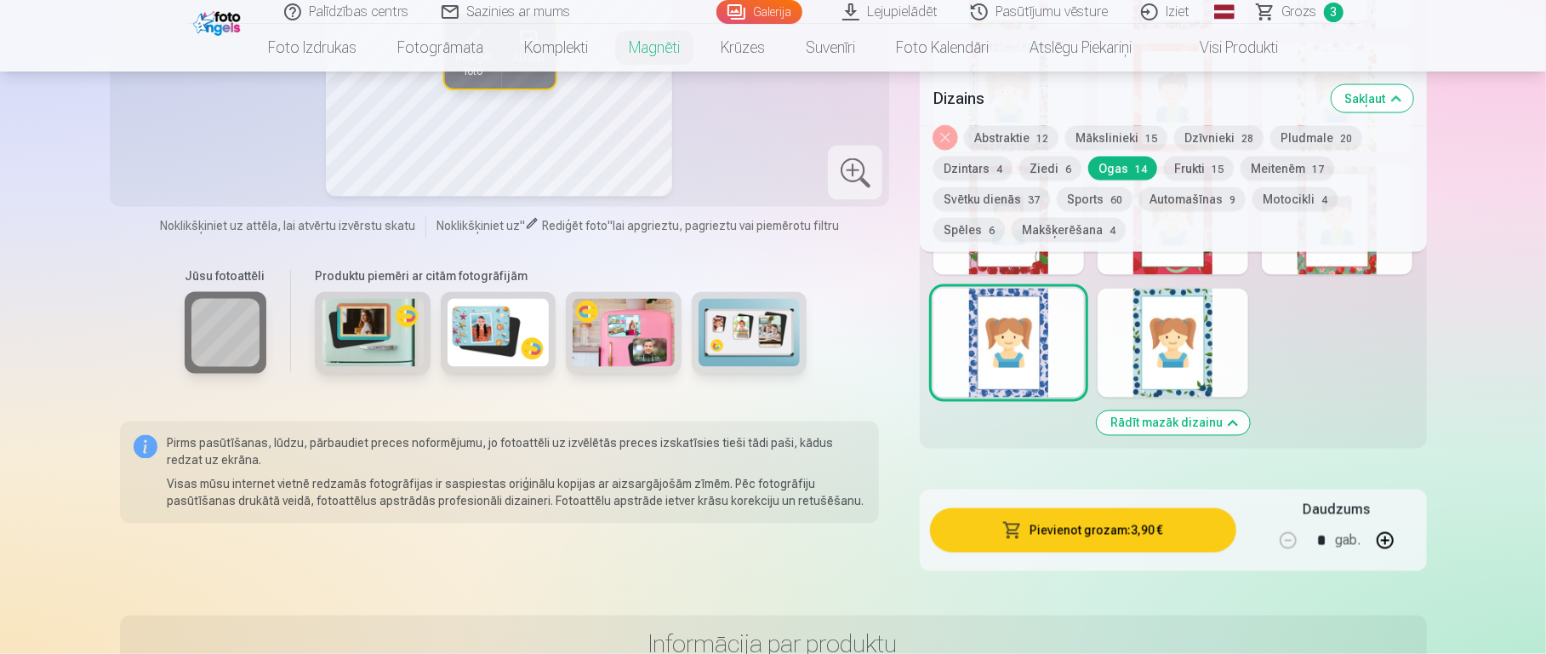
scroll to position [2060, 0]
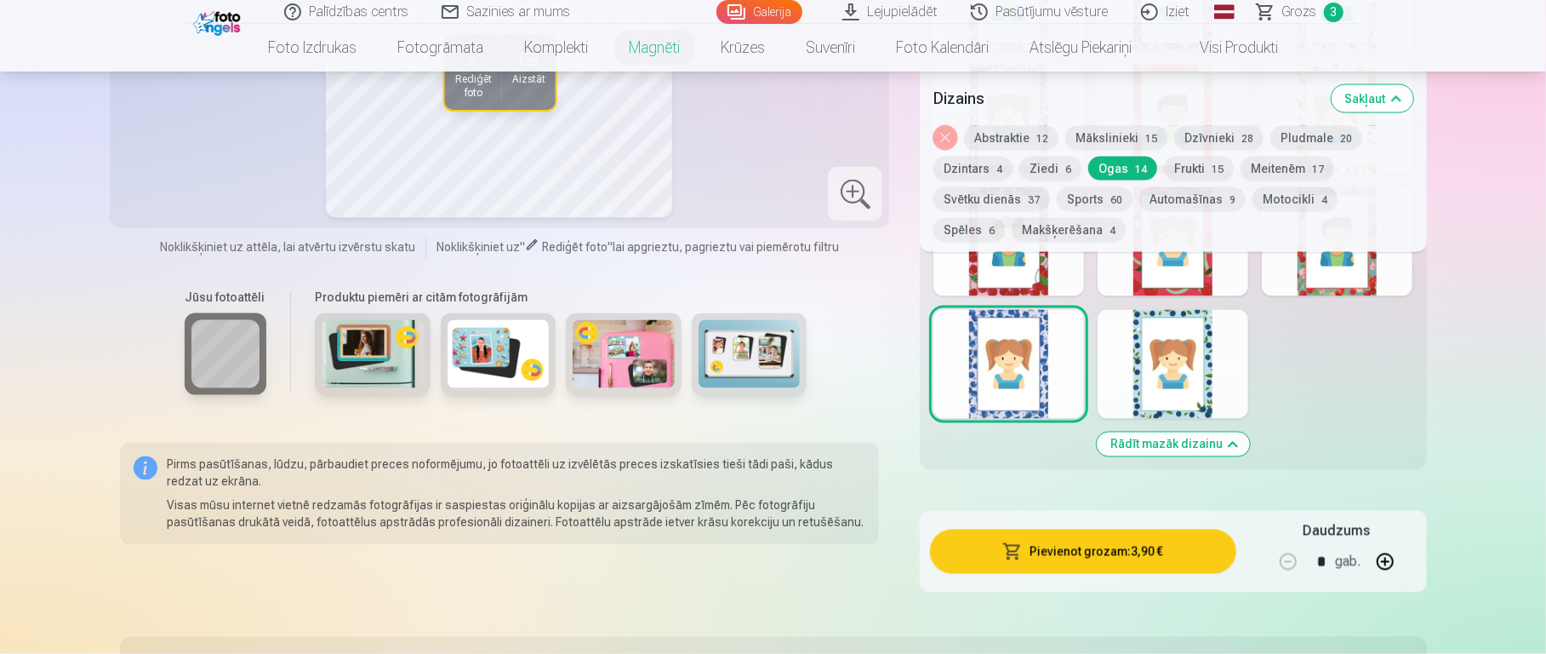
click at [1154, 327] on div at bounding box center [1173, 364] width 151 height 109
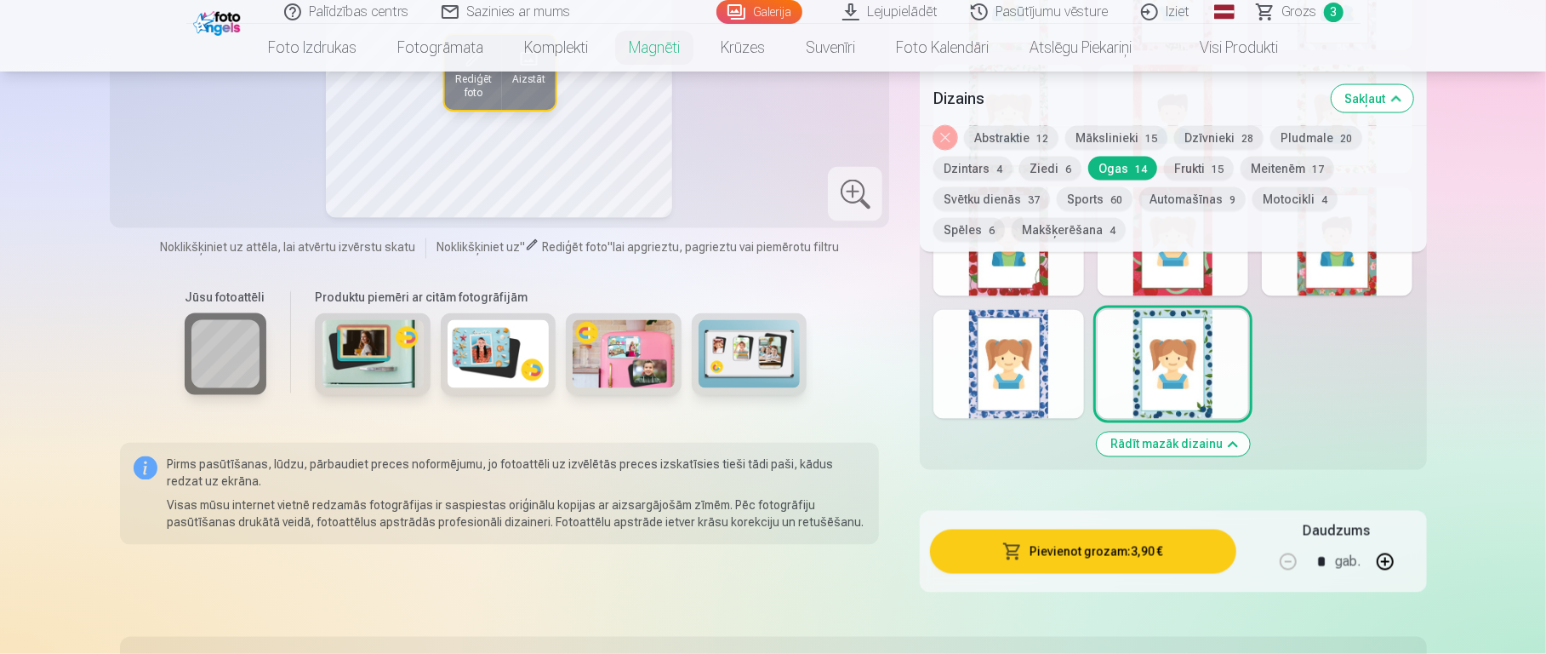
click at [1069, 372] on div at bounding box center [1009, 364] width 151 height 109
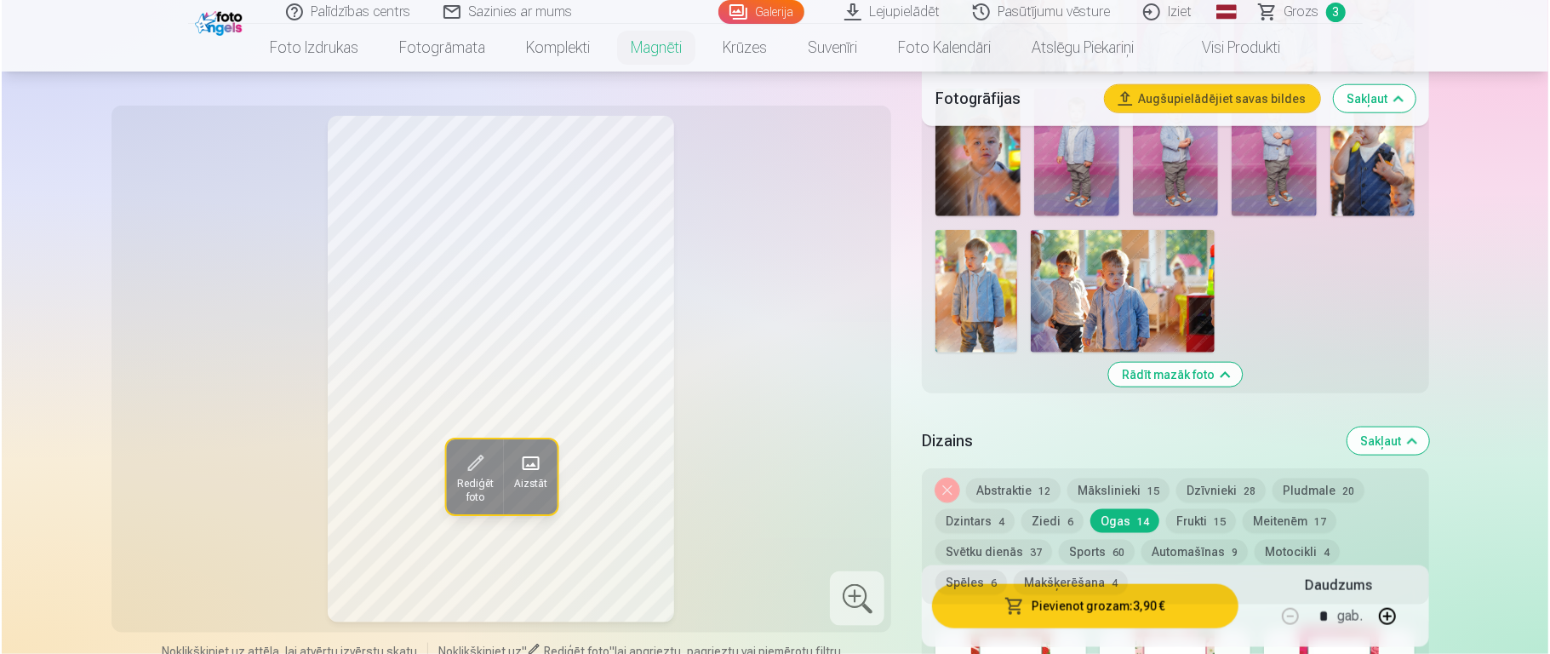
scroll to position [1260, 0]
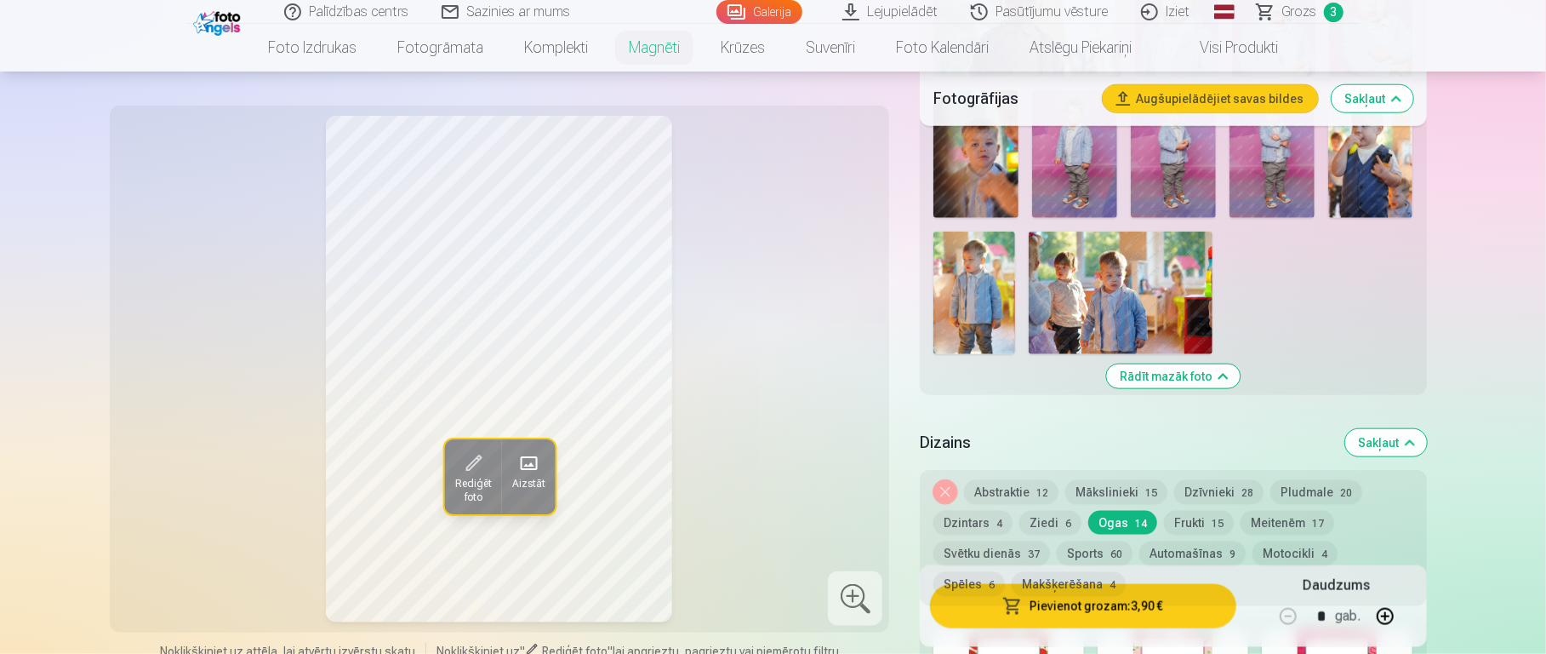
click at [1157, 489] on button "Pievienot grozam : 3,90 €" at bounding box center [1083, 606] width 306 height 44
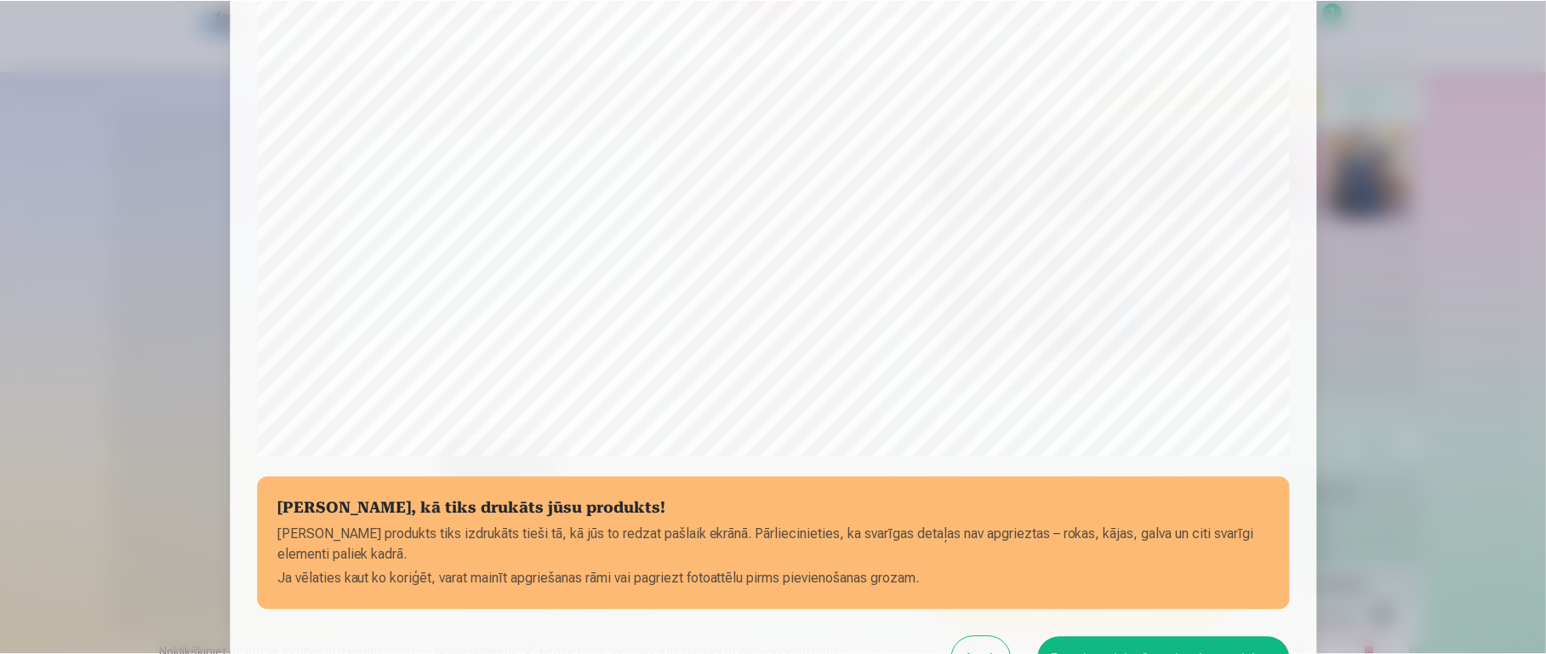
scroll to position [572, 0]
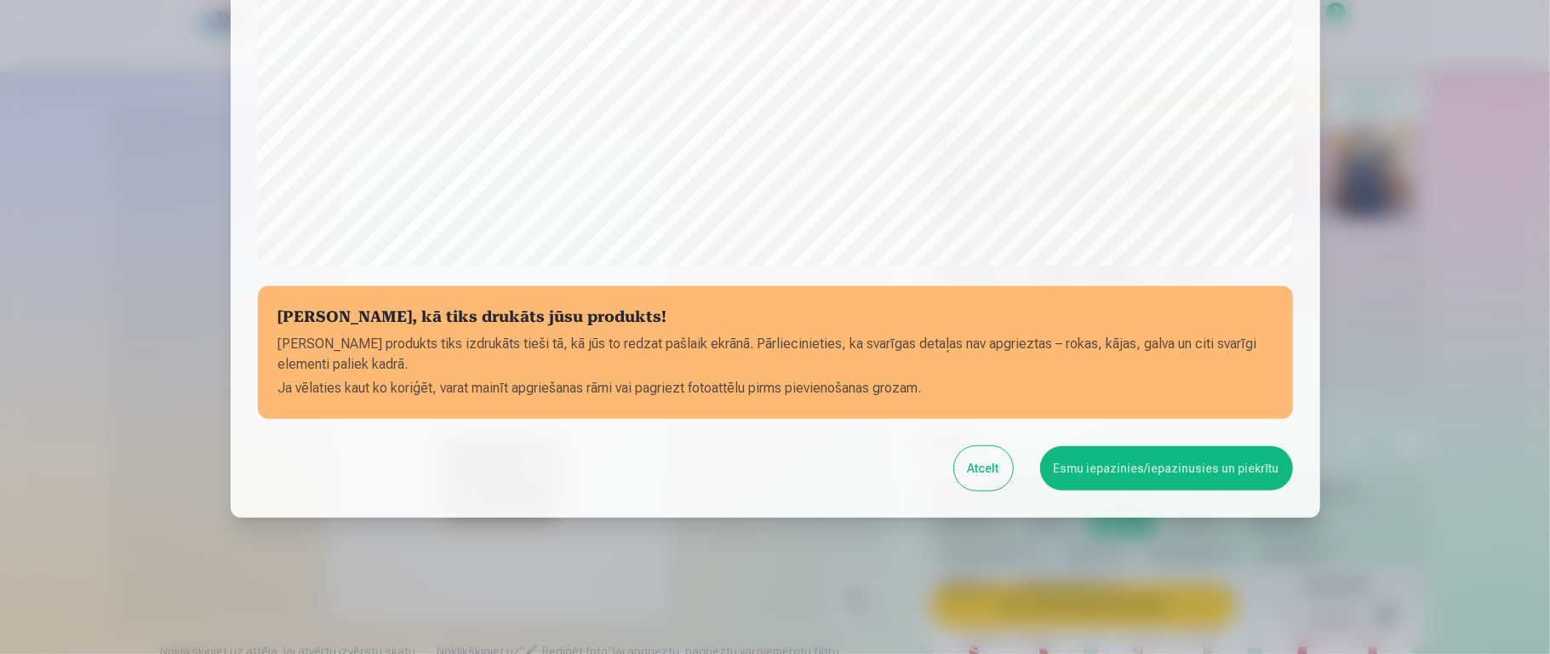
click at [1157, 460] on button "Esmu iepazinies/iepazinusies un piekrītu" at bounding box center [1166, 468] width 253 height 44
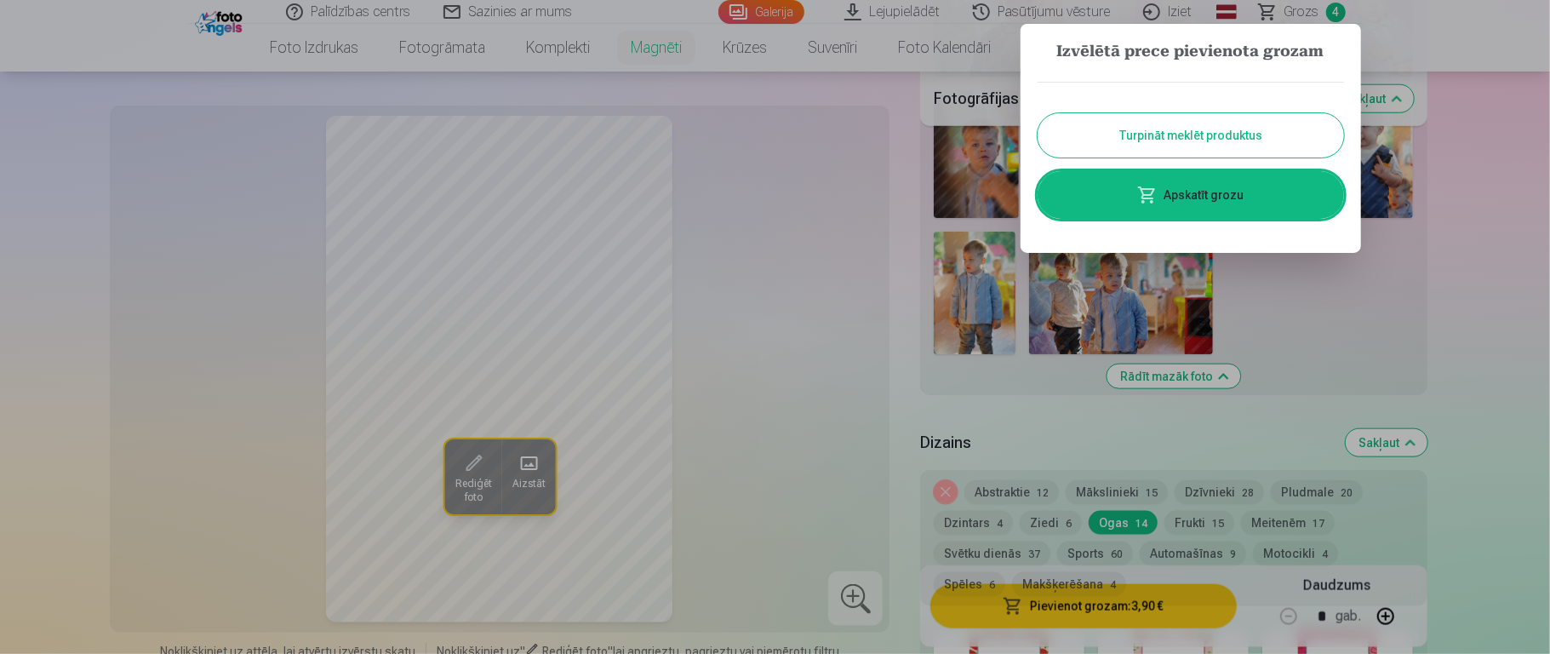
click at [1157, 131] on button "Turpināt meklēt produktus" at bounding box center [1190, 135] width 306 height 44
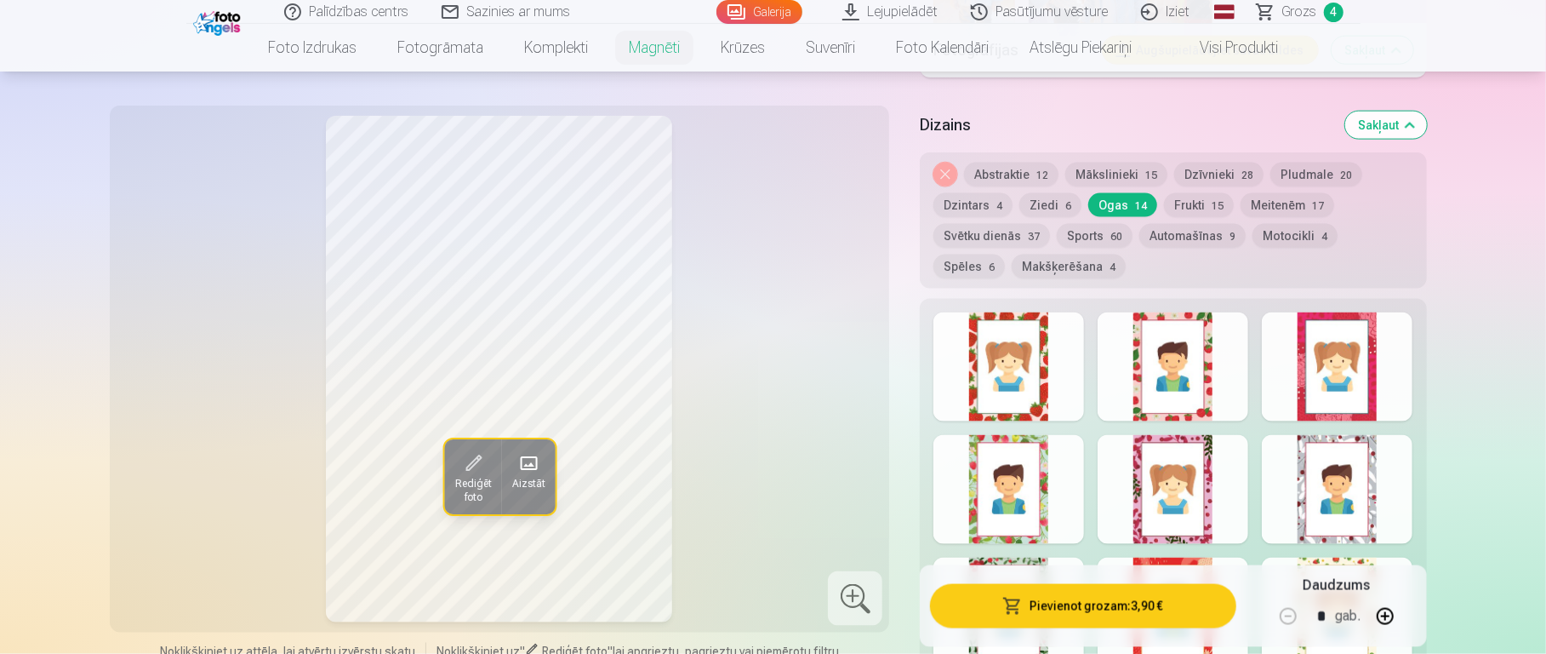
scroll to position [1459, 0]
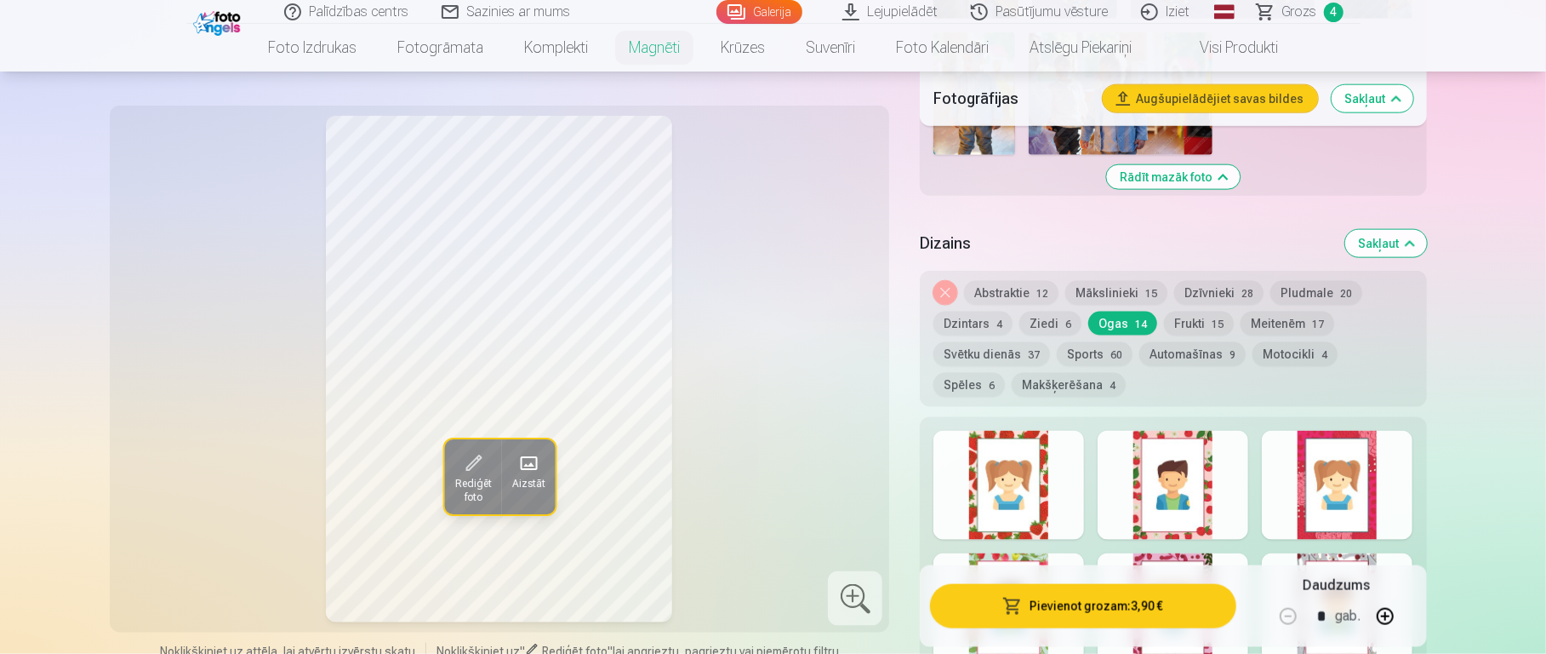
click at [1157, 342] on button "Automašīnas 9" at bounding box center [1193, 354] width 106 height 24
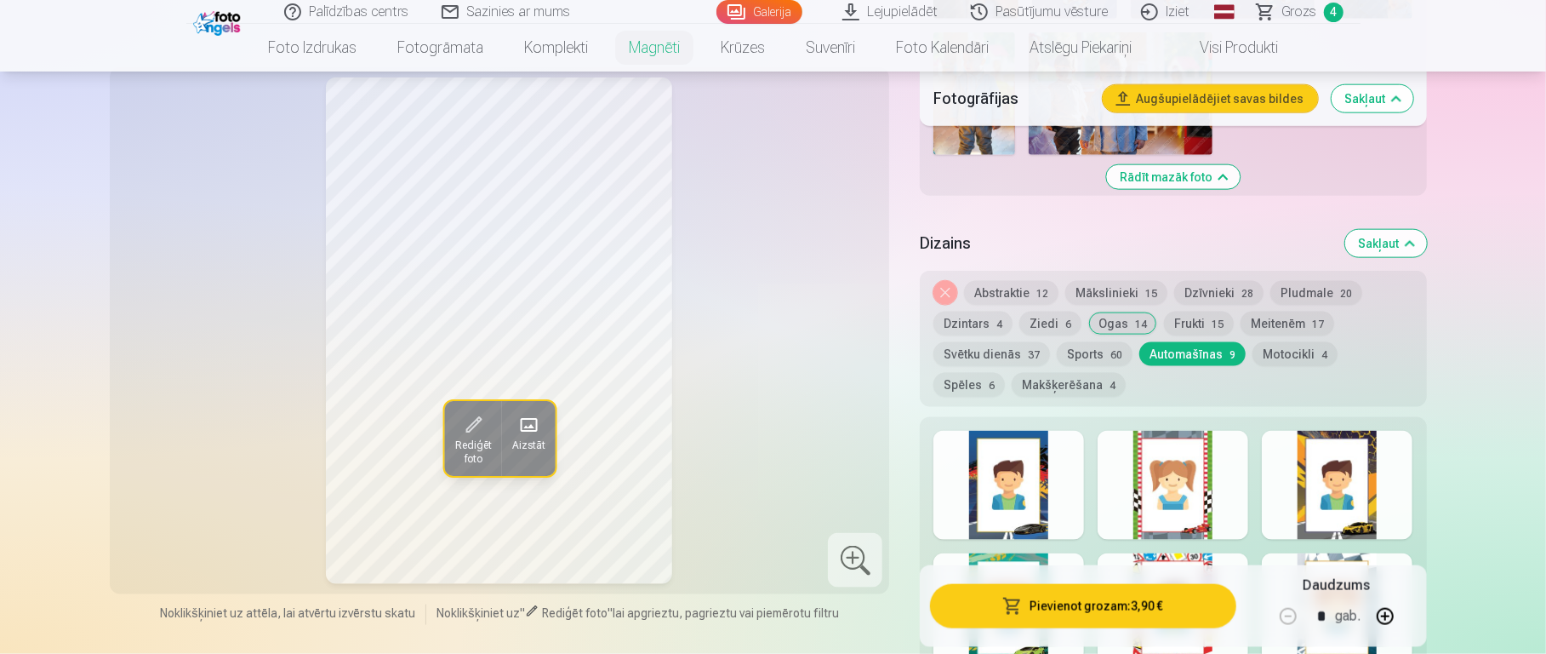
click at [1029, 489] on div at bounding box center [1009, 485] width 151 height 109
click at [1157, 489] on div at bounding box center [1173, 485] width 151 height 109
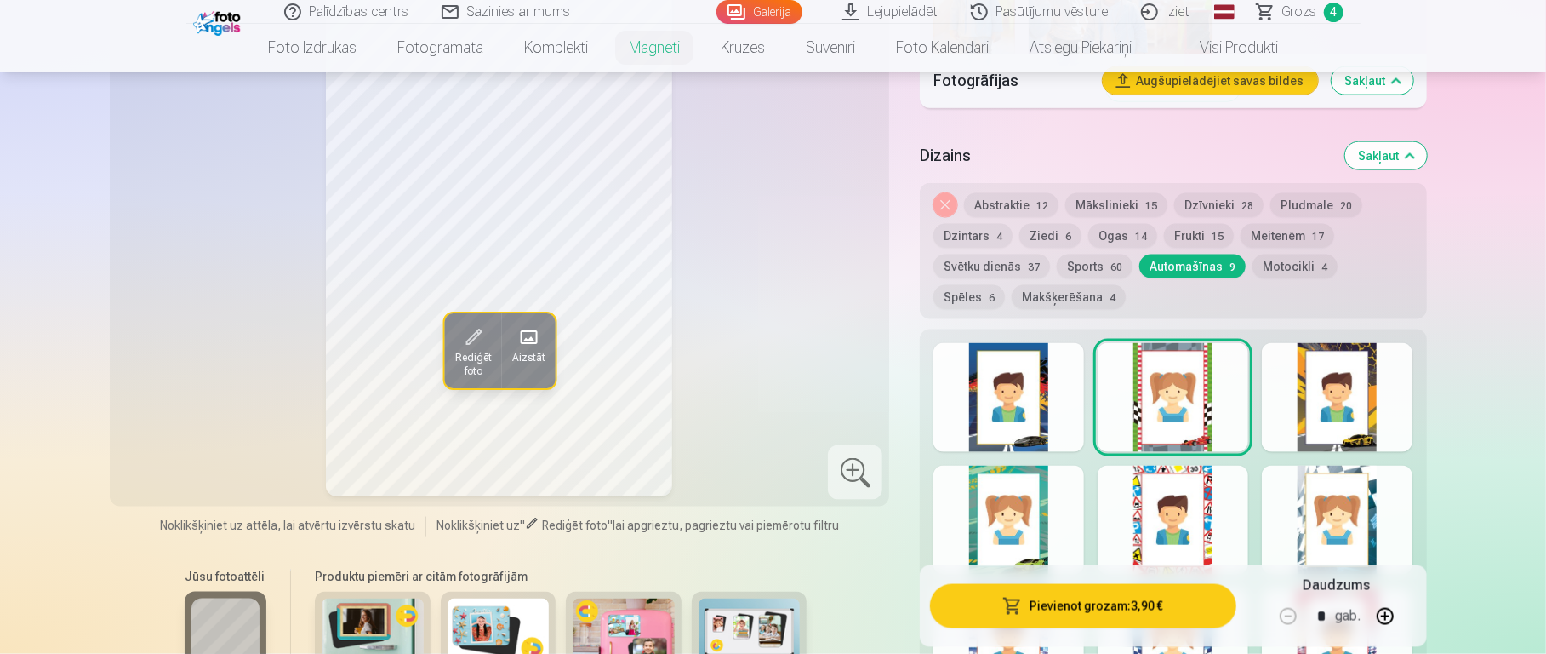
scroll to position [1551, 0]
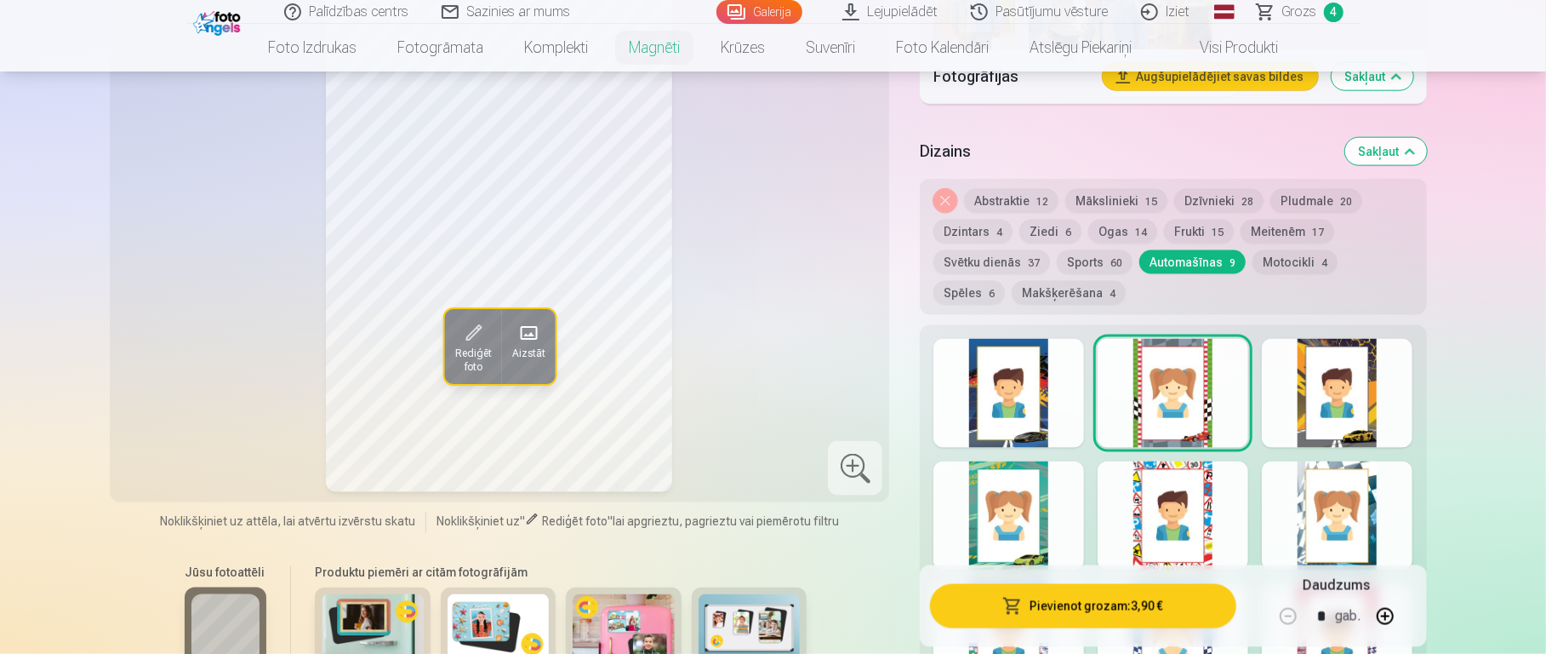
click at [1157, 489] on div at bounding box center [1173, 515] width 151 height 109
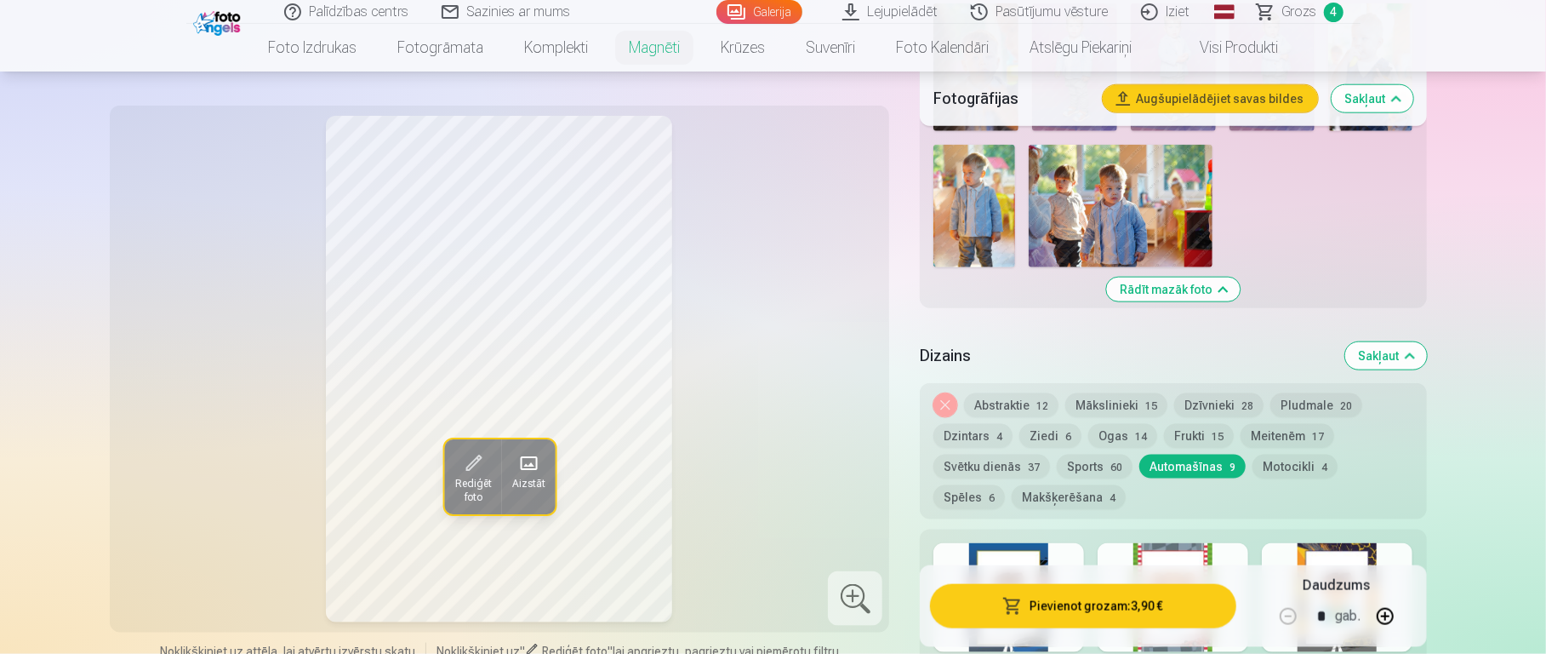
scroll to position [1346, 0]
click at [1100, 455] on button "Sports 60" at bounding box center [1095, 467] width 76 height 24
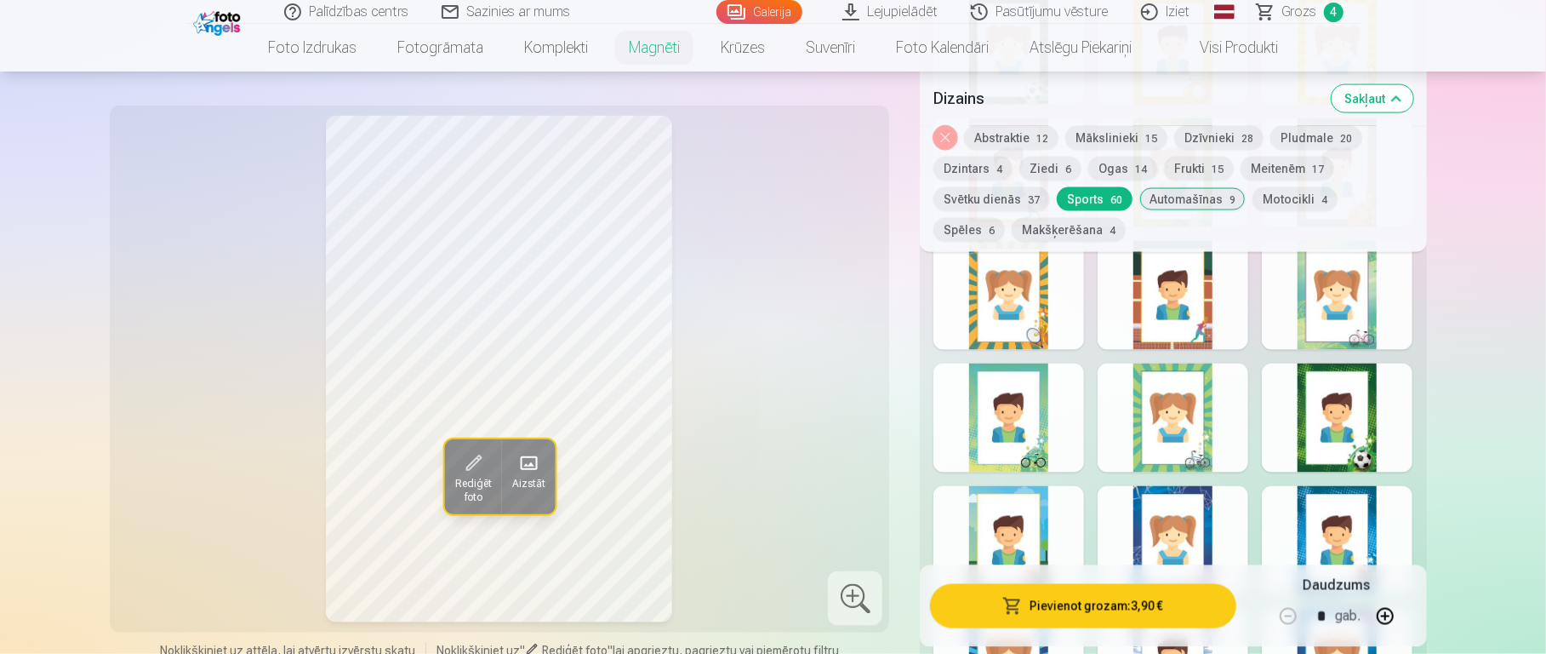
scroll to position [2060, 0]
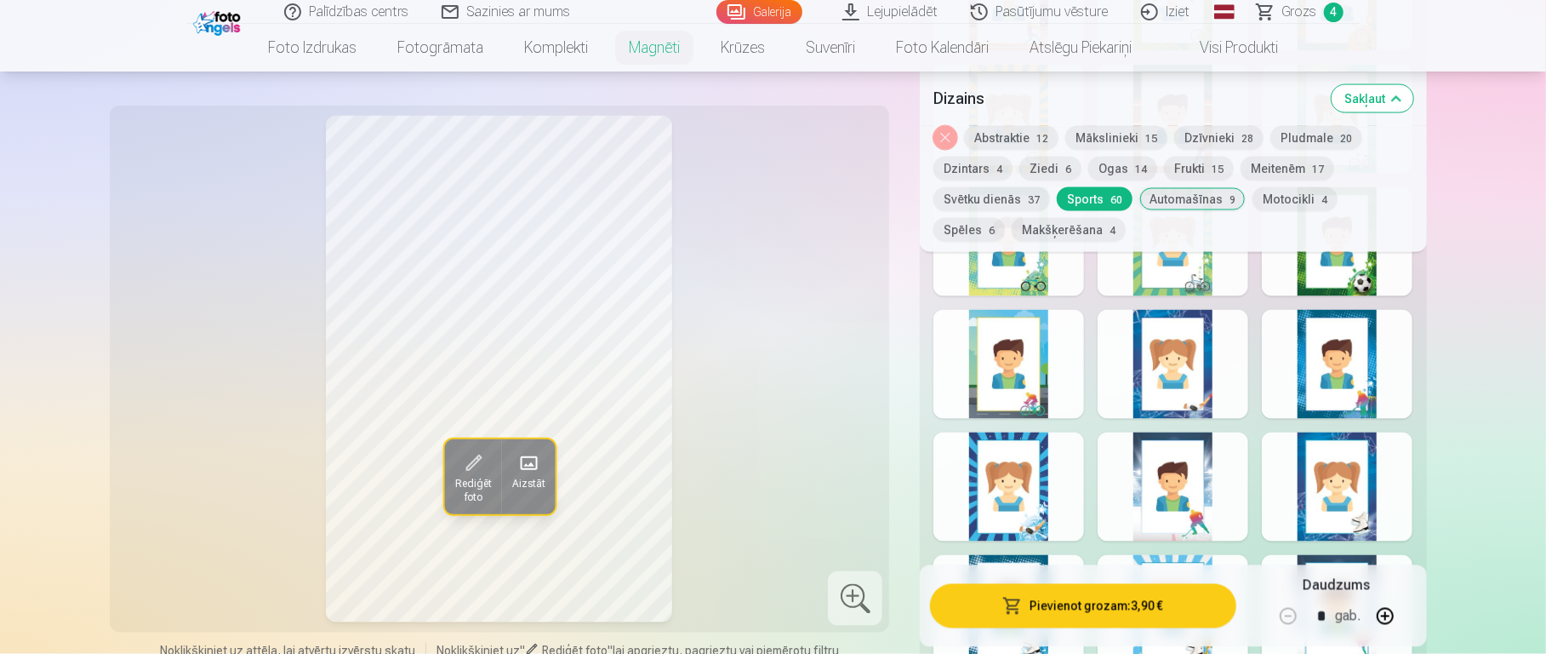
click at [1022, 450] on div at bounding box center [1009, 486] width 151 height 109
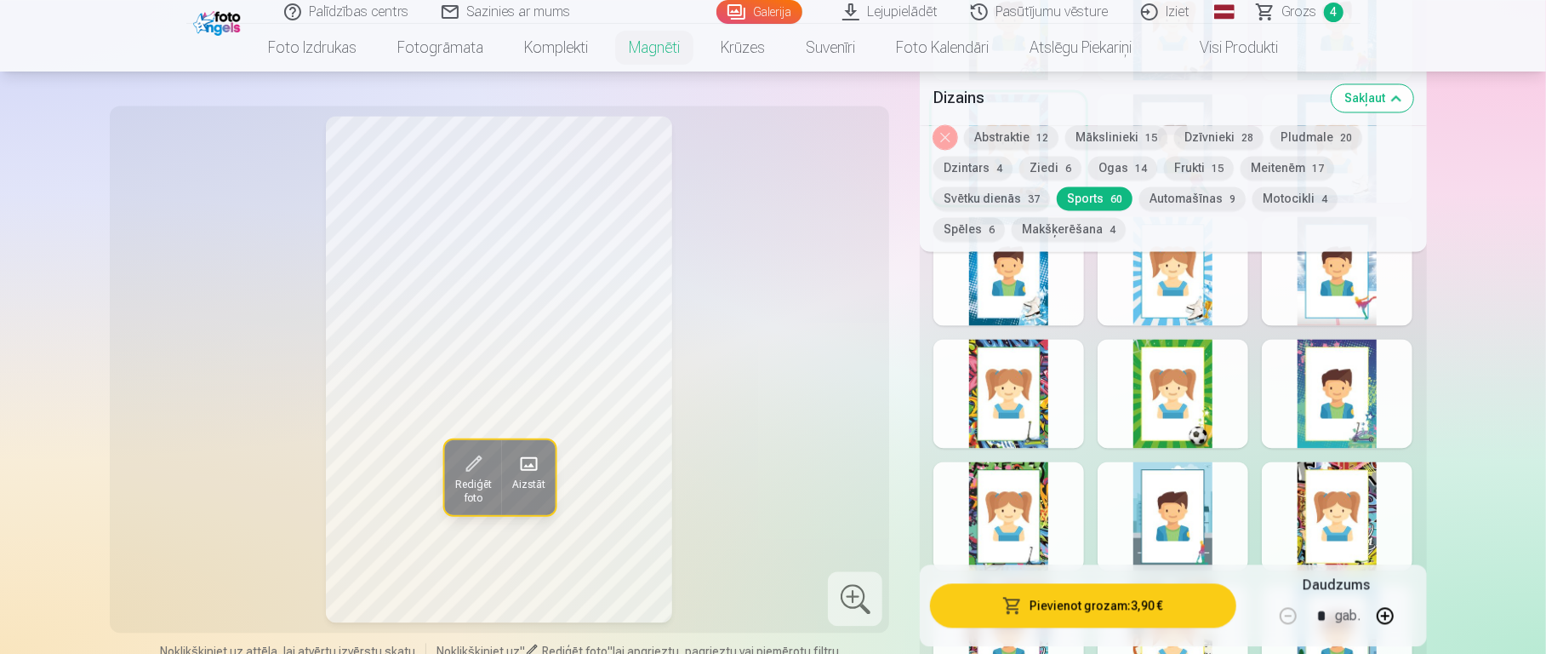
scroll to position [2400, 0]
click at [1157, 373] on div at bounding box center [1173, 391] width 151 height 109
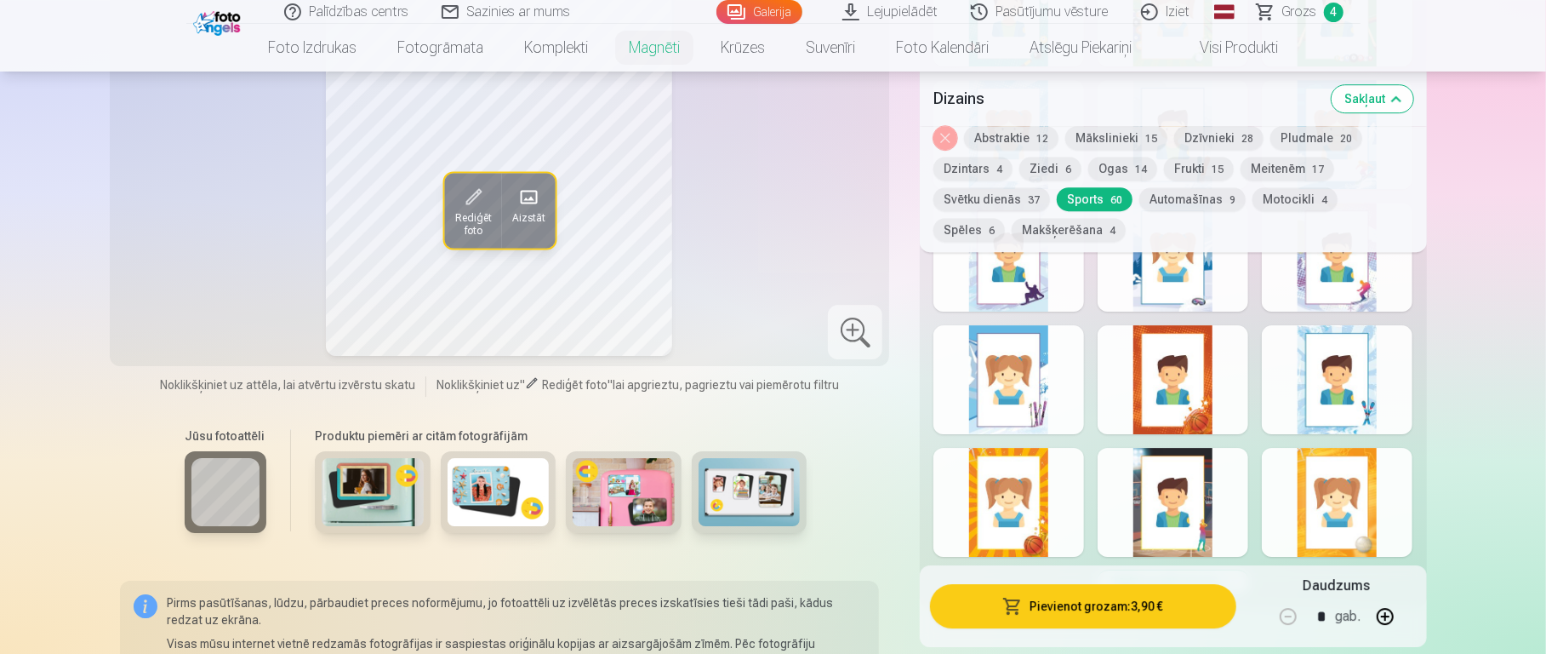
scroll to position [3886, 0]
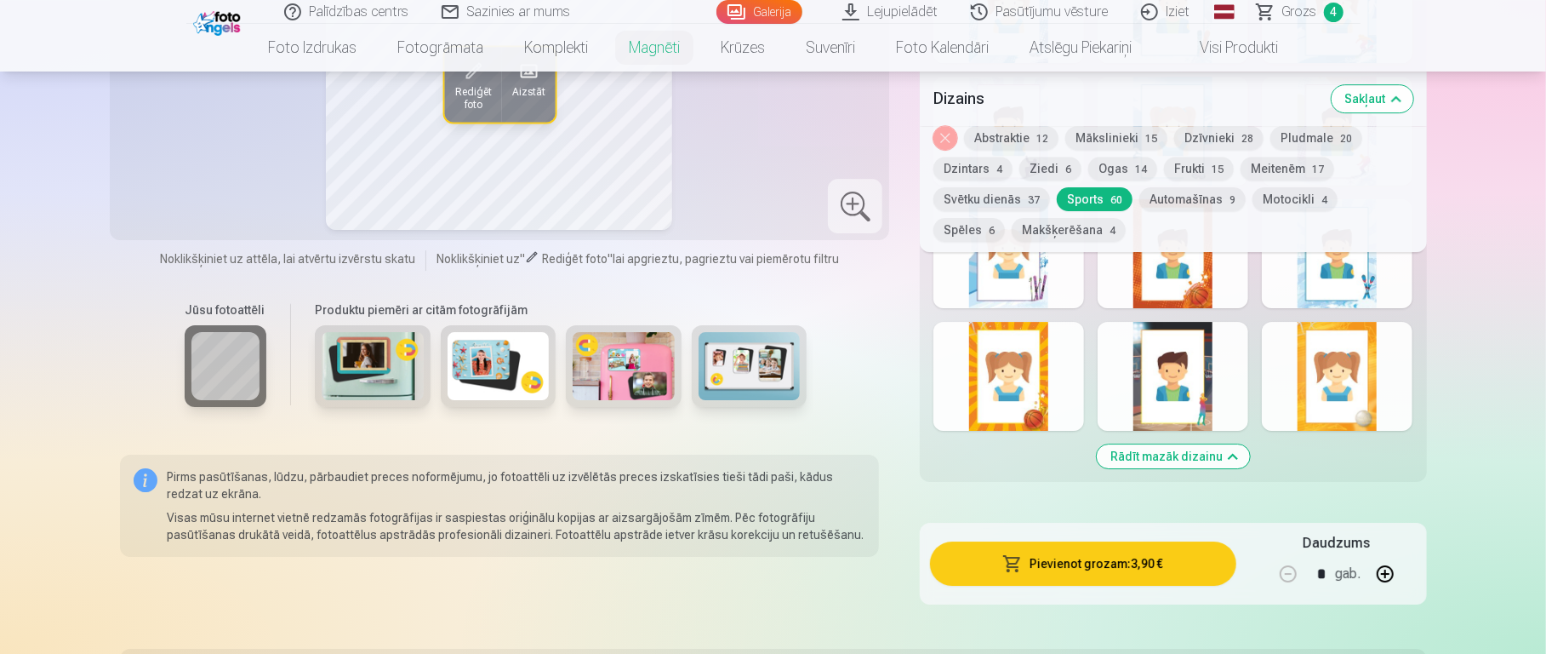
click at [473, 360] on img at bounding box center [499, 366] width 102 height 68
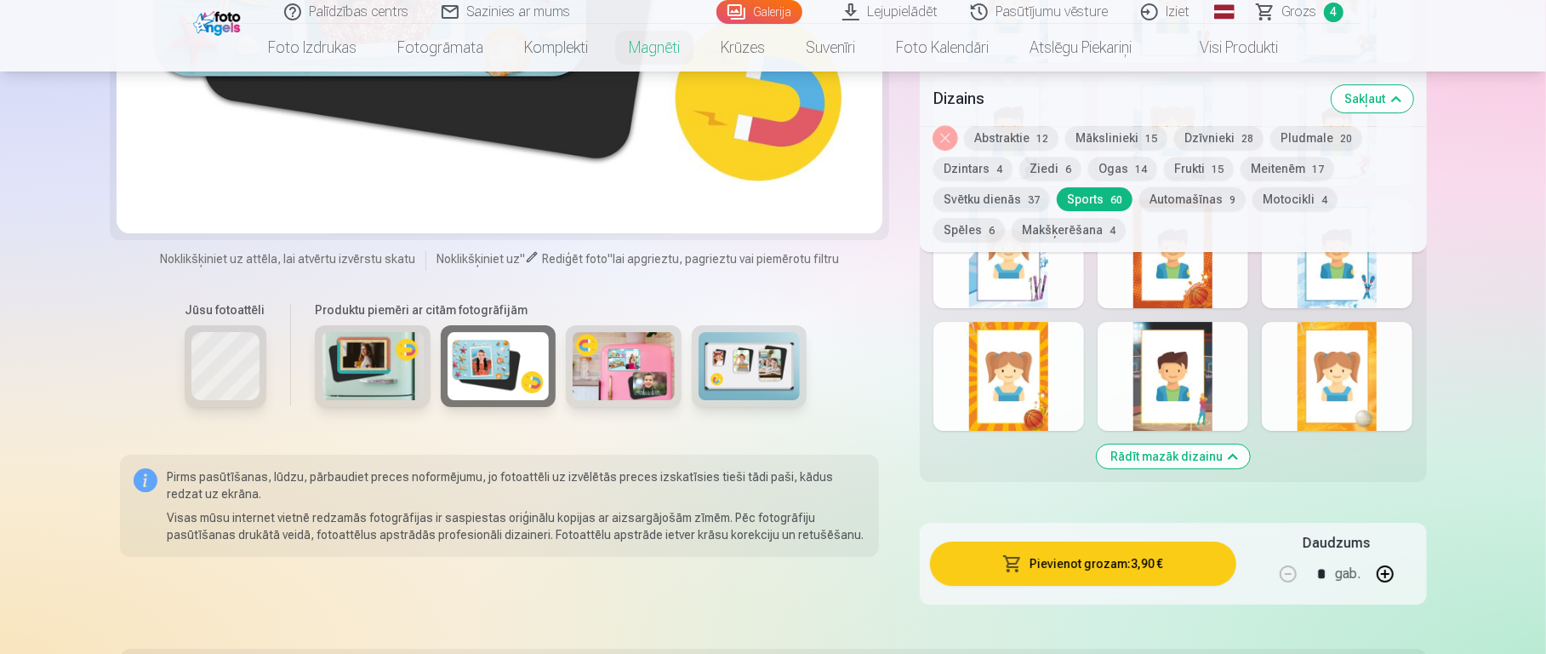
click at [611, 357] on img at bounding box center [624, 366] width 102 height 68
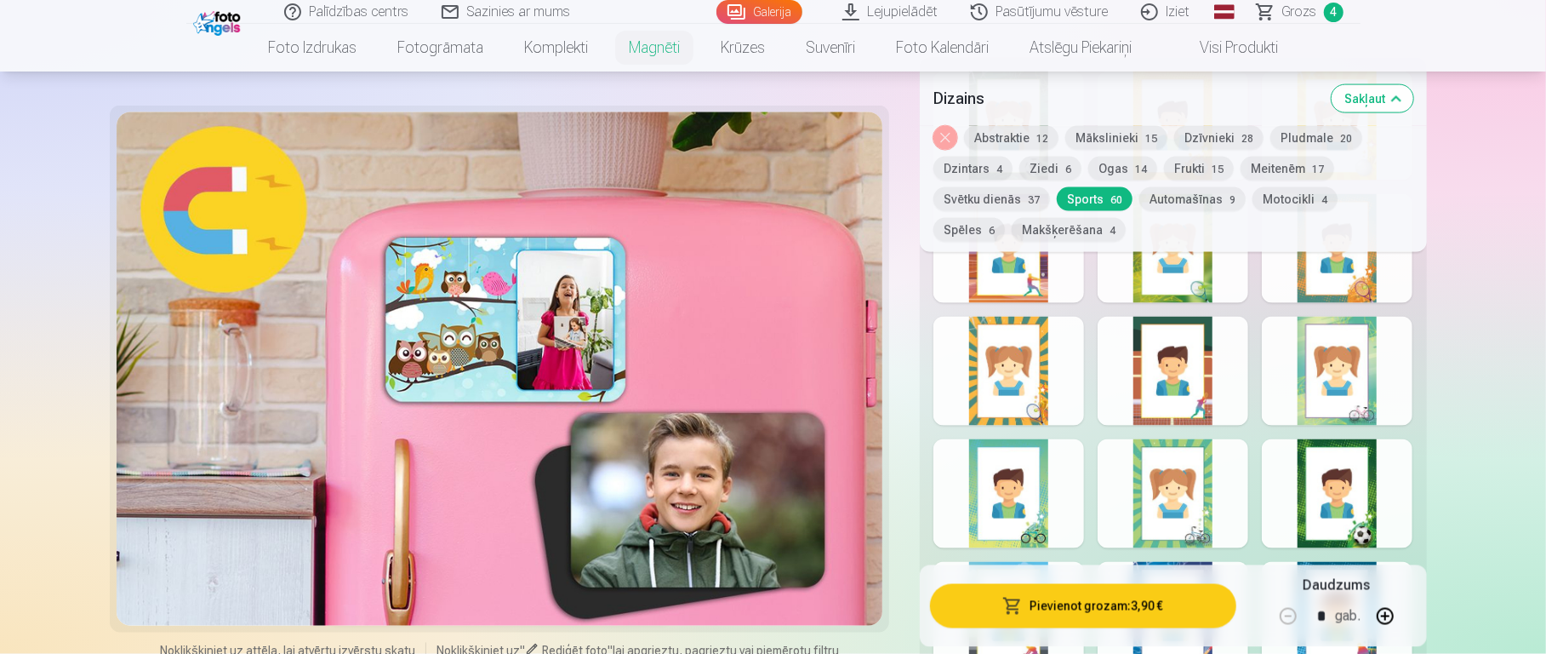
click at [948, 135] on button "Noņemiet dizainu" at bounding box center [946, 138] width 24 height 24
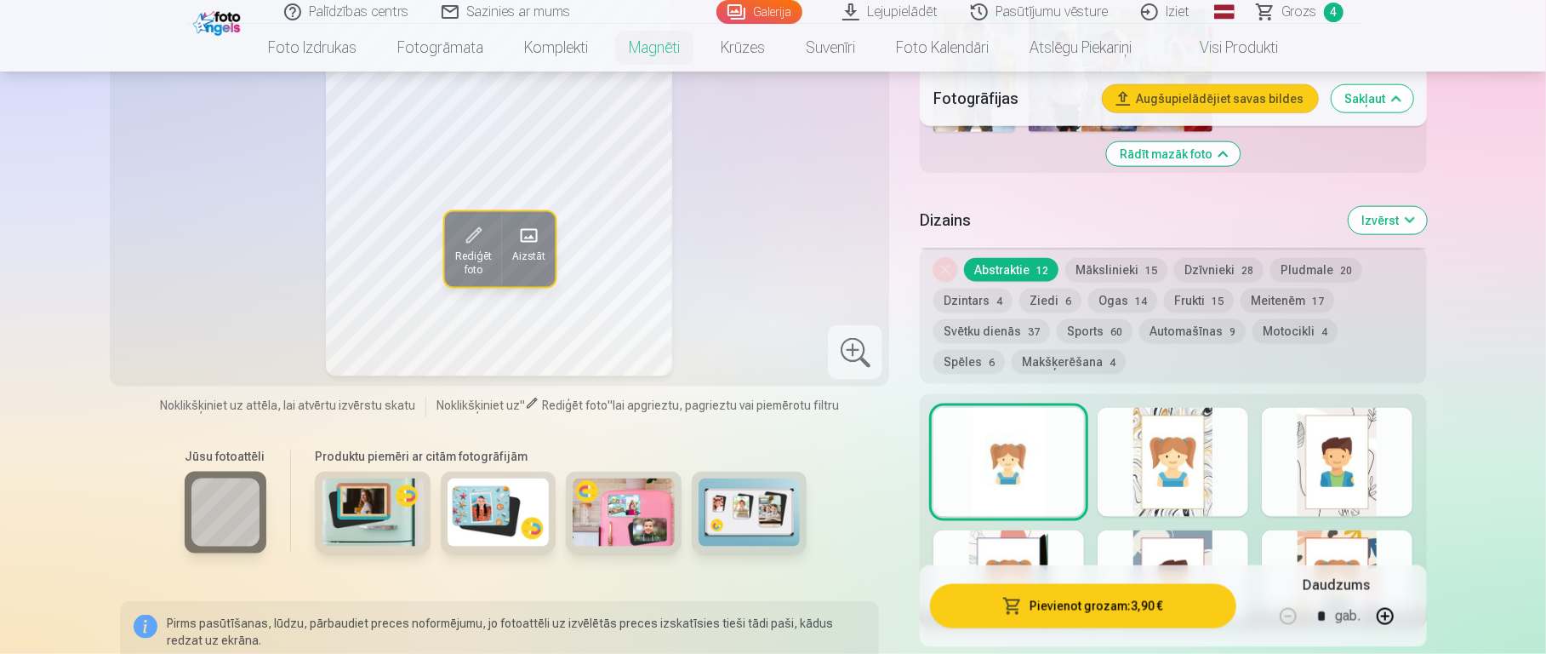
scroll to position [1481, 0]
click at [1052, 289] on button "Ziedi 6" at bounding box center [1051, 301] width 62 height 24
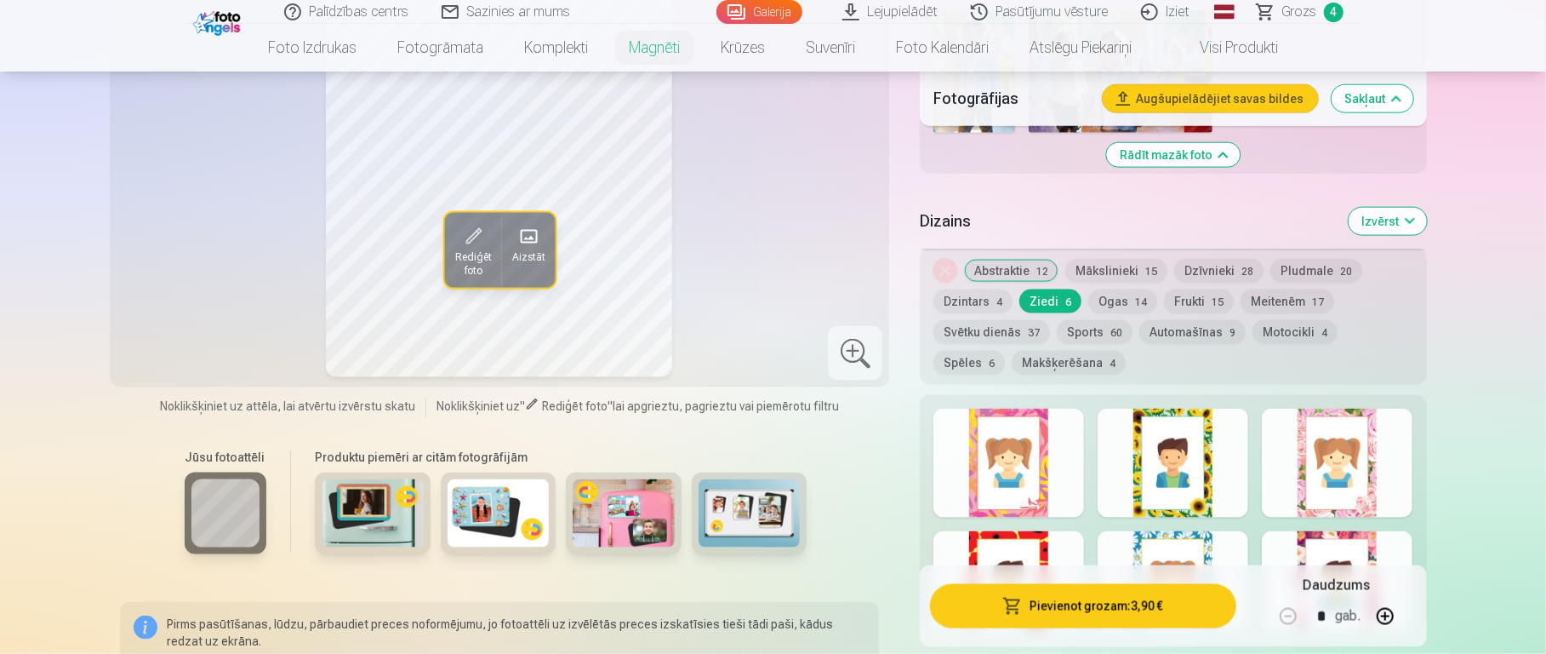
click at [1157, 449] on div at bounding box center [1173, 463] width 151 height 109
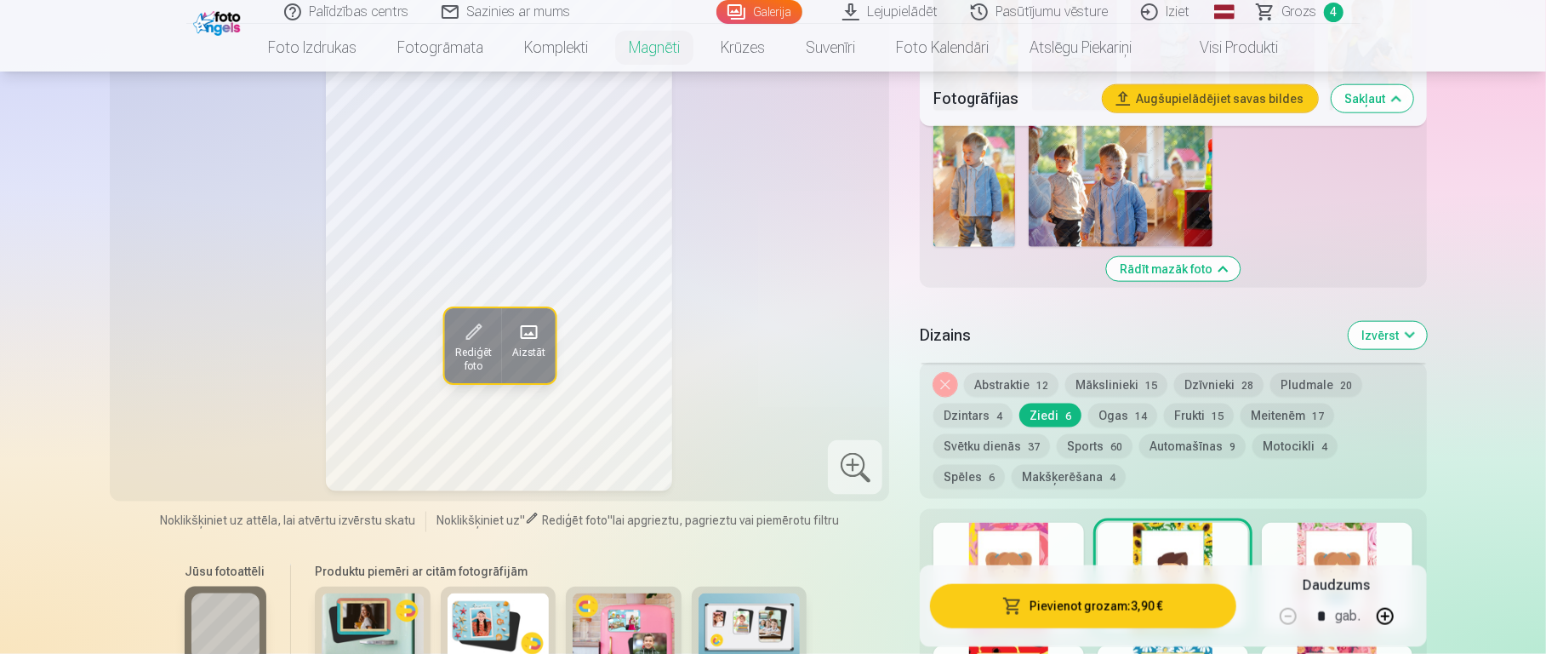
scroll to position [1369, 0]
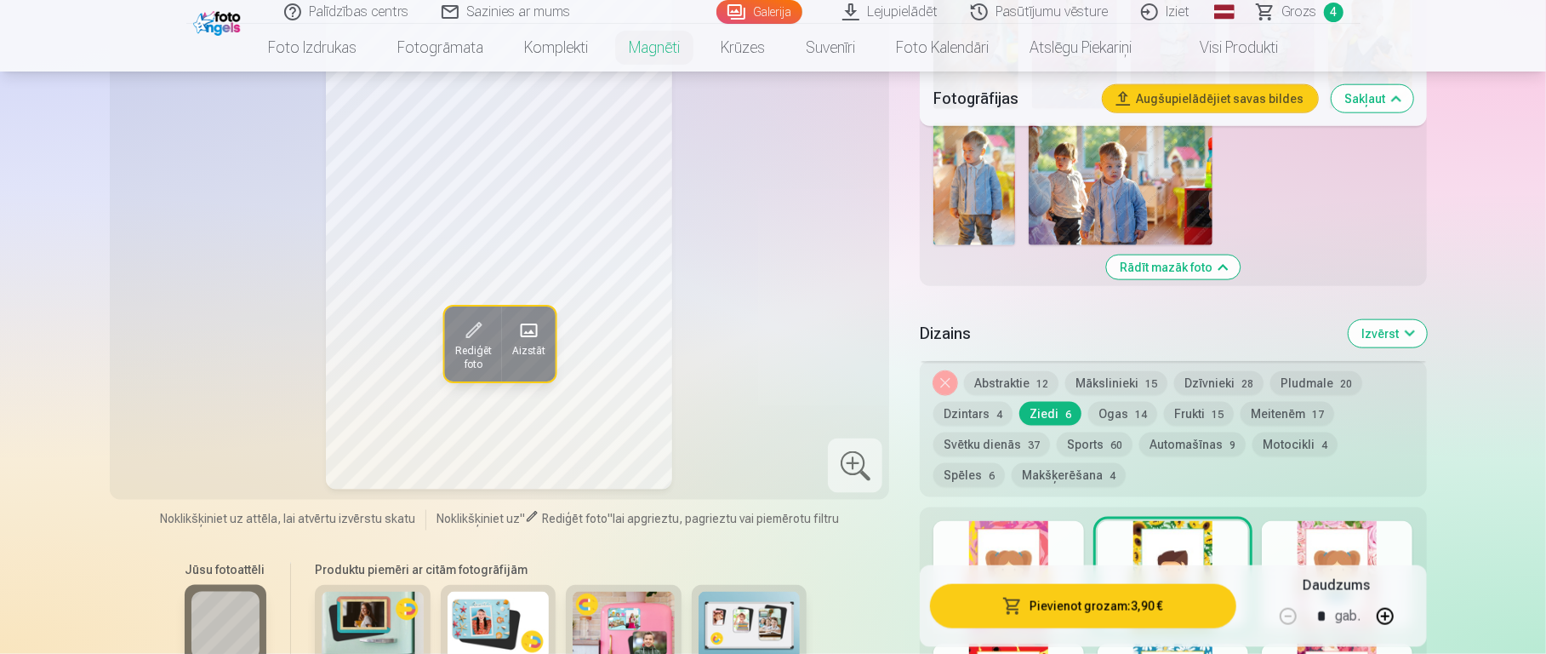
click at [1157, 406] on button "Frukti 15" at bounding box center [1199, 414] width 70 height 24
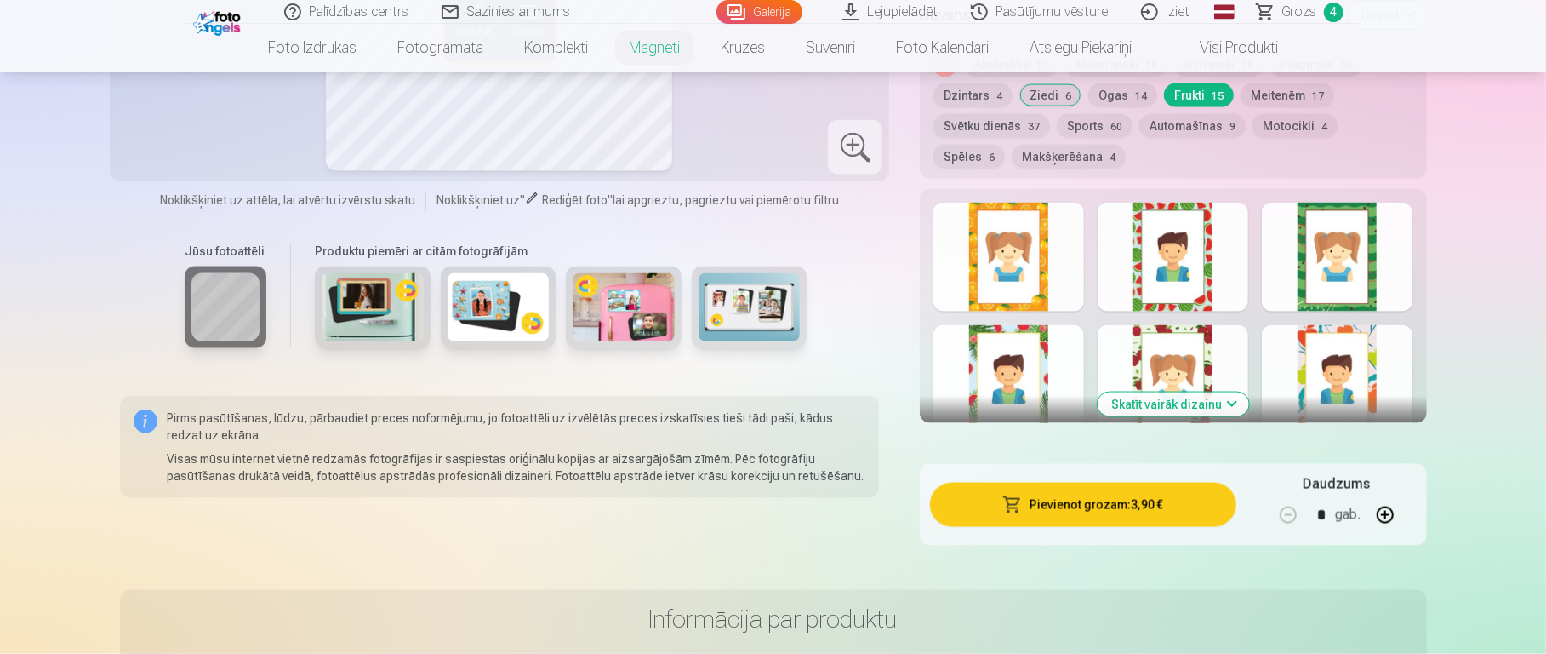
scroll to position [1643, 0]
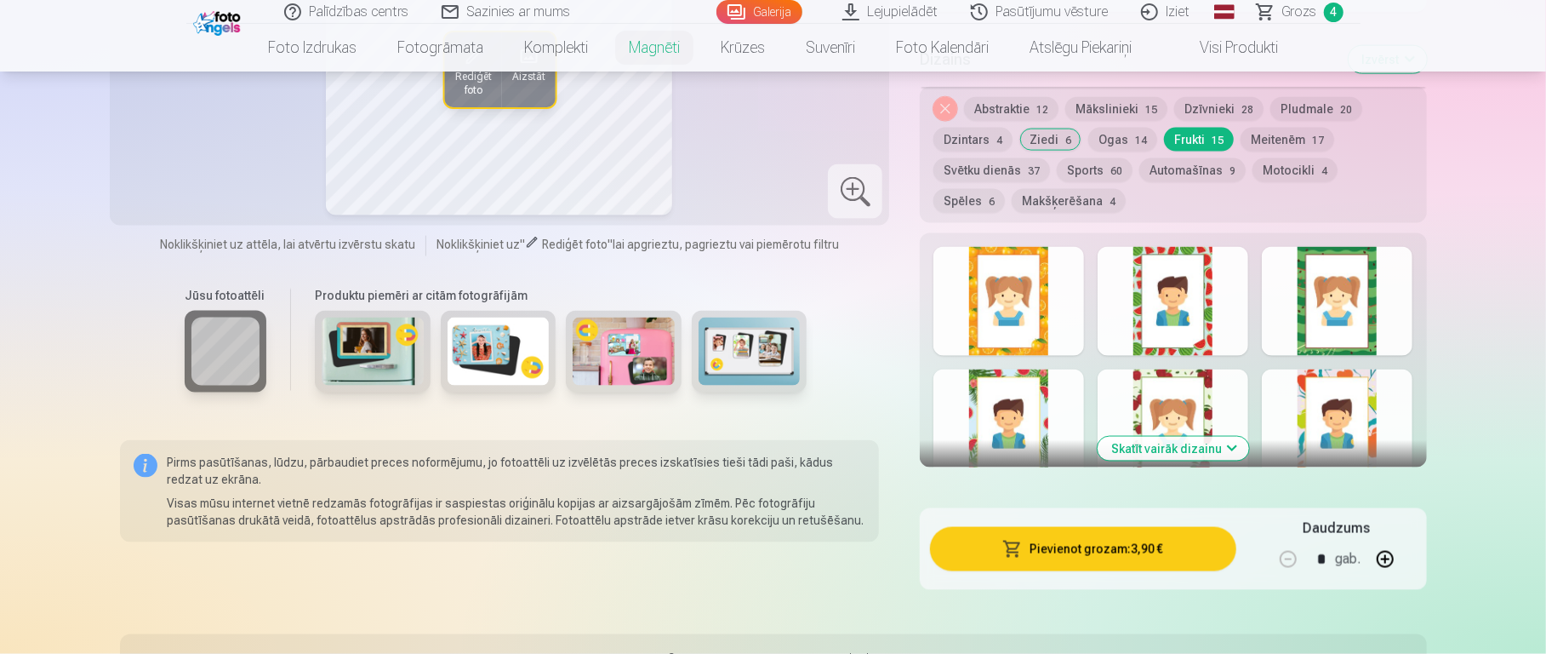
click at [1157, 437] on button "Skatīt vairāk dizainu" at bounding box center [1173, 449] width 151 height 24
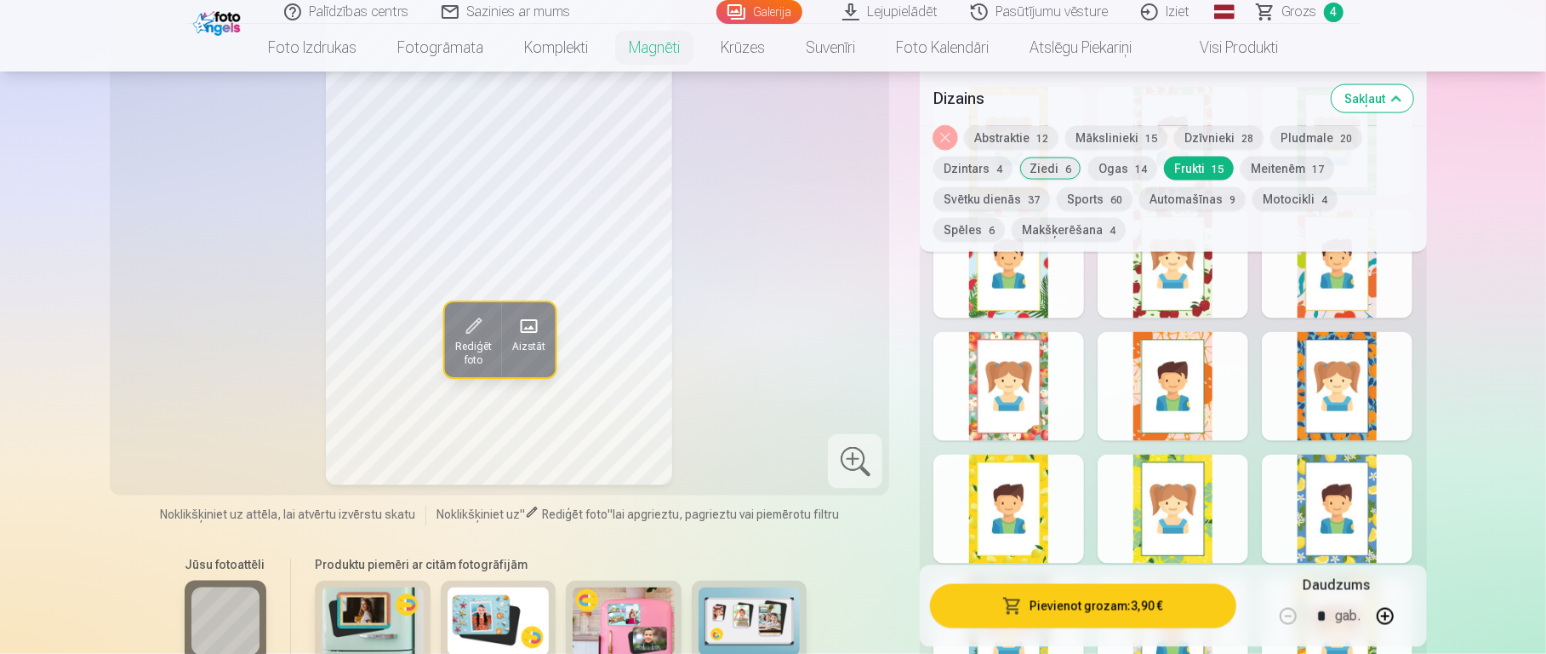
scroll to position [1808, 0]
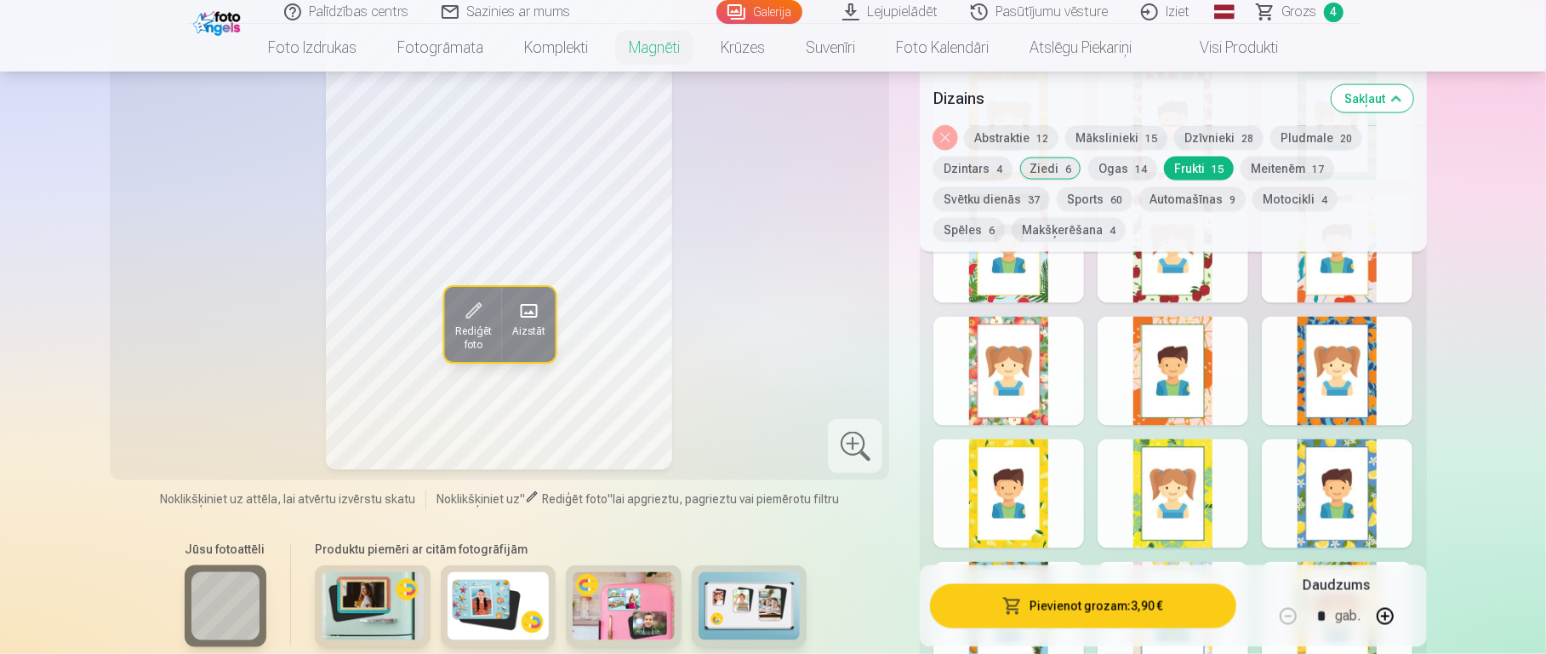
click at [1157, 363] on div at bounding box center [1337, 371] width 151 height 109
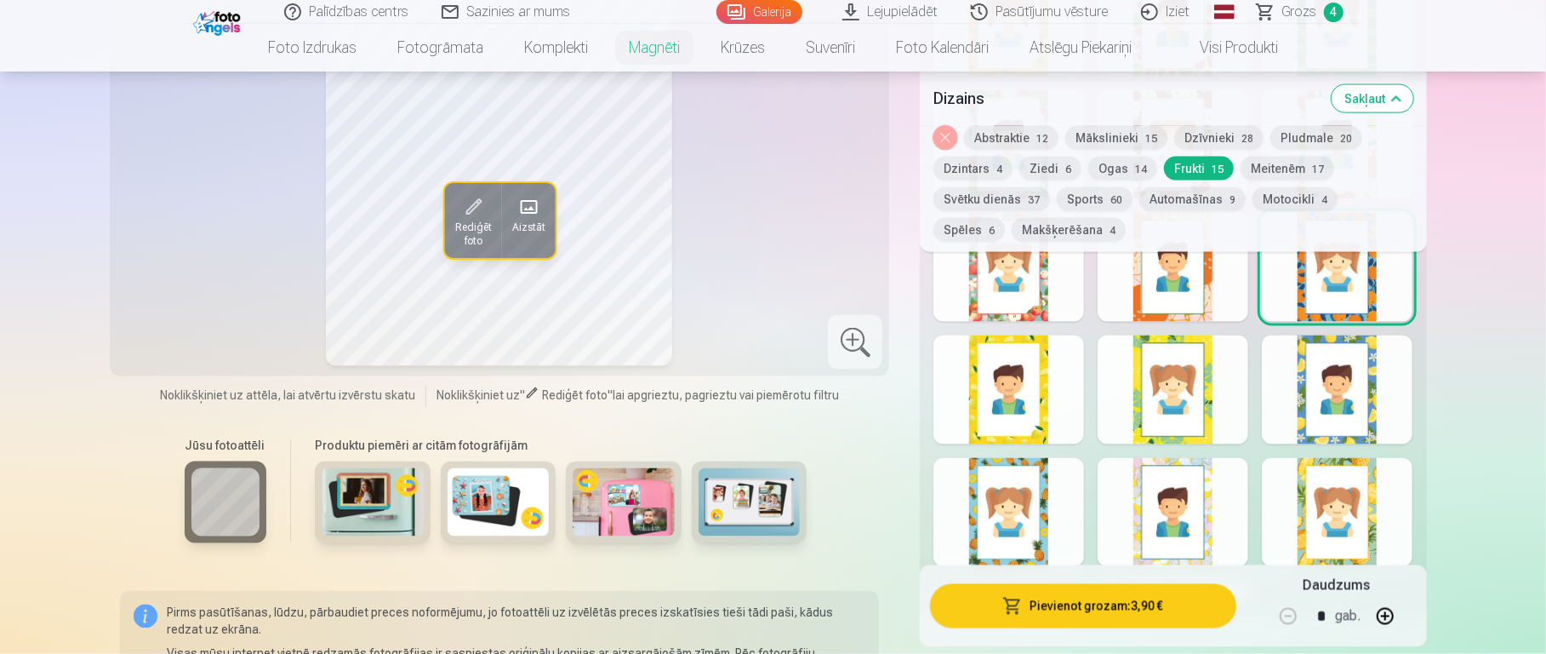
scroll to position [1913, 0]
click at [1157, 417] on div at bounding box center [1337, 388] width 151 height 109
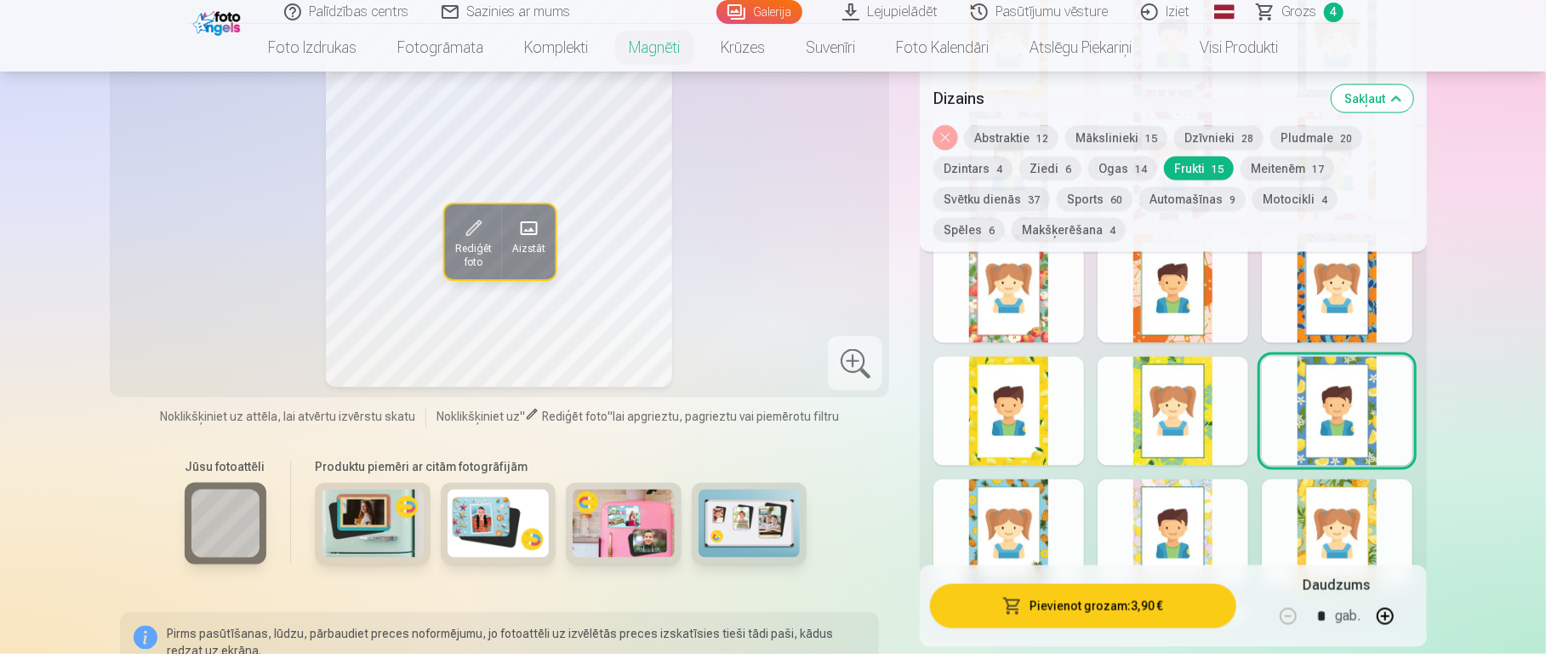
scroll to position [2022, 0]
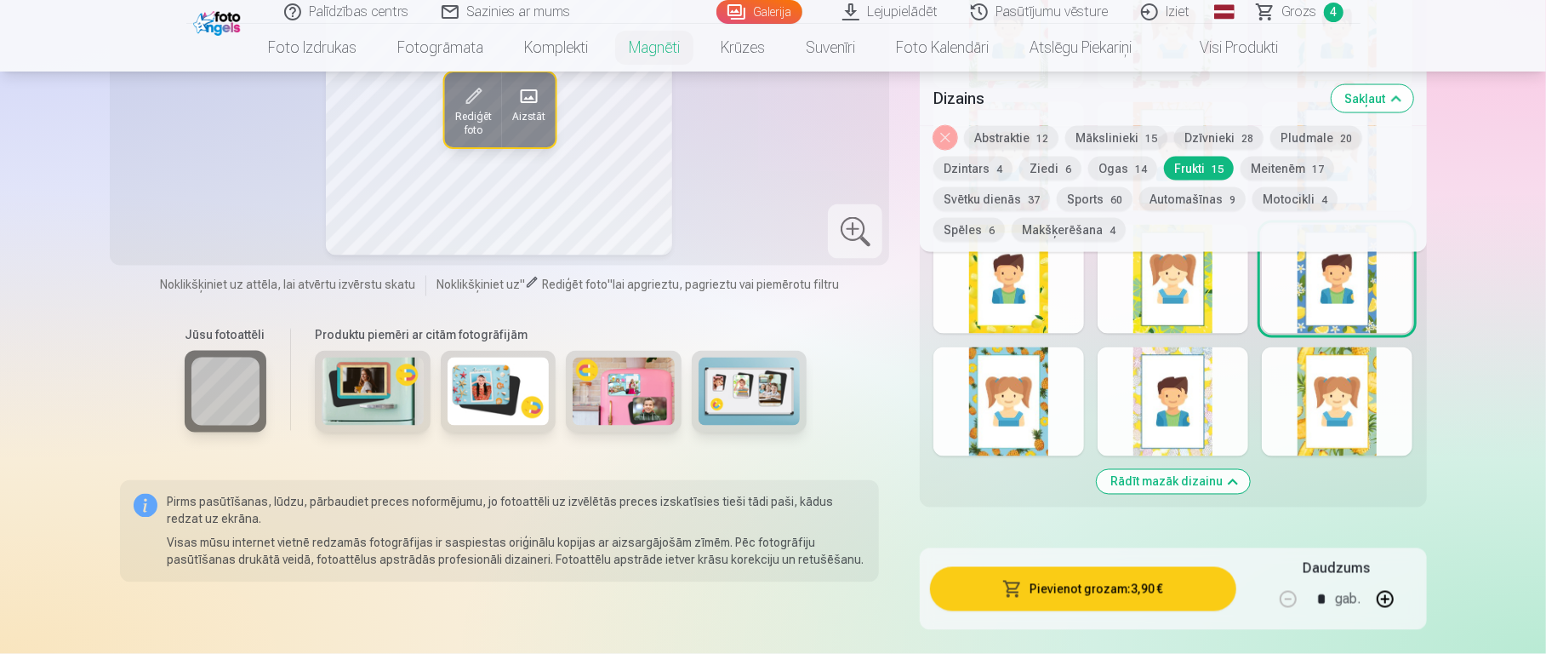
click at [1157, 391] on div at bounding box center [1173, 401] width 151 height 109
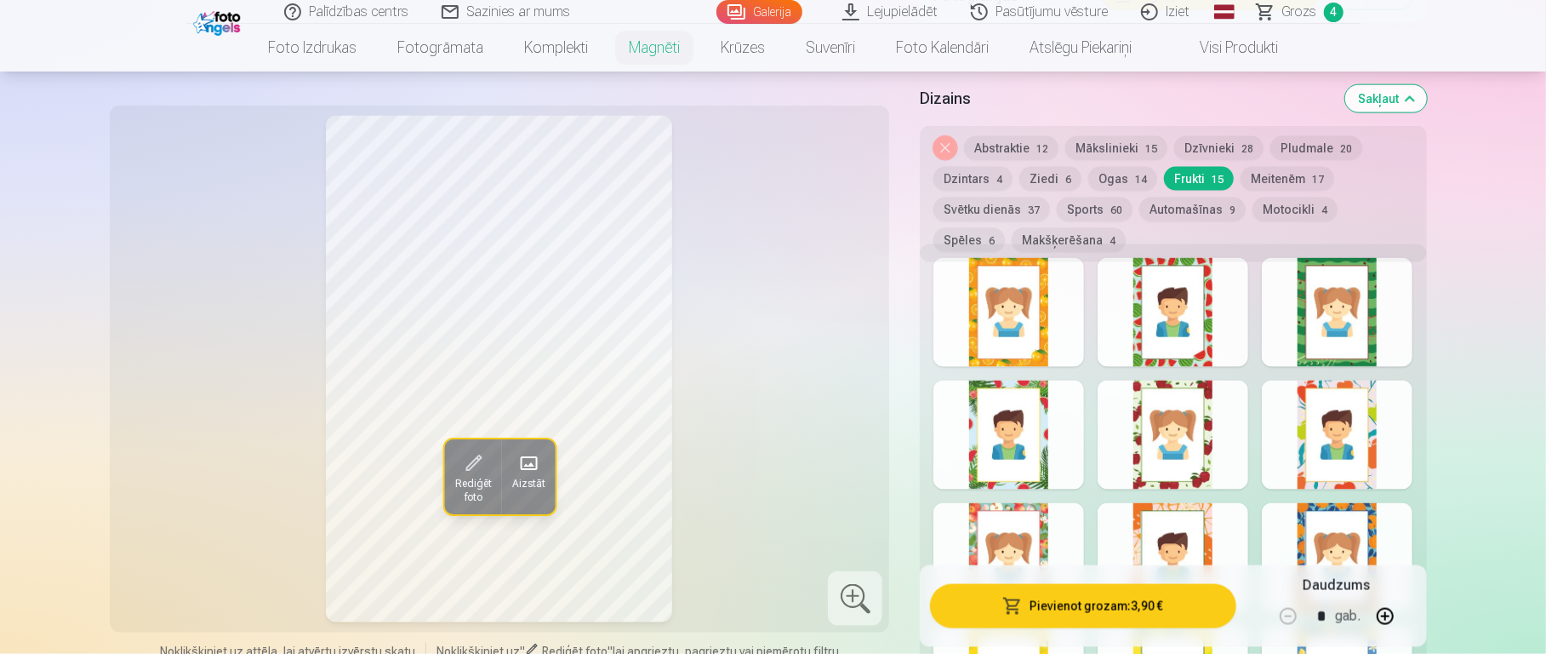
scroll to position [1307, 0]
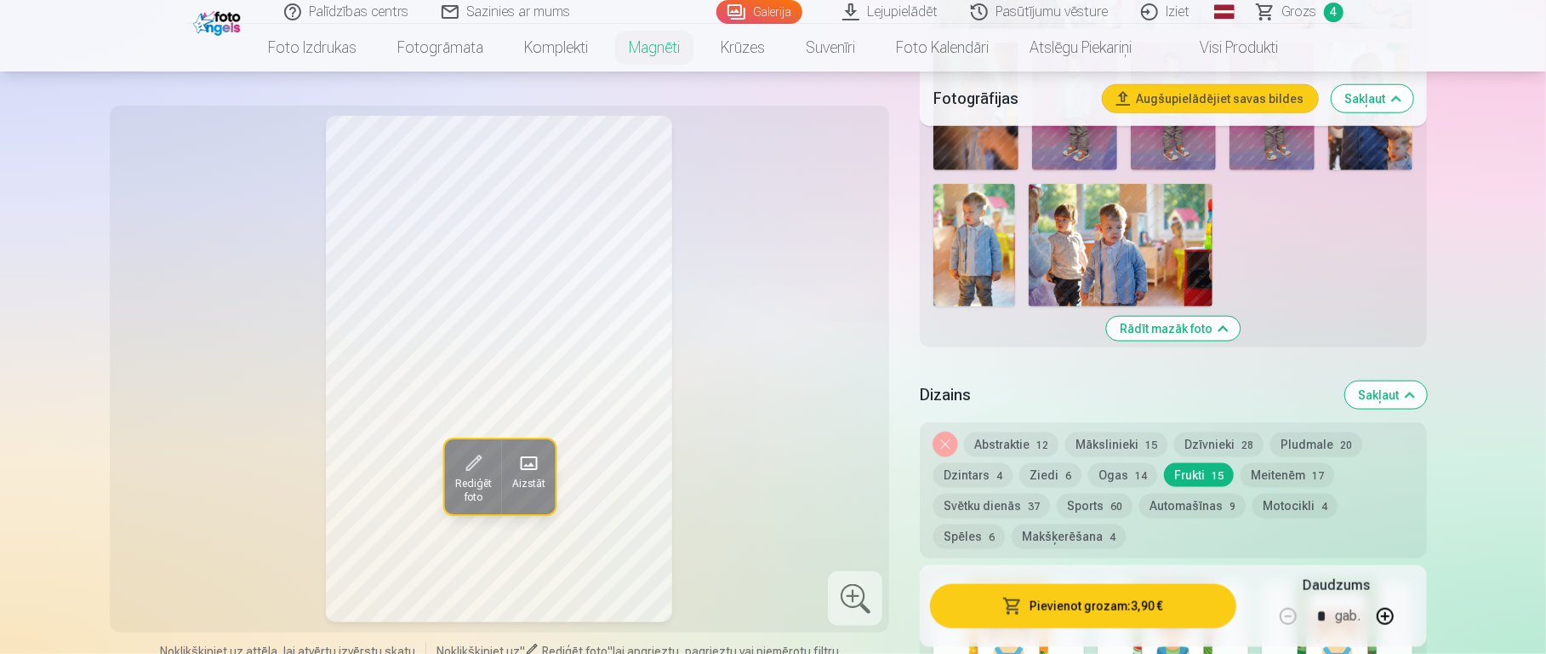
click at [1122, 432] on button "Mākslinieki 15" at bounding box center [1117, 444] width 102 height 24
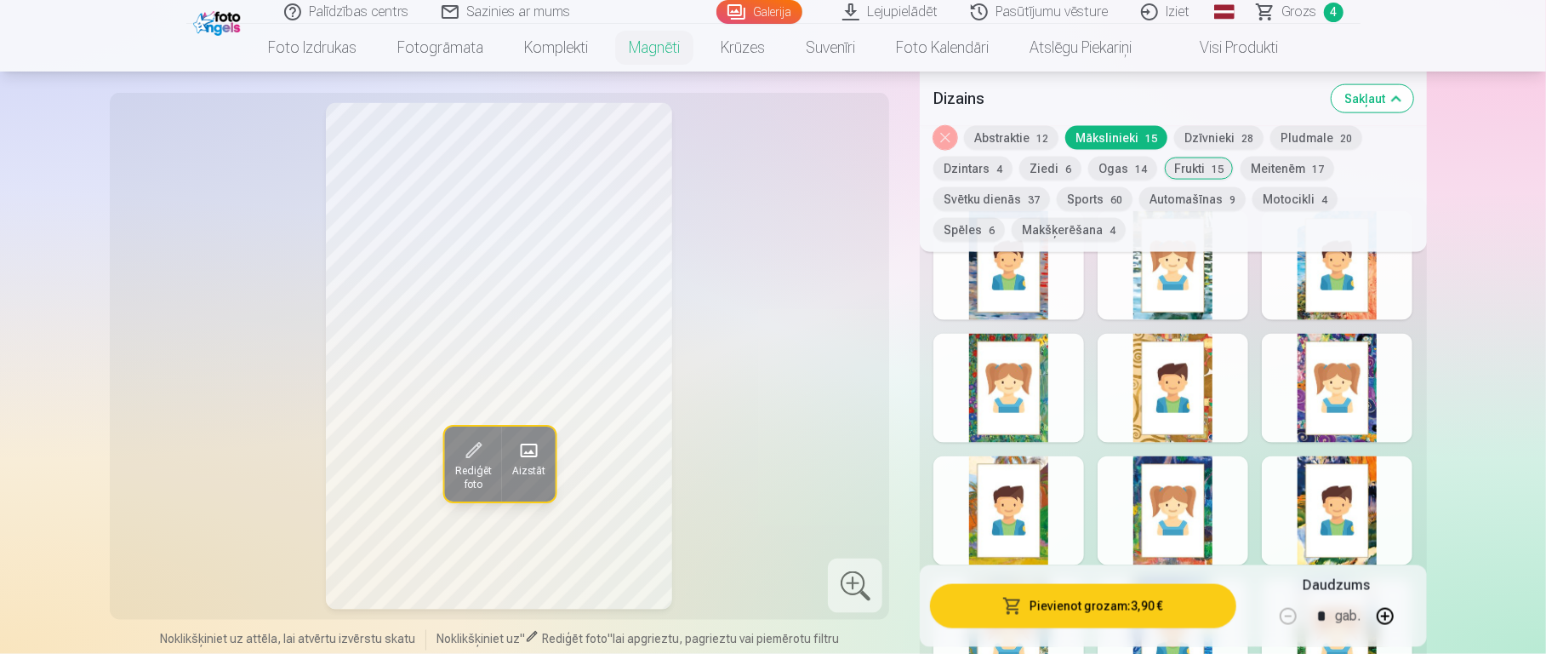
scroll to position [1758, 0]
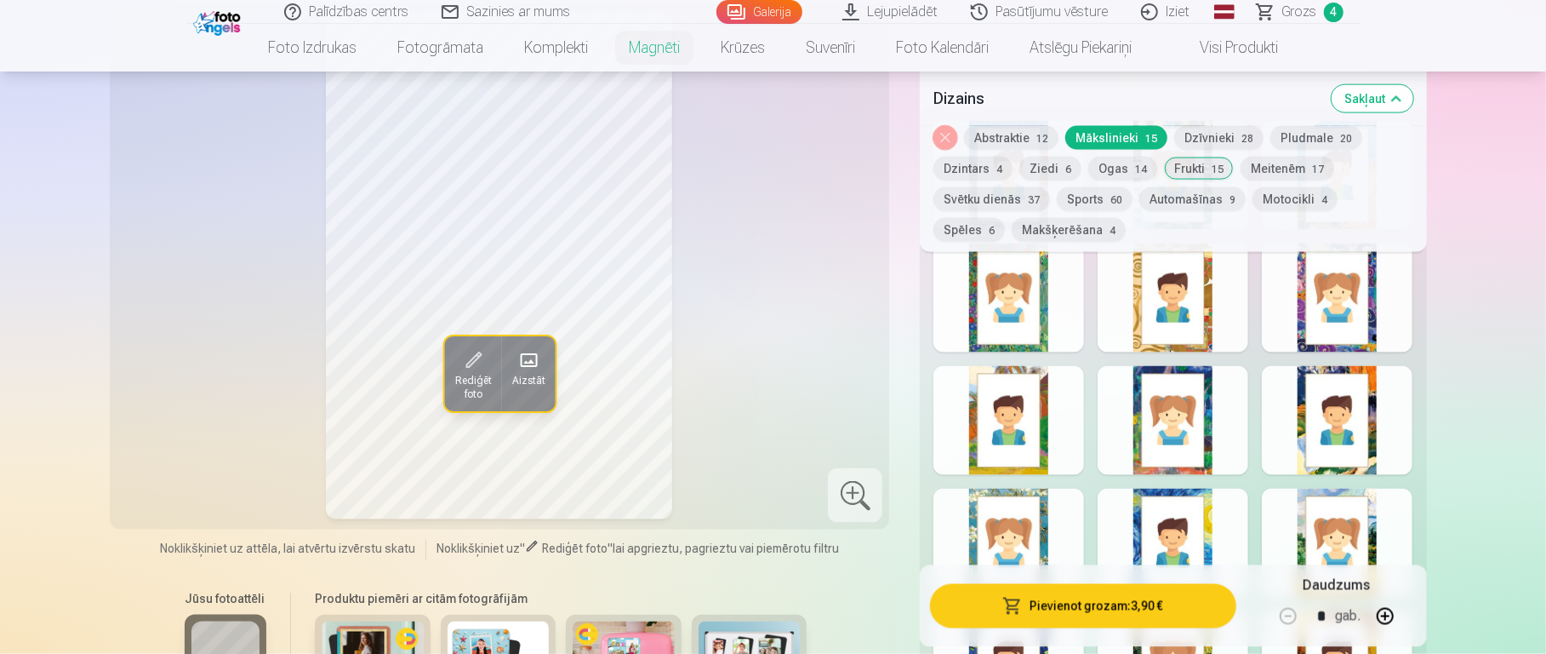
click at [1157, 374] on div at bounding box center [1173, 420] width 151 height 109
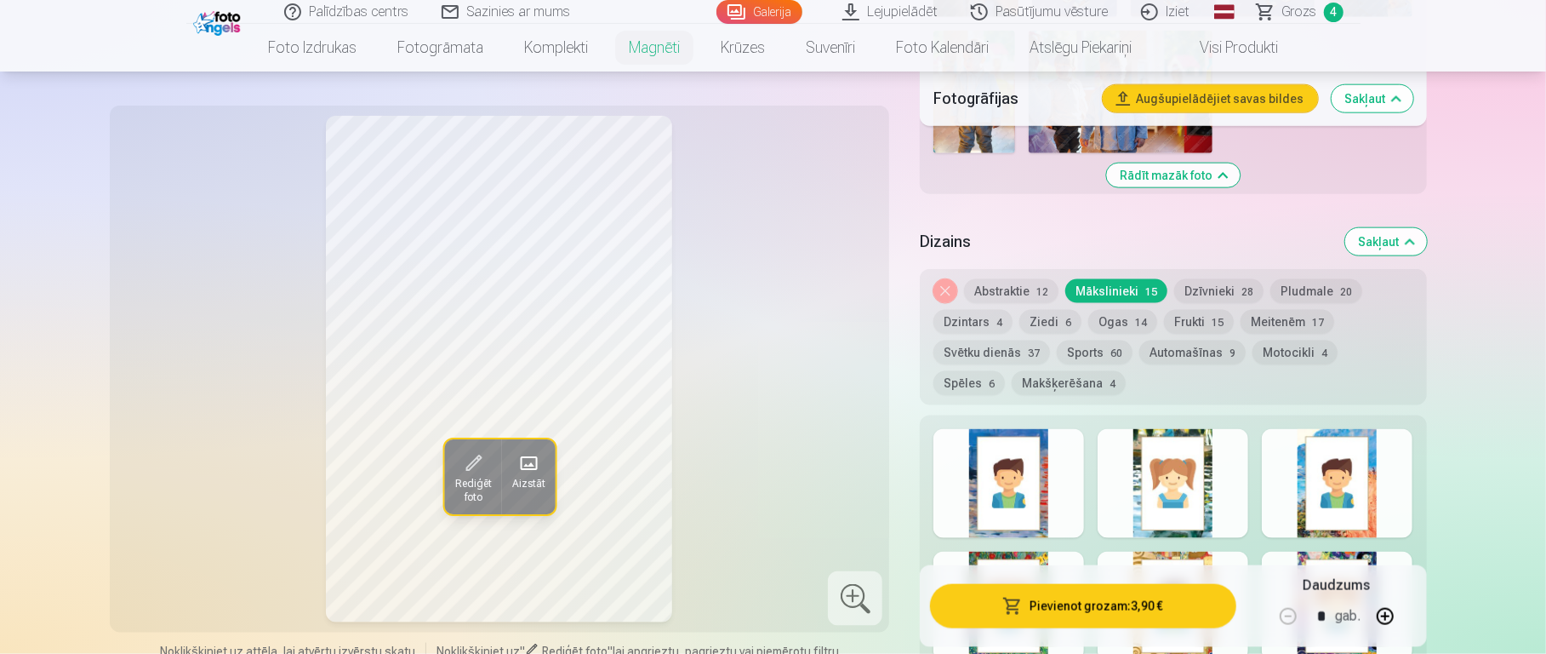
scroll to position [1448, 0]
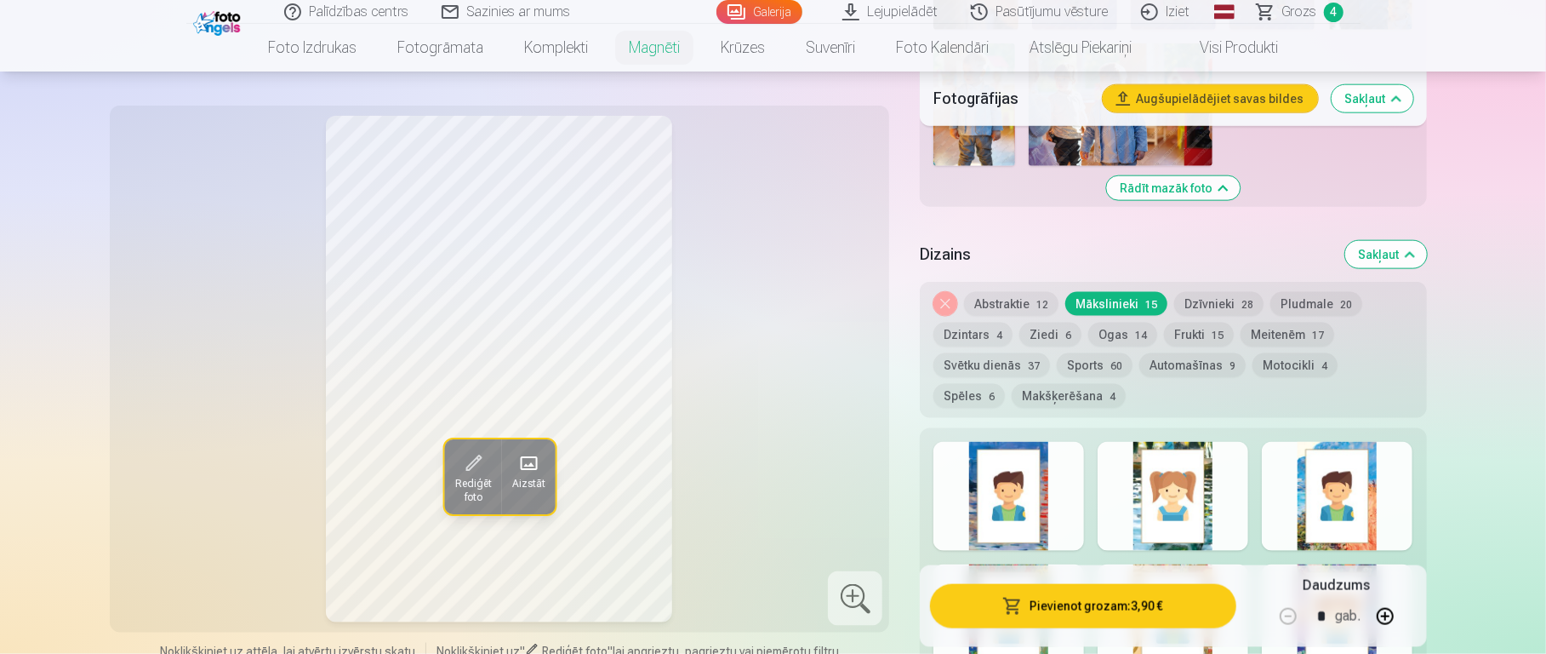
click at [1111, 360] on span "60" at bounding box center [1117, 366] width 12 height 12
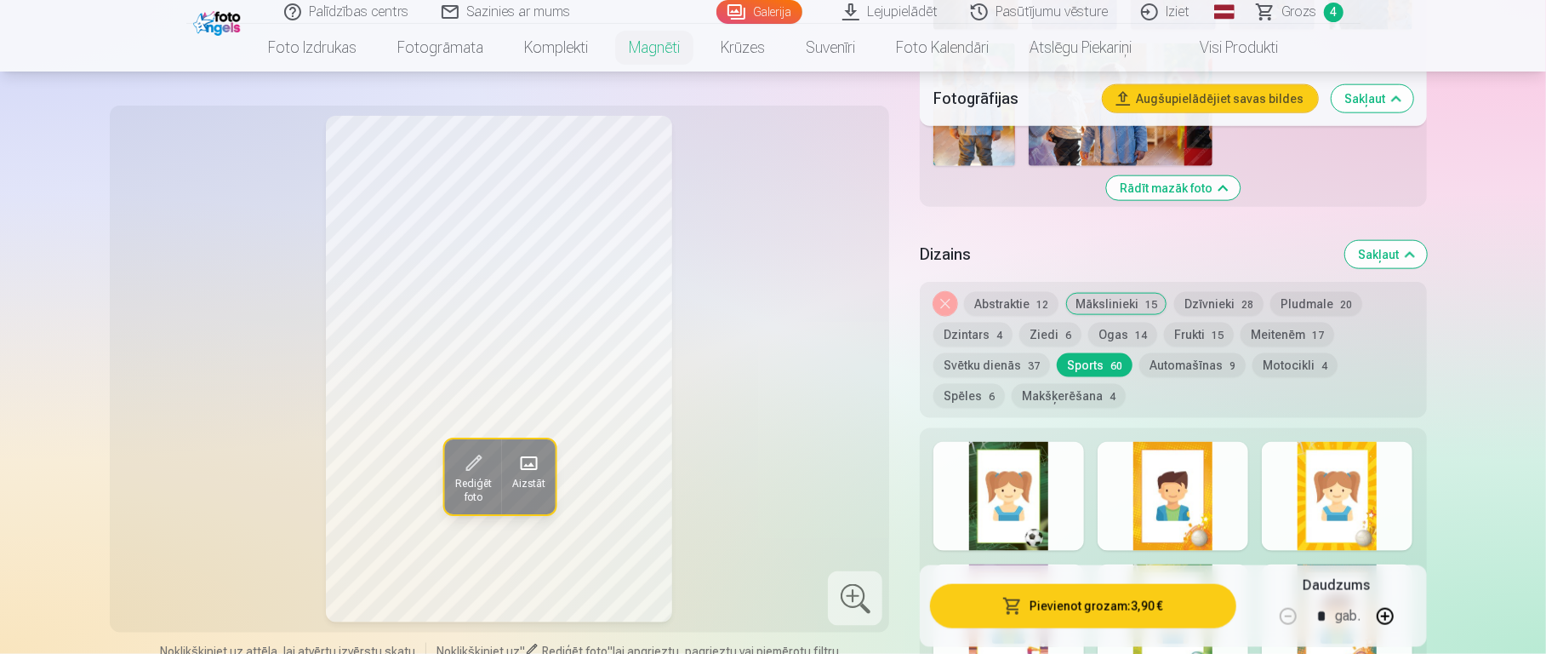
click at [1157, 353] on button "Motocikli 4" at bounding box center [1295, 365] width 85 height 24
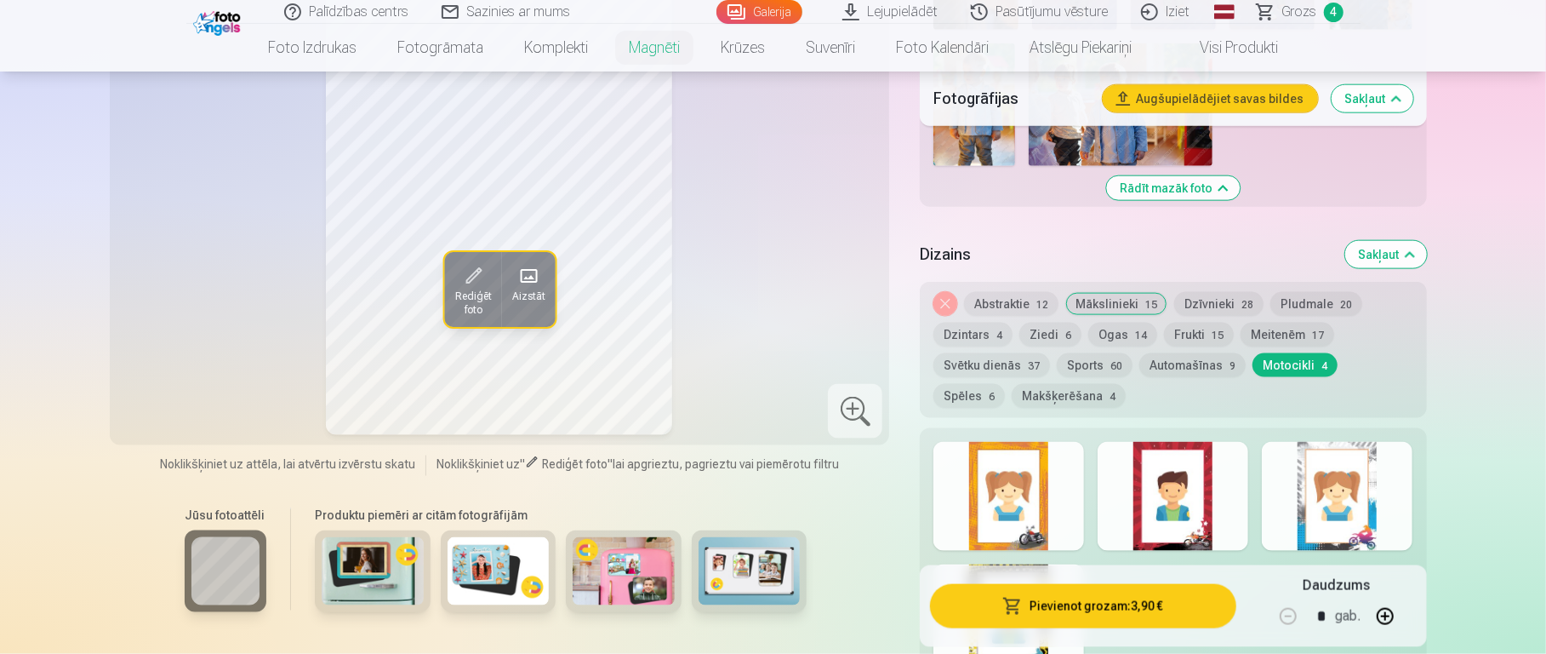
click at [1060, 455] on div at bounding box center [1009, 496] width 151 height 109
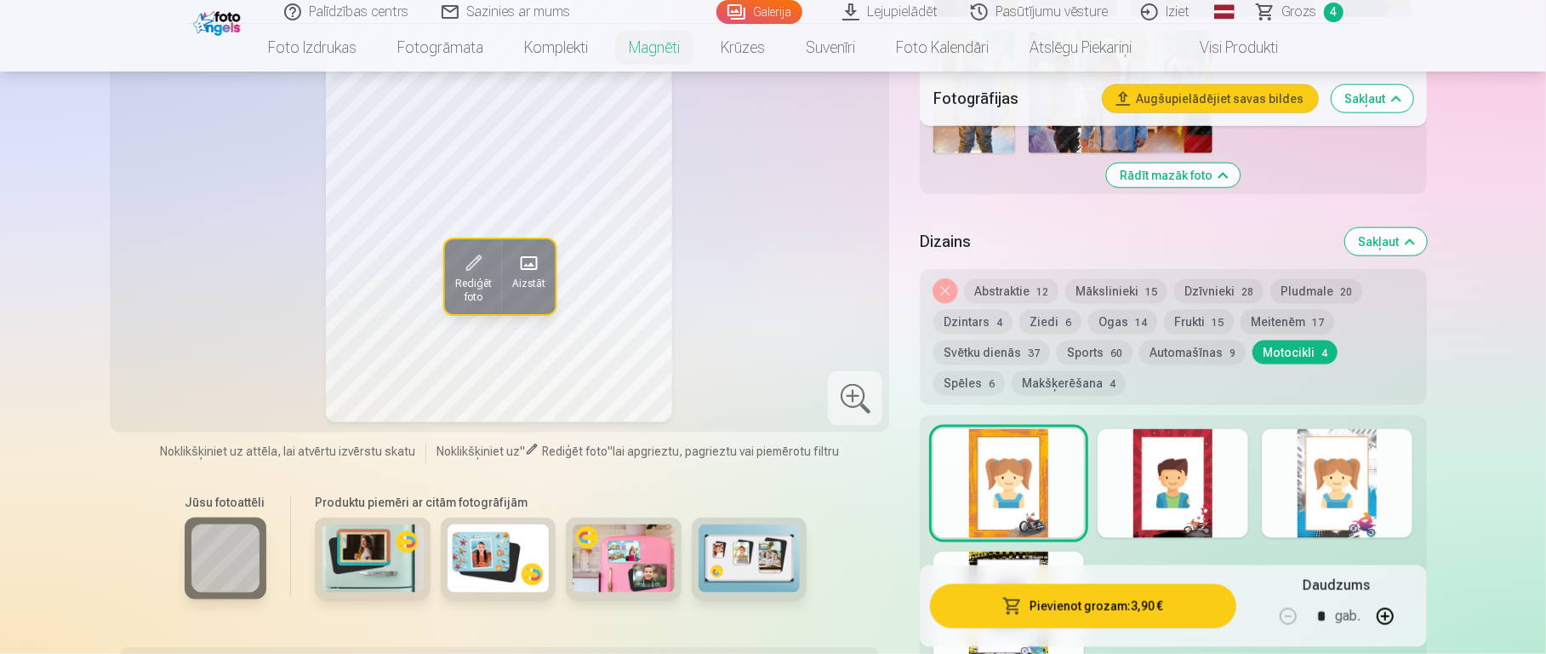
scroll to position [1494, 0]
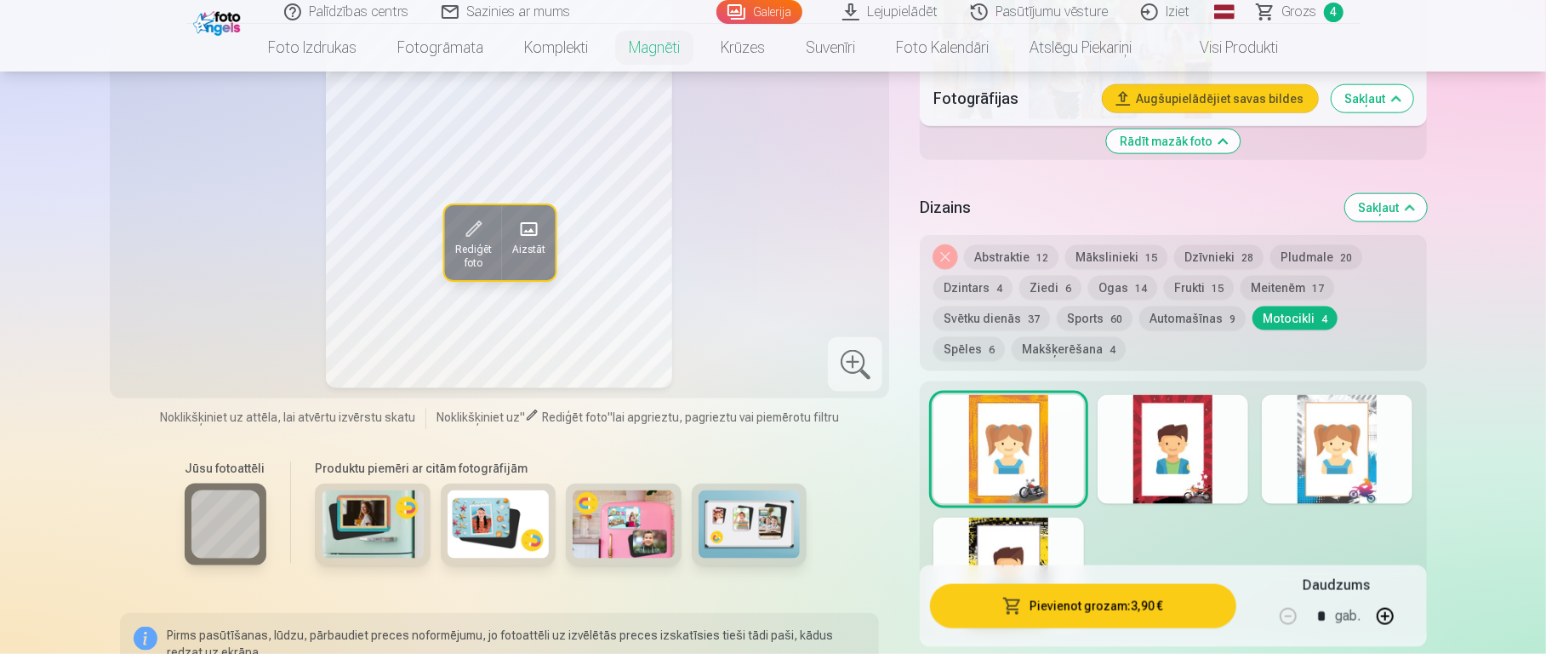
click at [1157, 430] on div at bounding box center [1173, 449] width 151 height 109
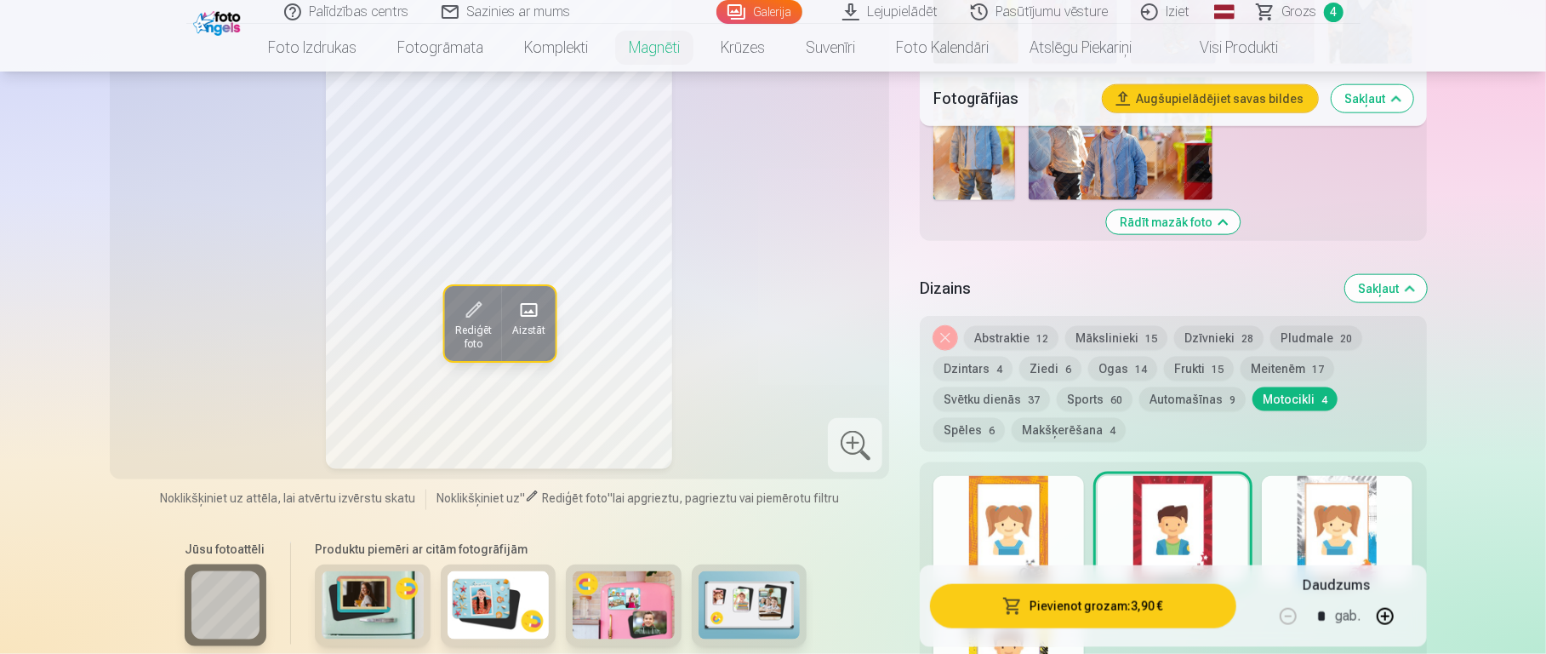
scroll to position [1416, 0]
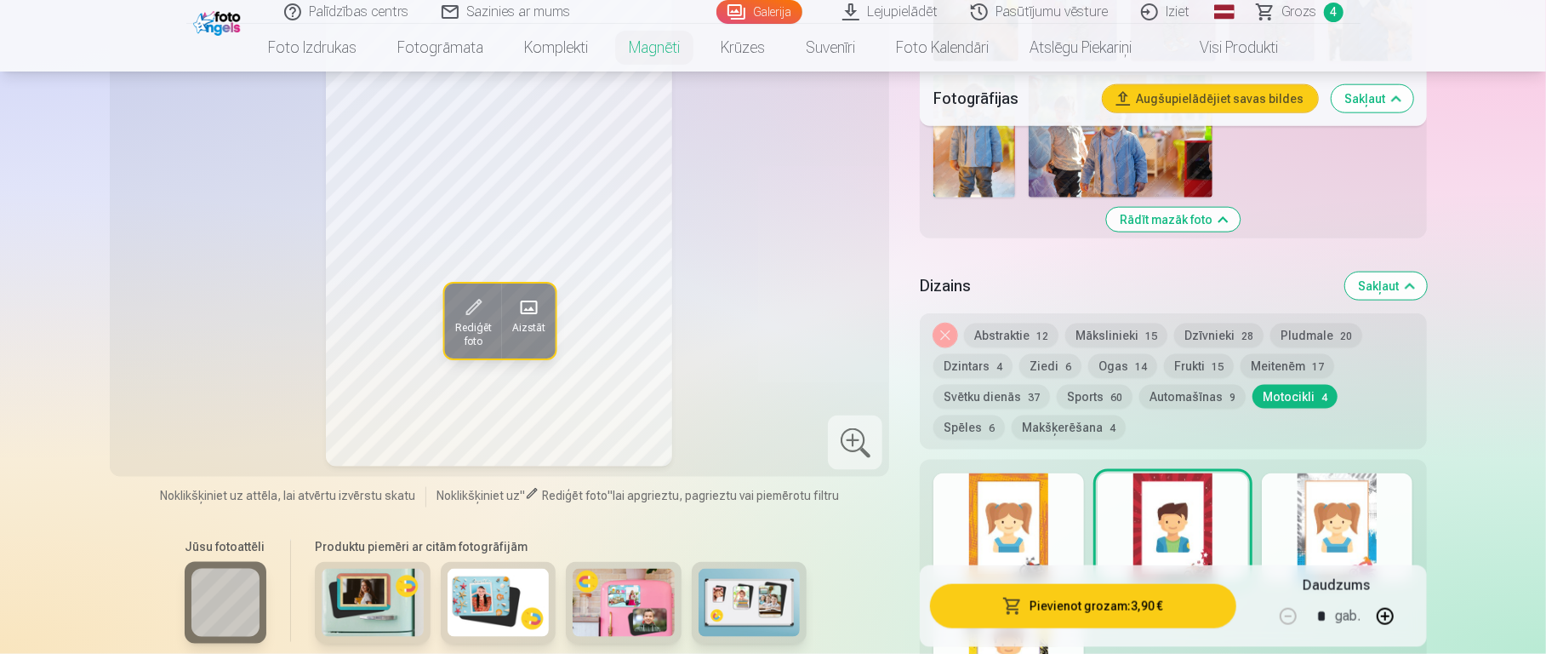
click at [1157, 485] on div at bounding box center [1337, 527] width 151 height 109
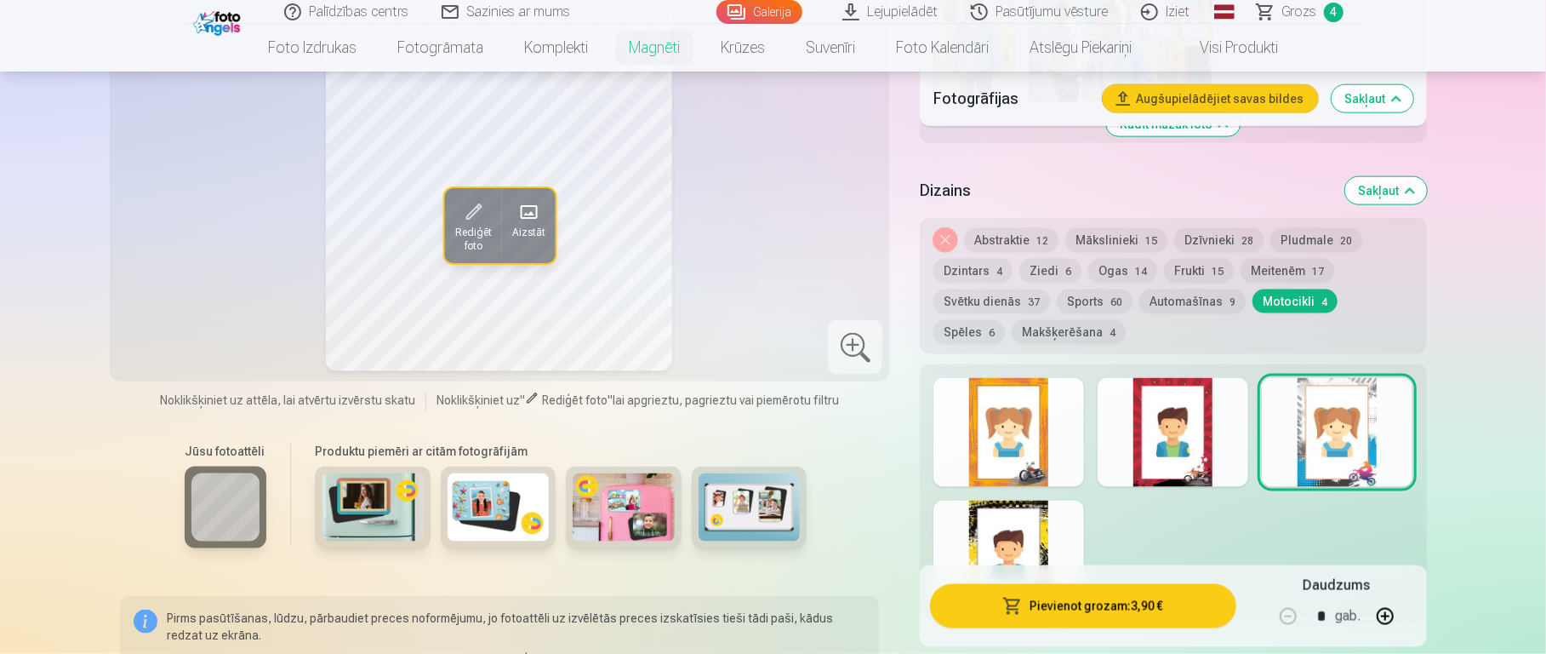
scroll to position [1522, 0]
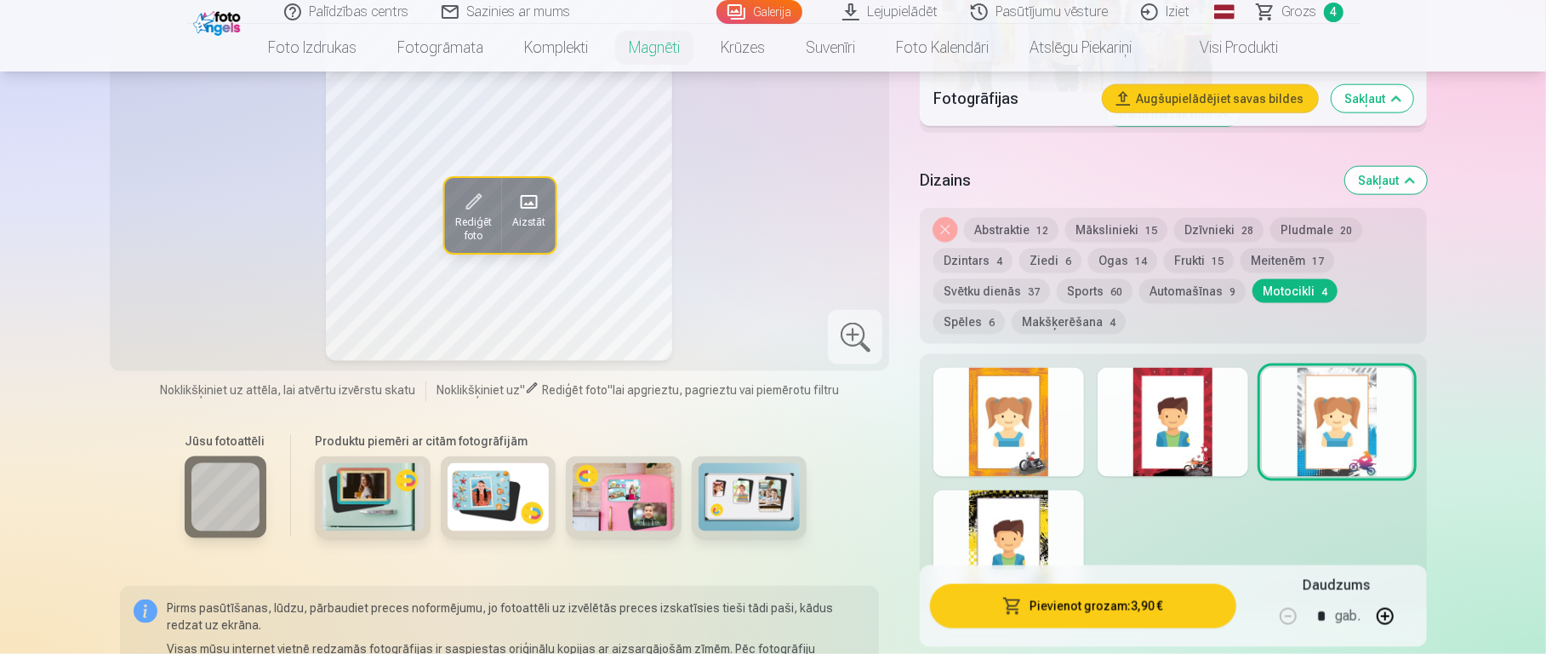
click at [974, 489] on div at bounding box center [1009, 544] width 151 height 109
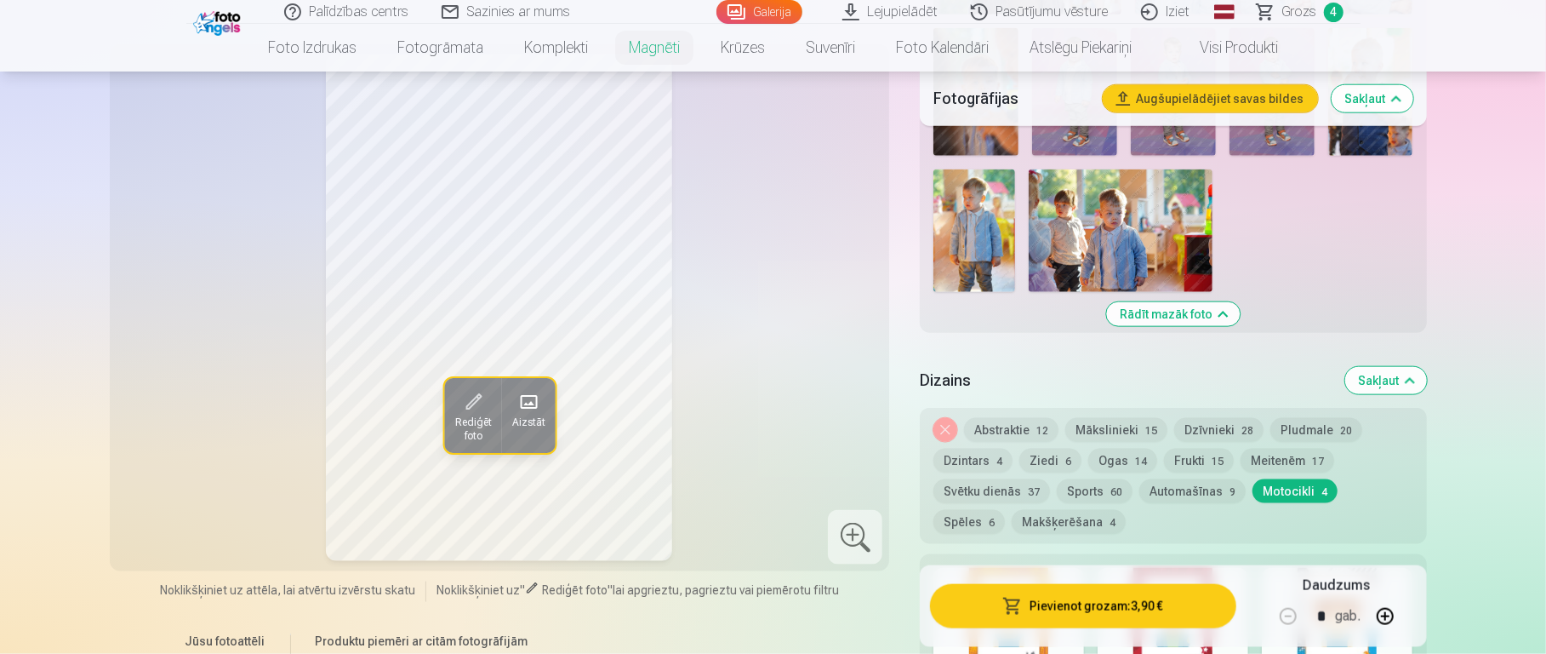
scroll to position [1365, 0]
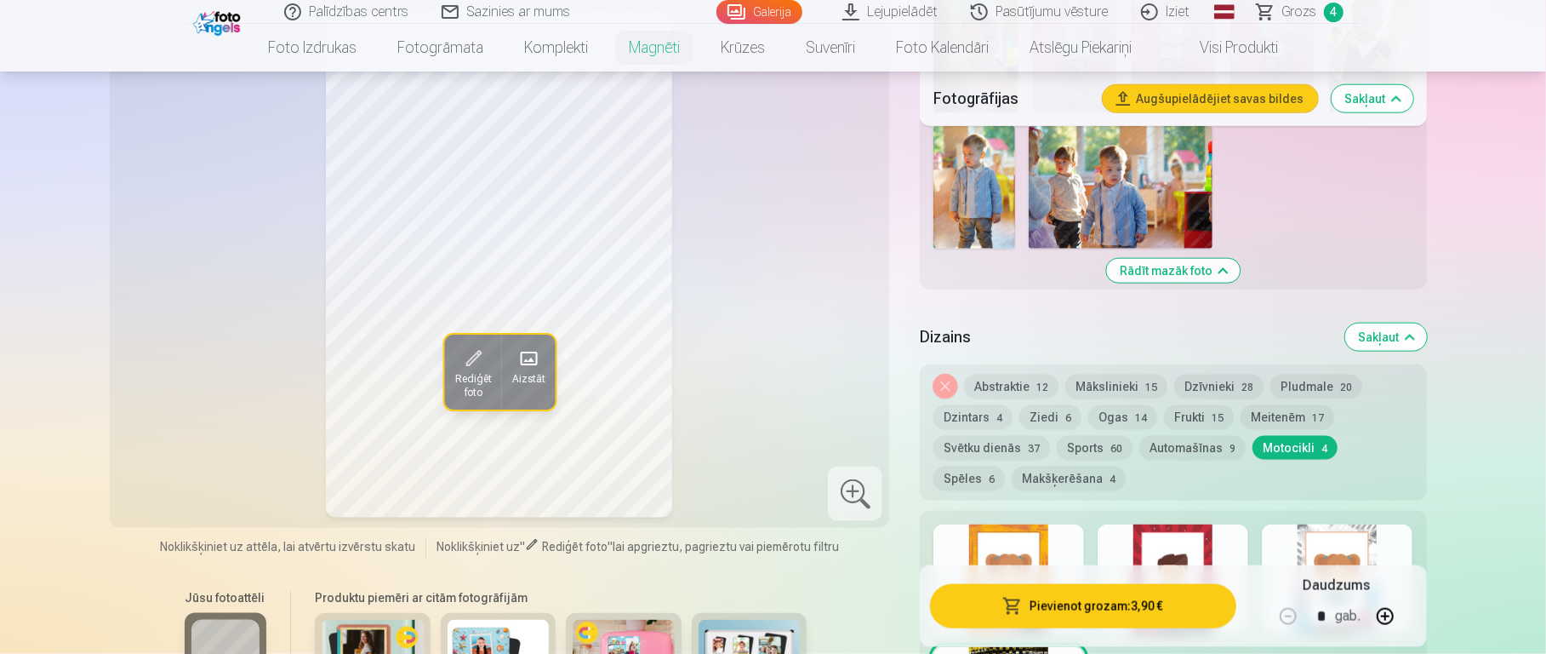
click at [1121, 436] on button "Sports 60" at bounding box center [1095, 448] width 76 height 24
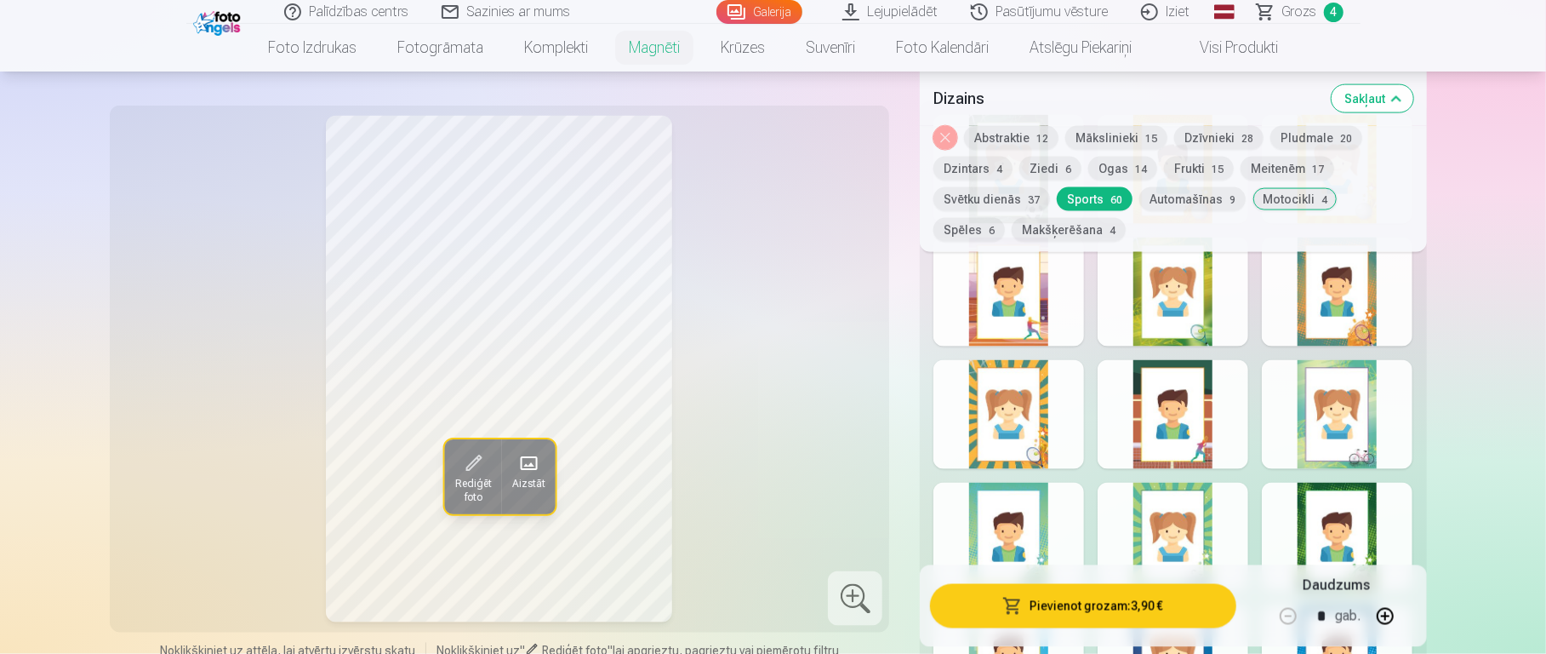
scroll to position [1801, 0]
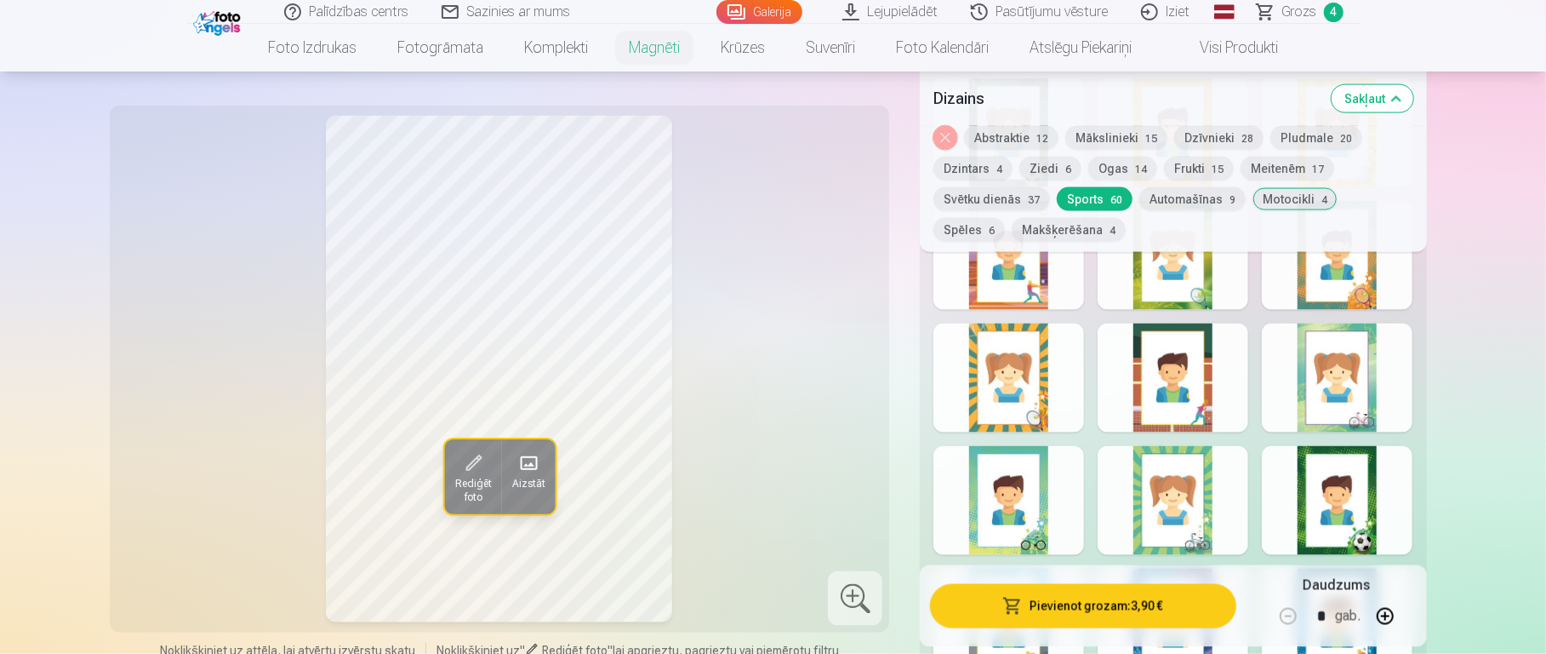
click at [1157, 472] on div at bounding box center [1337, 500] width 151 height 109
click at [1011, 461] on div at bounding box center [1009, 500] width 151 height 109
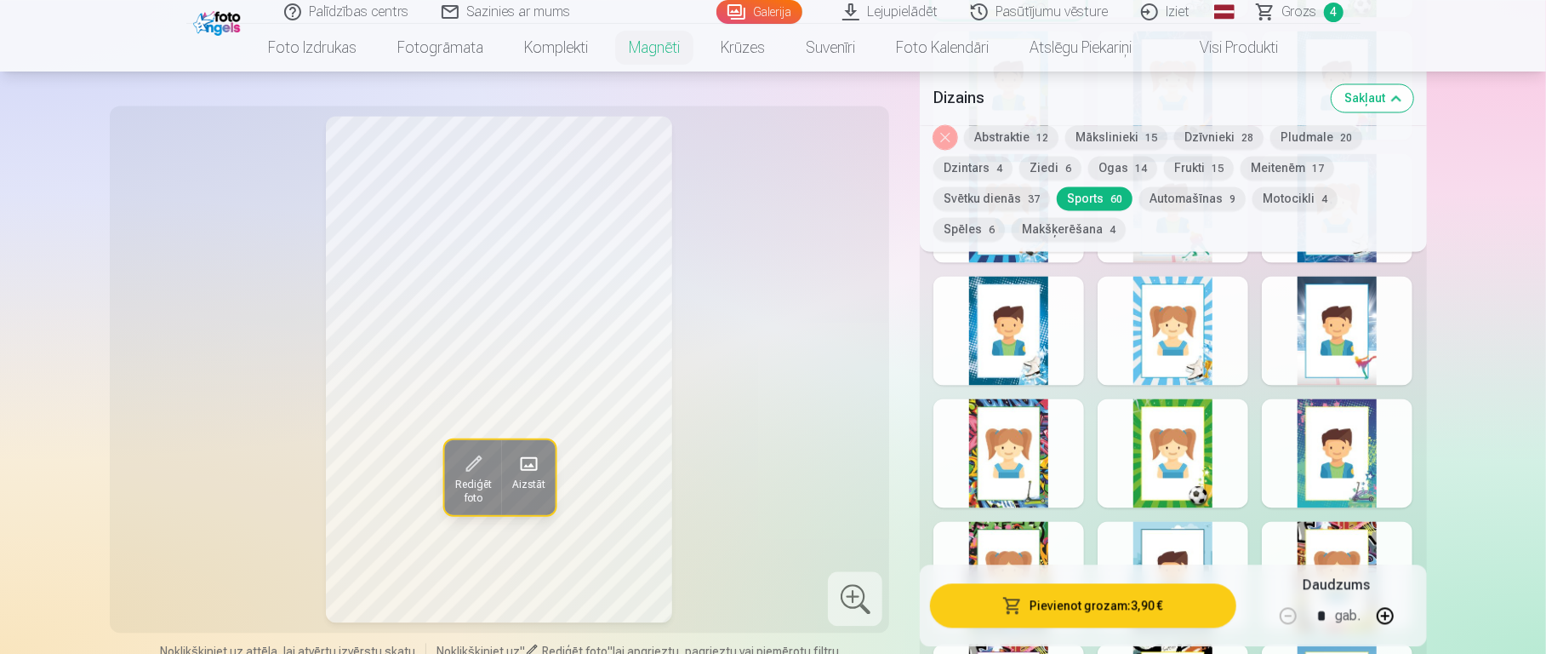
scroll to position [2357, 0]
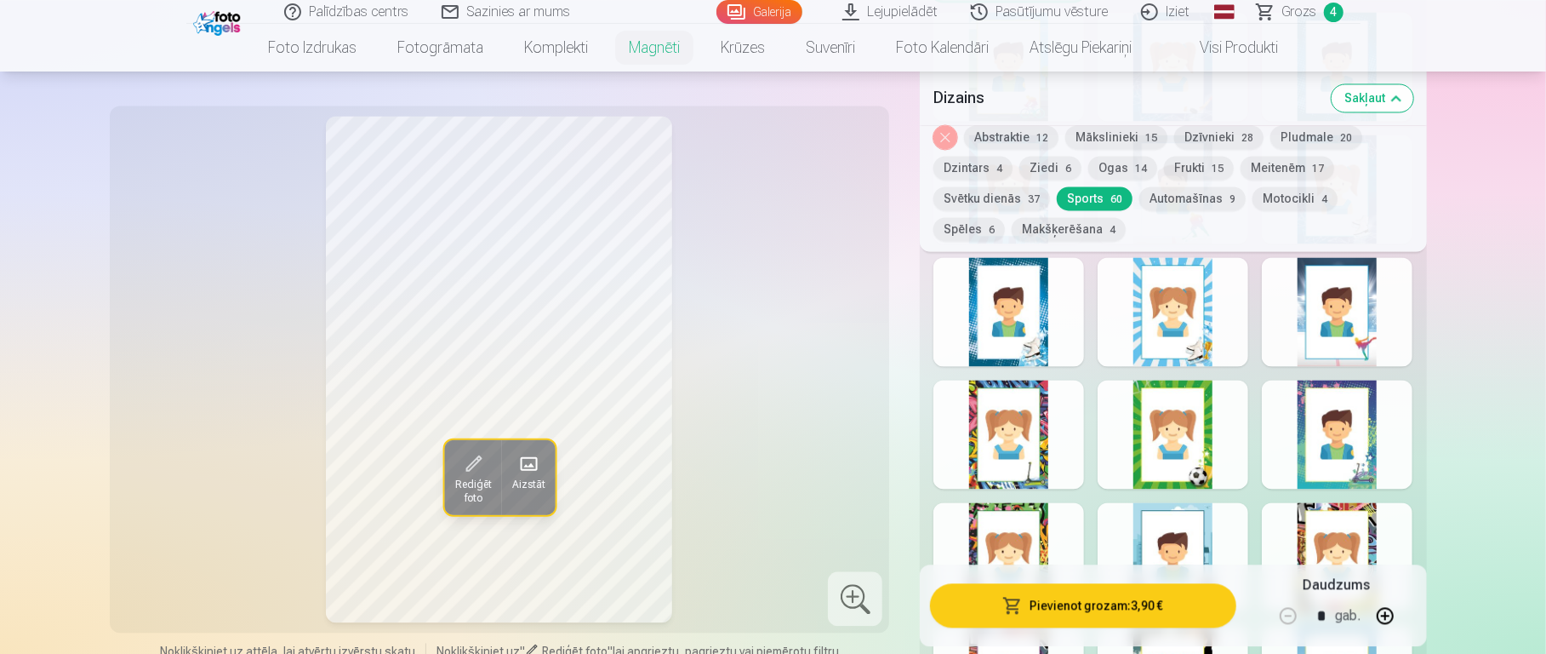
click at [1153, 411] on div at bounding box center [1173, 434] width 151 height 109
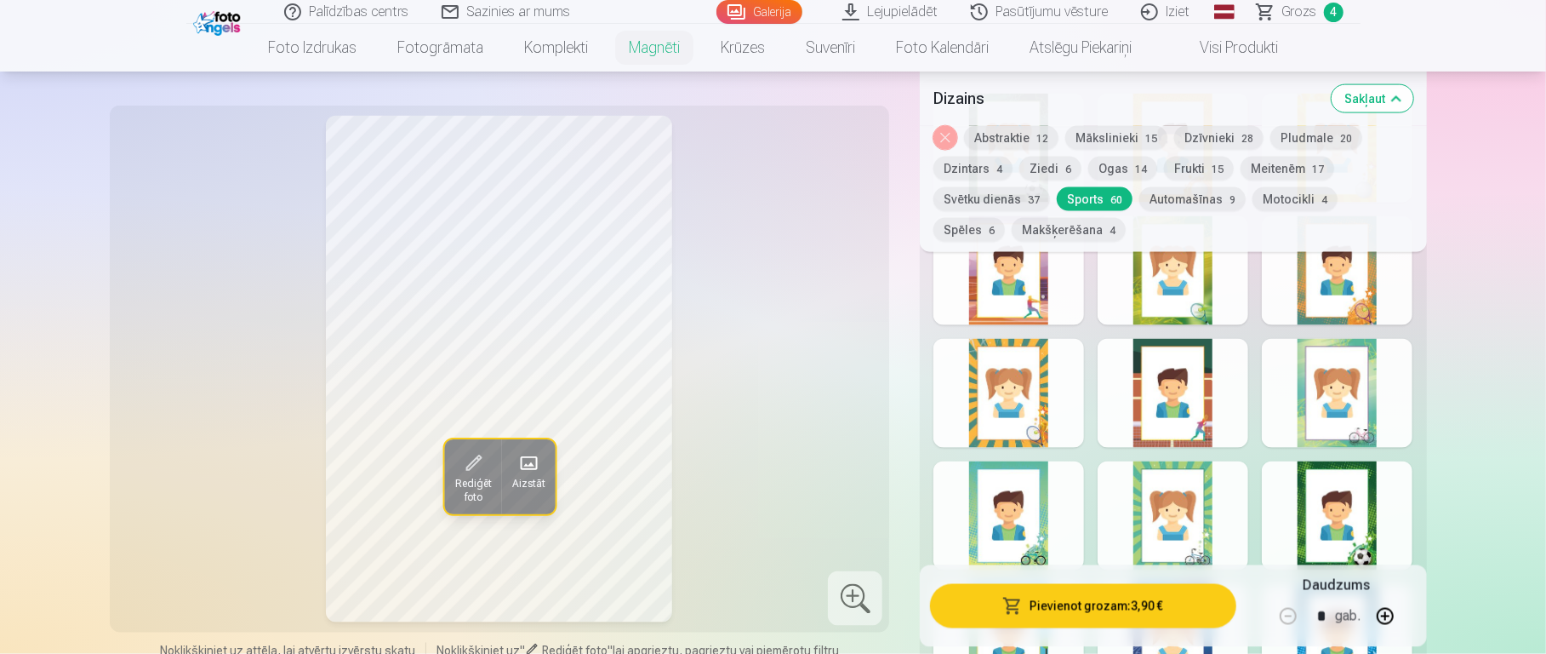
scroll to position [1685, 0]
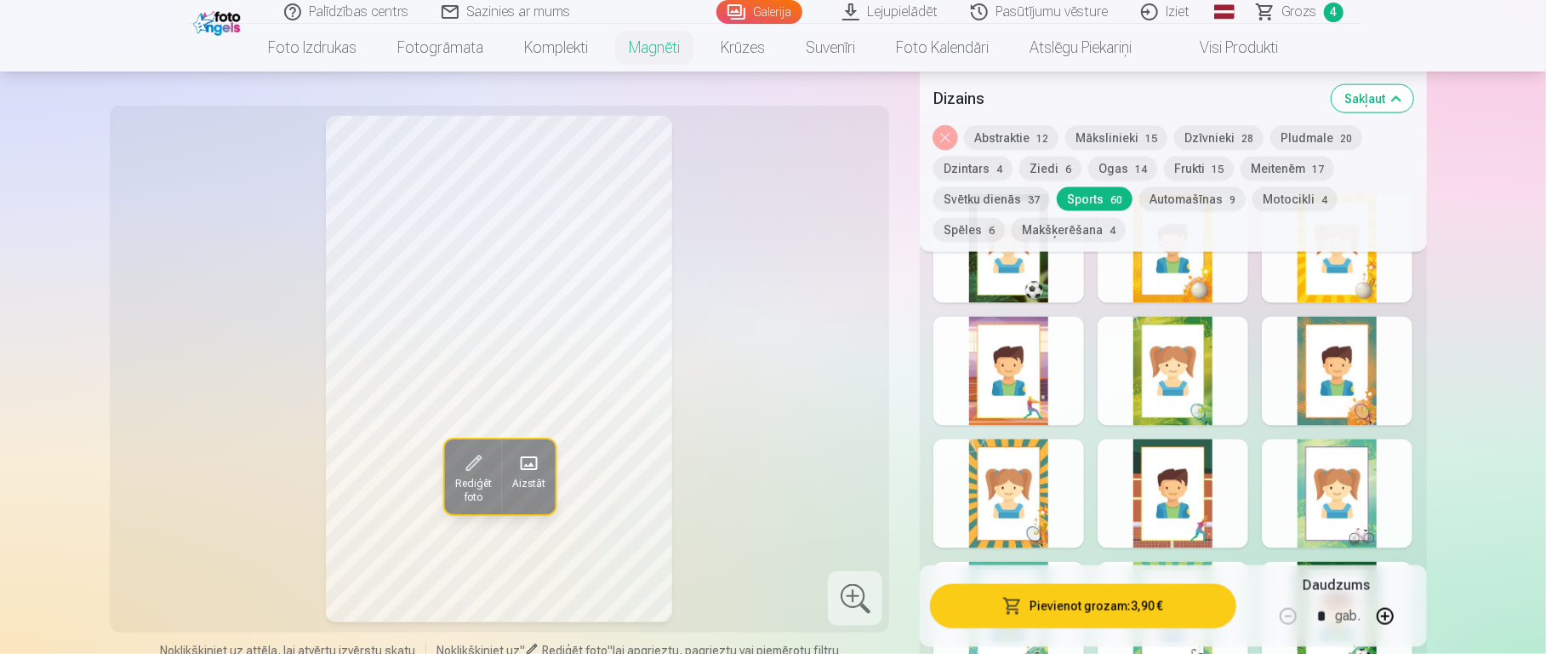
click at [1126, 171] on button "Ogas 14" at bounding box center [1123, 169] width 69 height 24
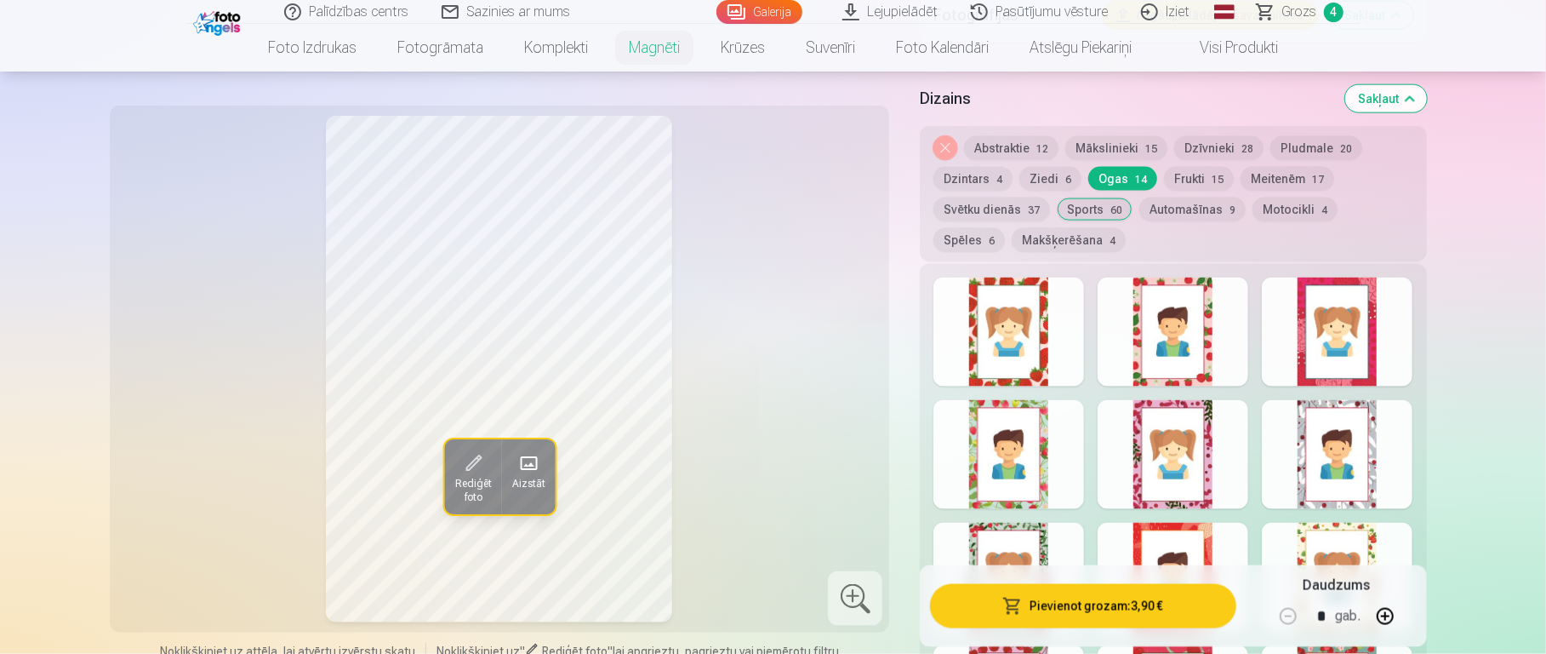
scroll to position [1462, 0]
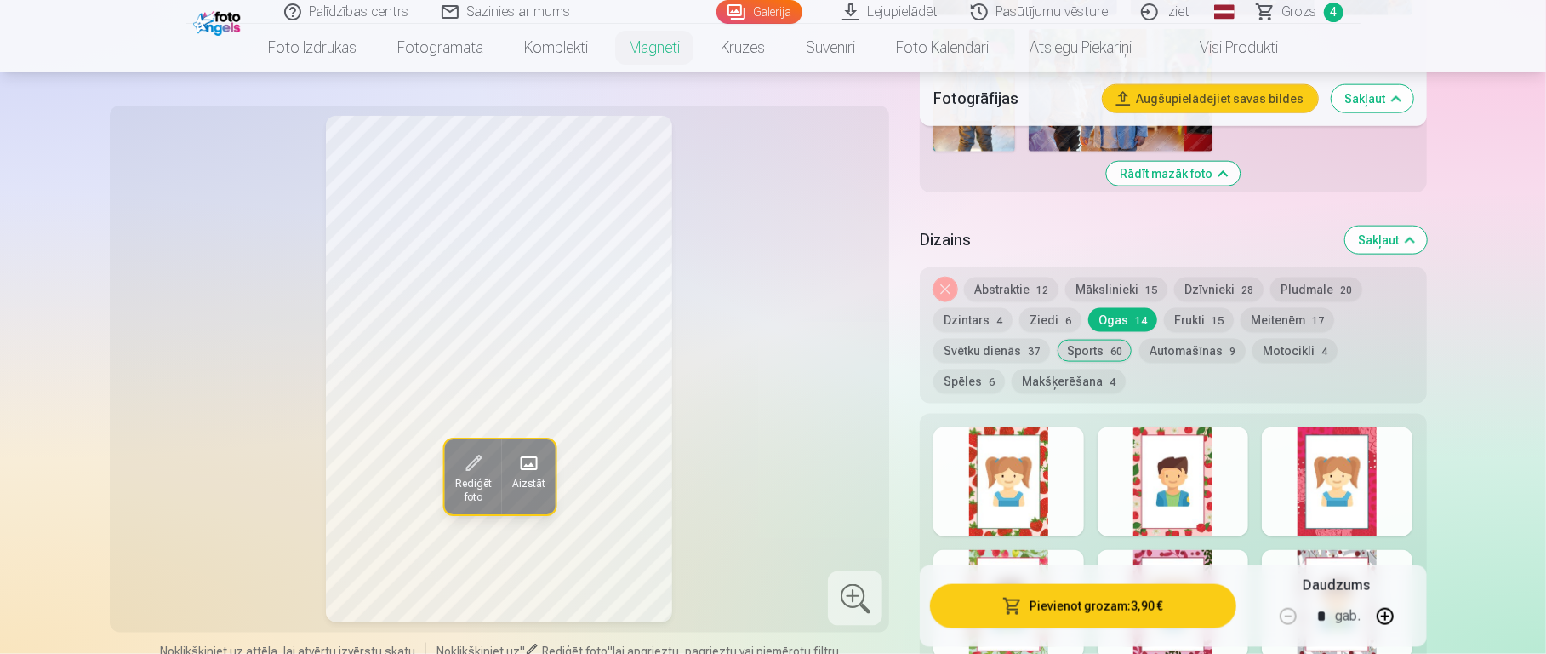
click at [1058, 460] on div at bounding box center [1009, 481] width 151 height 109
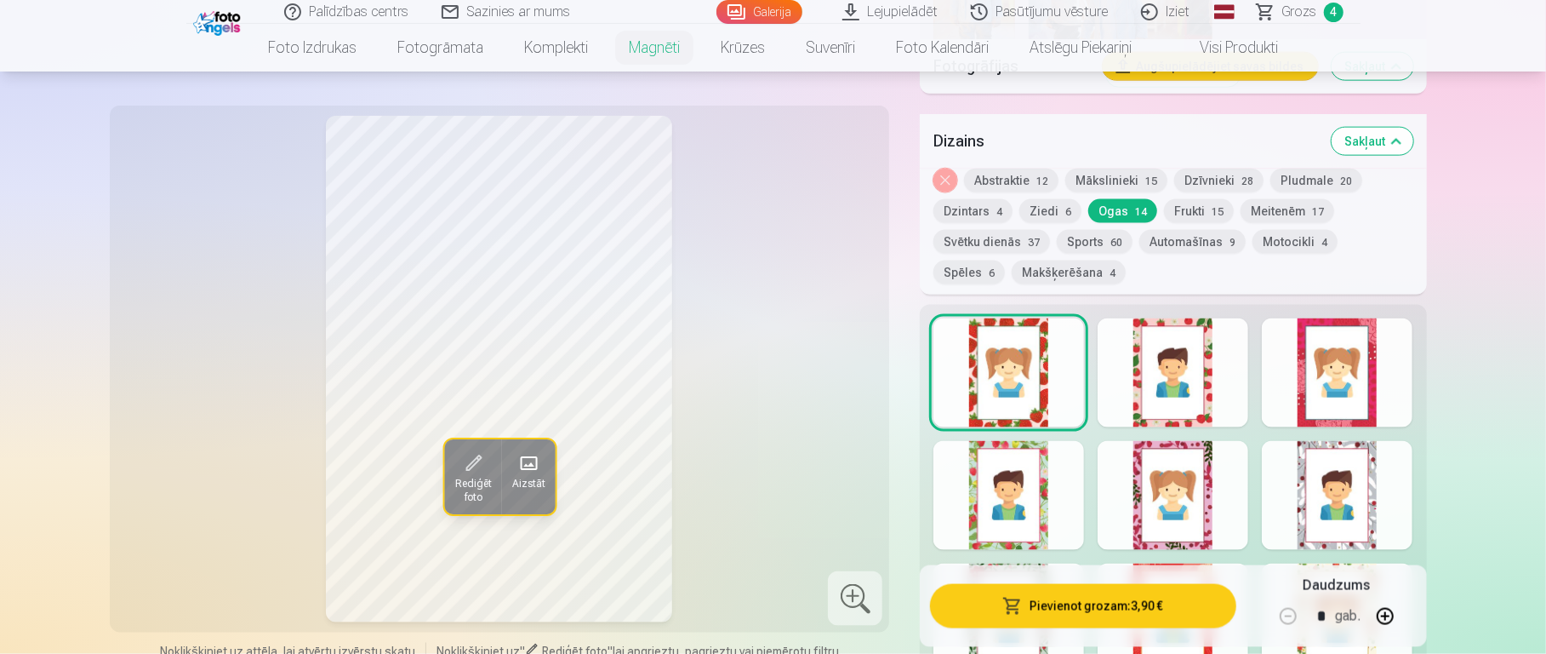
scroll to position [1843, 0]
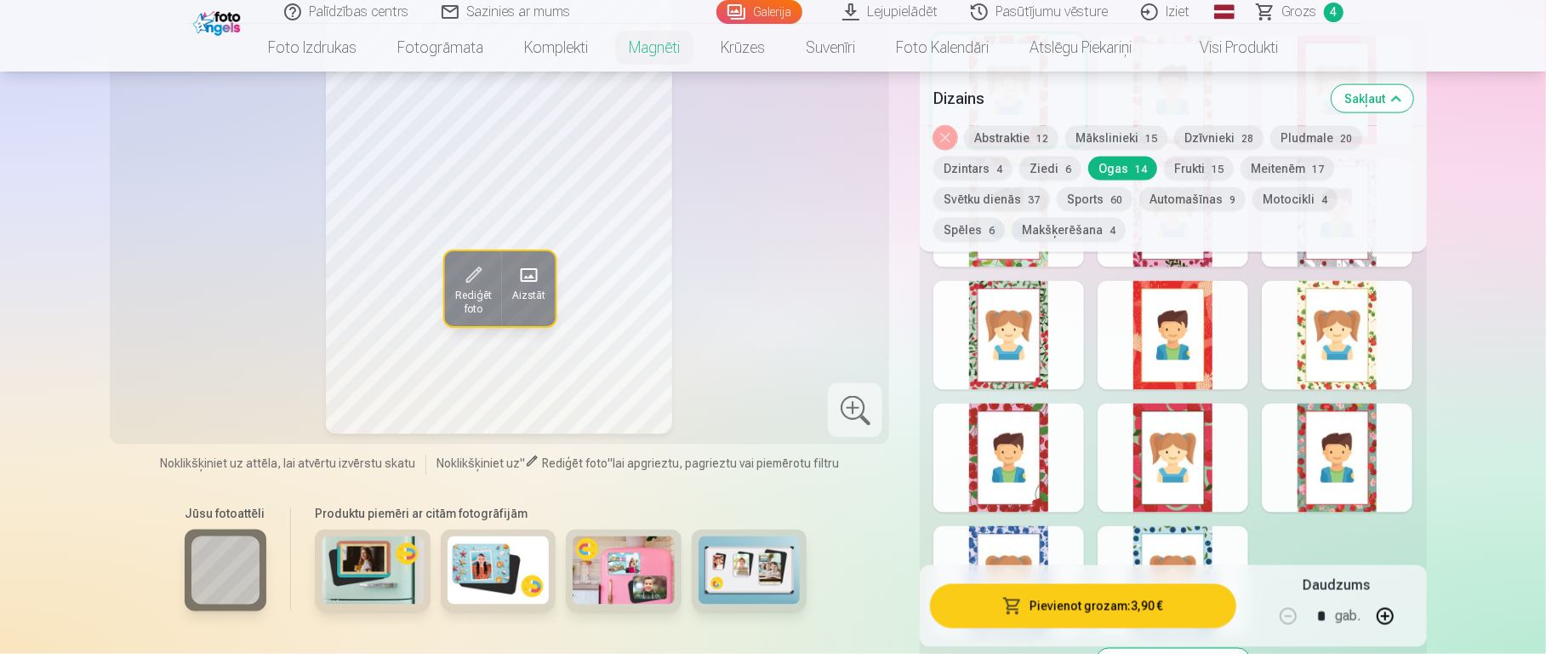
click at [1157, 342] on div at bounding box center [1337, 335] width 151 height 109
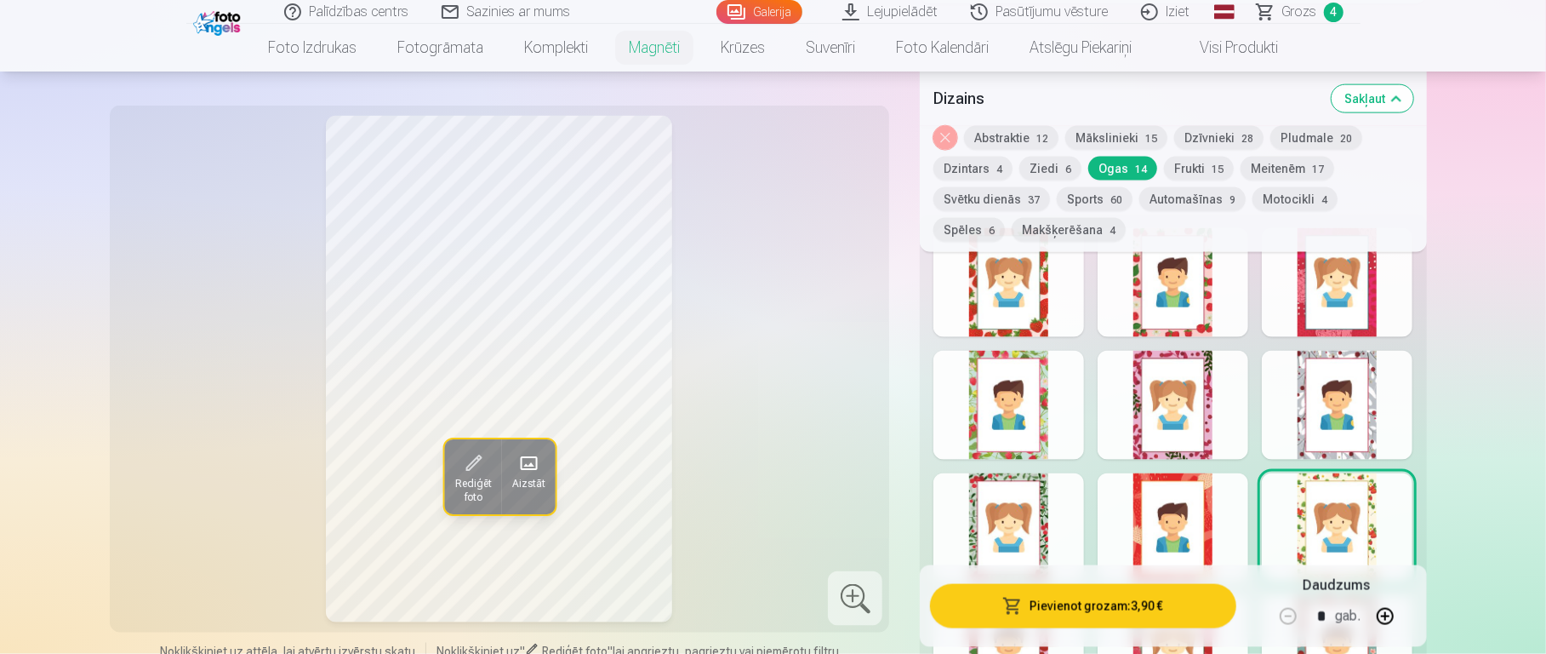
scroll to position [1964, 0]
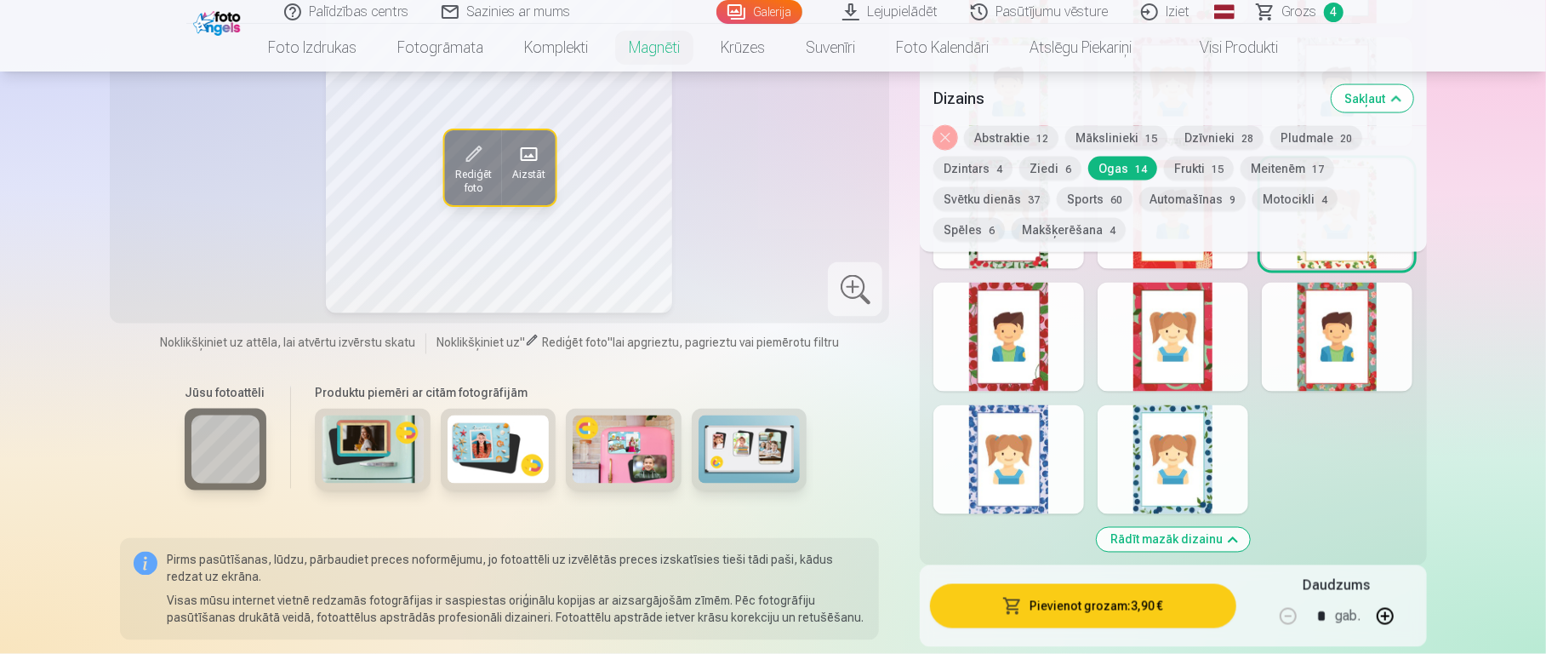
click at [1027, 405] on div at bounding box center [1009, 459] width 151 height 109
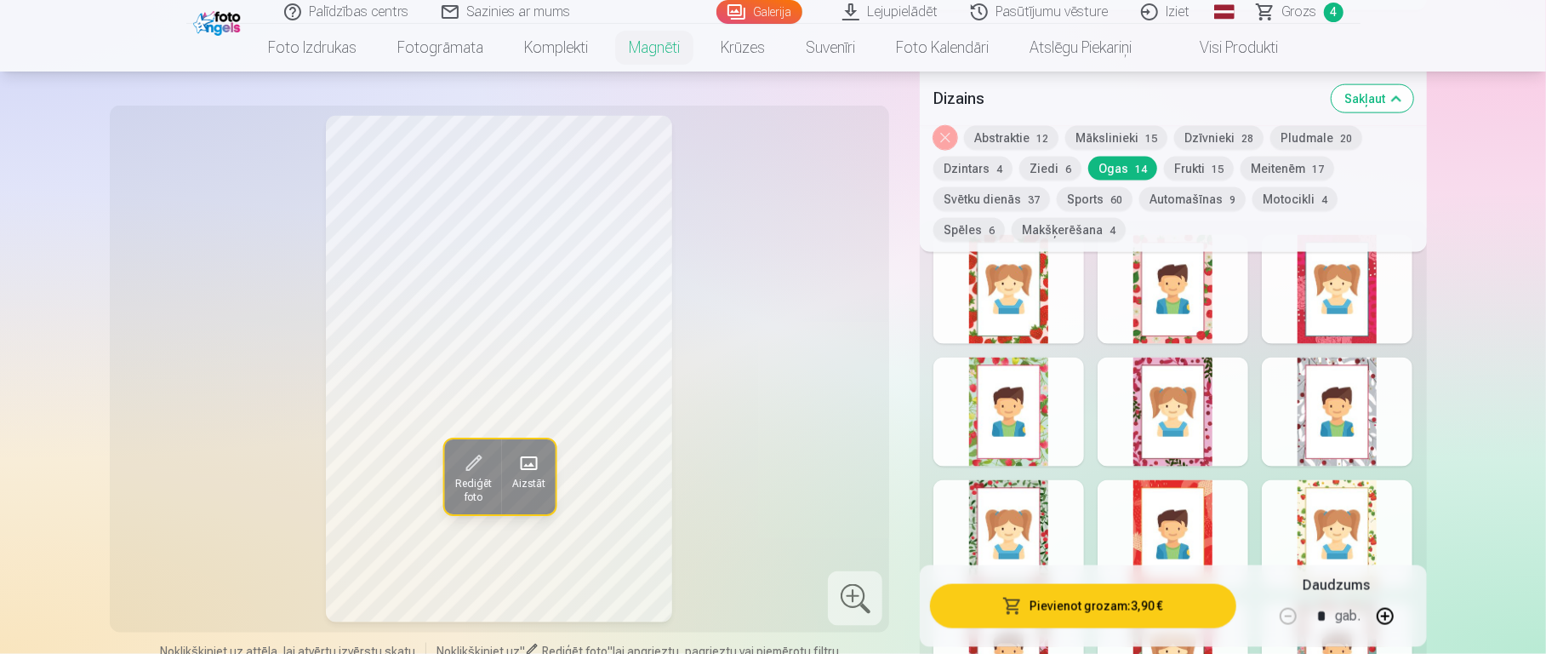
scroll to position [1641, 0]
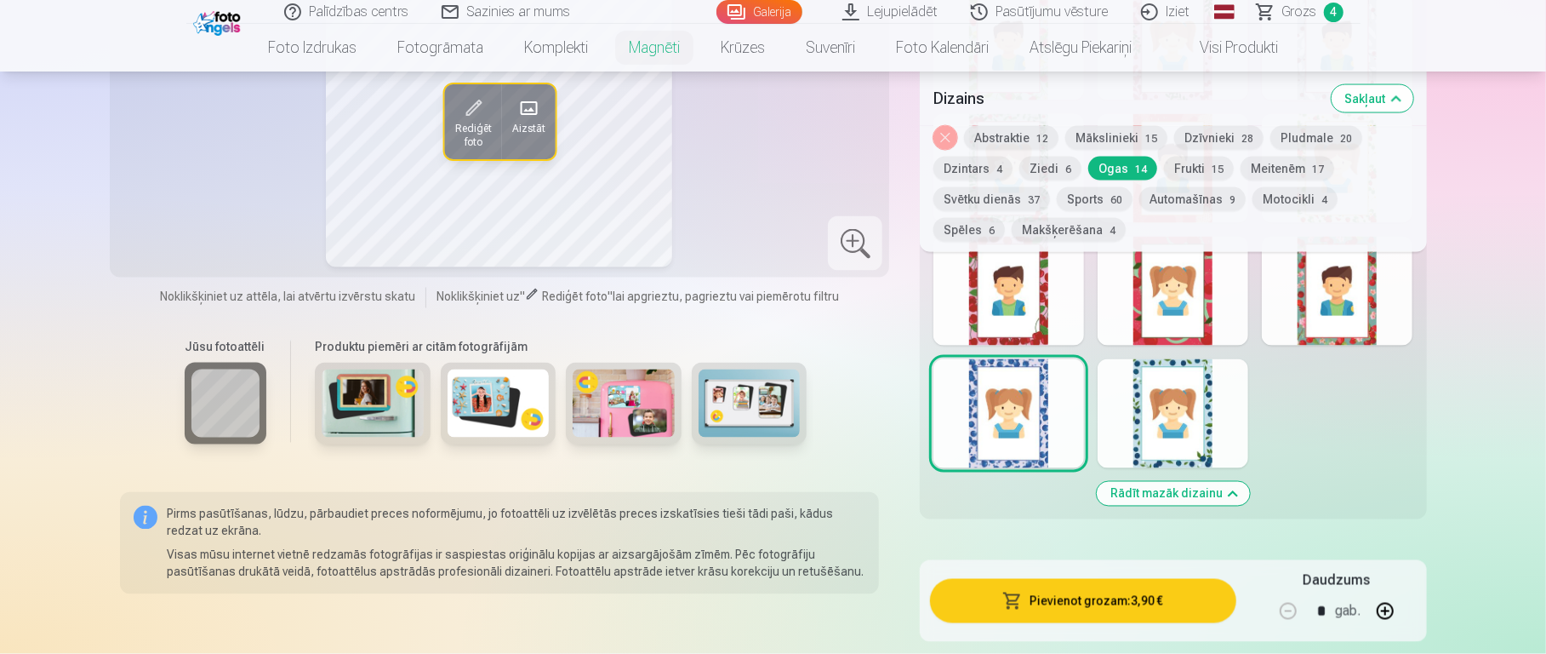
click at [1157, 414] on div at bounding box center [1173, 413] width 151 height 109
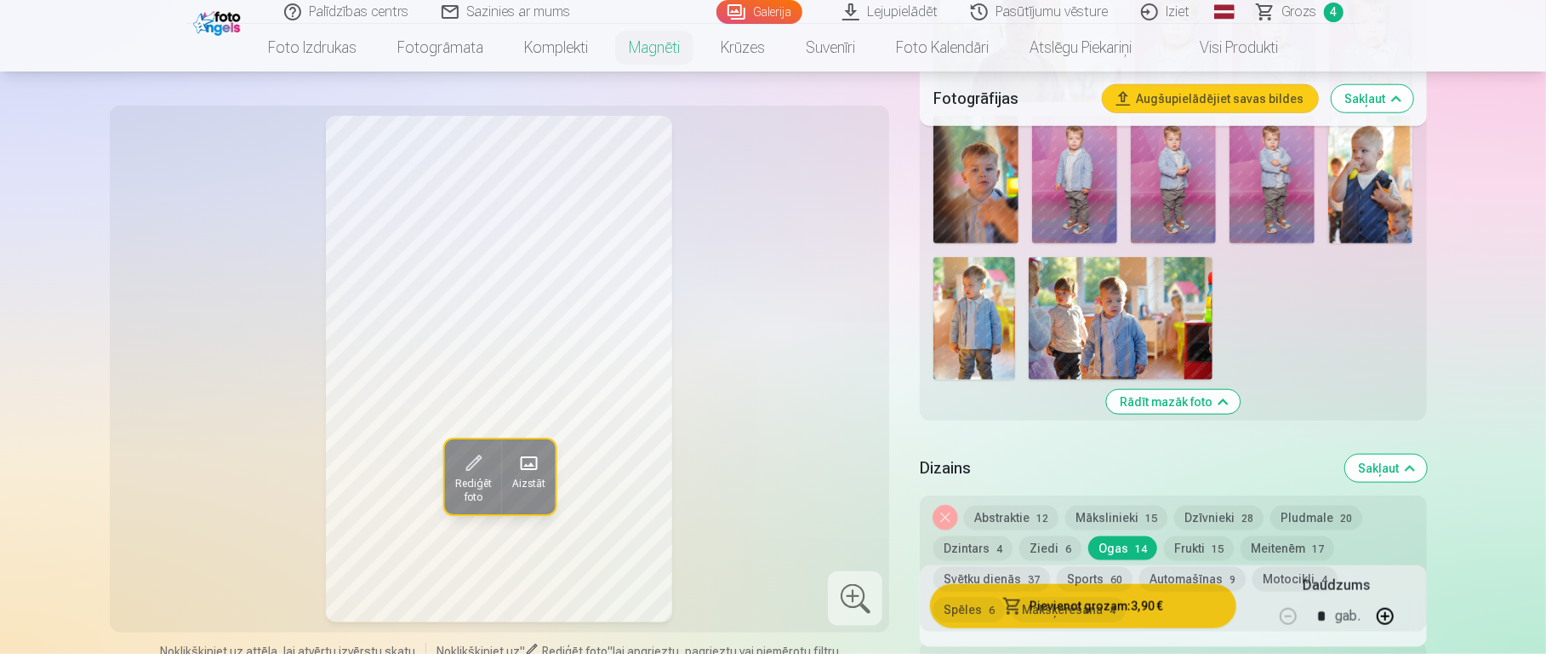
scroll to position [1230, 0]
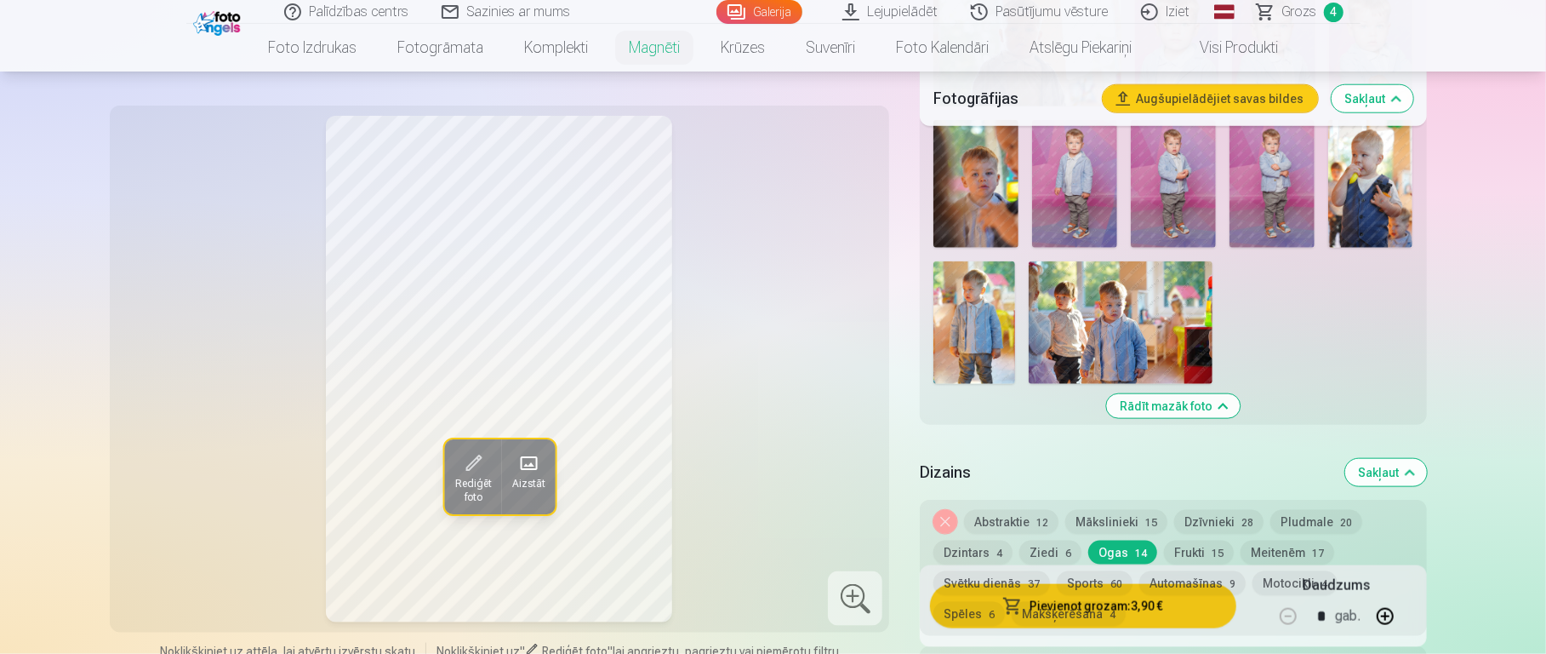
click at [1157, 18] on span "Grozs" at bounding box center [1300, 12] width 35 height 20
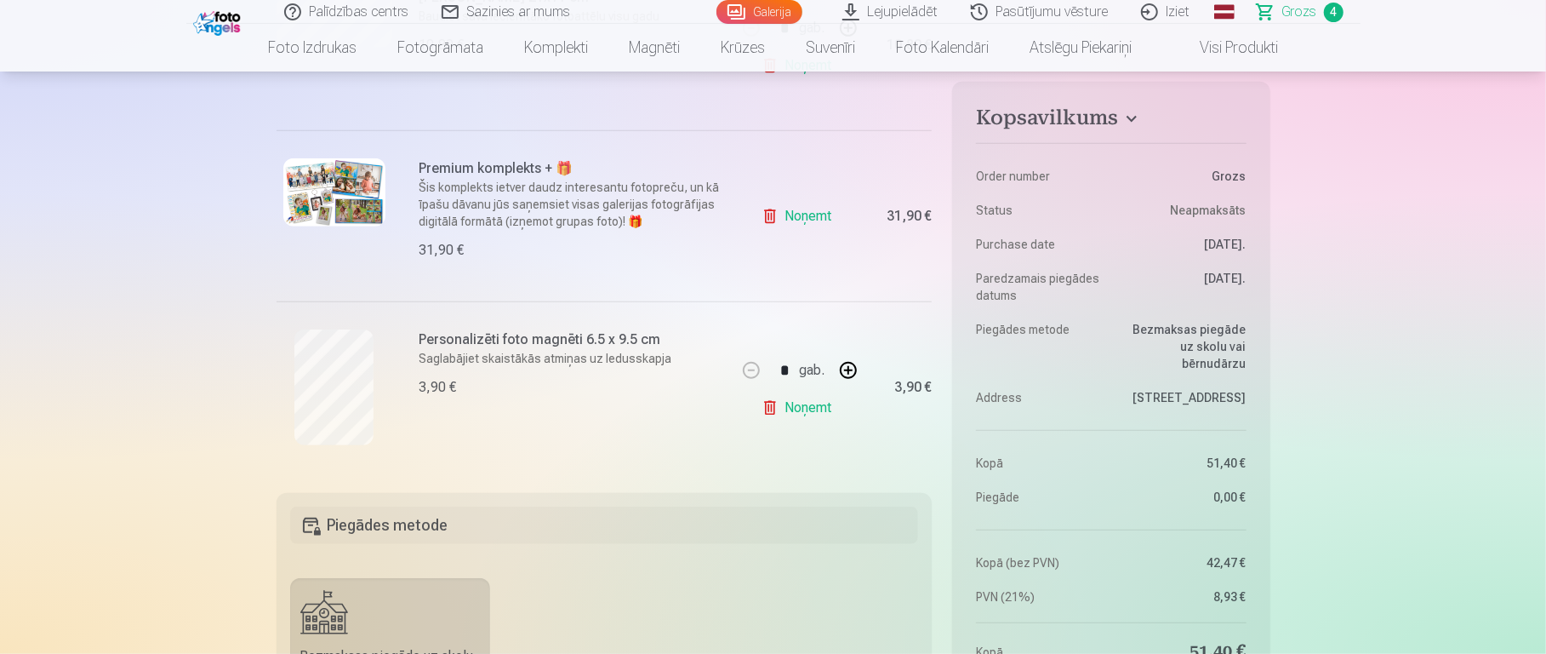
scroll to position [633, 0]
click at [854, 368] on button "button" at bounding box center [848, 367] width 41 height 41
click at [752, 370] on button "button" at bounding box center [751, 367] width 41 height 41
type input "*"
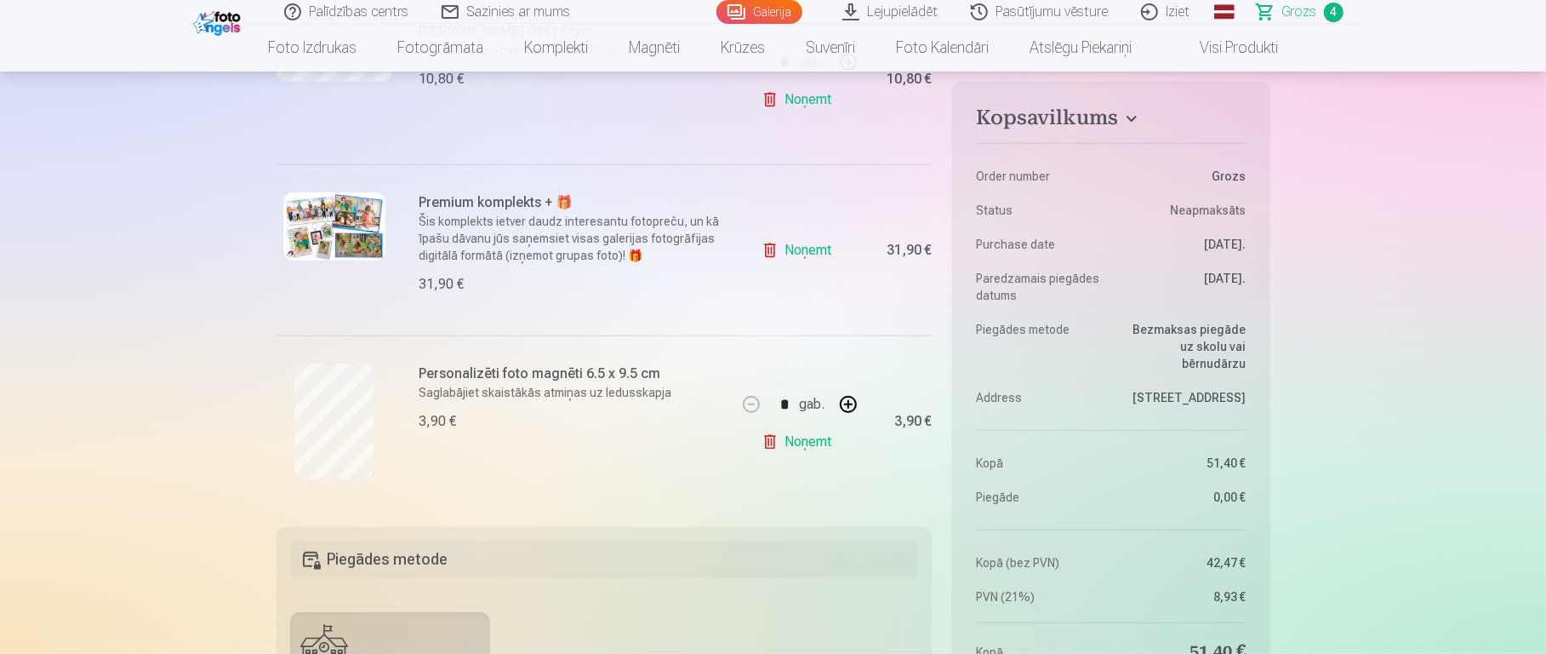
scroll to position [657, 0]
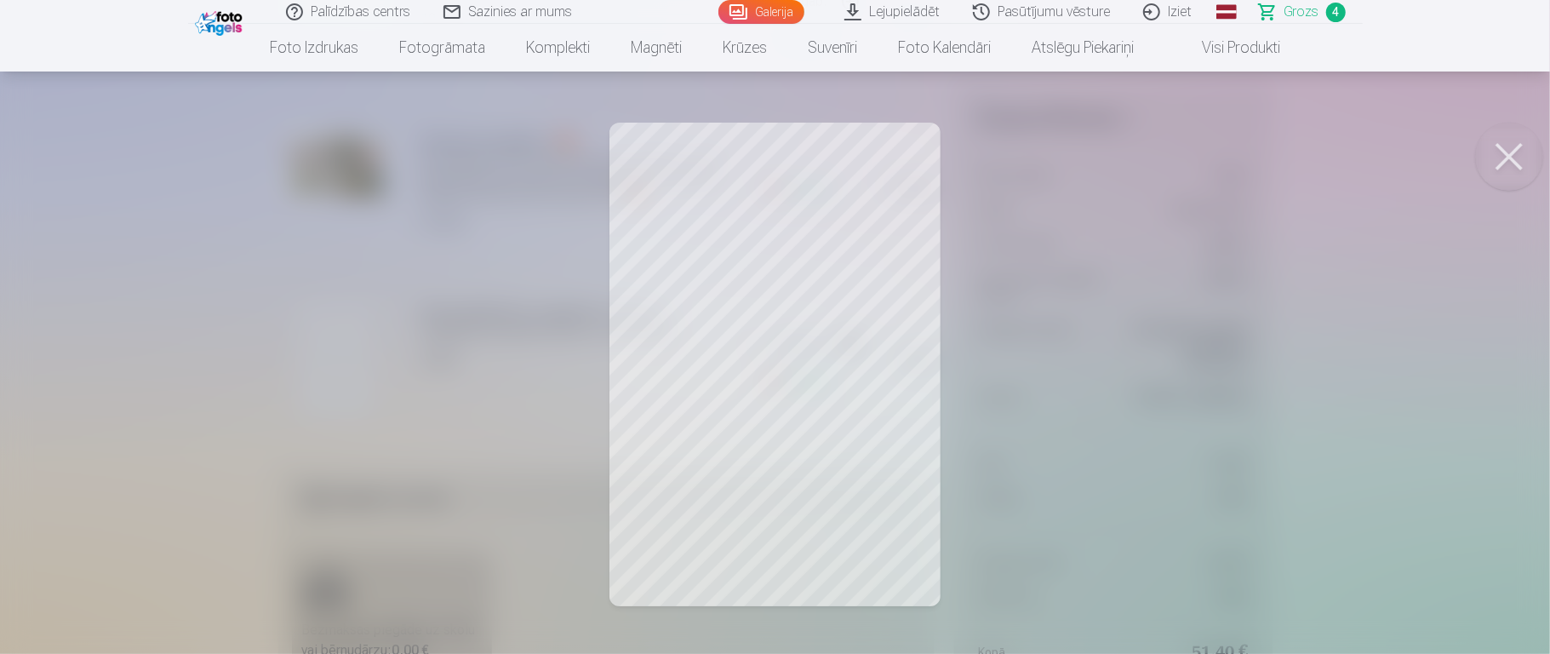
click at [1049, 258] on div at bounding box center [775, 327] width 1550 height 654
click at [493, 342] on div at bounding box center [775, 327] width 1550 height 654
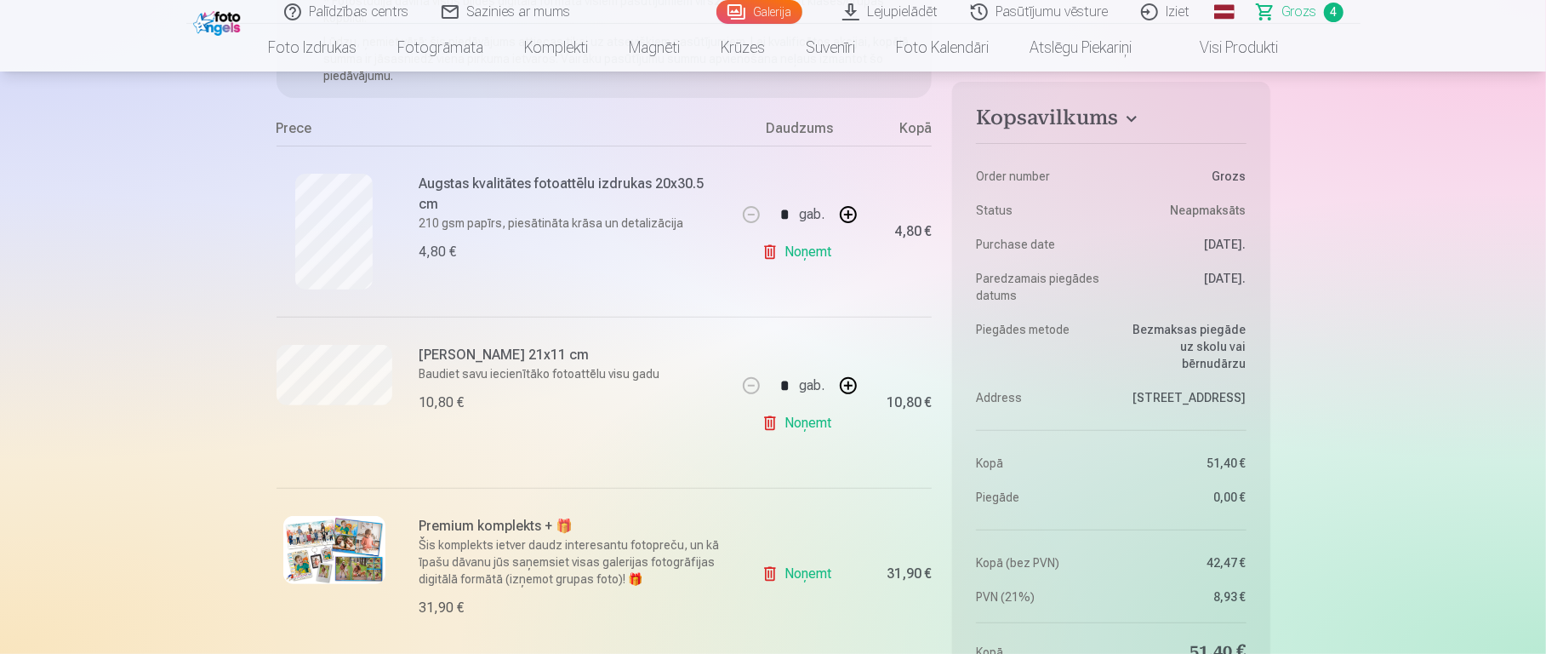
scroll to position [215, 0]
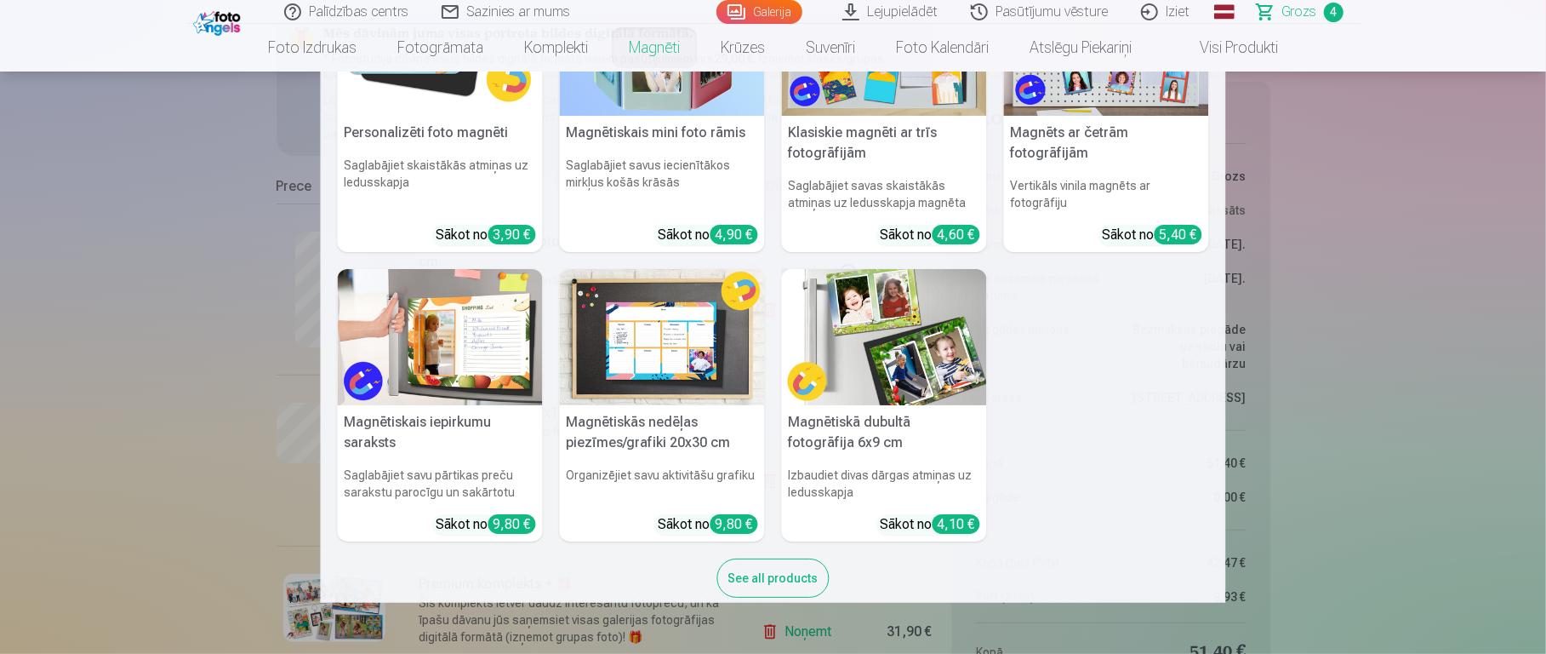
click at [915, 352] on img at bounding box center [884, 337] width 205 height 137
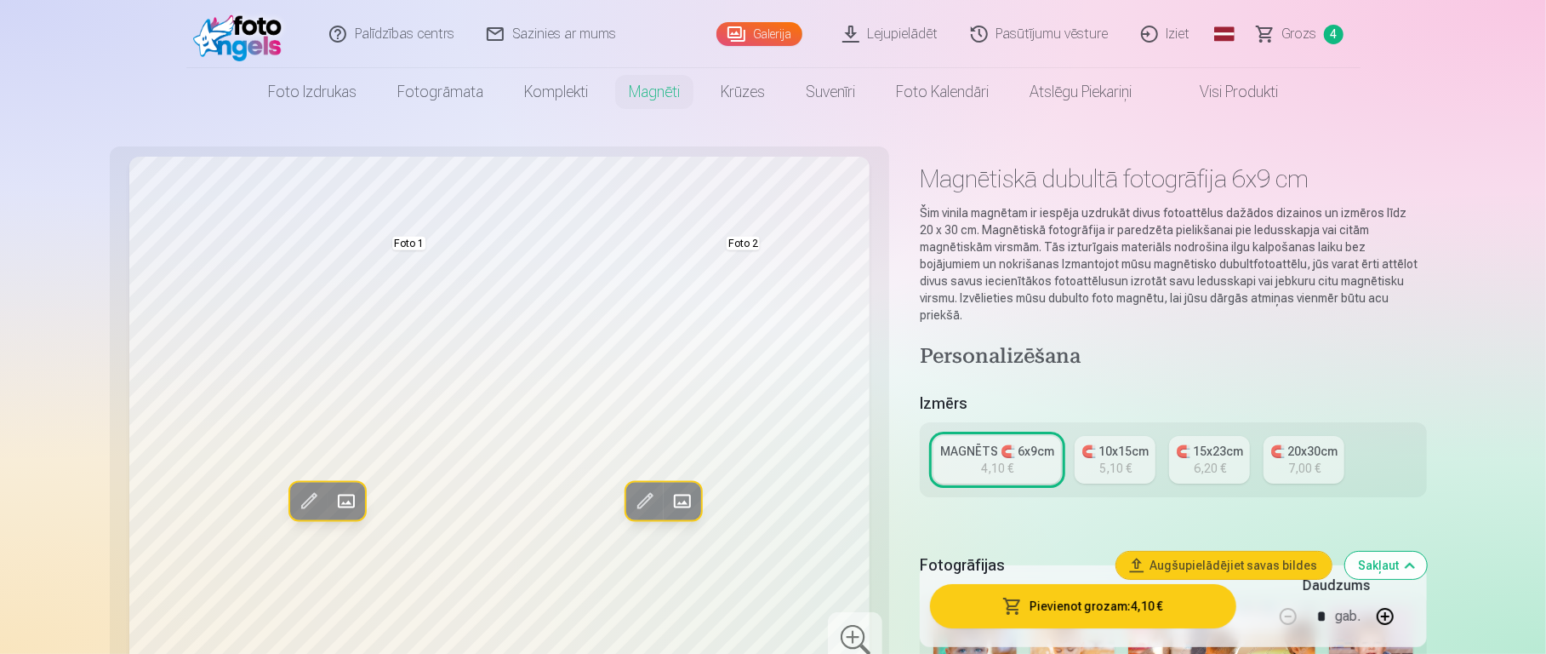
click at [1116, 460] on div "5,10 €" at bounding box center [1116, 468] width 32 height 17
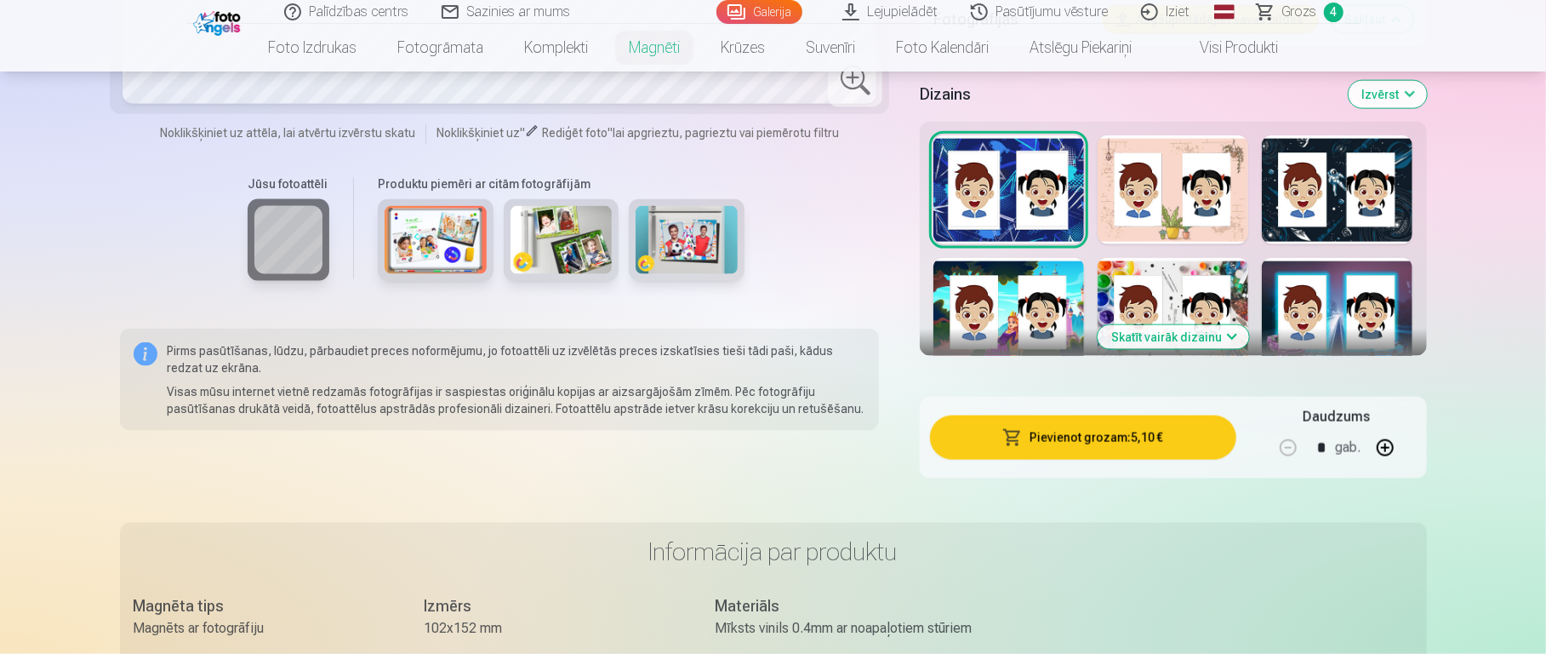
scroll to position [1591, 0]
click at [1157, 324] on button "Skatīt vairāk dizainu" at bounding box center [1173, 336] width 151 height 24
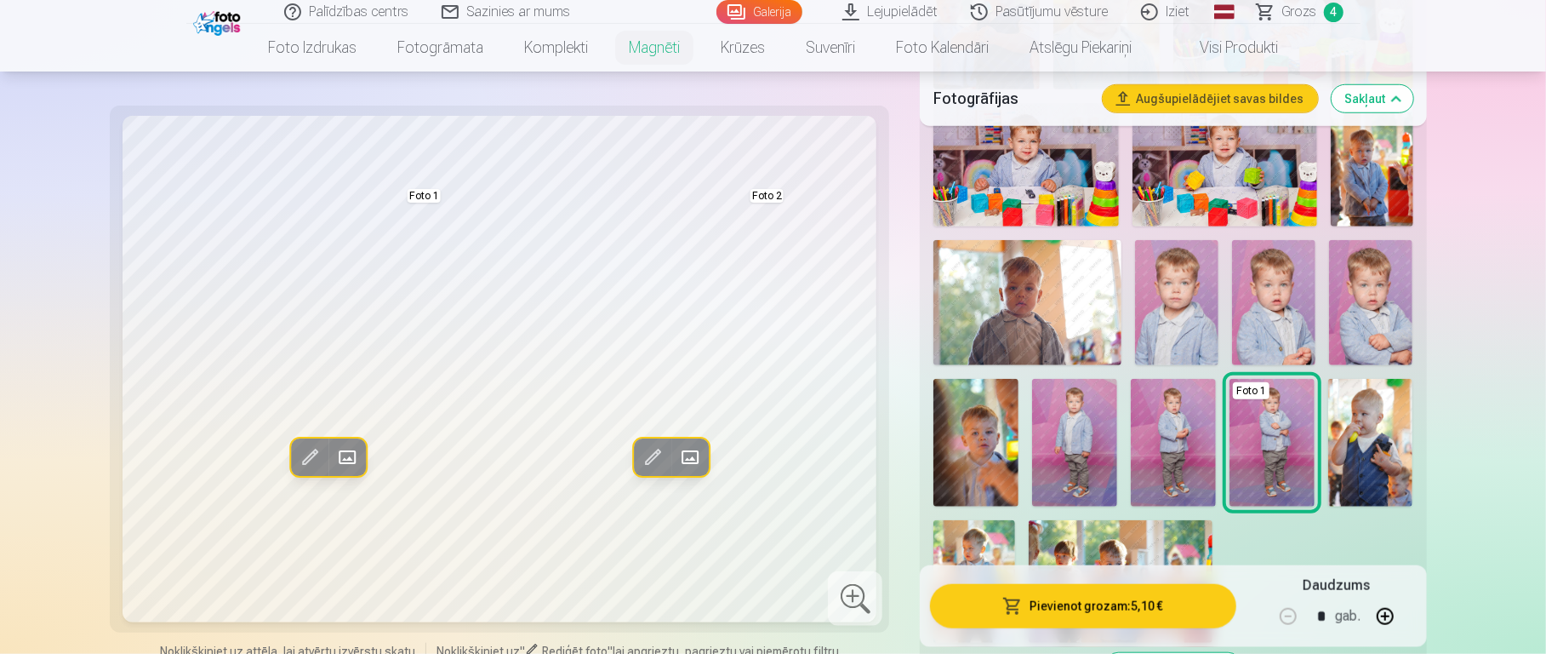
scroll to position [536, 0]
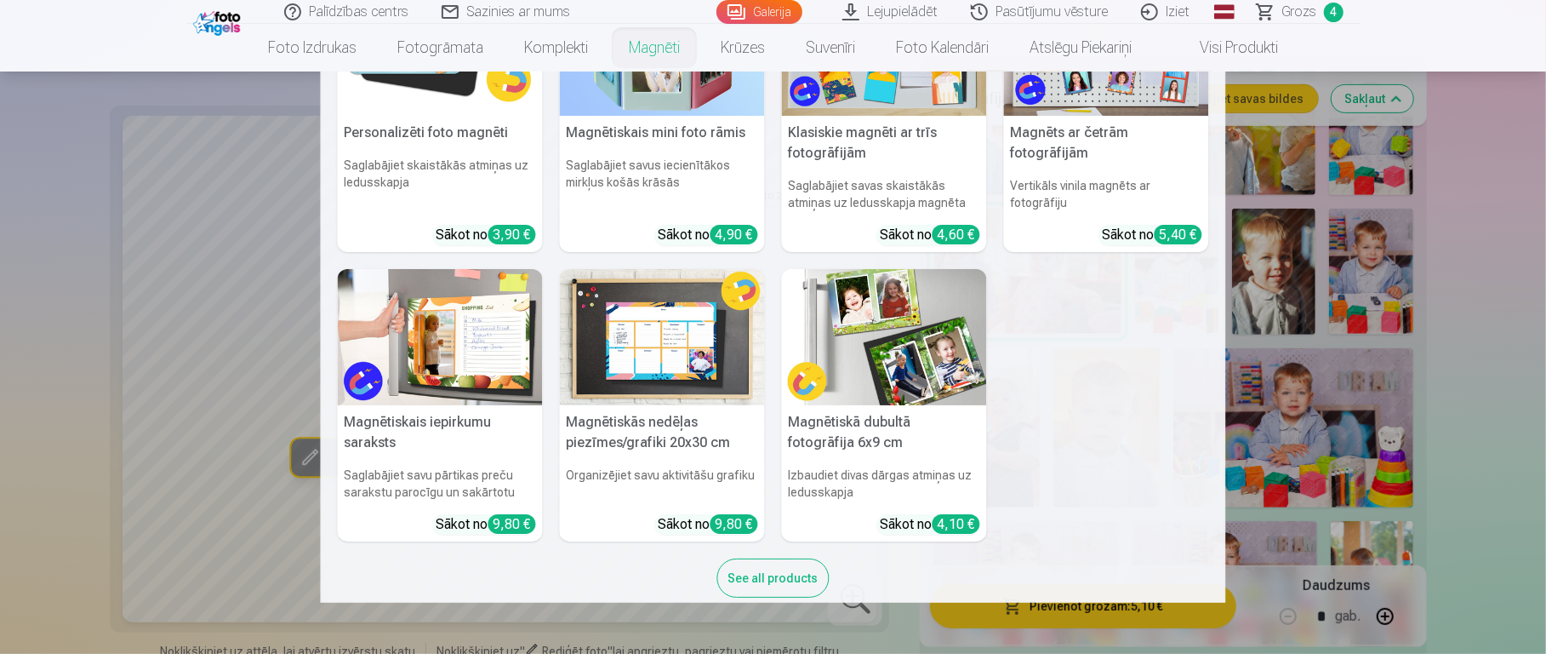
click at [655, 37] on link "Magnēti" at bounding box center [655, 48] width 92 height 48
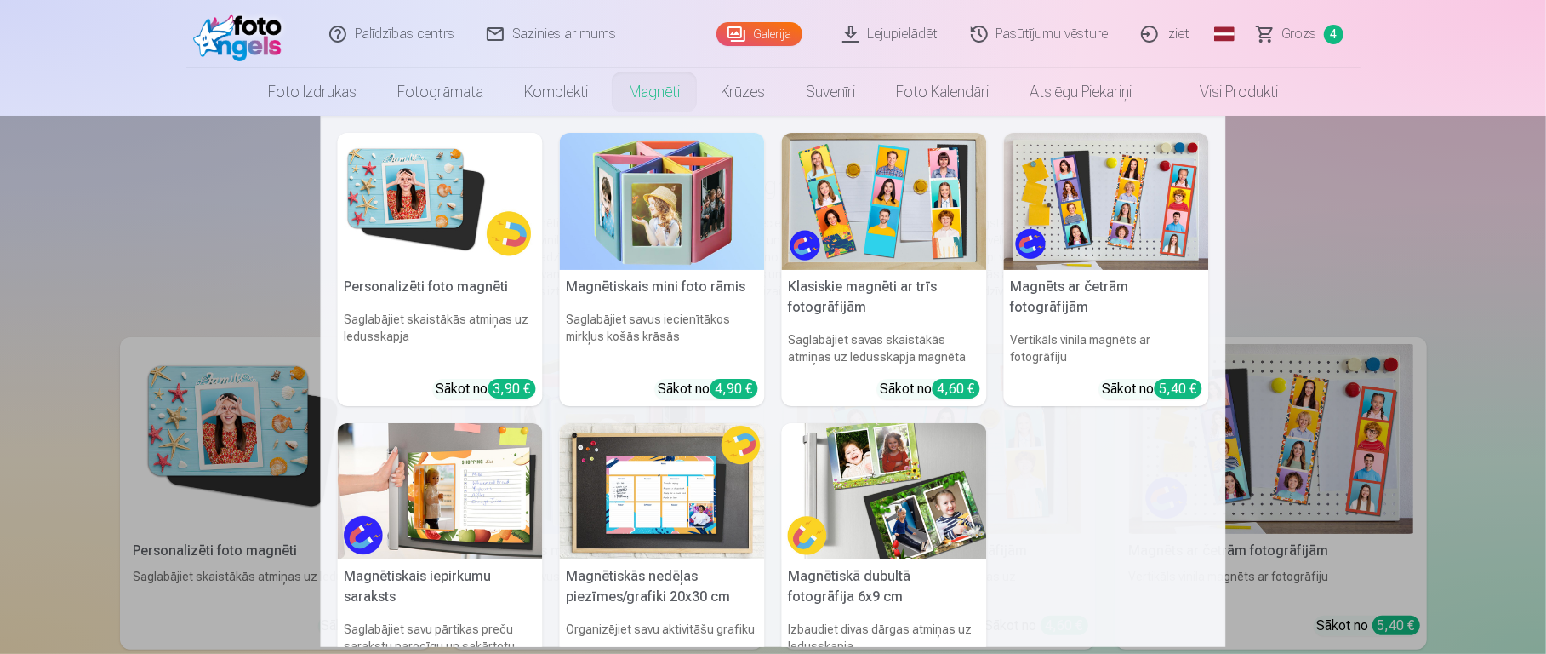
click at [485, 267] on img at bounding box center [440, 201] width 205 height 137
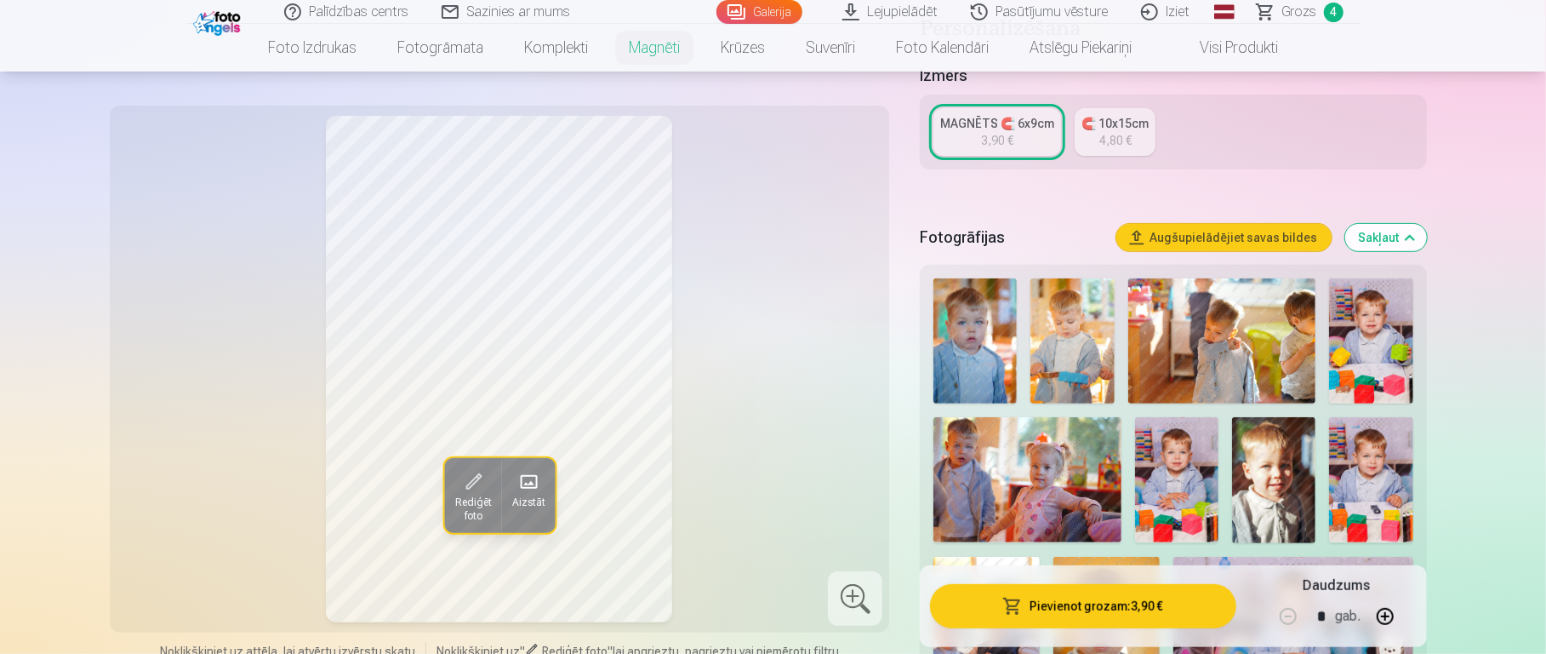
scroll to position [346, 0]
click at [1134, 115] on link "🧲 10x15cm 4,80 €" at bounding box center [1115, 131] width 81 height 48
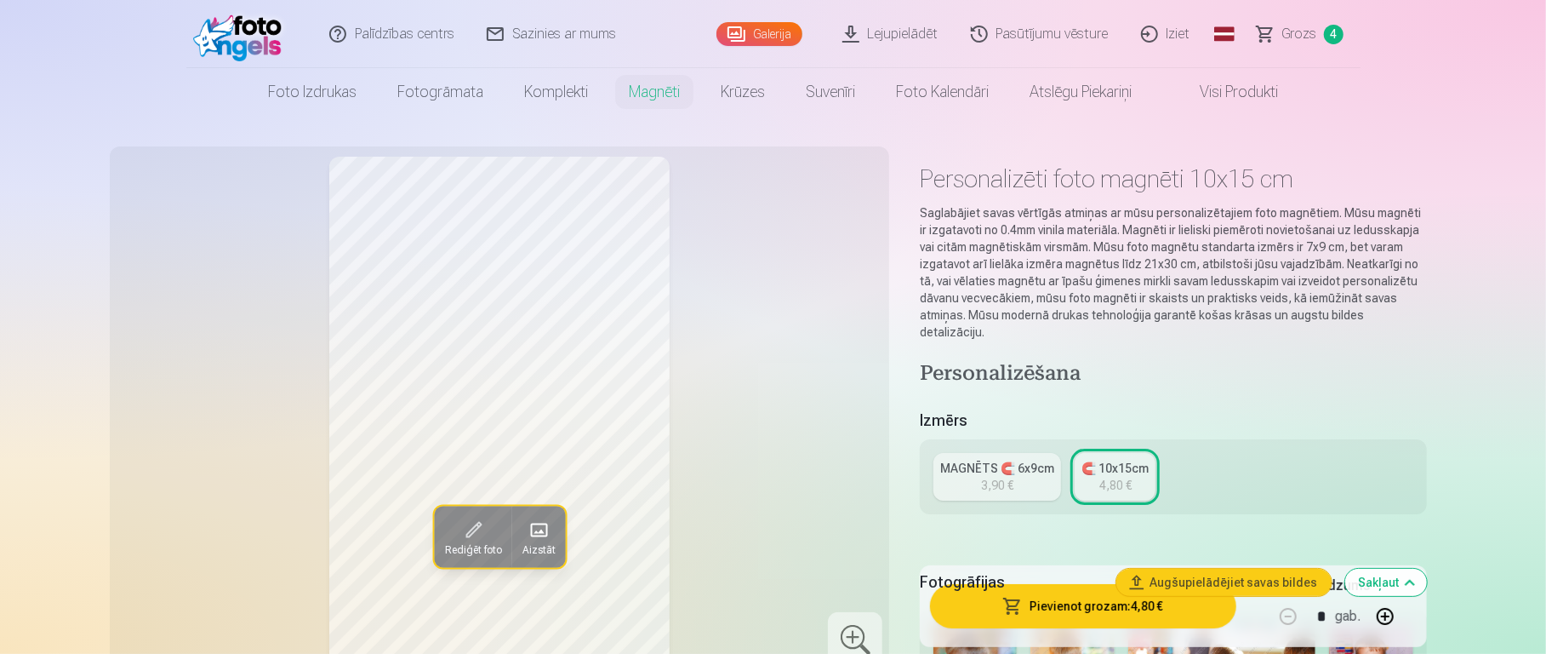
click at [929, 489] on div "Fotogrāfijas Augšupielādējiet savas bildes Sakļaut" at bounding box center [1173, 582] width 506 height 54
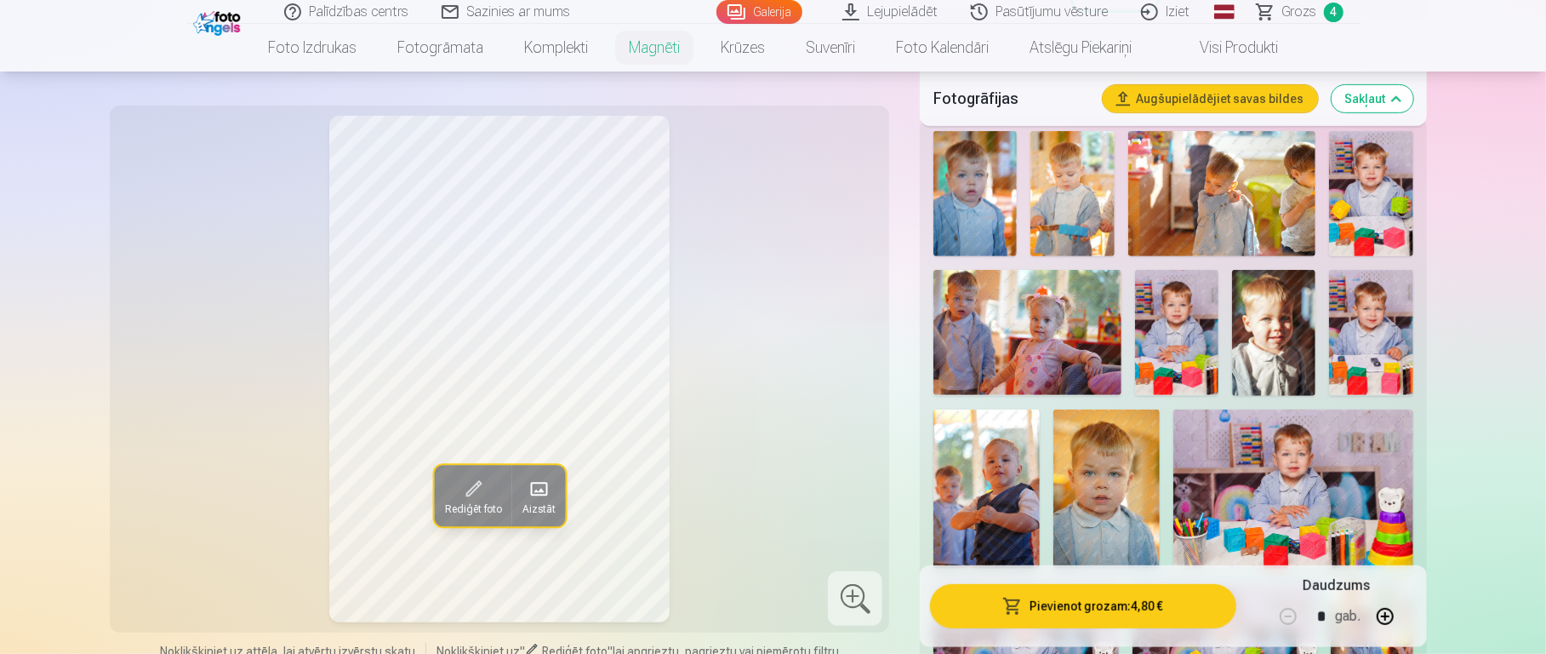
scroll to position [487, 0]
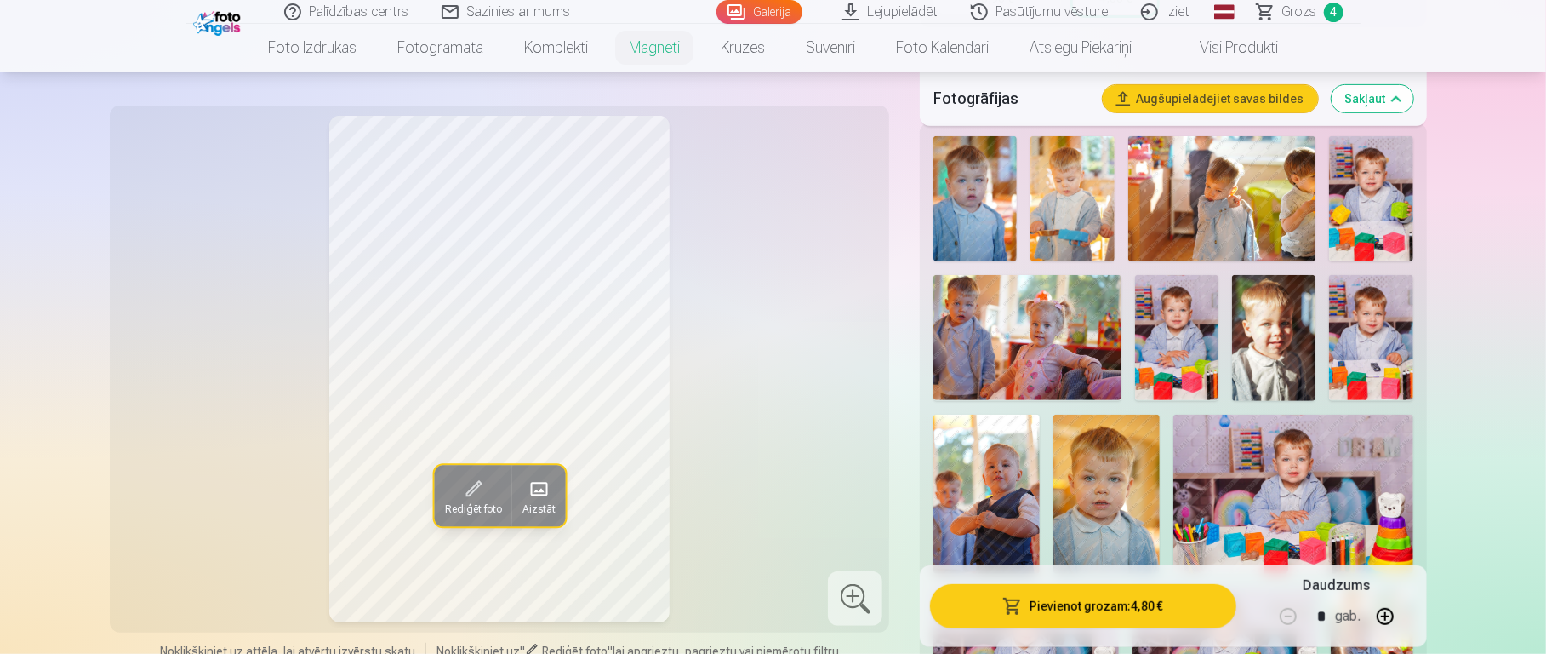
click at [1157, 322] on img at bounding box center [1176, 337] width 83 height 125
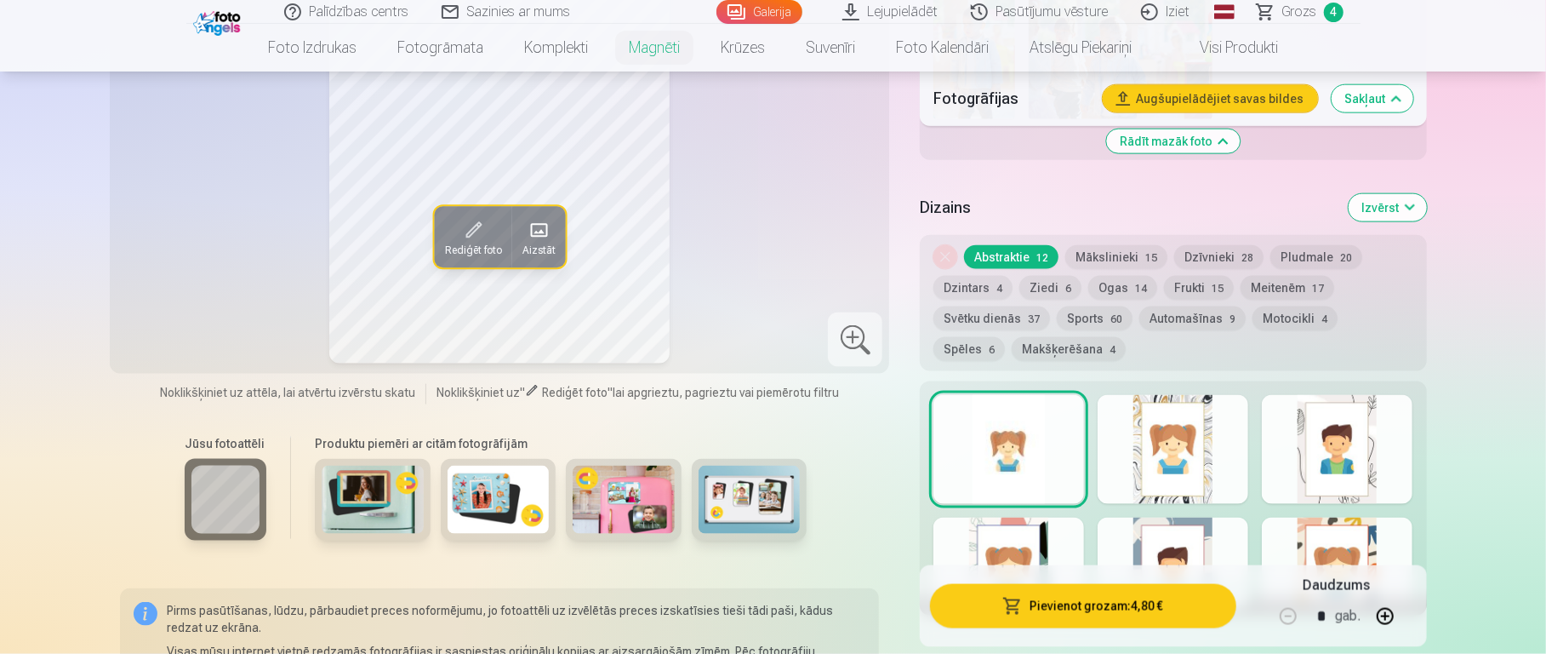
scroll to position [1485, 0]
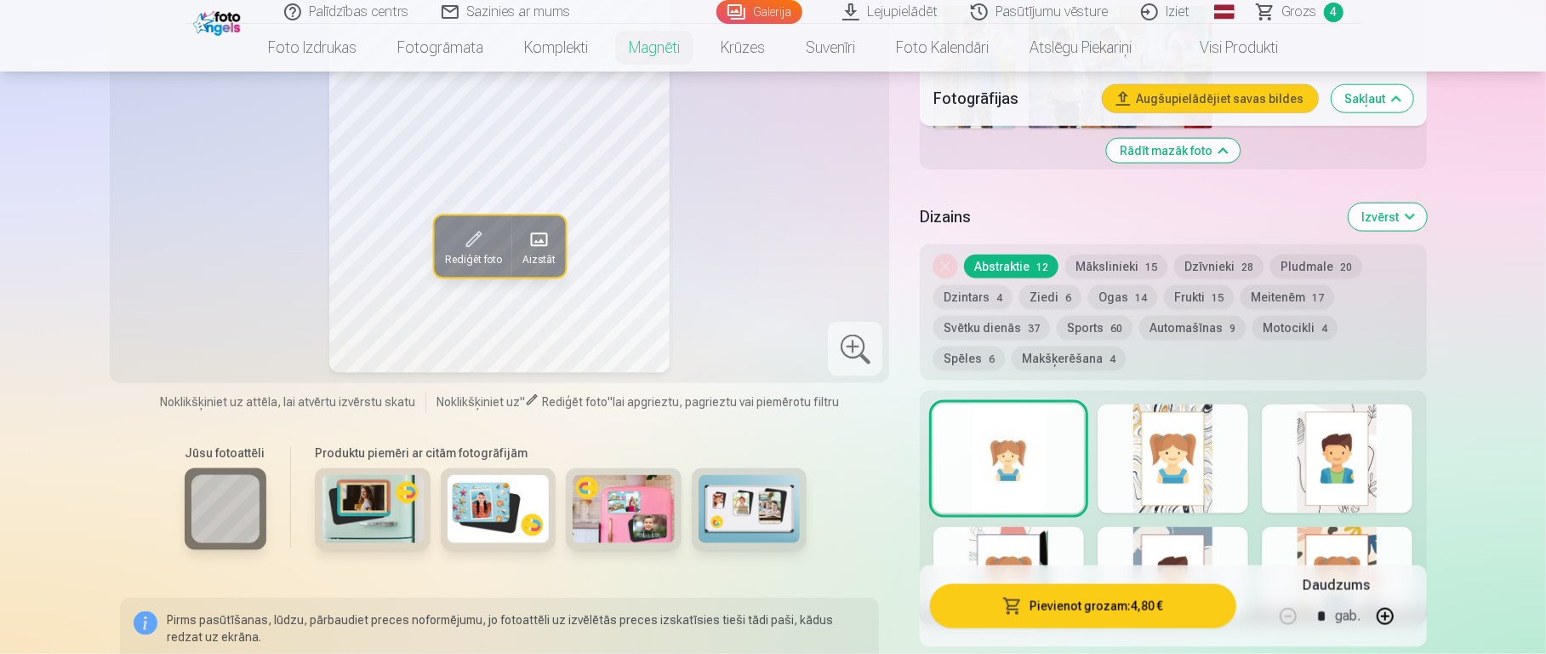
click at [1137, 289] on button "Ogas 14" at bounding box center [1123, 297] width 69 height 24
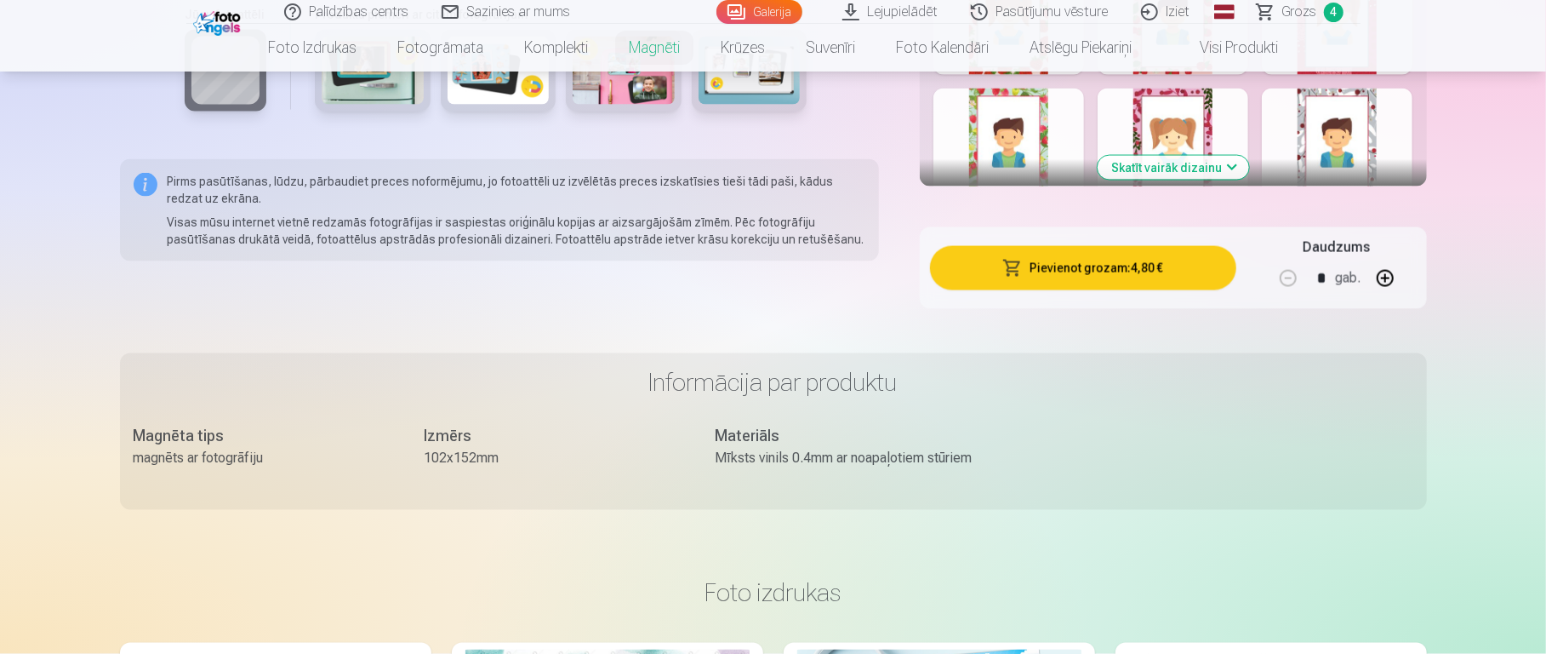
scroll to position [1964, 0]
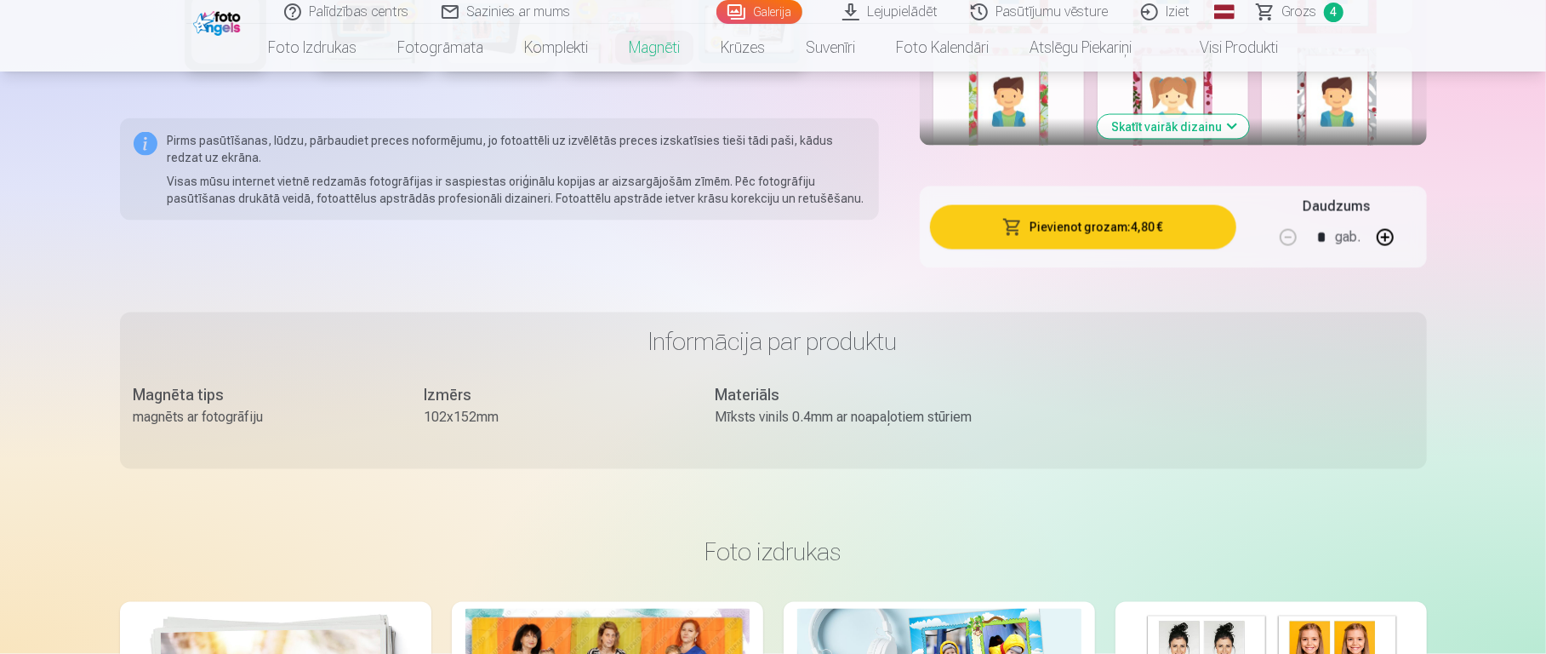
click at [1157, 115] on button "Skatīt vairāk dizainu" at bounding box center [1173, 127] width 151 height 24
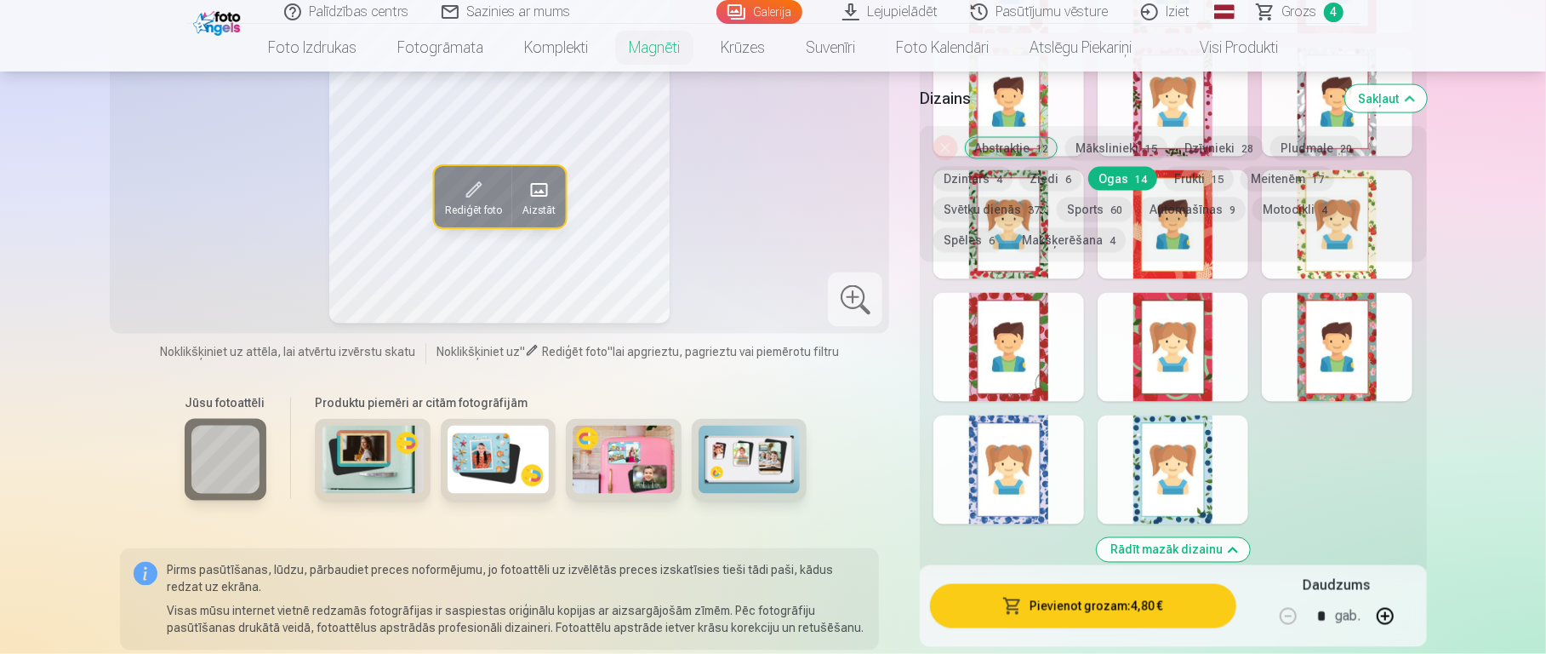
click at [1147, 449] on div at bounding box center [1173, 469] width 151 height 109
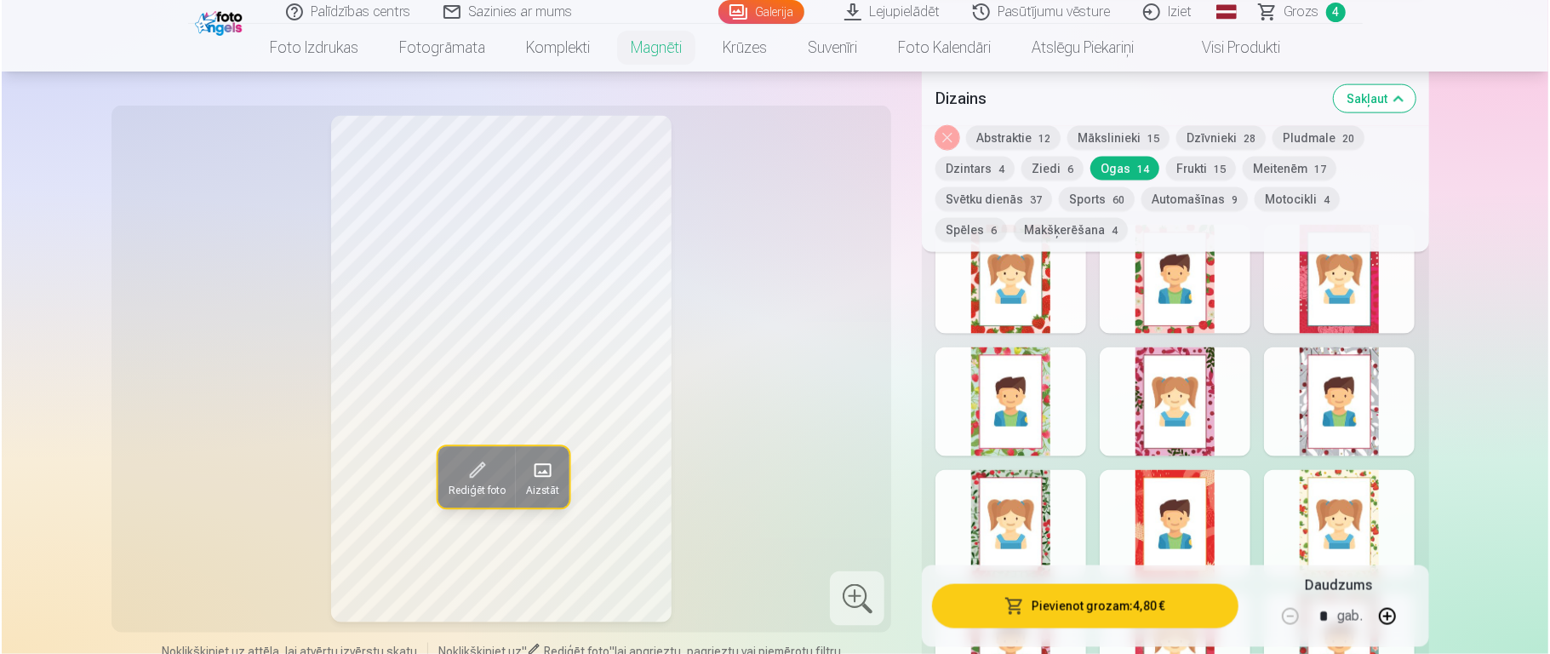
scroll to position [1660, 0]
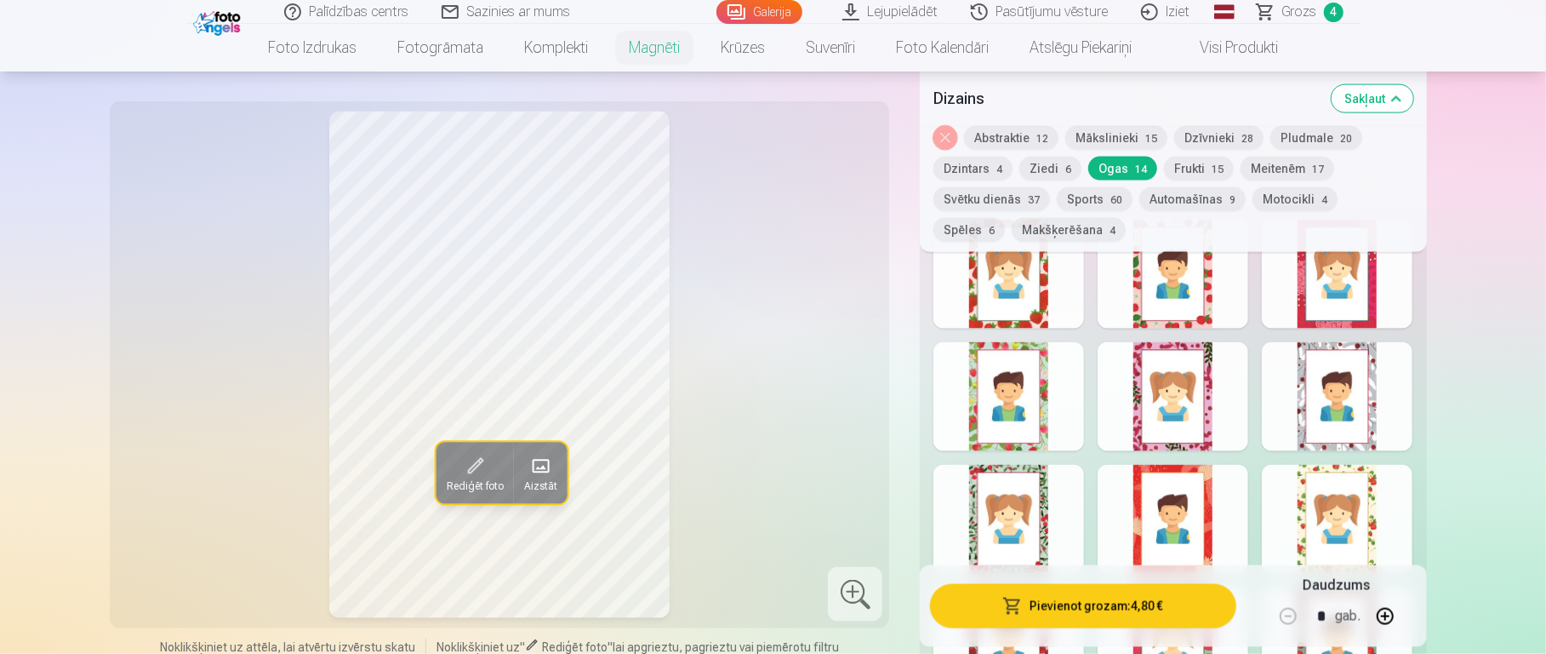
click at [1106, 489] on button "Pievienot grozam : 4,80 €" at bounding box center [1083, 606] width 306 height 44
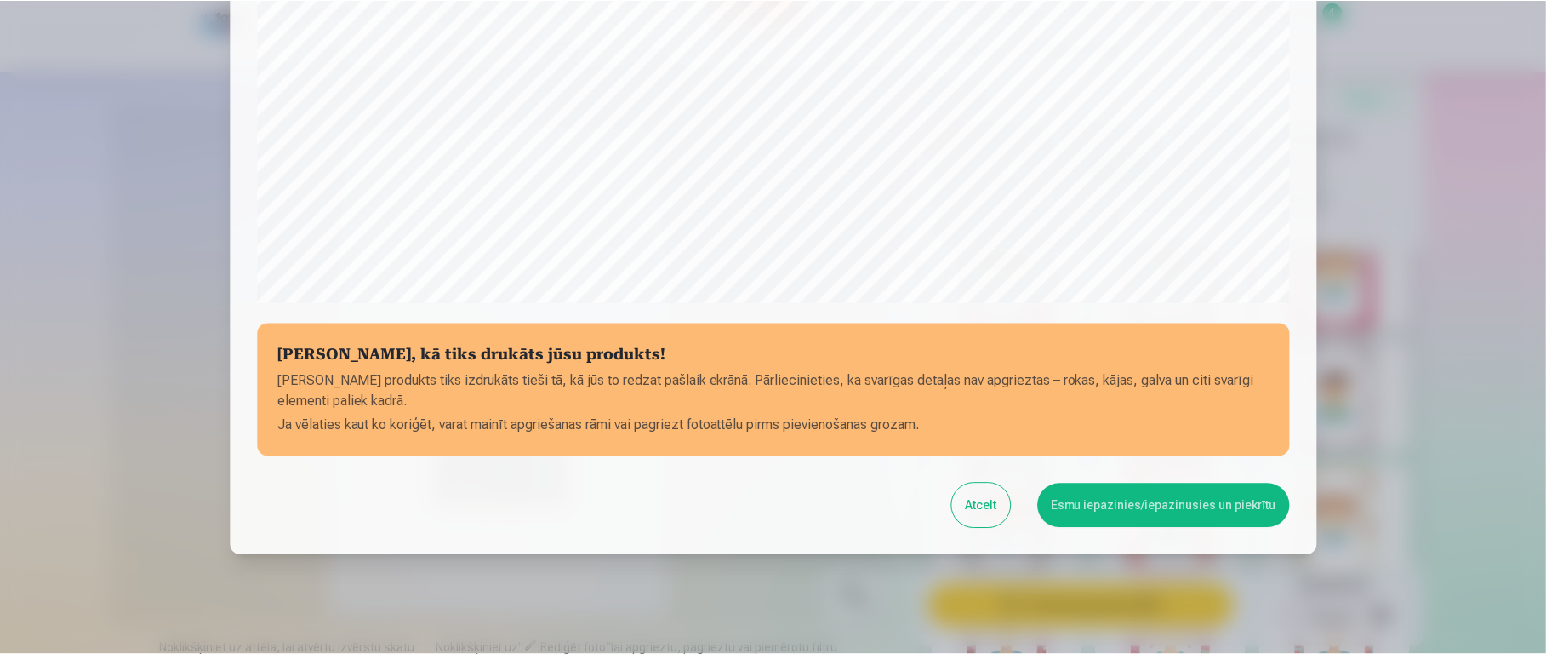
scroll to position [572, 0]
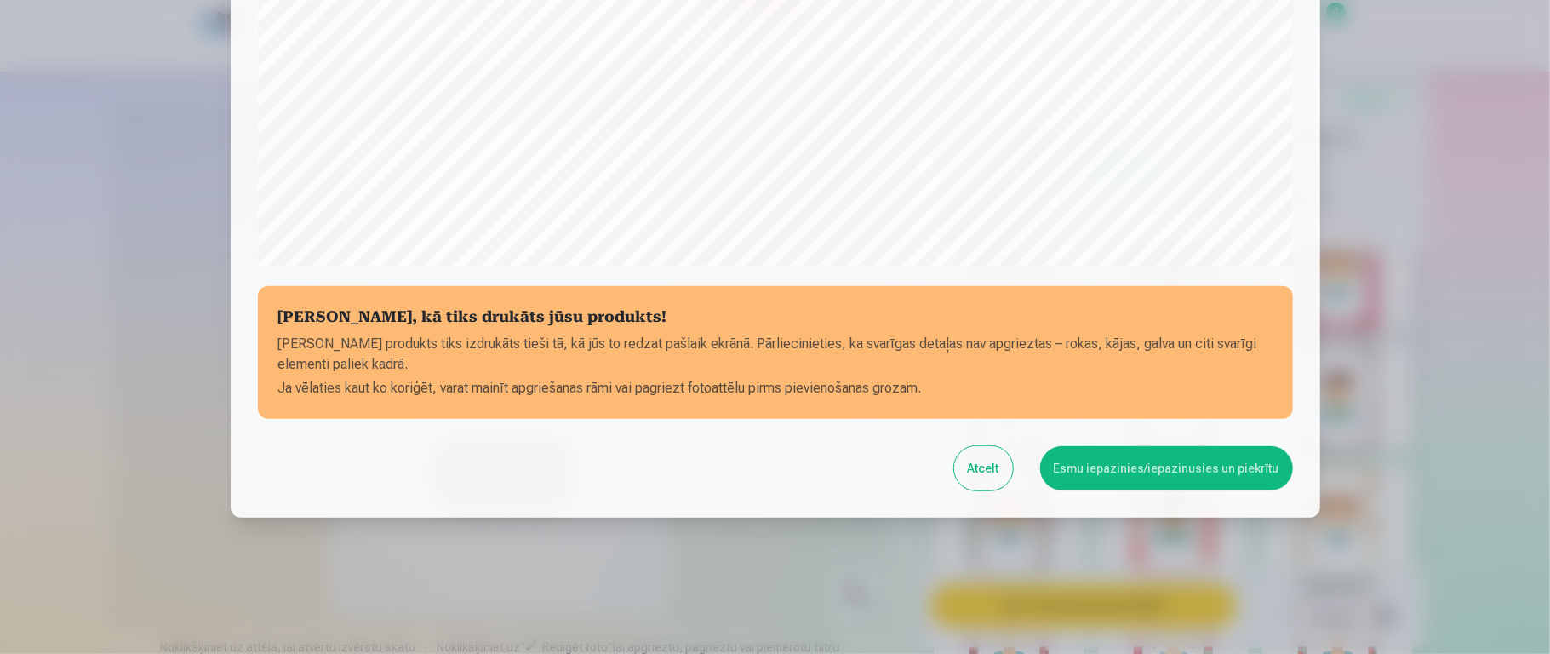
click at [1153, 468] on button "Esmu iepazinies/iepazinusies un piekrītu" at bounding box center [1166, 468] width 253 height 44
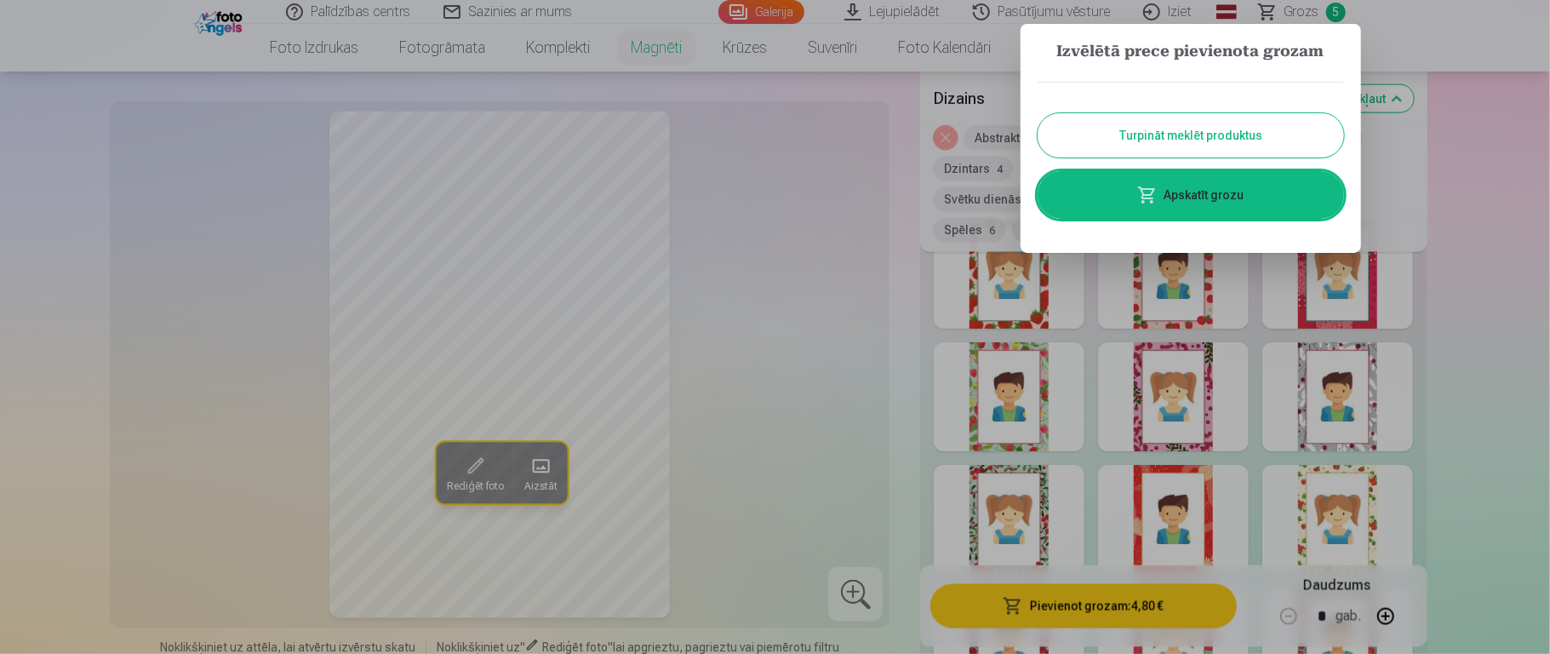
click at [1157, 129] on button "Turpināt meklēt produktus" at bounding box center [1190, 135] width 306 height 44
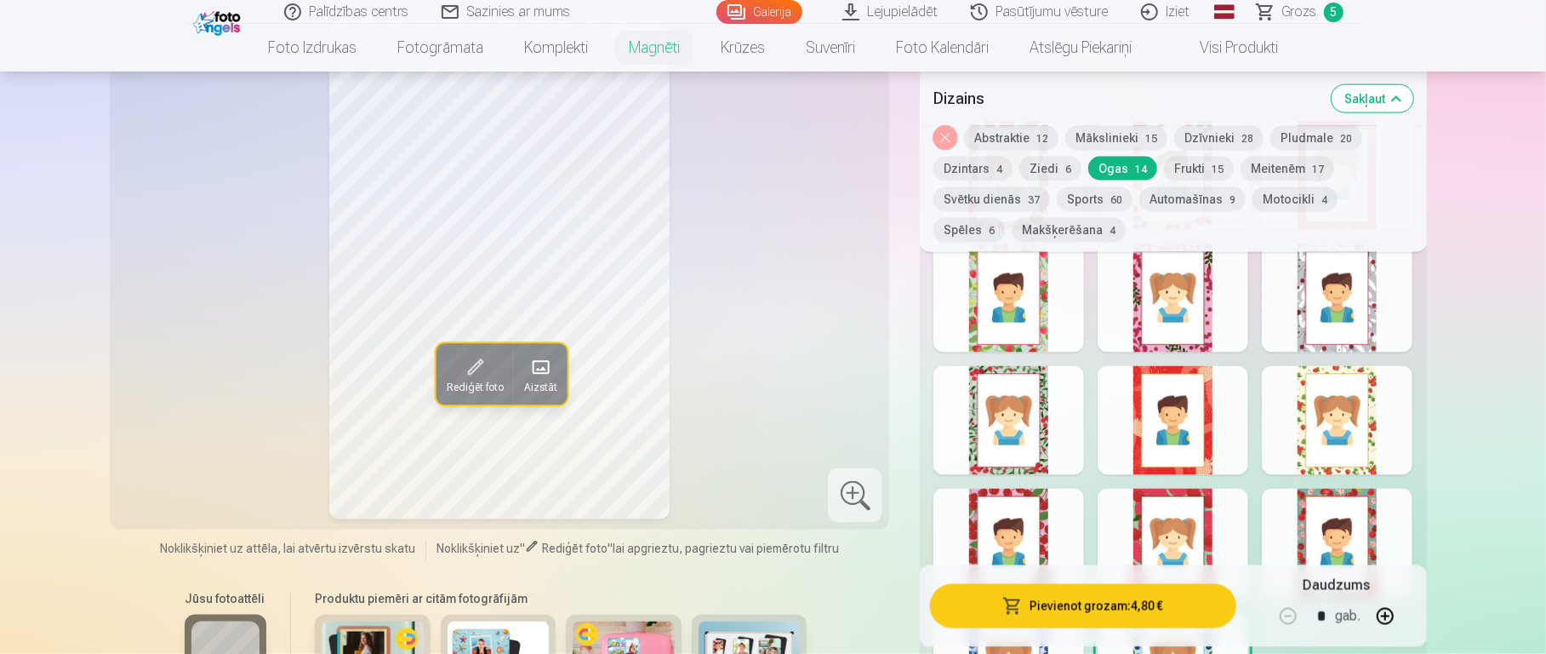
scroll to position [1757, 0]
click at [1157, 204] on button "Automašīnas 9" at bounding box center [1193, 199] width 106 height 24
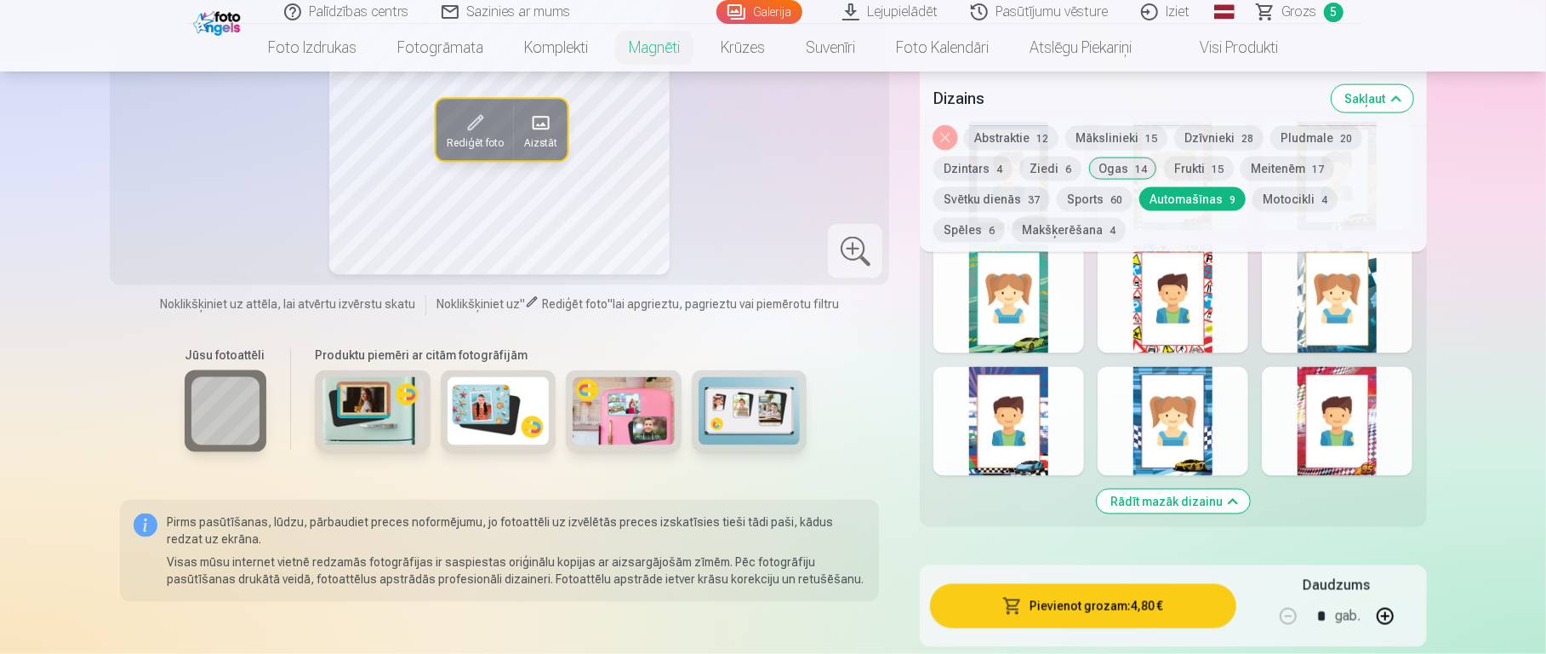
click at [1157, 489] on button "Rādīt mazāk dizainu" at bounding box center [1173, 501] width 153 height 24
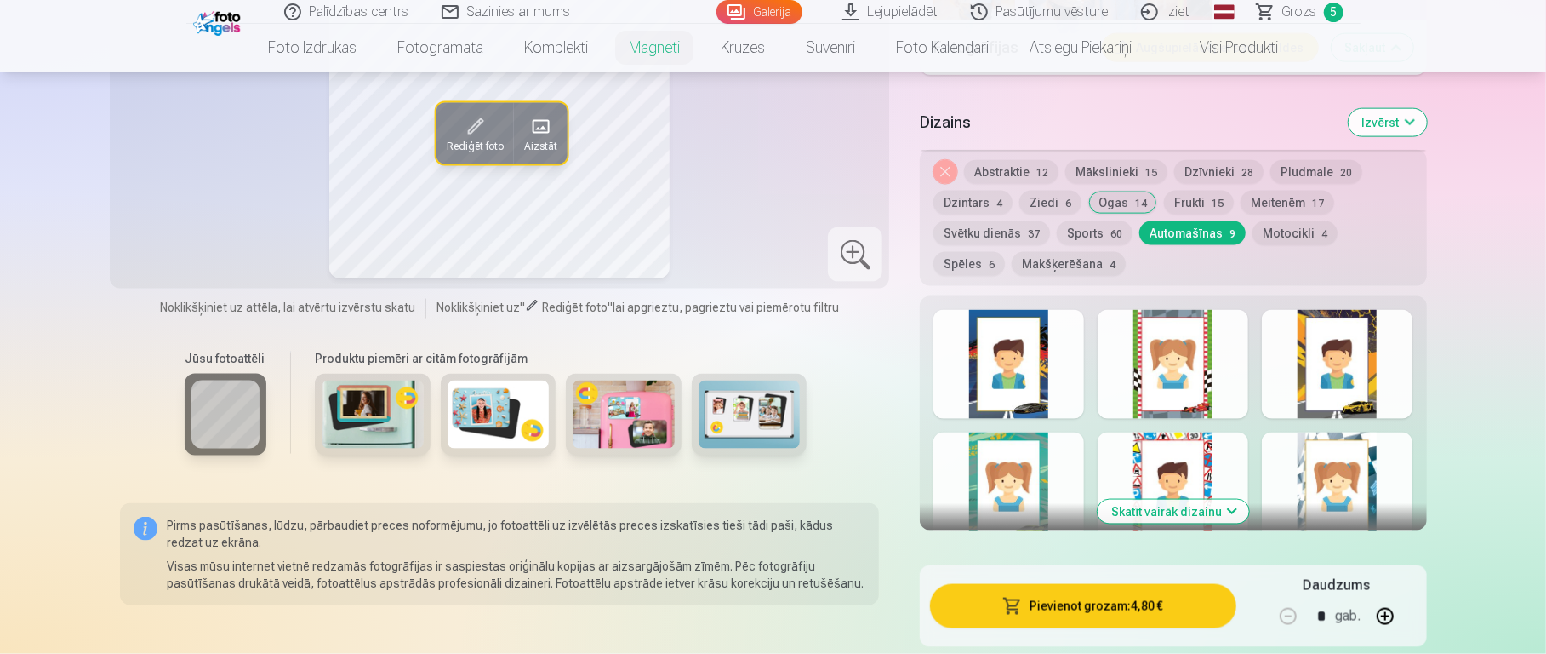
scroll to position [1553, 0]
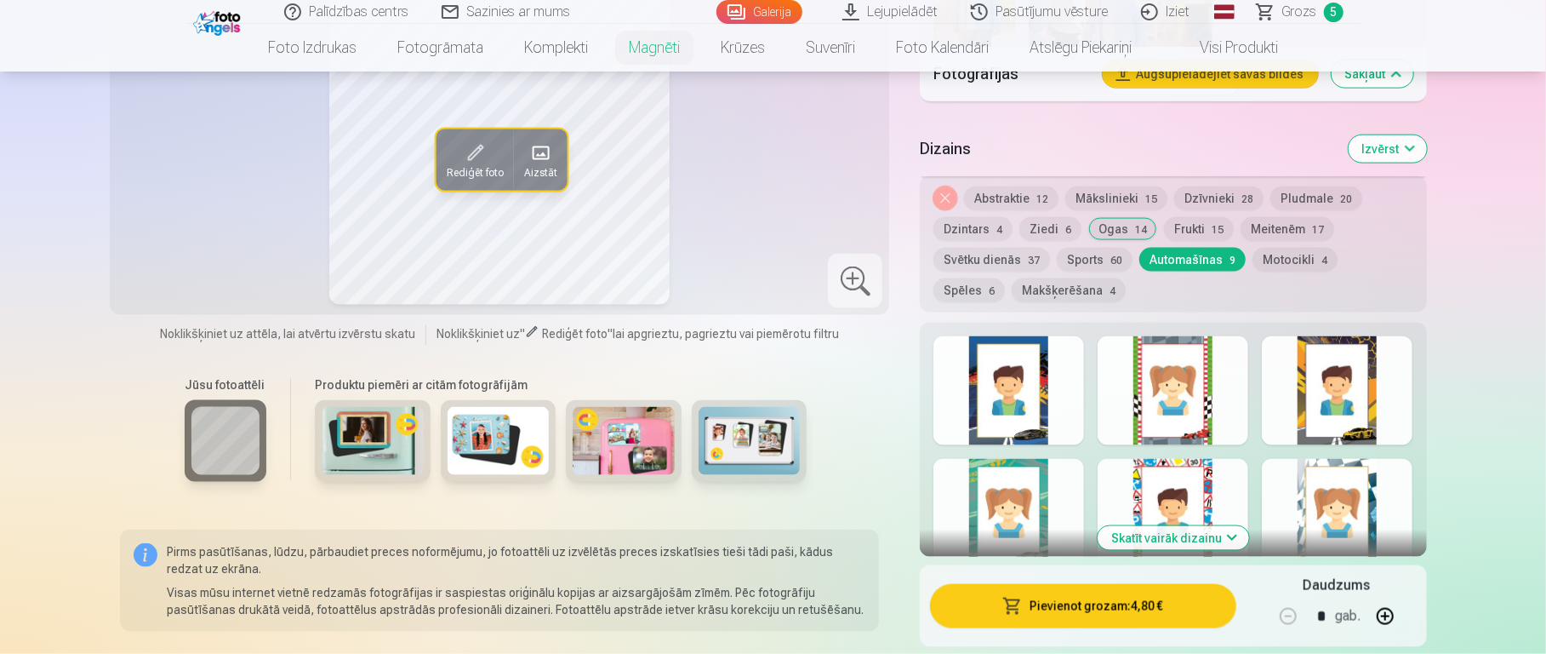
click at [1157, 489] on button "Skatīt vairāk dizainu" at bounding box center [1173, 538] width 151 height 24
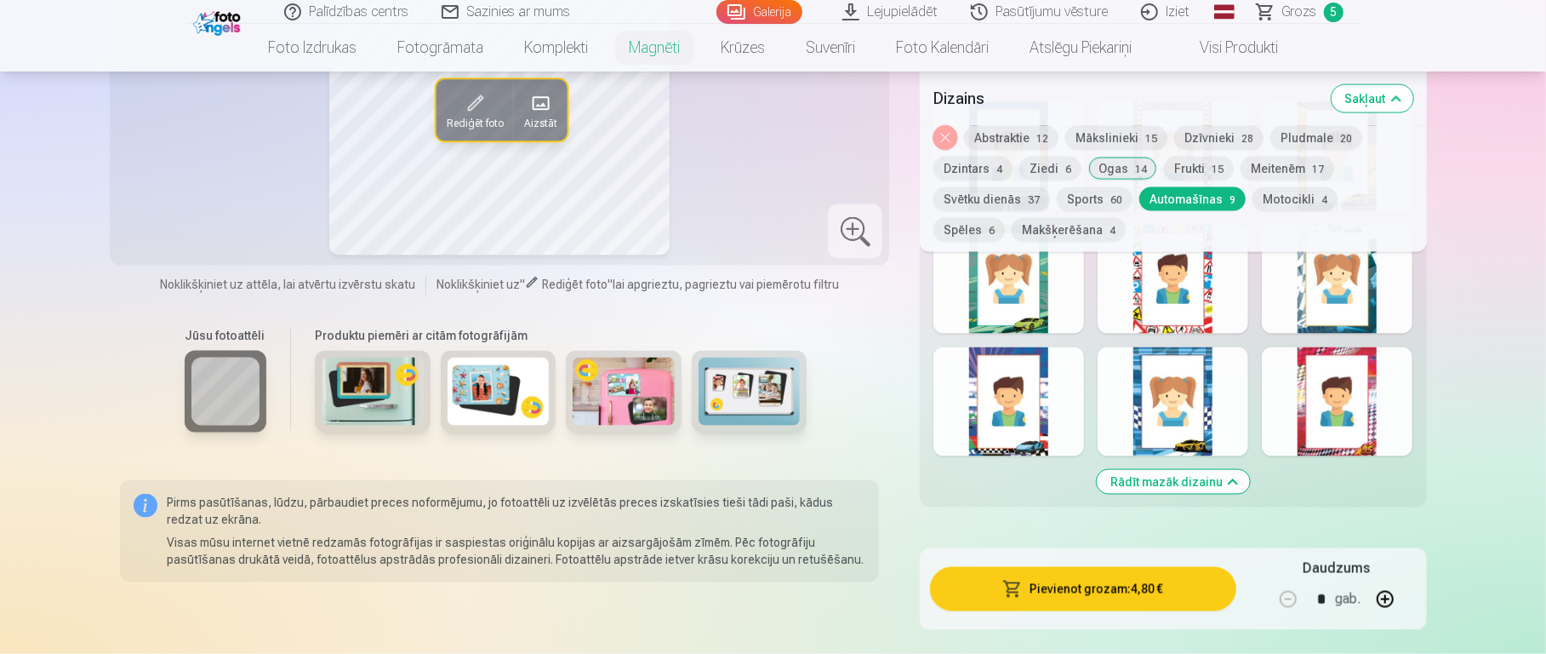
scroll to position [1786, 0]
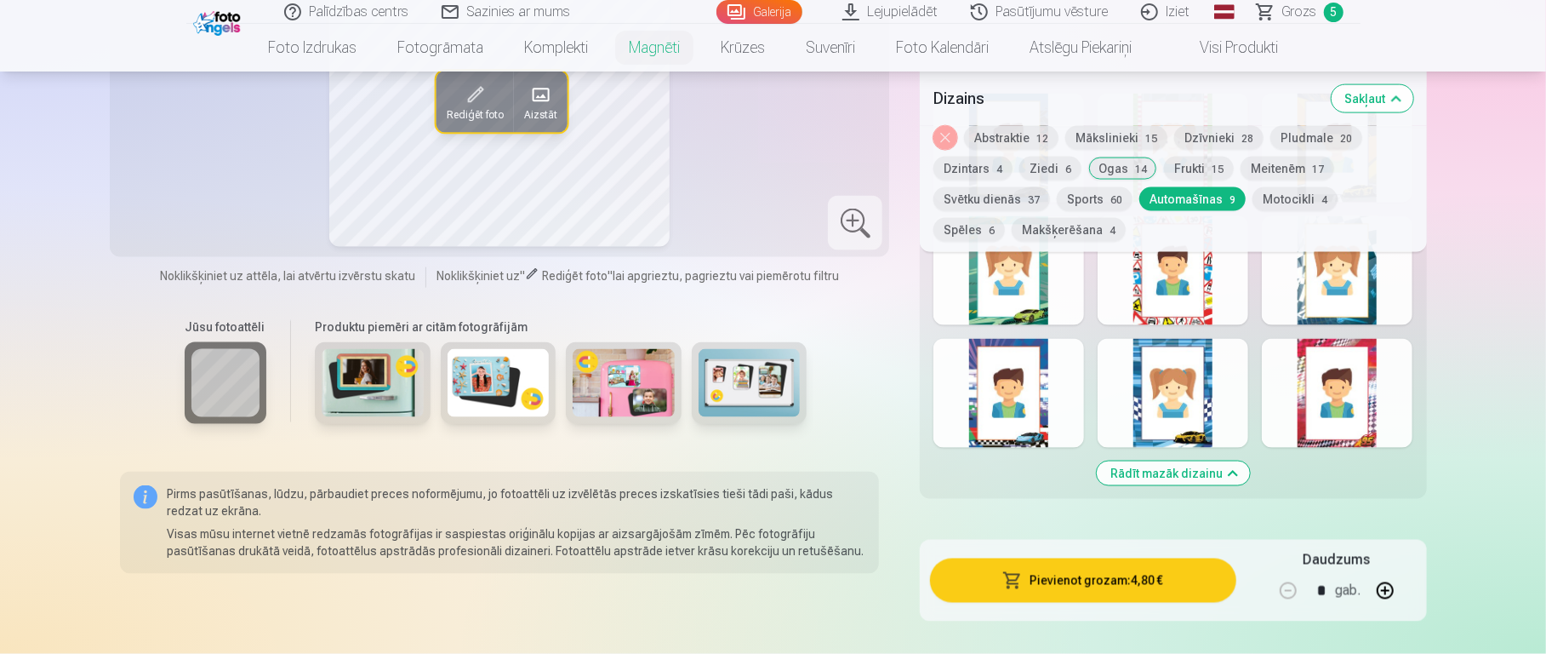
click at [1059, 357] on div at bounding box center [1009, 393] width 151 height 109
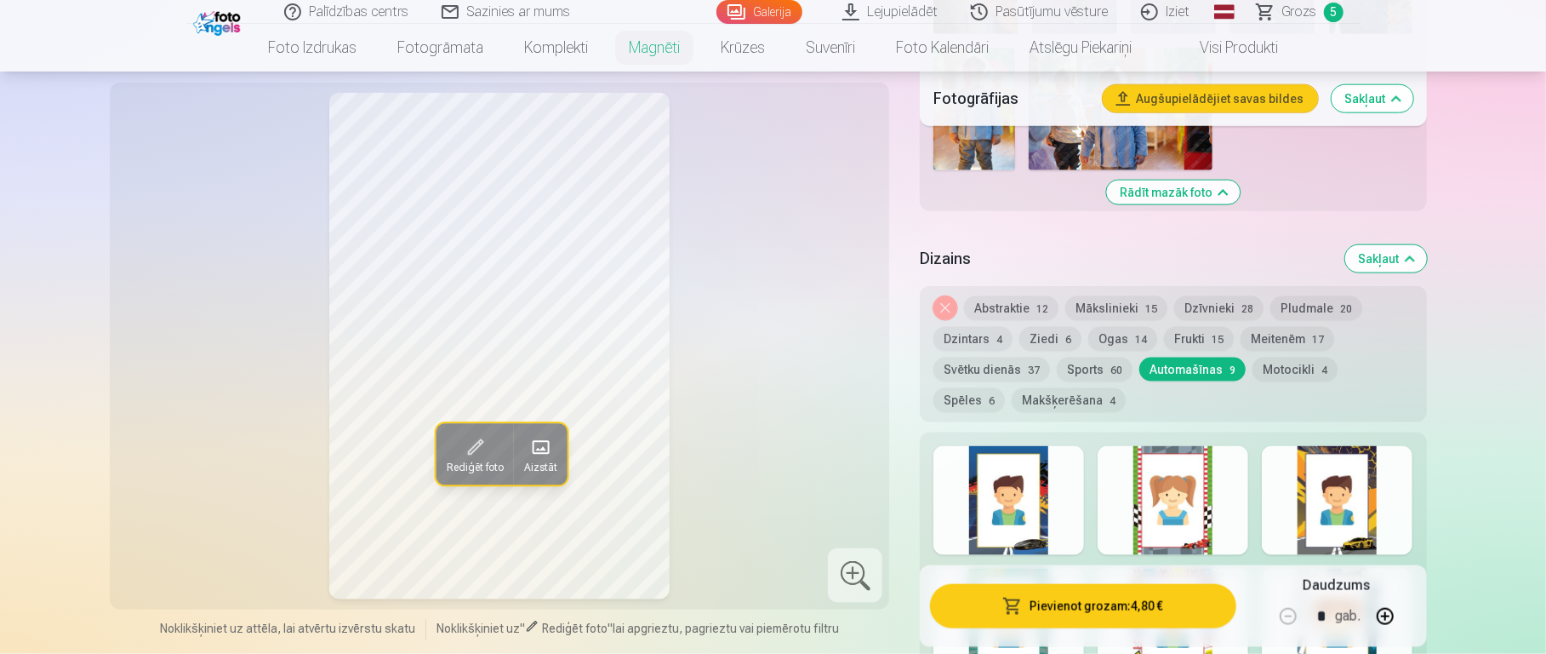
scroll to position [1430, 0]
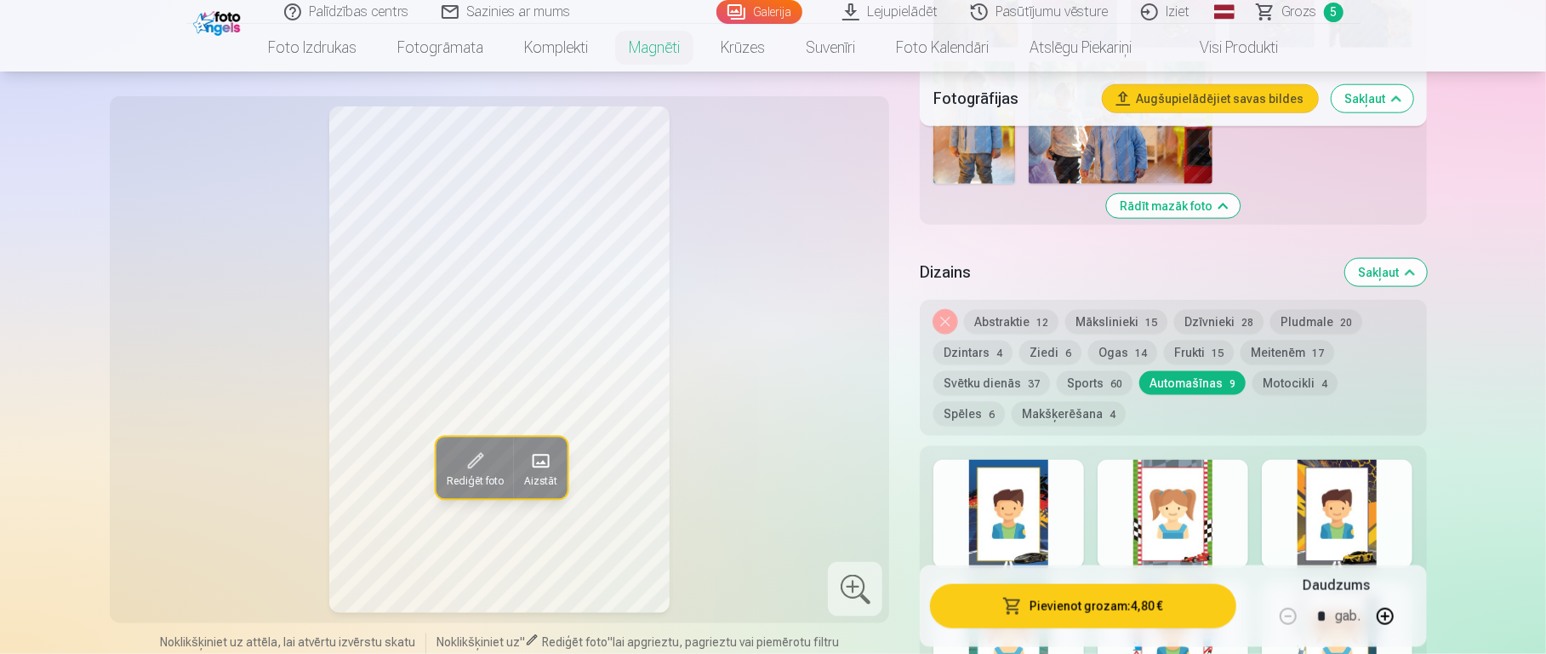
click at [1031, 485] on div at bounding box center [1009, 514] width 151 height 109
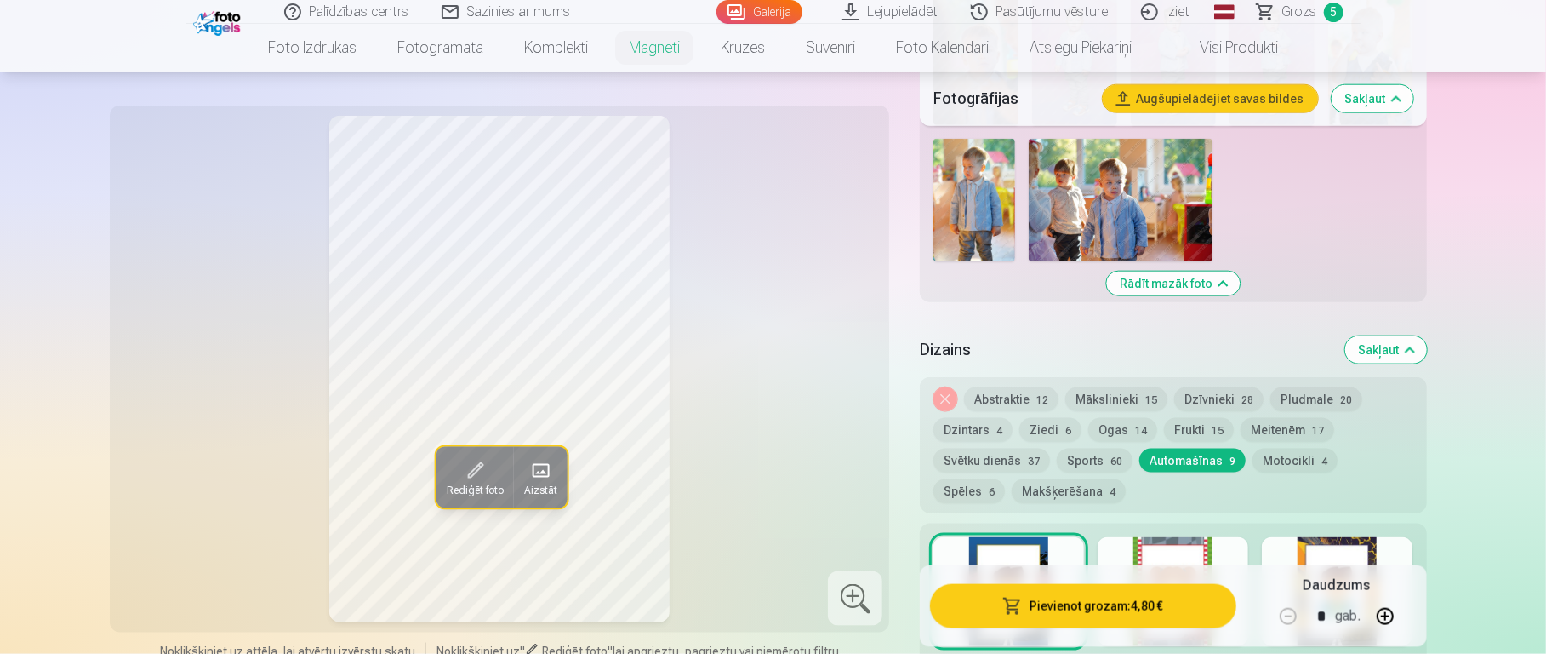
click at [1111, 455] on span "60" at bounding box center [1117, 461] width 12 height 12
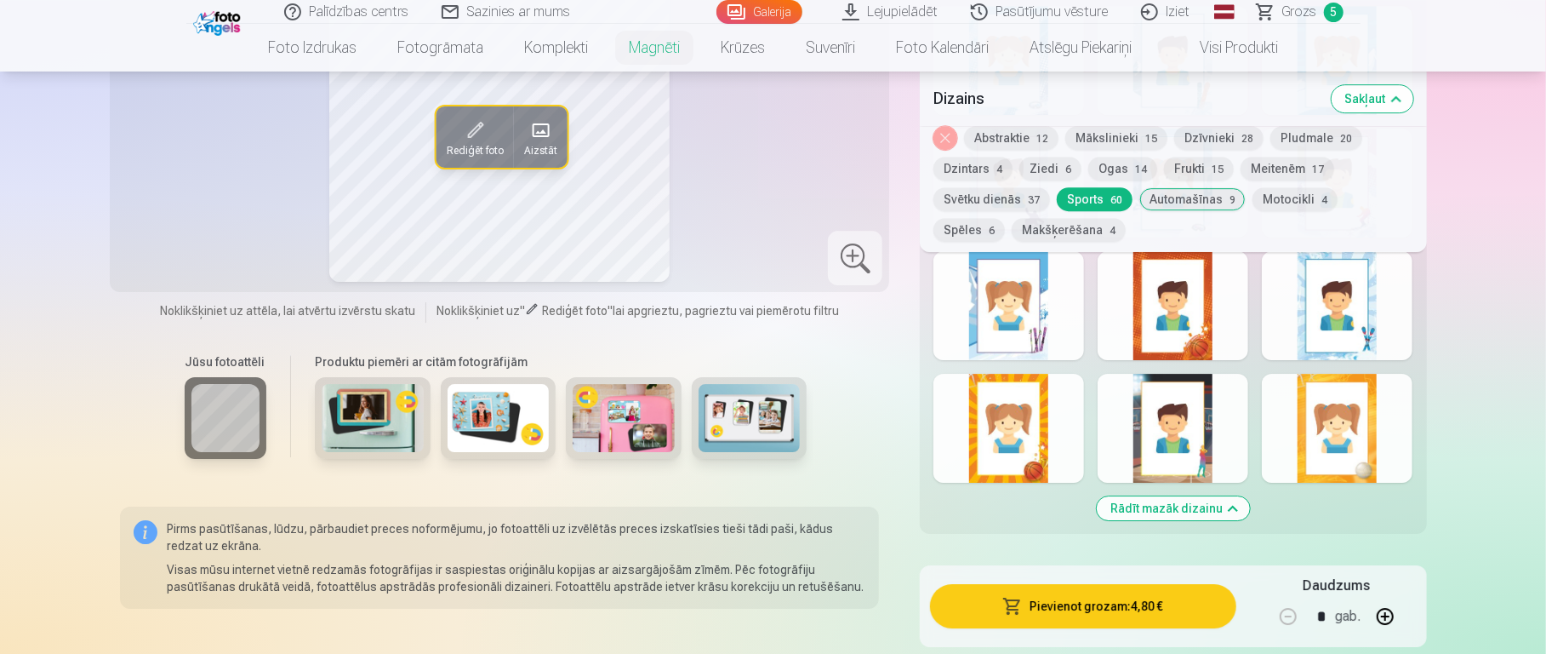
scroll to position [3837, 0]
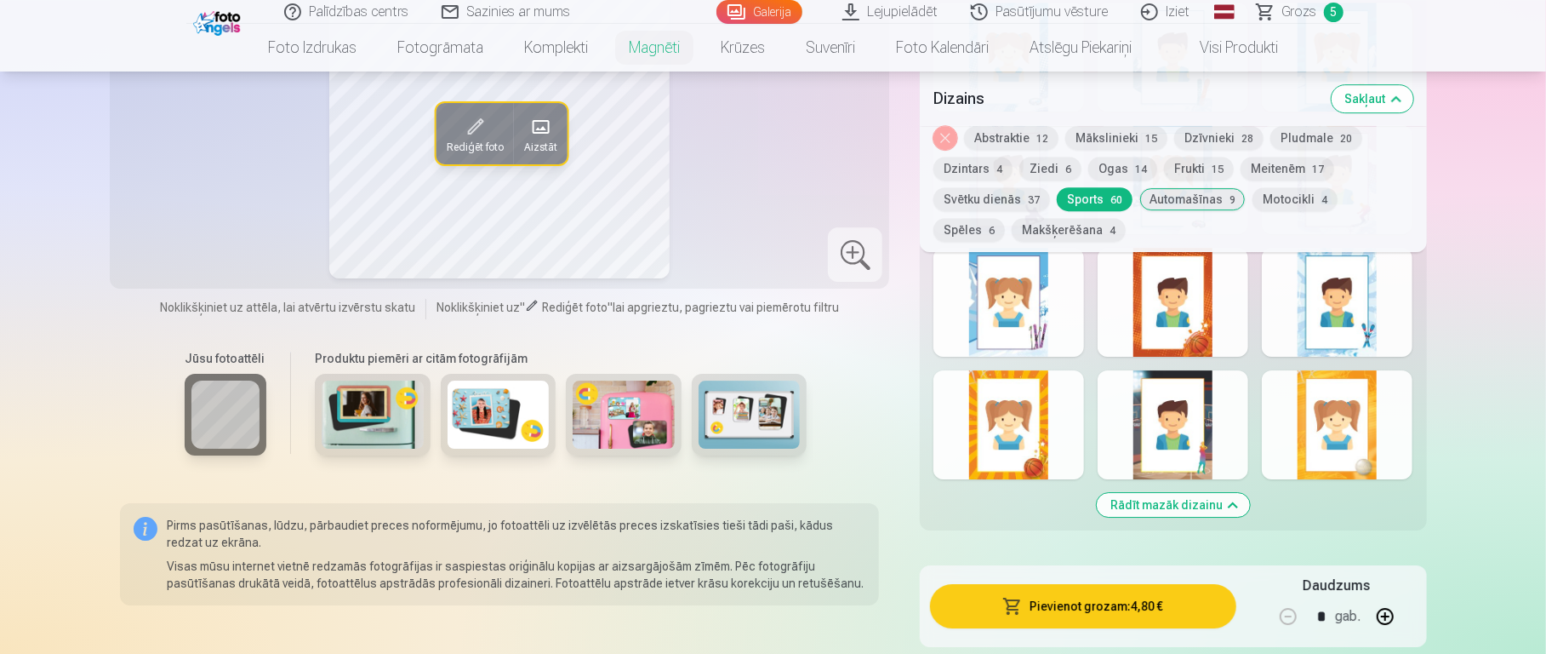
click at [1157, 329] on div at bounding box center [1173, 302] width 151 height 109
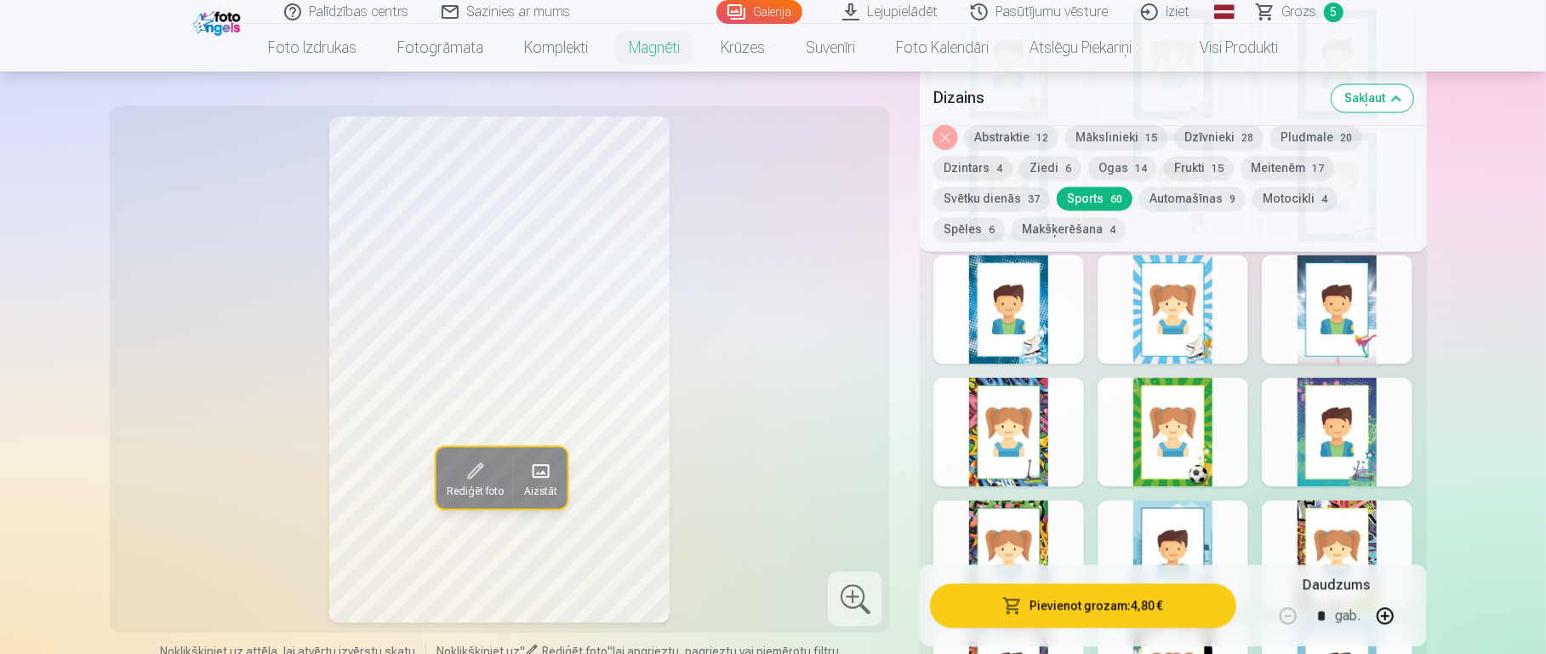
scroll to position [1998, 0]
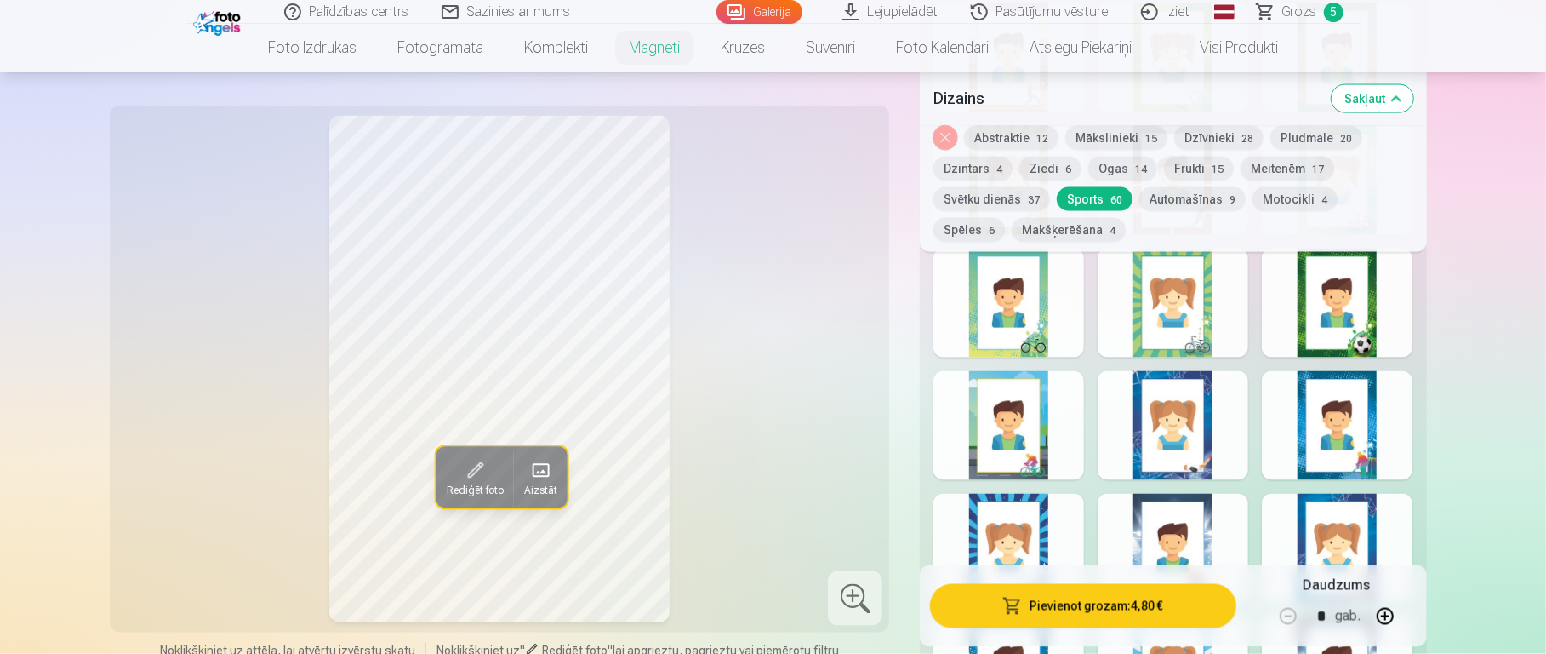
click at [1157, 202] on button "Motocikli 4" at bounding box center [1295, 199] width 85 height 24
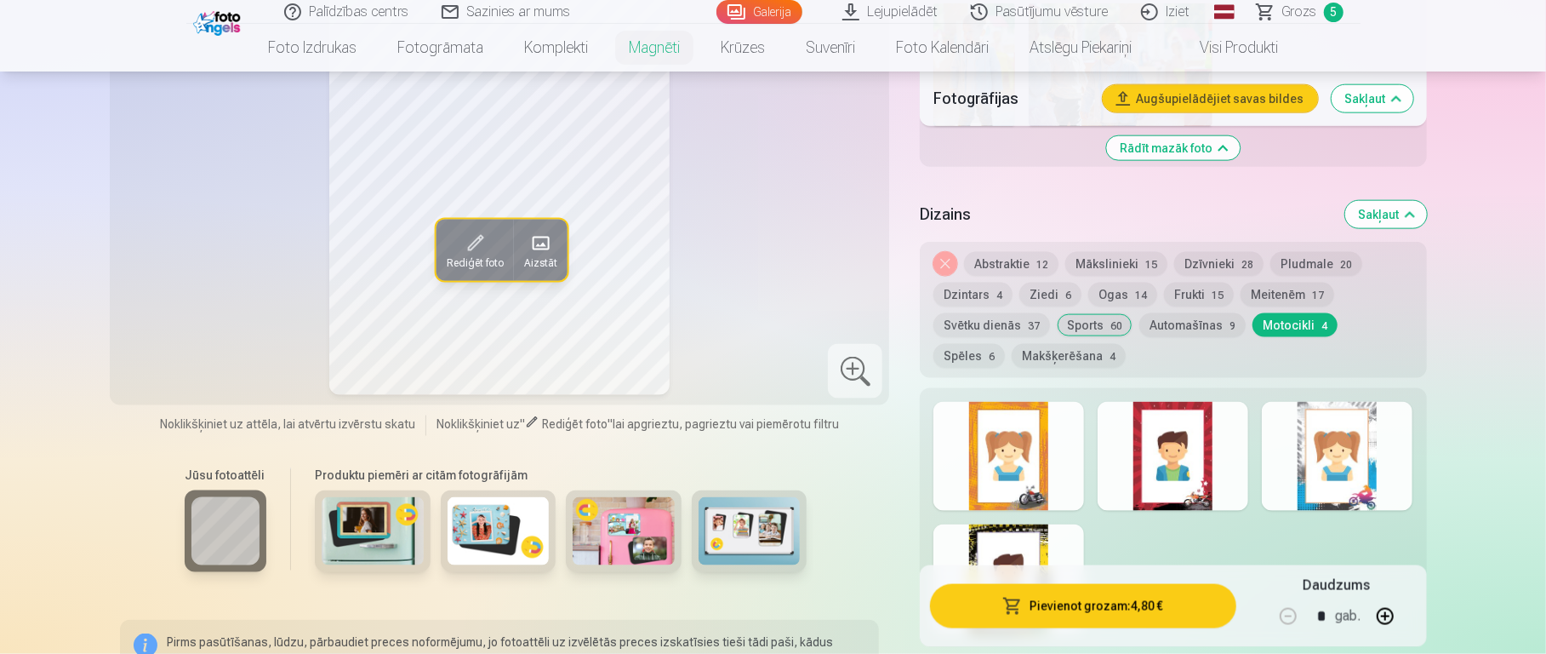
scroll to position [1486, 0]
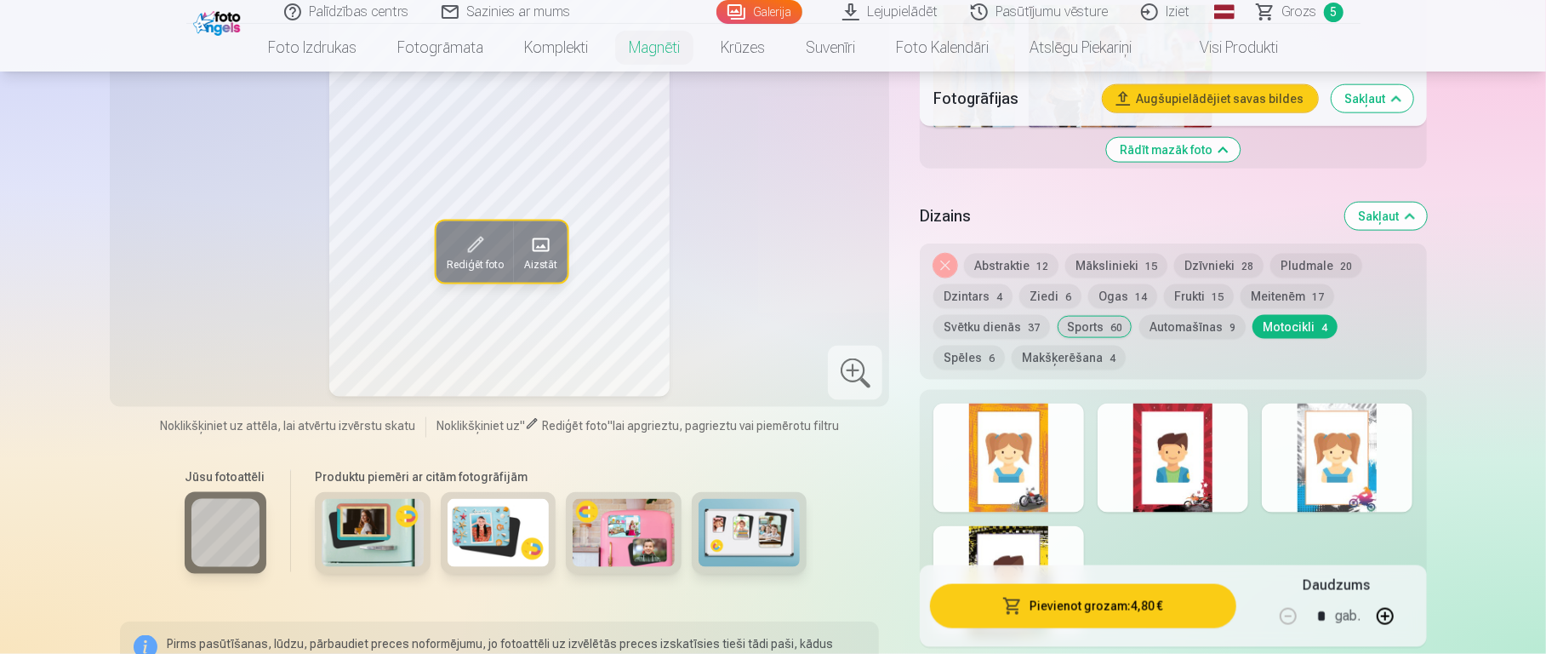
click at [1157, 286] on button "Frukti 15" at bounding box center [1199, 296] width 70 height 24
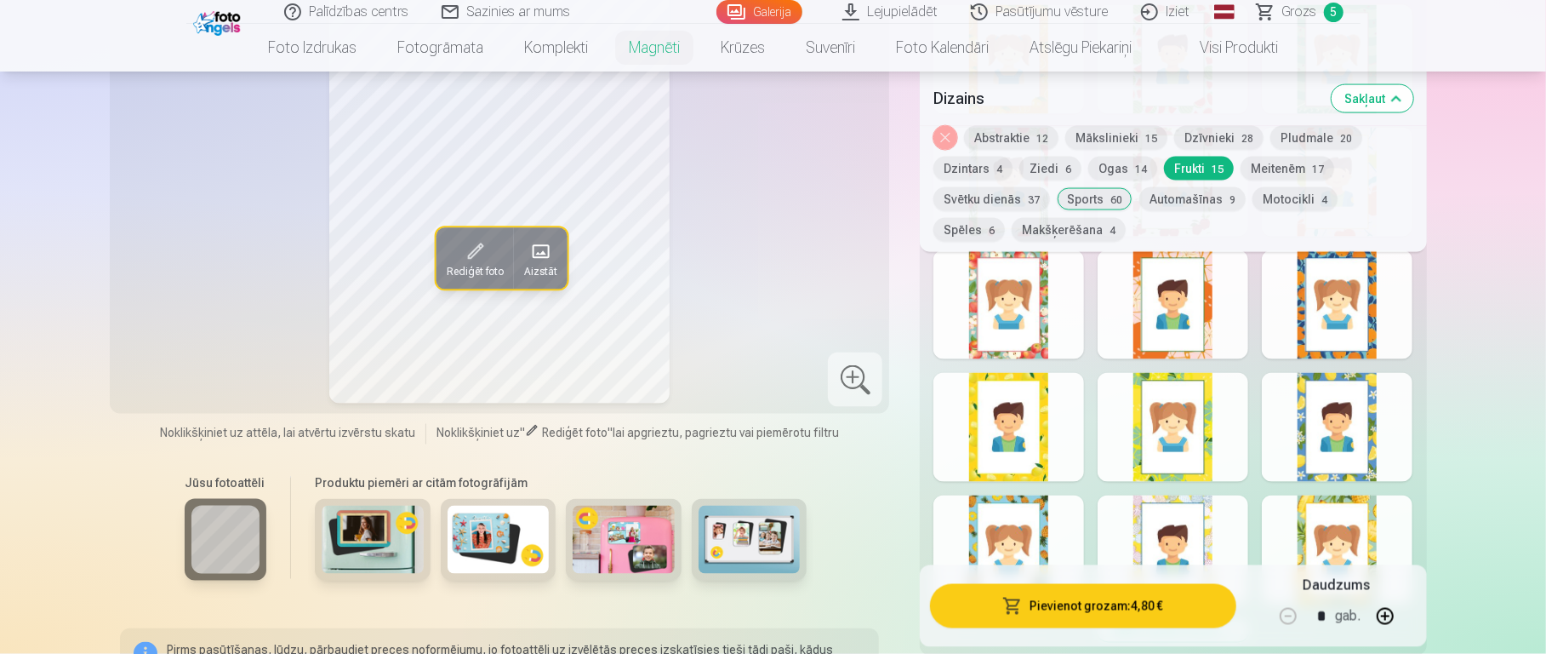
scroll to position [1876, 0]
click at [1025, 397] on div at bounding box center [1009, 425] width 151 height 109
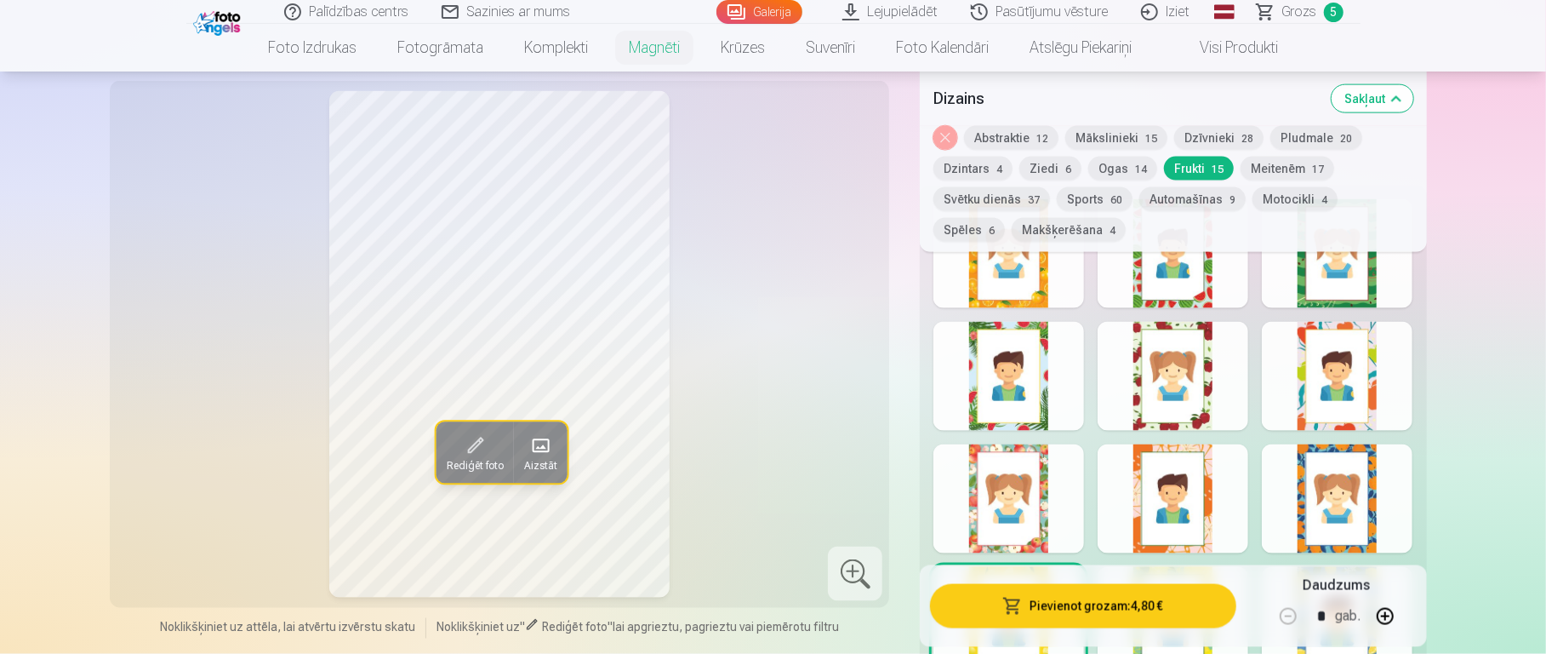
scroll to position [1573, 0]
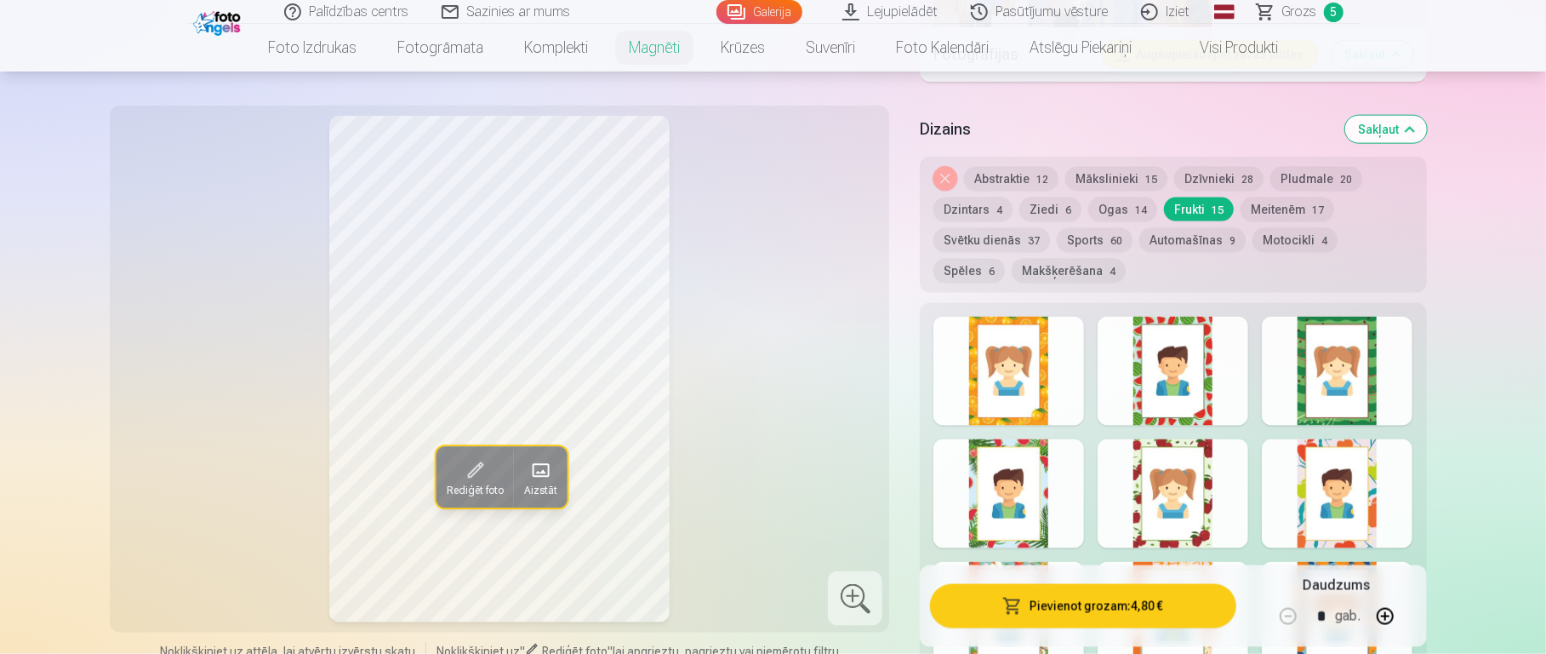
click at [1157, 371] on div at bounding box center [1337, 371] width 151 height 109
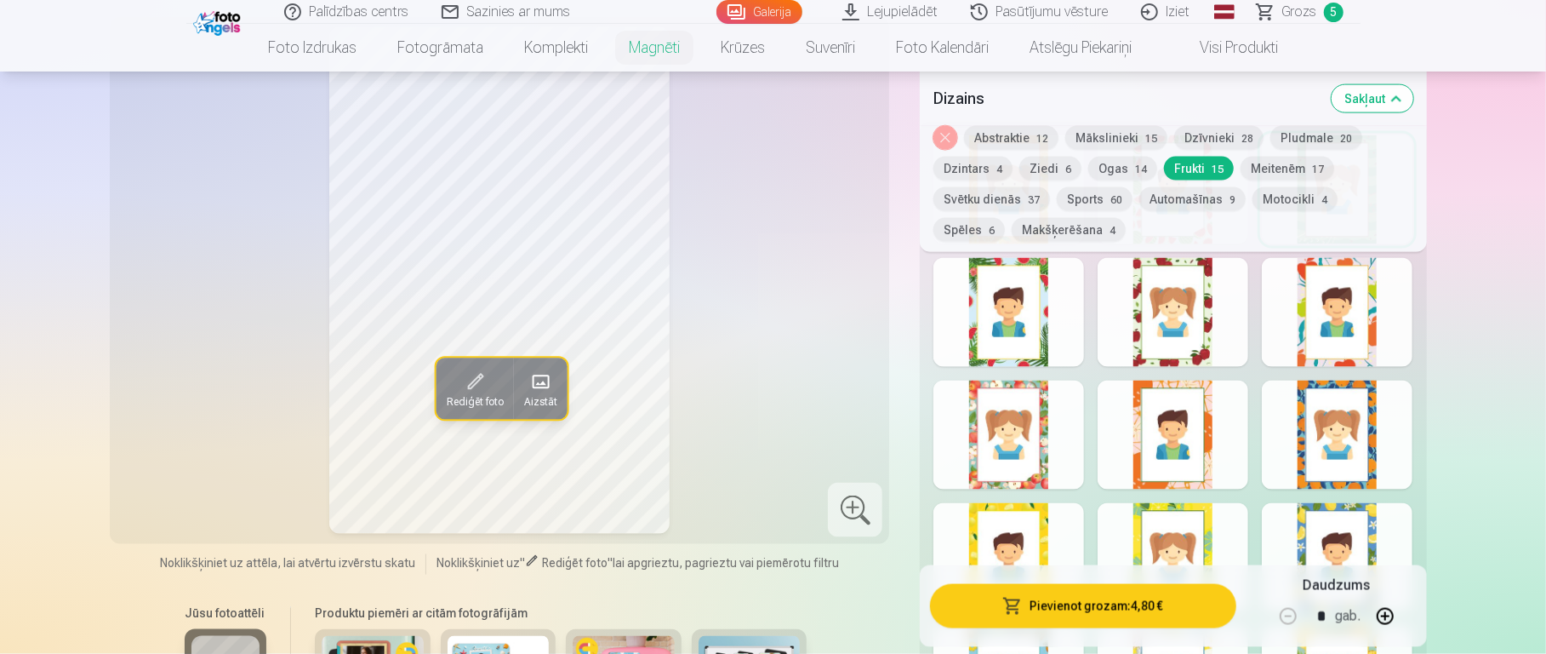
scroll to position [1894, 0]
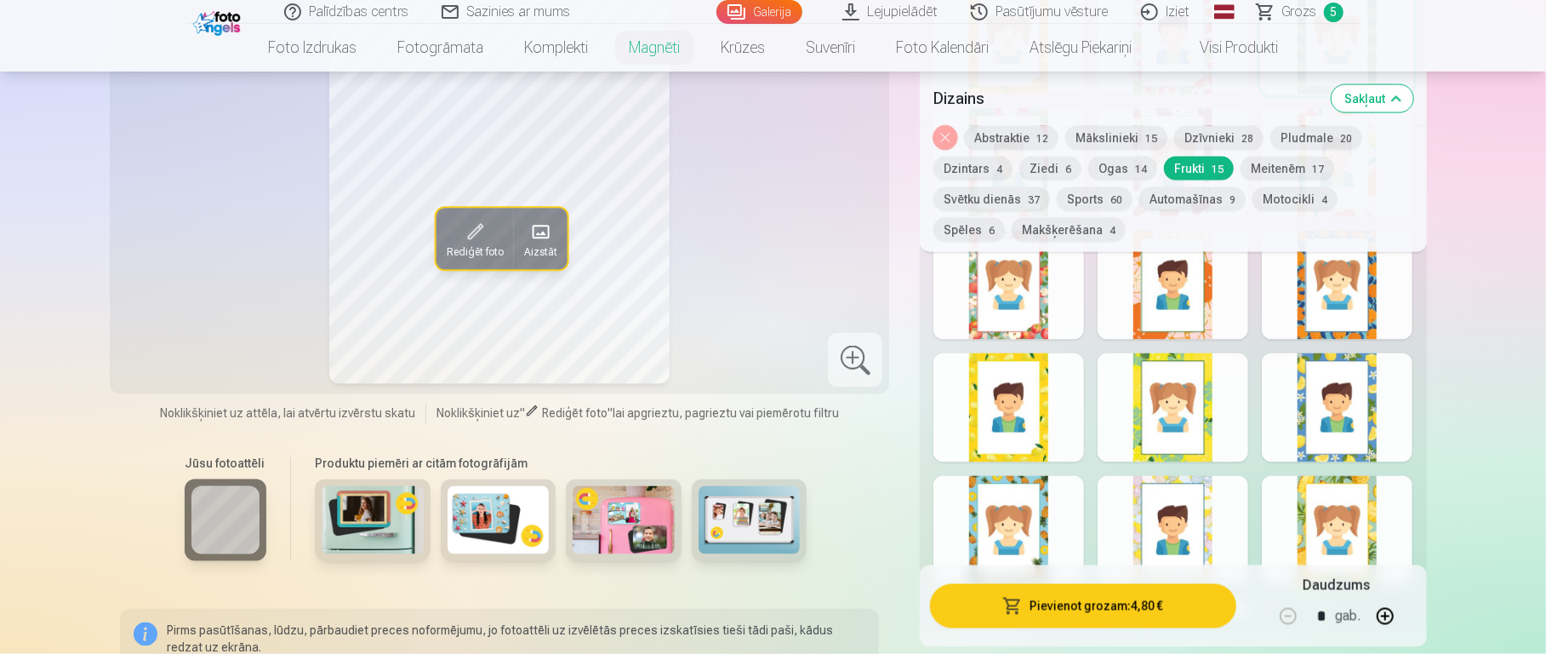
click at [1157, 481] on div at bounding box center [1337, 530] width 151 height 109
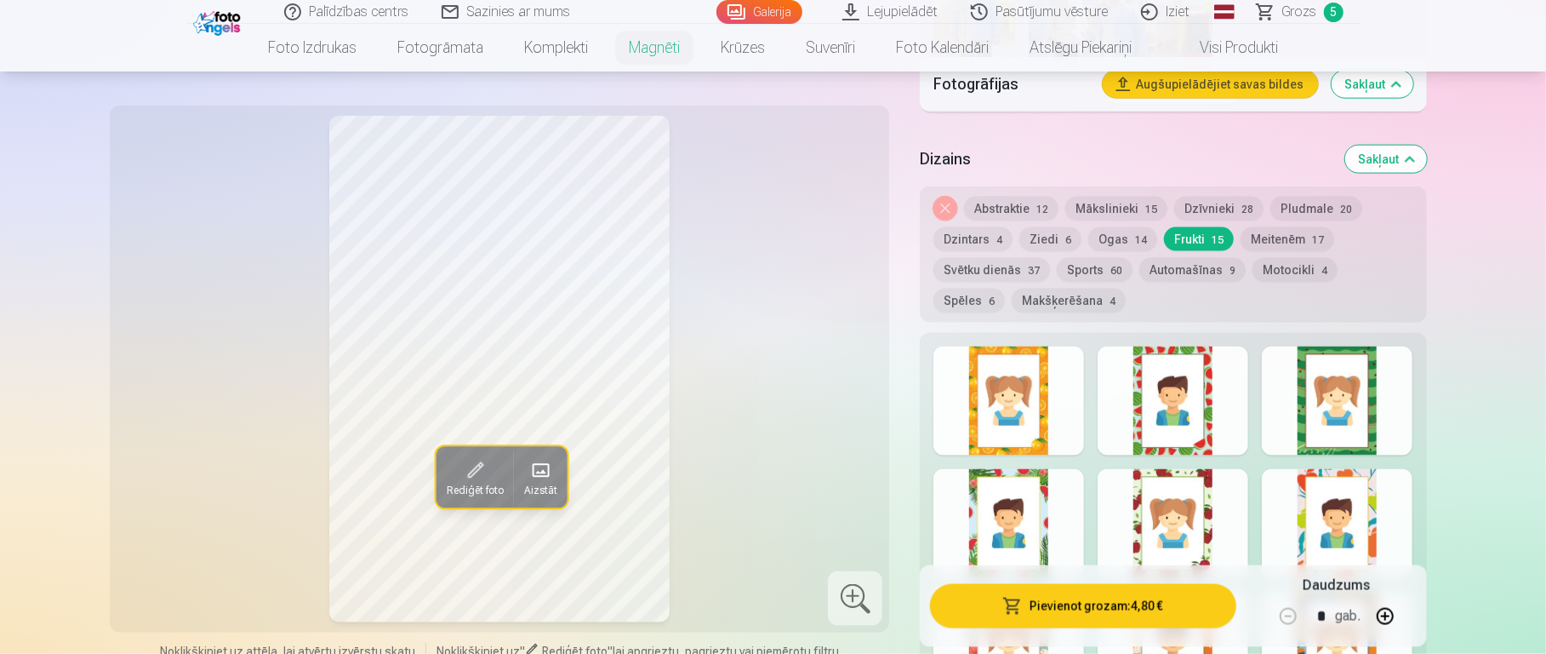
scroll to position [1533, 0]
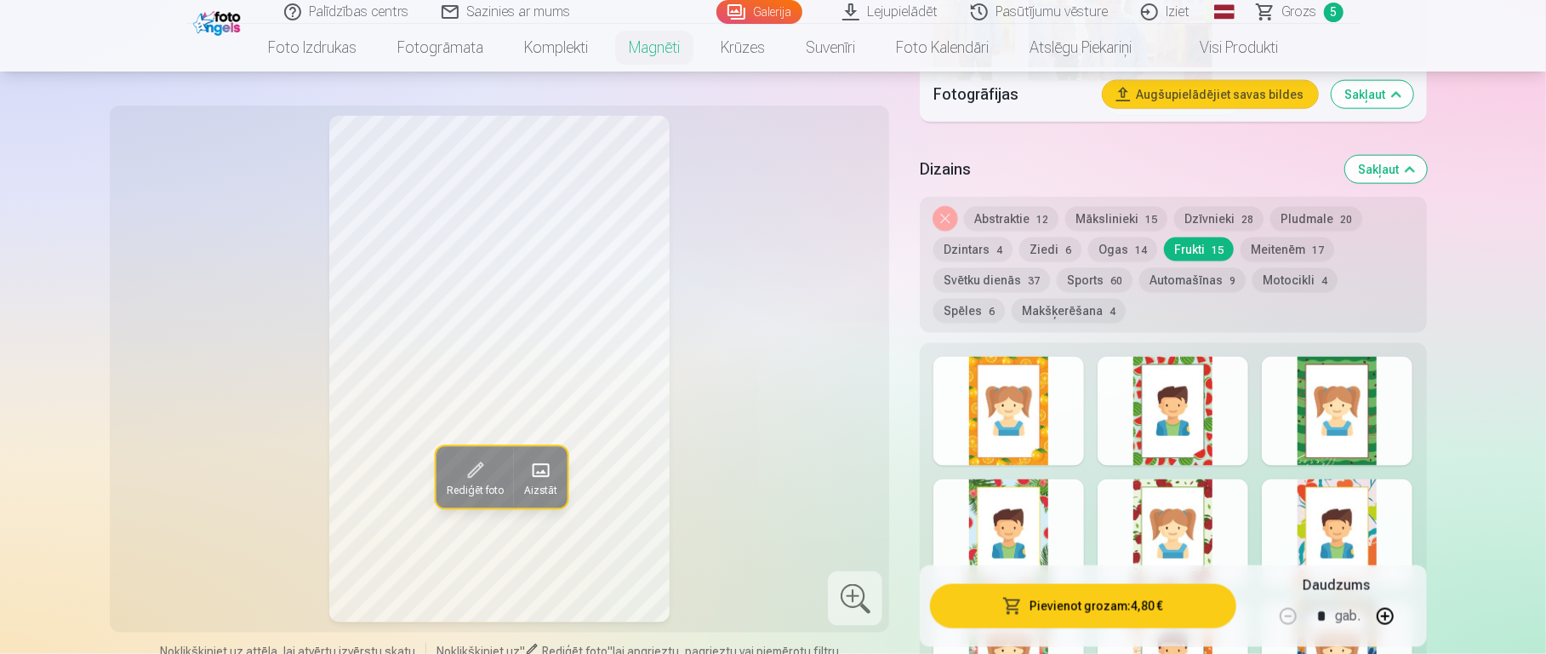
click at [1100, 268] on button "Sports 60" at bounding box center [1095, 280] width 76 height 24
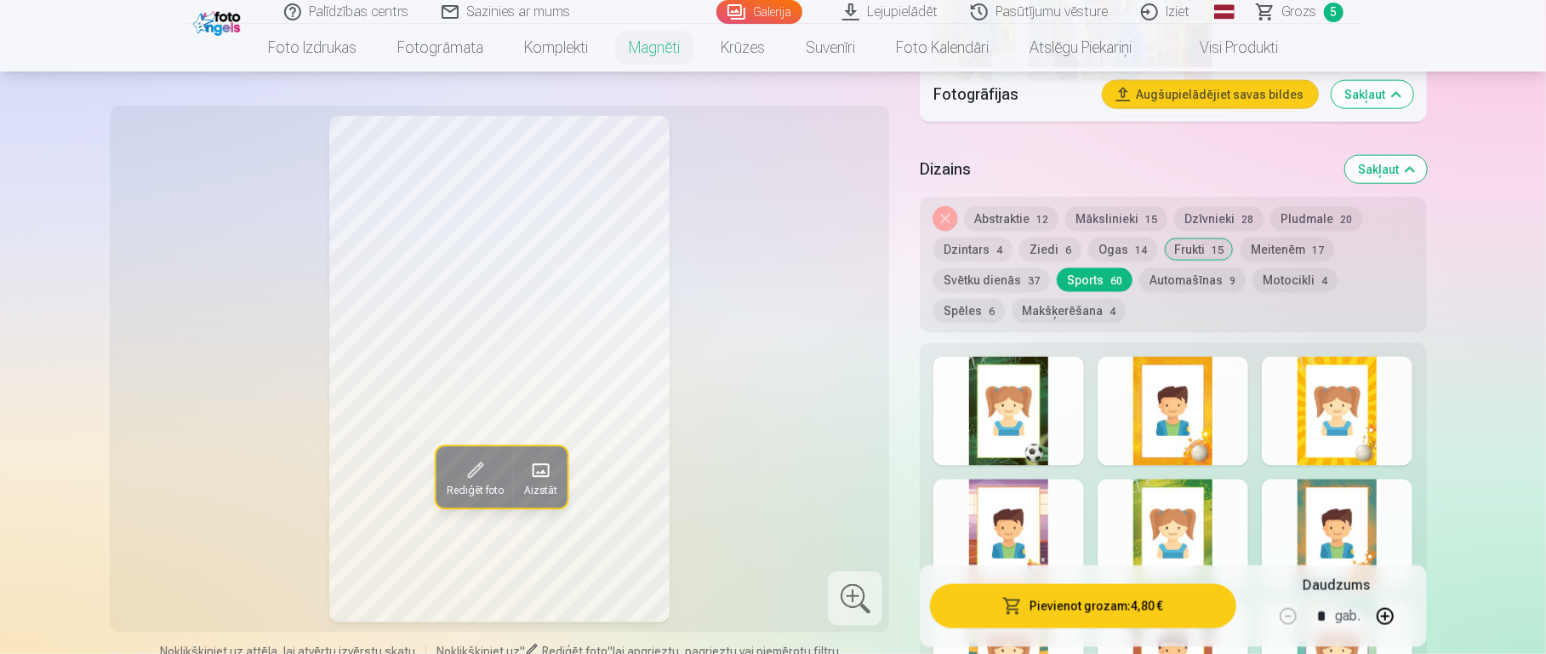
click at [1010, 271] on button "Svētku dienās 37" at bounding box center [992, 280] width 117 height 24
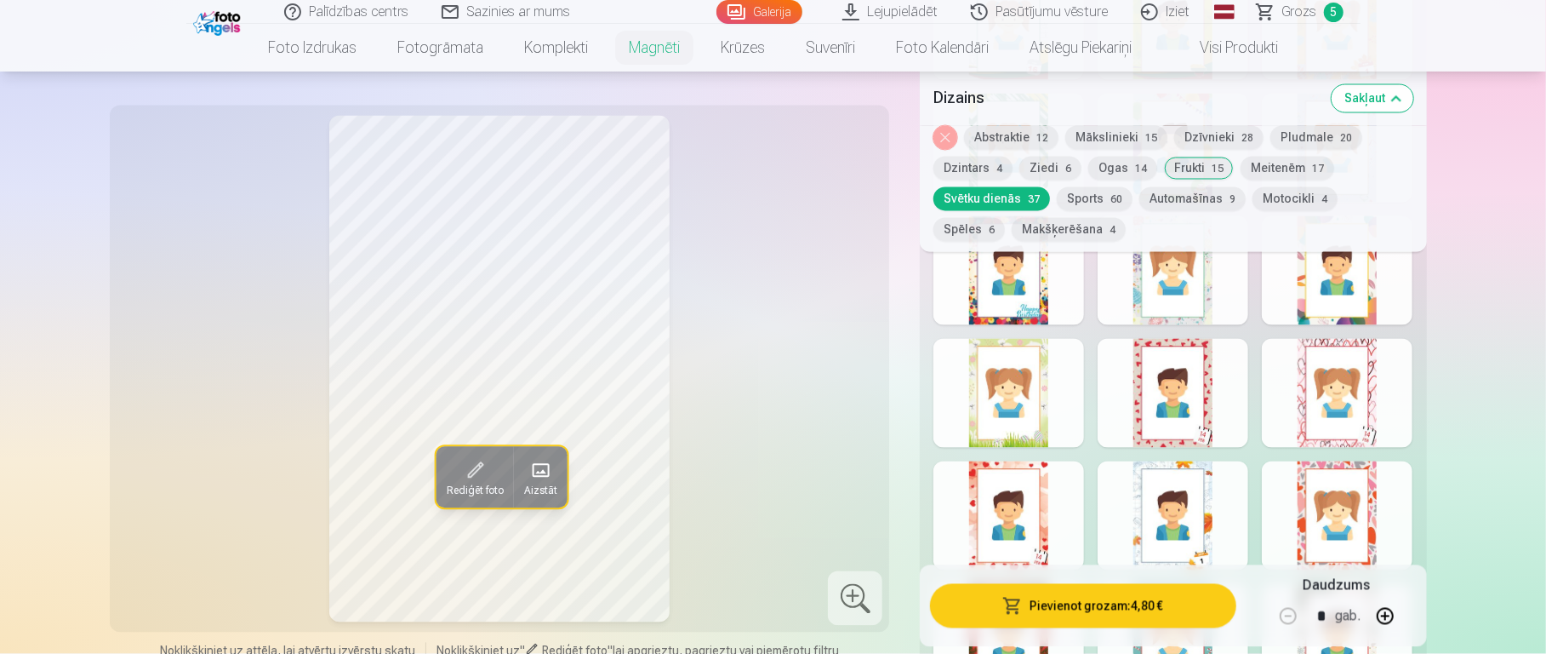
scroll to position [2220, 0]
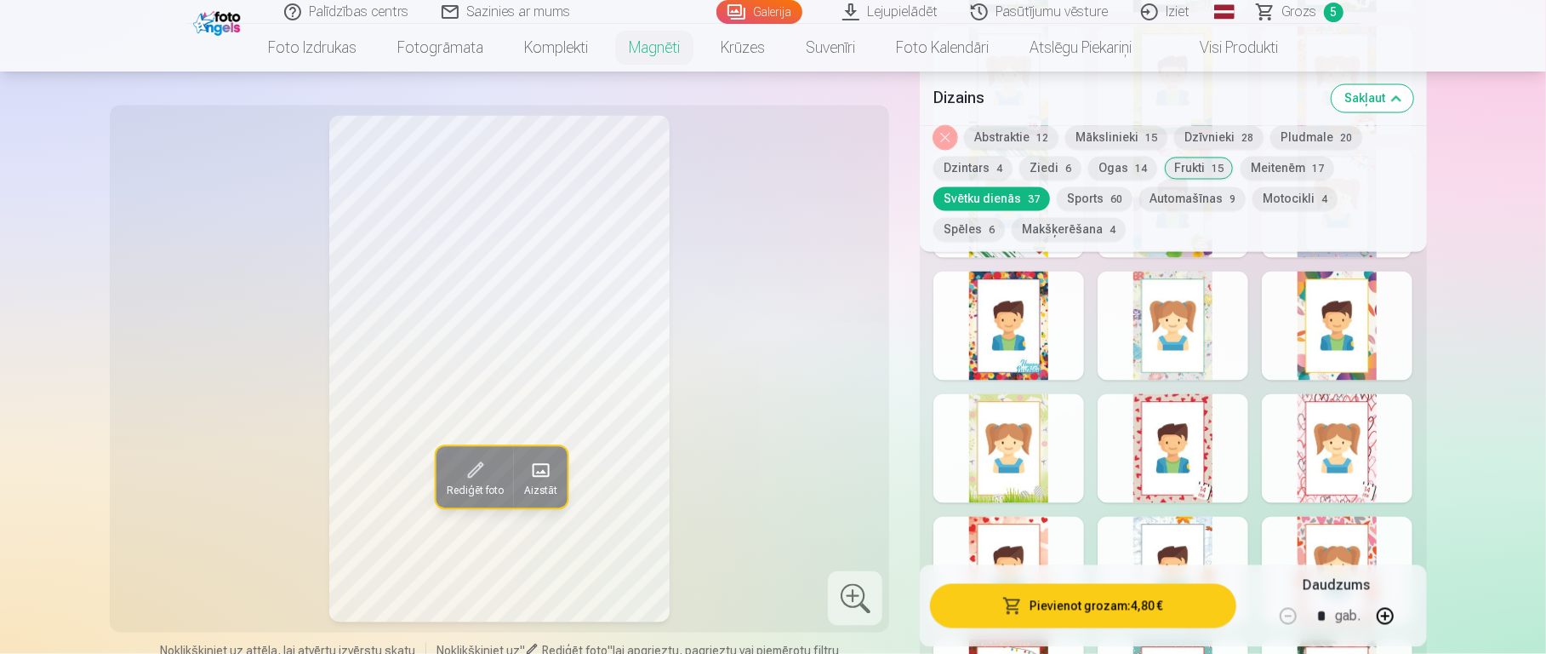
click at [980, 173] on button "Dzintars 4" at bounding box center [973, 169] width 79 height 24
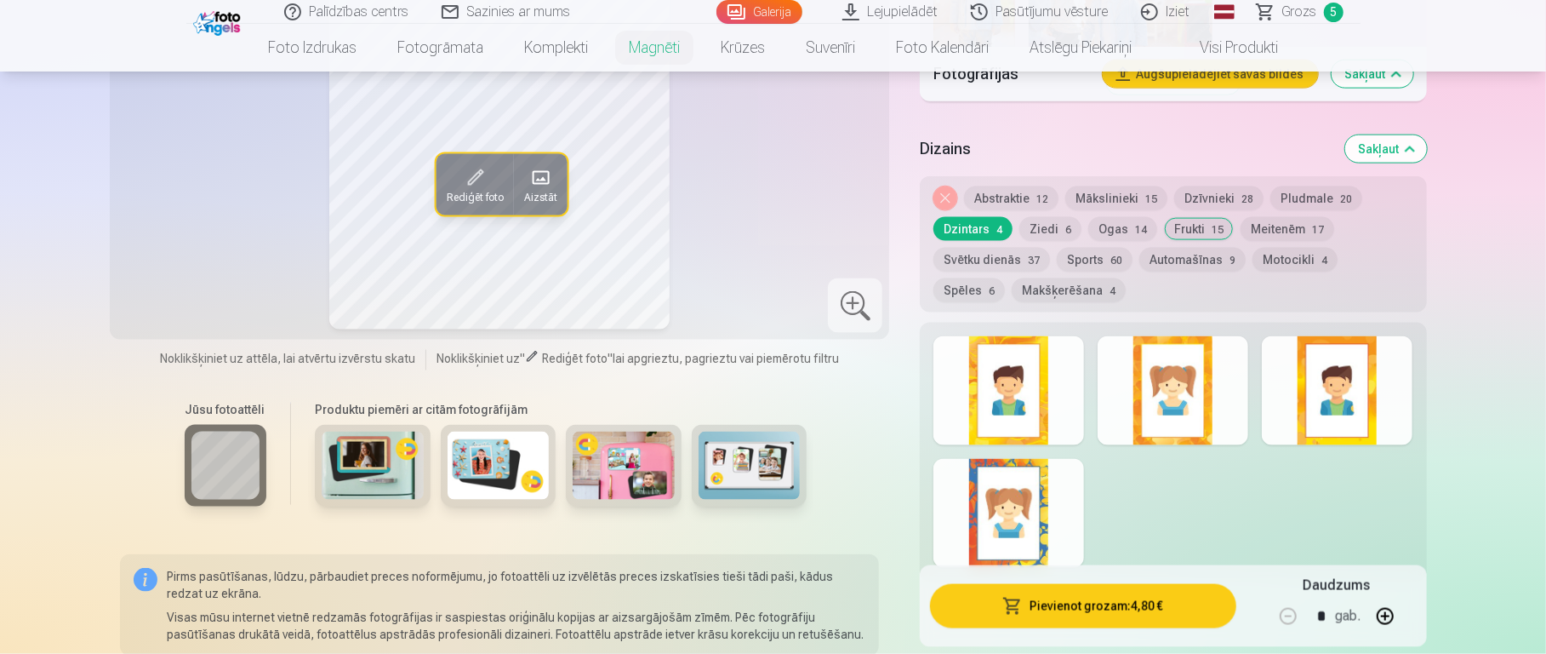
scroll to position [1525, 0]
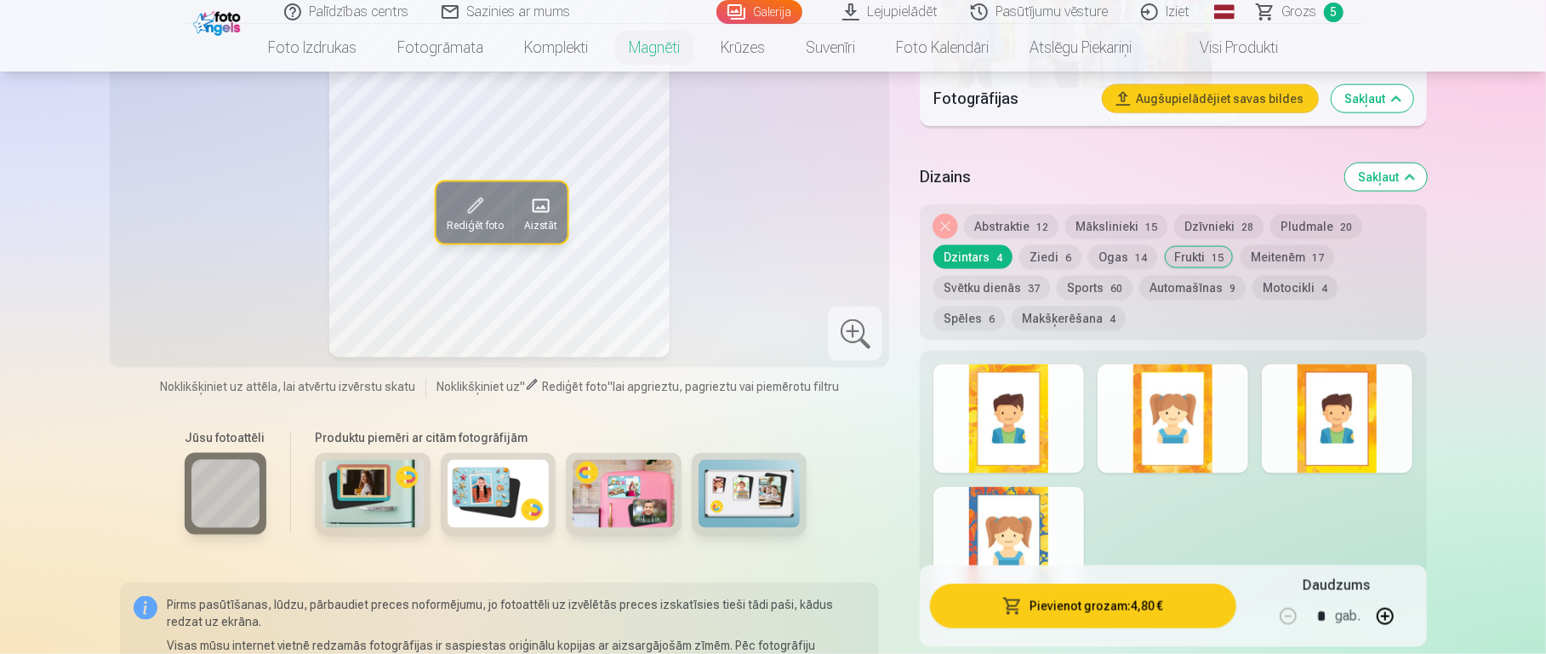
click at [1157, 423] on div at bounding box center [1173, 418] width 151 height 109
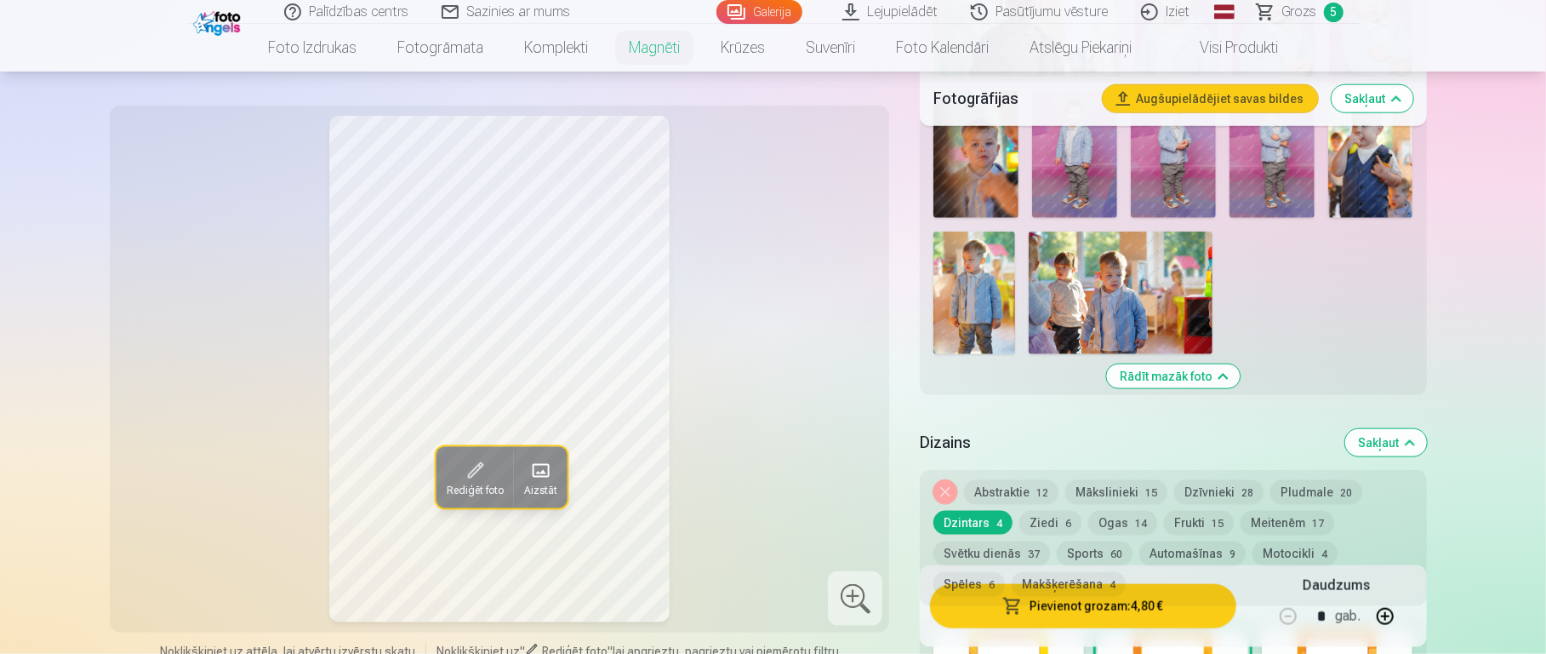
scroll to position [1257, 0]
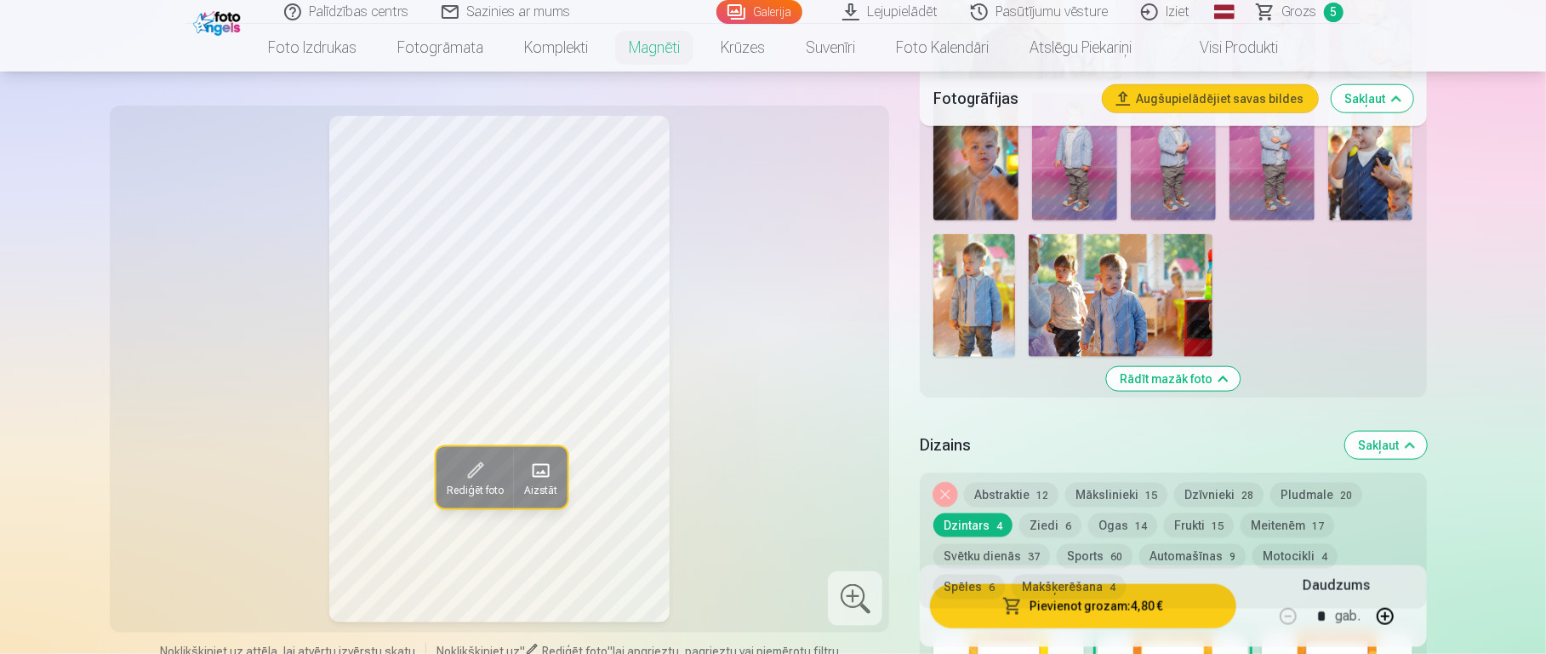
click at [1157, 483] on button "Pludmale 20" at bounding box center [1317, 495] width 92 height 24
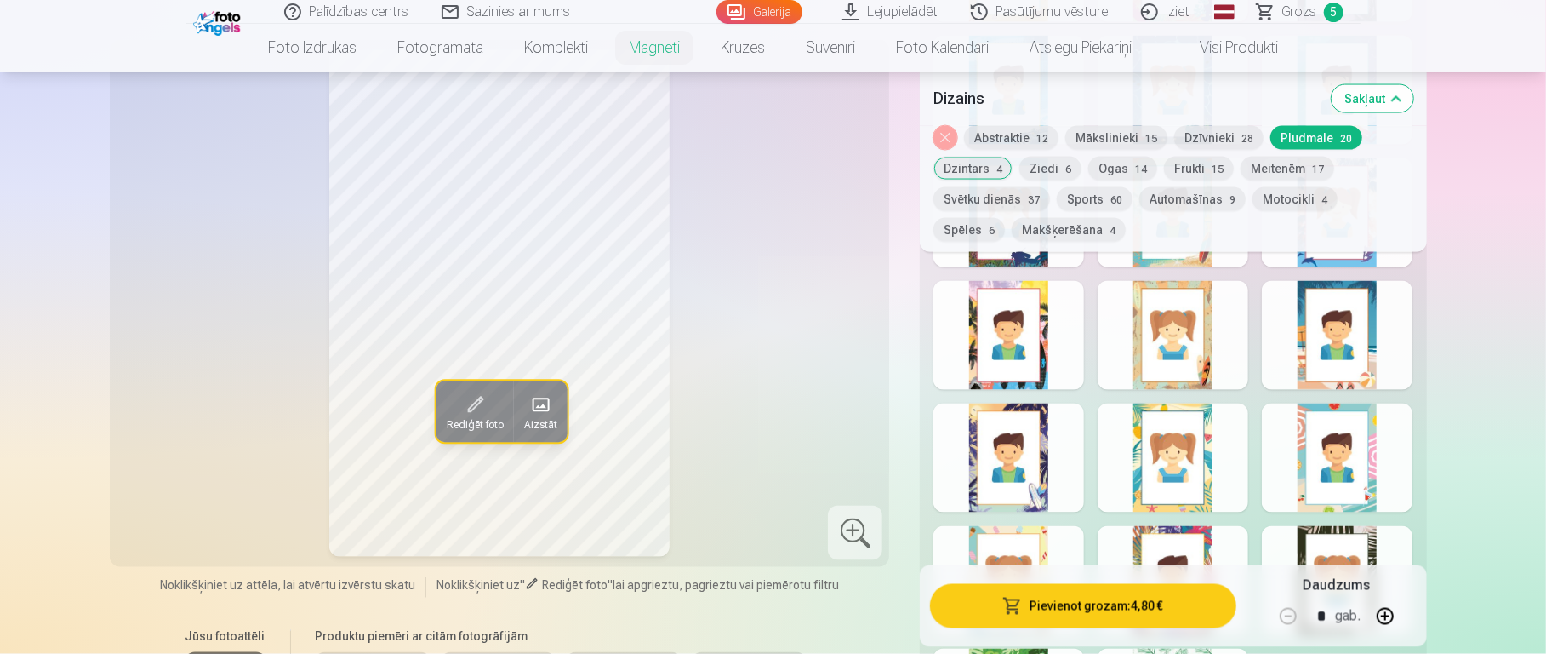
scroll to position [2070, 0]
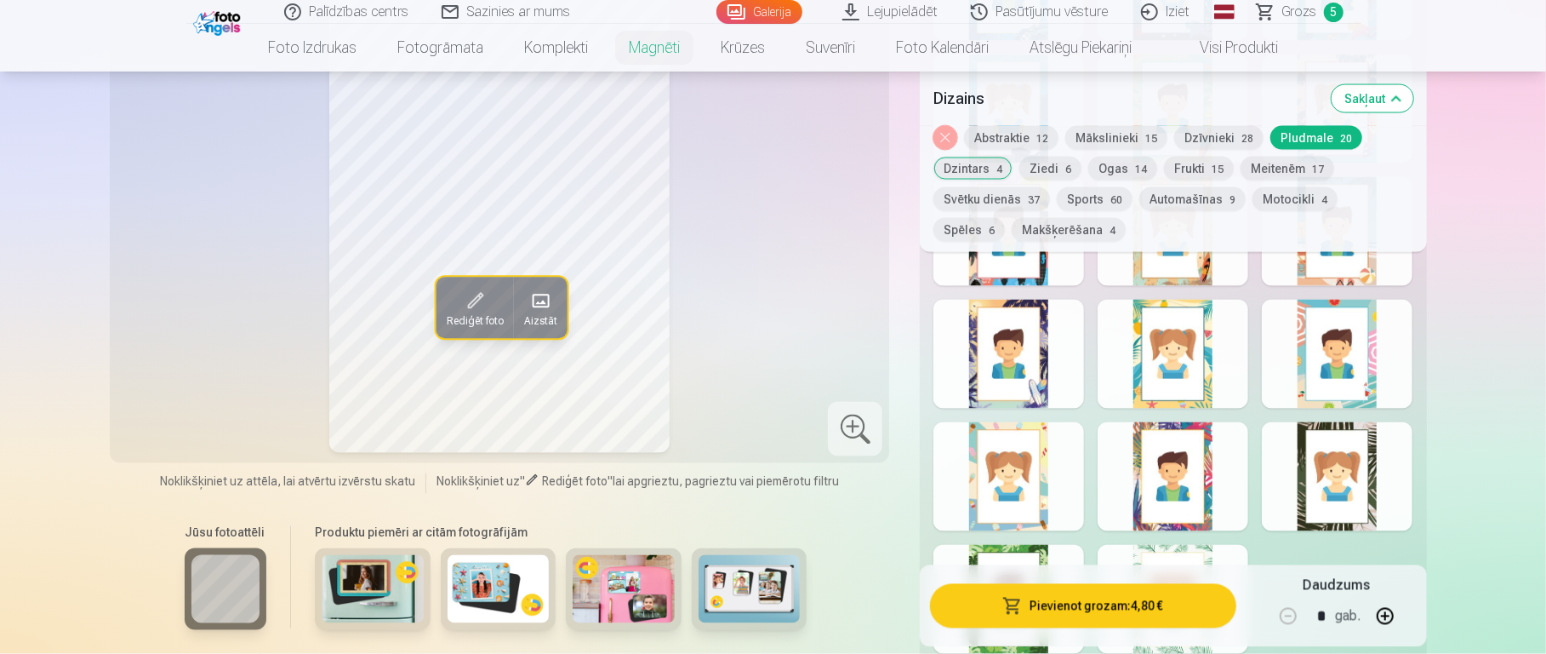
click at [1000, 482] on div at bounding box center [1009, 476] width 151 height 109
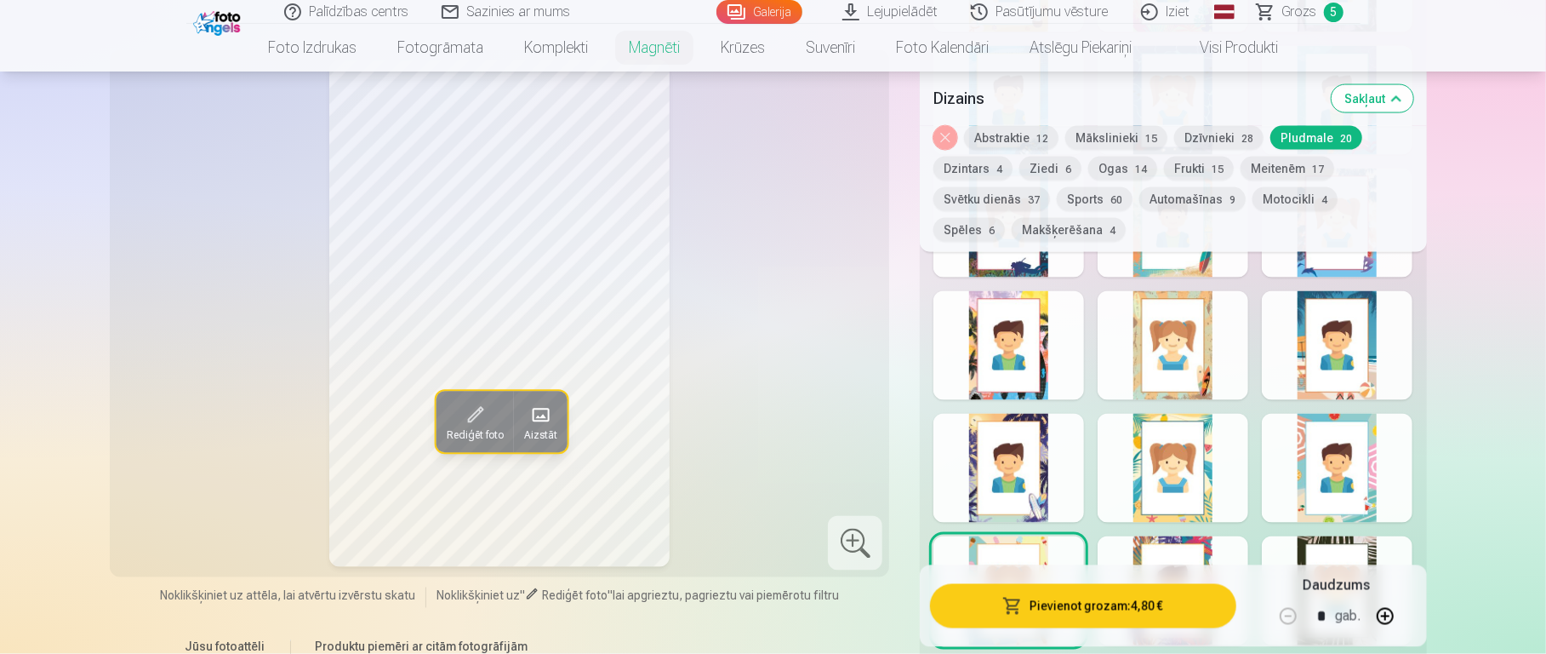
scroll to position [1869, 0]
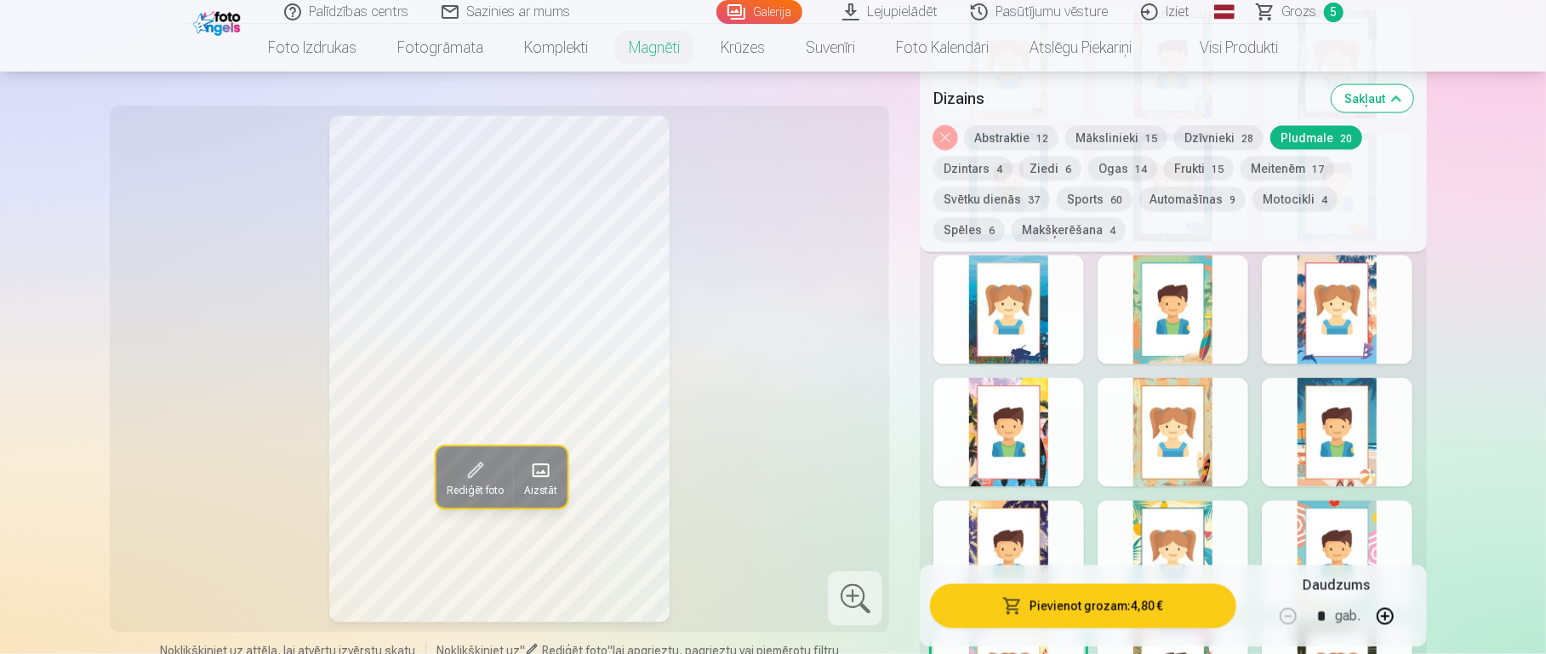
click at [1157, 163] on button "Meitenēm 17" at bounding box center [1288, 169] width 94 height 24
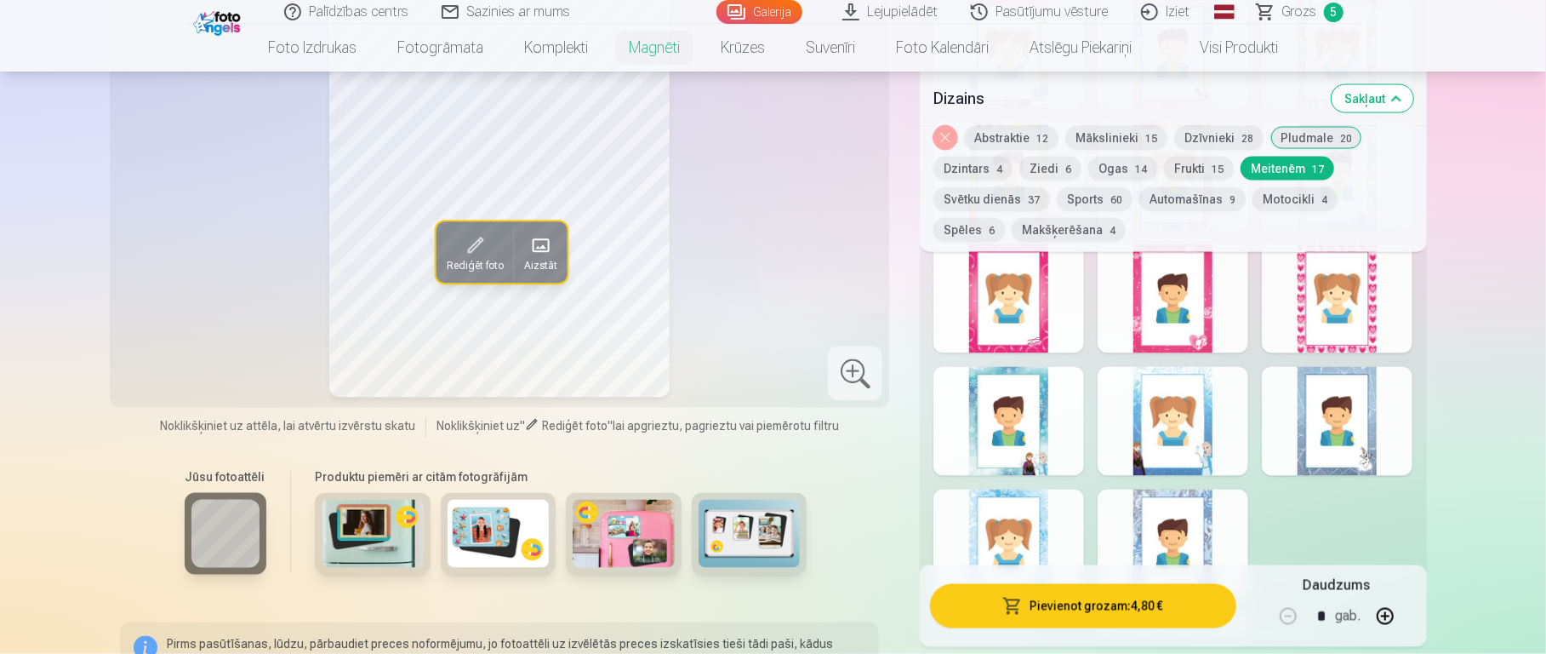
scroll to position [2039, 0]
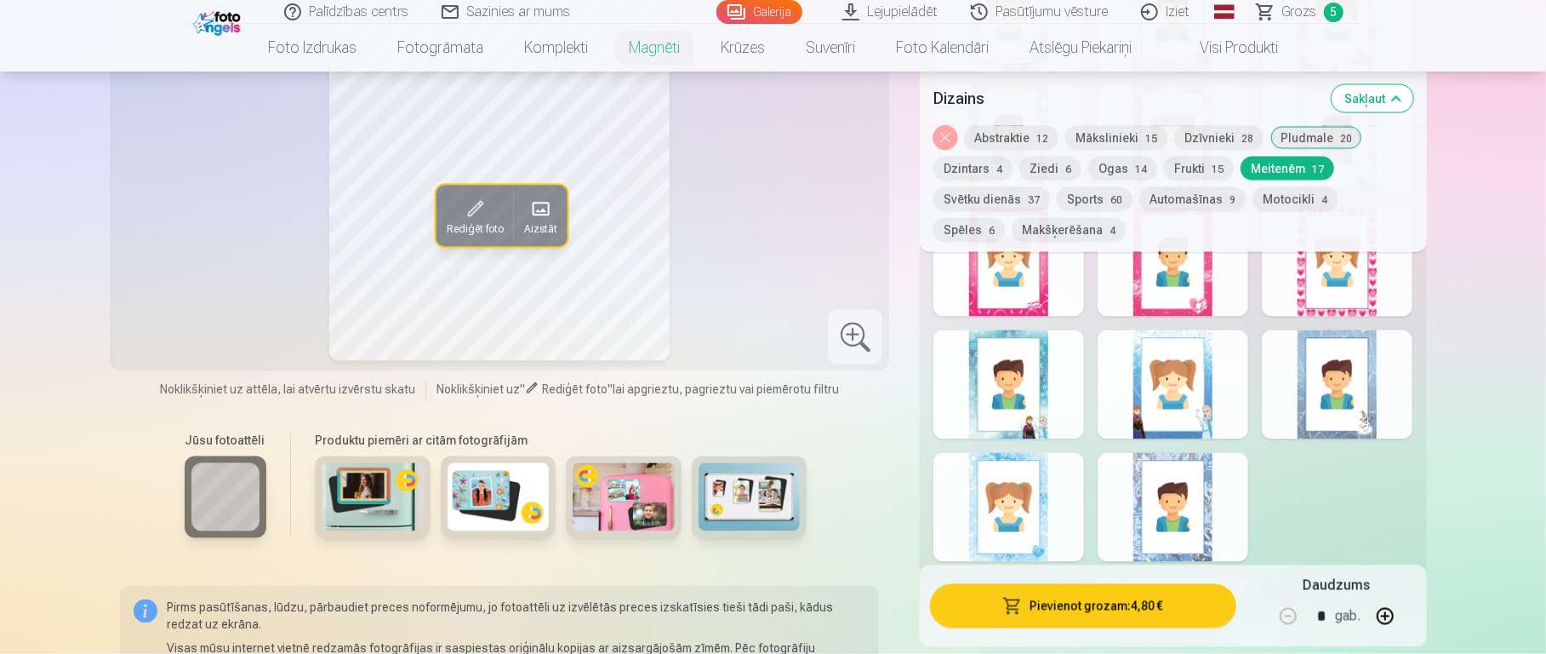
click at [1157, 403] on div at bounding box center [1337, 384] width 151 height 109
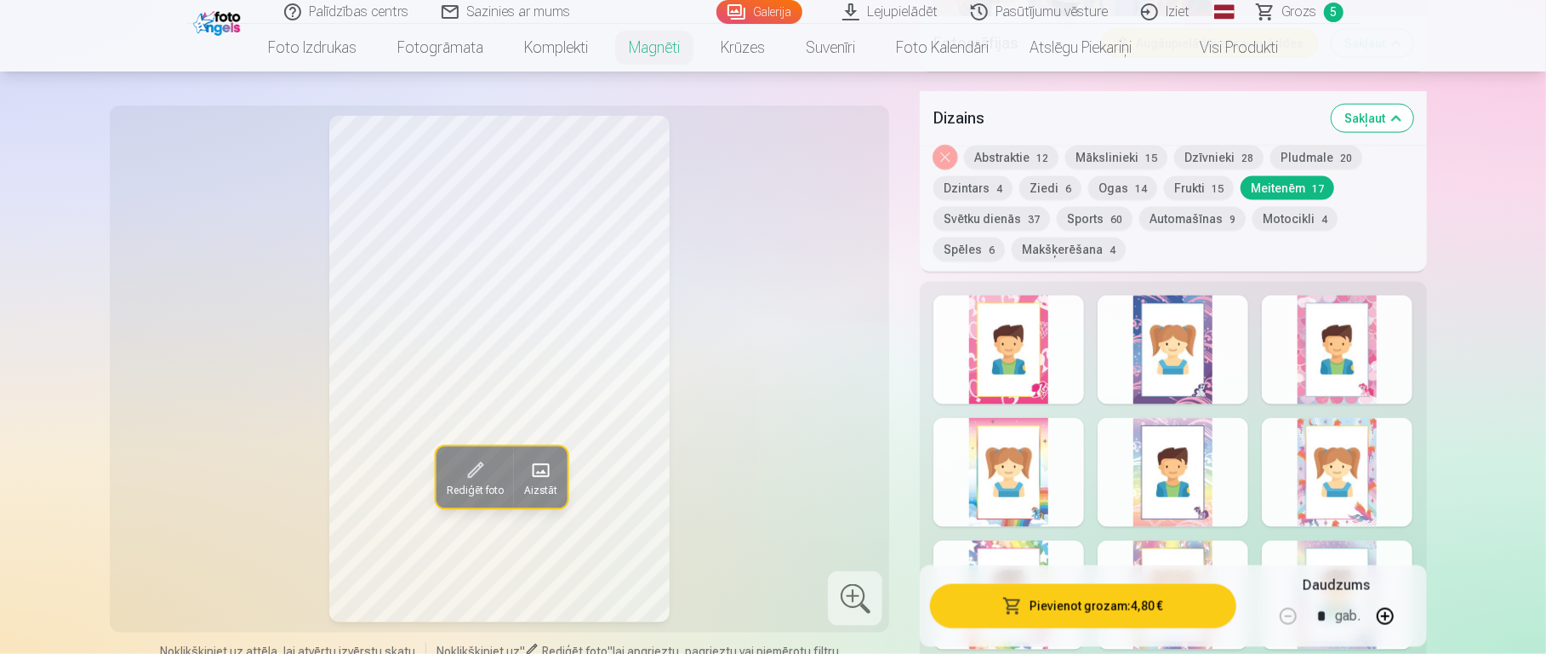
scroll to position [1527, 0]
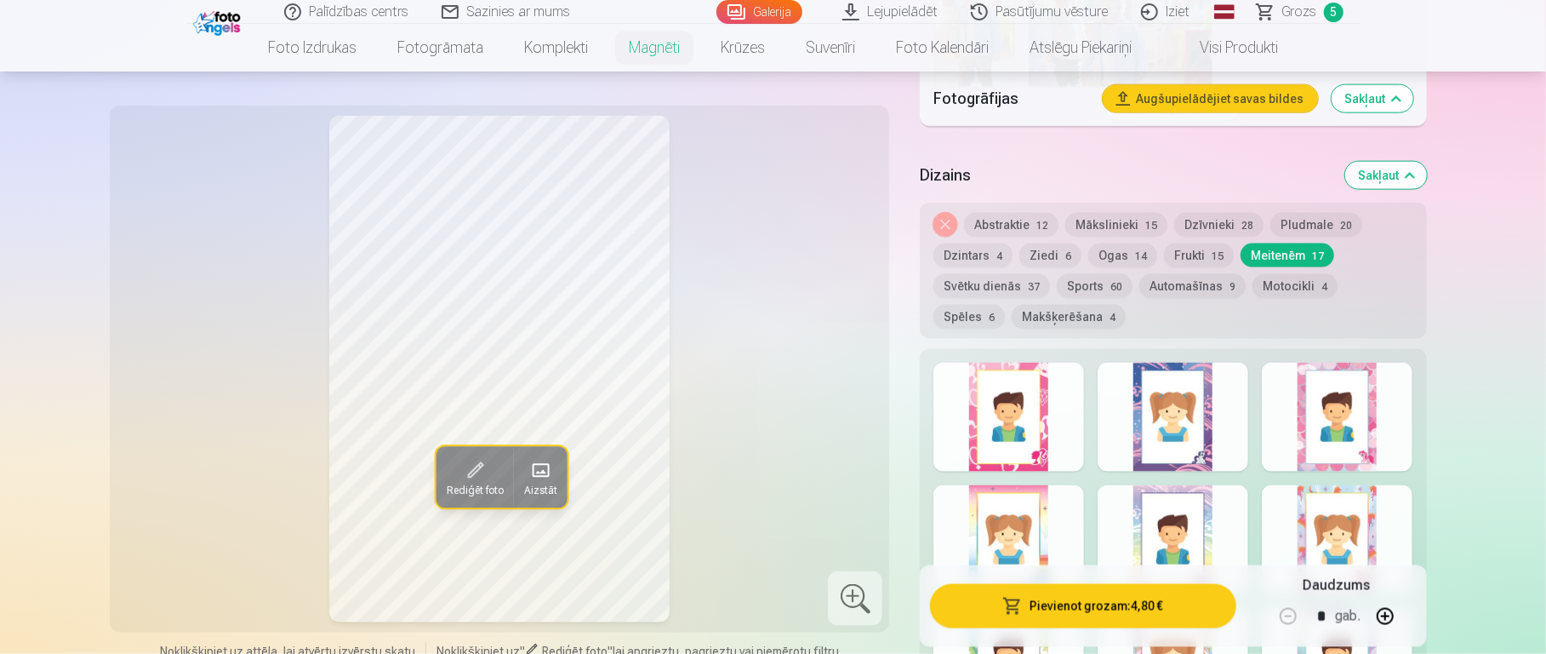
click at [1018, 305] on button "Makšķerēšana 4" at bounding box center [1069, 317] width 114 height 24
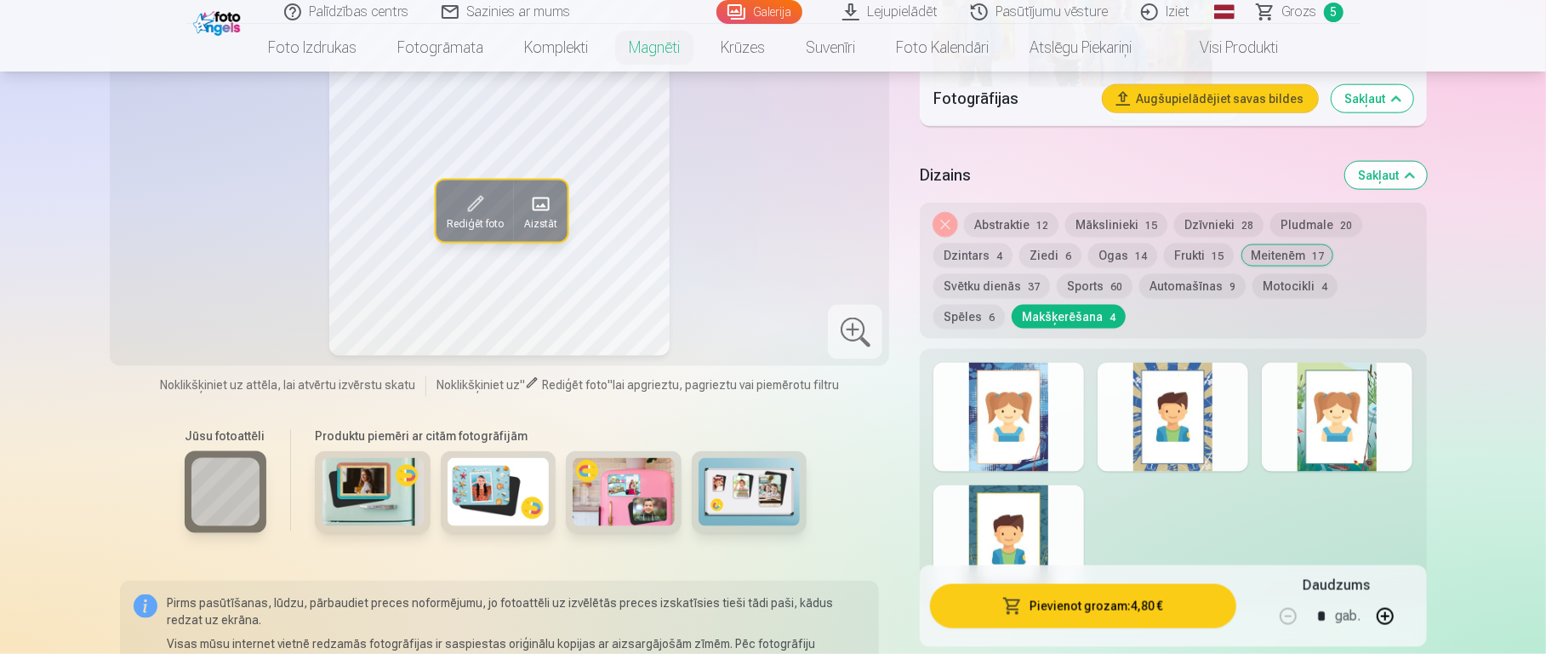
click at [1157, 409] on div at bounding box center [1173, 417] width 151 height 109
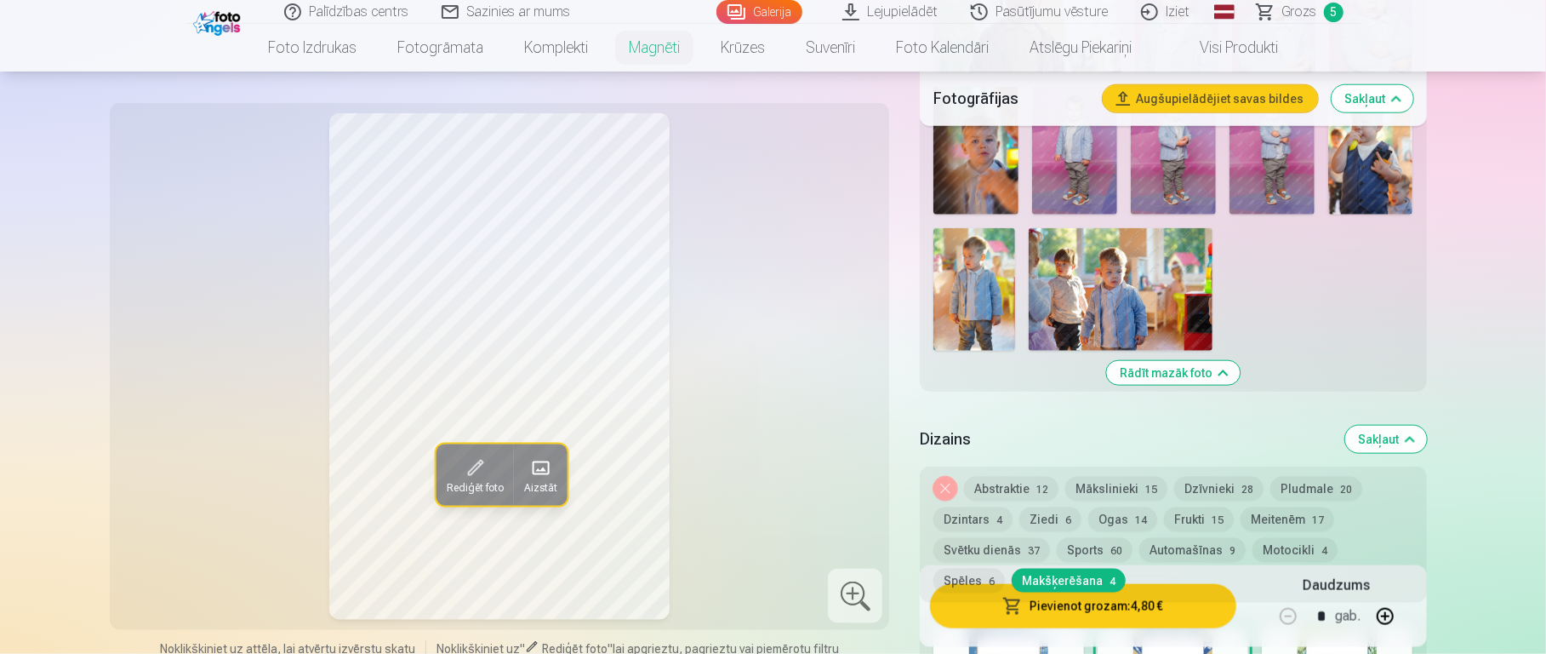
scroll to position [1260, 0]
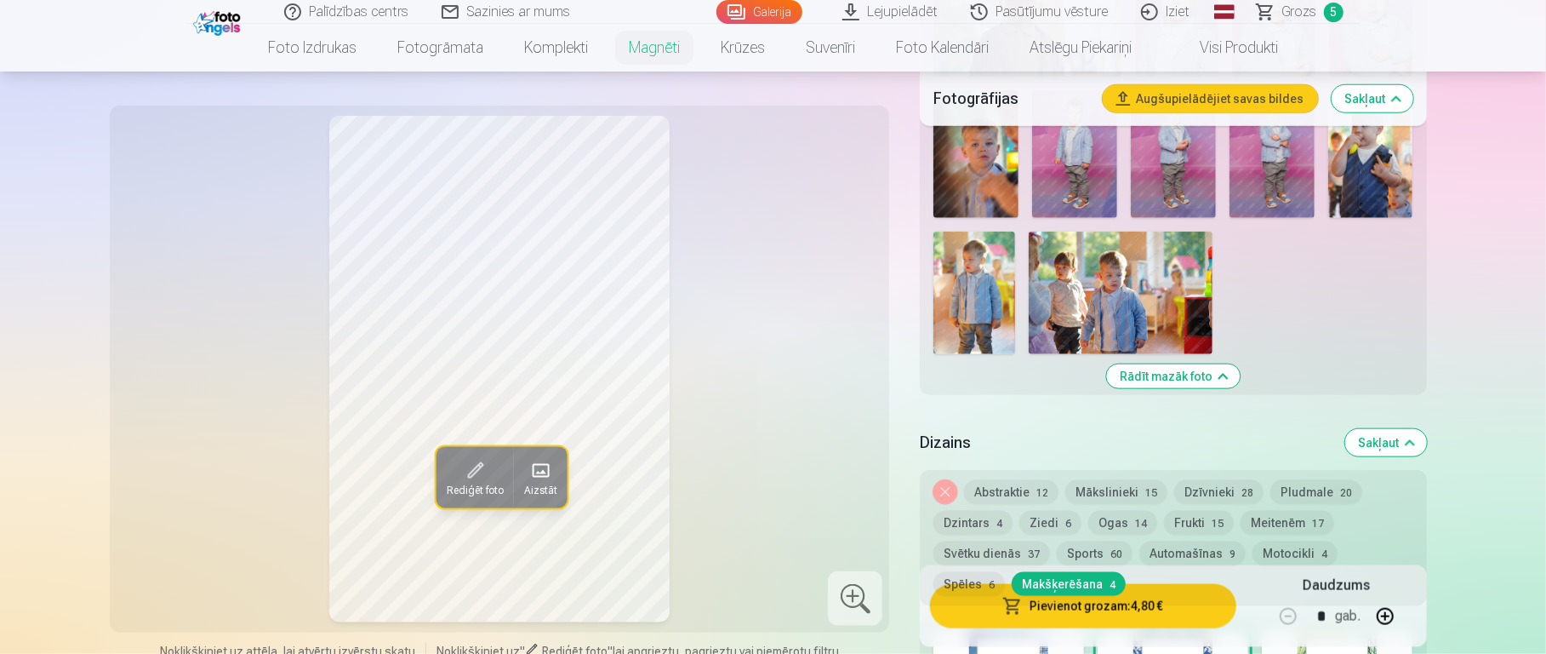
click at [1117, 480] on button "Mākslinieki 15" at bounding box center [1117, 492] width 102 height 24
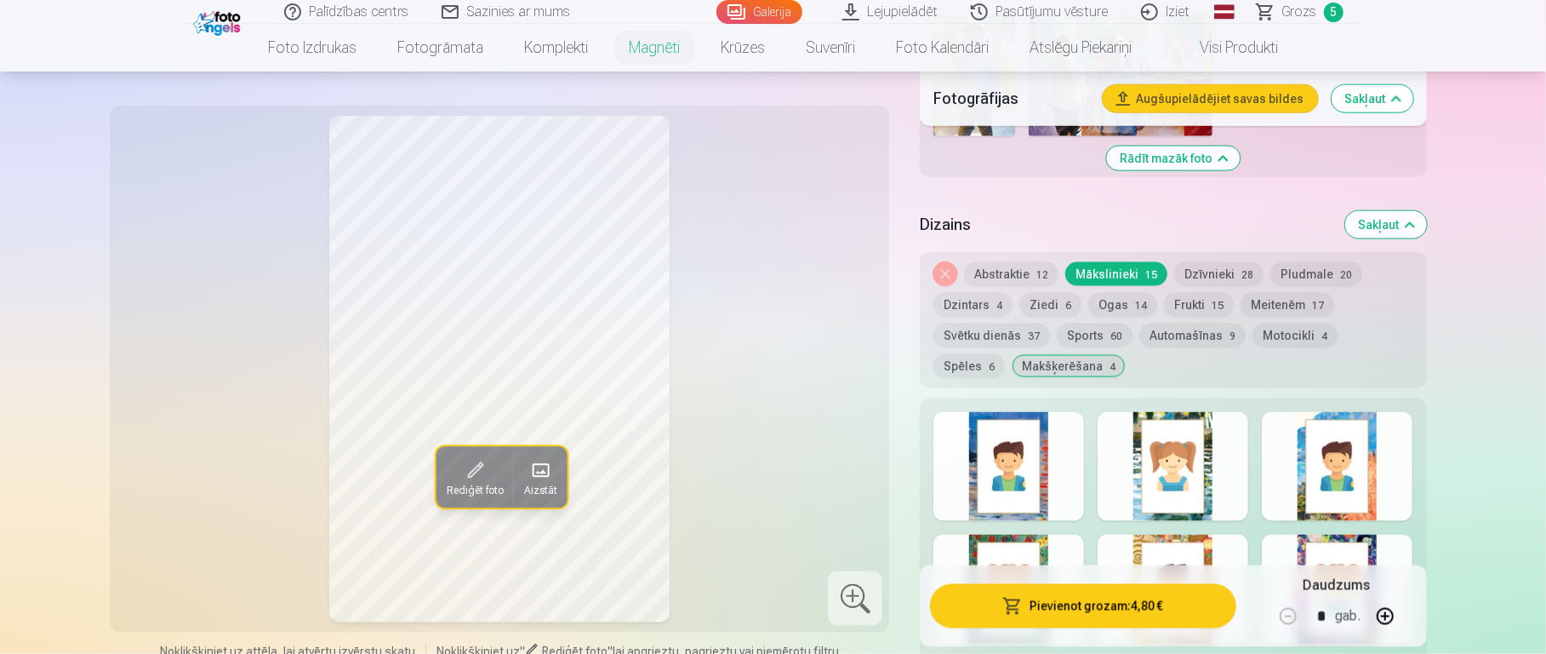
scroll to position [1466, 0]
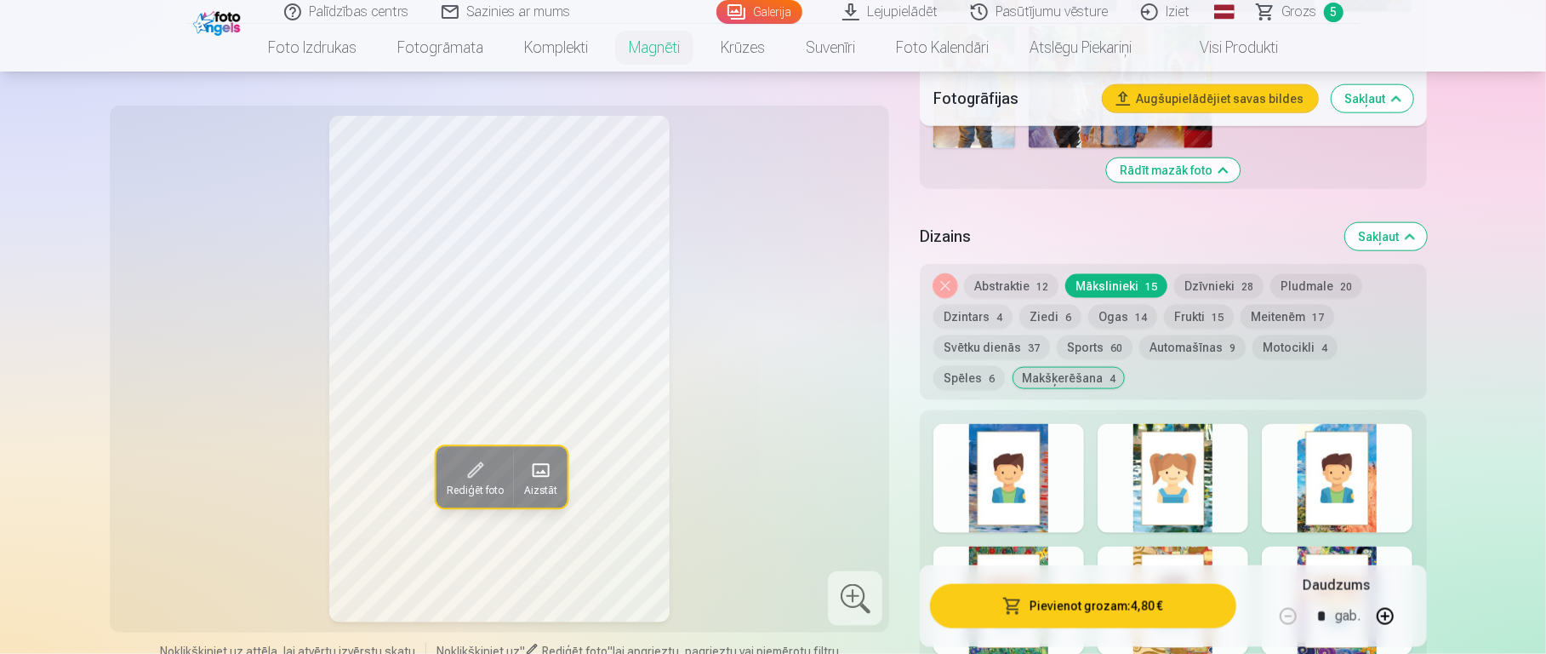
click at [1157, 274] on button "Dzīvnieki 28" at bounding box center [1218, 286] width 89 height 24
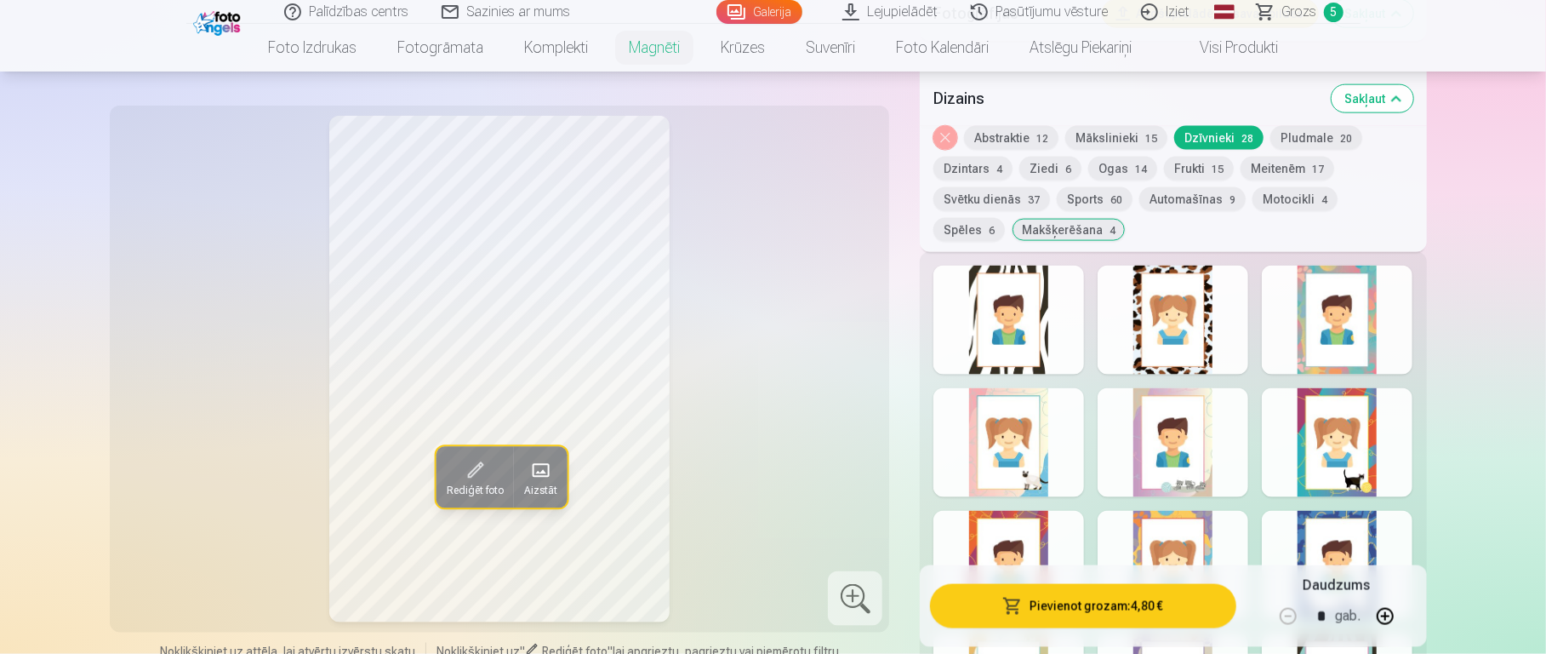
scroll to position [1615, 0]
click at [1050, 443] on div at bounding box center [1009, 440] width 151 height 109
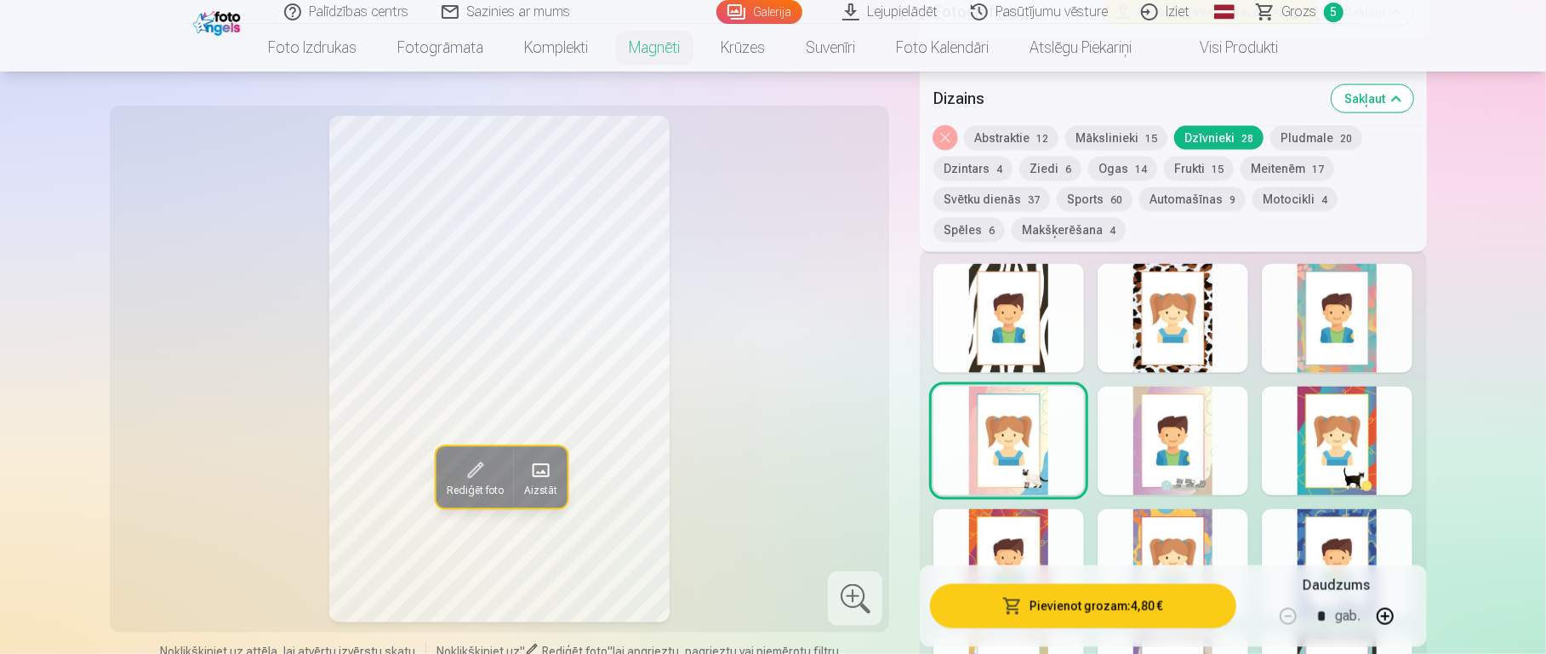
click at [1145, 429] on div at bounding box center [1173, 440] width 151 height 109
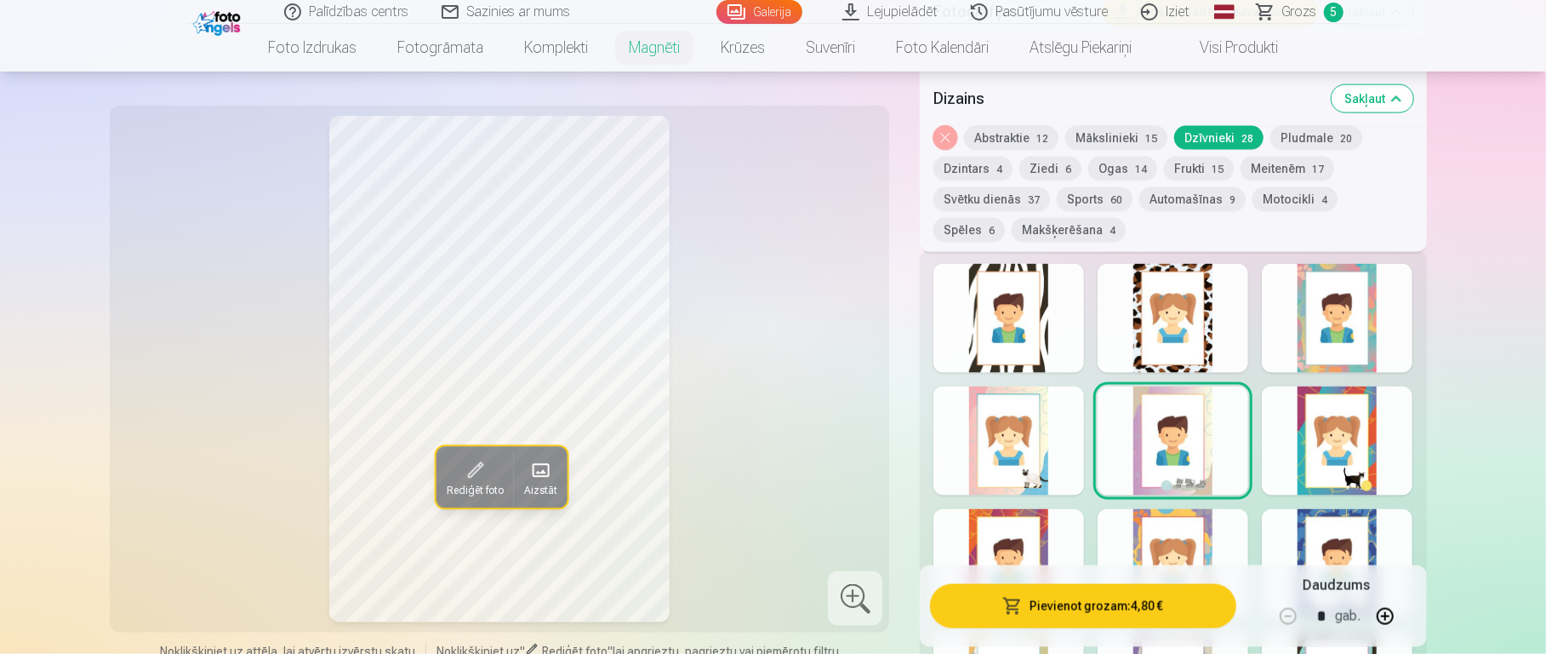
click at [1157, 426] on div at bounding box center [1337, 440] width 151 height 109
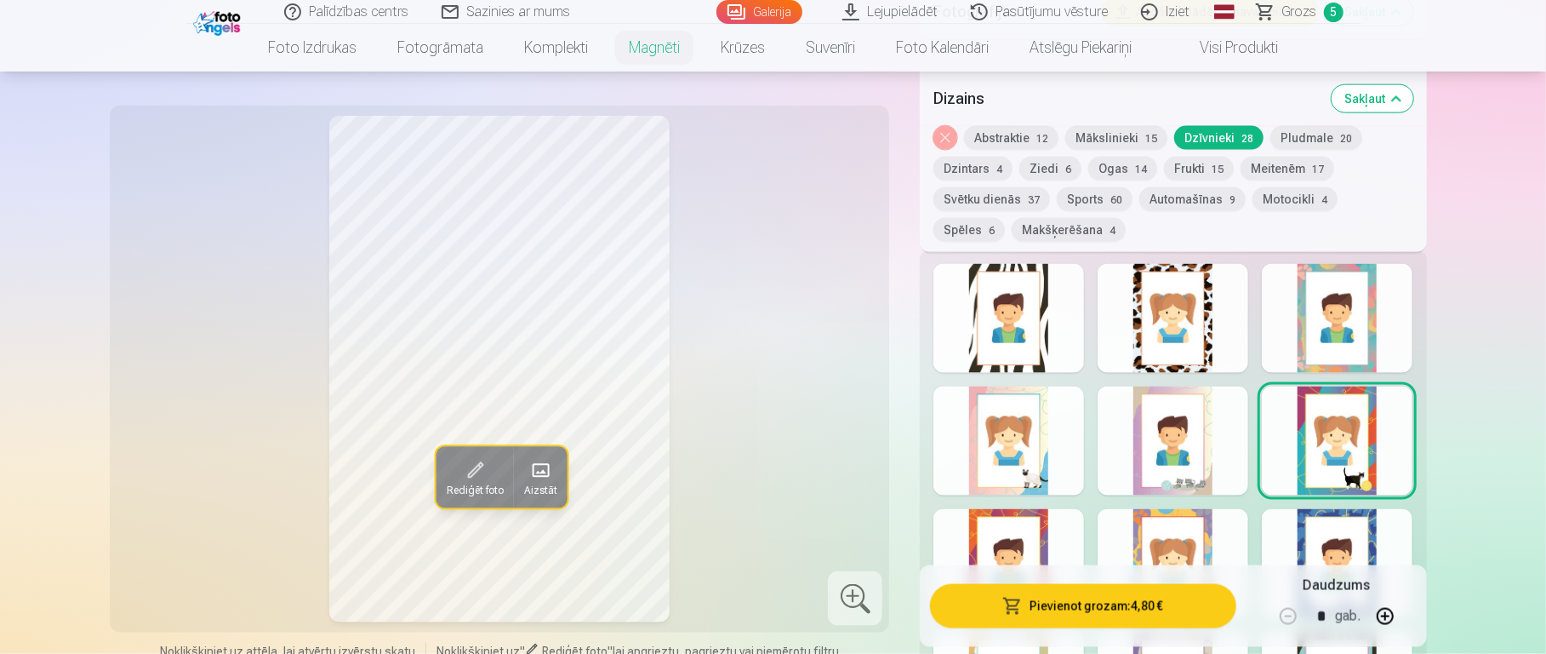
click at [1157, 316] on div at bounding box center [1337, 318] width 151 height 109
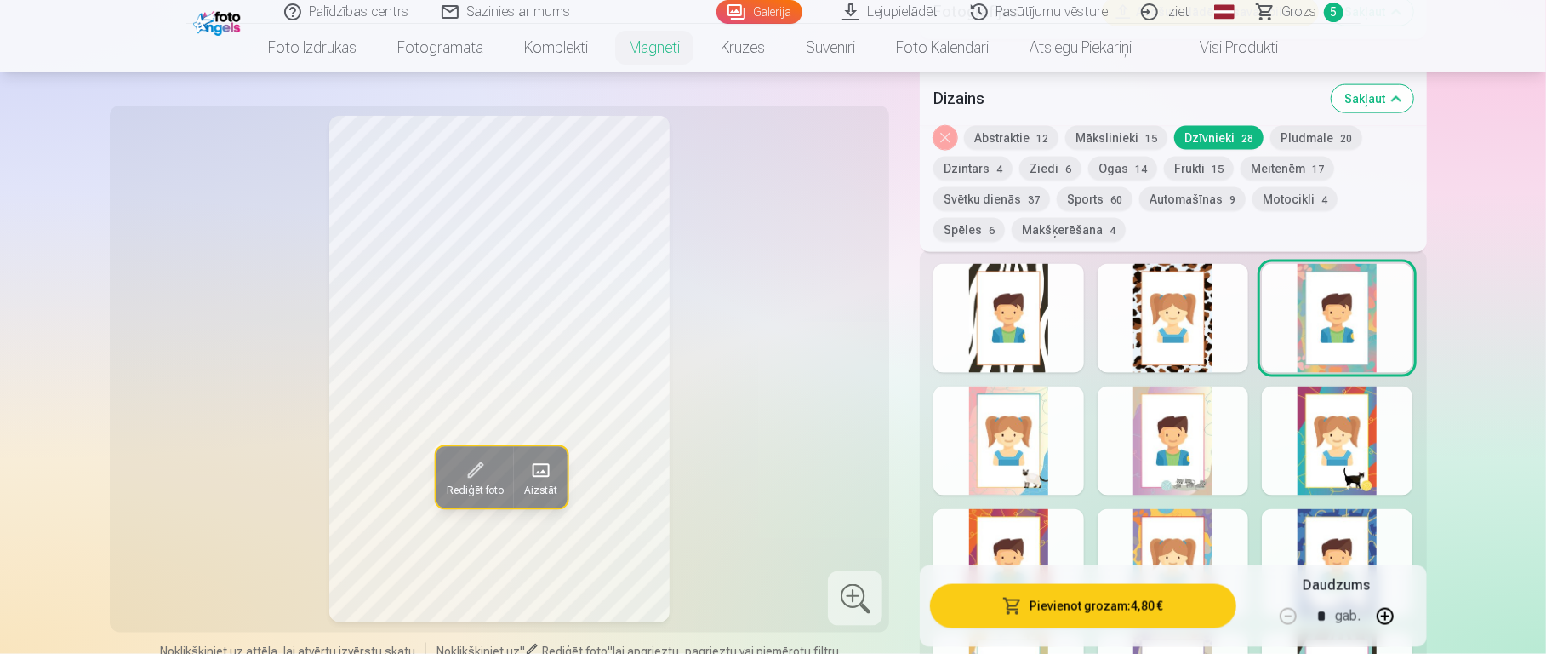
click at [1157, 318] on div at bounding box center [1173, 318] width 151 height 109
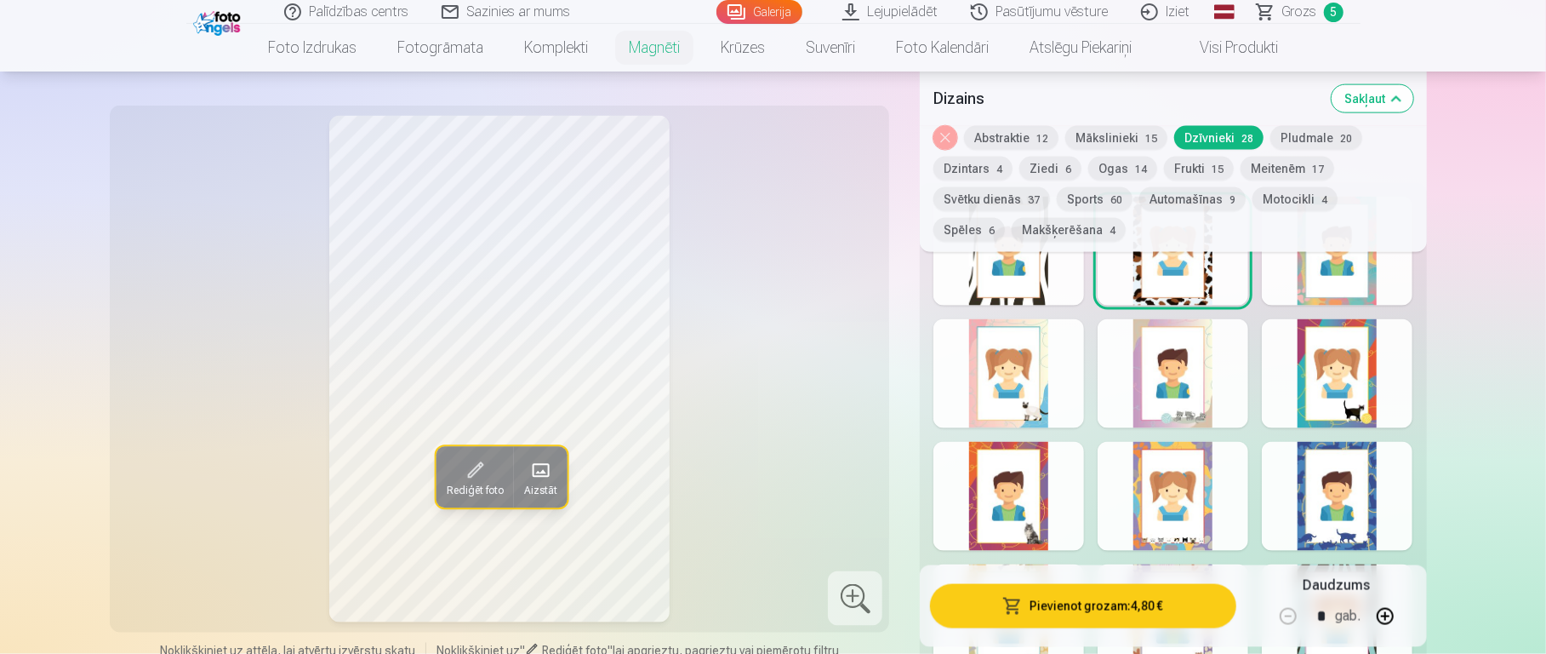
scroll to position [1703, 0]
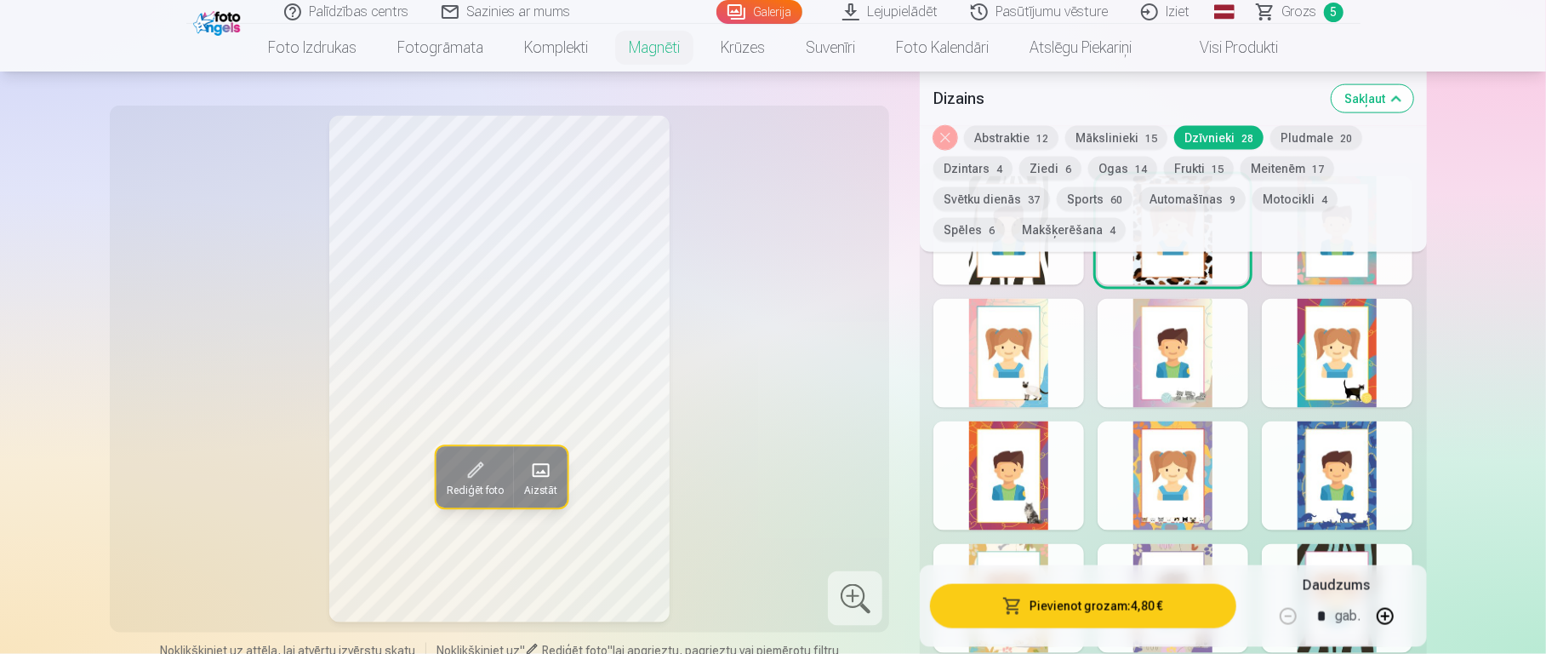
click at [1157, 437] on div at bounding box center [1173, 475] width 151 height 109
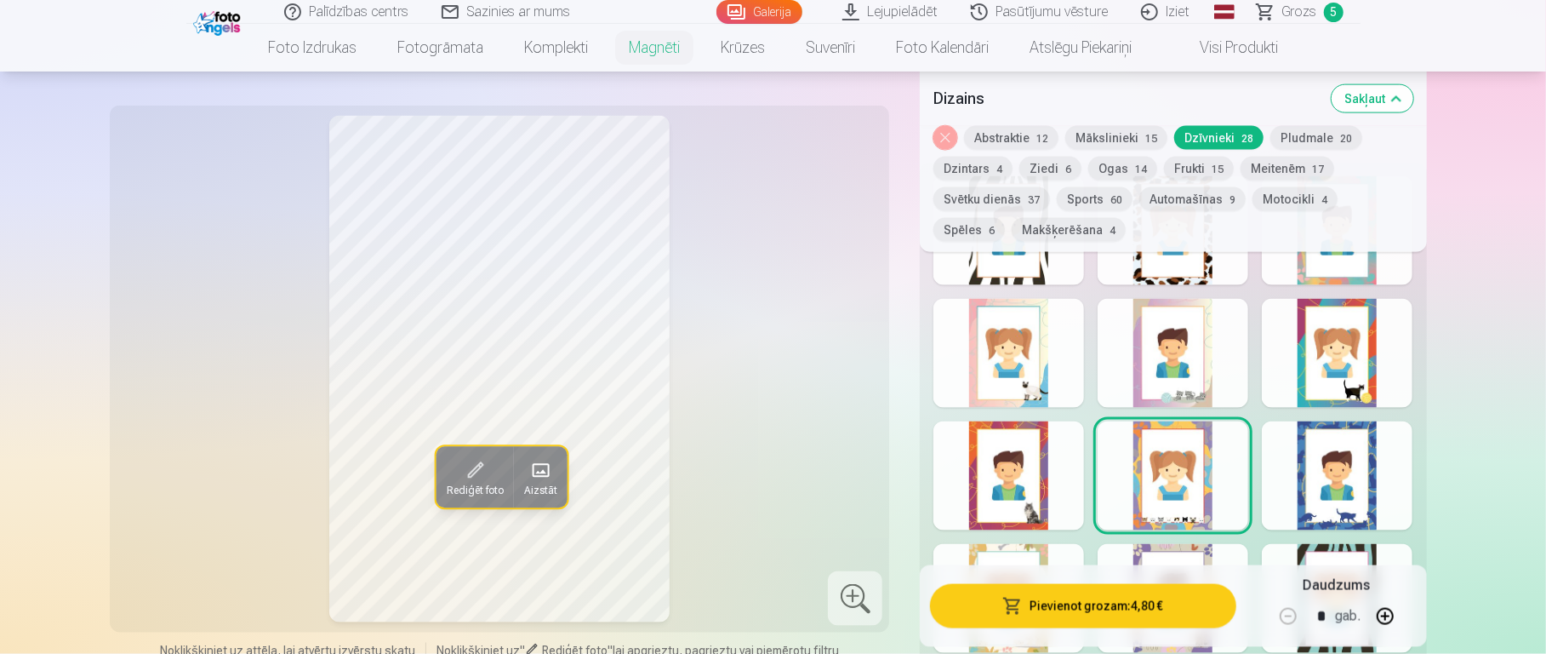
click at [1157, 445] on div at bounding box center [1337, 475] width 151 height 109
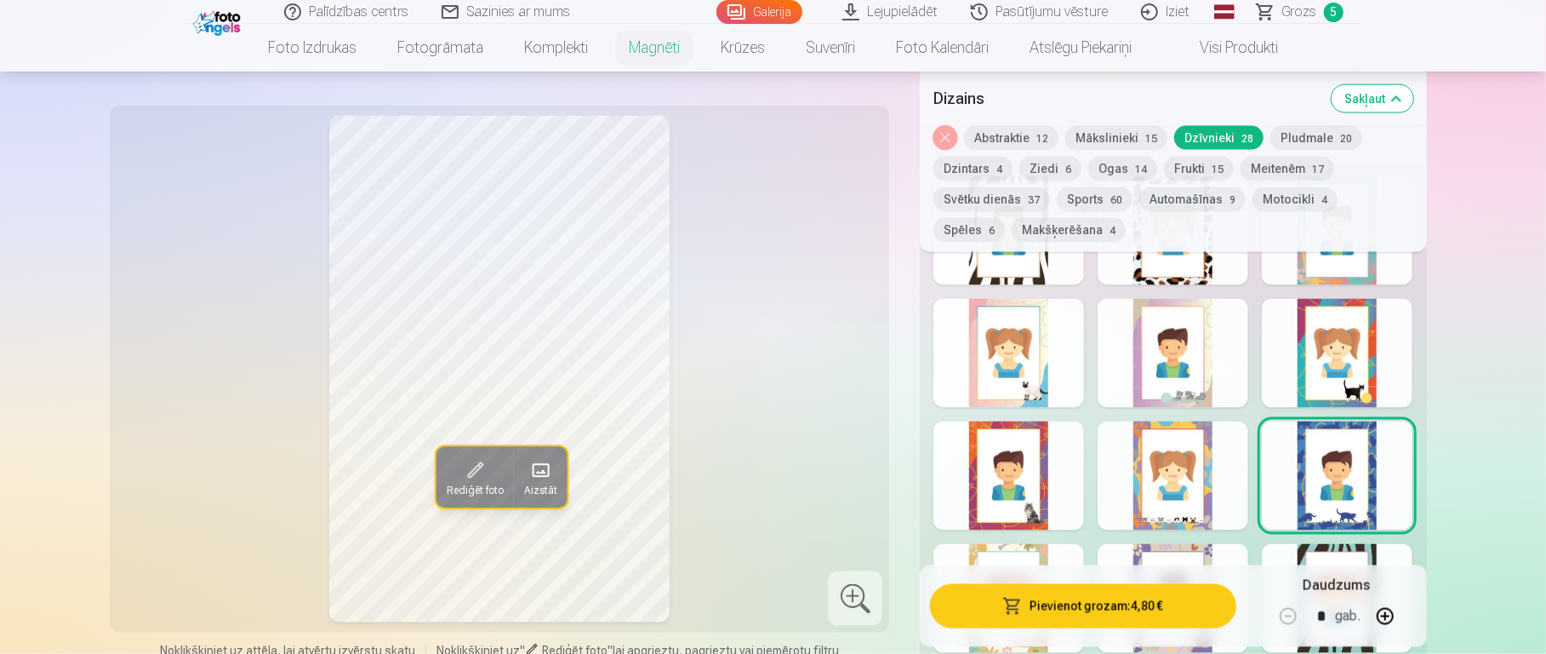
click at [1006, 477] on div at bounding box center [1009, 475] width 151 height 109
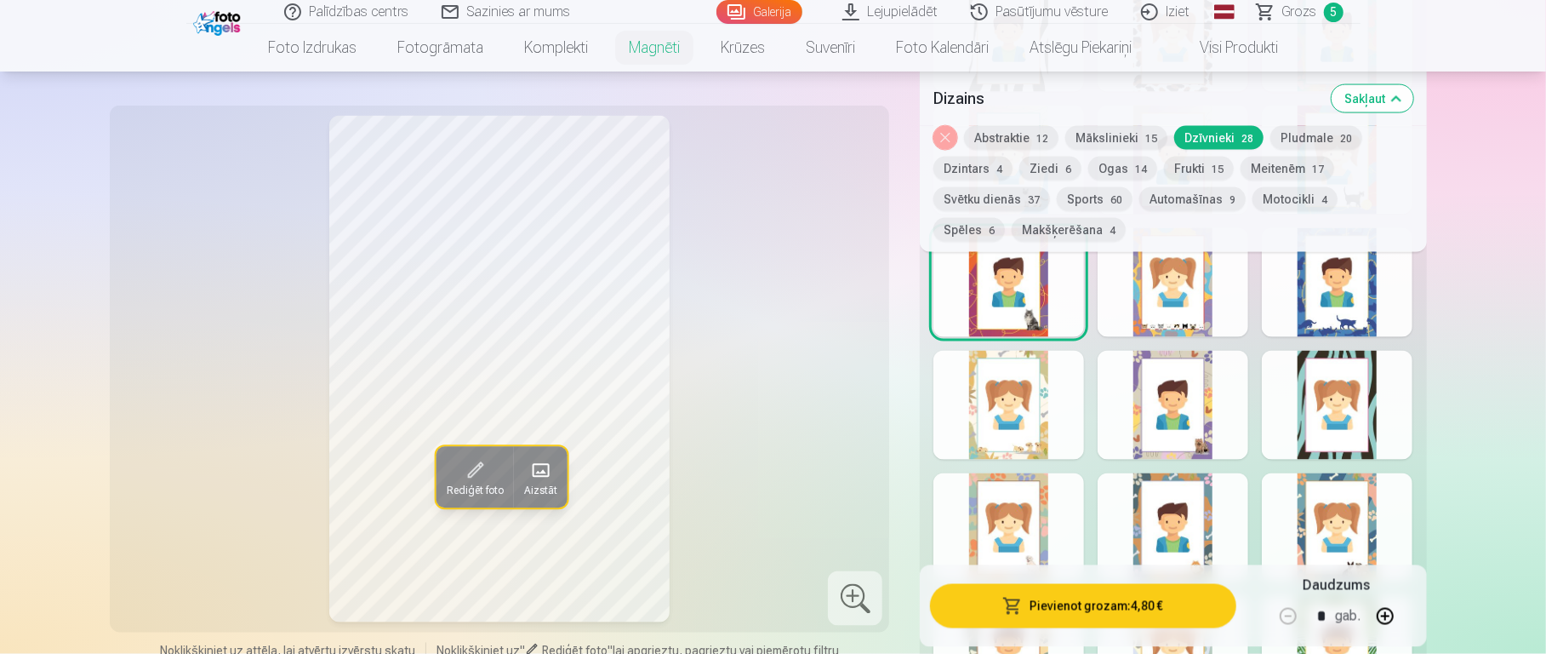
scroll to position [1897, 0]
click at [1157, 392] on div at bounding box center [1173, 404] width 151 height 109
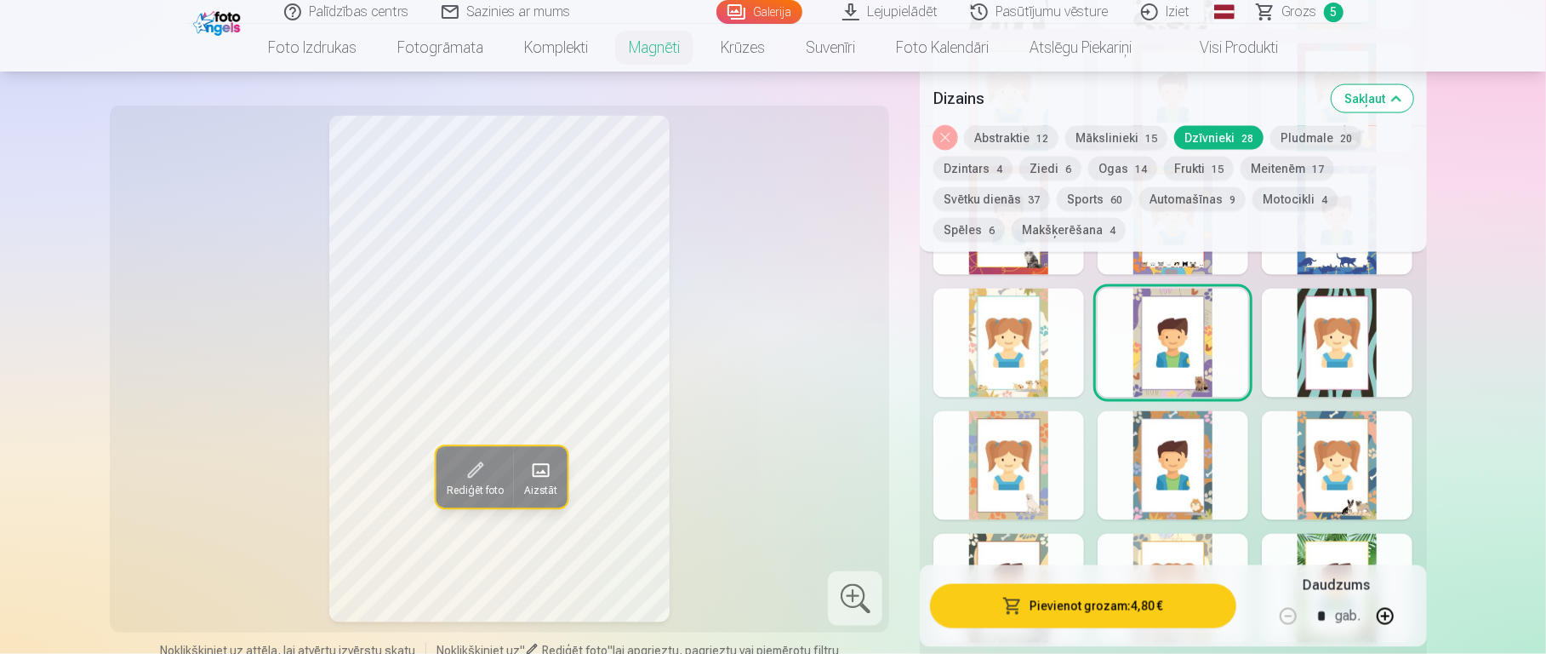
scroll to position [1971, 0]
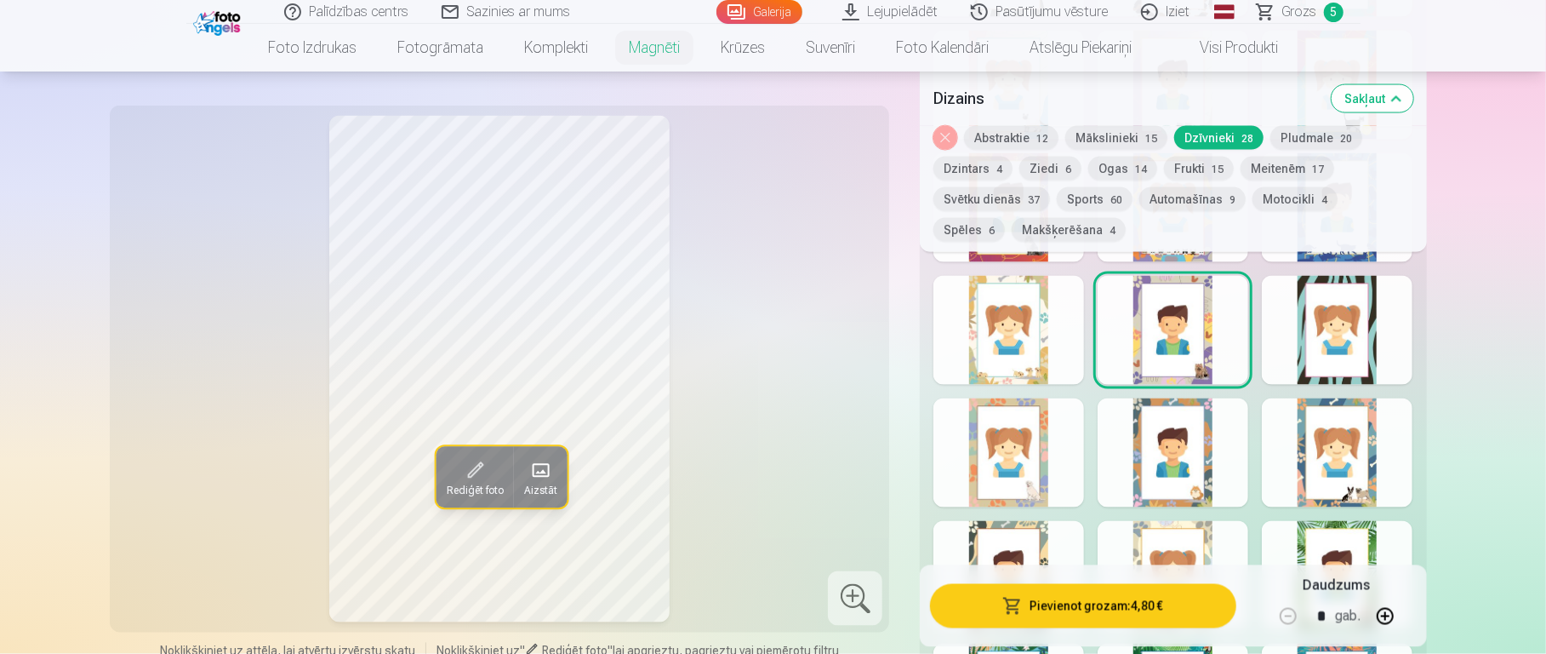
click at [1157, 422] on div at bounding box center [1337, 452] width 151 height 109
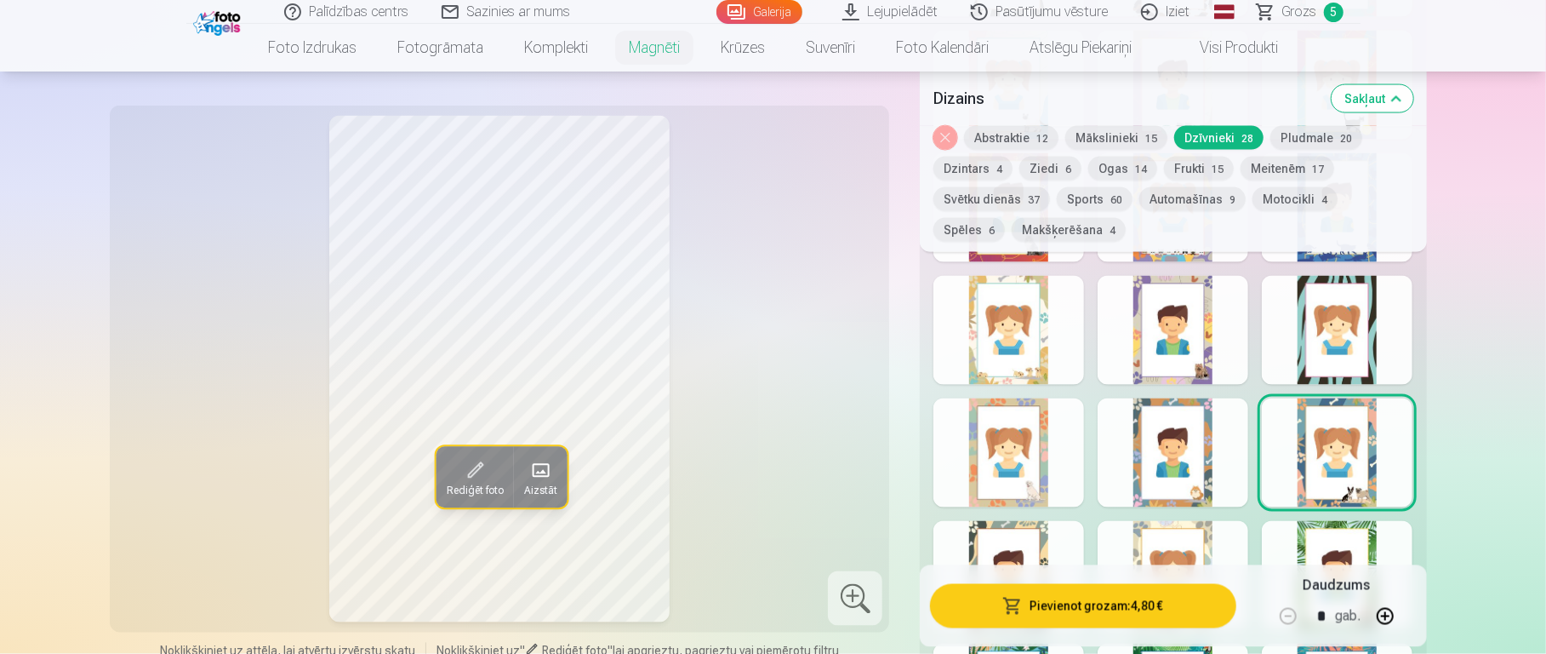
click at [1157, 334] on div at bounding box center [1173, 330] width 151 height 109
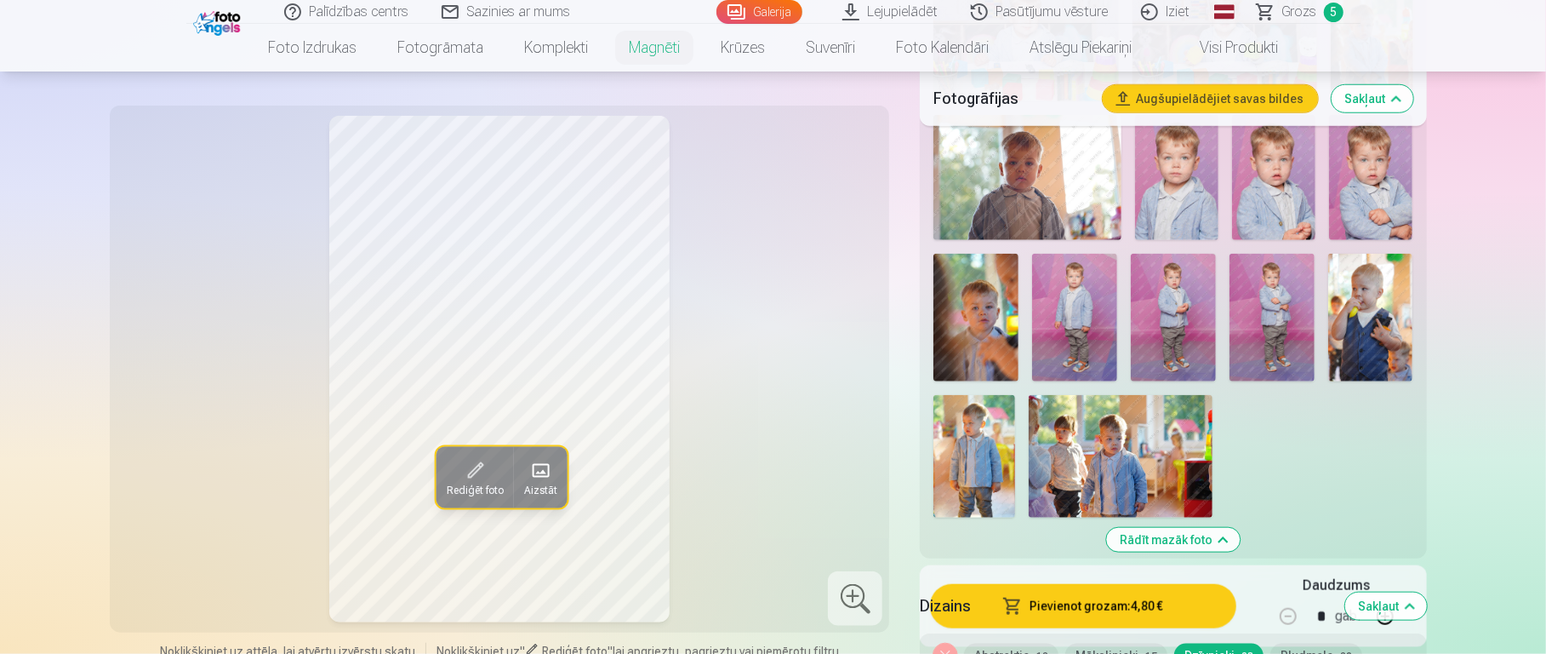
scroll to position [1070, 0]
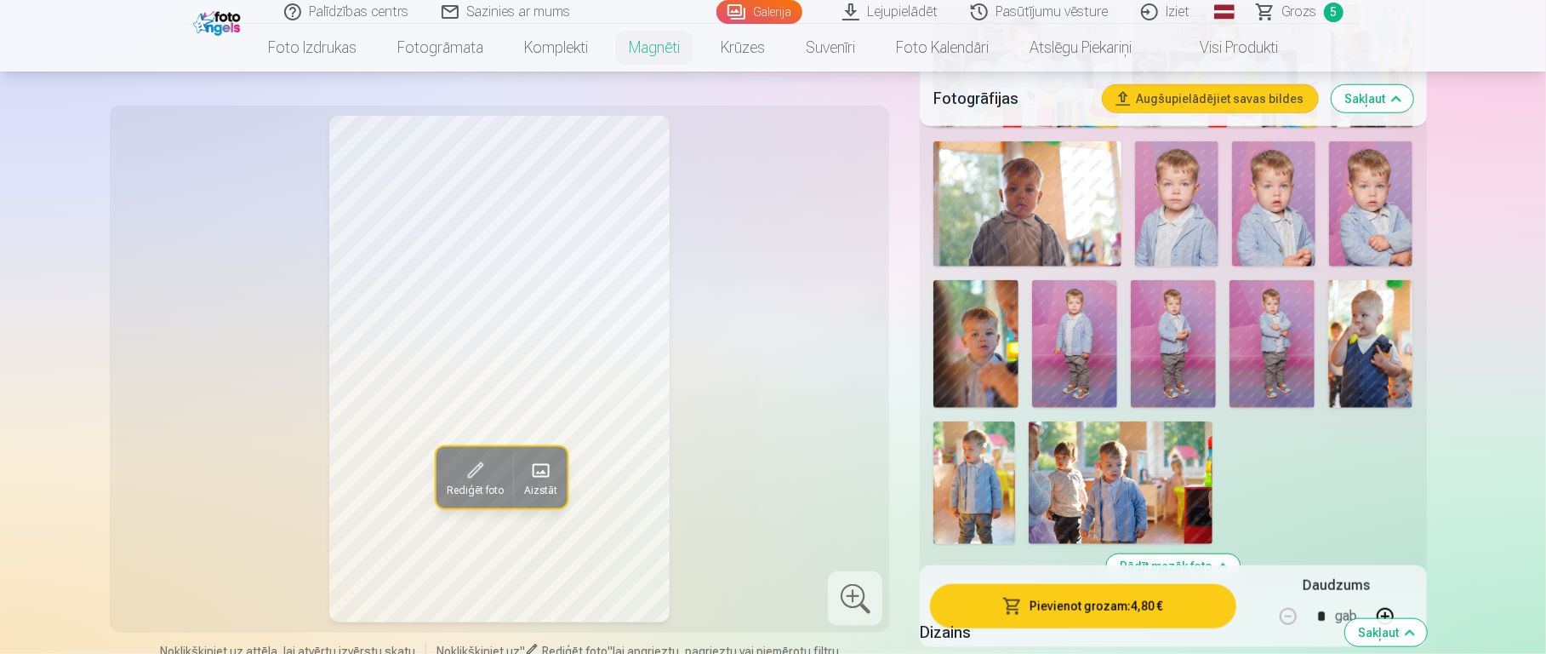
click at [1157, 325] on img at bounding box center [1173, 344] width 85 height 128
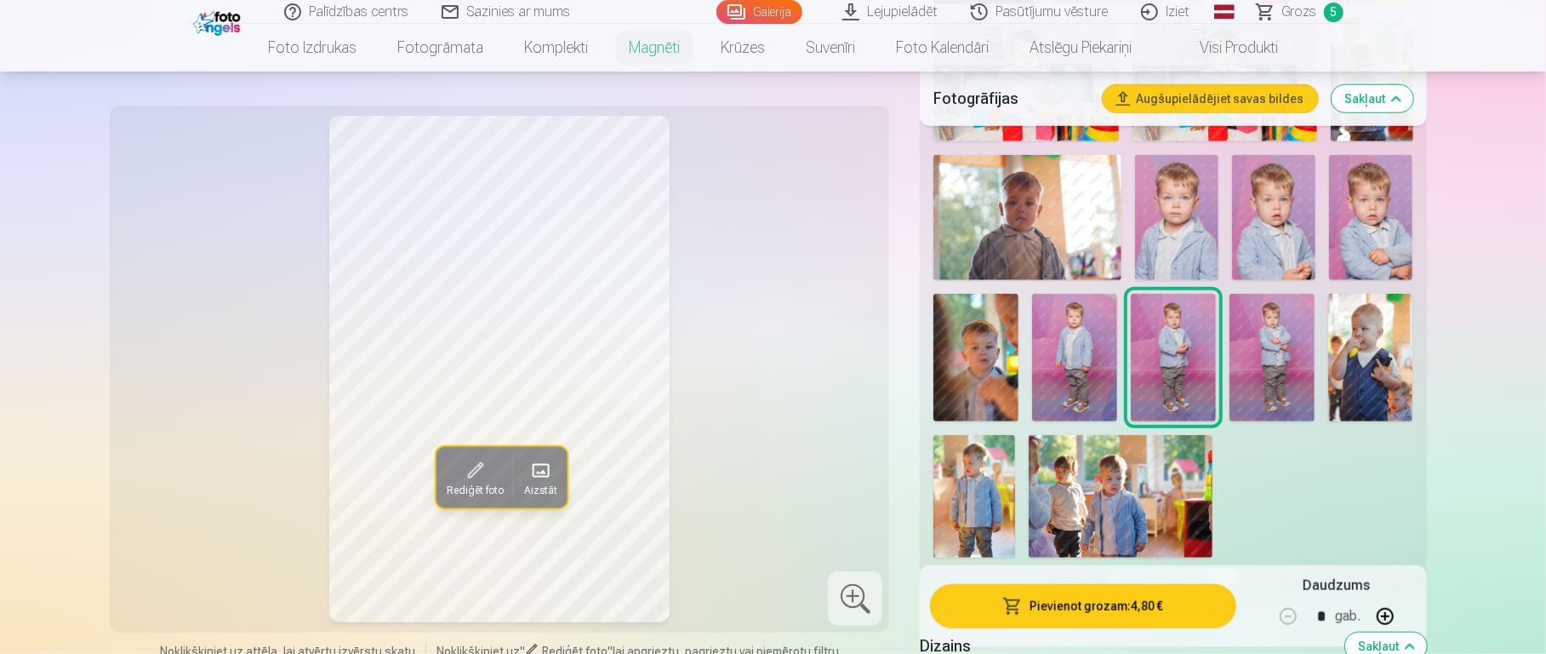
click at [1157, 345] on img at bounding box center [1272, 358] width 85 height 128
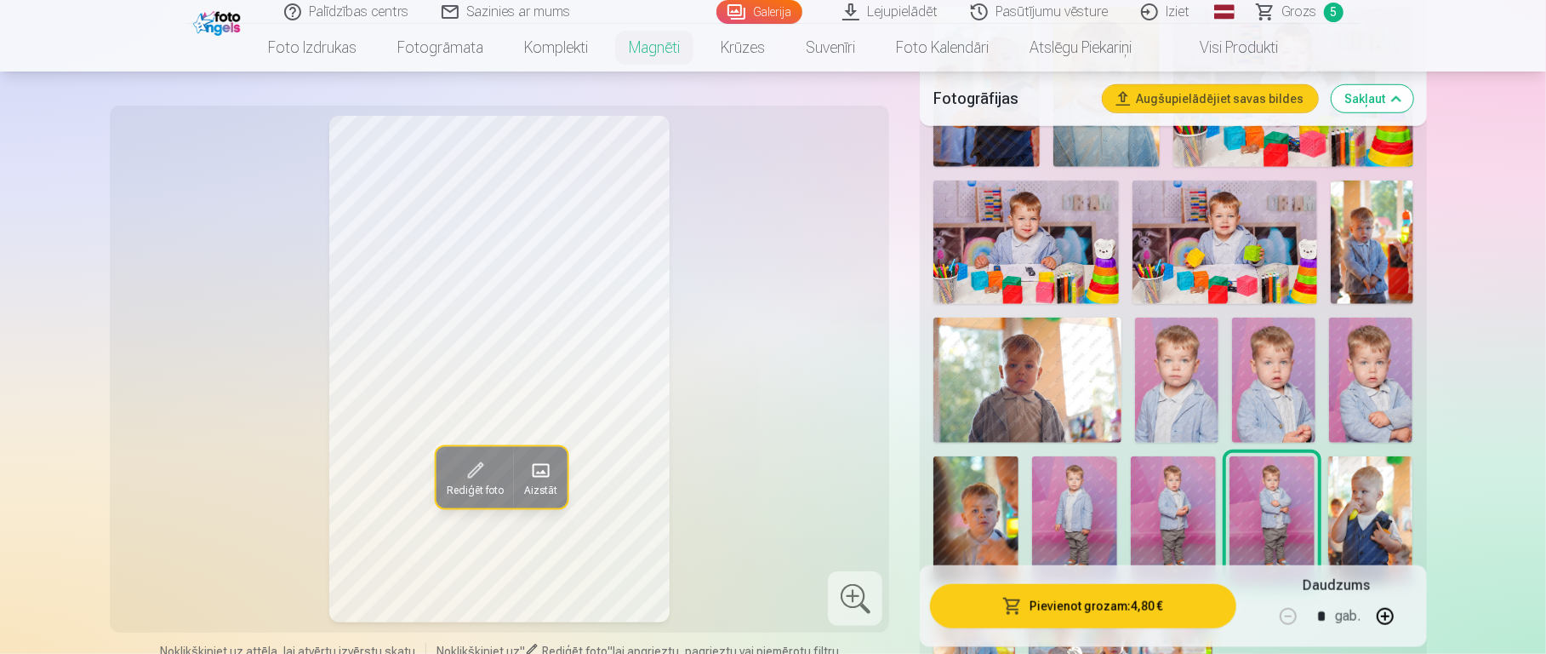
scroll to position [877, 0]
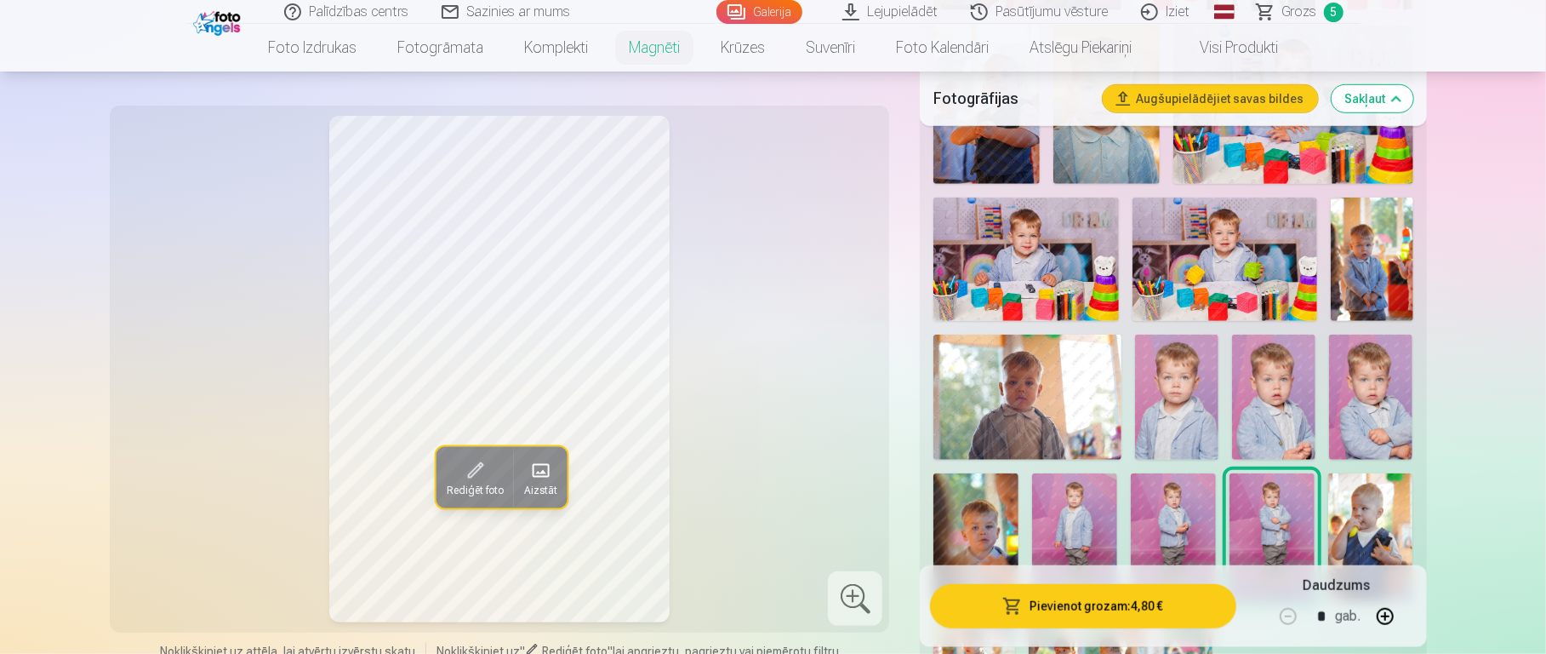
click at [1157, 400] on img at bounding box center [1176, 396] width 83 height 125
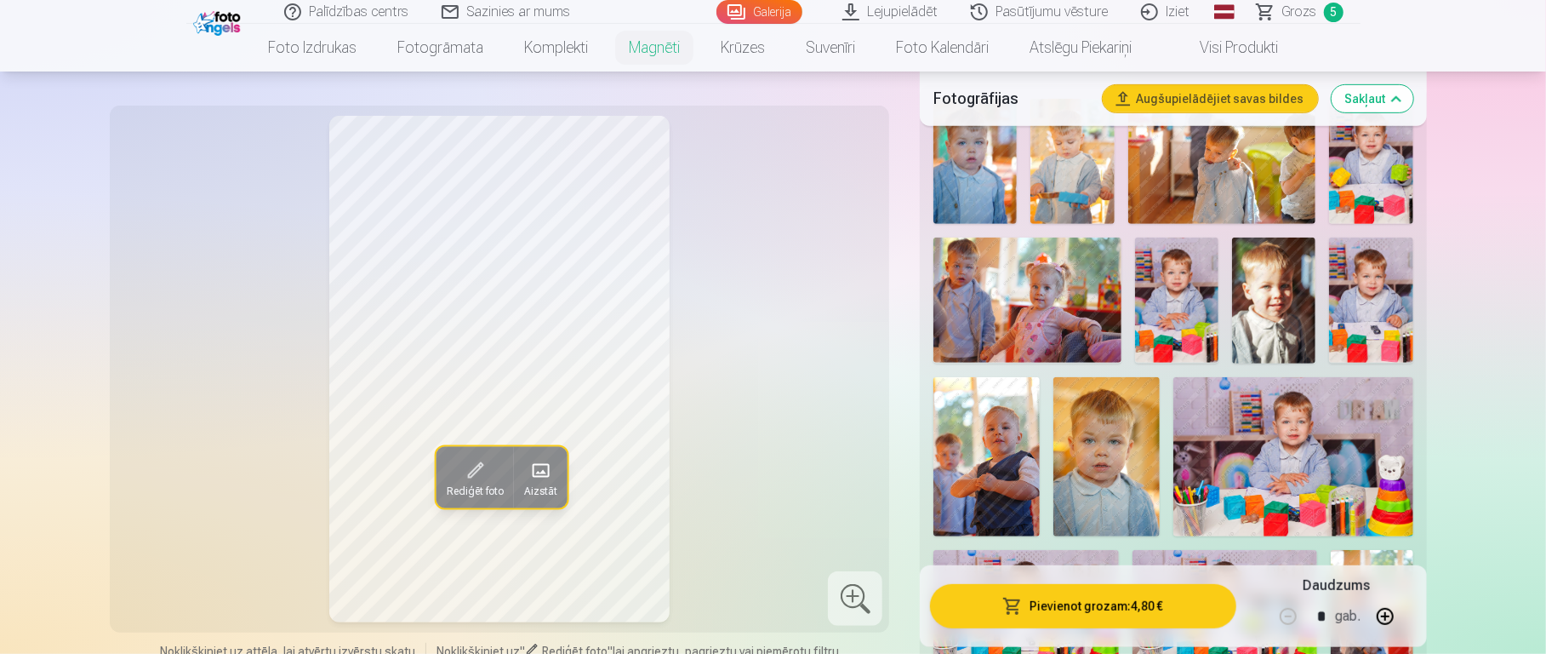
scroll to position [516, 0]
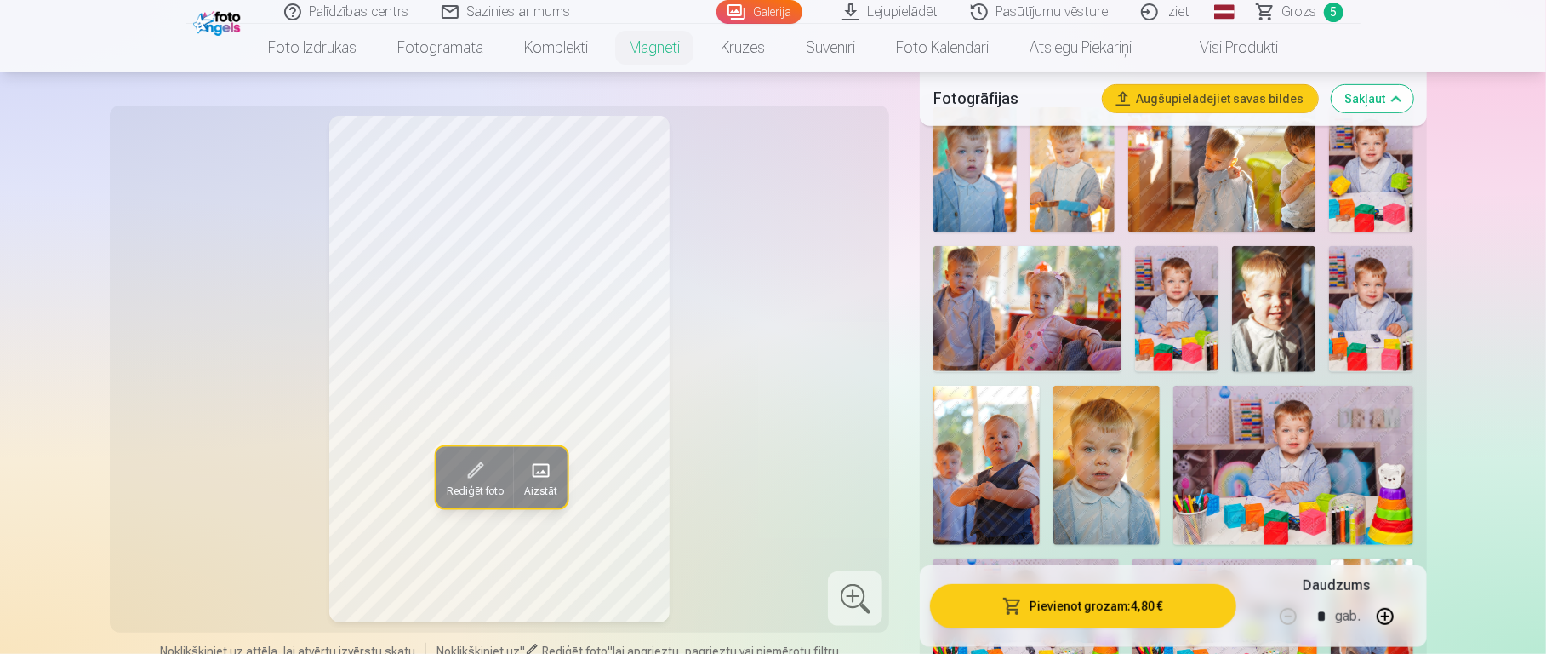
click at [1157, 310] on img at bounding box center [1273, 308] width 83 height 125
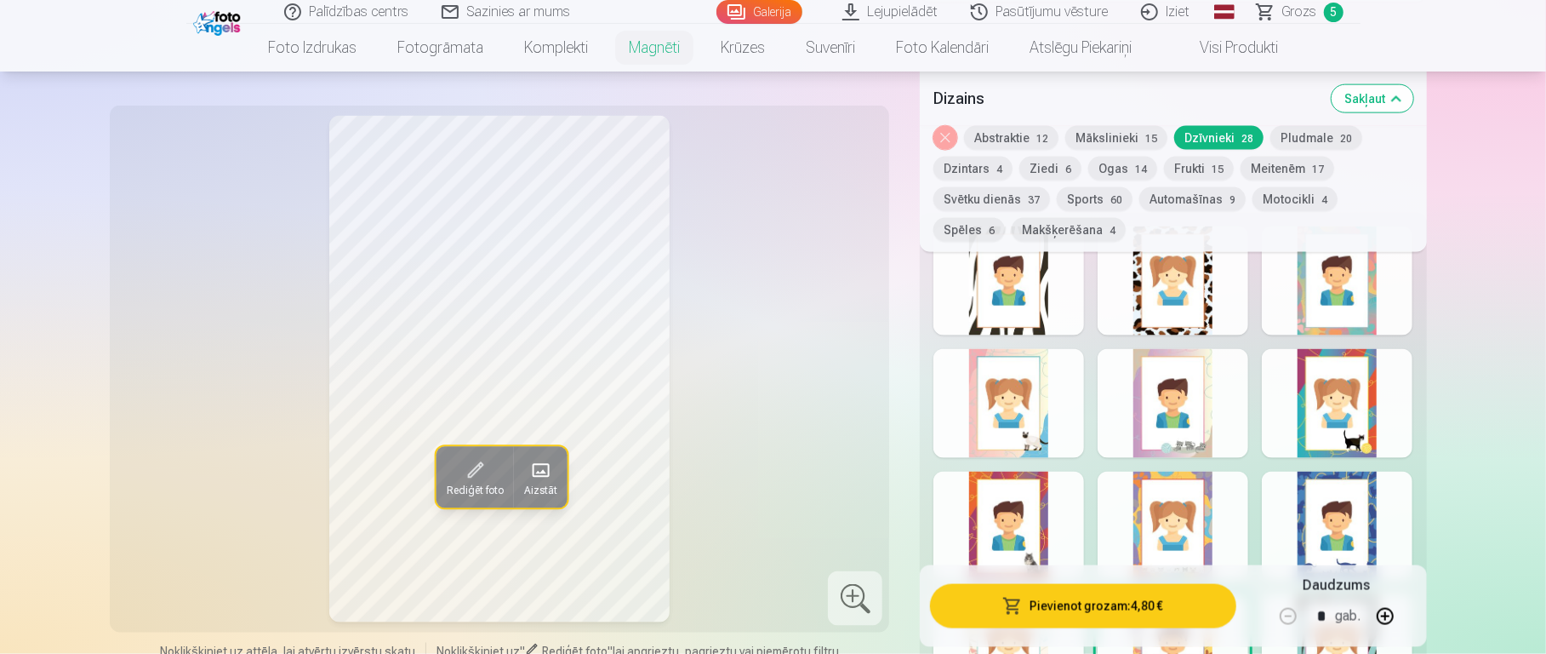
scroll to position [1654, 0]
click at [1157, 380] on div at bounding box center [1173, 401] width 151 height 109
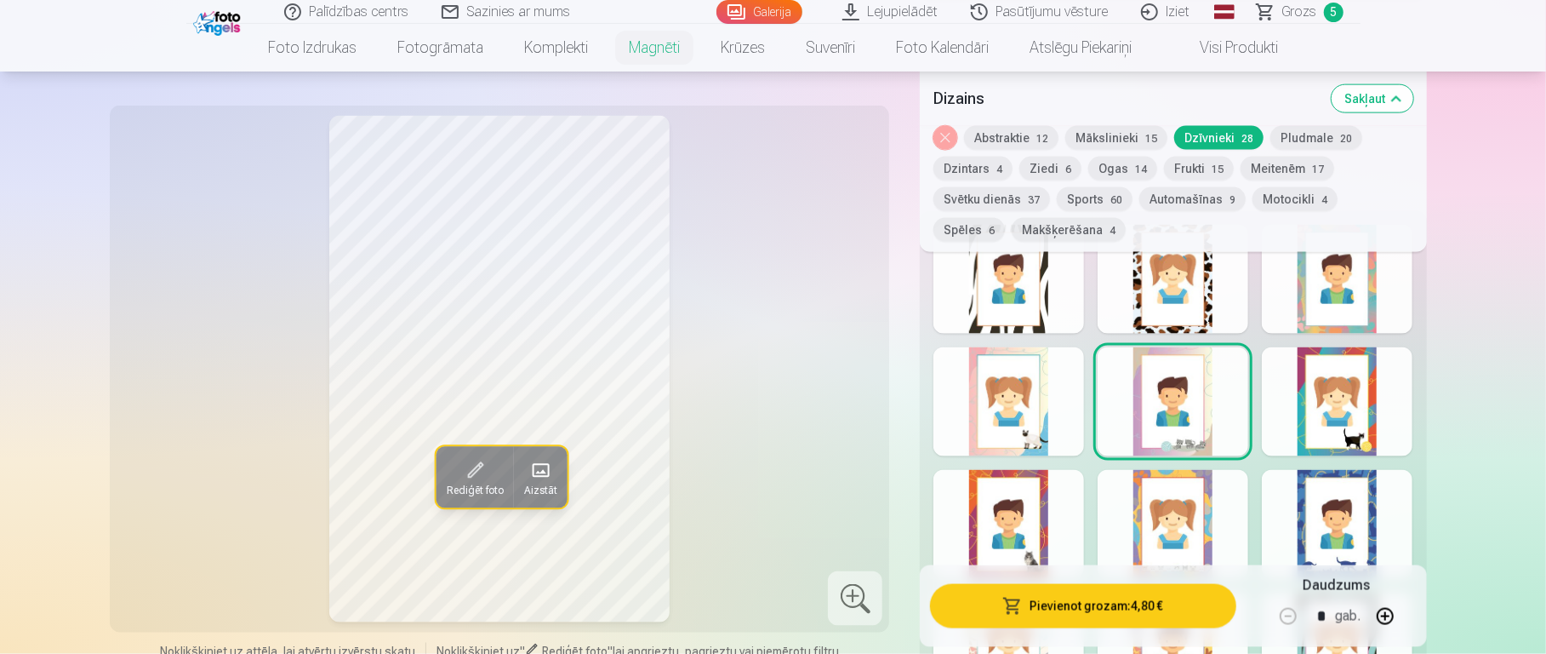
click at [1031, 384] on div at bounding box center [1009, 401] width 151 height 109
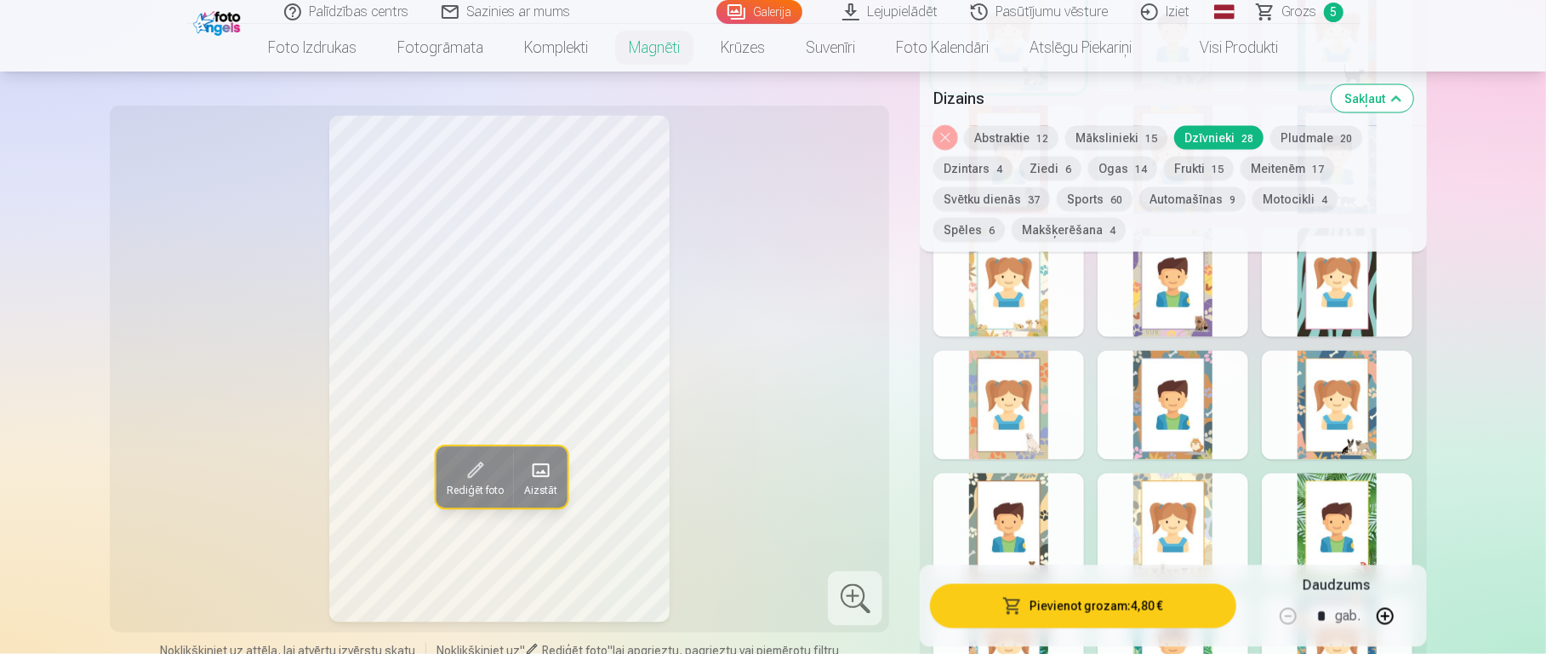
scroll to position [2136, 0]
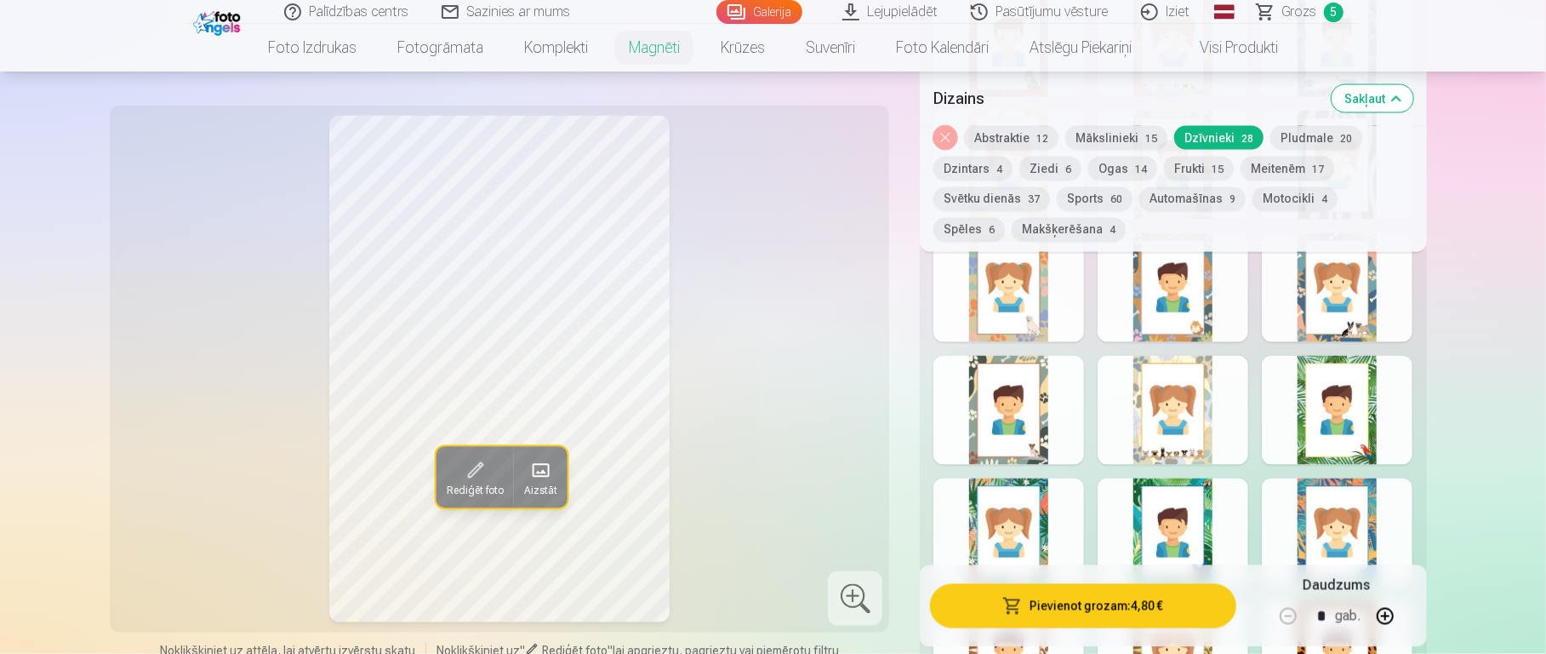
click at [1157, 297] on div at bounding box center [1337, 287] width 151 height 109
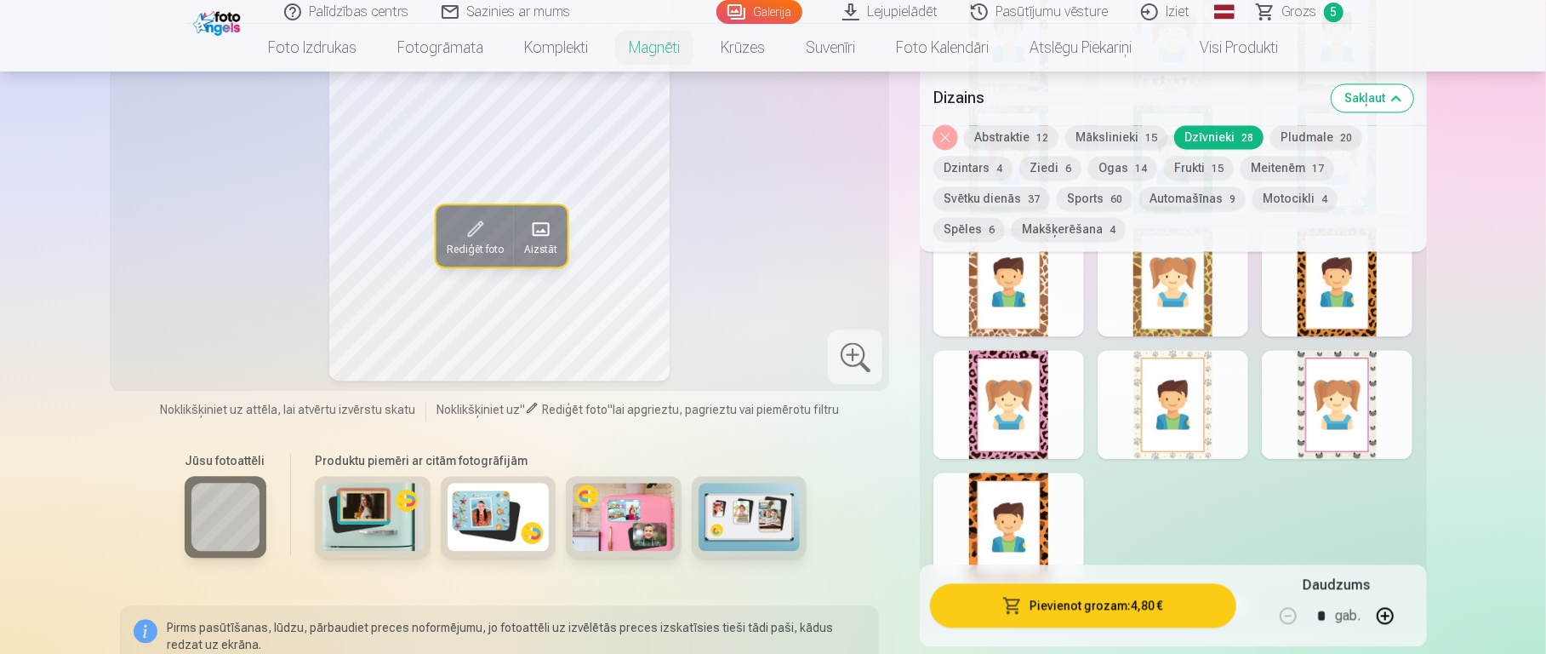
scroll to position [2548, 0]
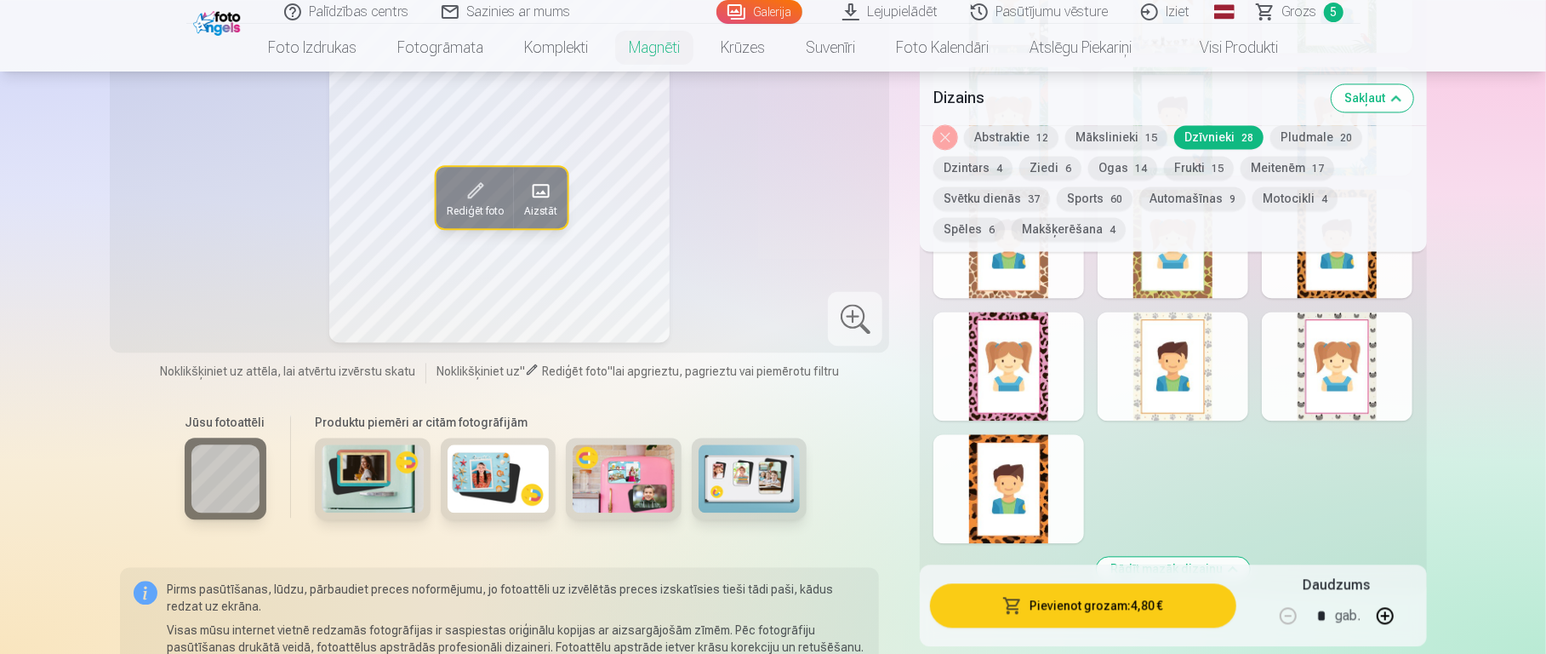
click at [1157, 338] on div at bounding box center [1337, 365] width 151 height 109
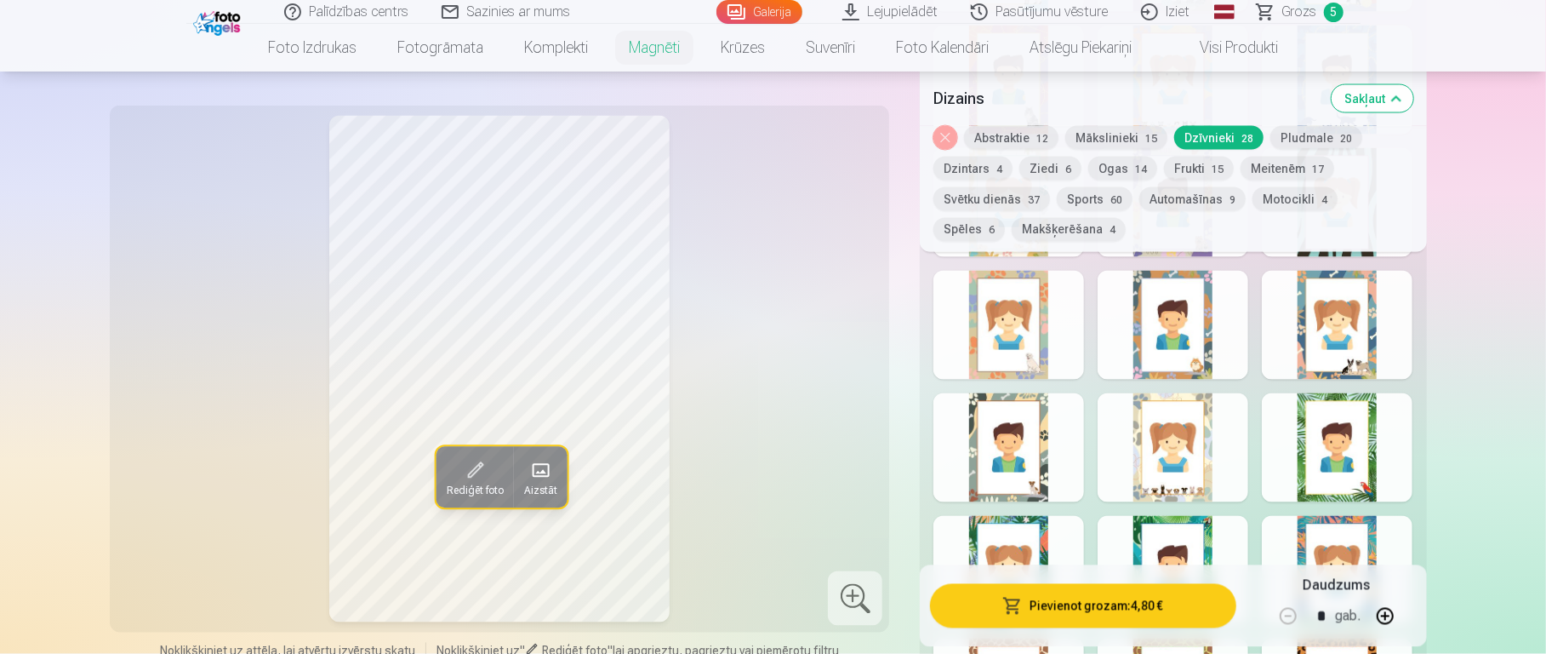
scroll to position [2071, 0]
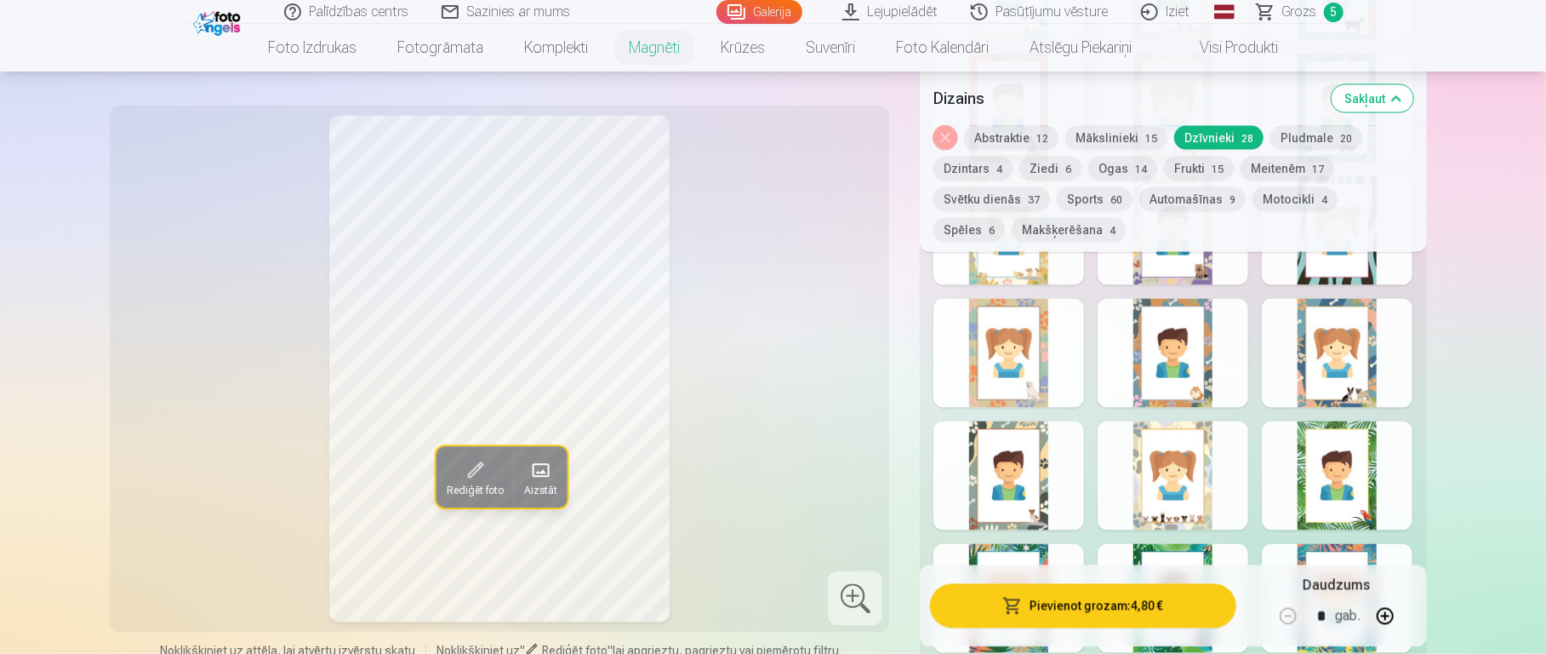
click at [1157, 451] on div at bounding box center [1173, 475] width 151 height 109
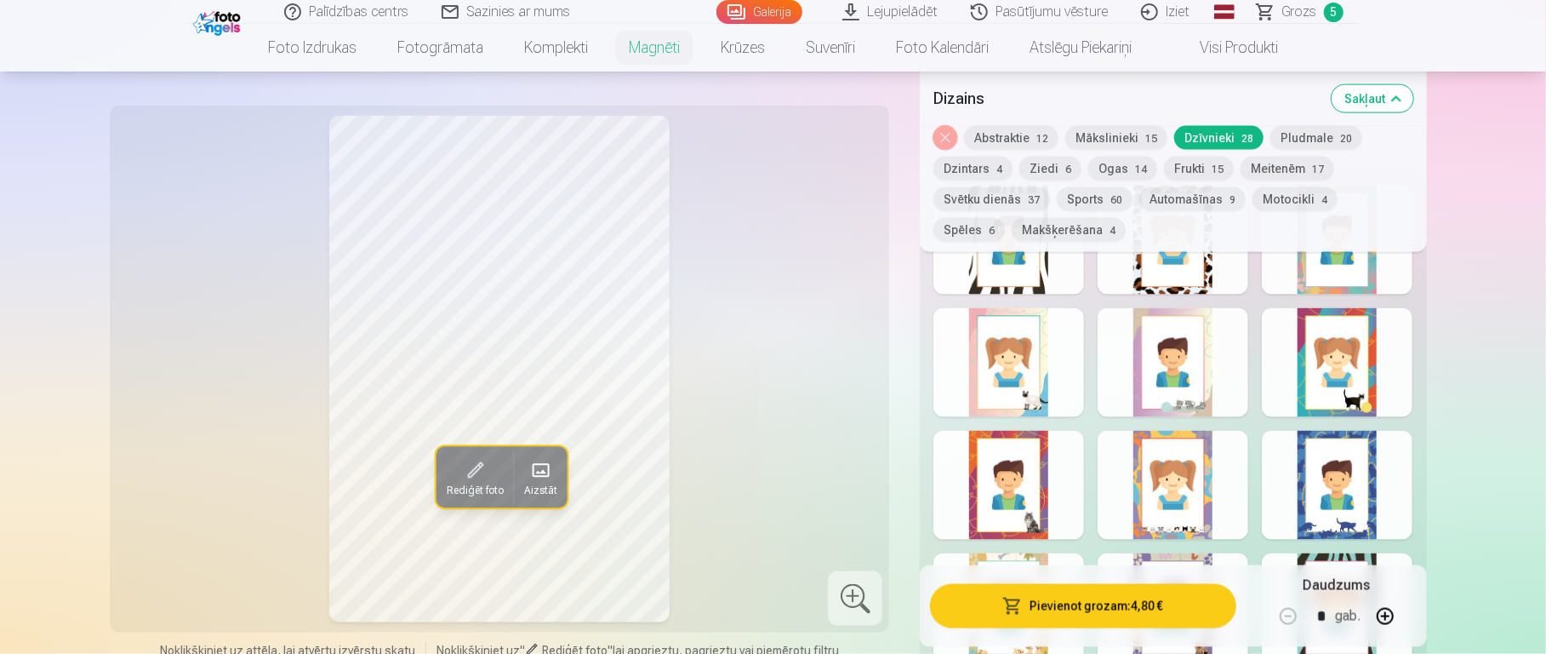
scroll to position [1678, 0]
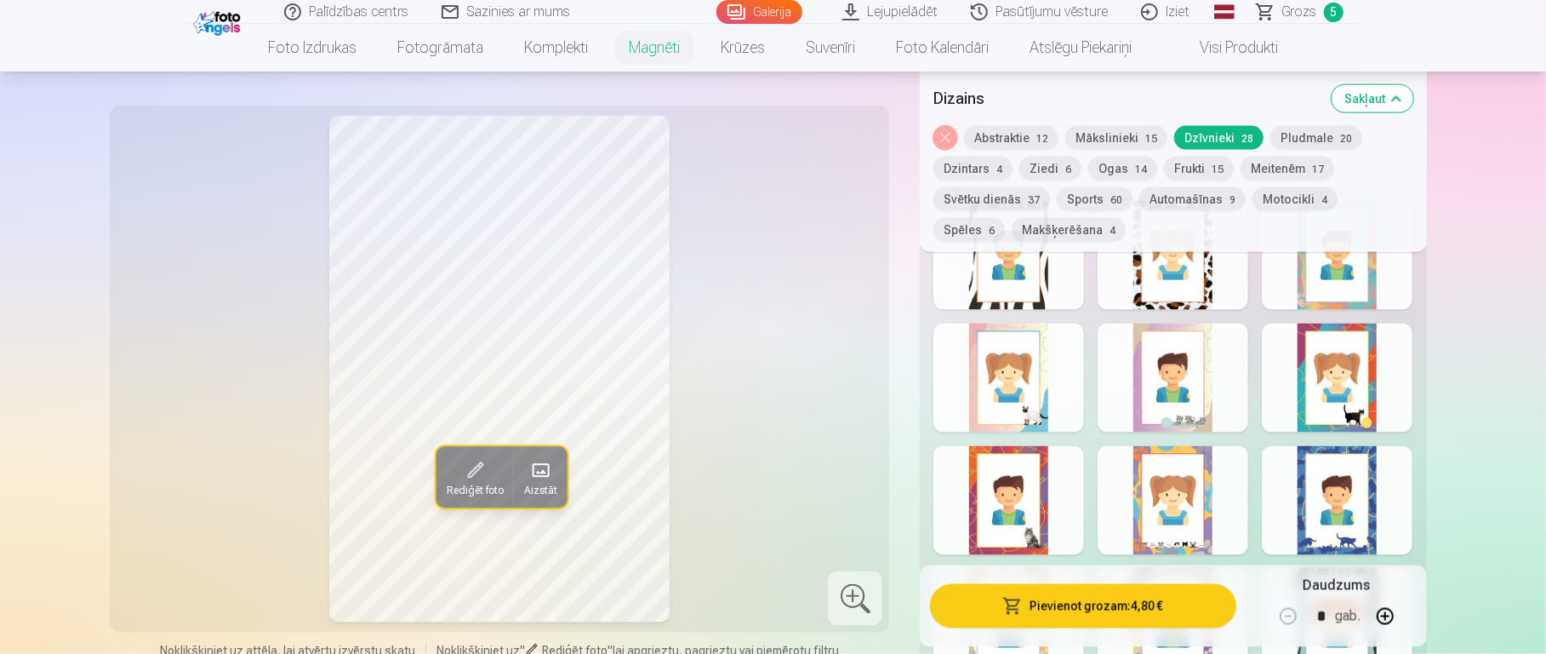
click at [1047, 489] on div at bounding box center [1009, 500] width 151 height 109
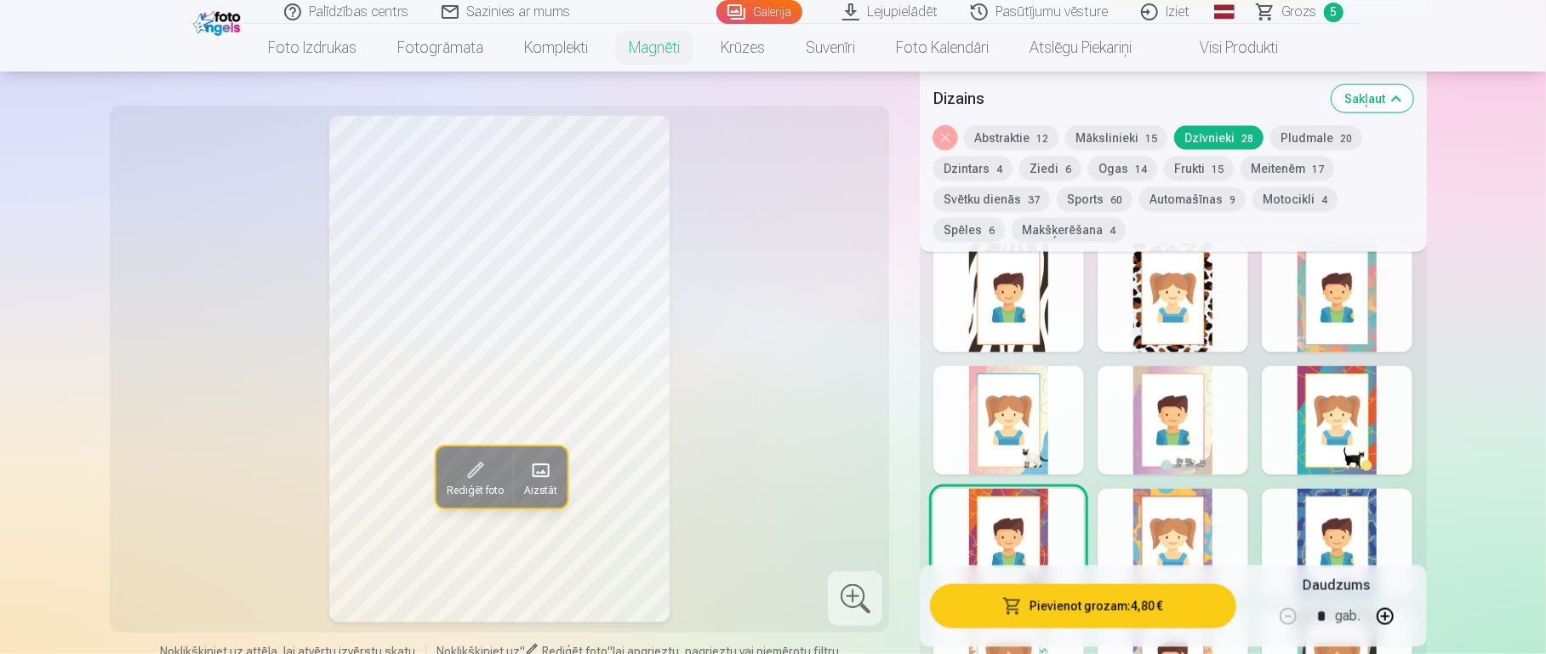
scroll to position [1622, 0]
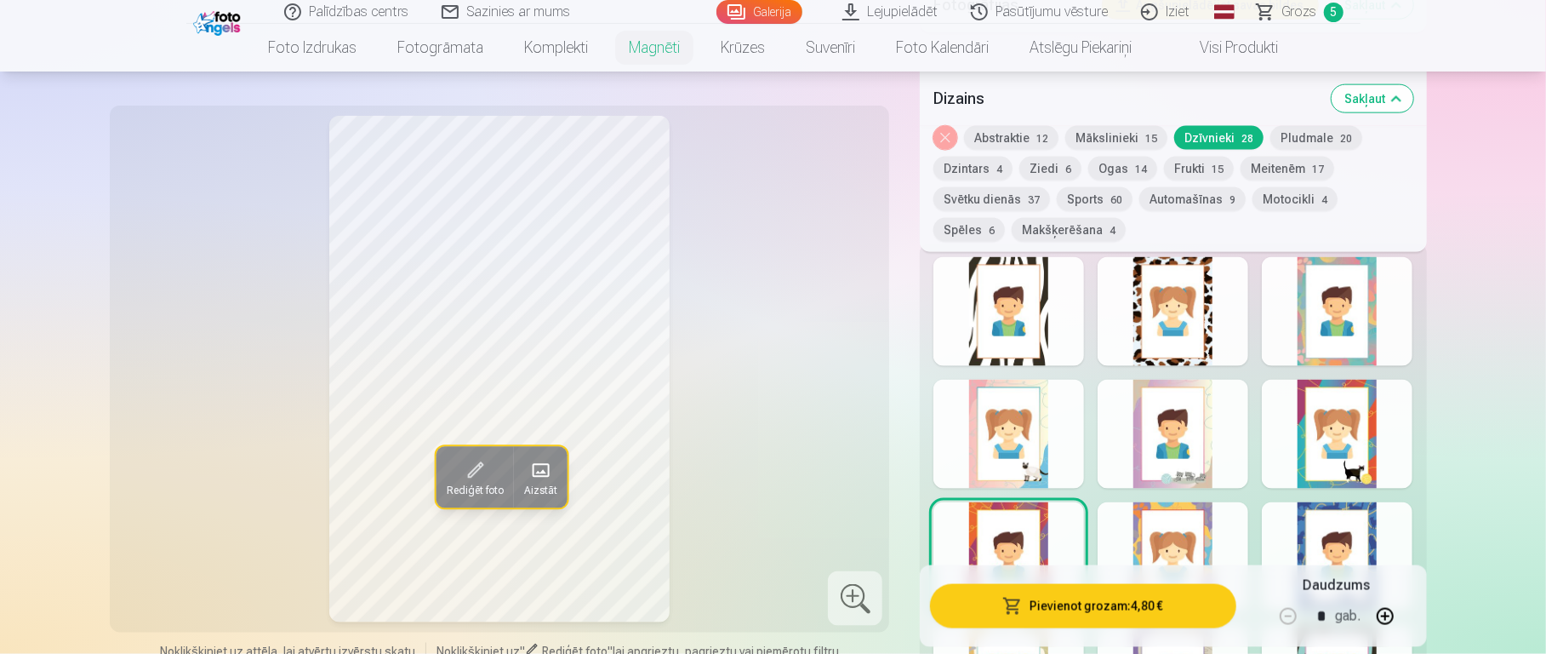
click at [1157, 430] on div at bounding box center [1173, 434] width 151 height 109
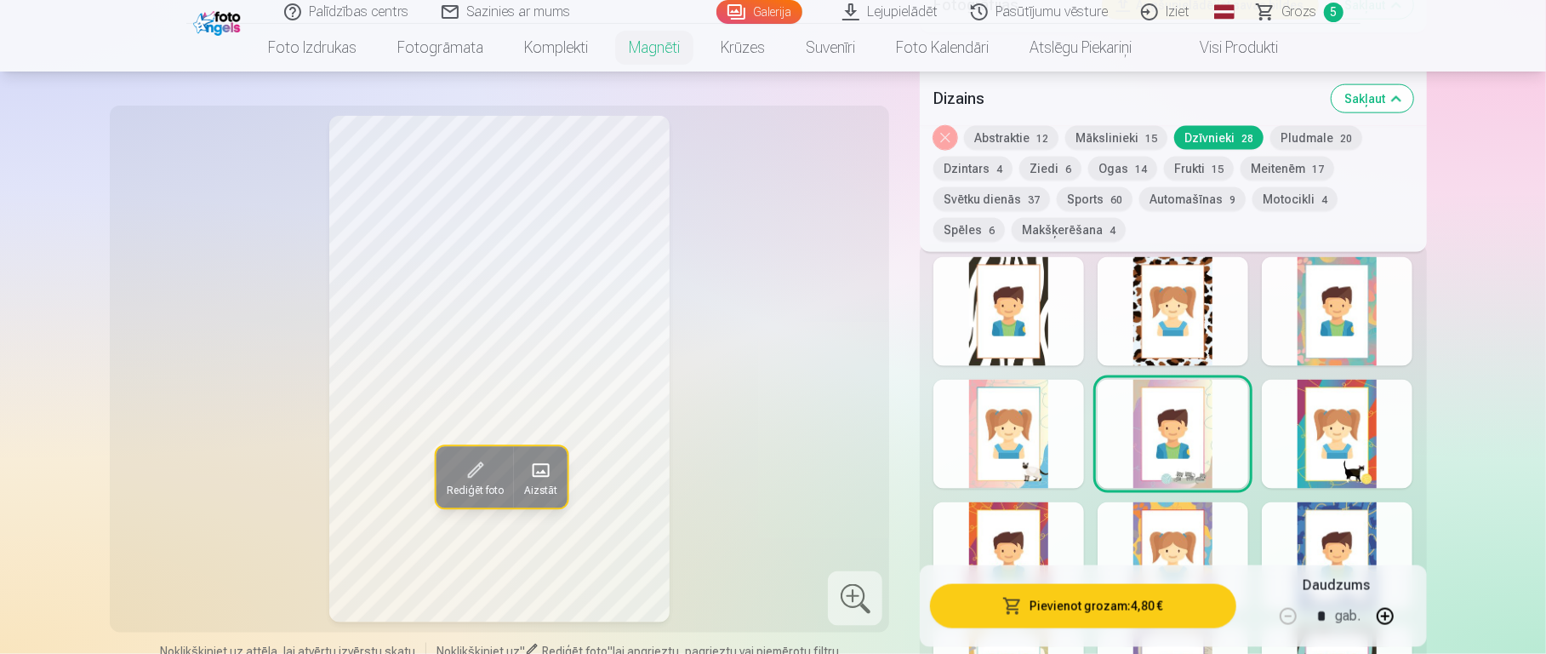
click at [1157, 398] on div at bounding box center [1337, 434] width 151 height 109
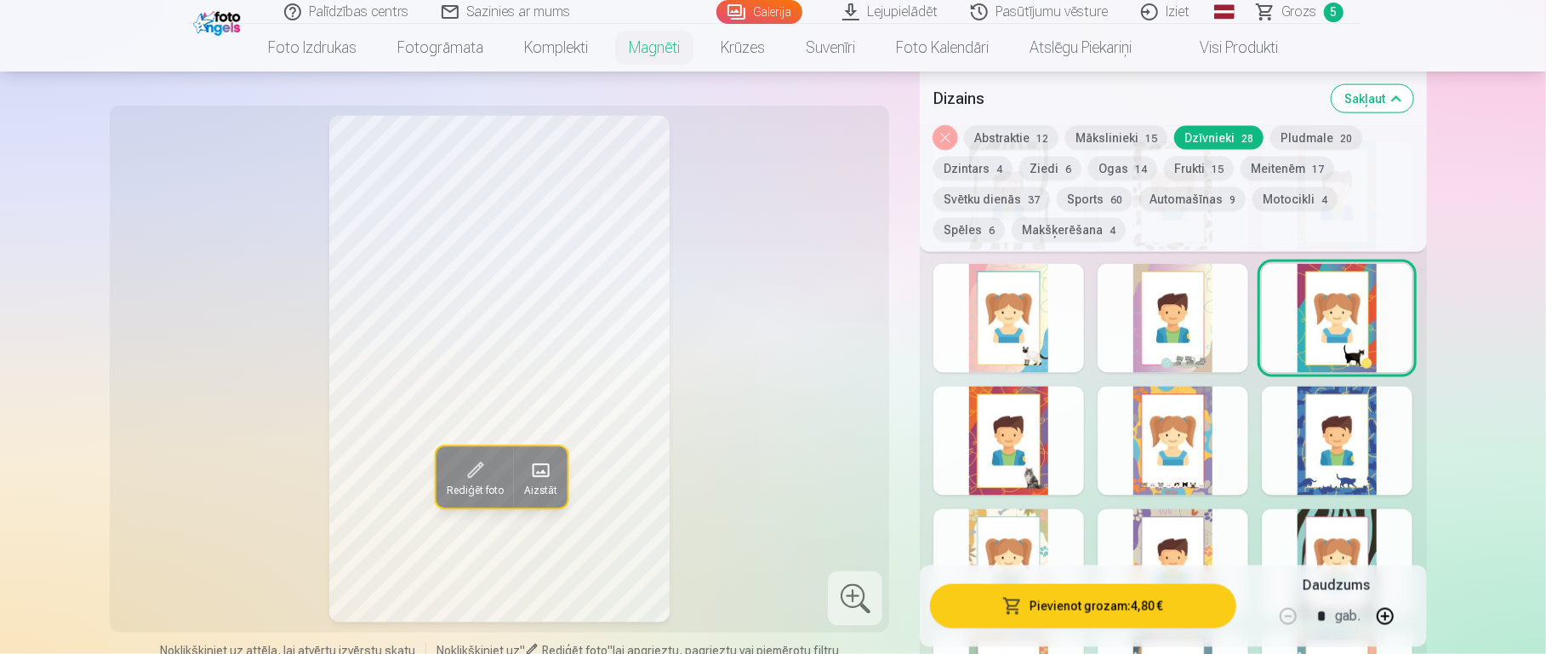
scroll to position [1758, 0]
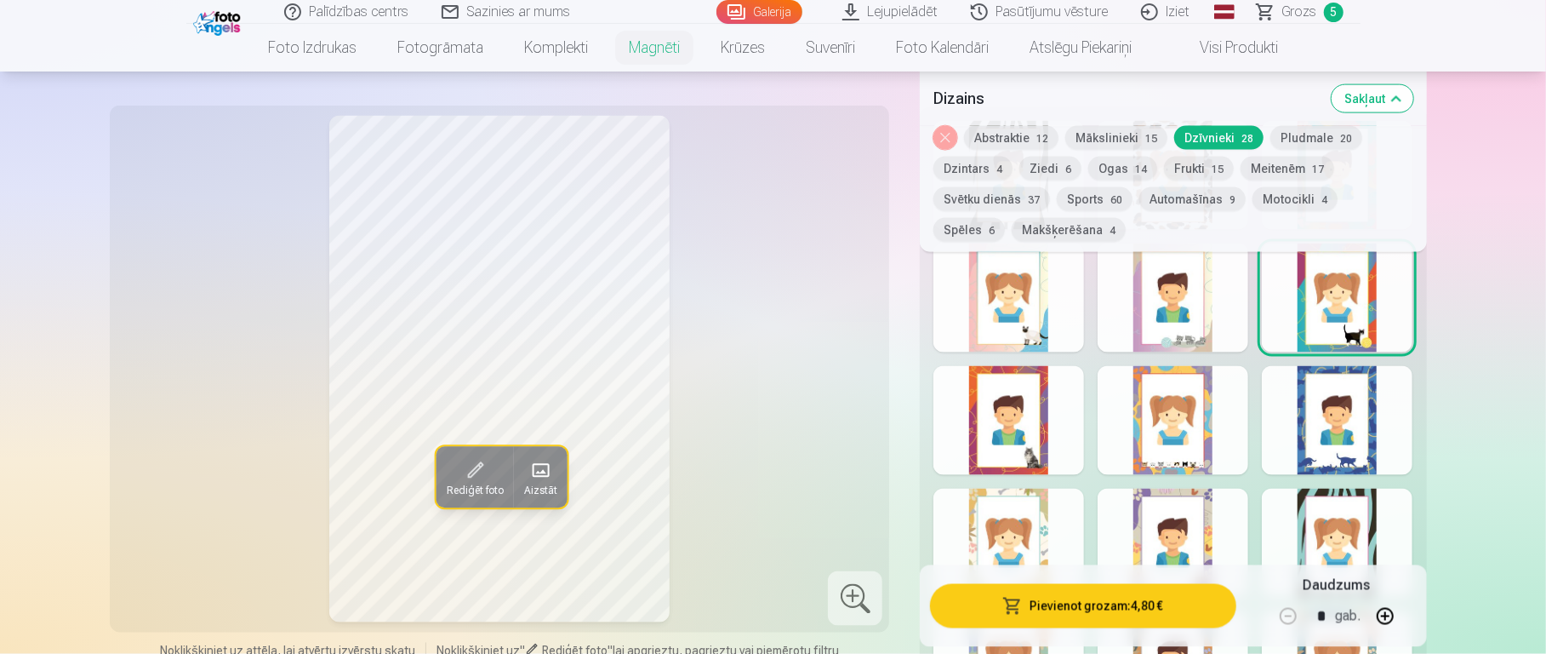
click at [1157, 414] on div at bounding box center [1337, 420] width 151 height 109
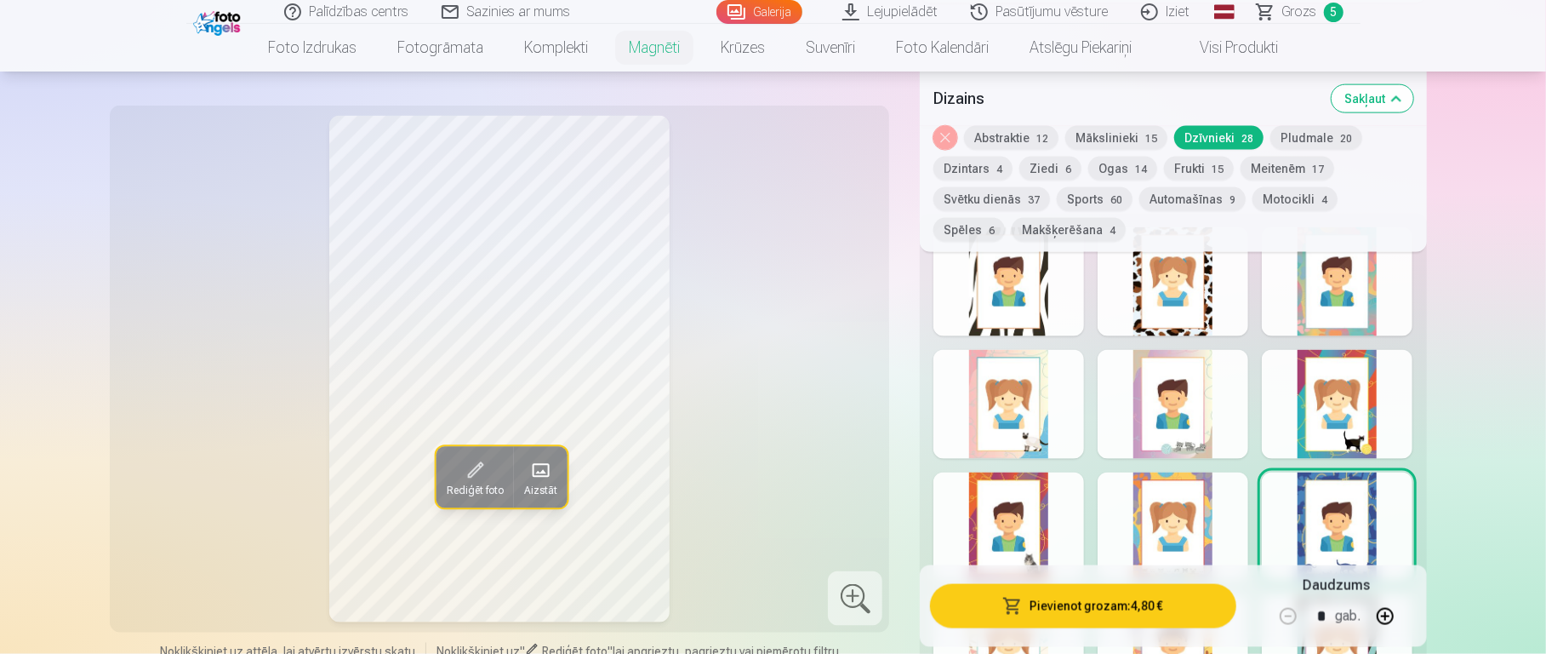
scroll to position [1651, 0]
click at [1054, 390] on div at bounding box center [1009, 405] width 151 height 109
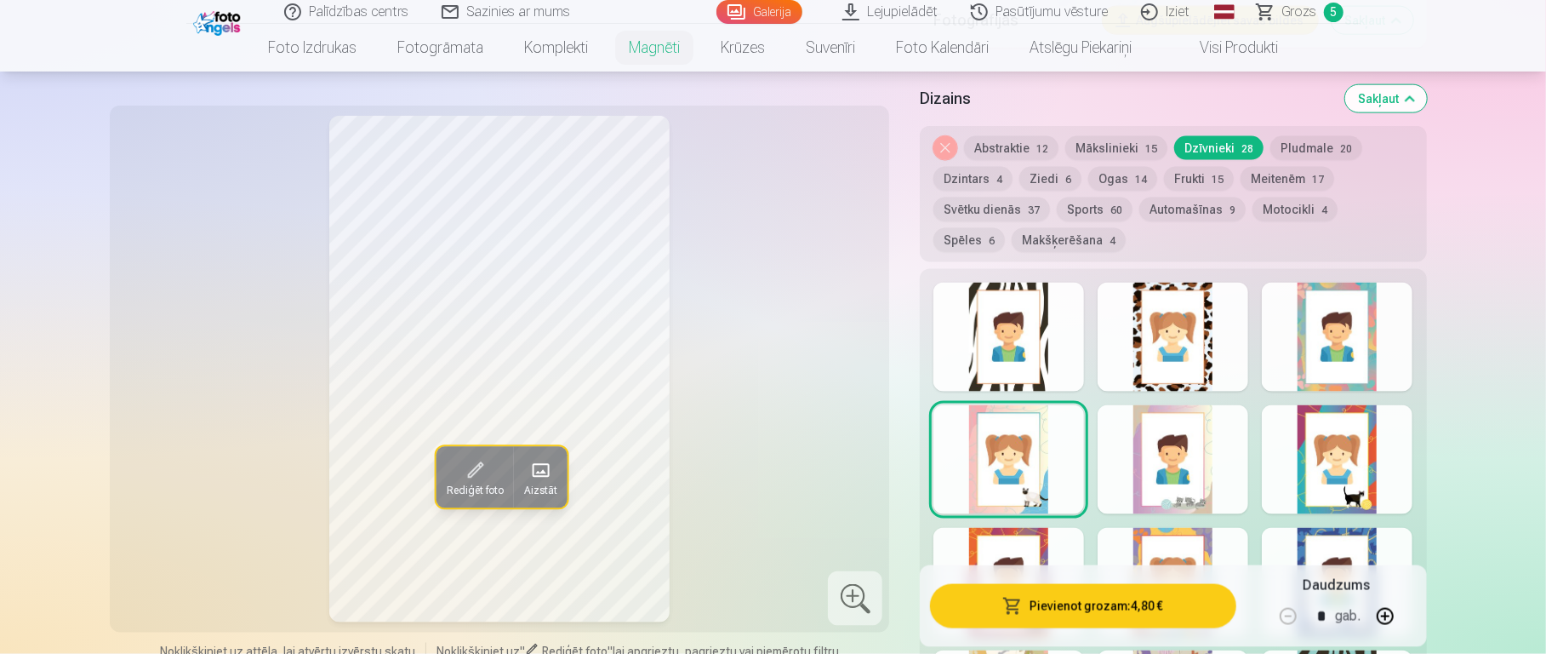
scroll to position [1570, 0]
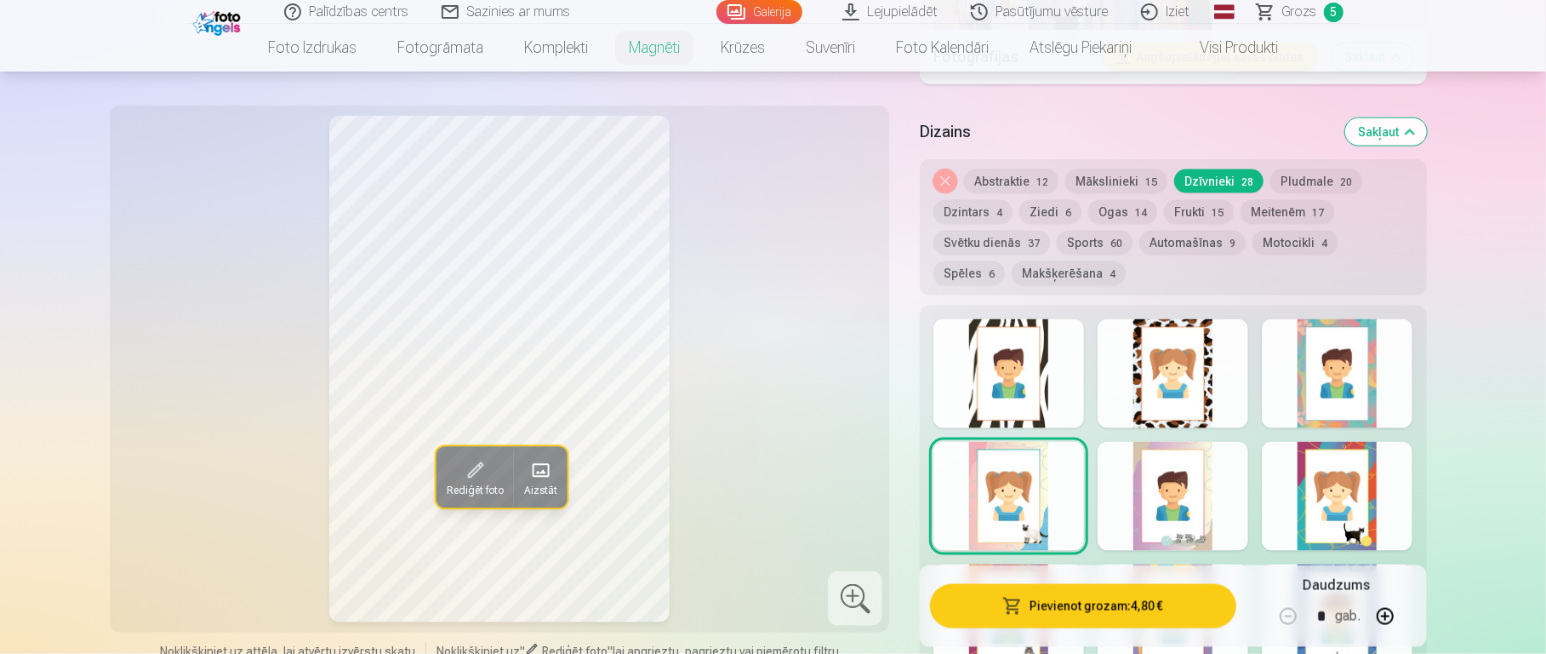
click at [1157, 370] on div at bounding box center [1337, 373] width 151 height 109
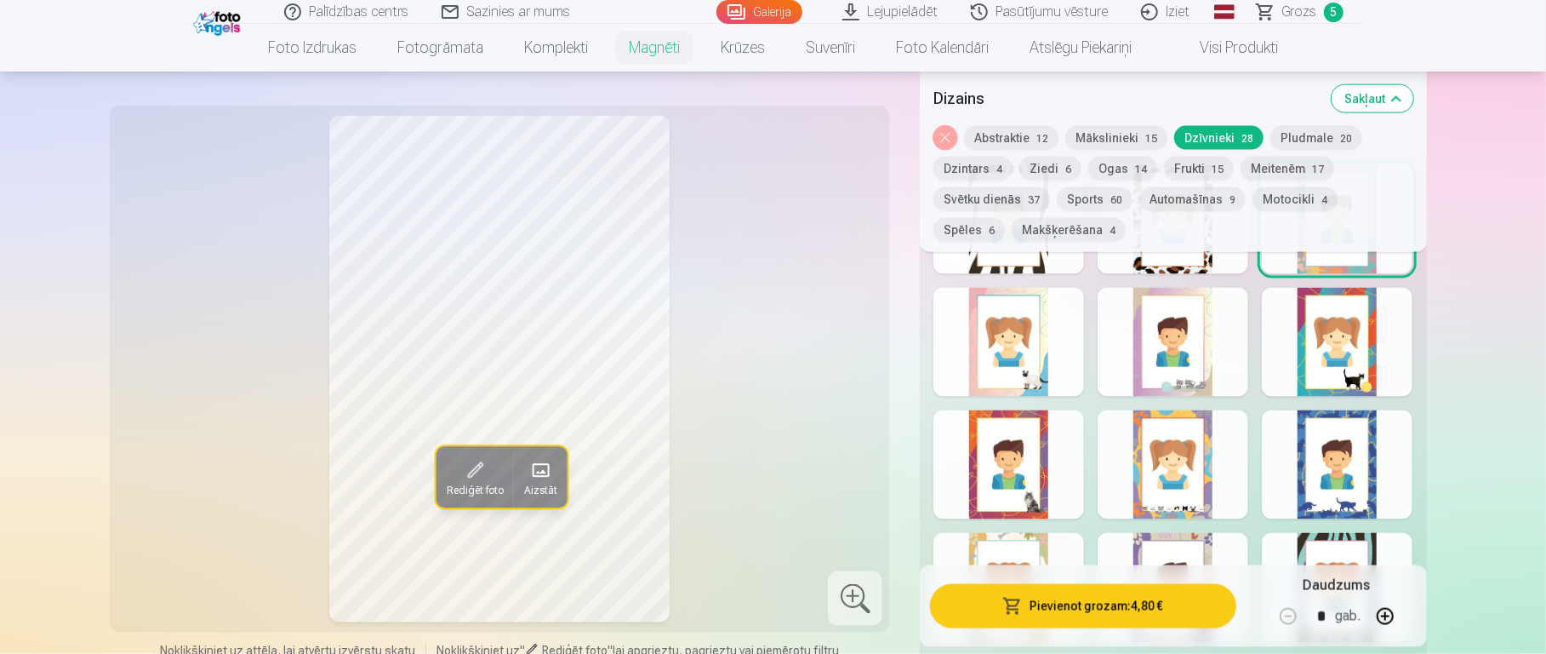
scroll to position [1736, 0]
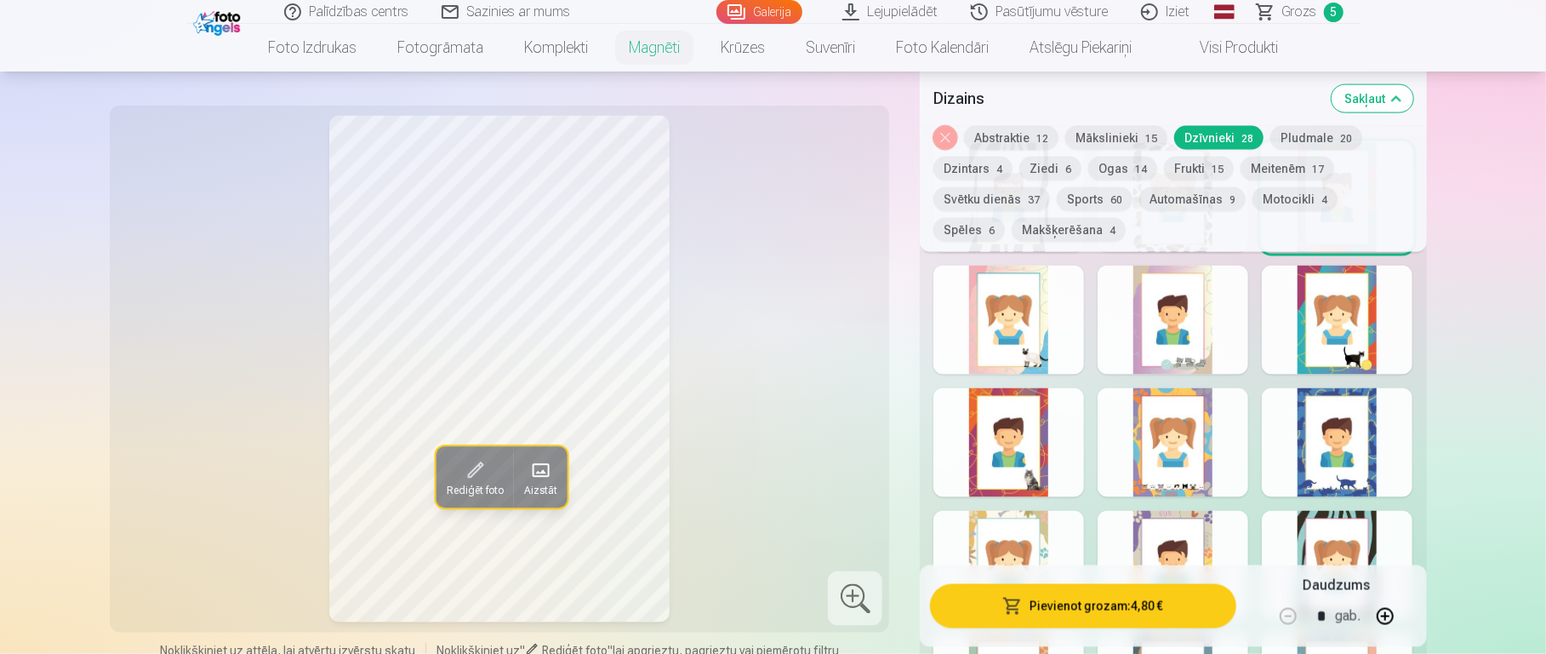
click at [1157, 334] on div at bounding box center [1173, 320] width 151 height 109
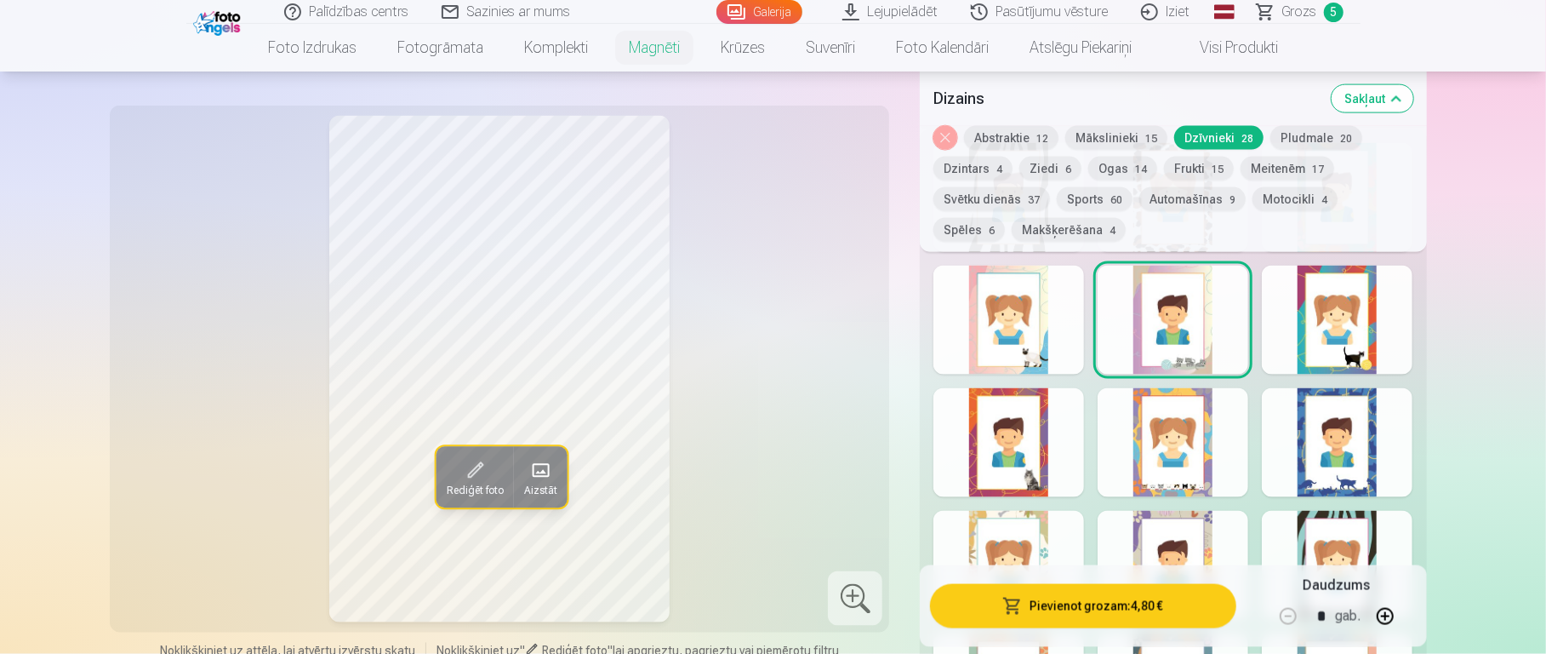
click at [1157, 443] on div at bounding box center [1173, 442] width 151 height 109
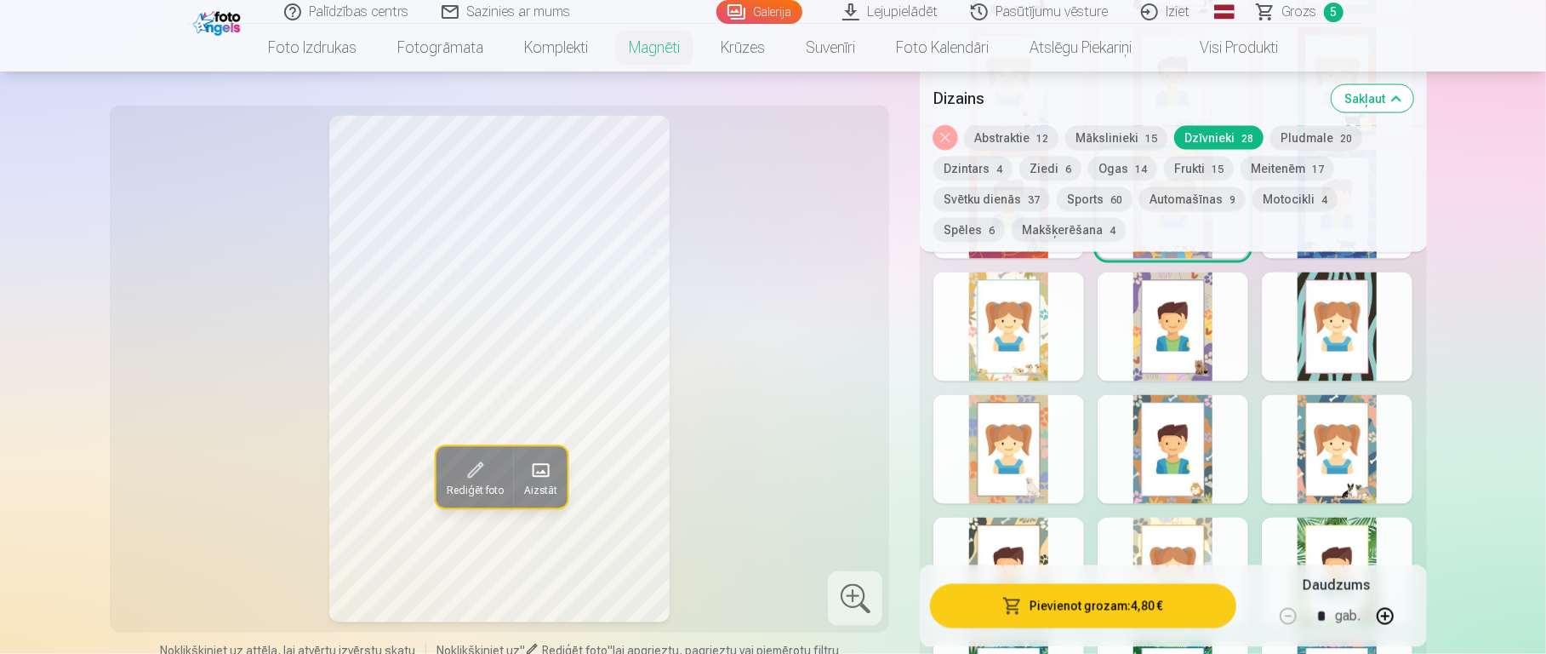
scroll to position [1985, 0]
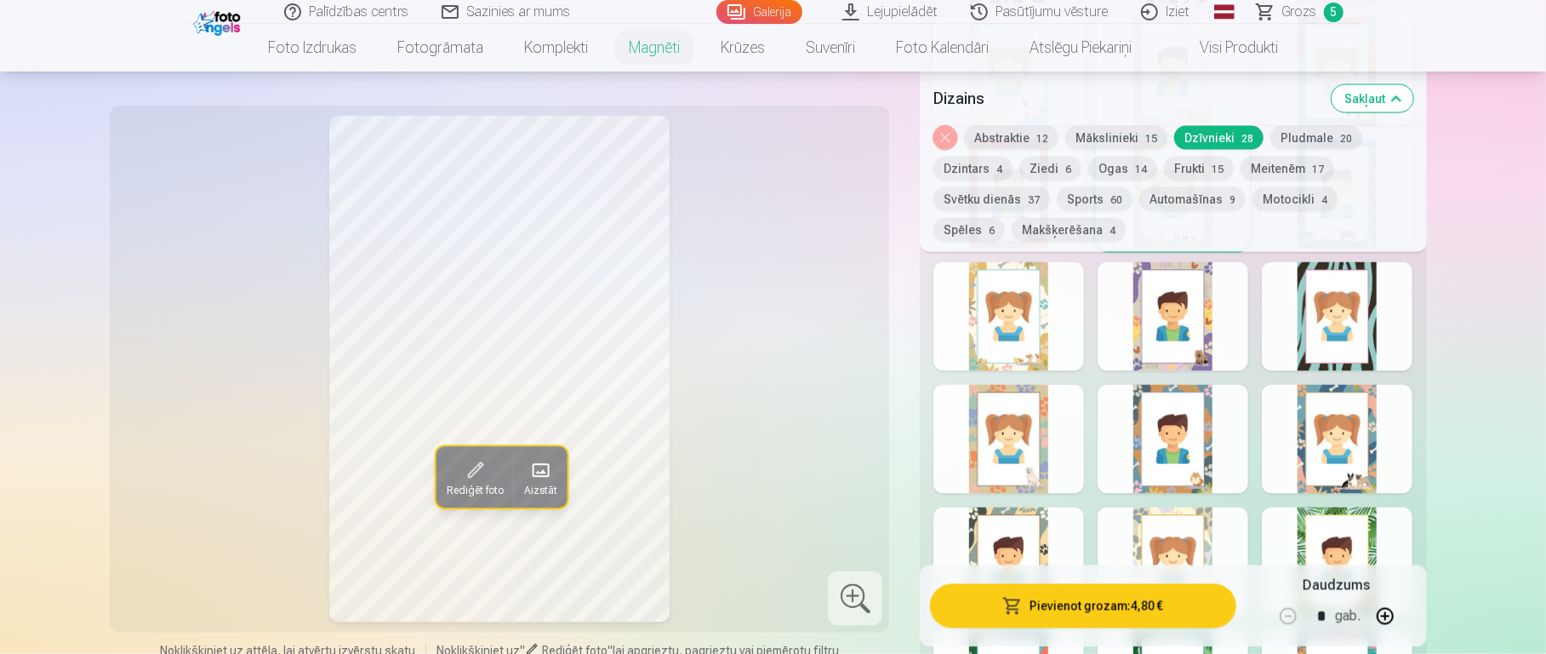
click at [1157, 414] on div at bounding box center [1337, 439] width 151 height 109
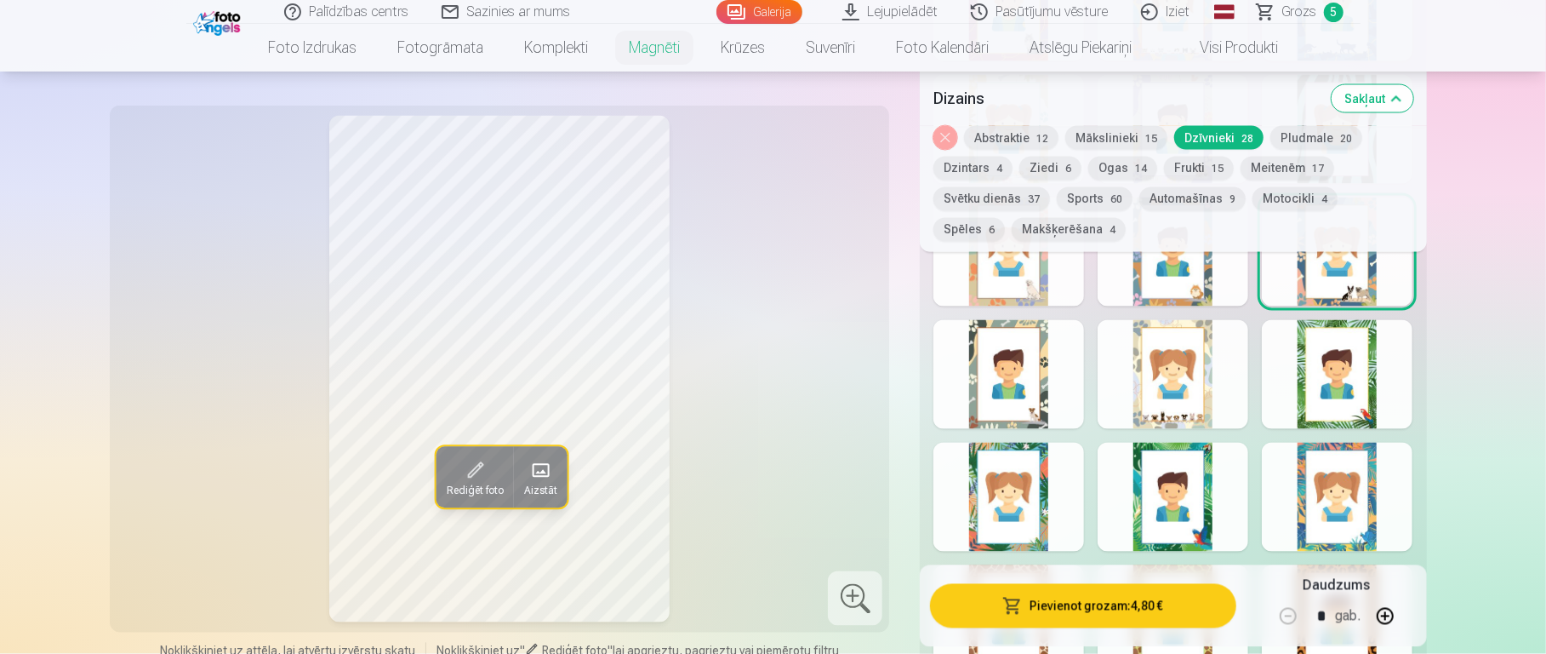
scroll to position [2174, 0]
click at [1157, 459] on div at bounding box center [1337, 495] width 151 height 109
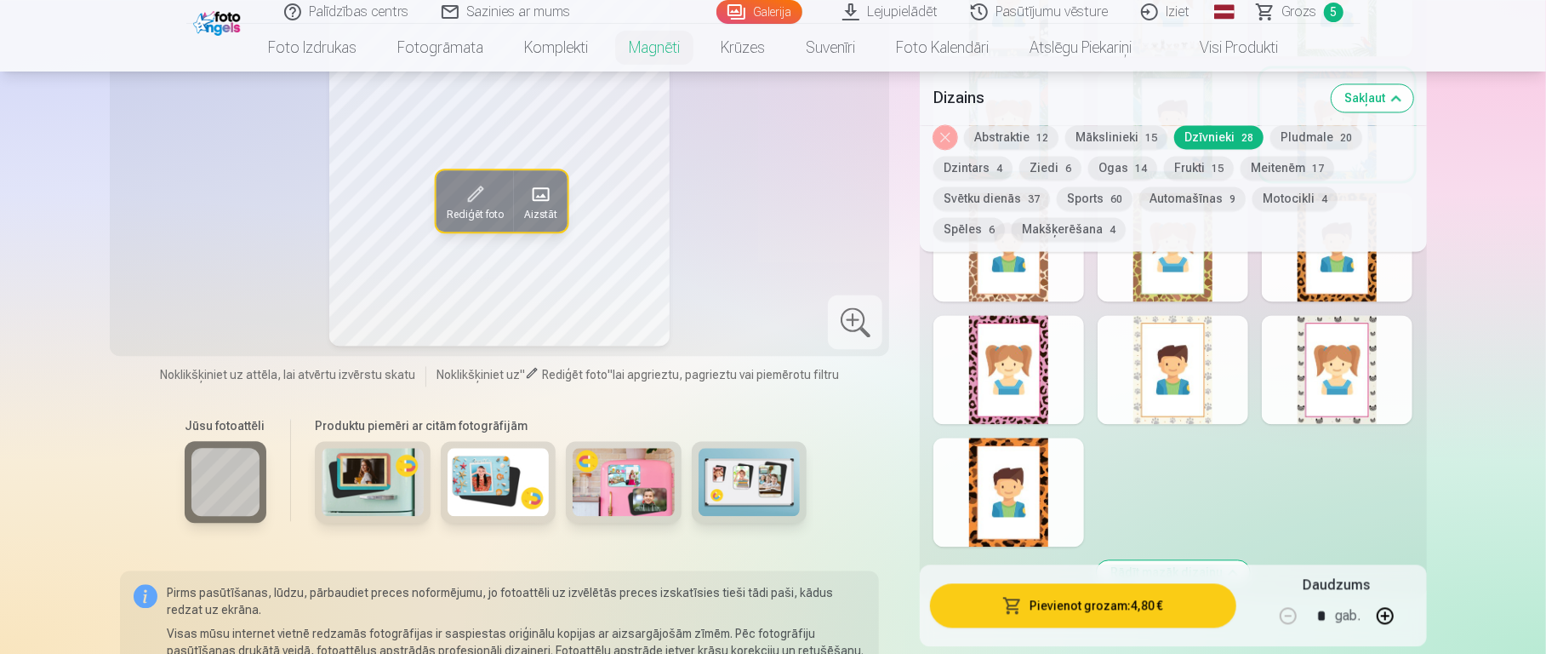
scroll to position [2547, 0]
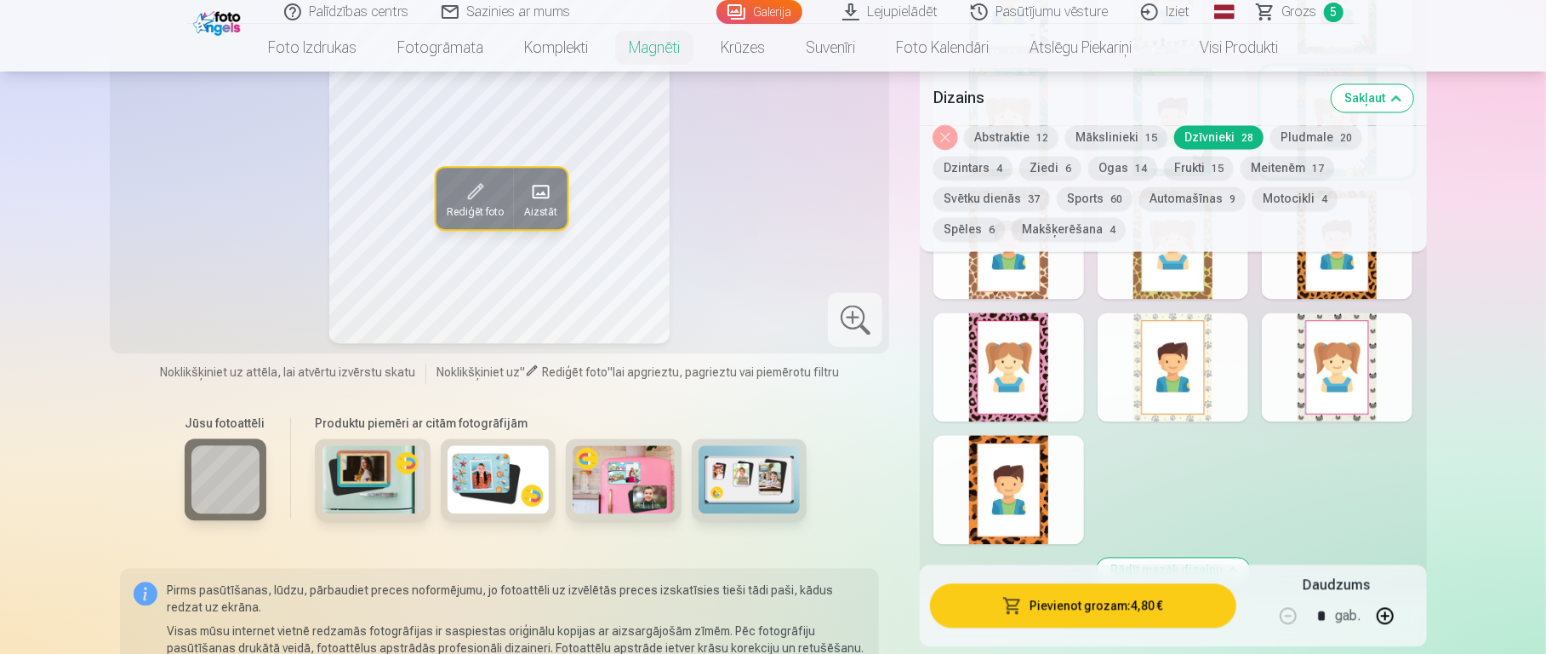
click at [1157, 348] on div at bounding box center [1173, 366] width 151 height 109
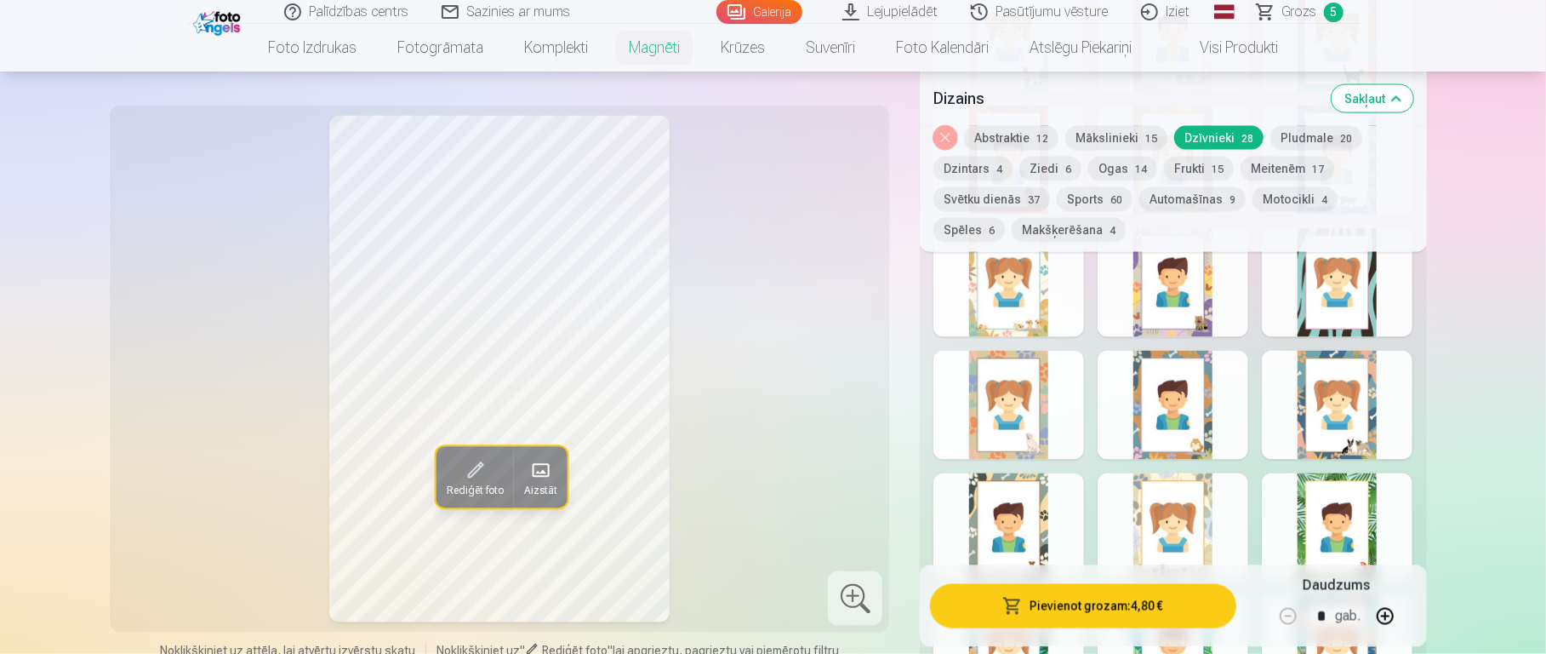
scroll to position [2013, 0]
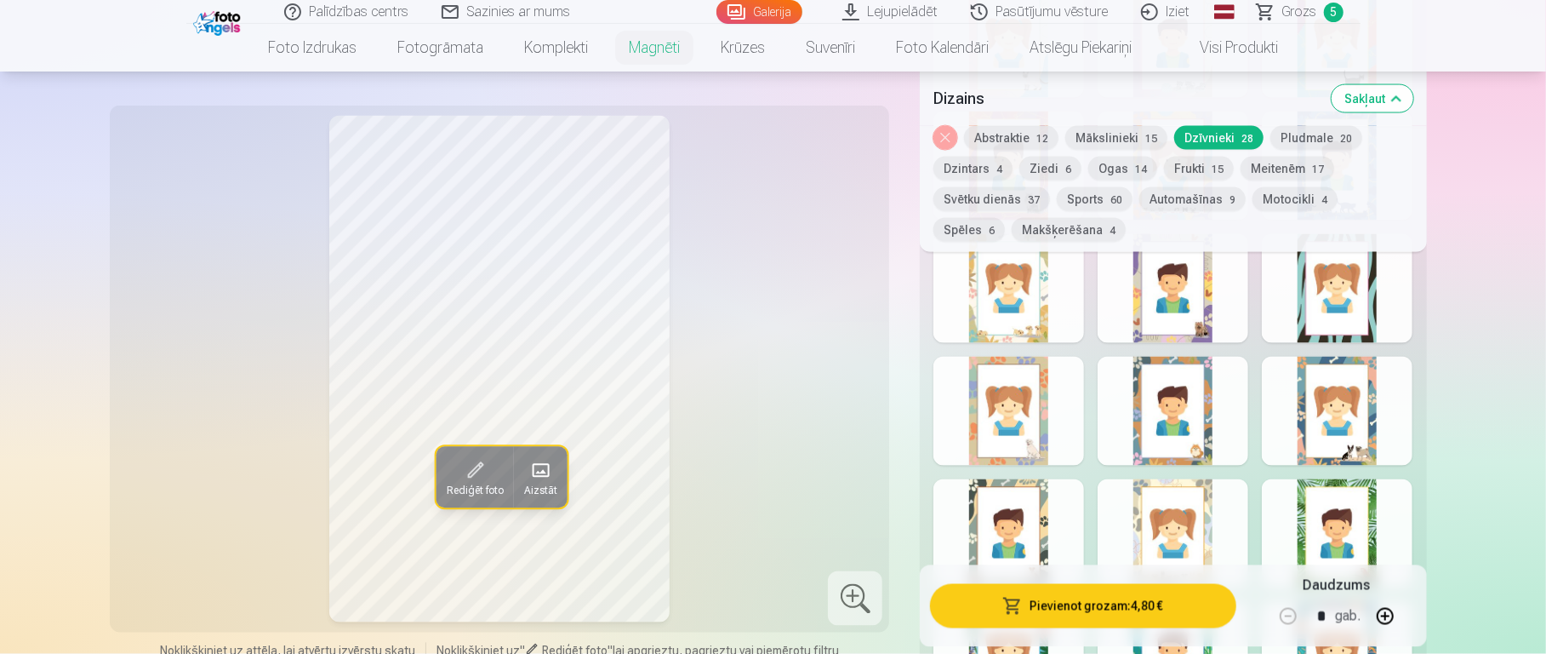
click at [1157, 393] on div at bounding box center [1173, 411] width 151 height 109
click at [1157, 408] on div at bounding box center [1337, 411] width 151 height 109
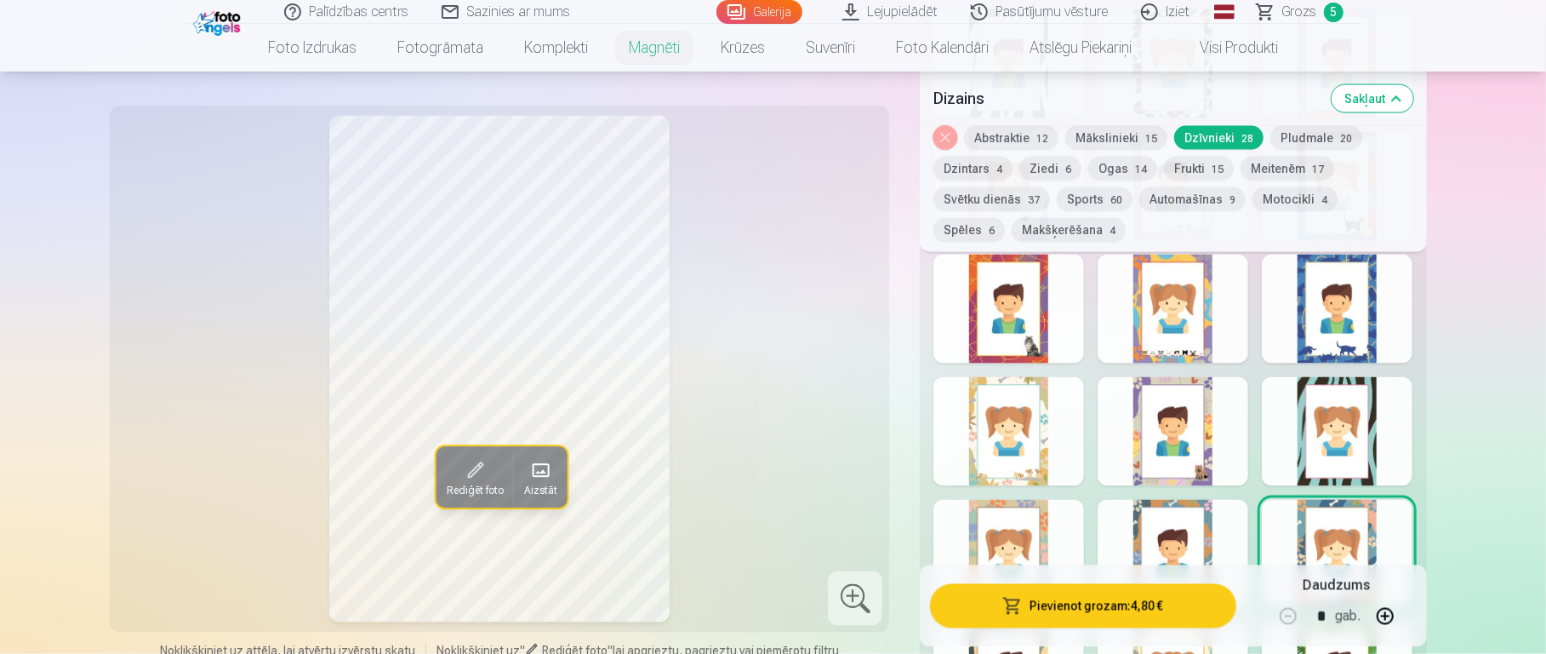
scroll to position [1869, 0]
click at [1157, 409] on div at bounding box center [1173, 432] width 151 height 109
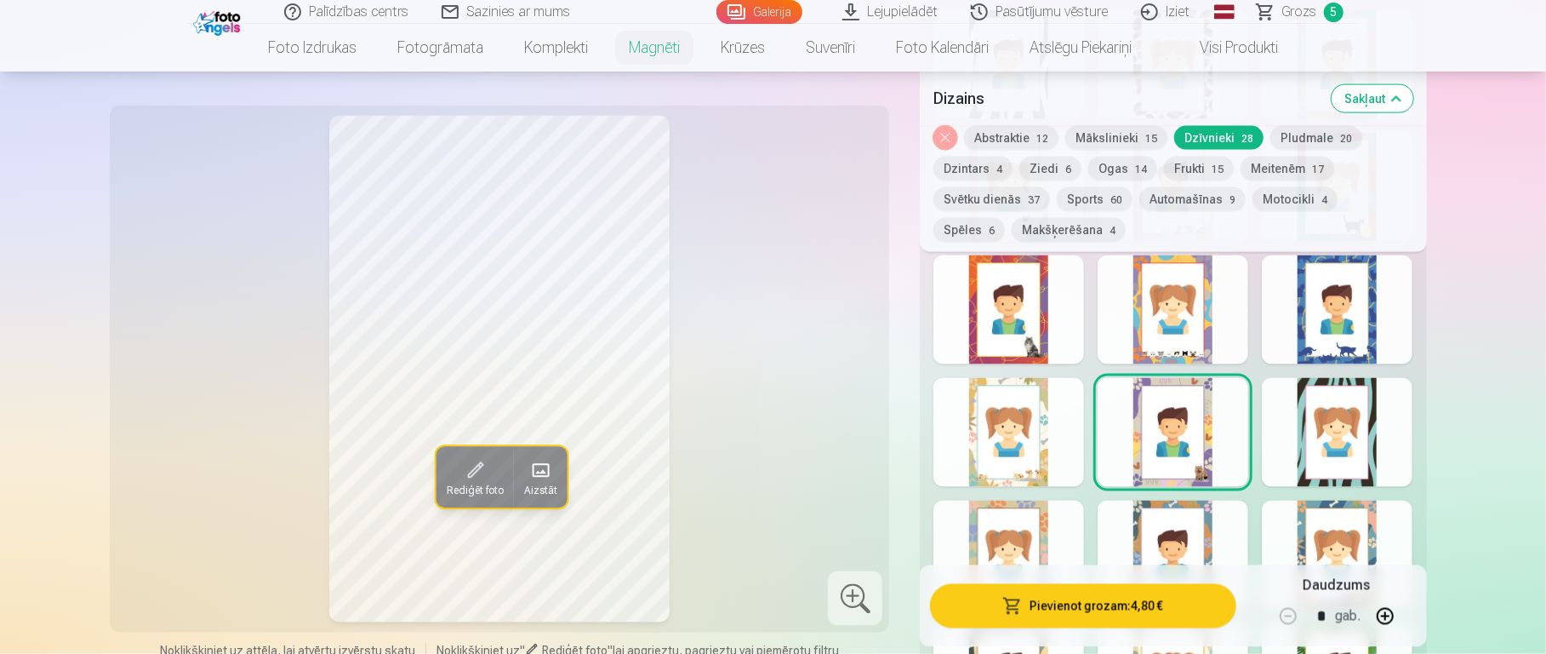
click at [1157, 489] on div at bounding box center [1337, 554] width 151 height 109
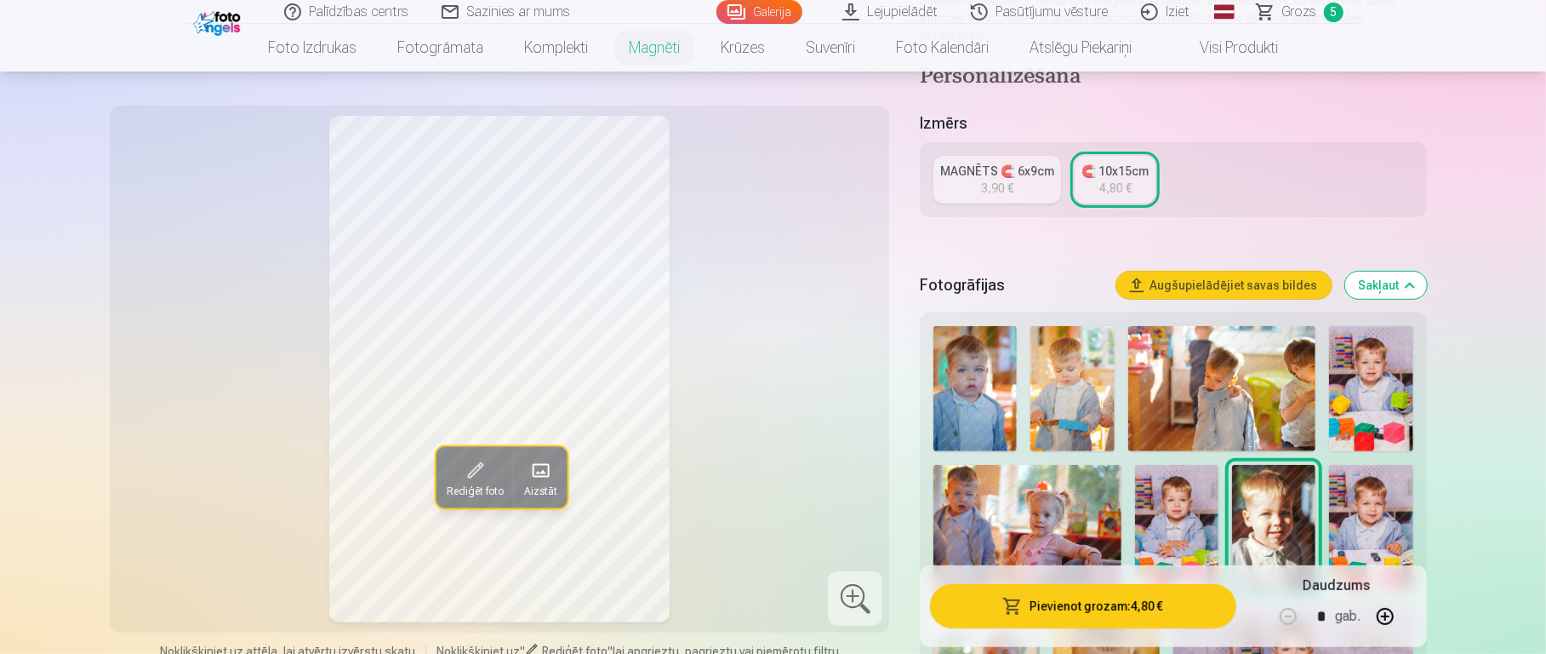
scroll to position [263, 0]
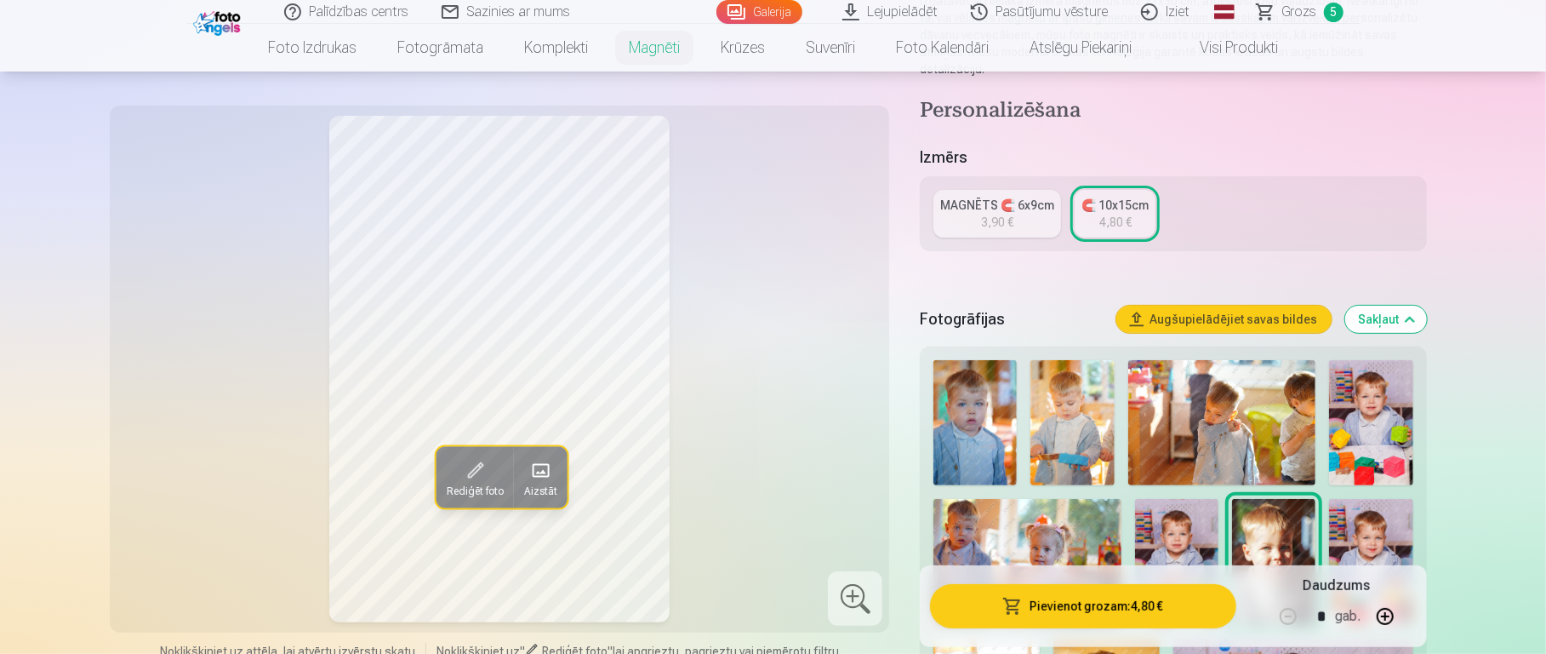
click at [1013, 214] on div "3,90 €" at bounding box center [997, 222] width 32 height 17
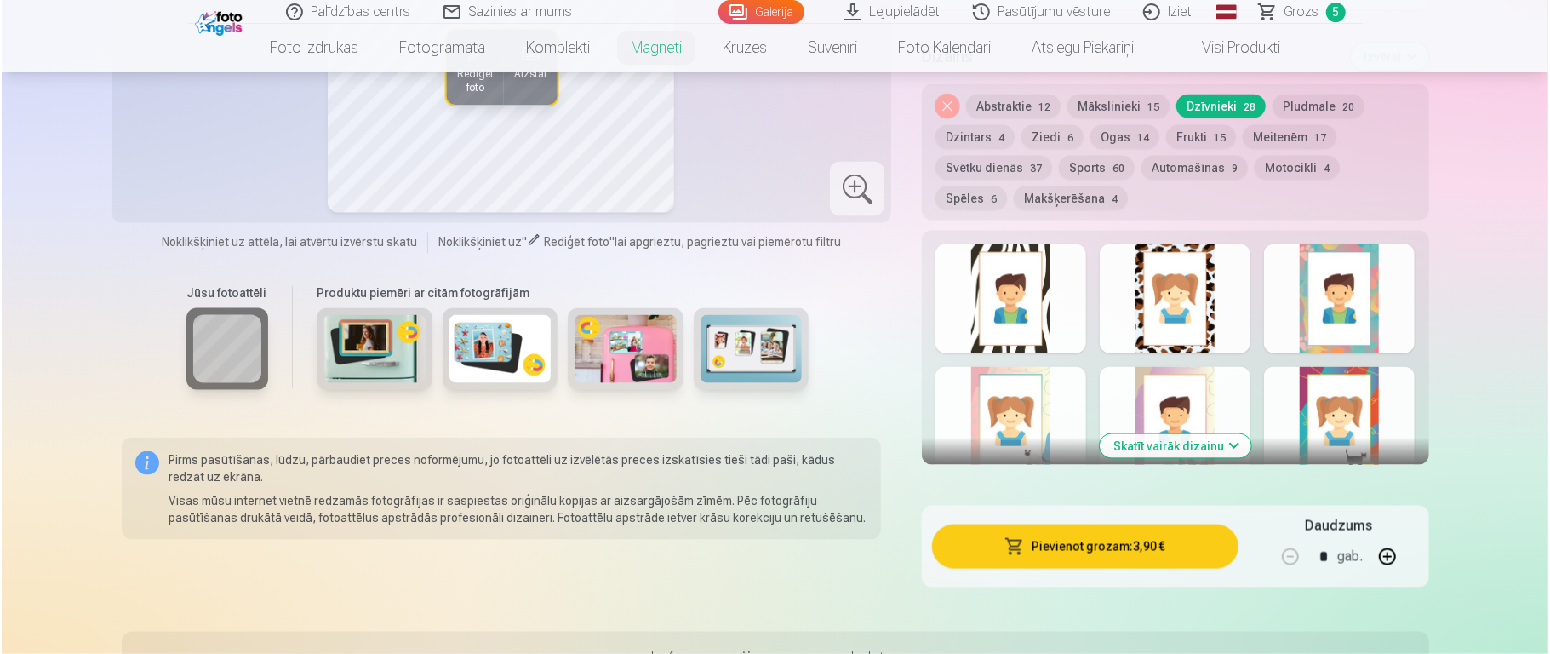
scroll to position [1648, 0]
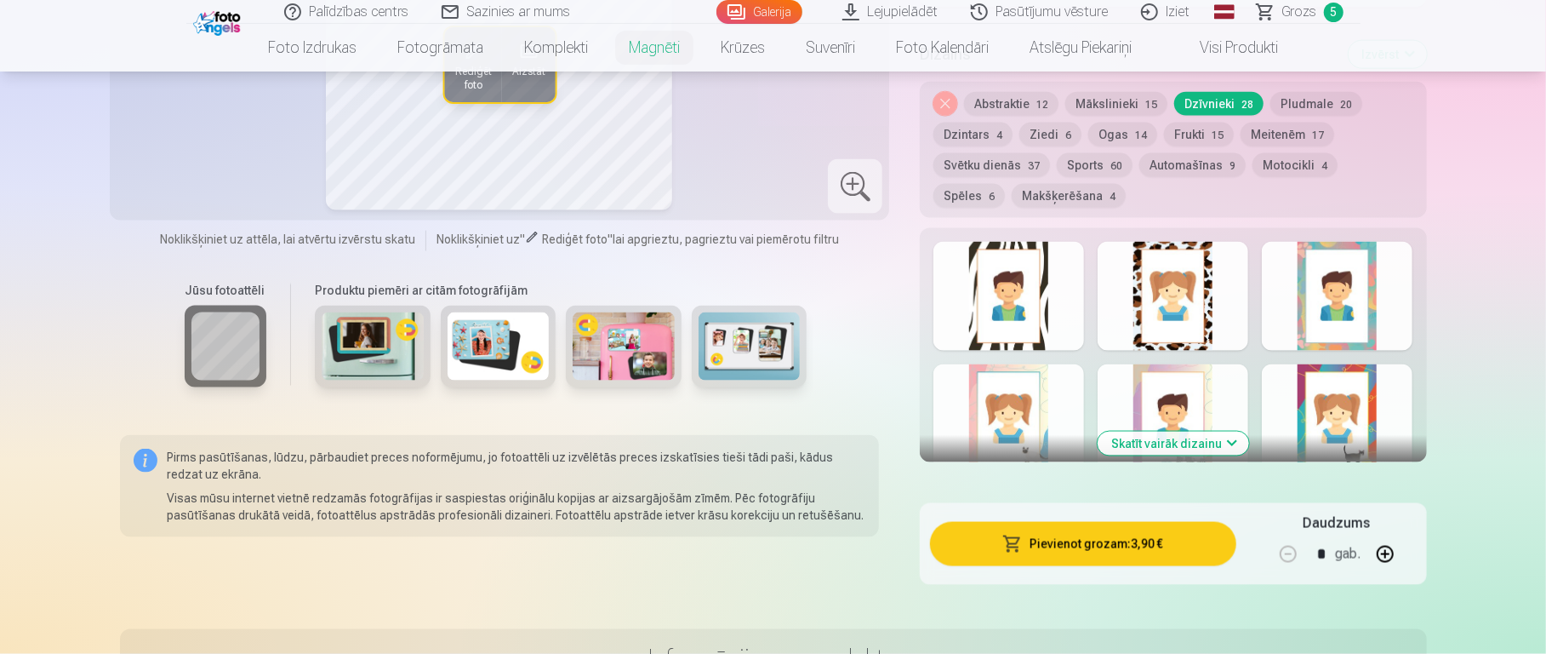
click at [1157, 489] on button "Pievienot grozam : 3,90 €" at bounding box center [1083, 544] width 306 height 44
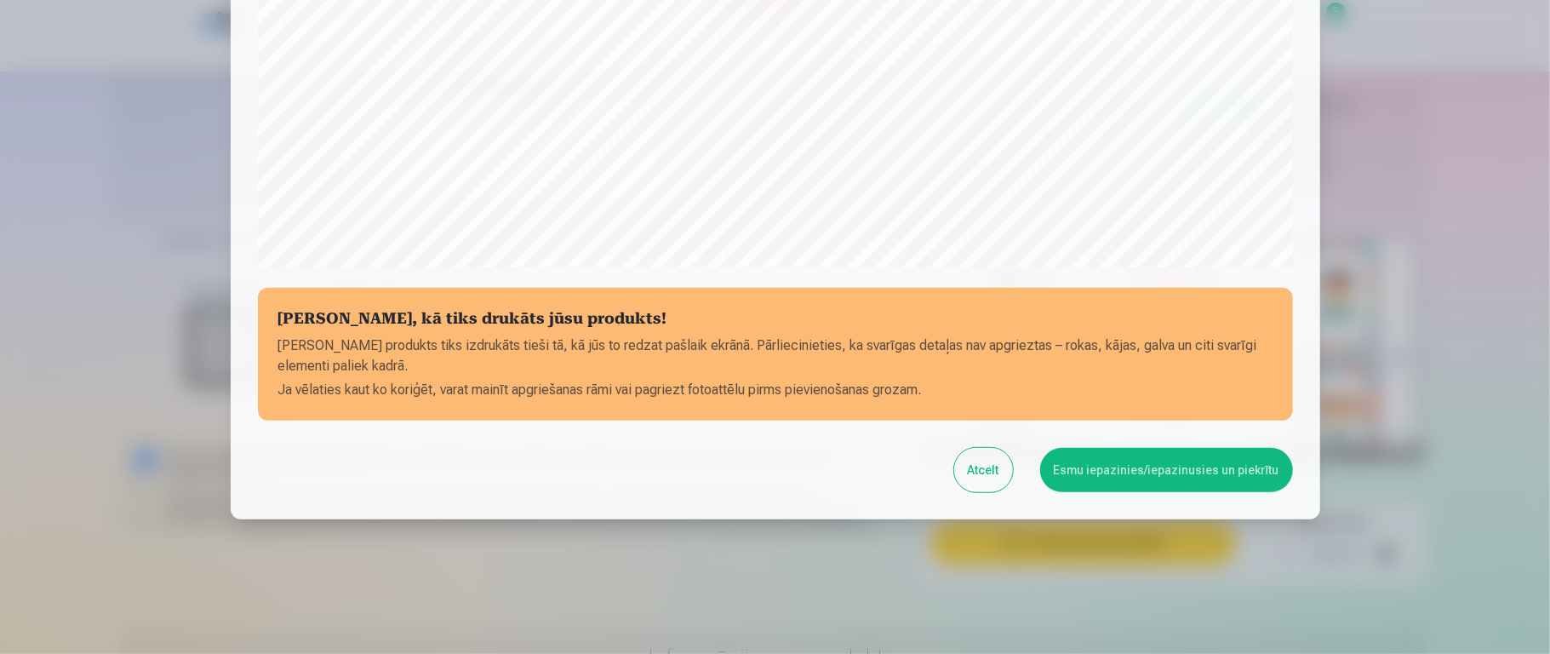
scroll to position [572, 0]
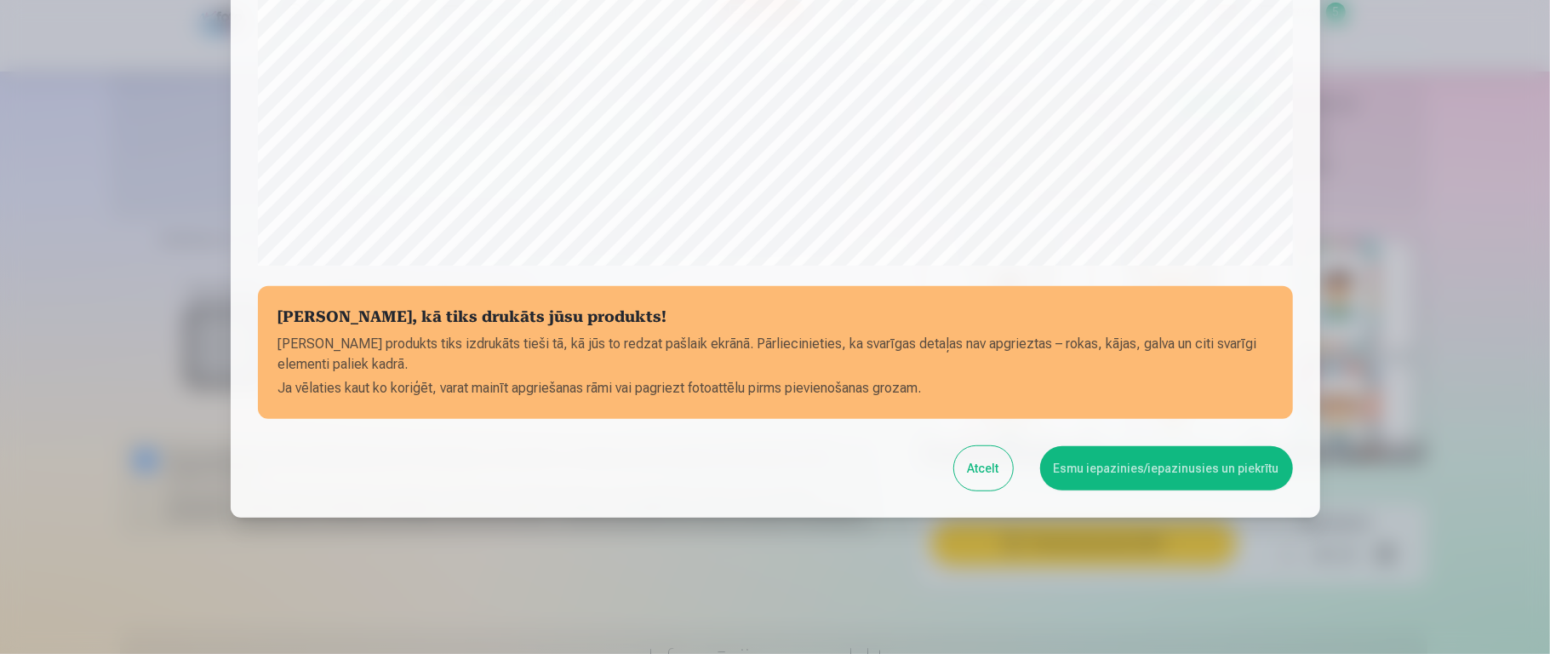
click at [1157, 477] on button "Esmu iepazinies/iepazinusies un piekrītu" at bounding box center [1166, 468] width 253 height 44
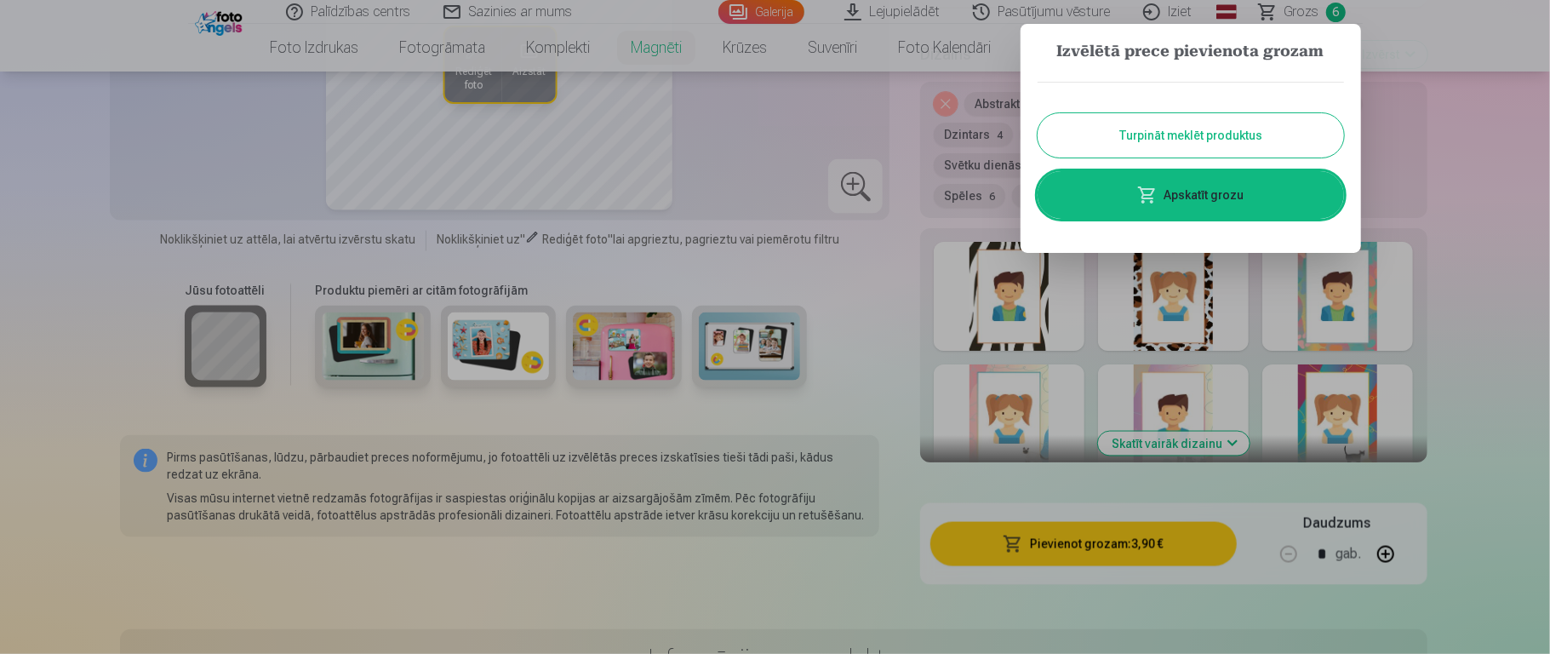
click at [1157, 190] on link "Apskatīt grozu" at bounding box center [1190, 195] width 306 height 48
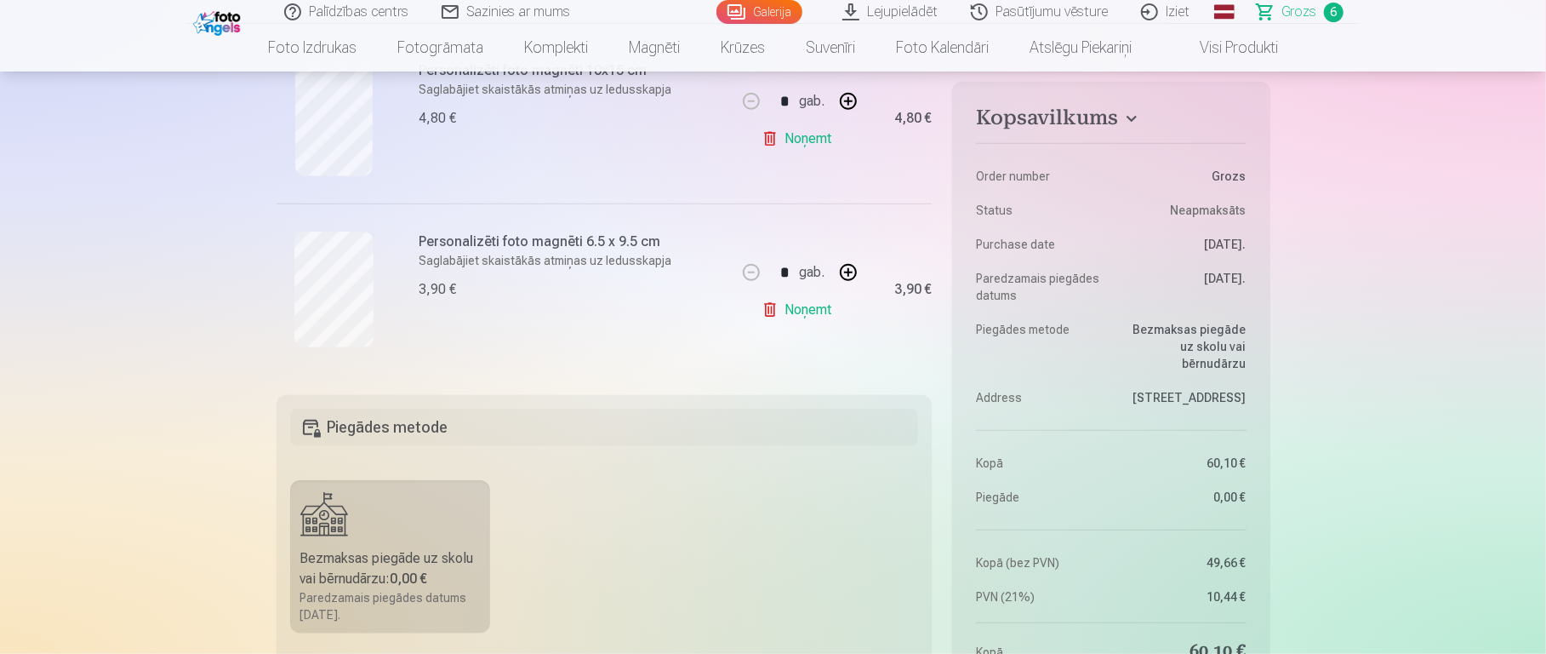
scroll to position [1294, 0]
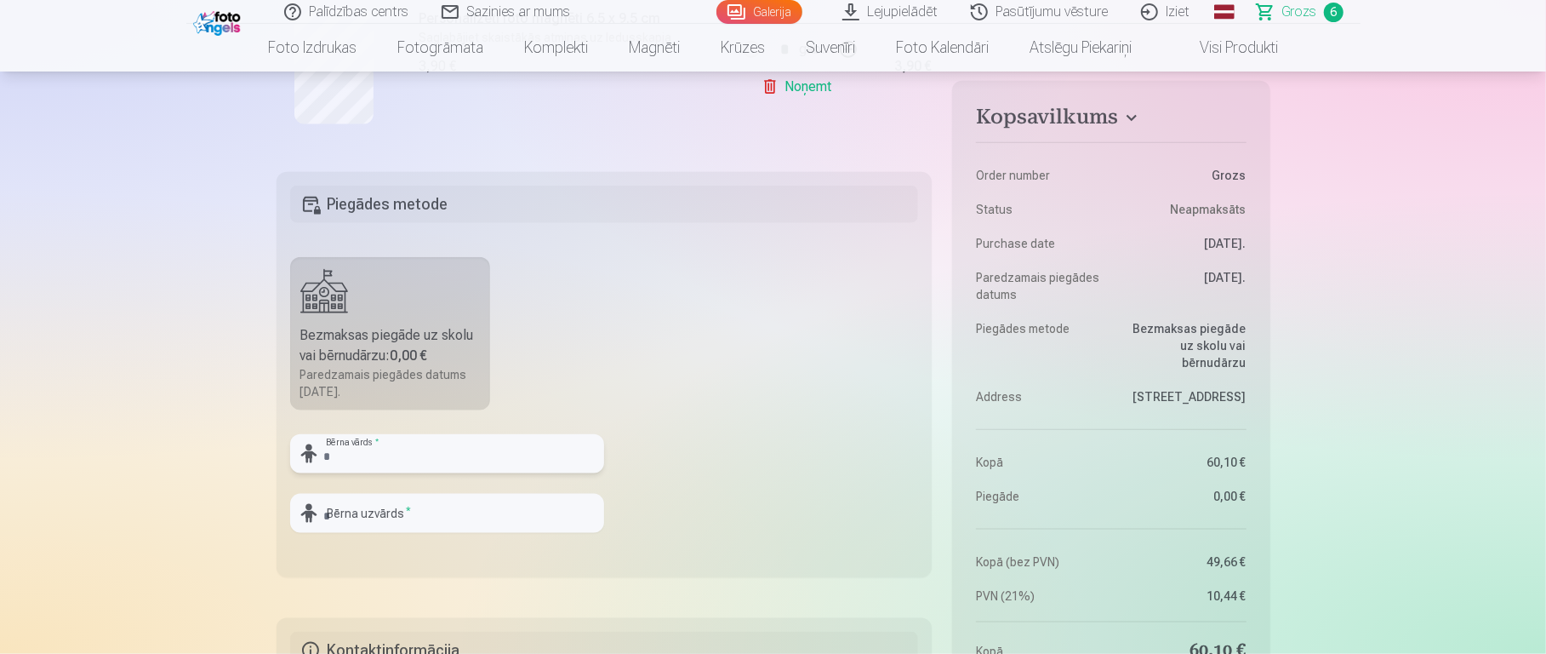
click at [457, 450] on input "text" at bounding box center [447, 453] width 314 height 39
type input "**********"
click at [466, 489] on input "text" at bounding box center [447, 513] width 314 height 39
type input "*********"
click at [452, 336] on div "Bezmaksas piegāde uz skolu vai bērnudārzu : 0,00 €" at bounding box center [390, 345] width 180 height 41
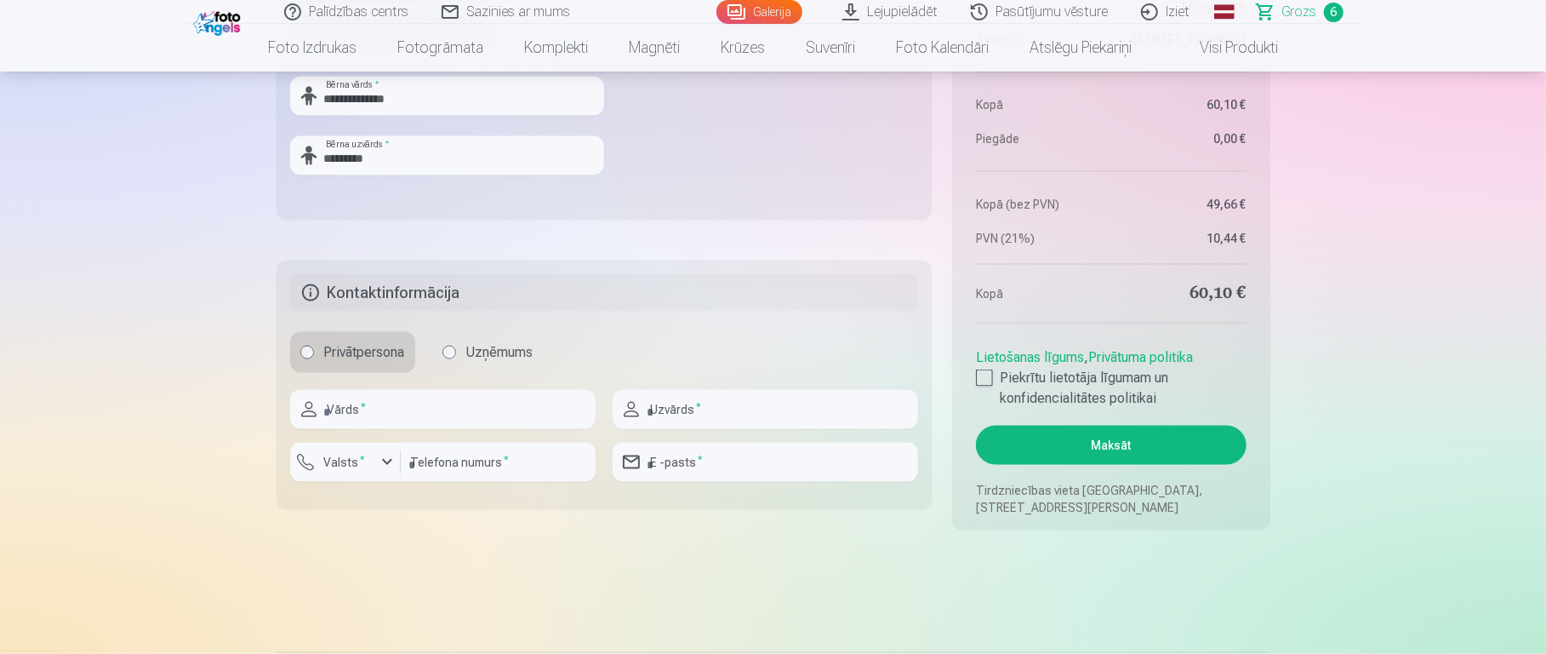
scroll to position [1678, 0]
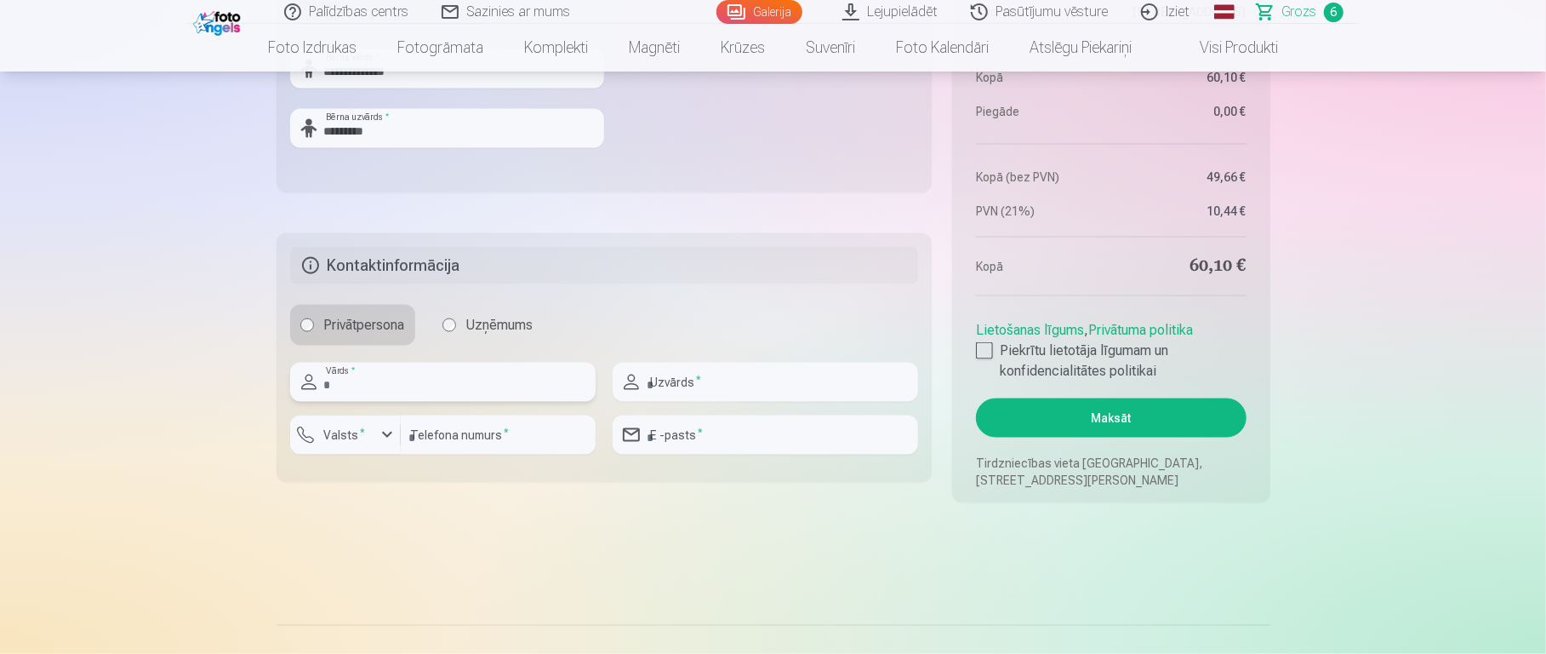
click at [516, 381] on input "text" at bounding box center [443, 382] width 306 height 39
type input "****"
click at [674, 385] on input "text" at bounding box center [766, 382] width 306 height 39
type input "******"
click at [522, 447] on input "number" at bounding box center [498, 434] width 195 height 39
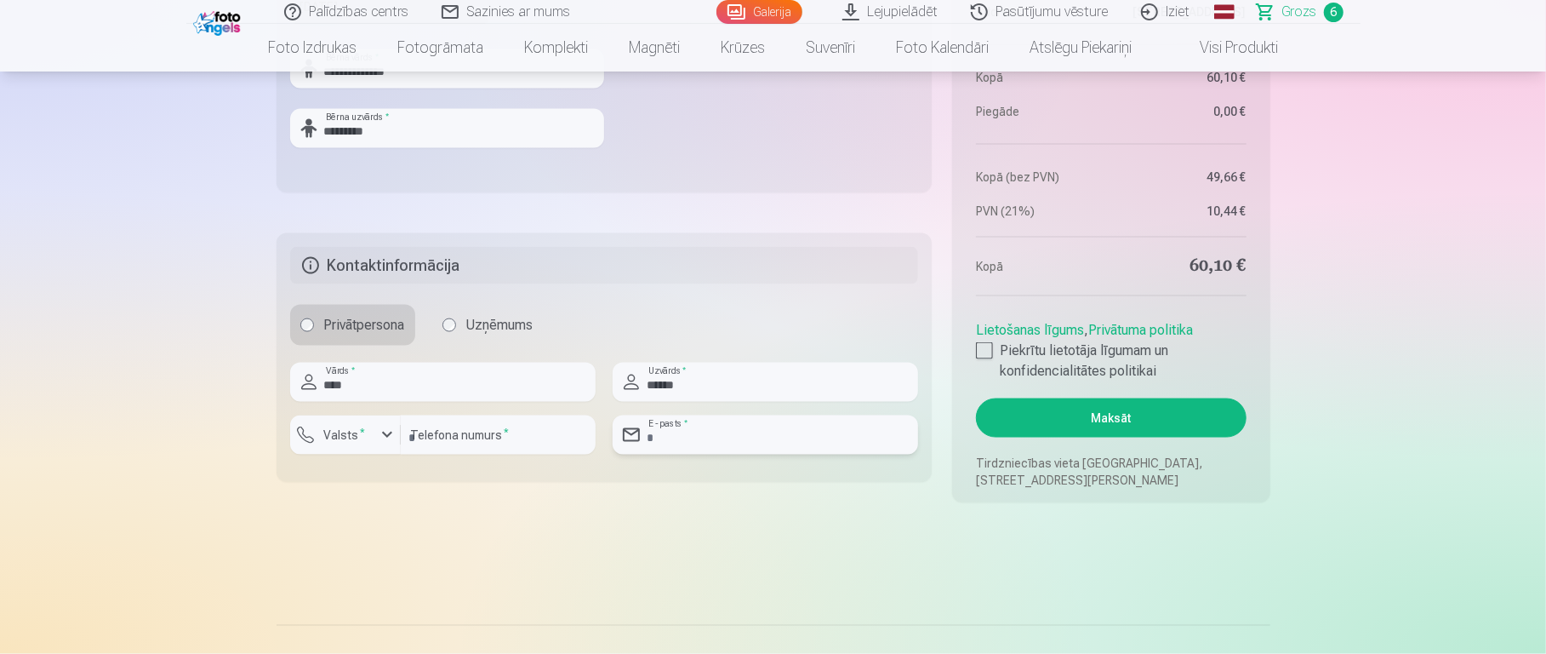
click at [738, 433] on input "email" at bounding box center [766, 434] width 306 height 39
type input "**********"
click at [991, 352] on div at bounding box center [984, 350] width 17 height 17
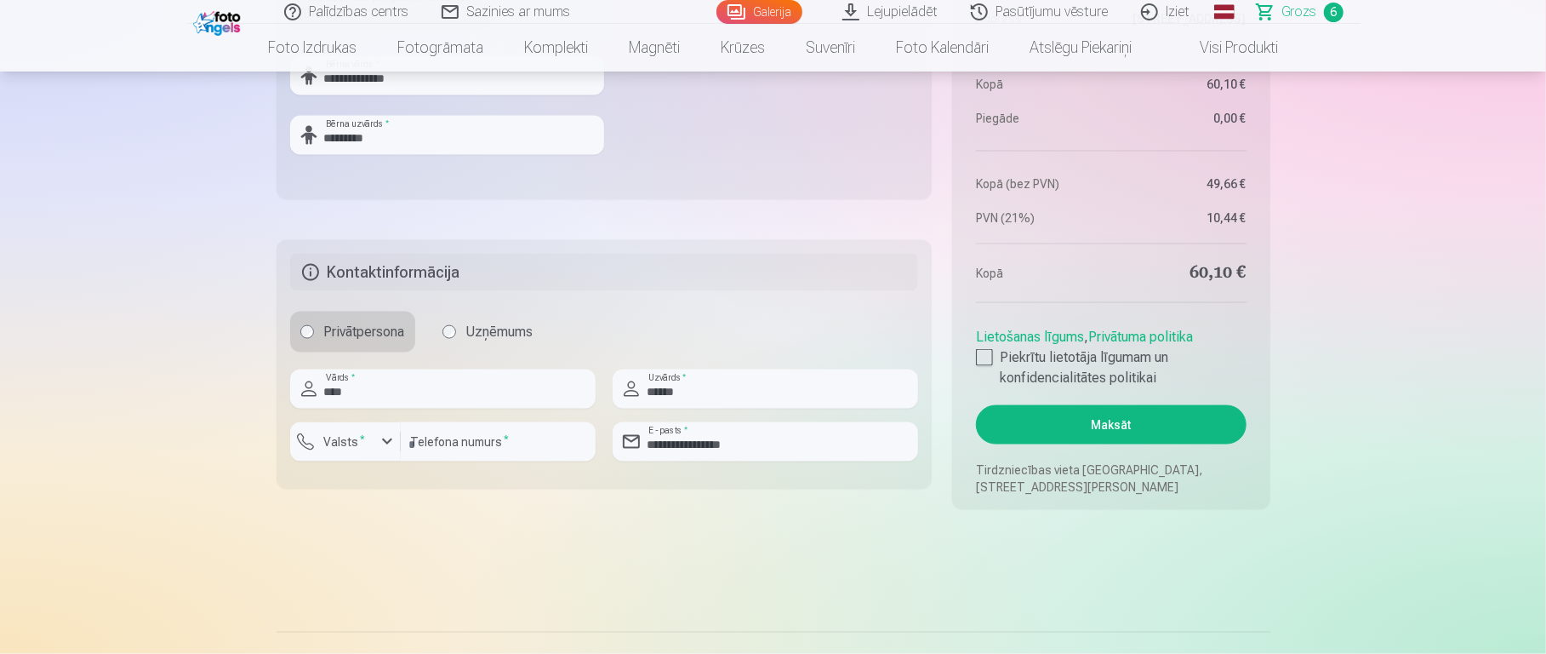
scroll to position [1672, 0]
click at [1157, 420] on button "Maksāt" at bounding box center [1111, 423] width 270 height 39
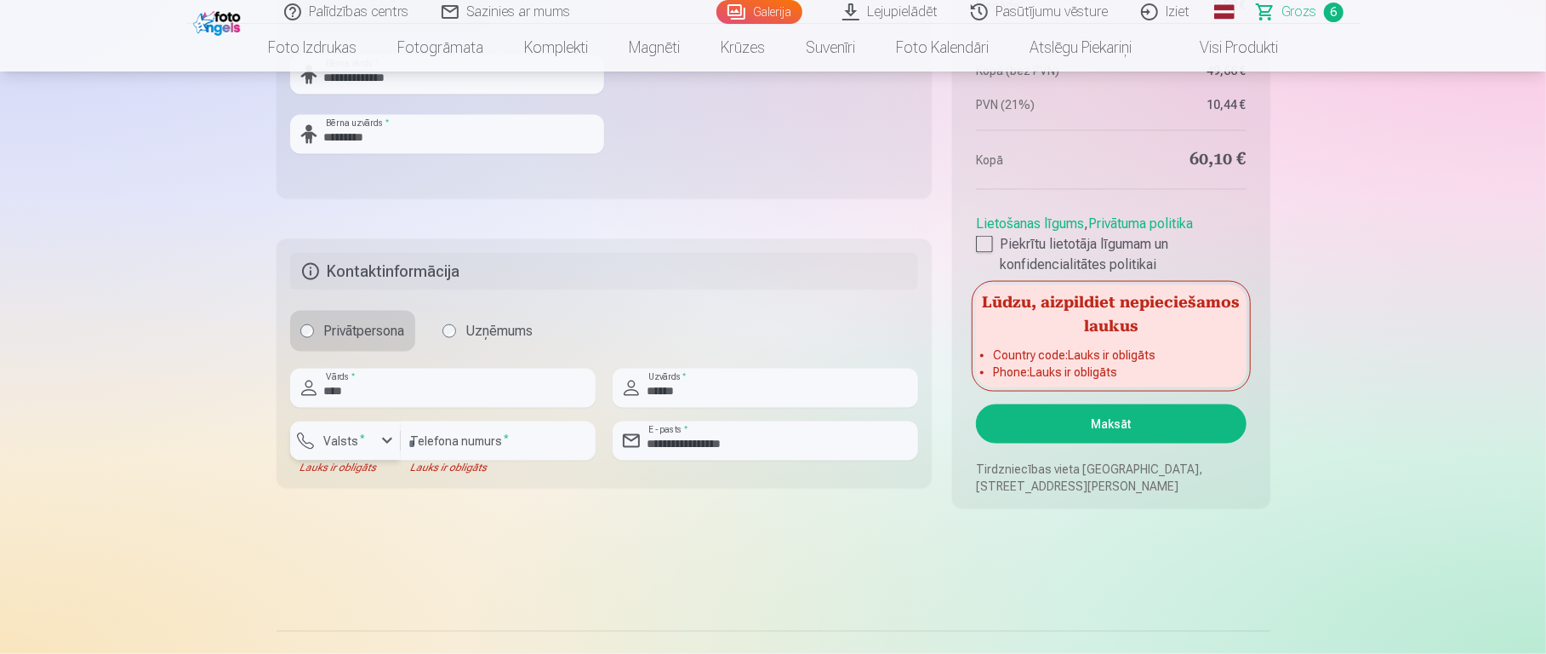
click at [363, 440] on label "Valsts *" at bounding box center [344, 440] width 55 height 17
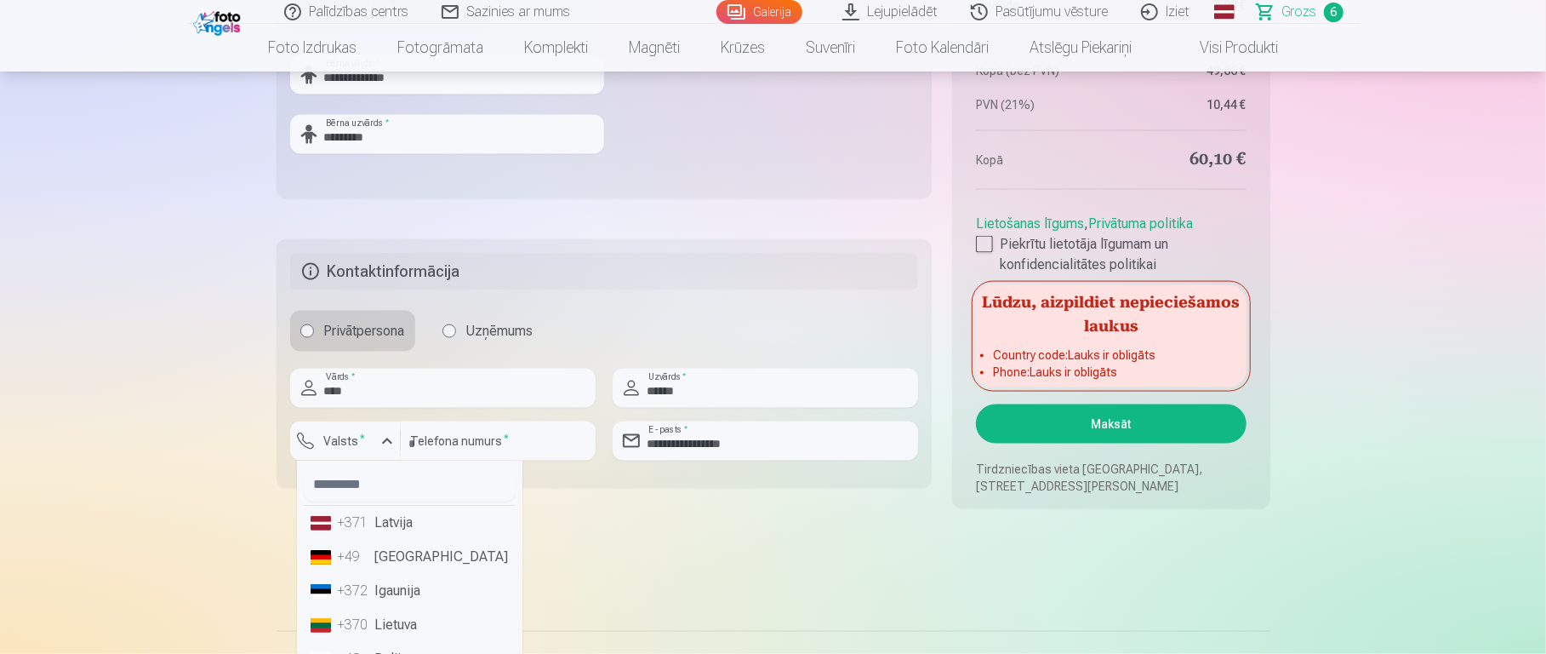
click at [400, 489] on li "+371 Latvija" at bounding box center [410, 523] width 212 height 34
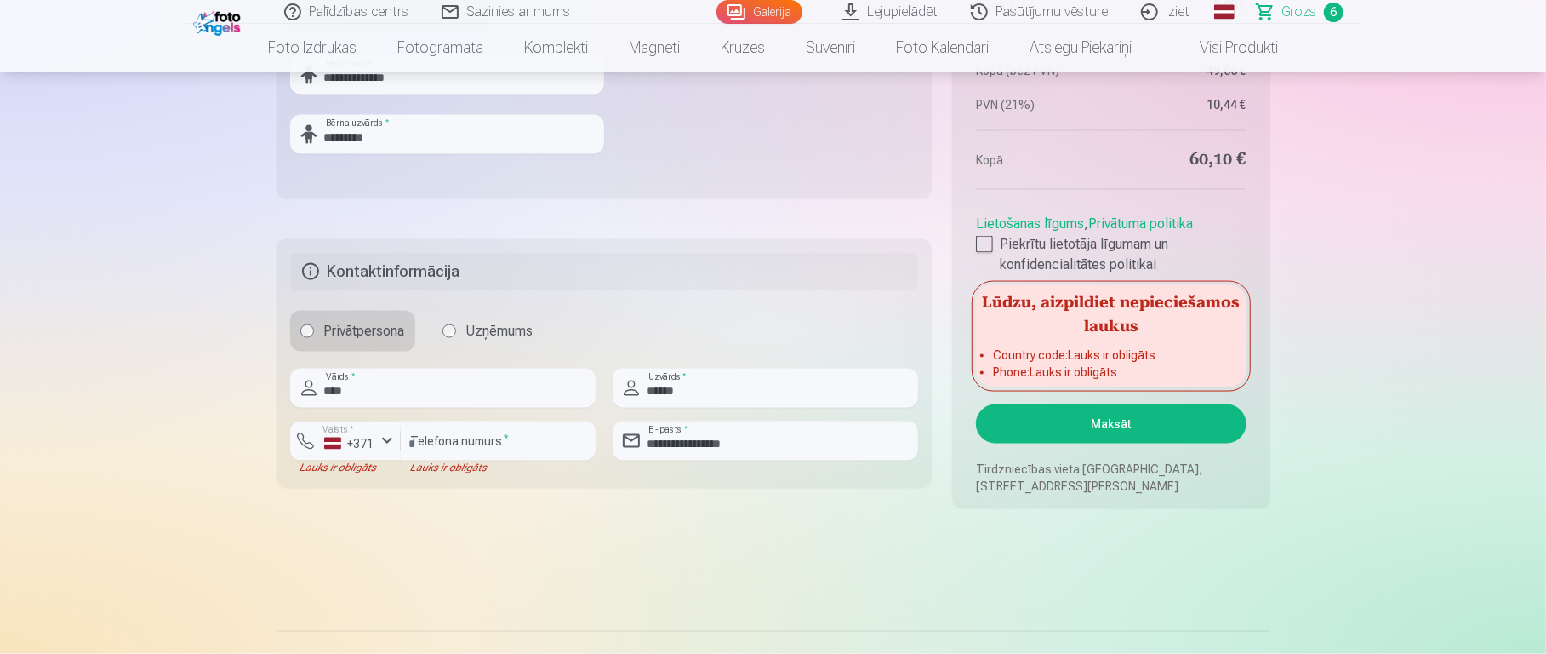
click at [1087, 433] on button "Maksāt" at bounding box center [1111, 423] width 270 height 39
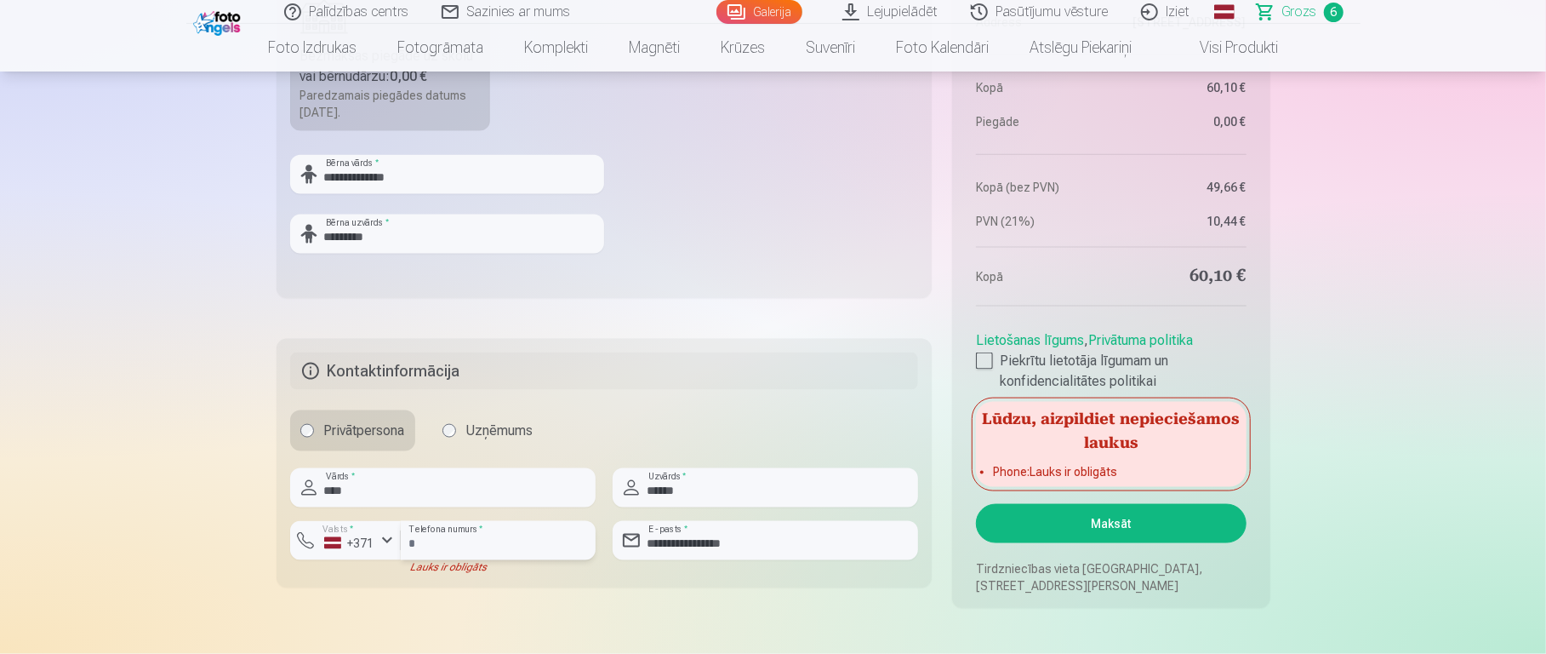
scroll to position [1554, 0]
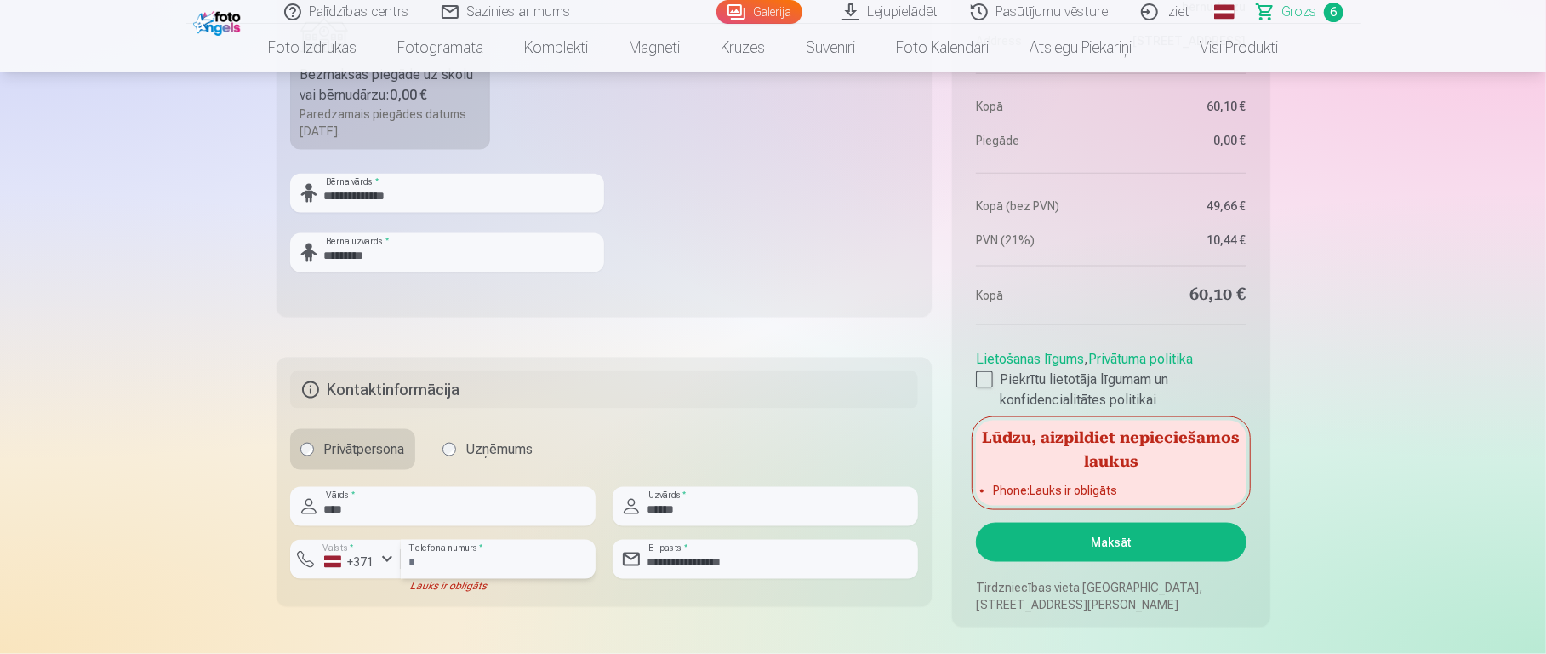
click at [489, 489] on input "number" at bounding box center [498, 559] width 195 height 39
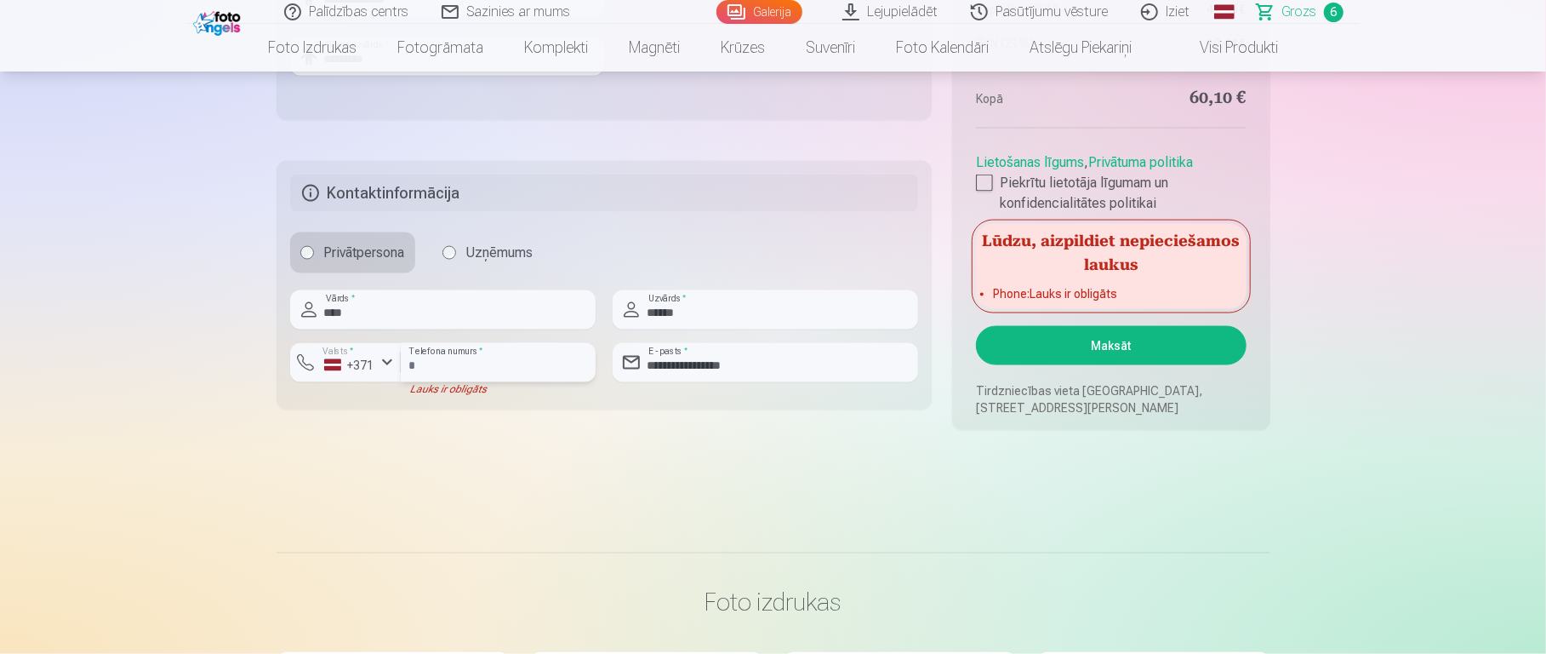
scroll to position [1911, 0]
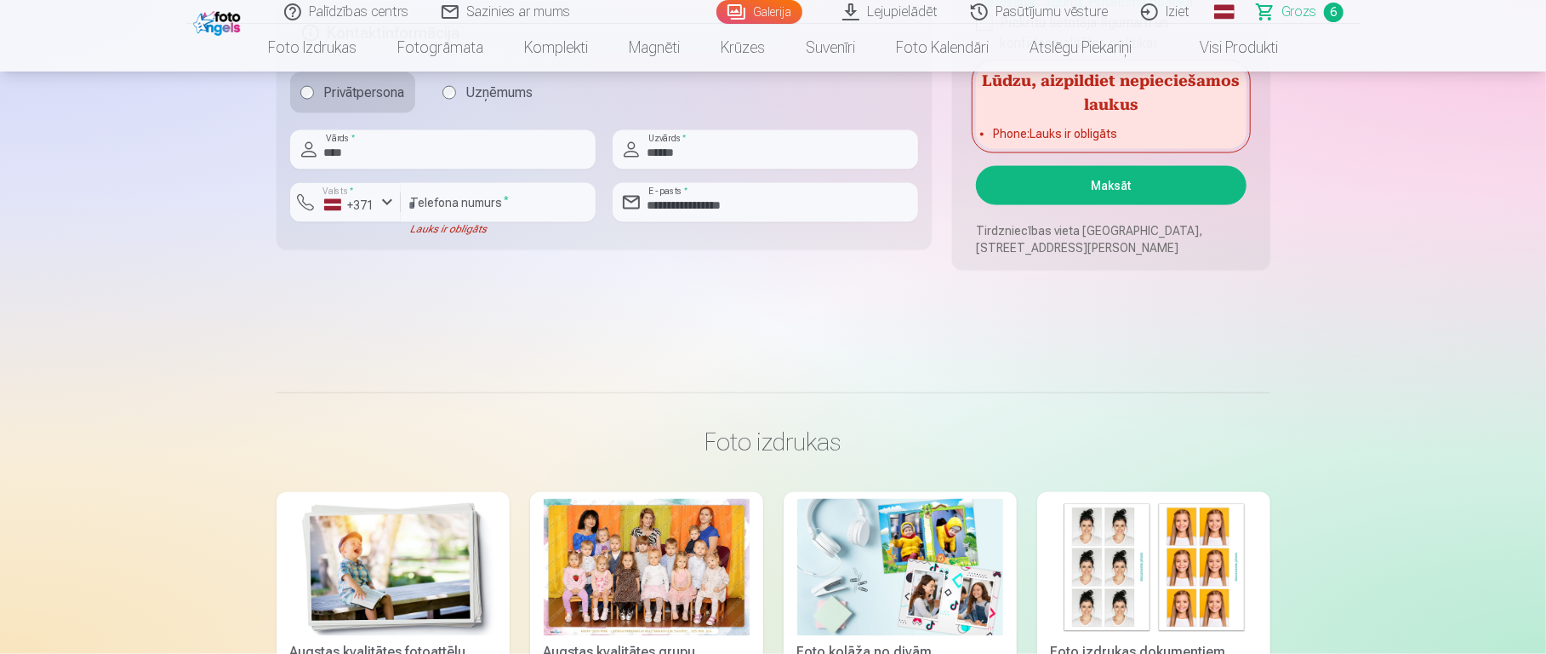
click at [1146, 183] on button "Maksāt" at bounding box center [1111, 185] width 270 height 39
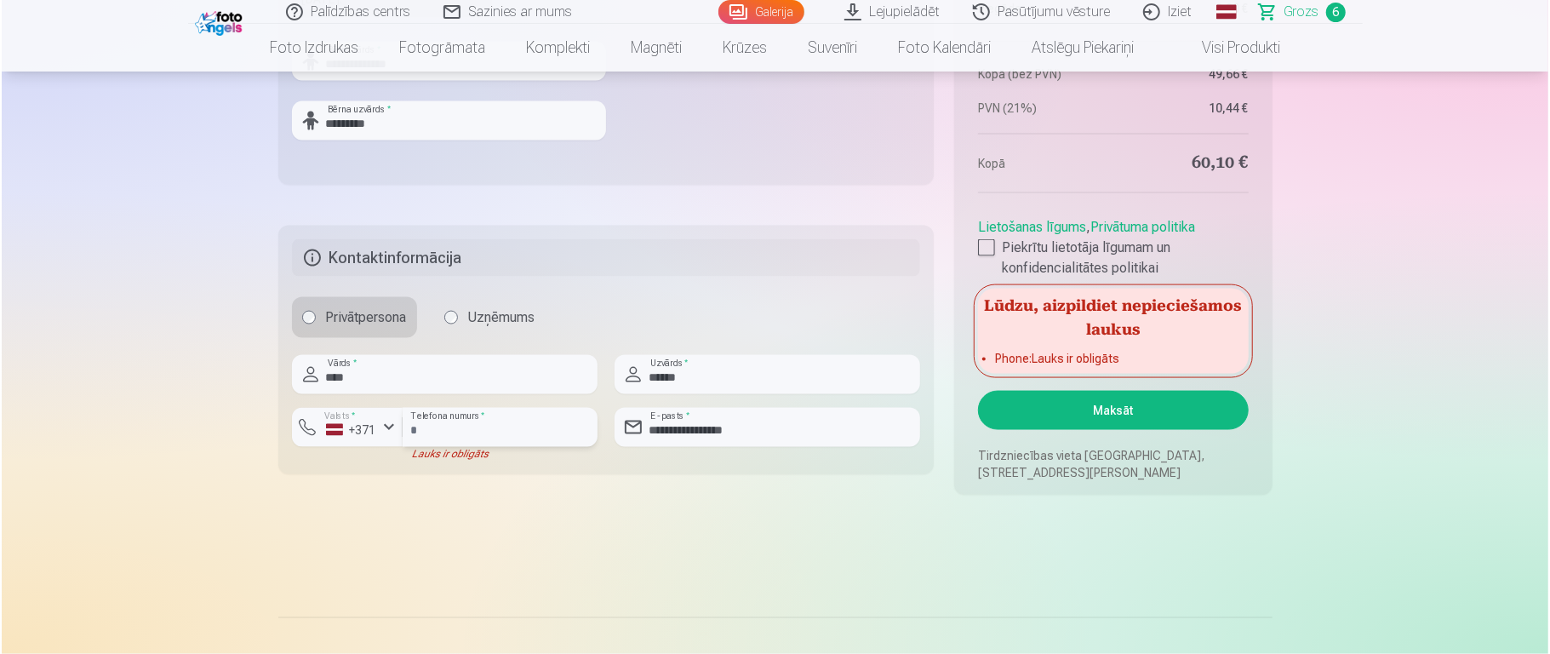
scroll to position [1642, 0]
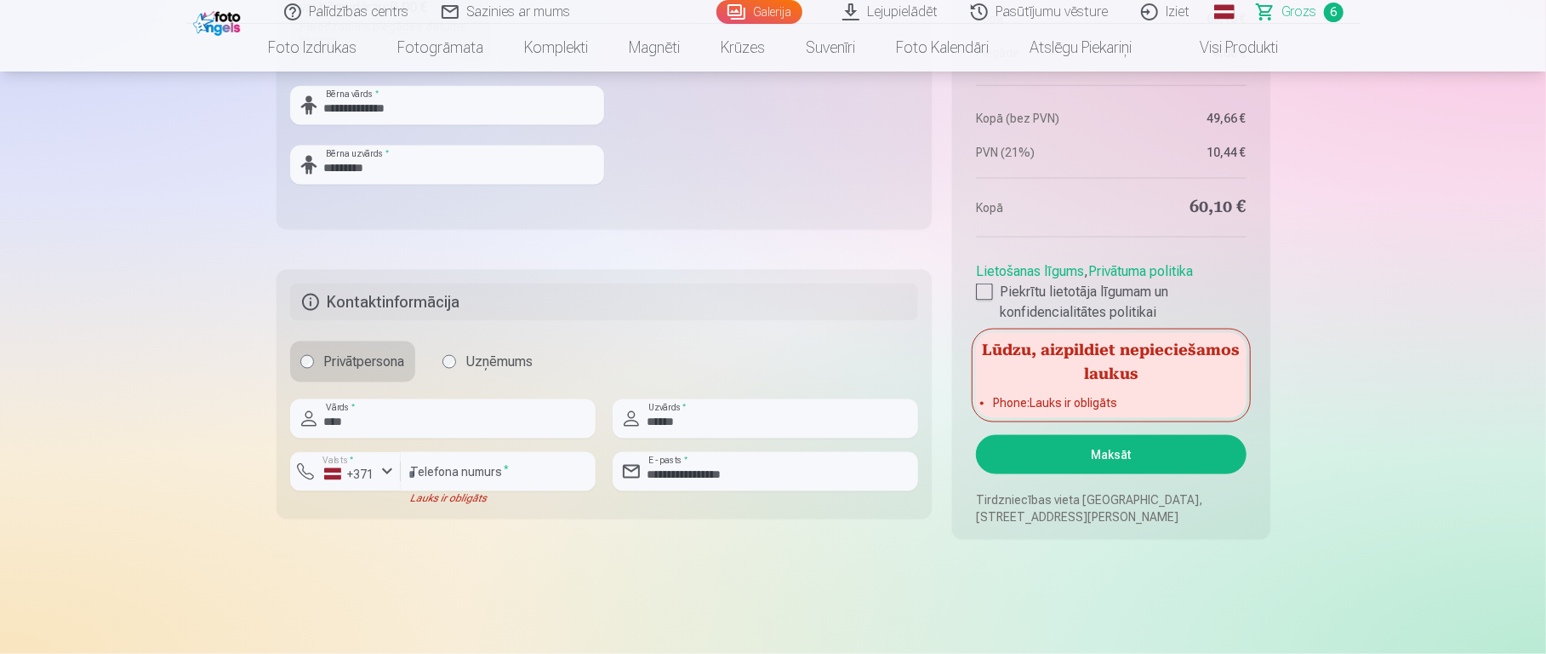
click at [1157, 460] on button "Maksāt" at bounding box center [1111, 454] width 270 height 39
click at [524, 469] on input "number" at bounding box center [498, 471] width 195 height 39
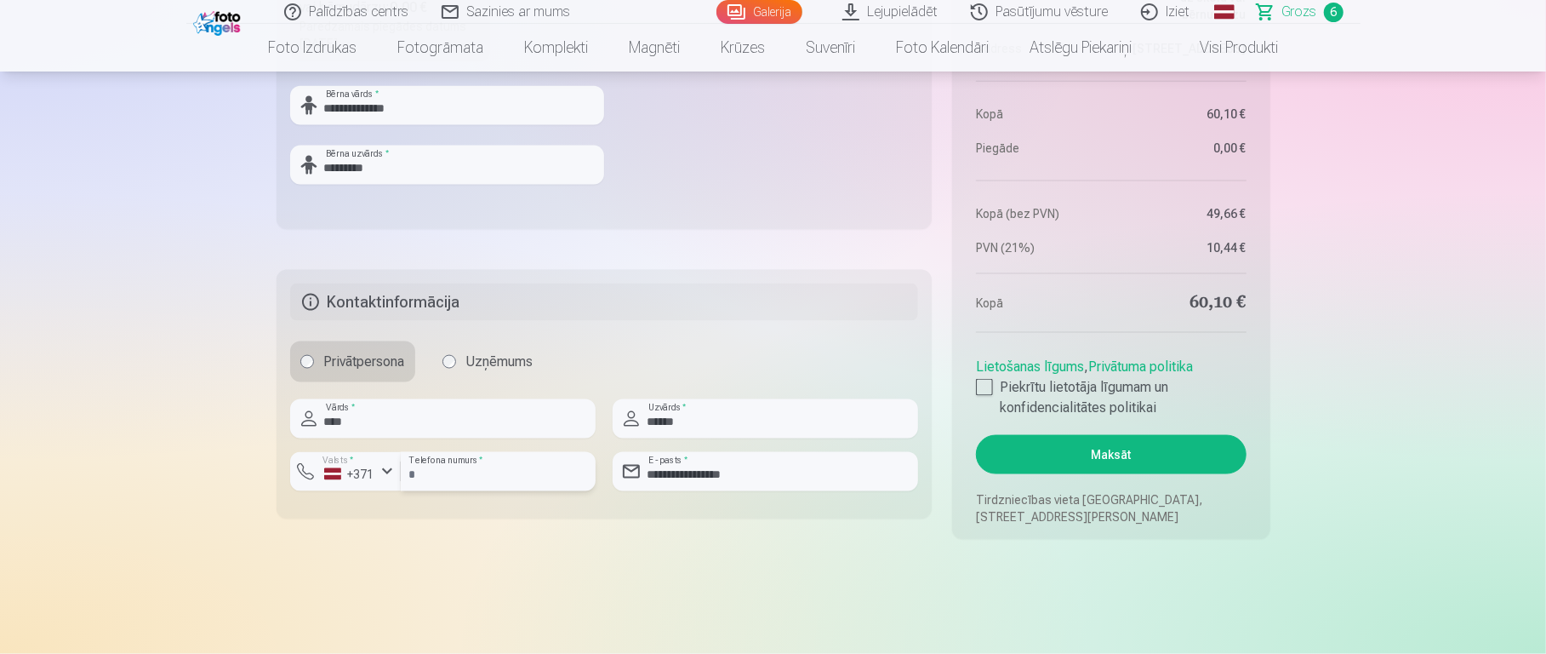
type input "********"
click at [1041, 460] on button "Maksāt" at bounding box center [1111, 454] width 270 height 39
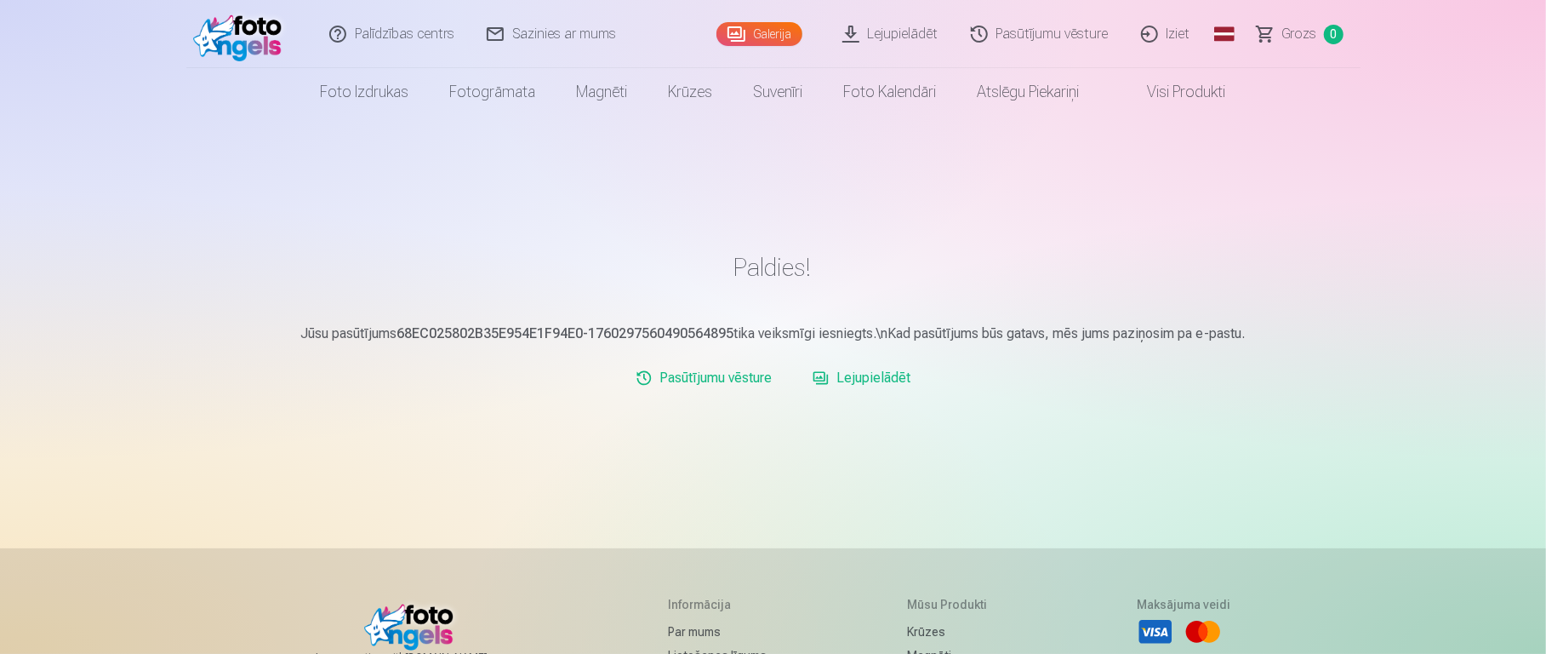
click at [900, 34] on link "Lejupielādēt" at bounding box center [891, 34] width 129 height 68
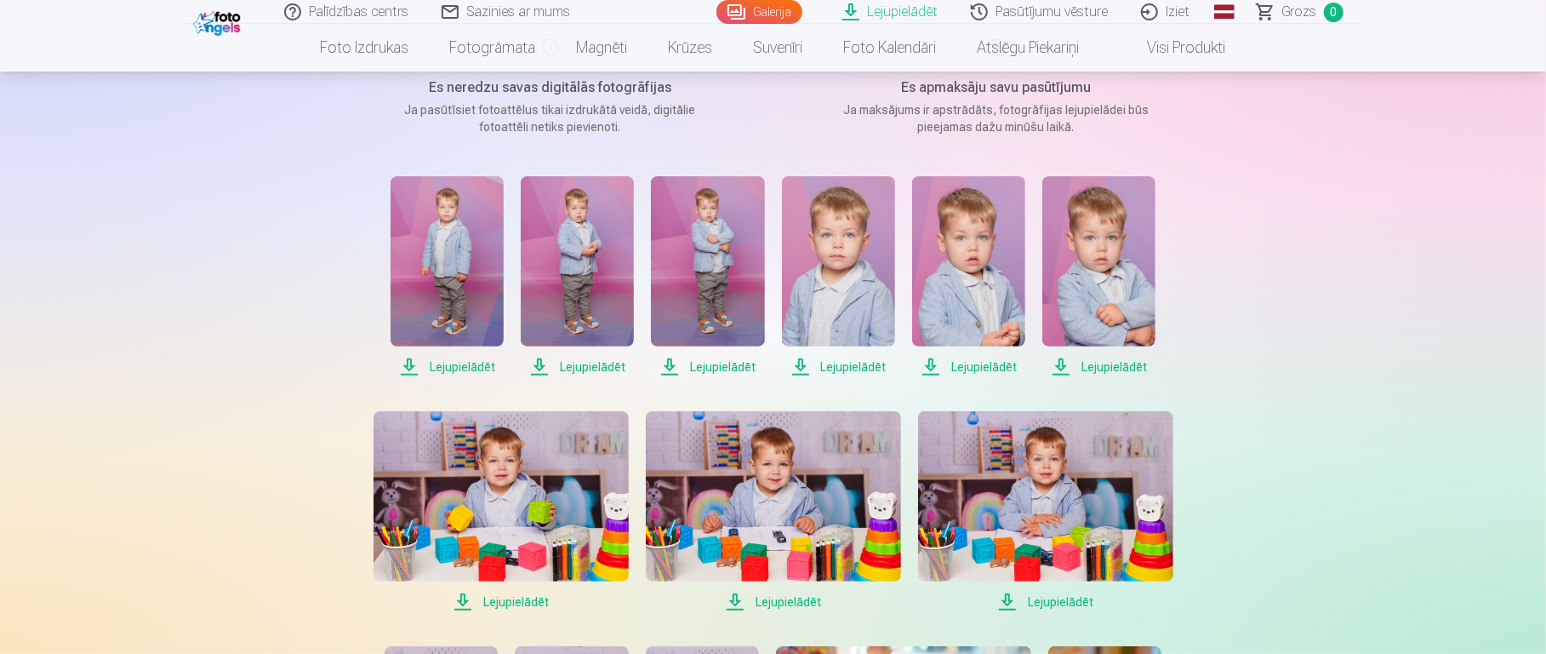
scroll to position [371, 0]
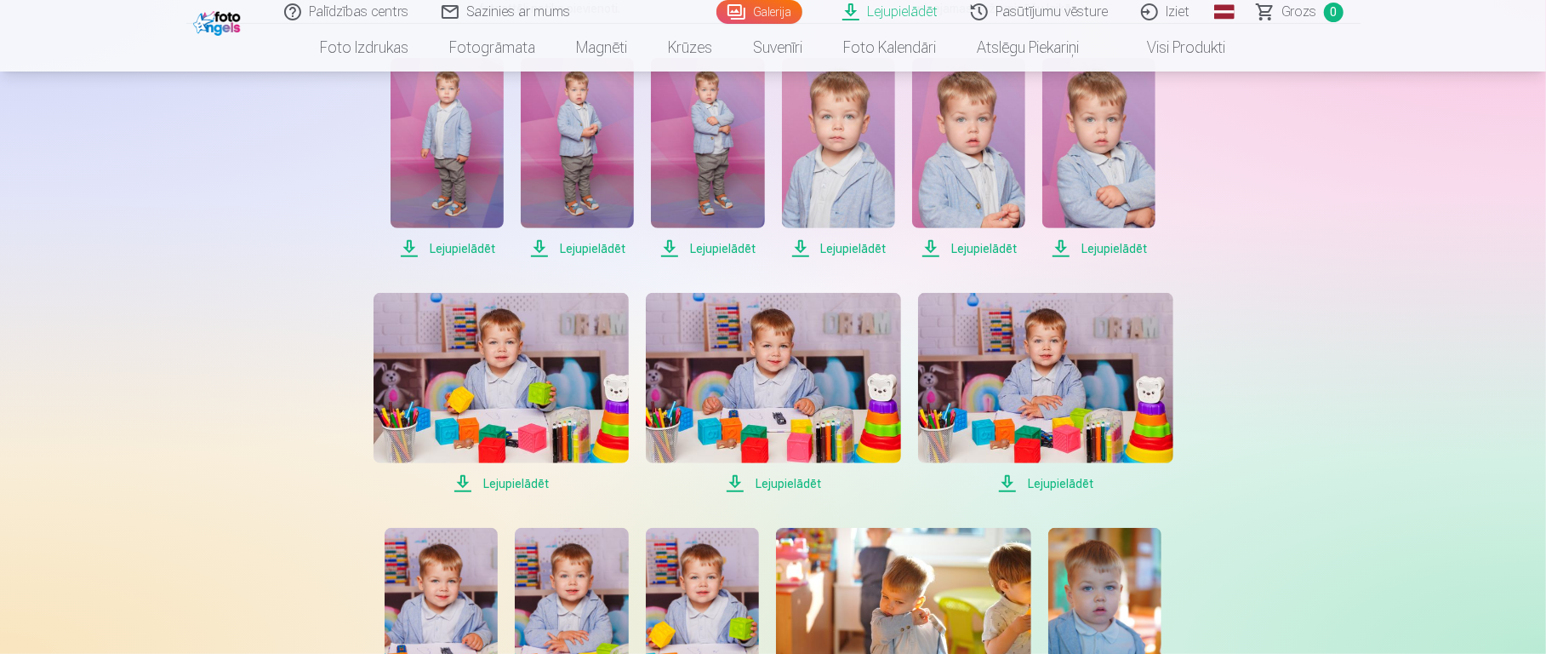
click at [1071, 477] on span "Lejupielādēt" at bounding box center [1045, 483] width 255 height 20
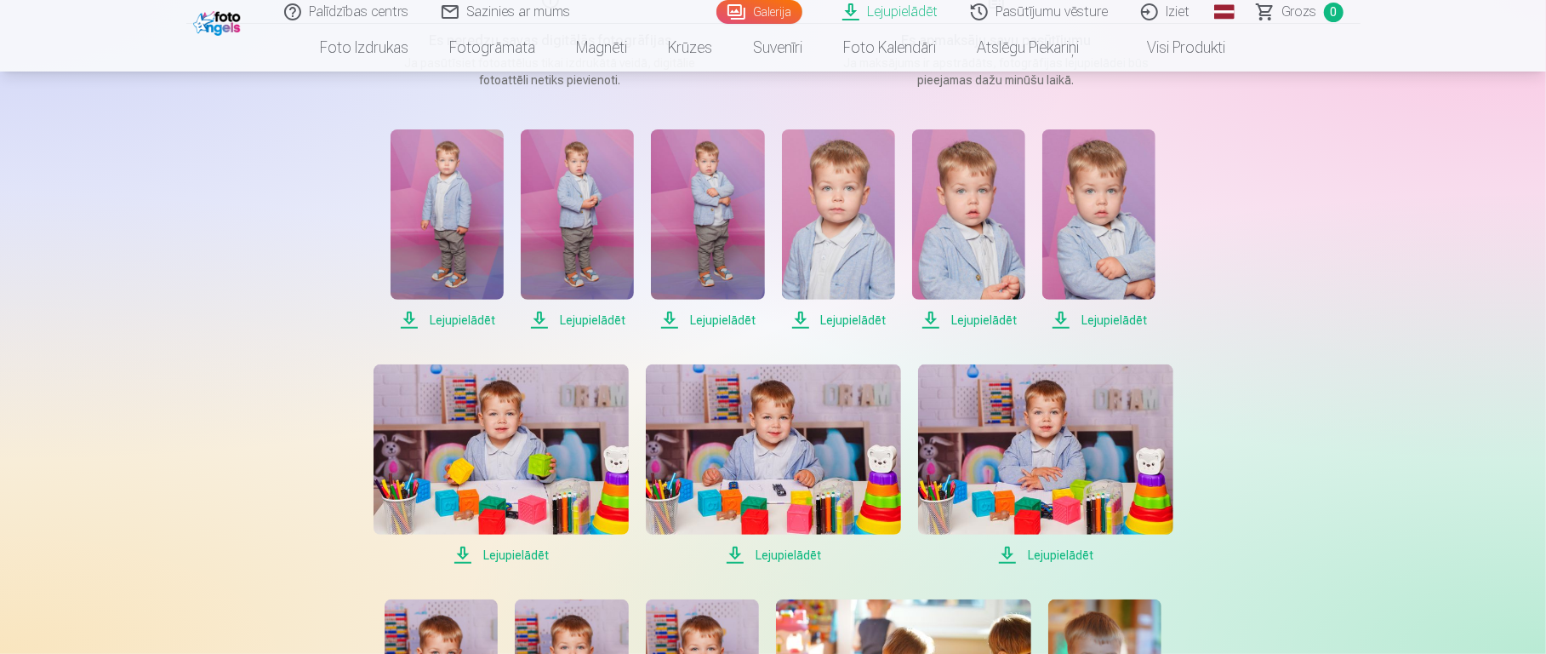
scroll to position [294, 0]
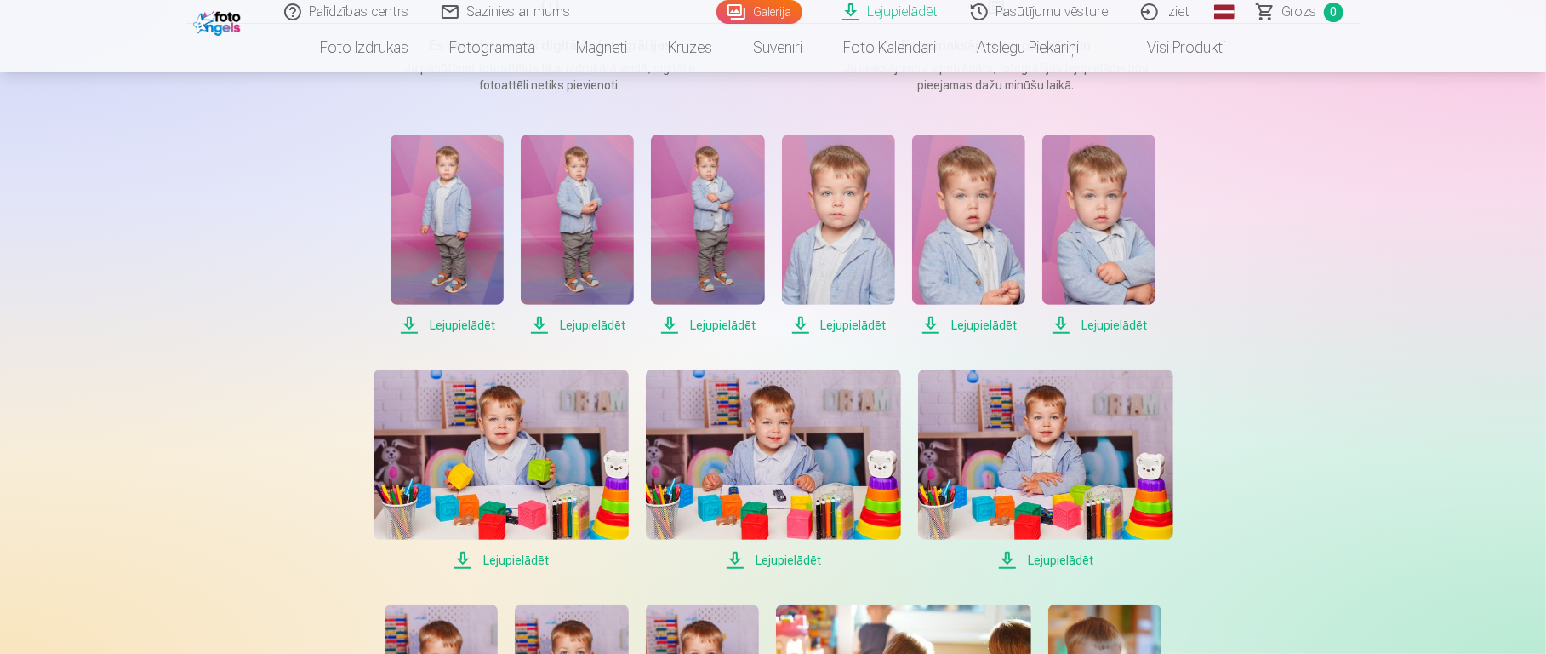
click at [847, 254] on img at bounding box center [838, 219] width 113 height 170
click at [749, 241] on img at bounding box center [707, 219] width 113 height 170
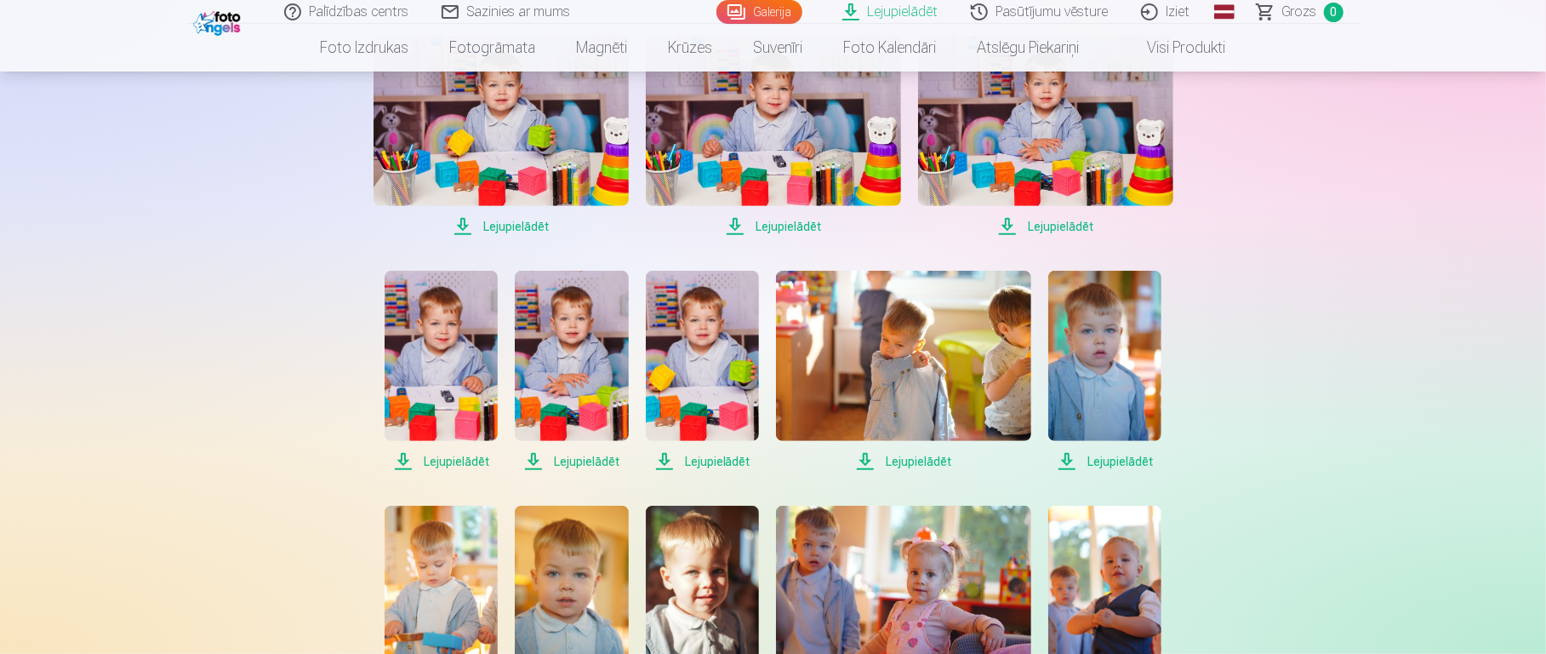
scroll to position [0, 0]
